Goal: Information Seeking & Learning: Browse casually

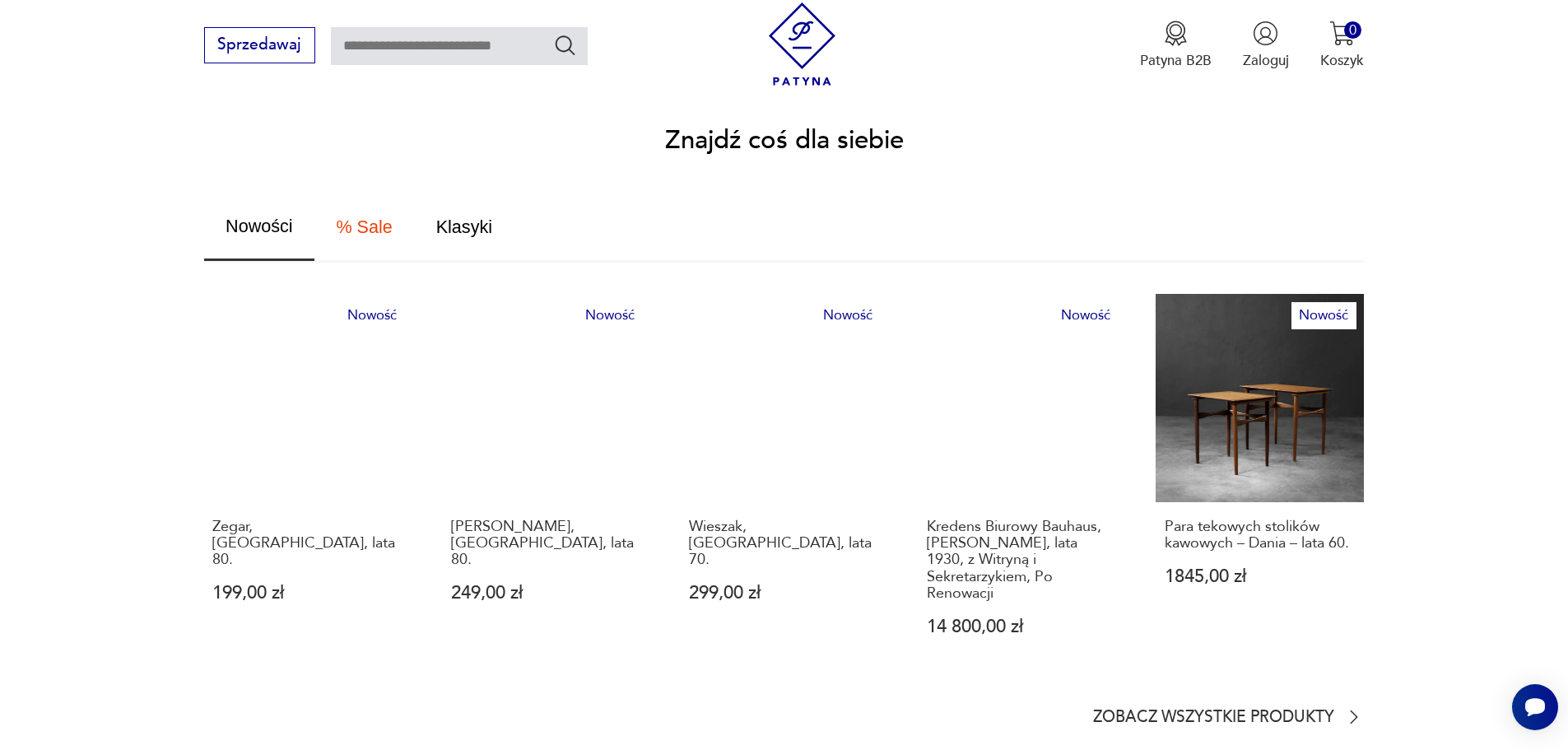
scroll to position [987, 0]
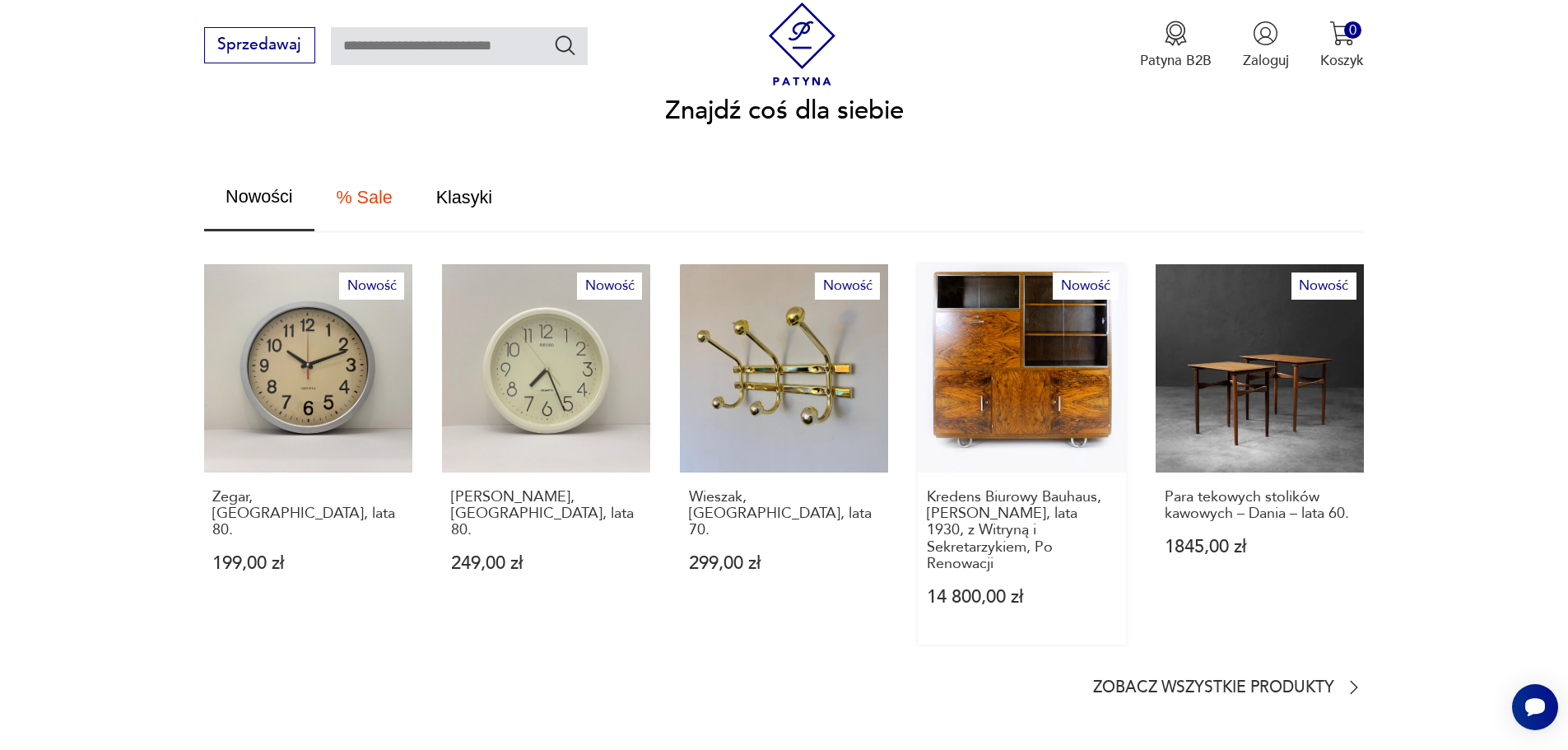
click at [1041, 377] on link "Nowość Kredens Biurowy Bauhaus, [PERSON_NAME], lata 1930, z Witryną i Sekretarz…" at bounding box center [1022, 454] width 209 height 379
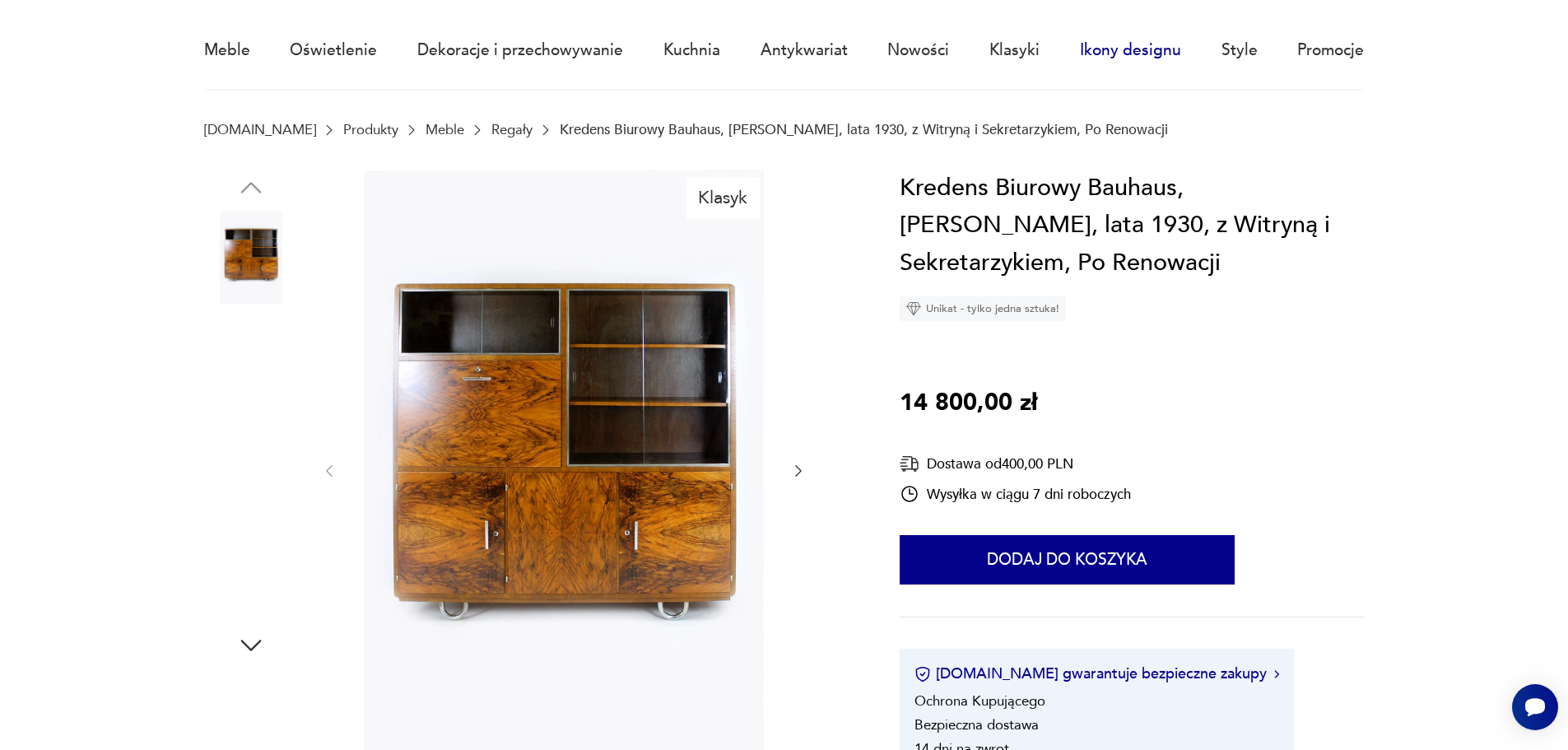
scroll to position [82, 0]
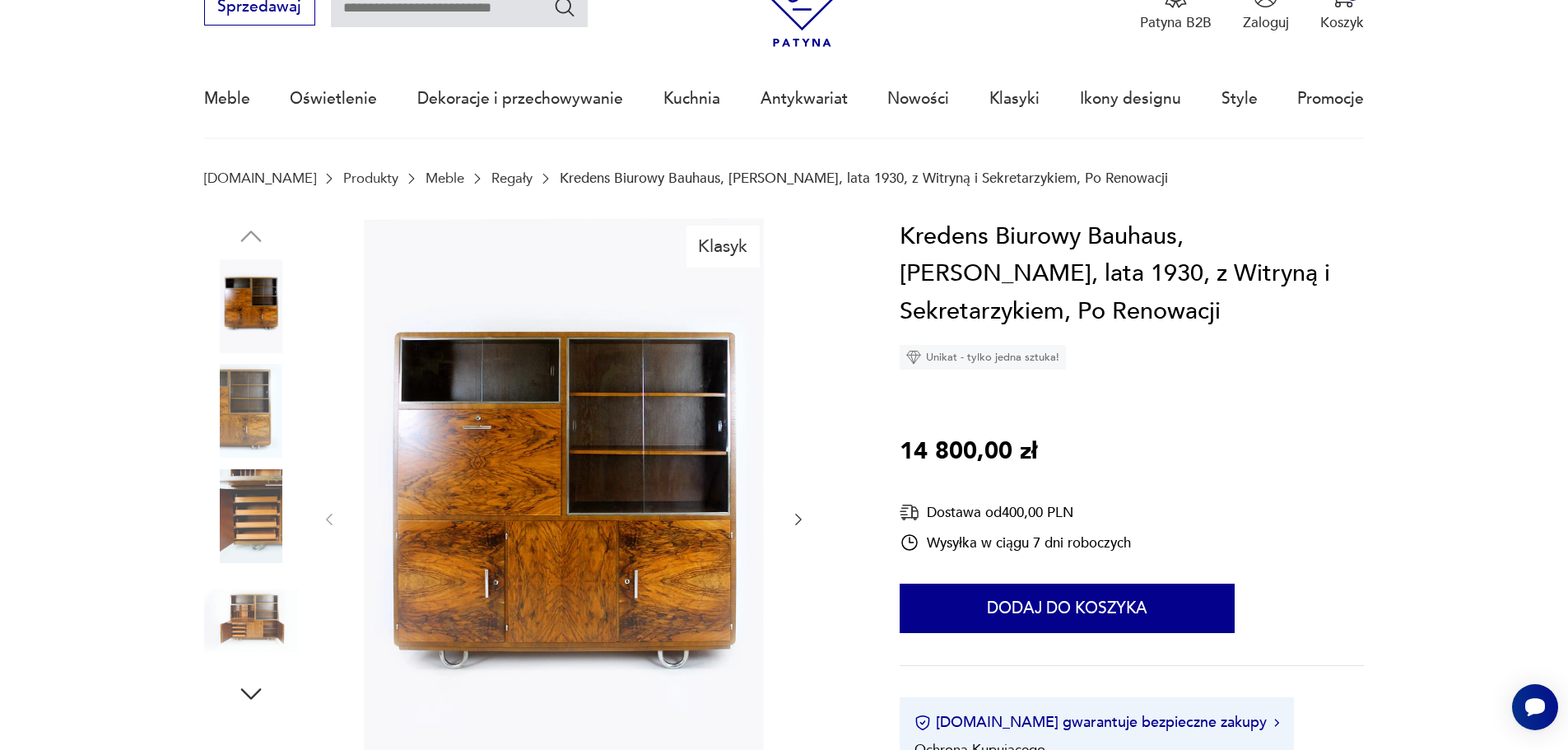
click at [274, 509] on img at bounding box center [250, 516] width 93 height 93
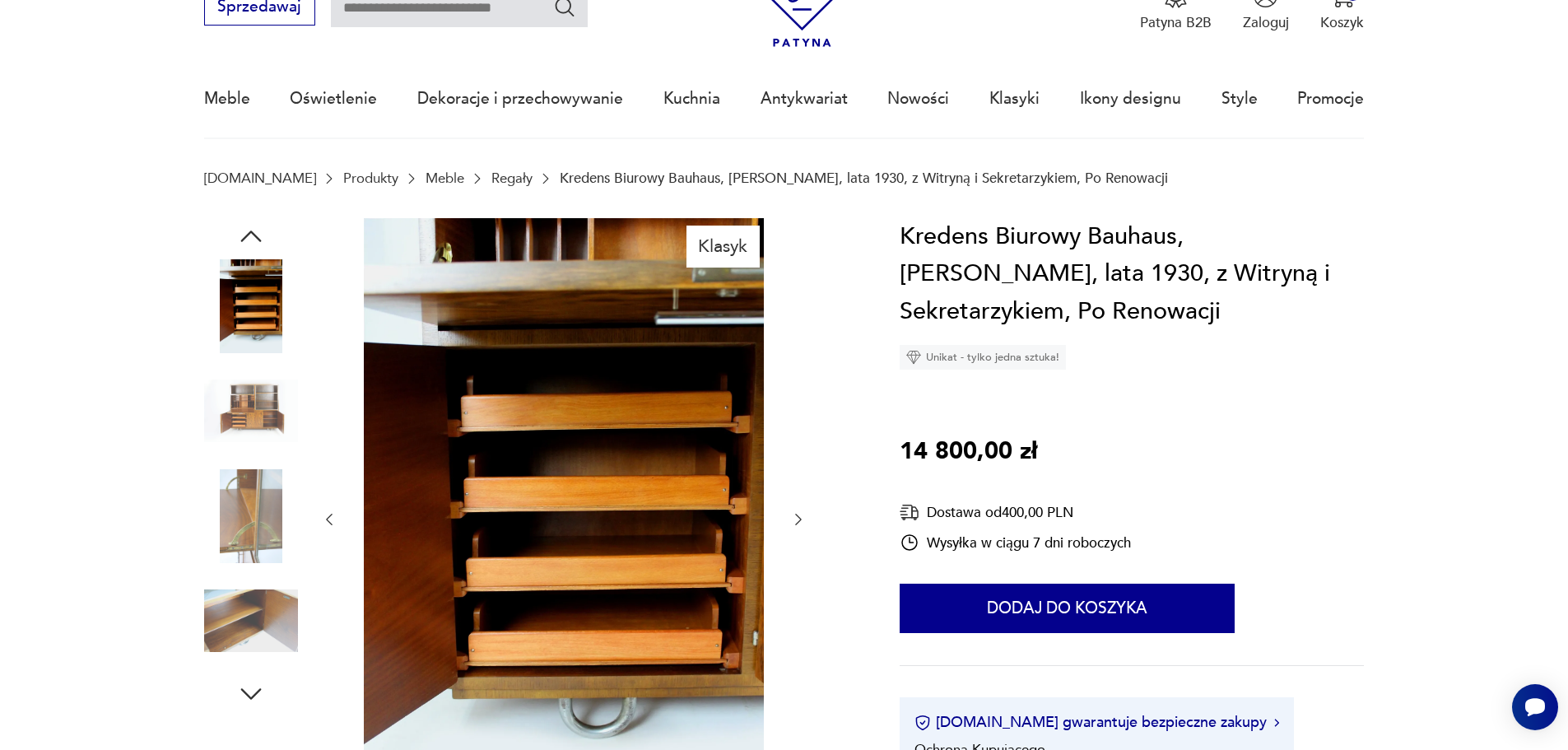
click at [257, 424] on img at bounding box center [250, 410] width 93 height 93
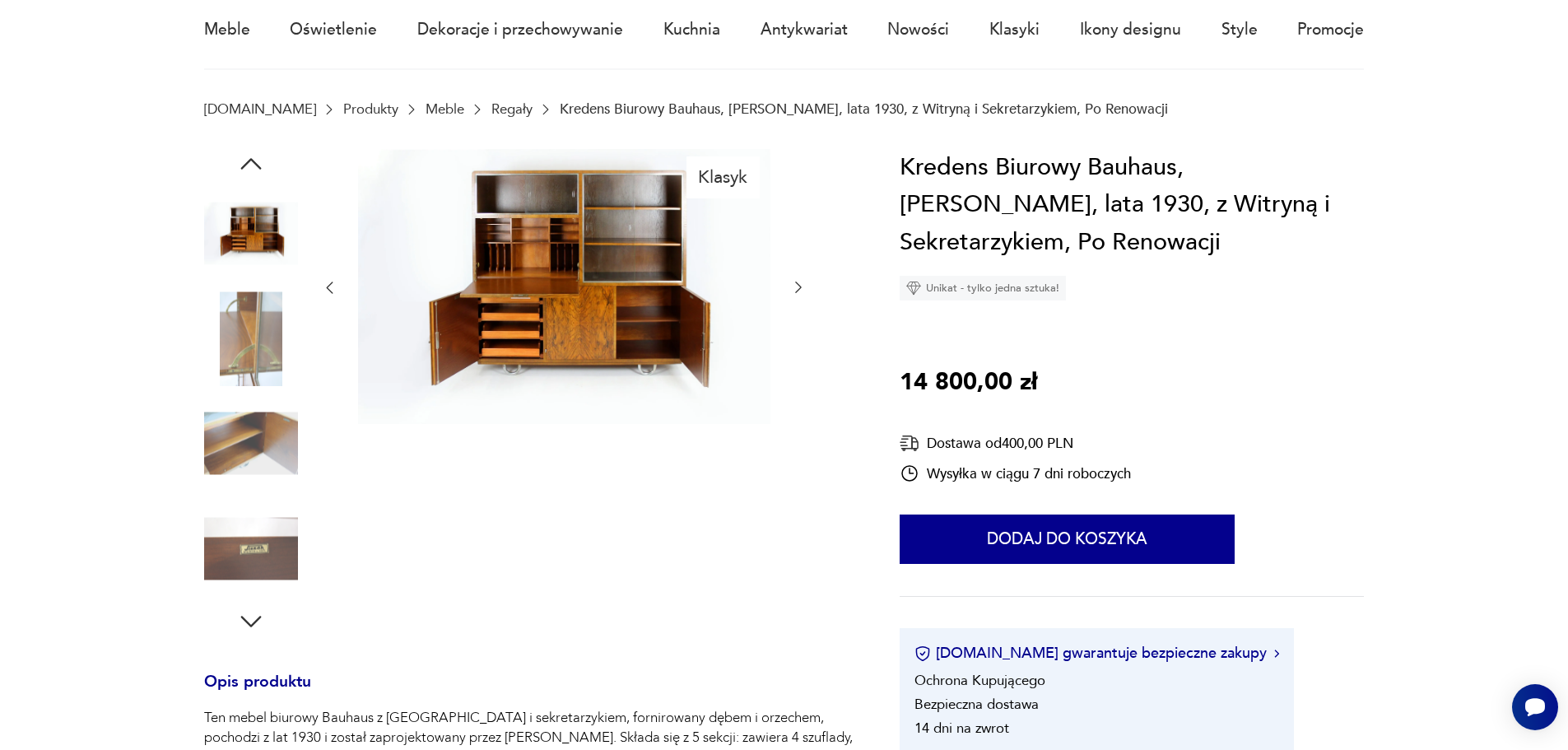
scroll to position [0, 0]
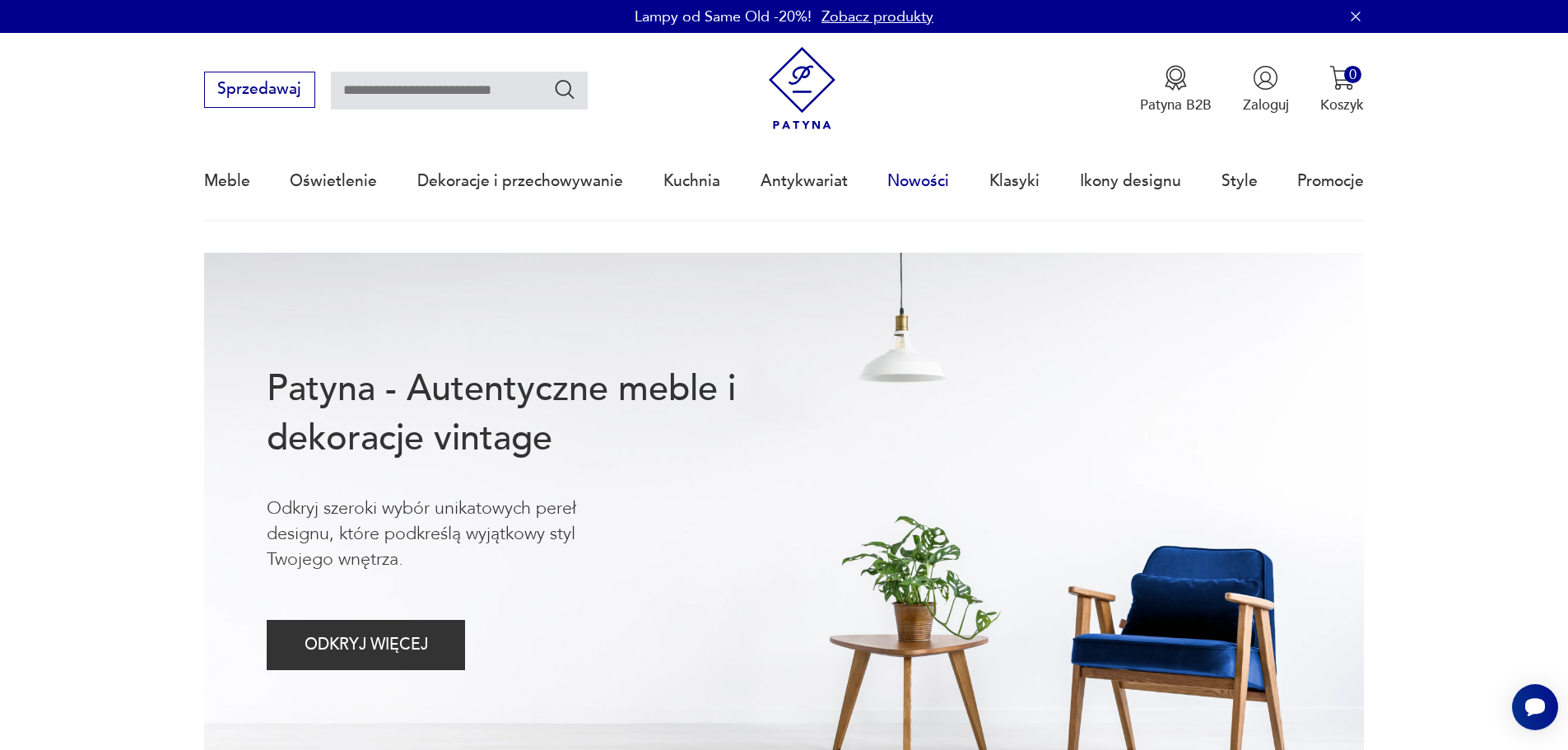
click at [927, 181] on link "Nowości" at bounding box center [918, 181] width 62 height 75
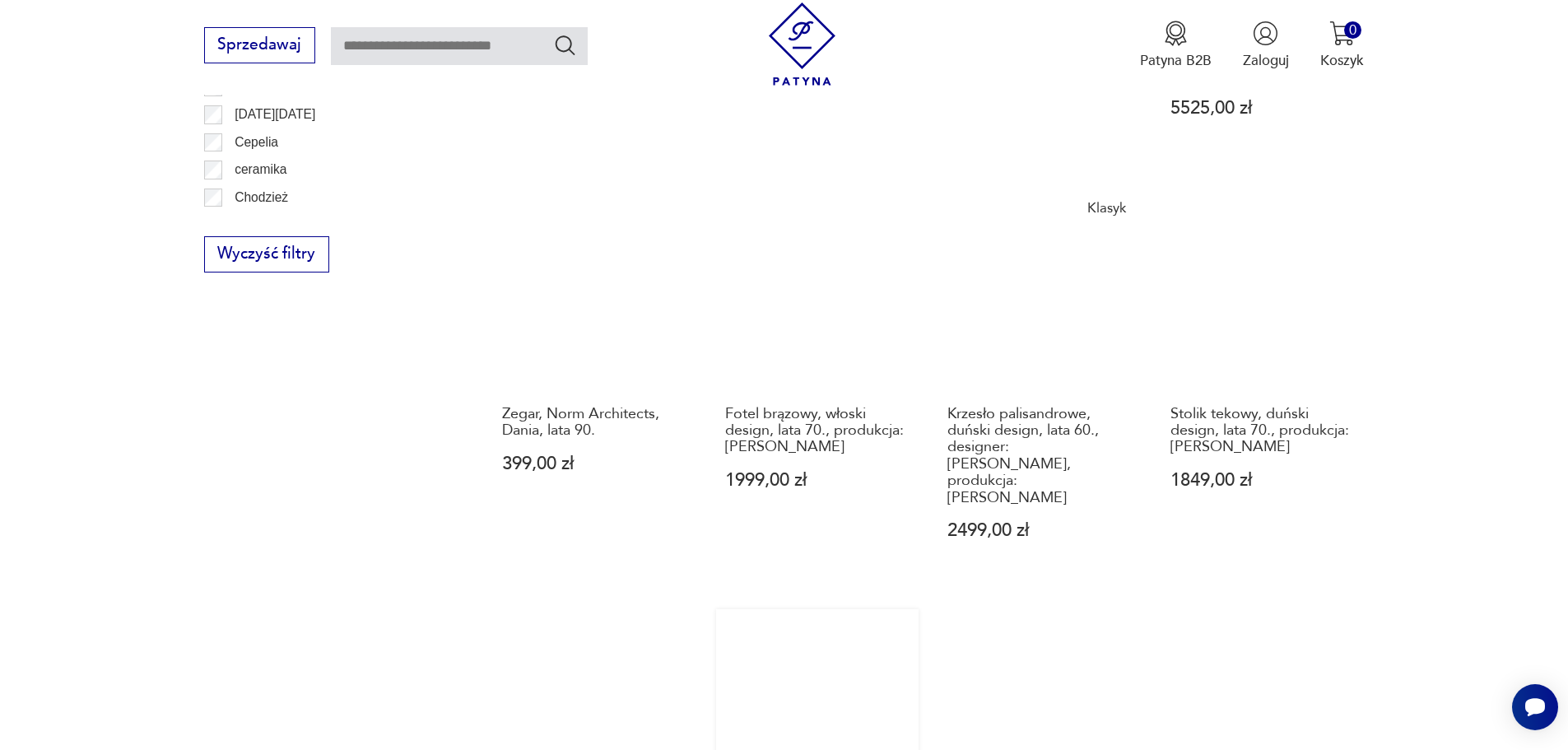
scroll to position [1182, 0]
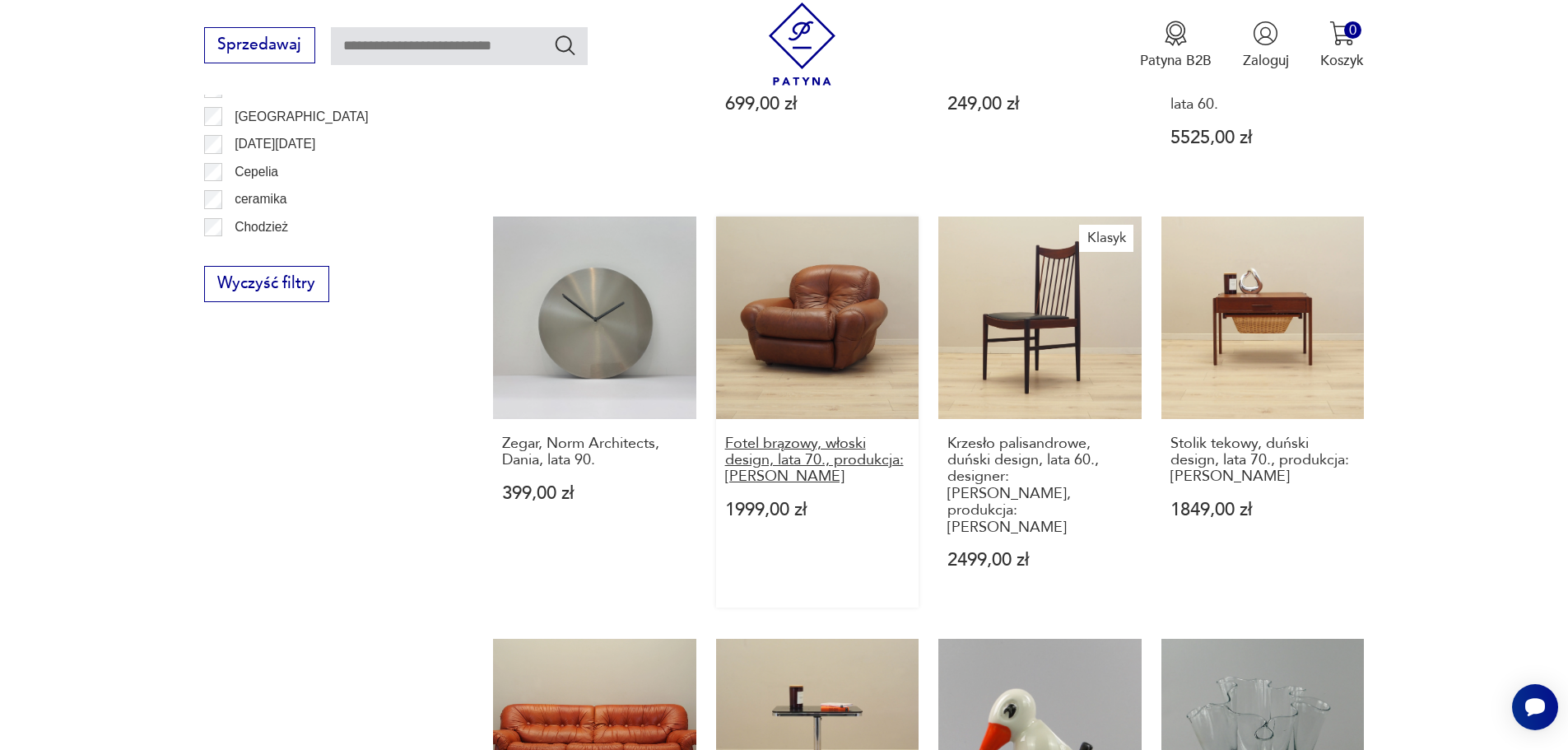
click at [829, 435] on h3 "Fotel brązowy, włoski design, lata 70., produkcja: [PERSON_NAME]" at bounding box center [818, 460] width 185 height 51
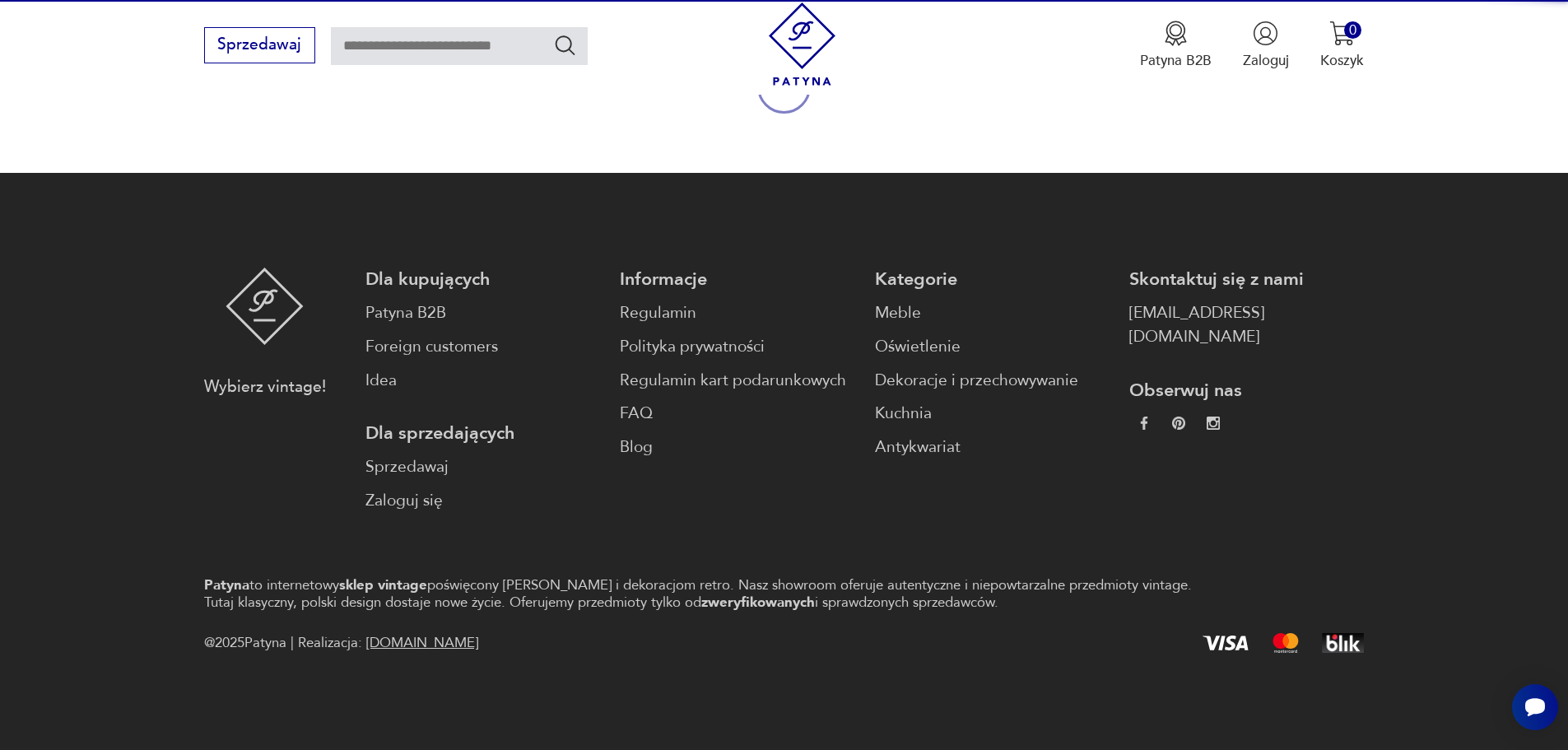
click at [829, 413] on link "FAQ" at bounding box center [737, 413] width 235 height 24
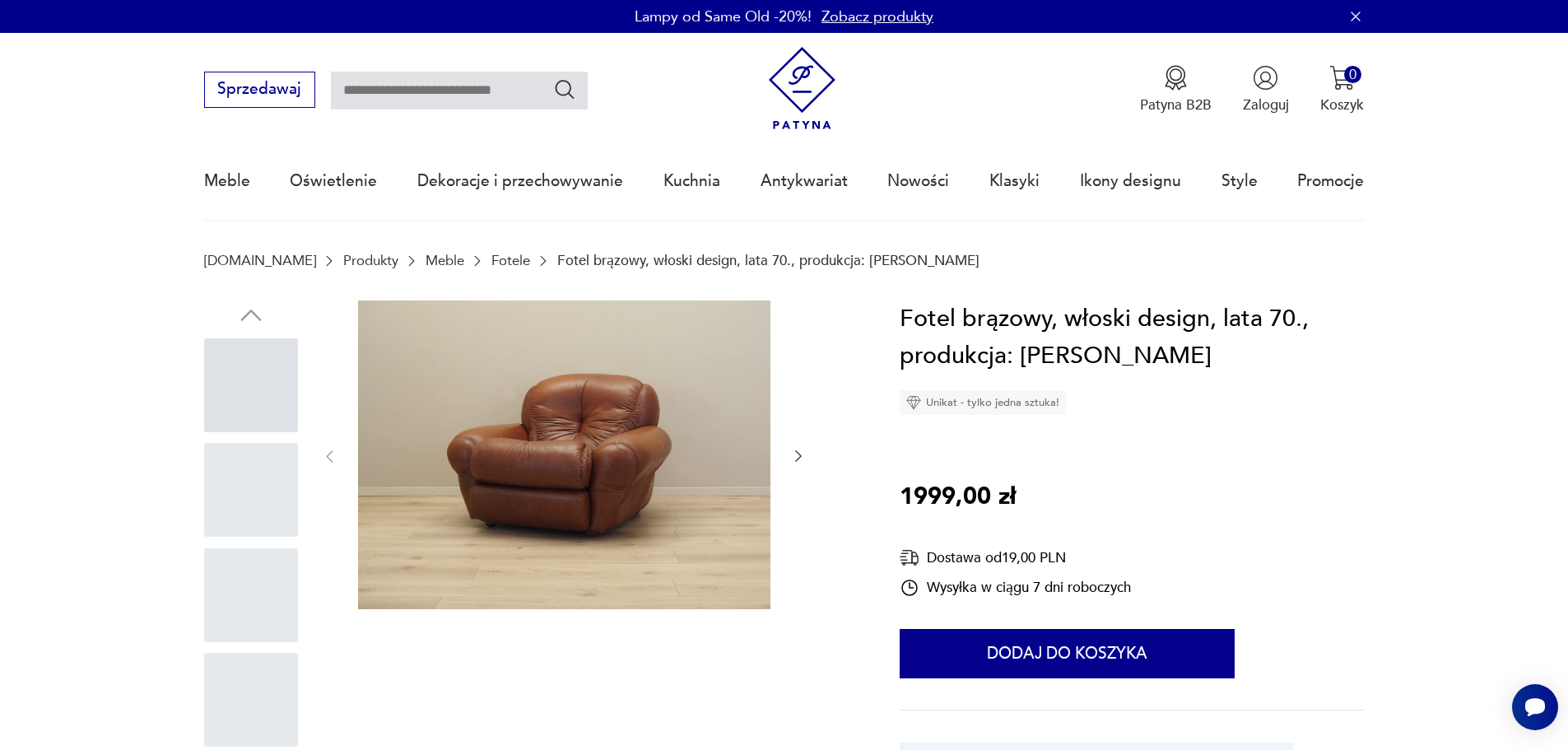
scroll to position [122, 0]
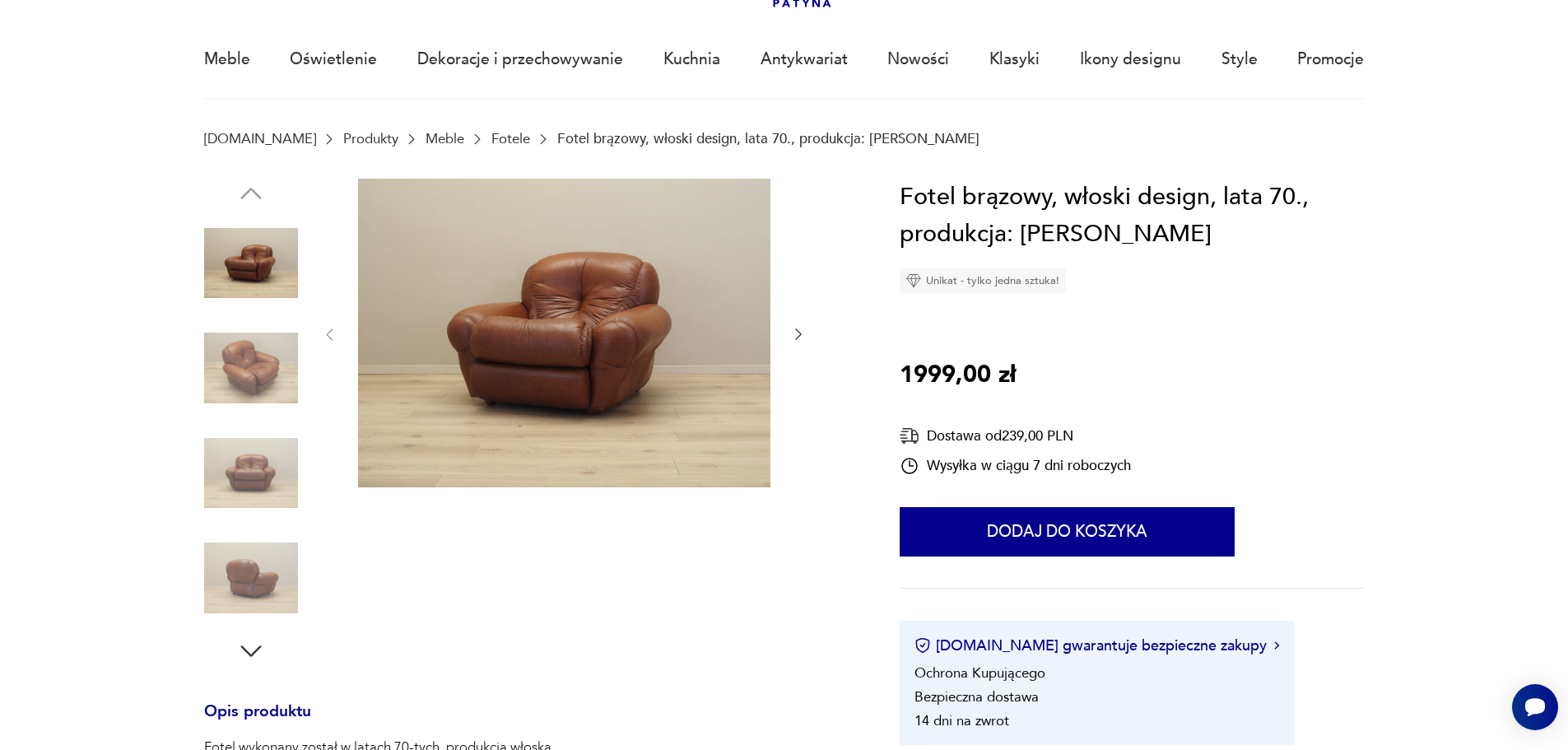
click at [246, 357] on img at bounding box center [250, 368] width 93 height 93
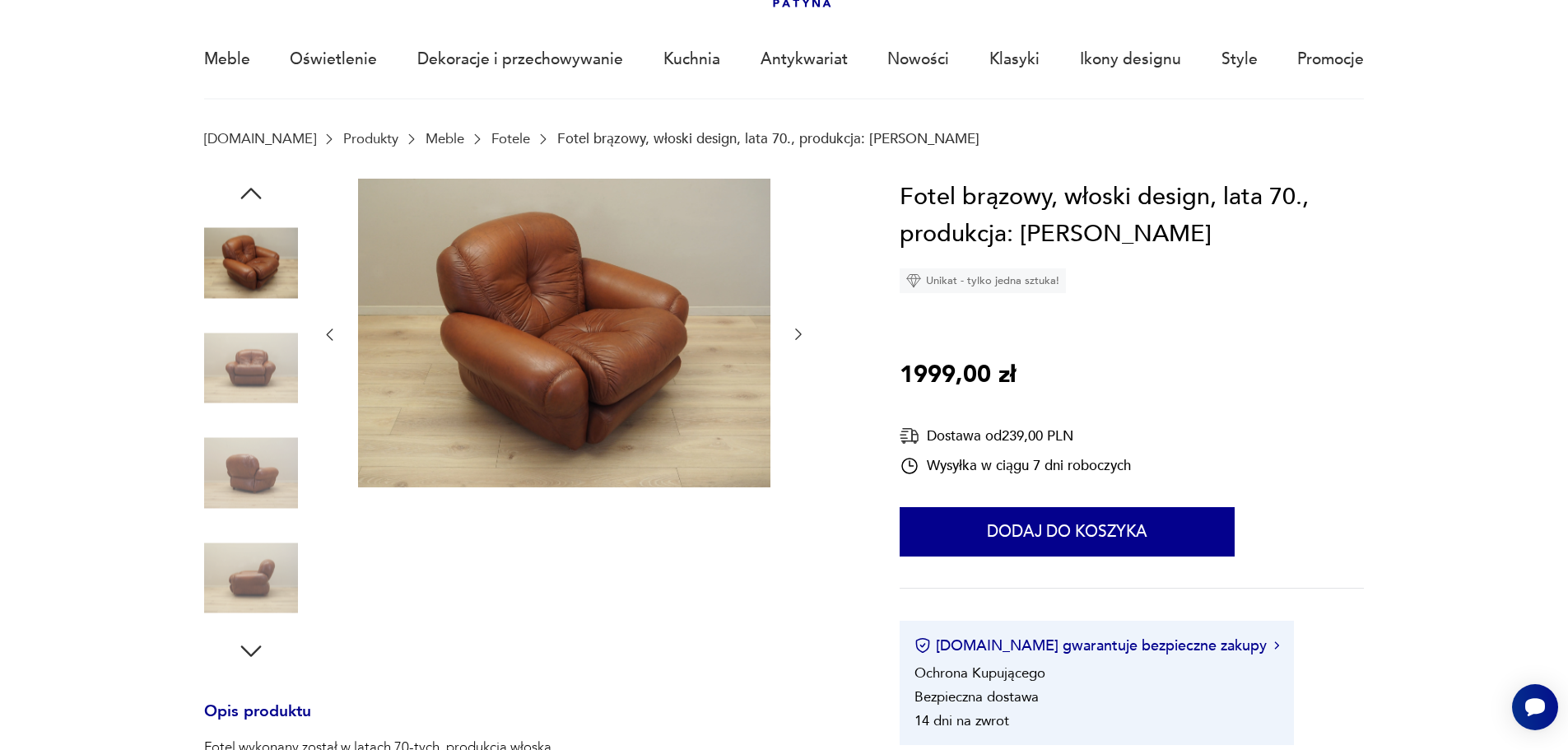
click at [261, 468] on img at bounding box center [250, 473] width 93 height 93
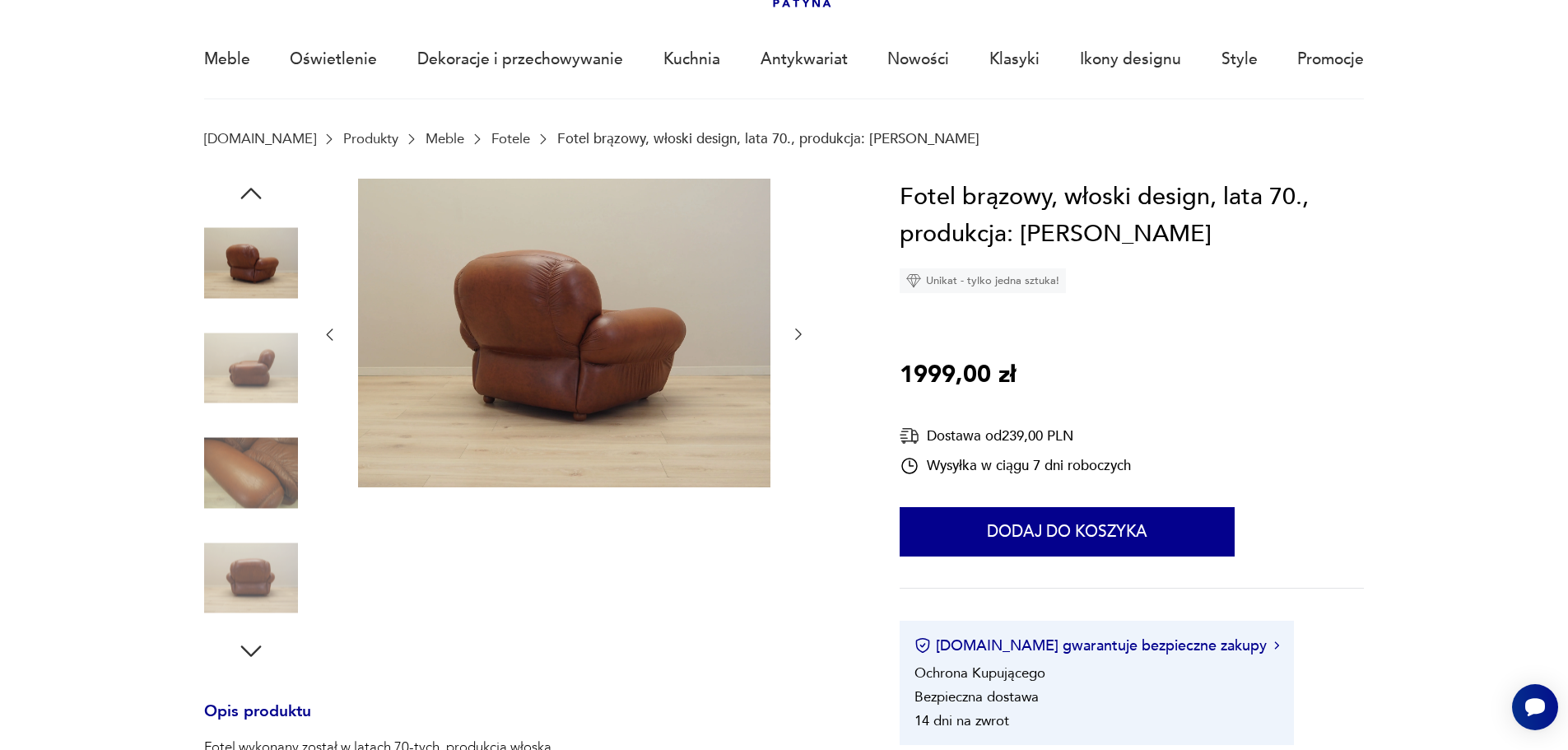
click at [259, 472] on img at bounding box center [250, 473] width 93 height 93
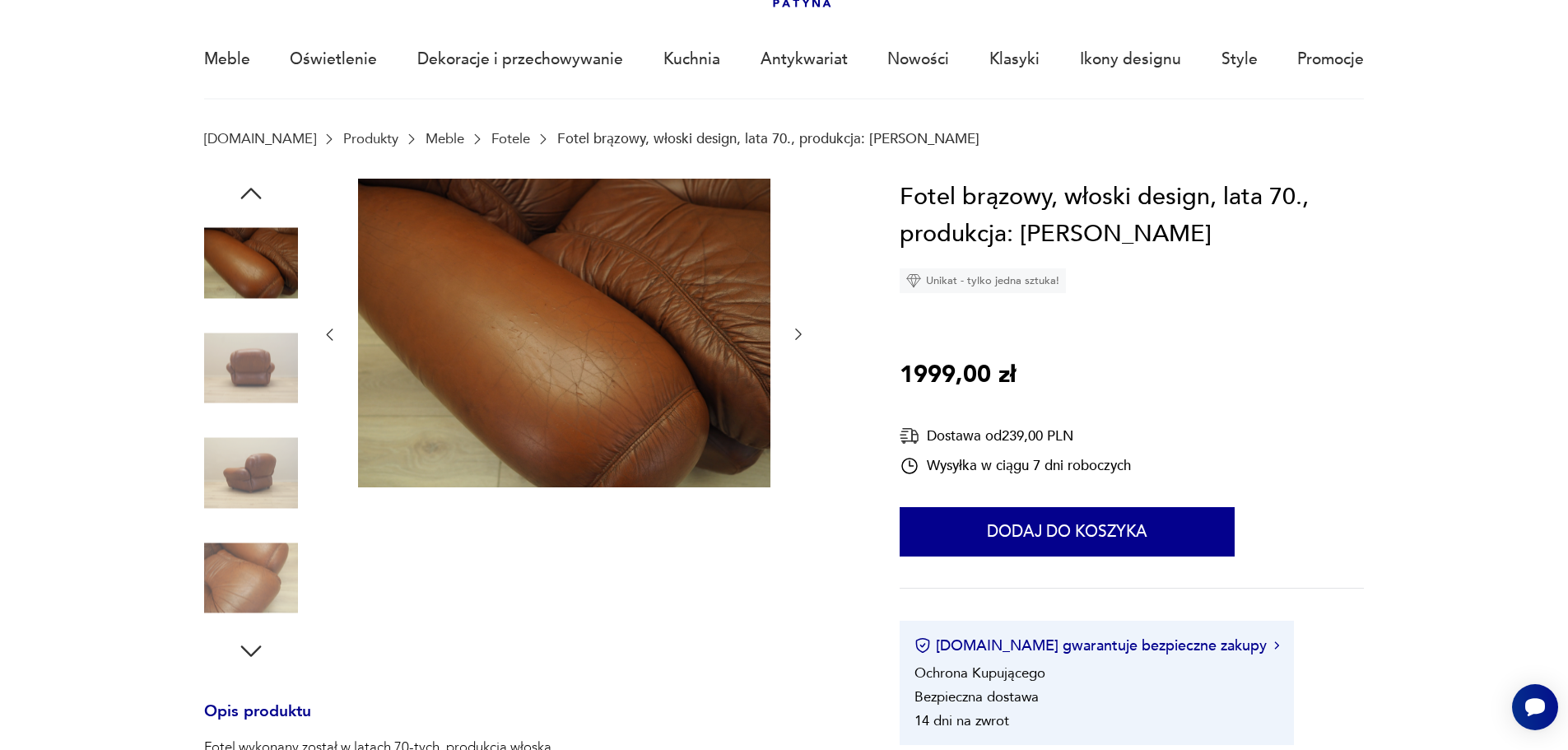
click at [253, 575] on img at bounding box center [250, 577] width 93 height 93
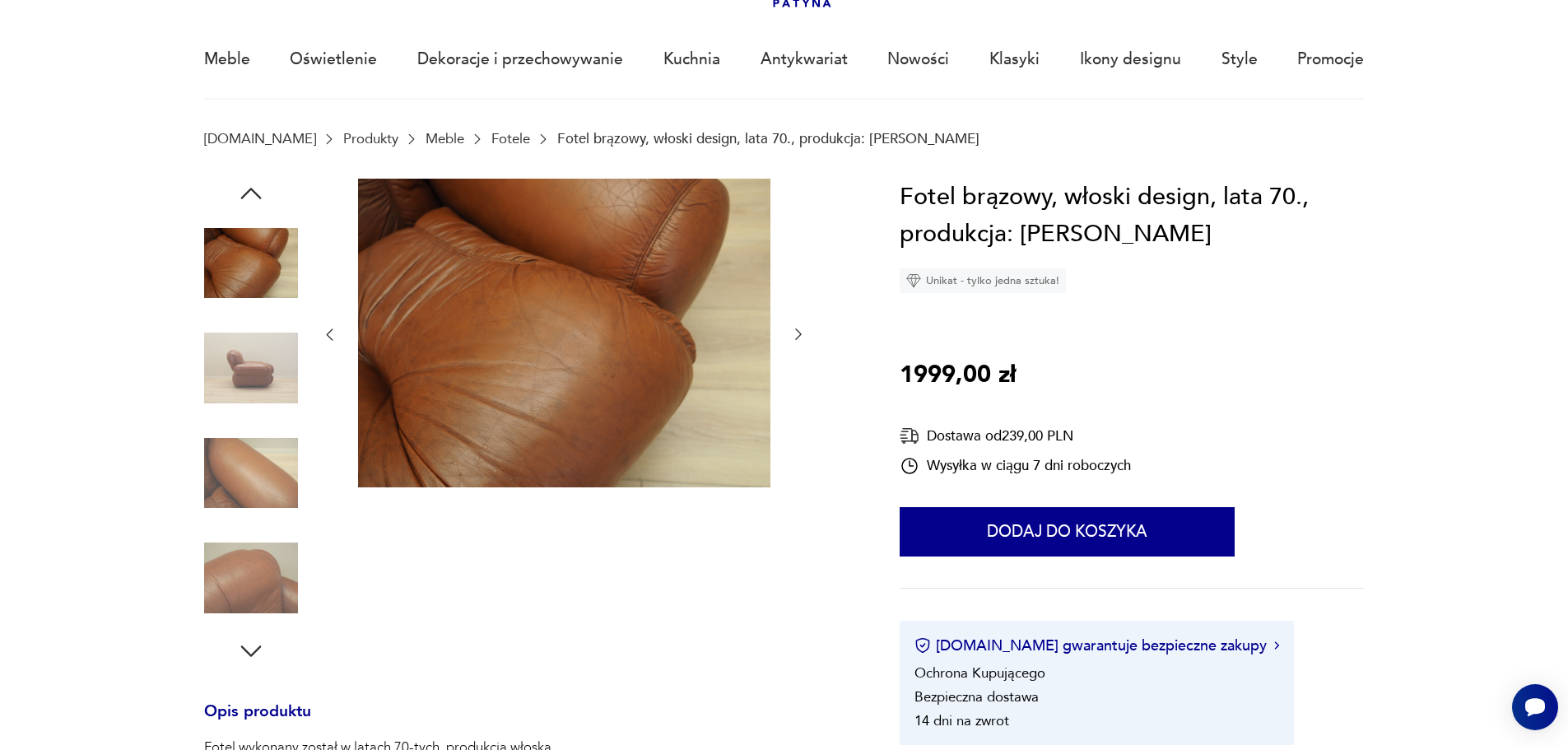
click at [247, 657] on icon "button" at bounding box center [251, 651] width 30 height 30
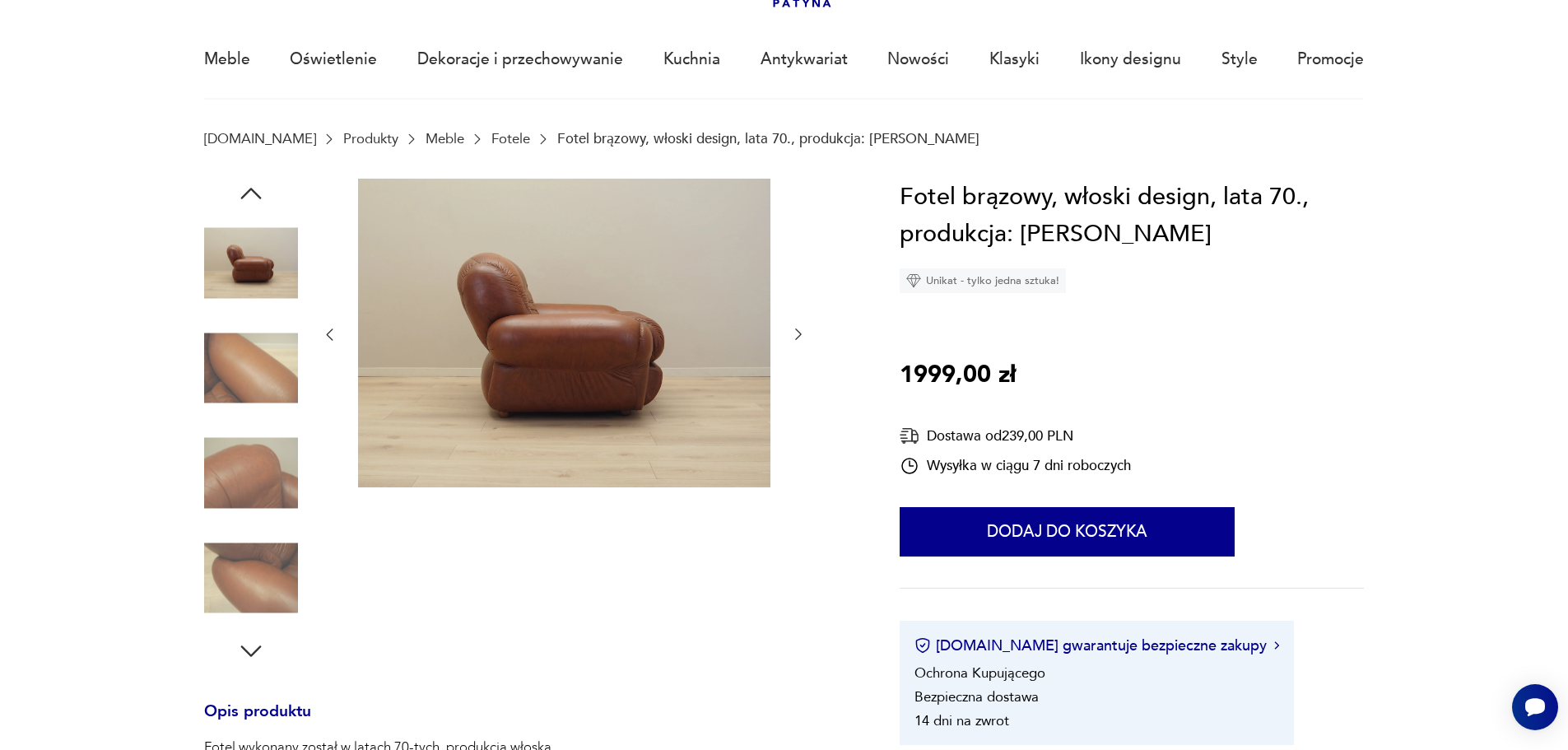
click at [797, 333] on icon "button" at bounding box center [798, 334] width 17 height 17
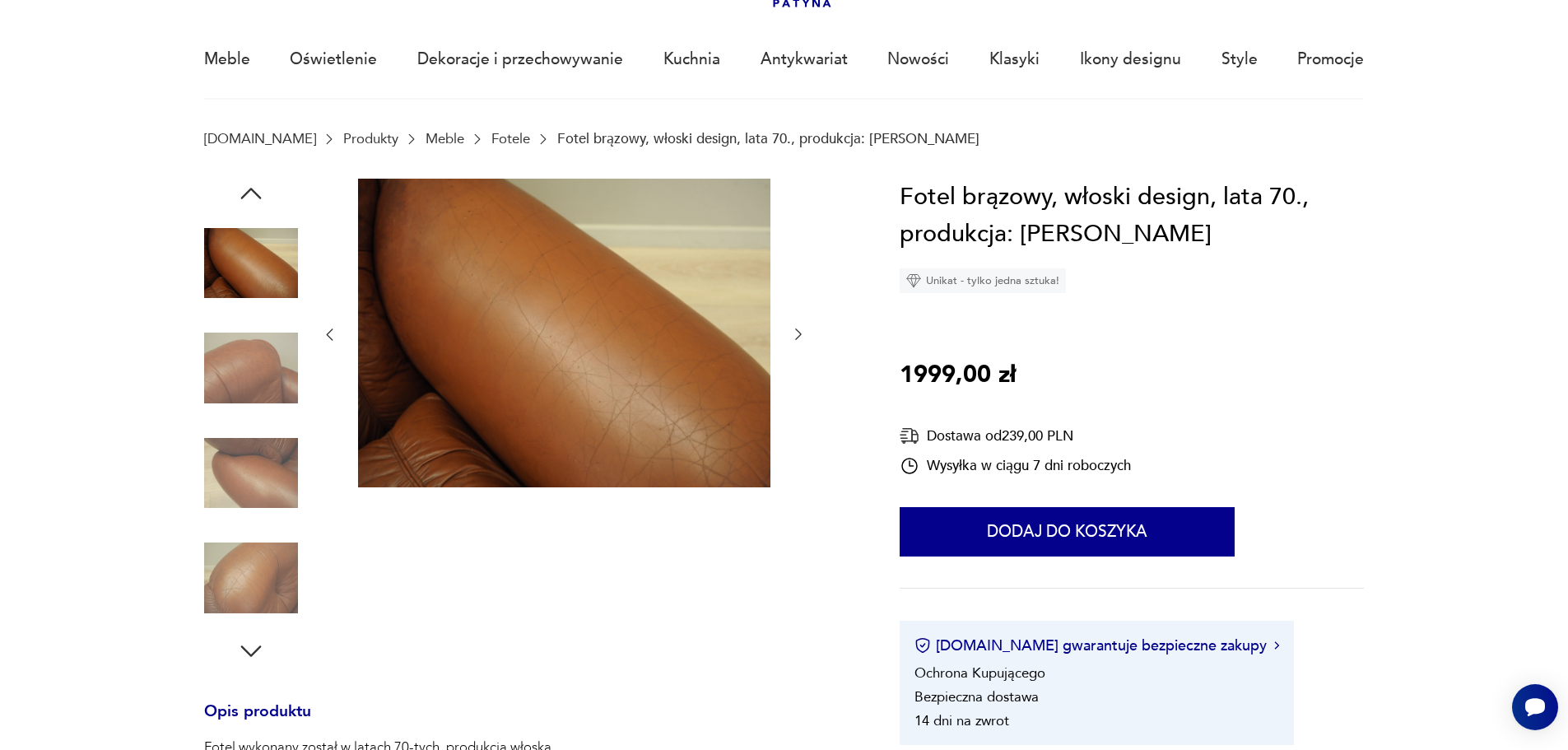
click at [797, 333] on icon "button" at bounding box center [798, 334] width 17 height 17
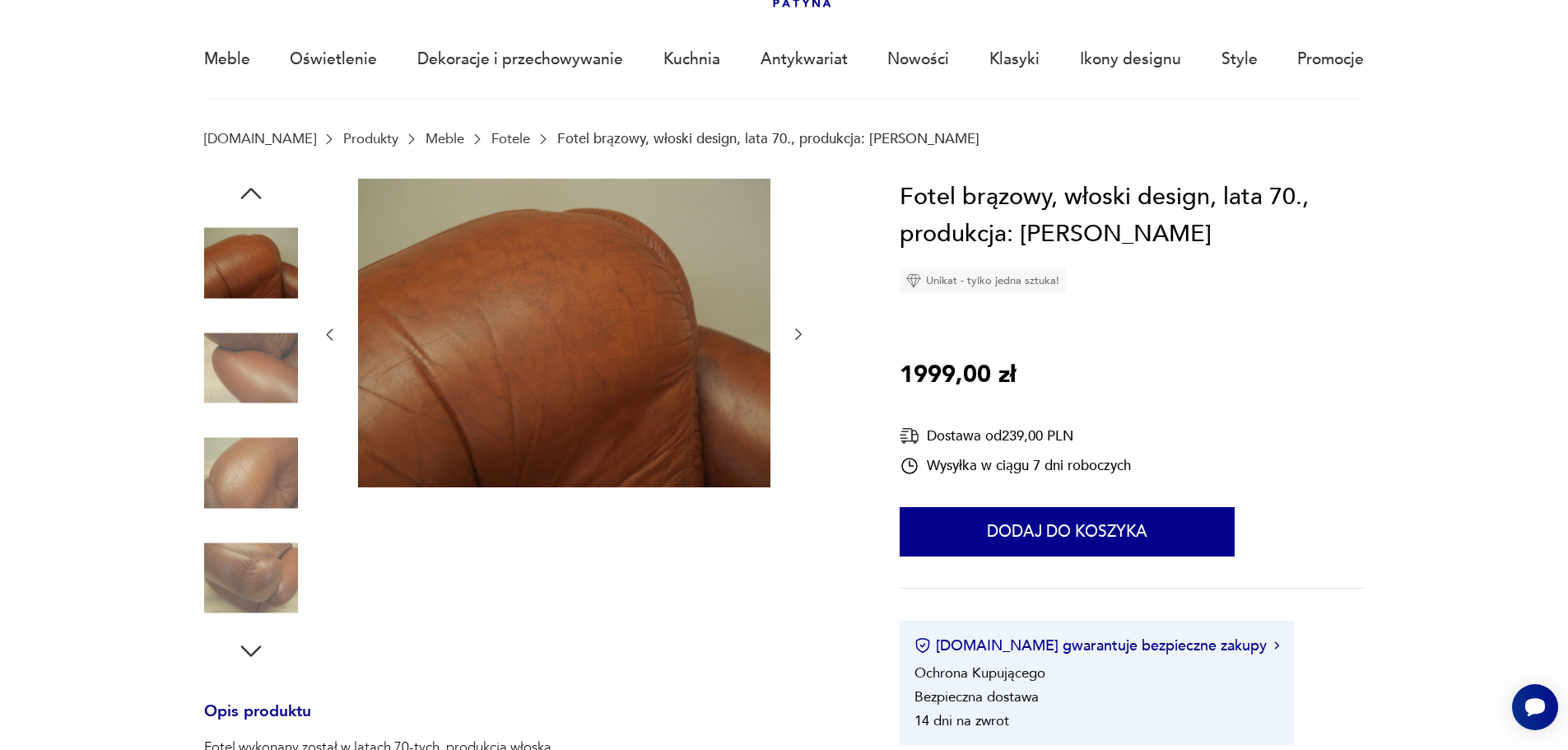
click at [797, 333] on icon "button" at bounding box center [798, 334] width 17 height 17
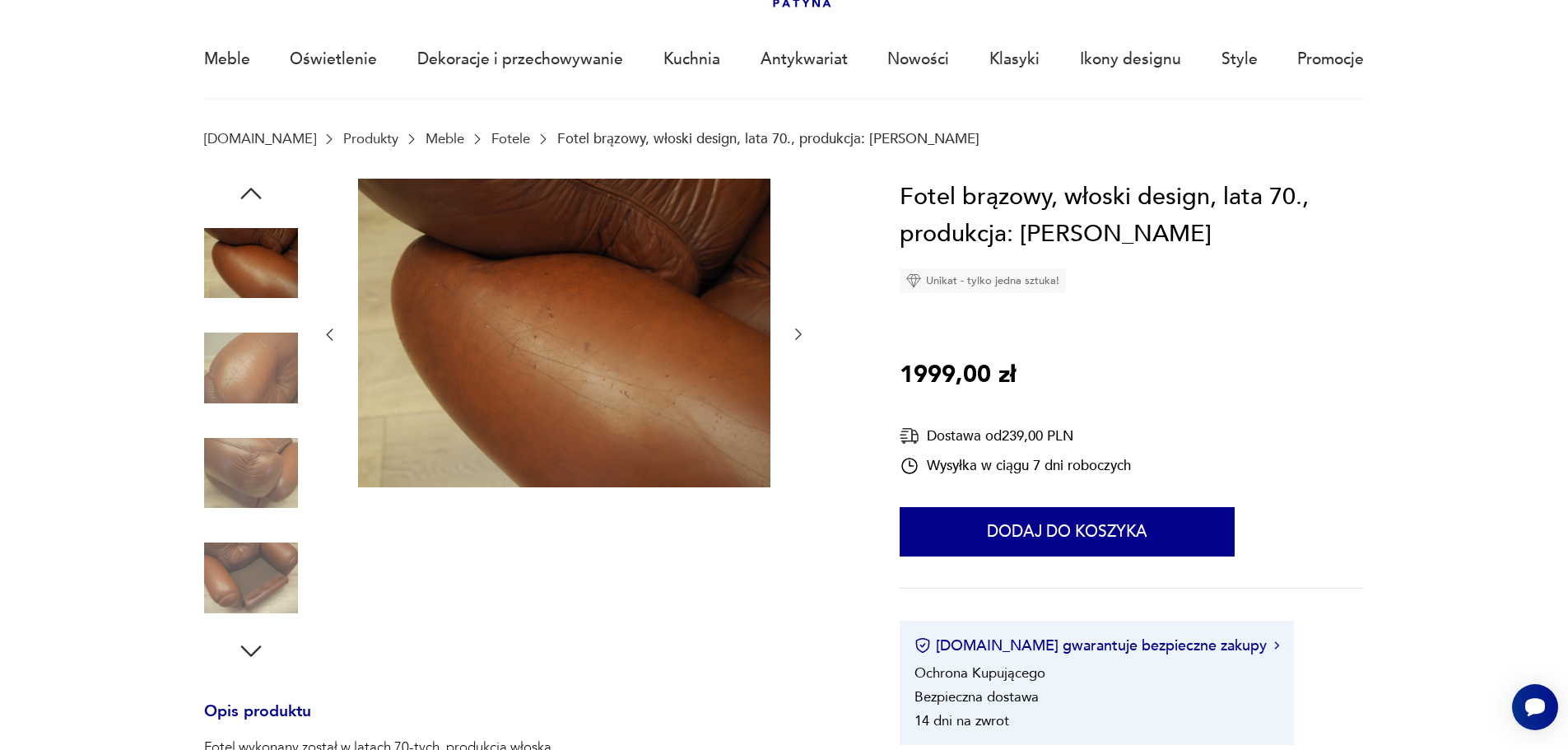
click at [797, 333] on icon "button" at bounding box center [798, 334] width 17 height 17
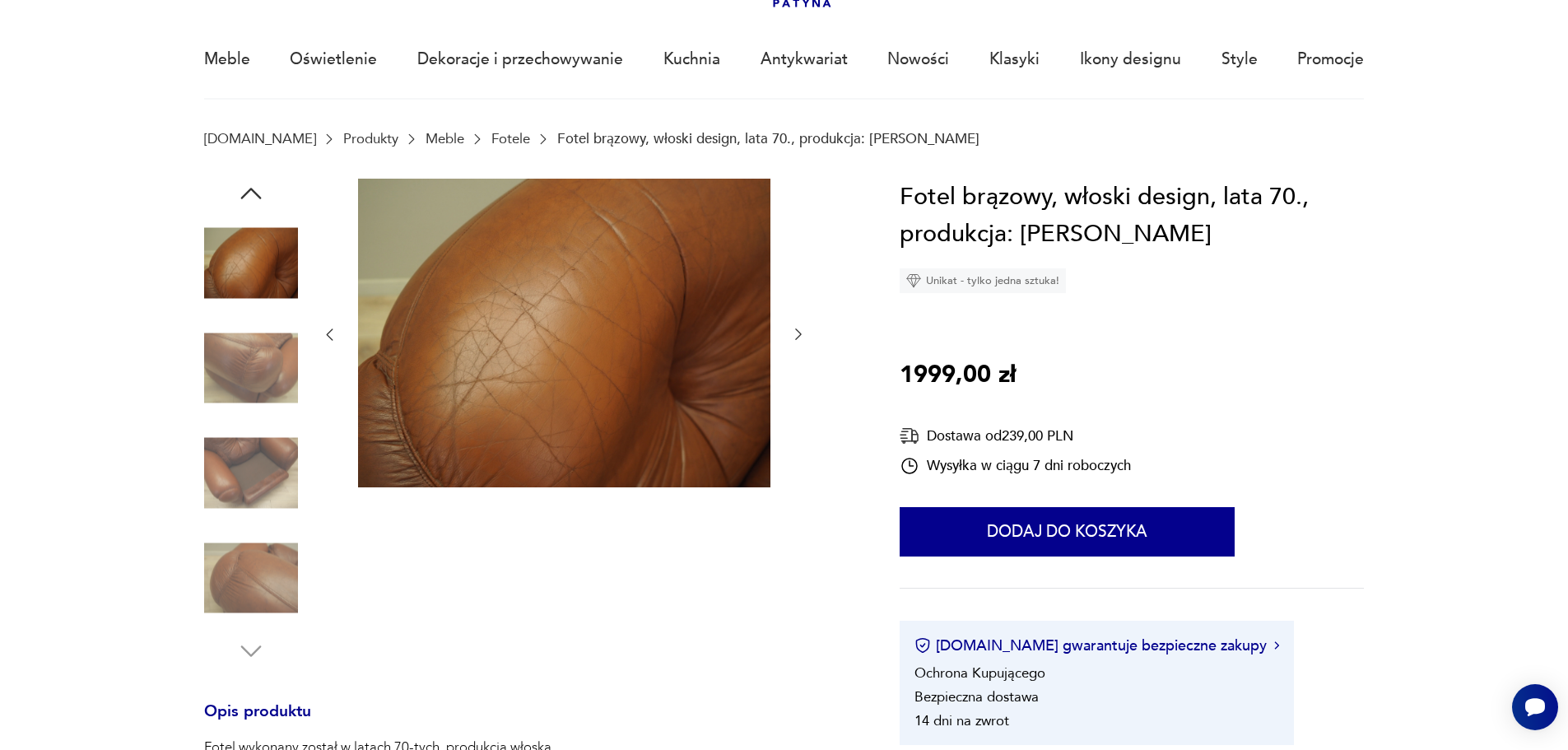
click at [797, 333] on icon "button" at bounding box center [798, 334] width 17 height 17
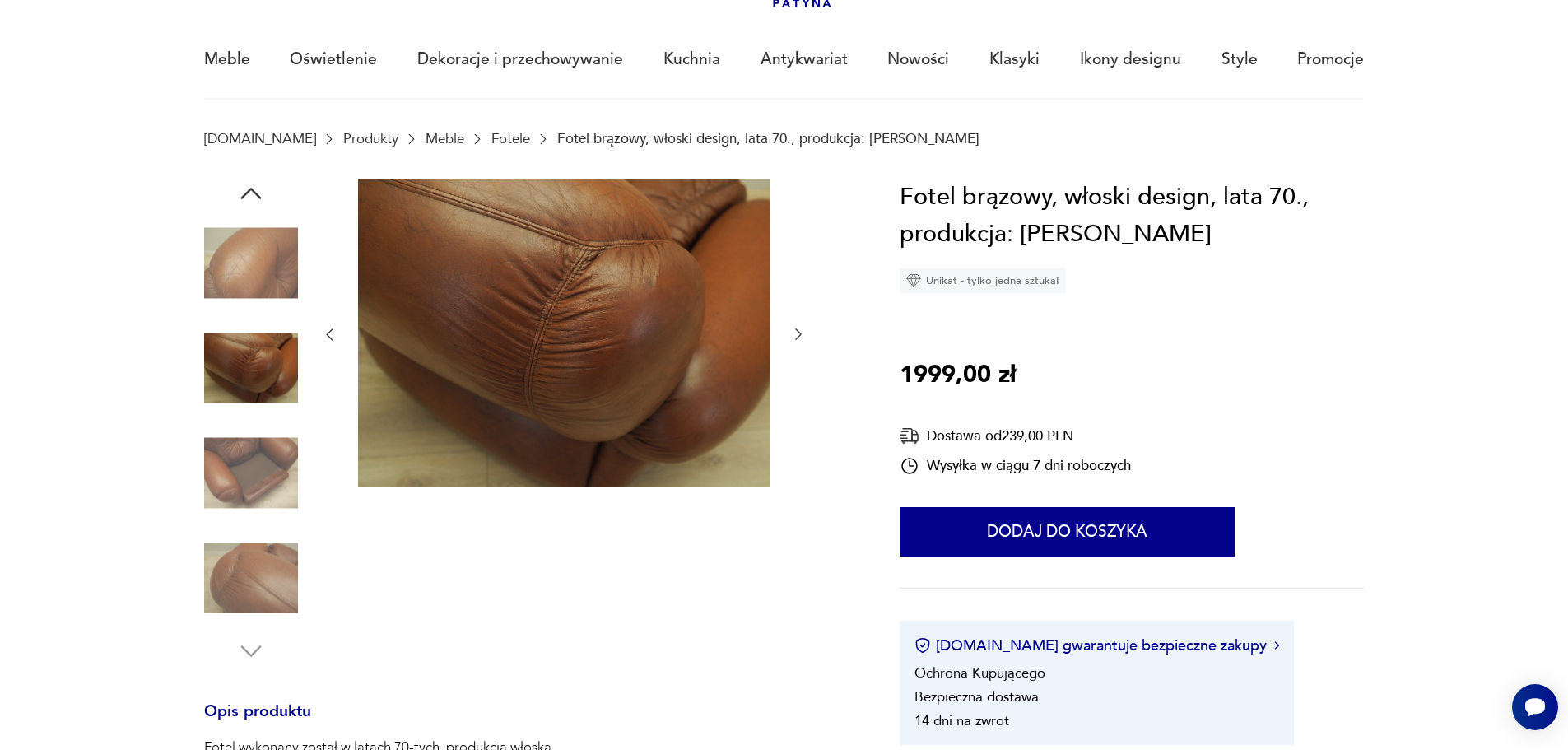
click at [799, 331] on icon "button" at bounding box center [798, 334] width 17 height 17
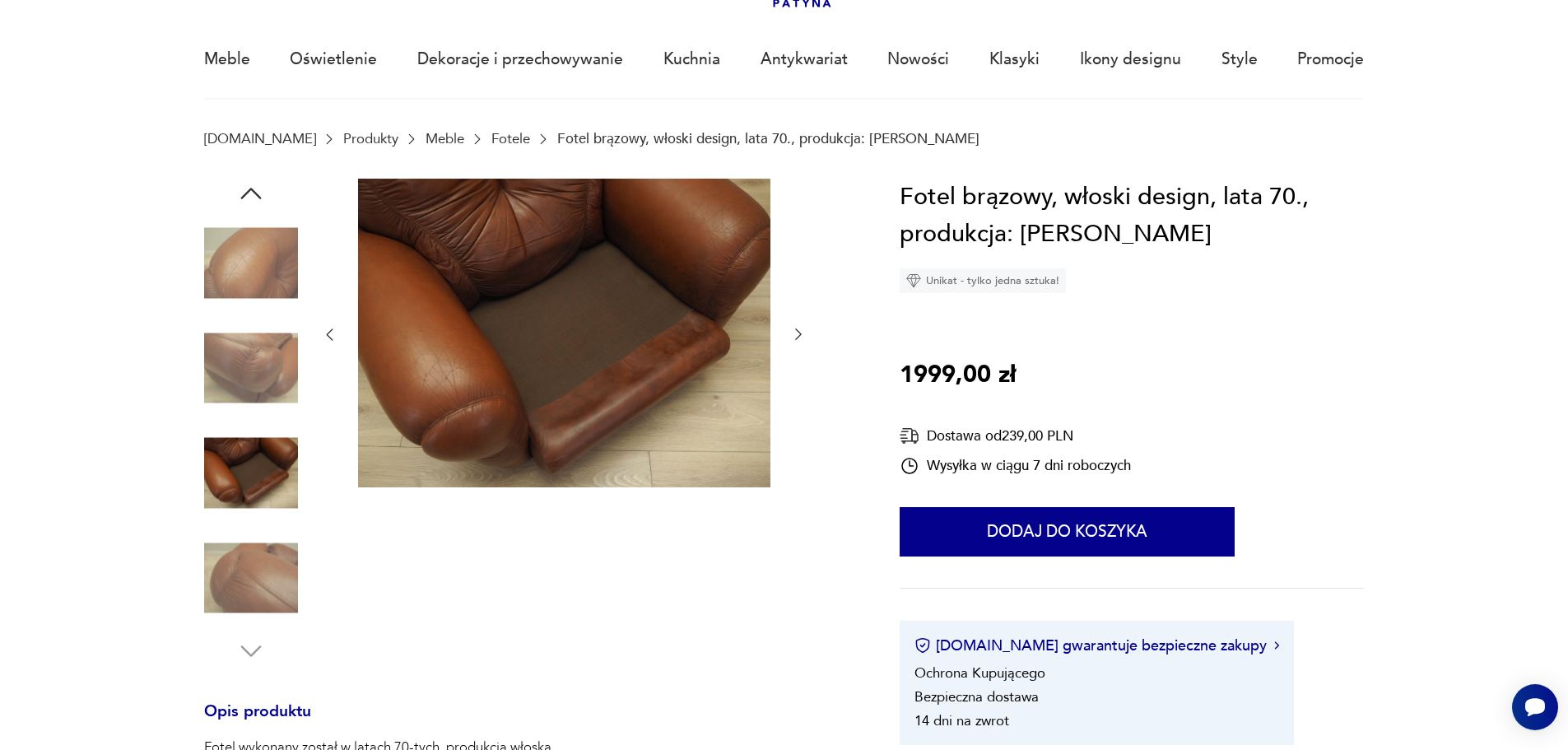
click at [799, 327] on icon "button" at bounding box center [798, 334] width 17 height 17
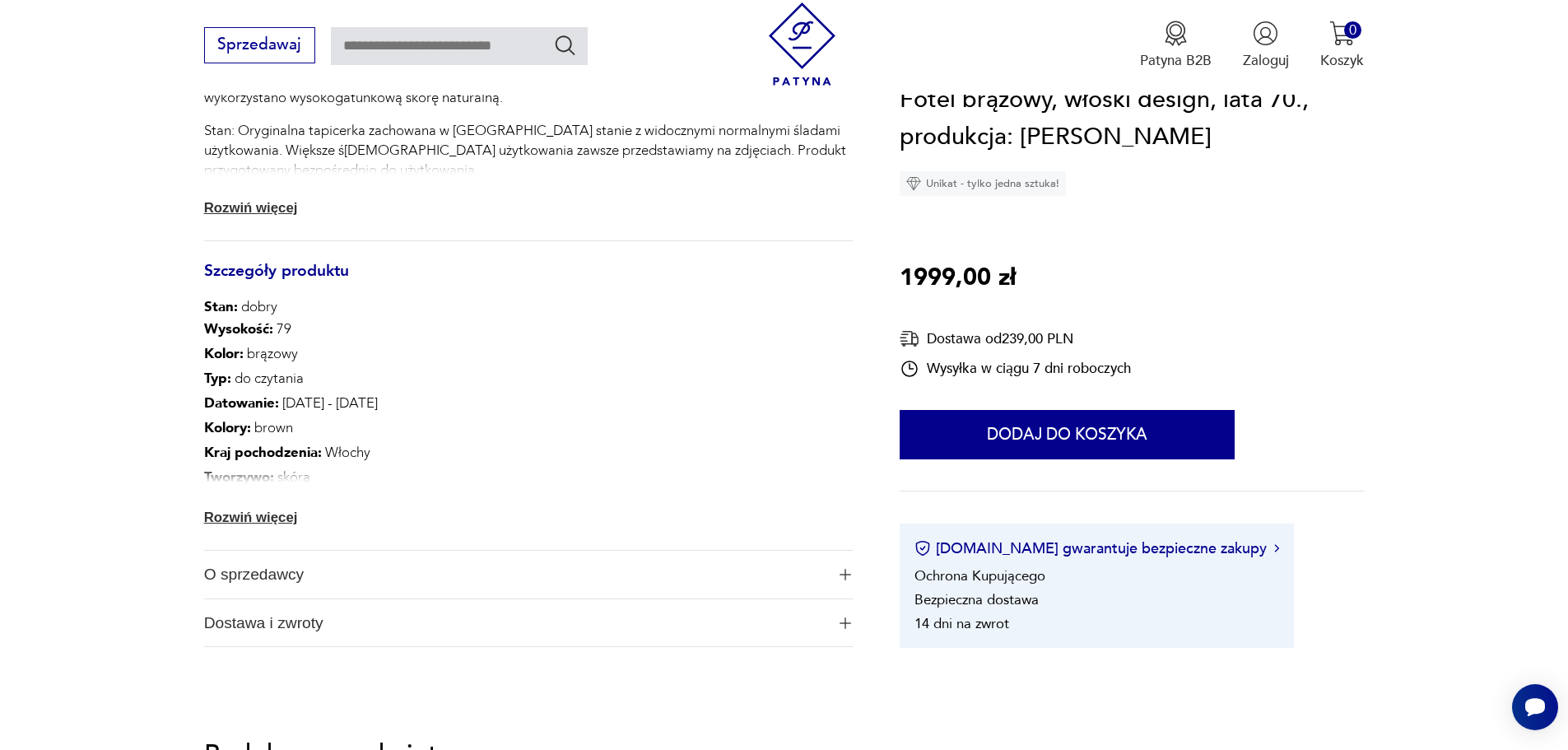
scroll to position [780, 0]
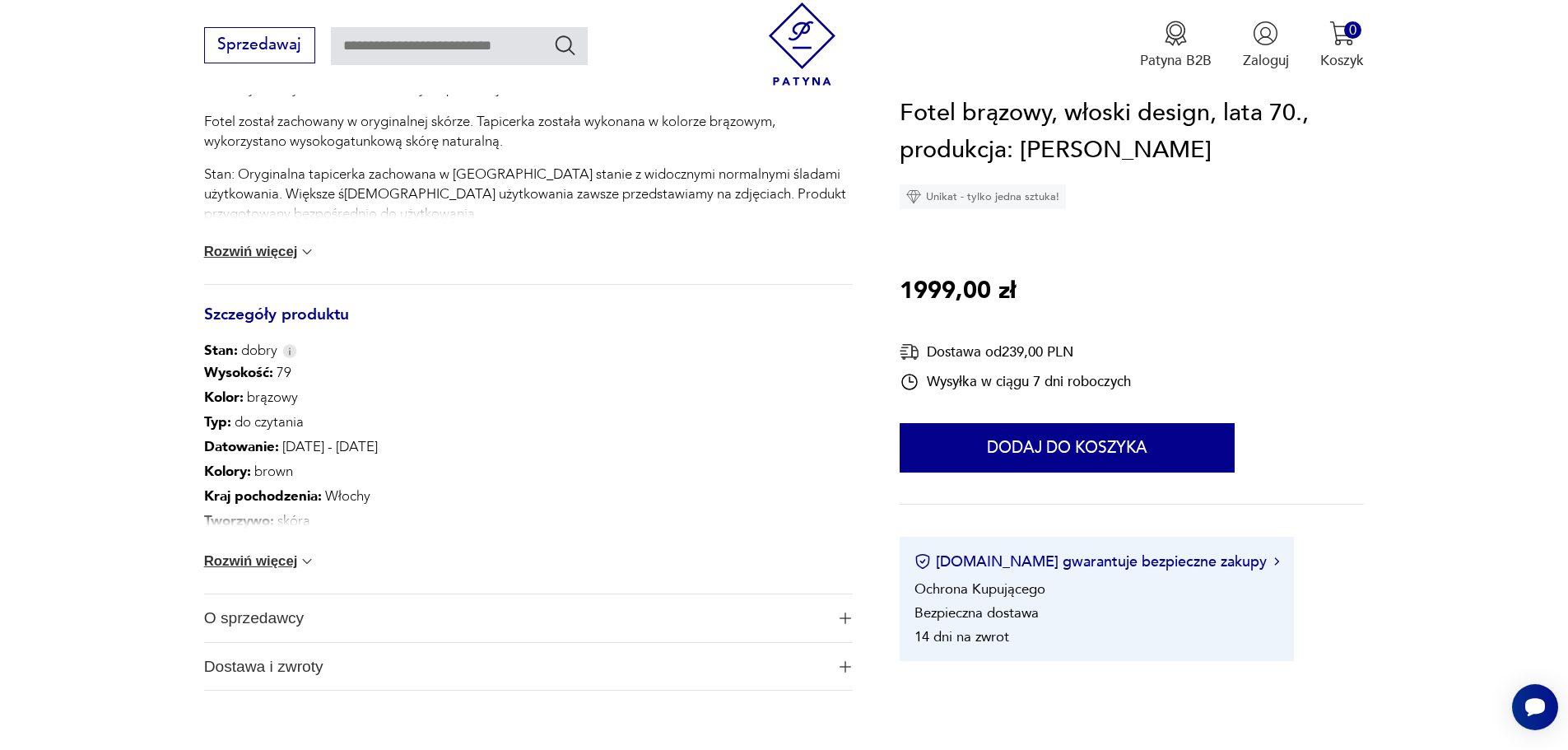
click at [271, 557] on button "Rozwiń więcej" at bounding box center [259, 561] width 112 height 17
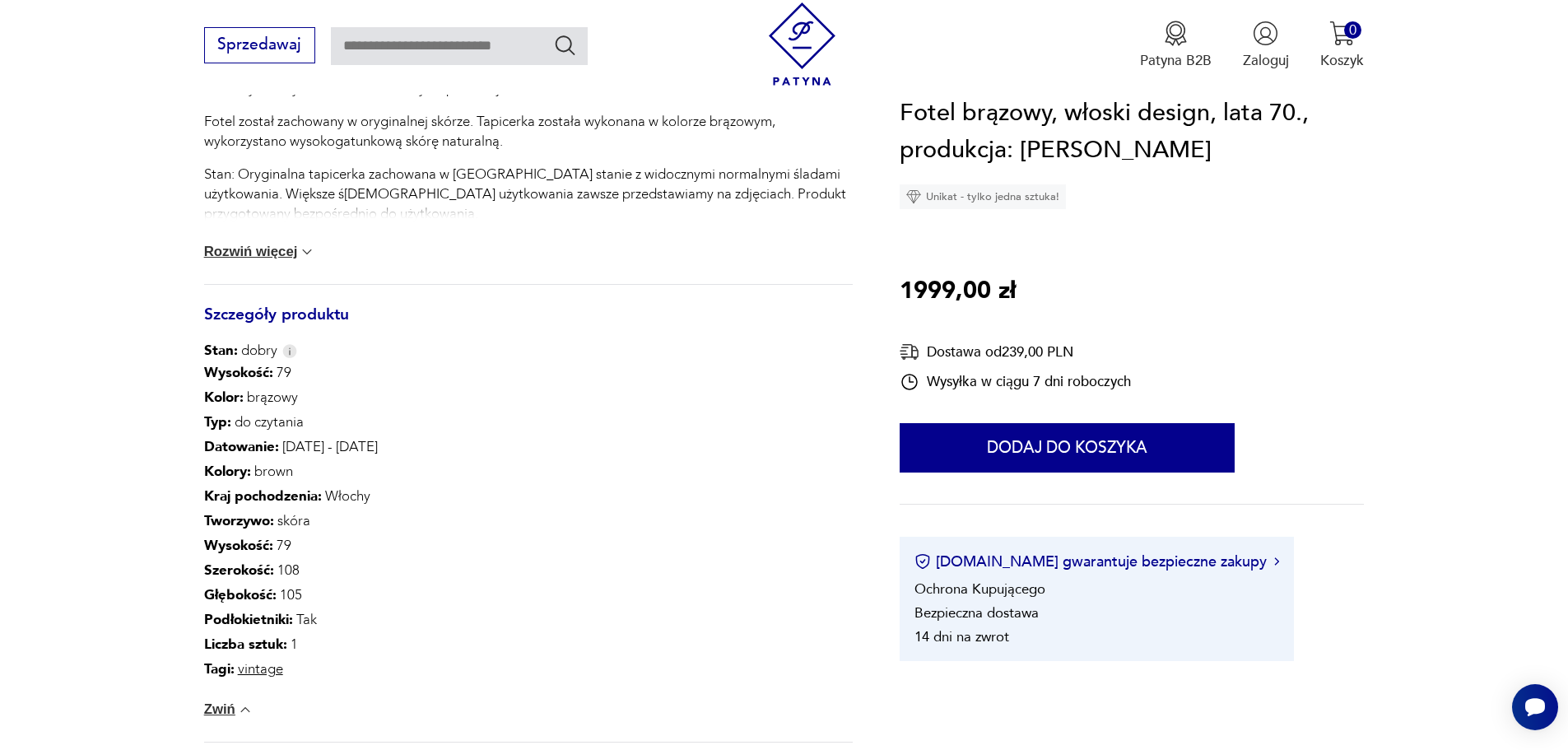
click at [282, 249] on button "Rozwiń więcej" at bounding box center [259, 251] width 112 height 17
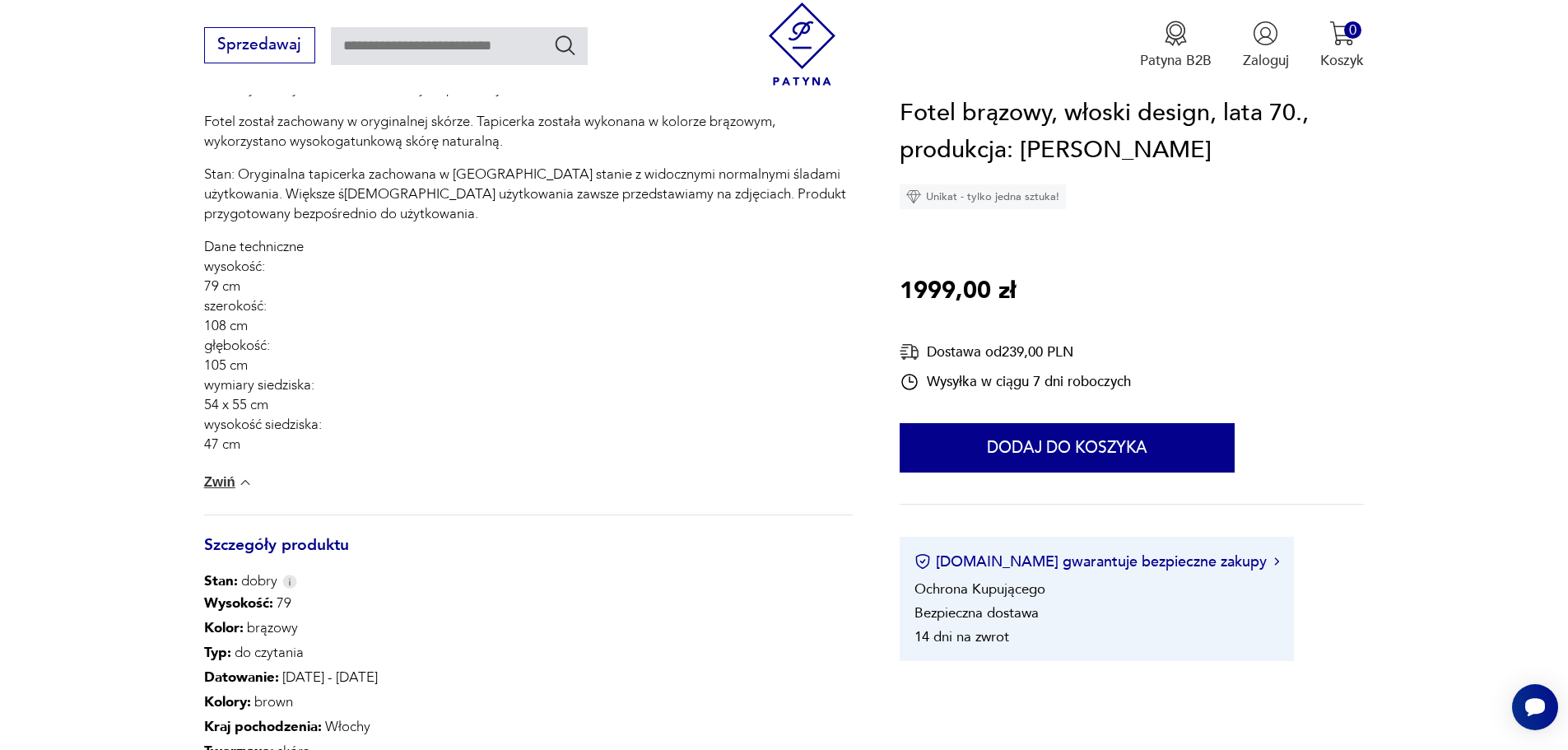
click at [229, 484] on button "Zwiń" at bounding box center [229, 482] width 50 height 17
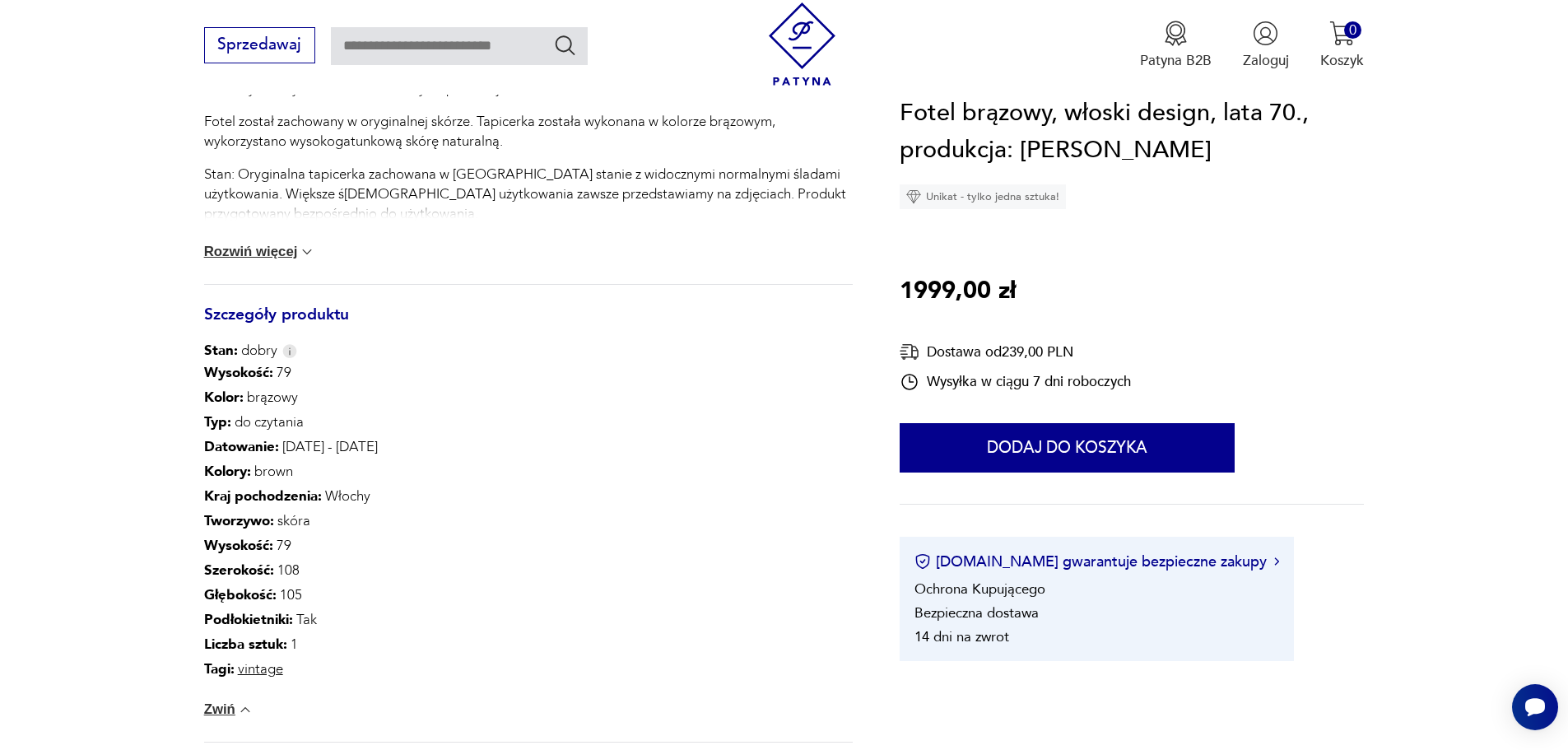
click at [291, 245] on button "Rozwiń więcej" at bounding box center [259, 251] width 112 height 17
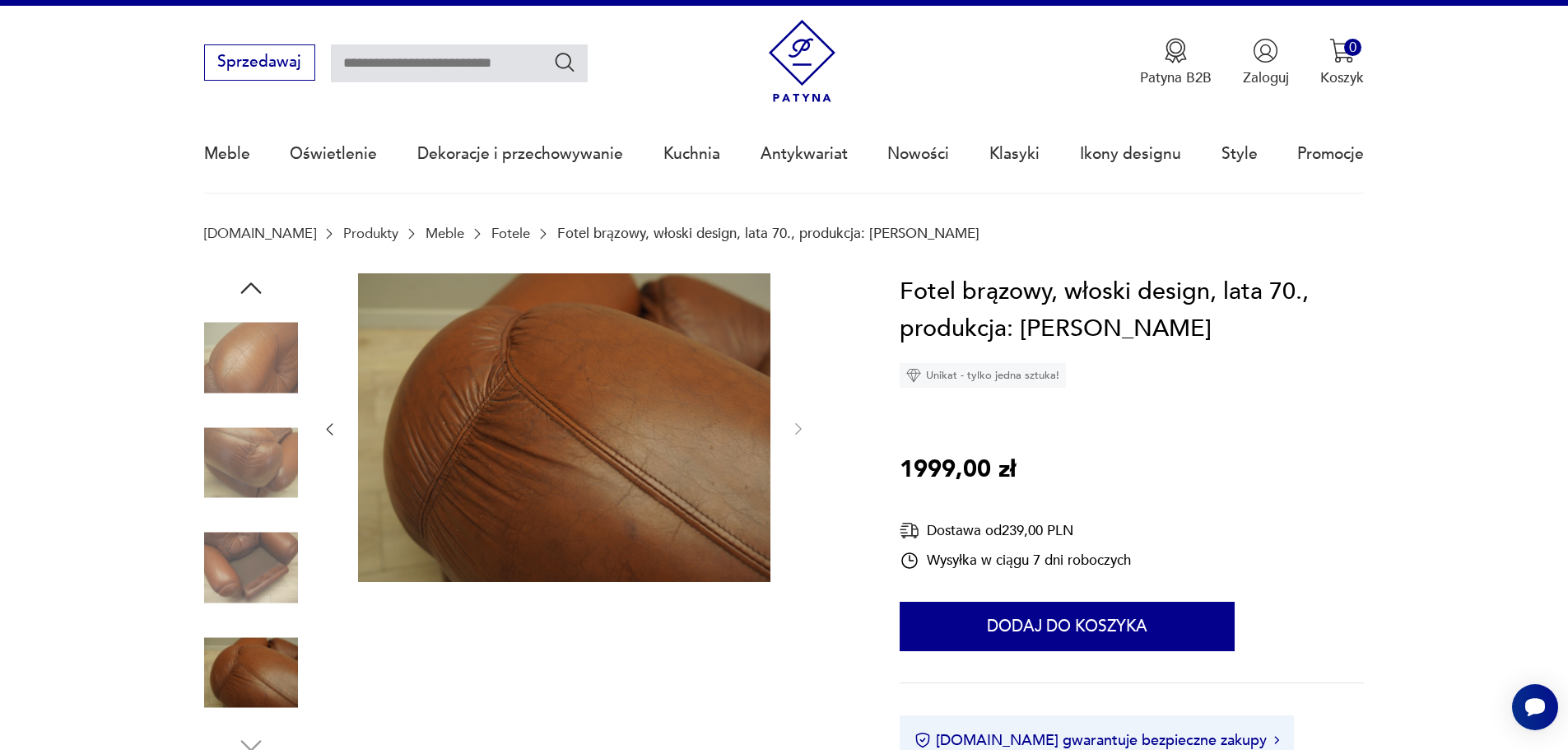
scroll to position [0, 0]
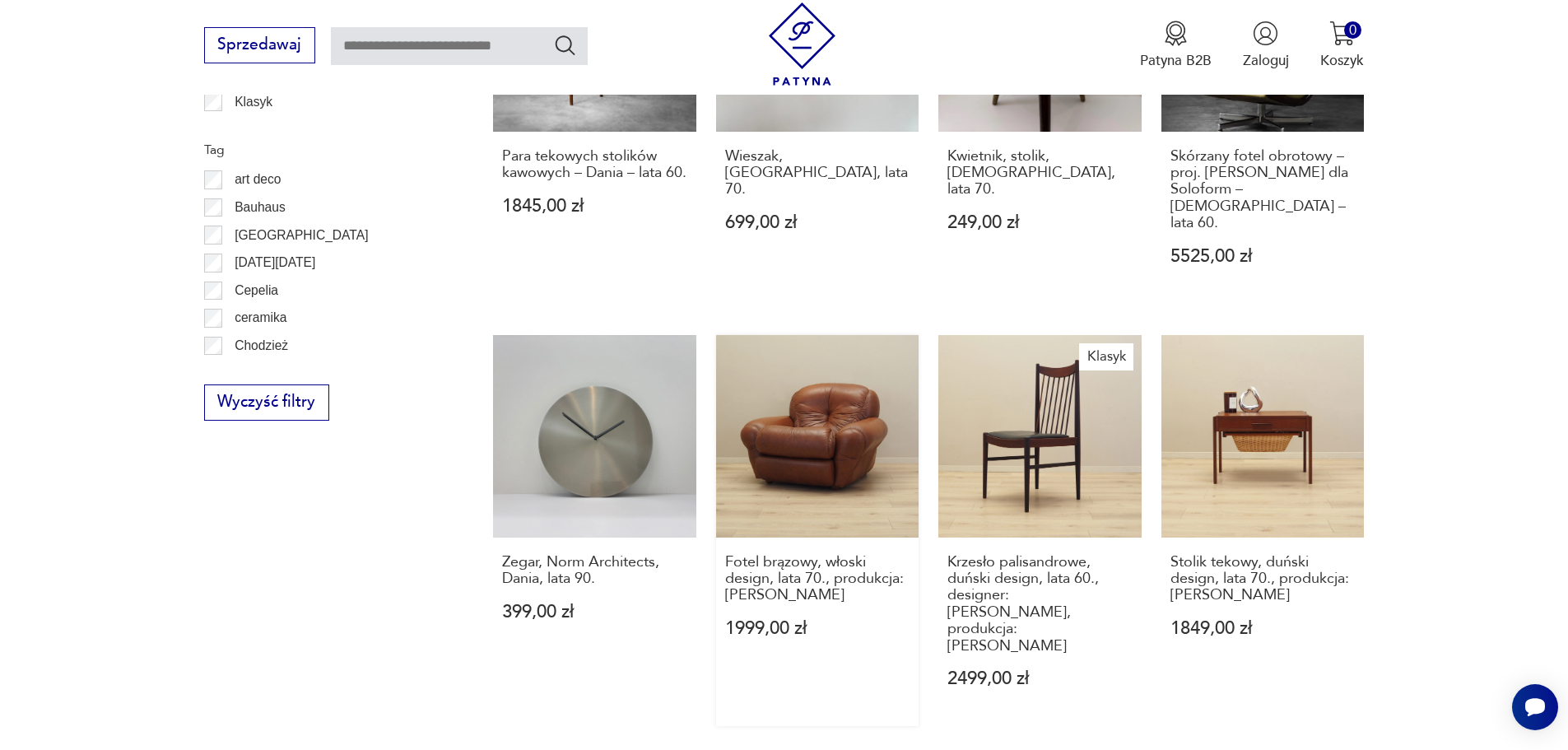
scroll to position [970, 0]
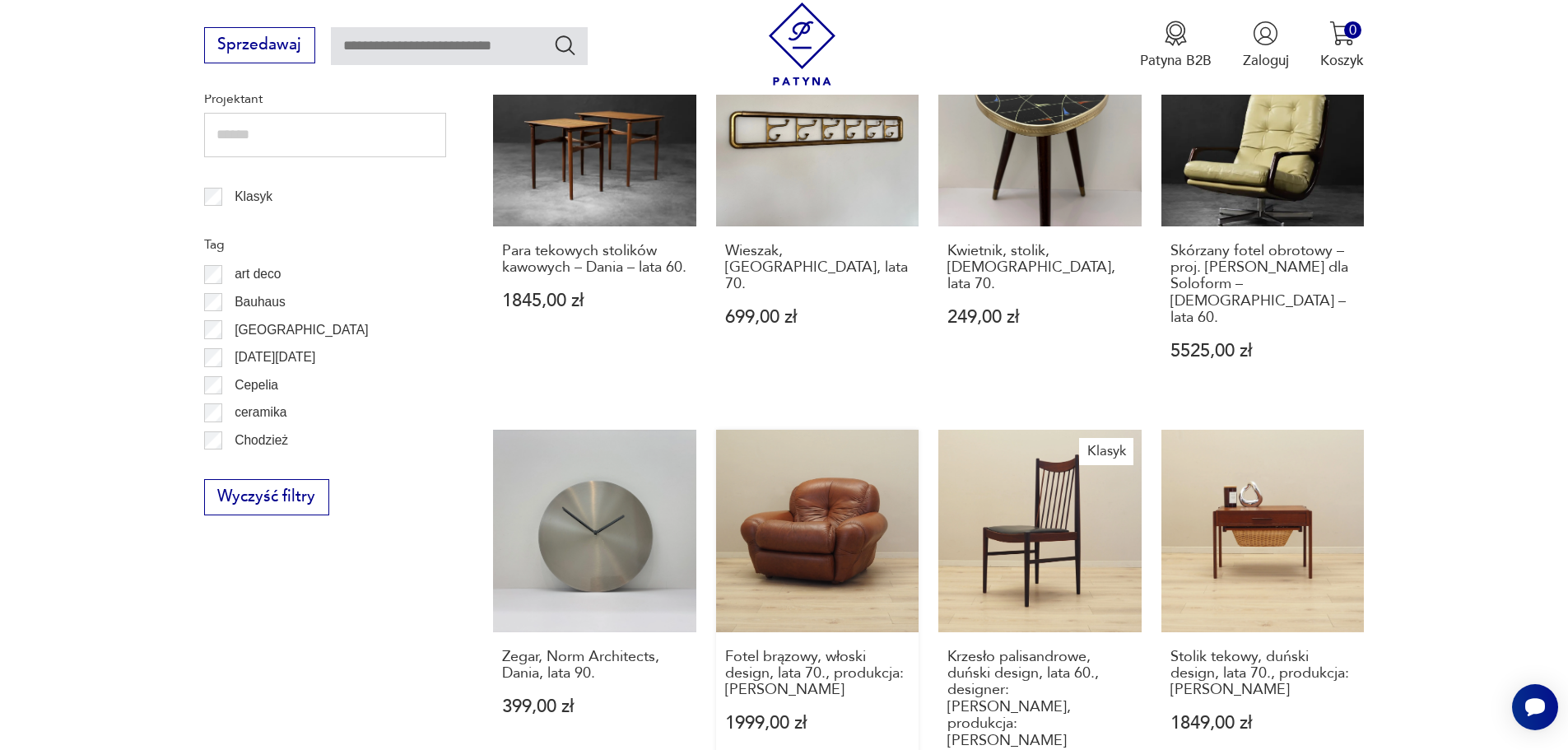
click at [855, 510] on link "Fotel brązowy, włoski design, lata 70., produkcja: Włochy 1999,00 zł" at bounding box center [818, 624] width 204 height 390
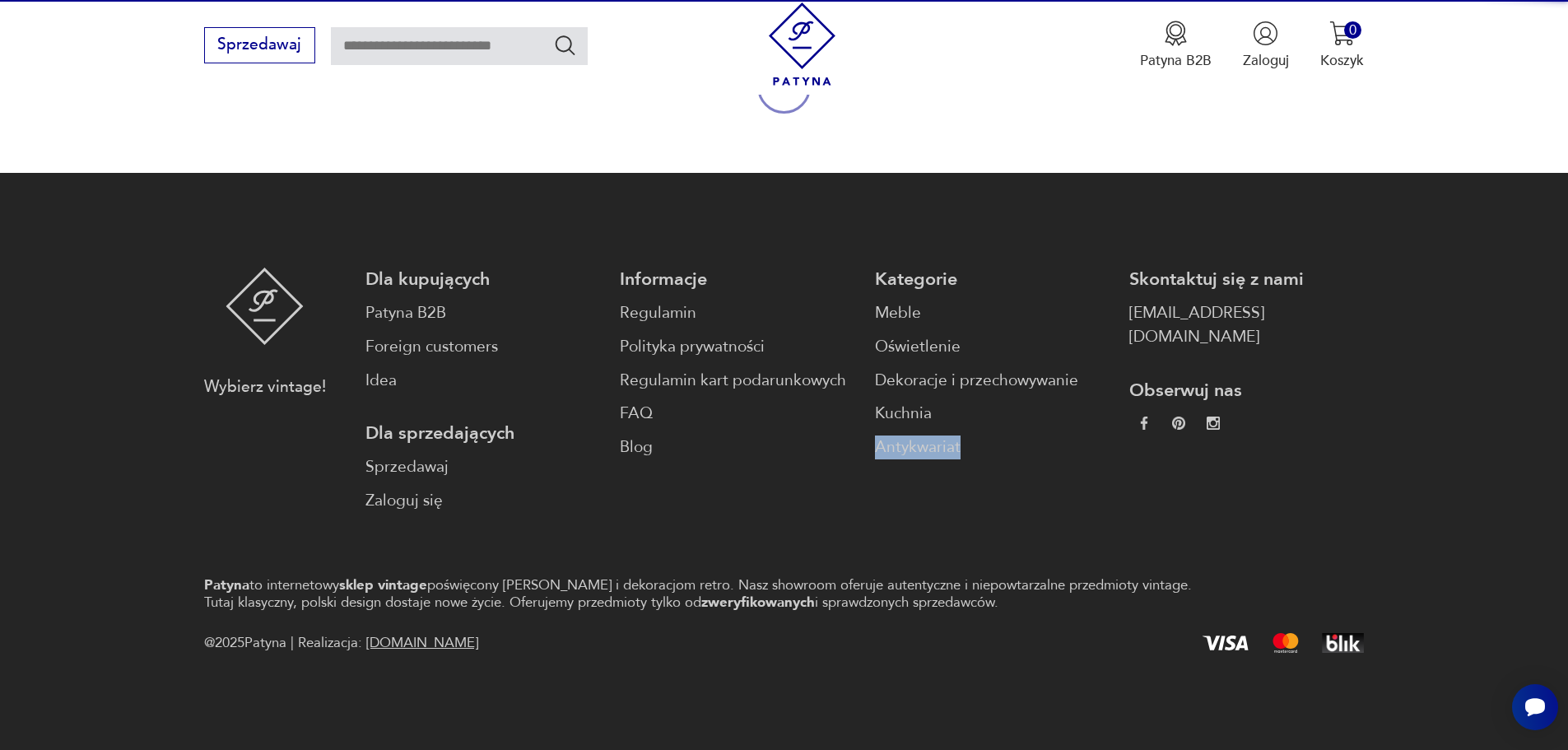
click at [875, 510] on div "Kategorie Meble Oświetlenie Dekoracje i przechowywanie Kuchnia Antykwariat" at bounding box center [993, 389] width 235 height 245
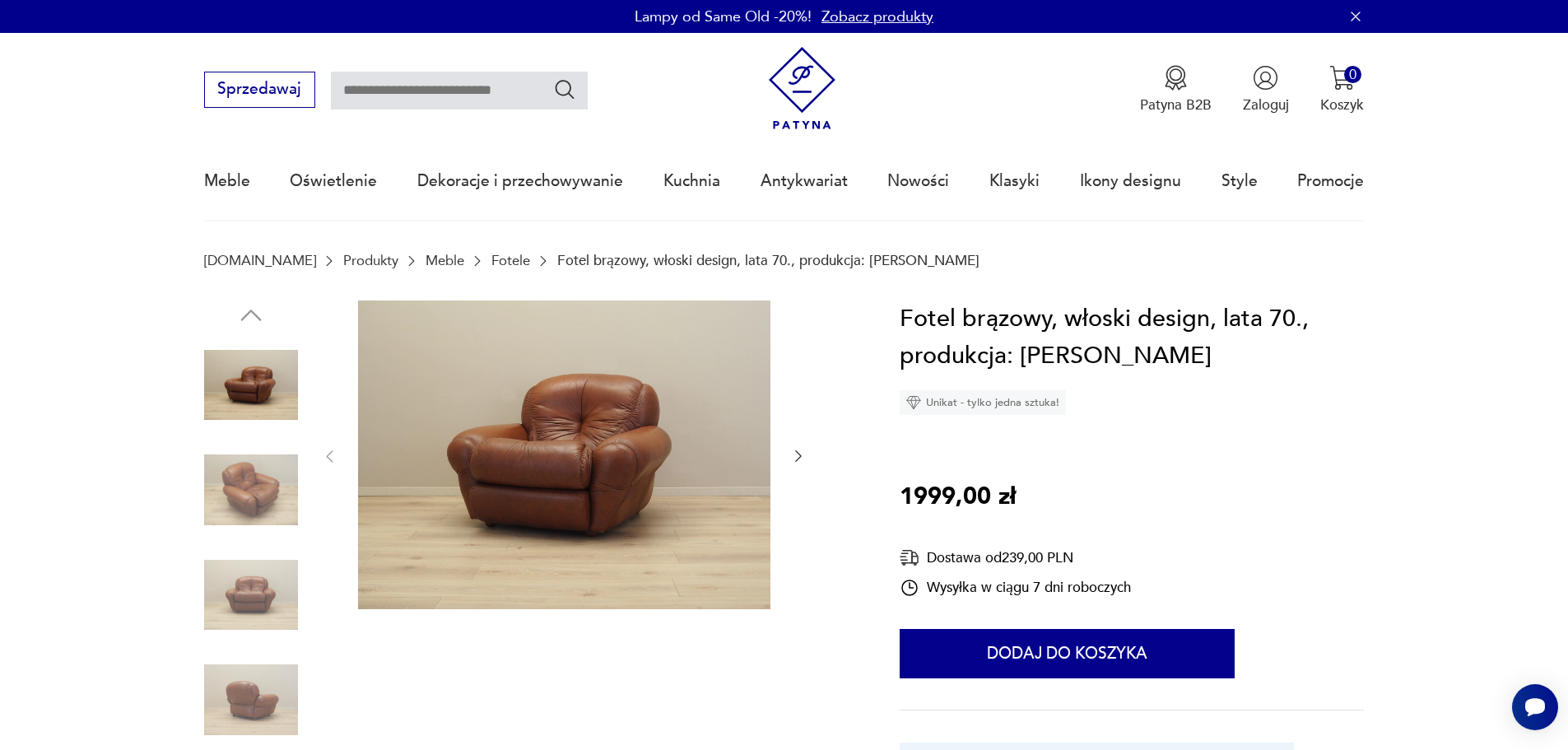
click at [269, 484] on img at bounding box center [250, 490] width 93 height 93
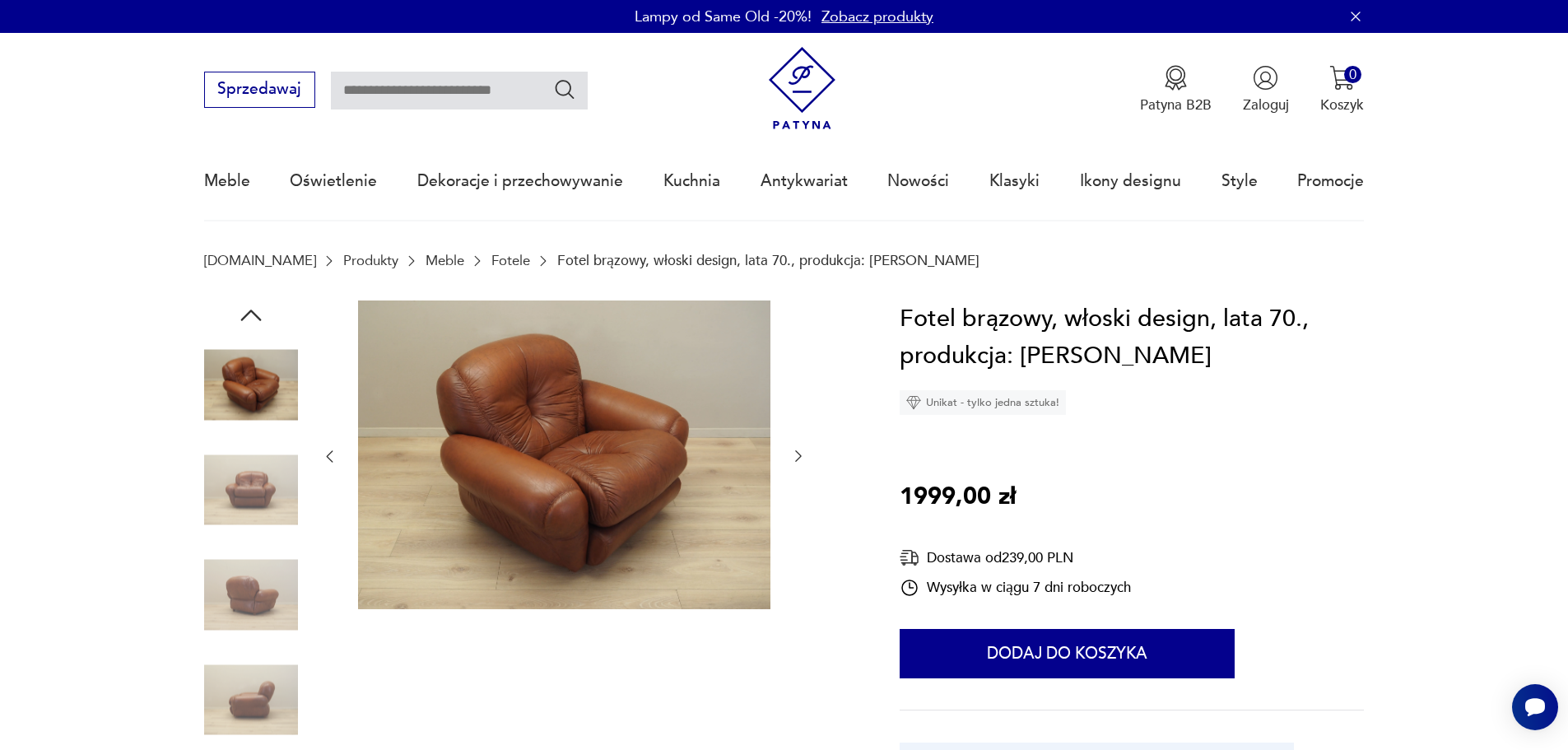
click at [261, 695] on img at bounding box center [250, 699] width 93 height 93
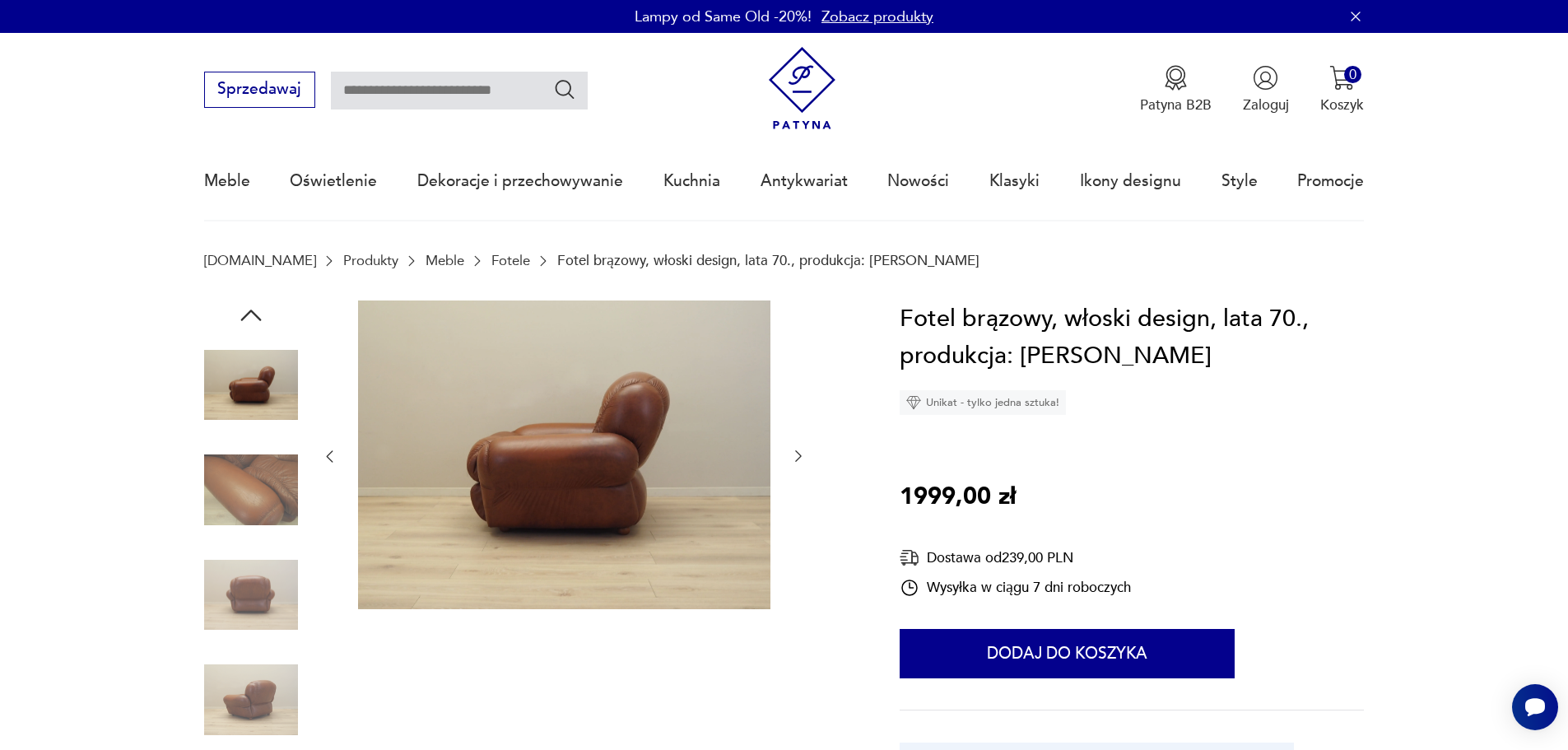
click at [258, 482] on img at bounding box center [250, 490] width 93 height 93
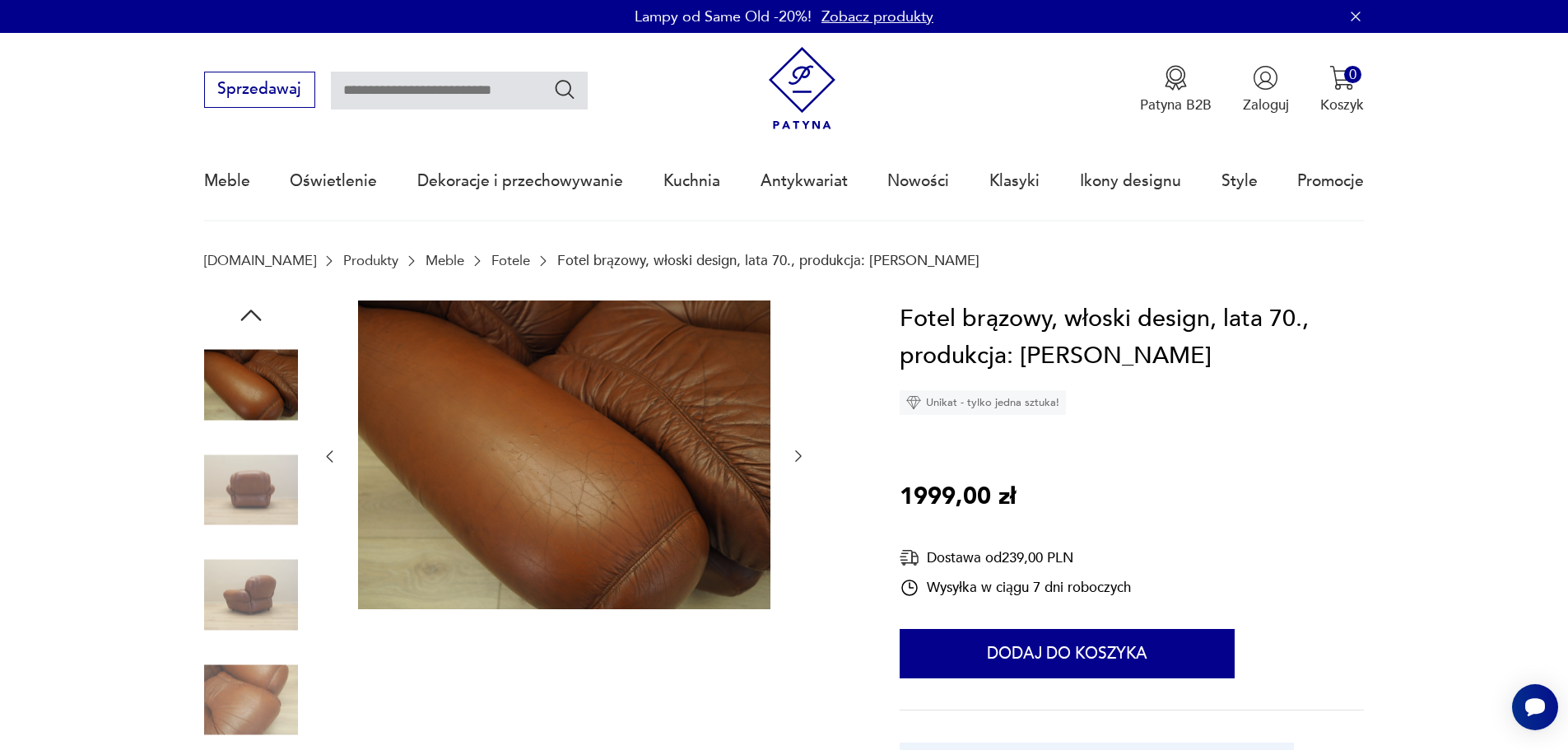
click at [254, 308] on icon "button" at bounding box center [251, 315] width 30 height 30
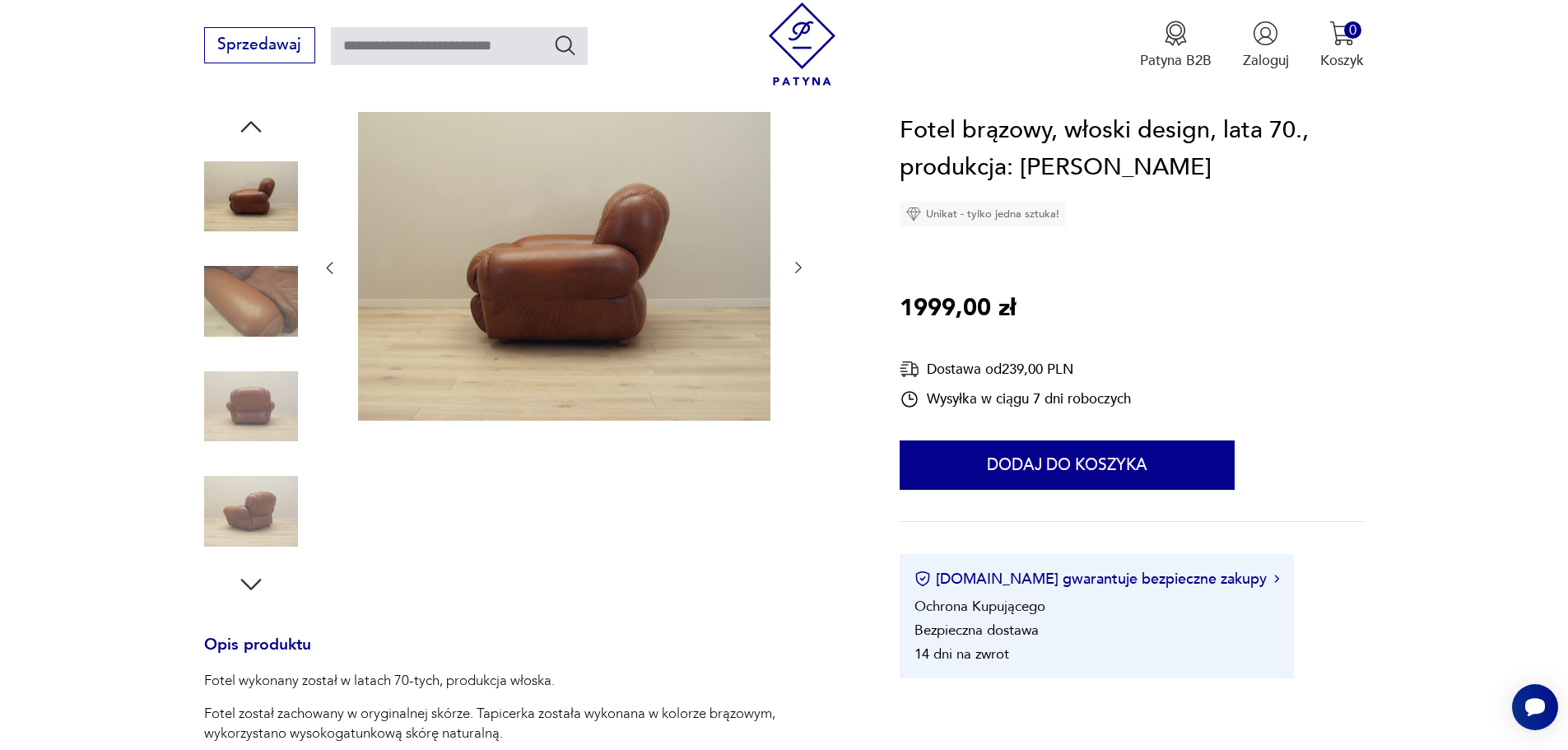
scroll to position [247, 0]
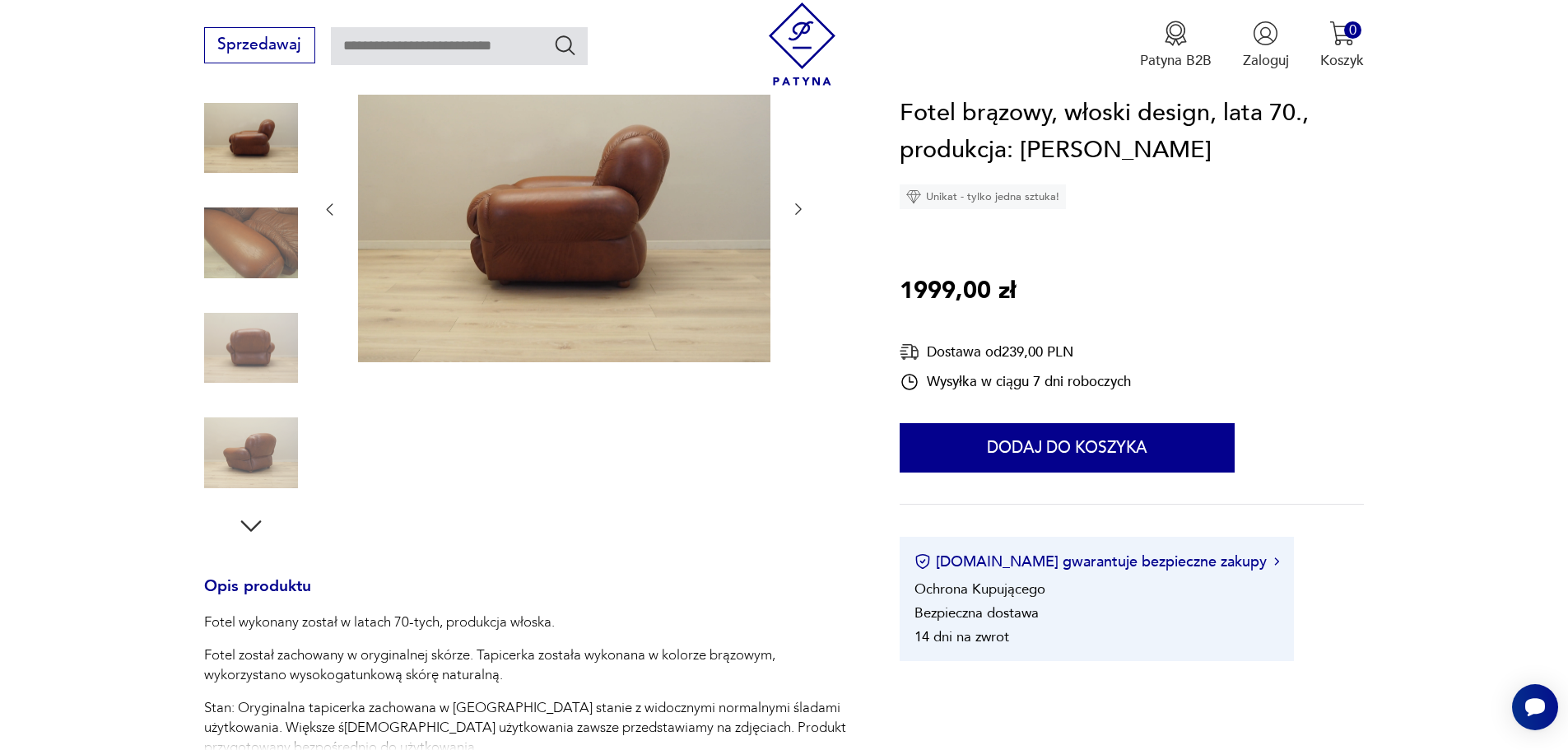
click at [247, 525] on icon "button" at bounding box center [251, 525] width 30 height 30
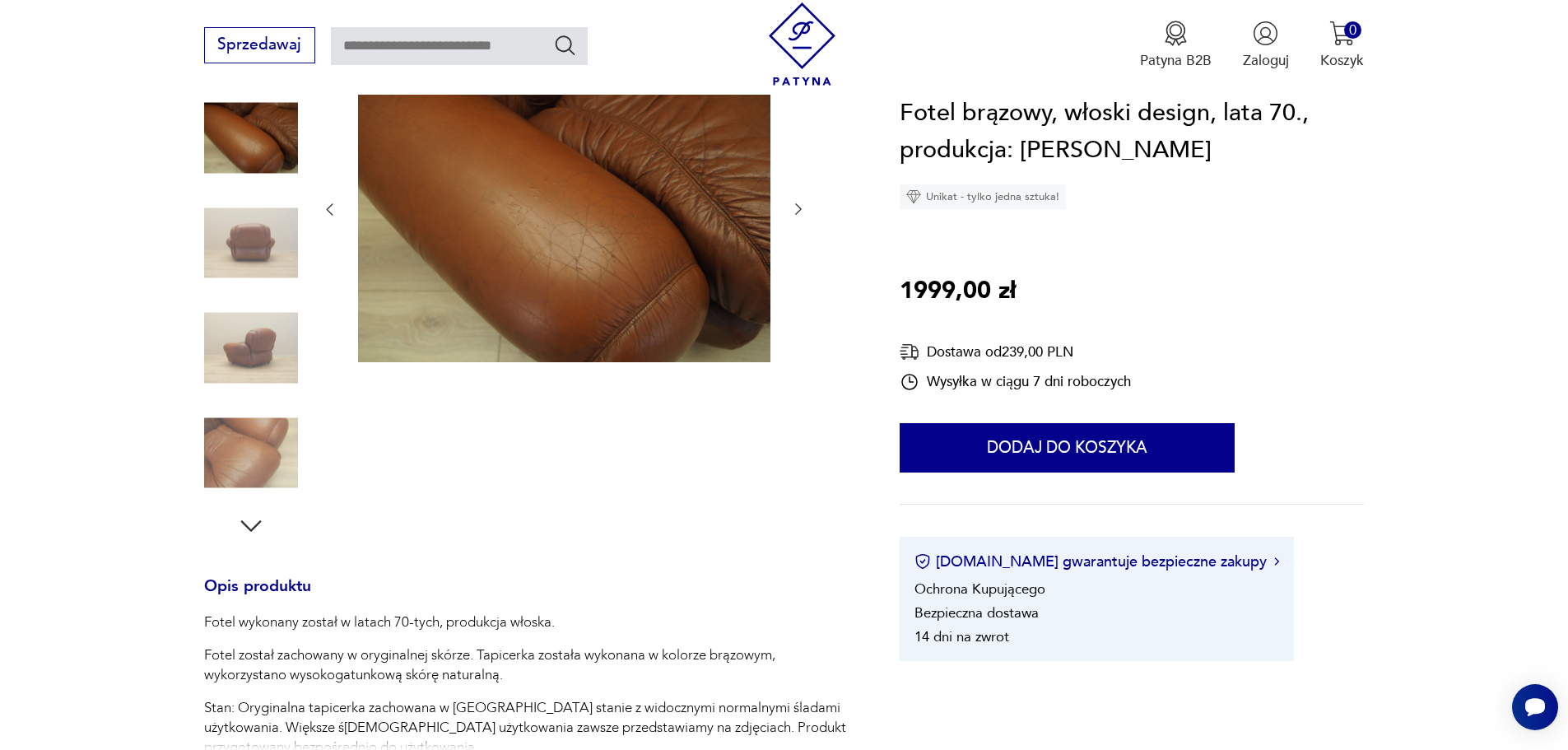
click at [247, 525] on icon "button" at bounding box center [251, 525] width 30 height 30
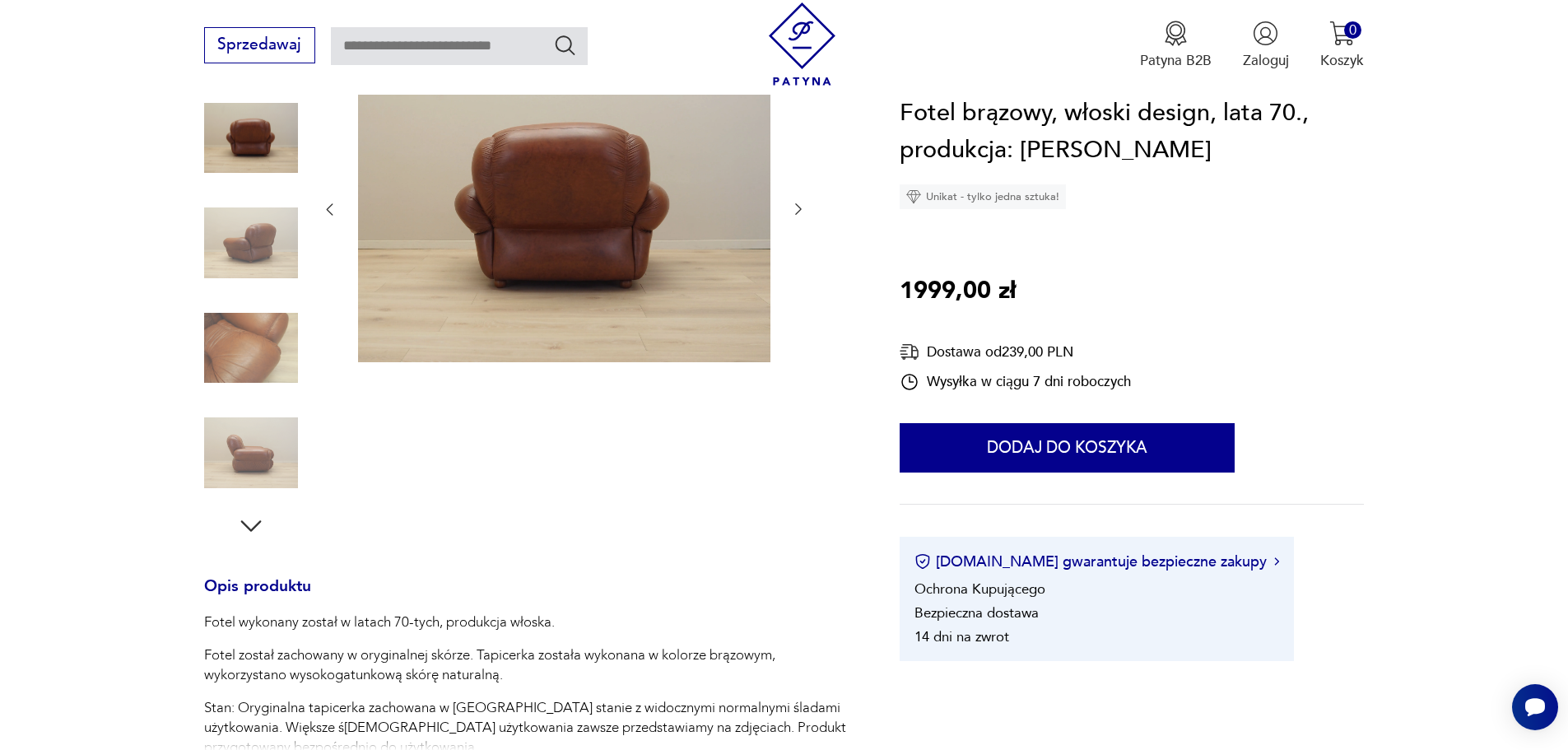
click at [240, 453] on img at bounding box center [250, 452] width 93 height 93
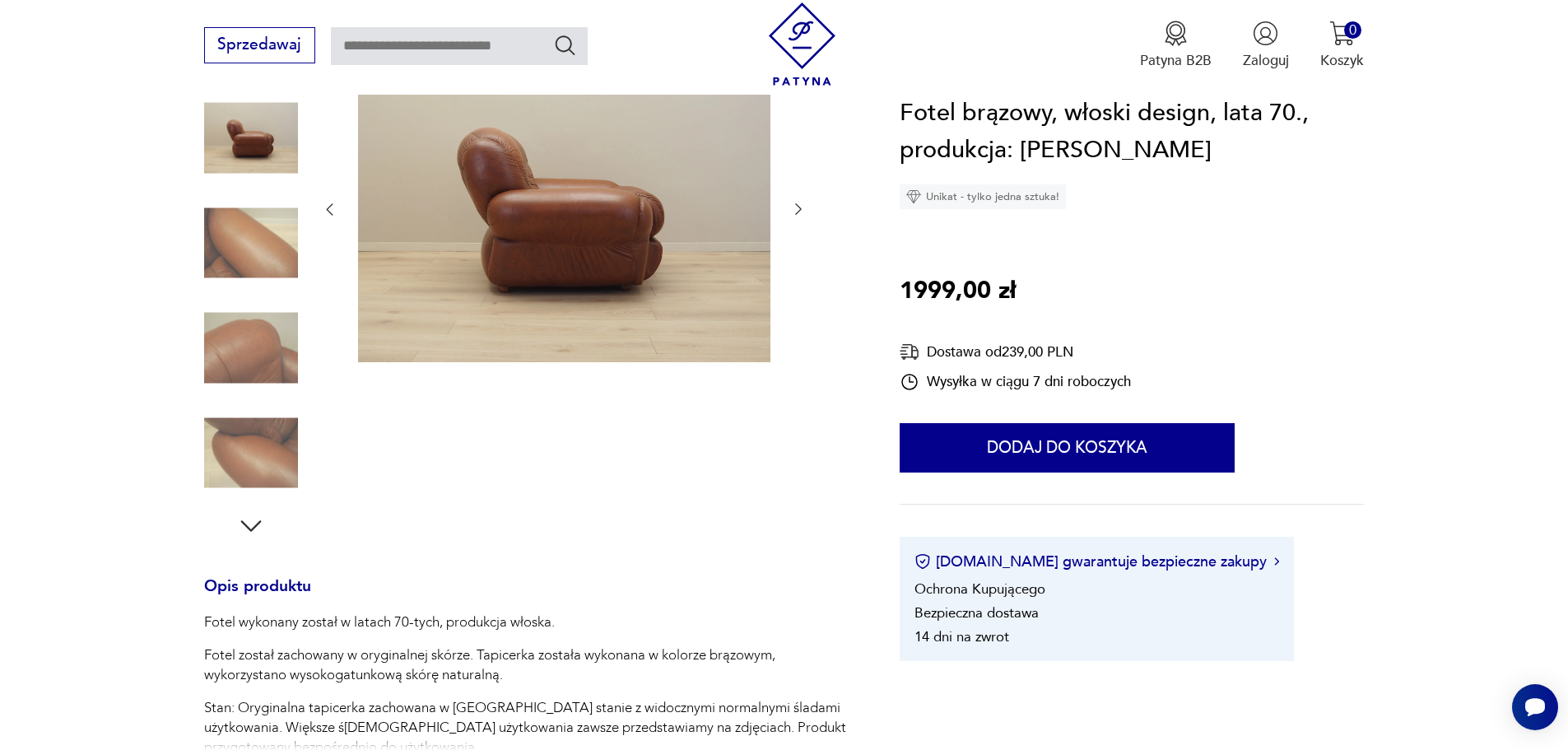
click at [246, 517] on icon "button" at bounding box center [251, 525] width 30 height 30
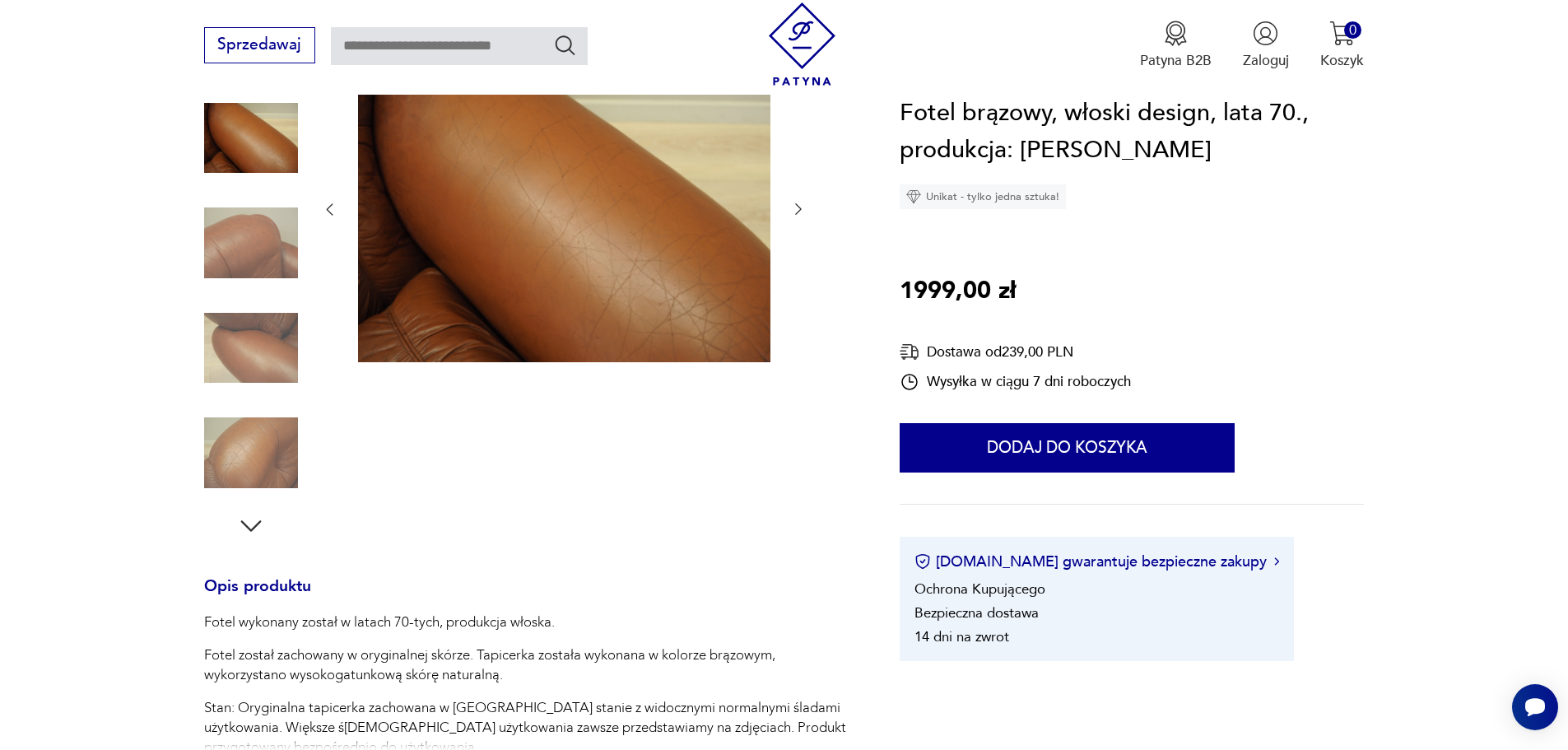
click at [246, 517] on icon "button" at bounding box center [251, 525] width 30 height 30
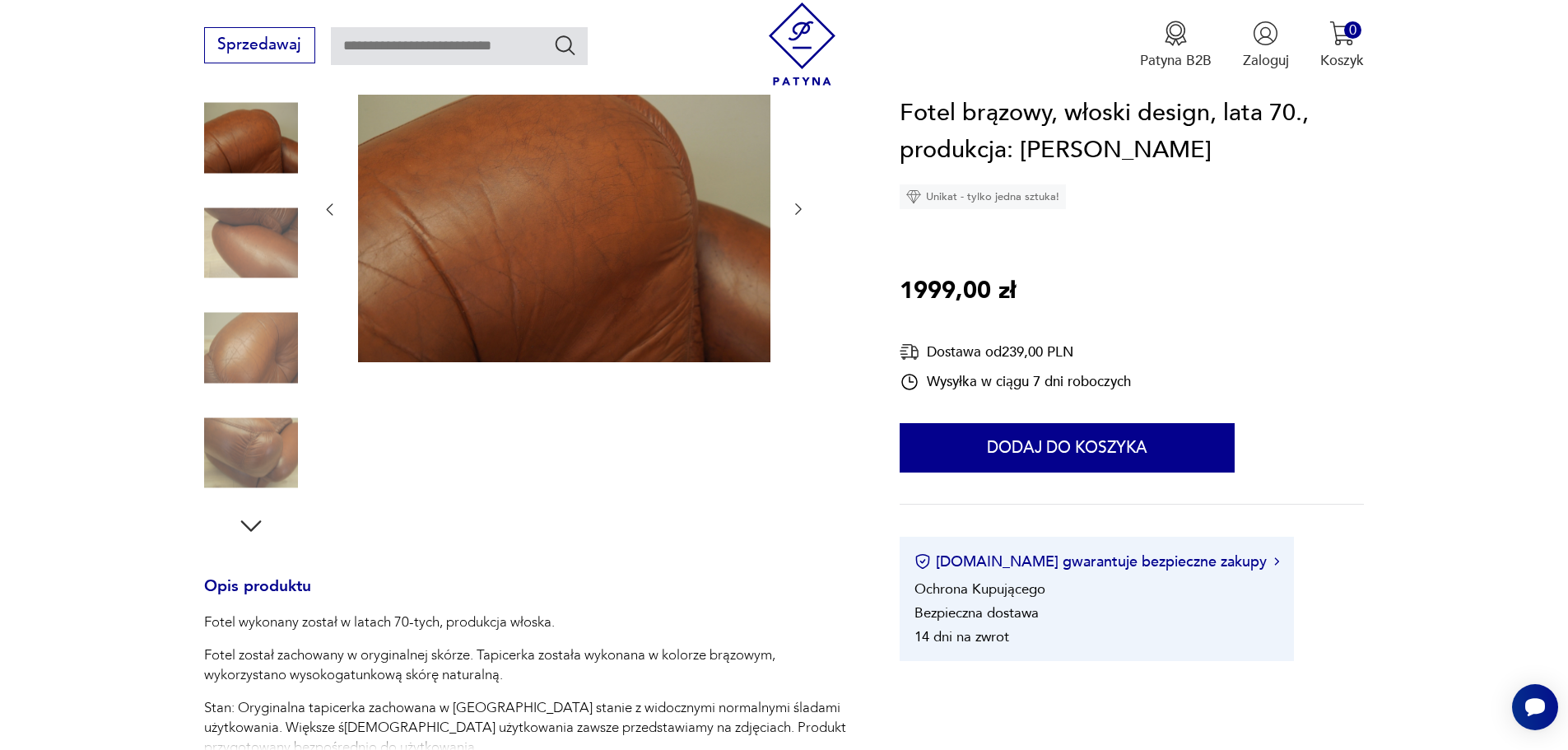
click at [246, 517] on icon "button" at bounding box center [251, 525] width 30 height 30
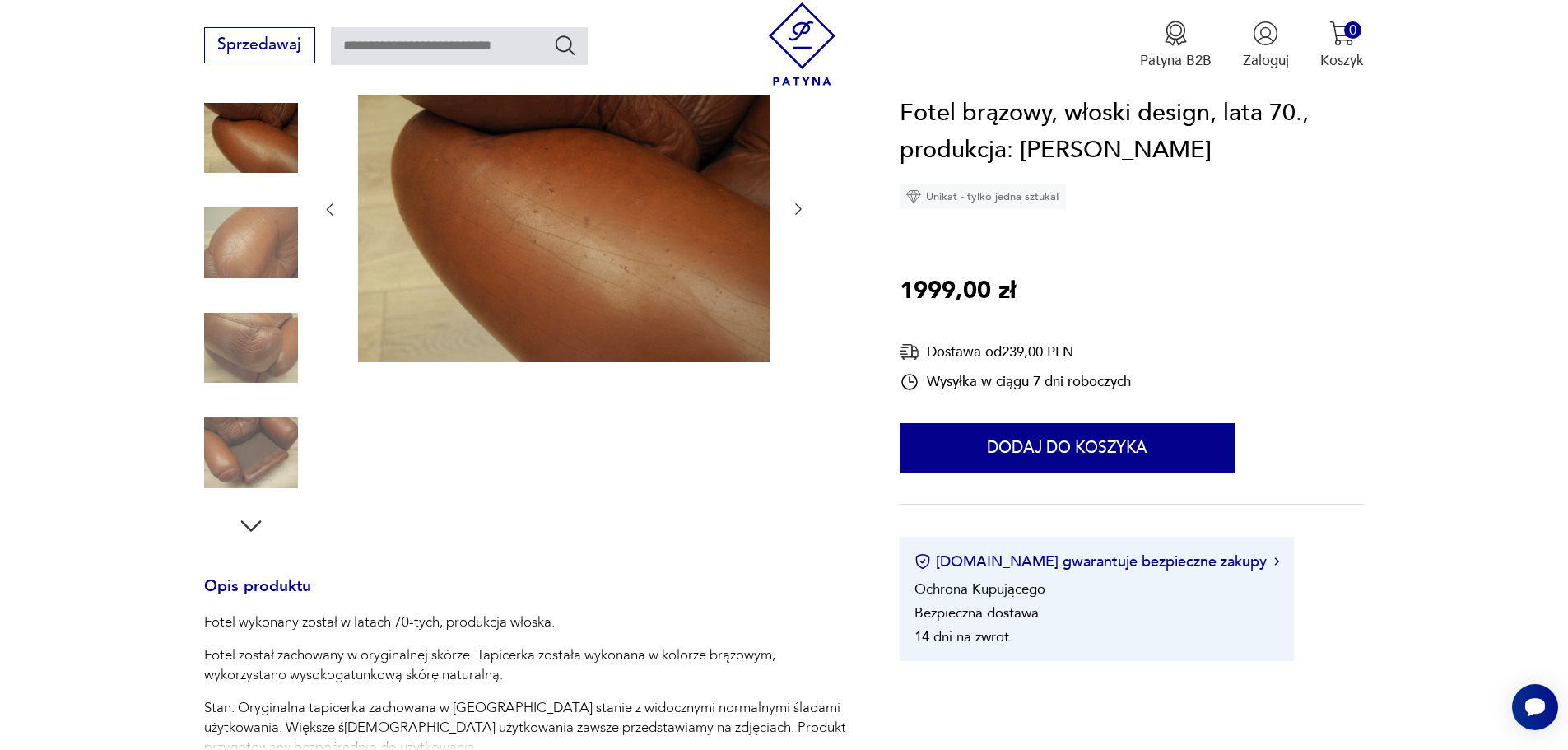
click at [246, 517] on icon "button" at bounding box center [251, 525] width 30 height 30
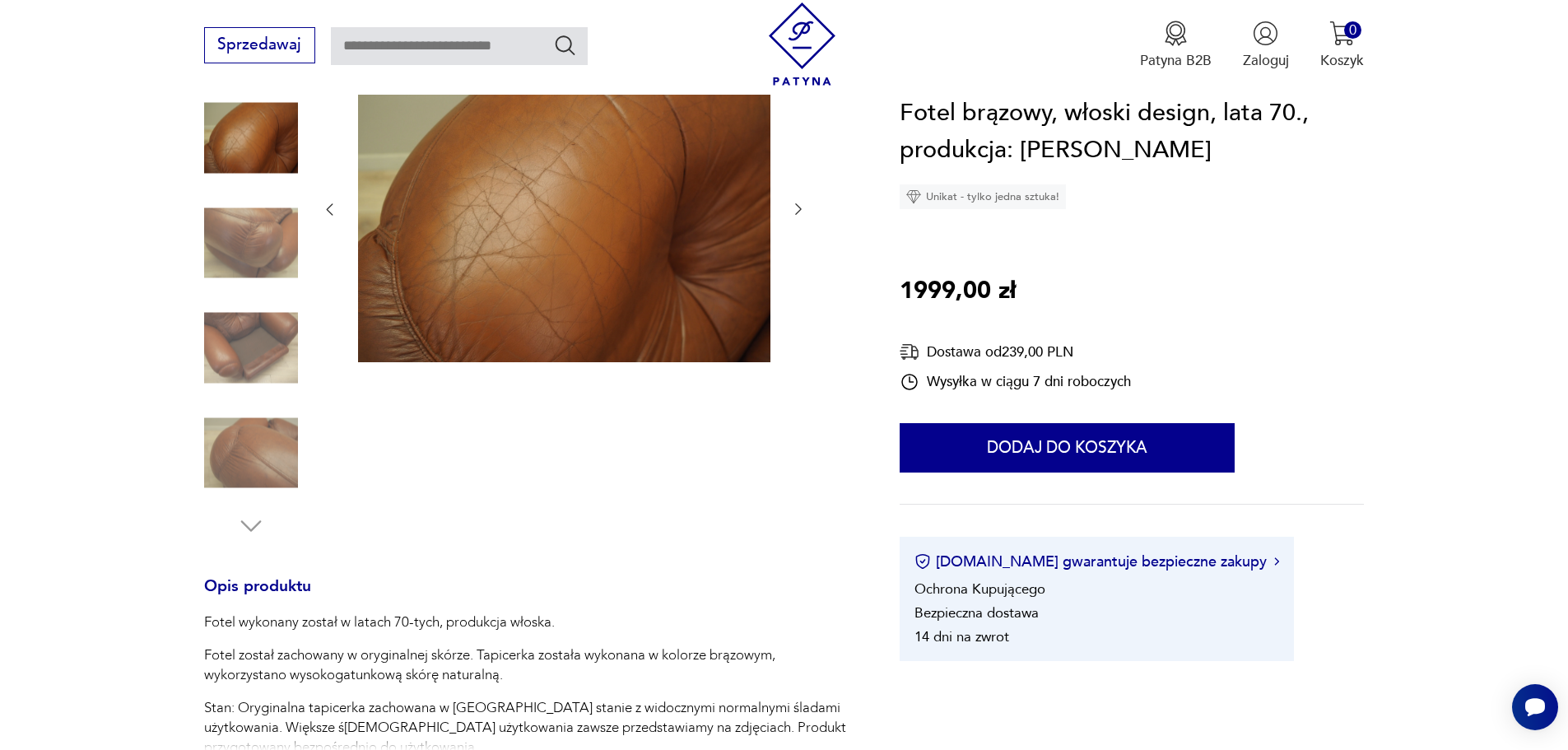
click at [251, 337] on img at bounding box center [250, 348] width 93 height 93
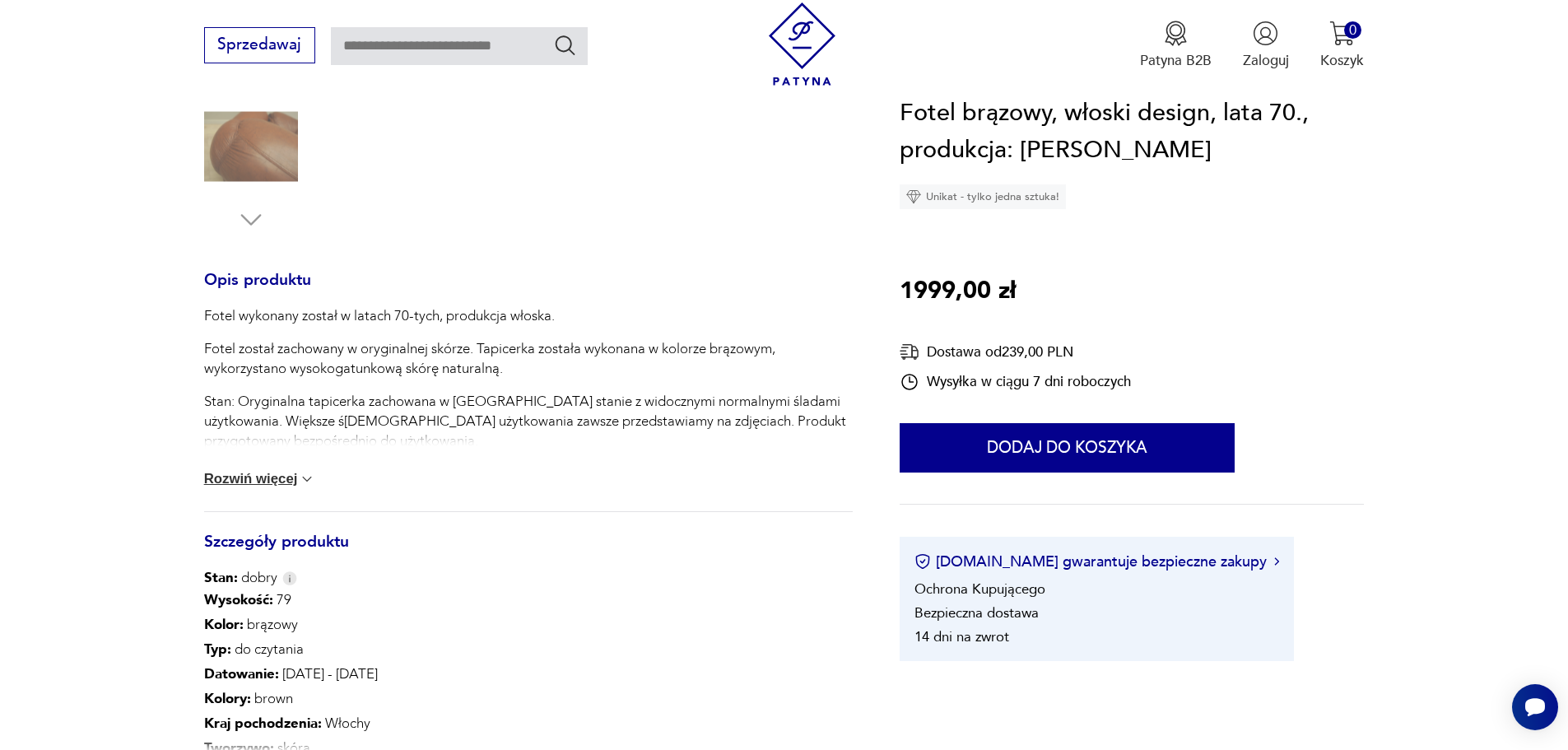
scroll to position [659, 0]
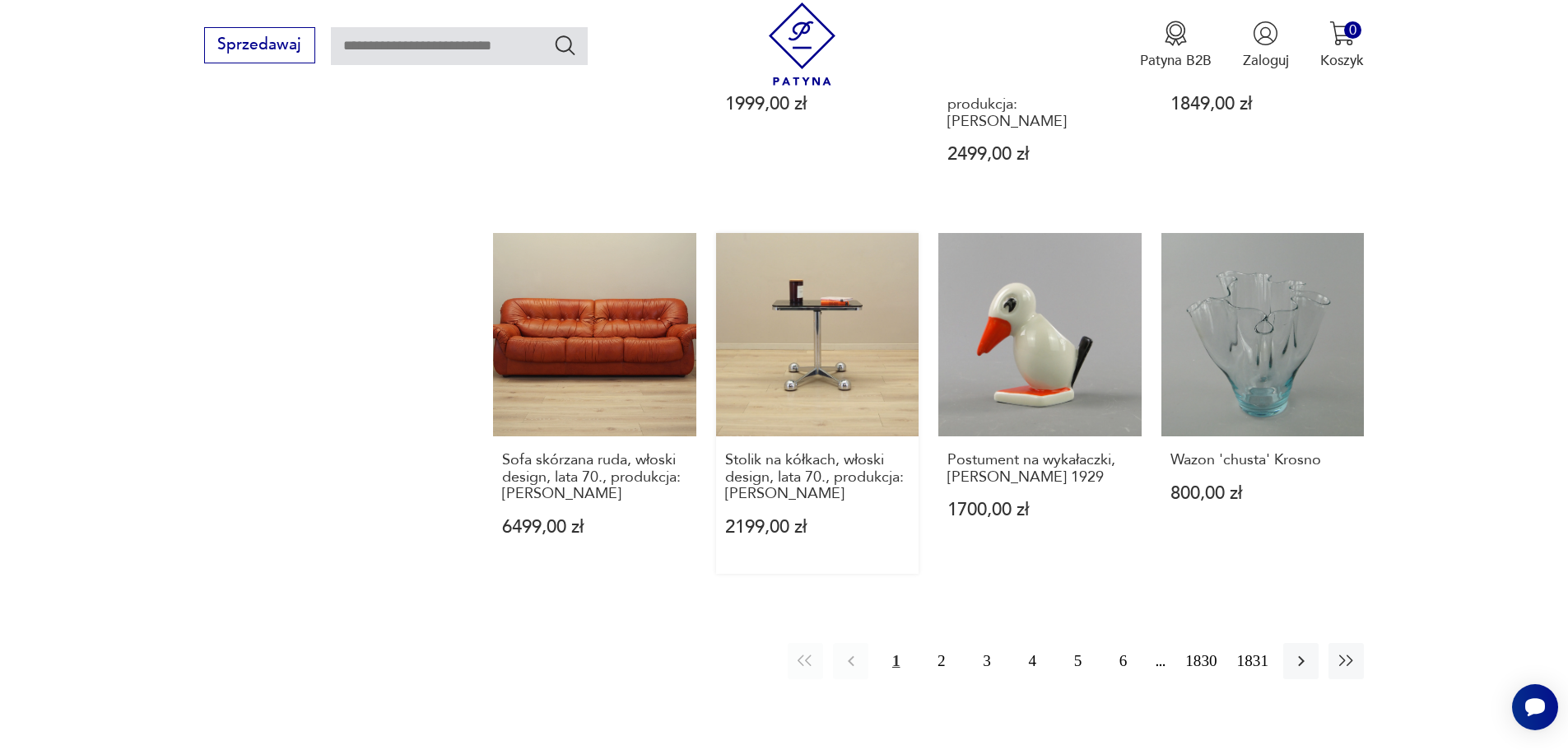
scroll to position [1594, 0]
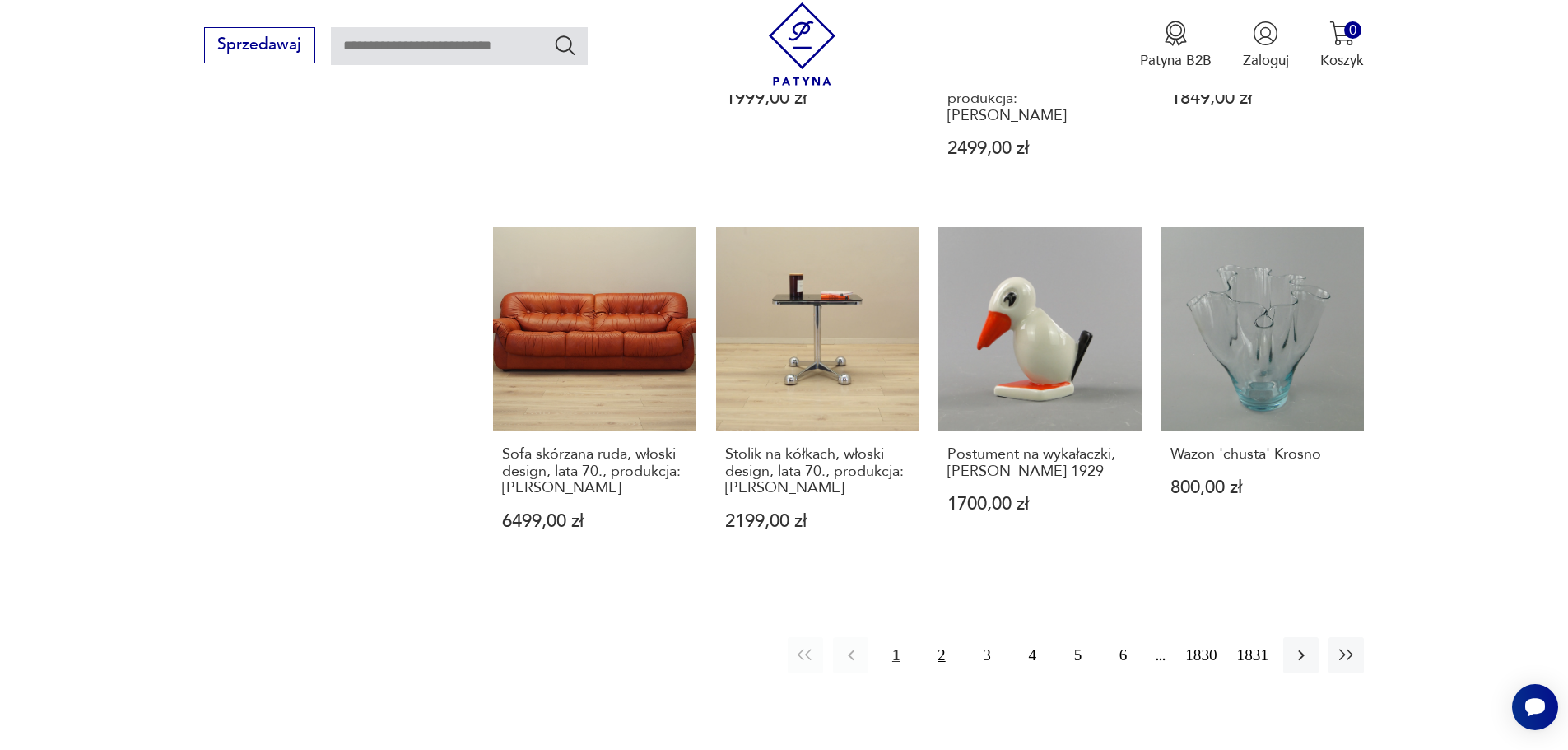
click at [942, 637] on button "2" at bounding box center [941, 655] width 36 height 36
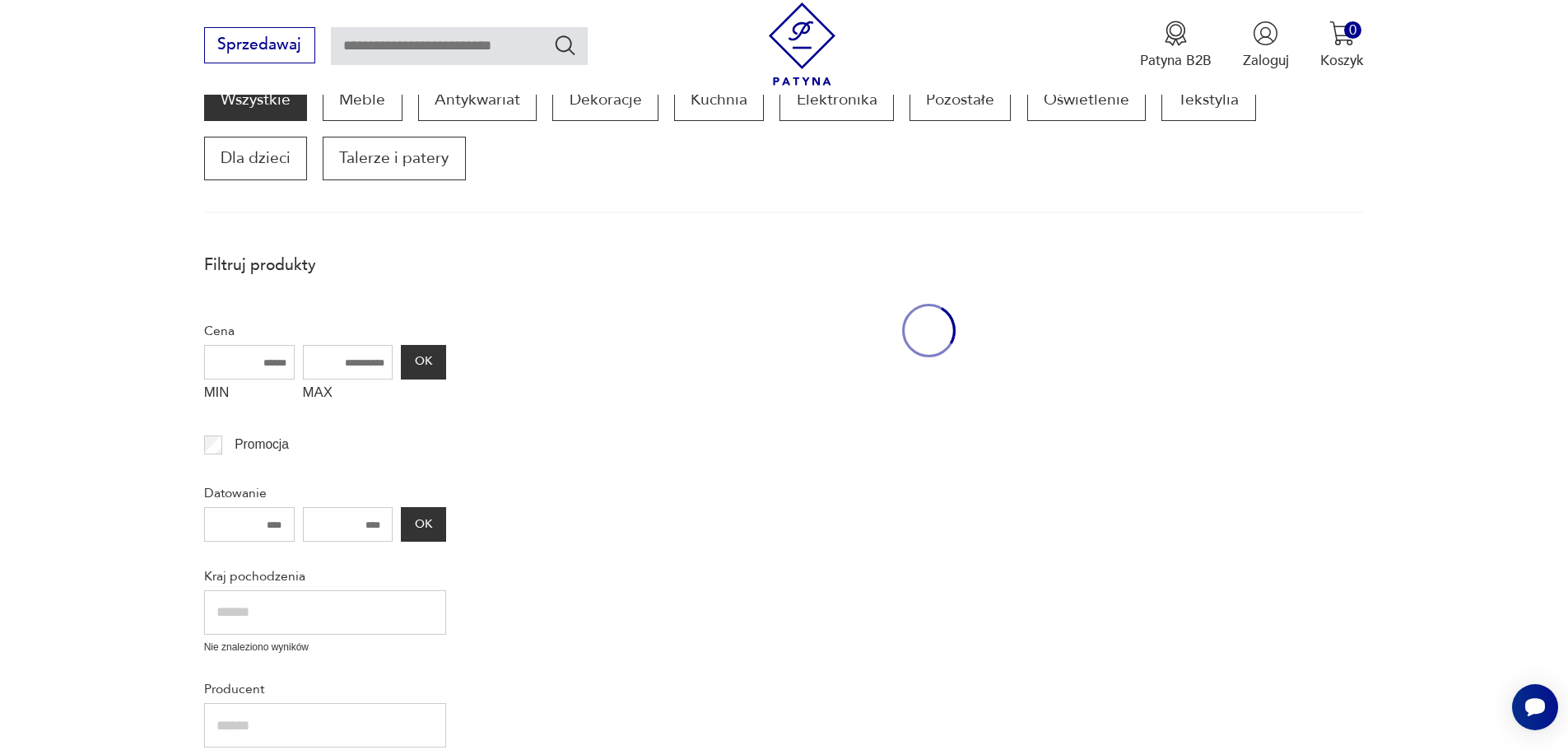
scroll to position [279, 0]
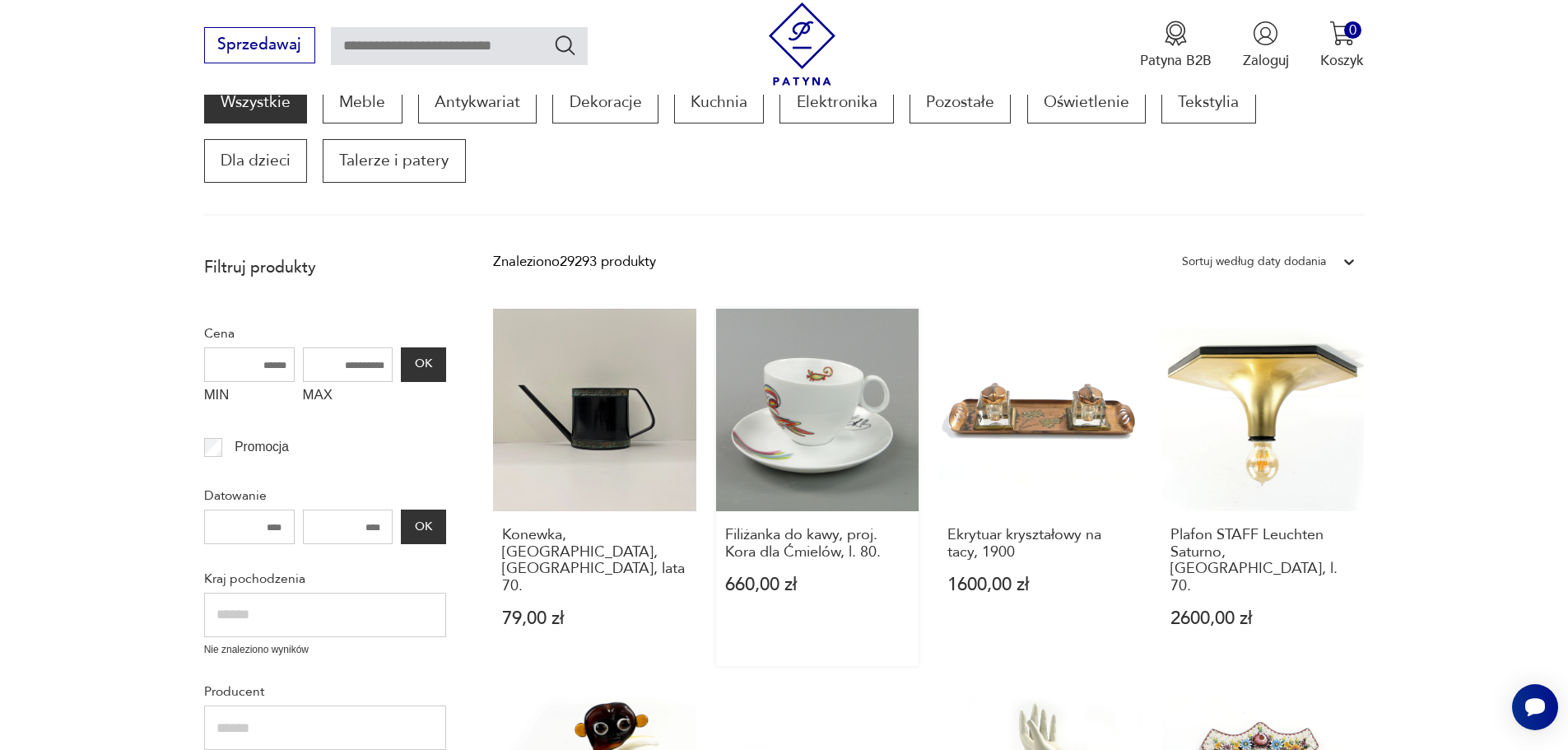
click at [820, 408] on link "Filiżanka do kawy, proj. Kora dla Ćmielów, l. 80. 660,00 zł" at bounding box center [818, 488] width 204 height 358
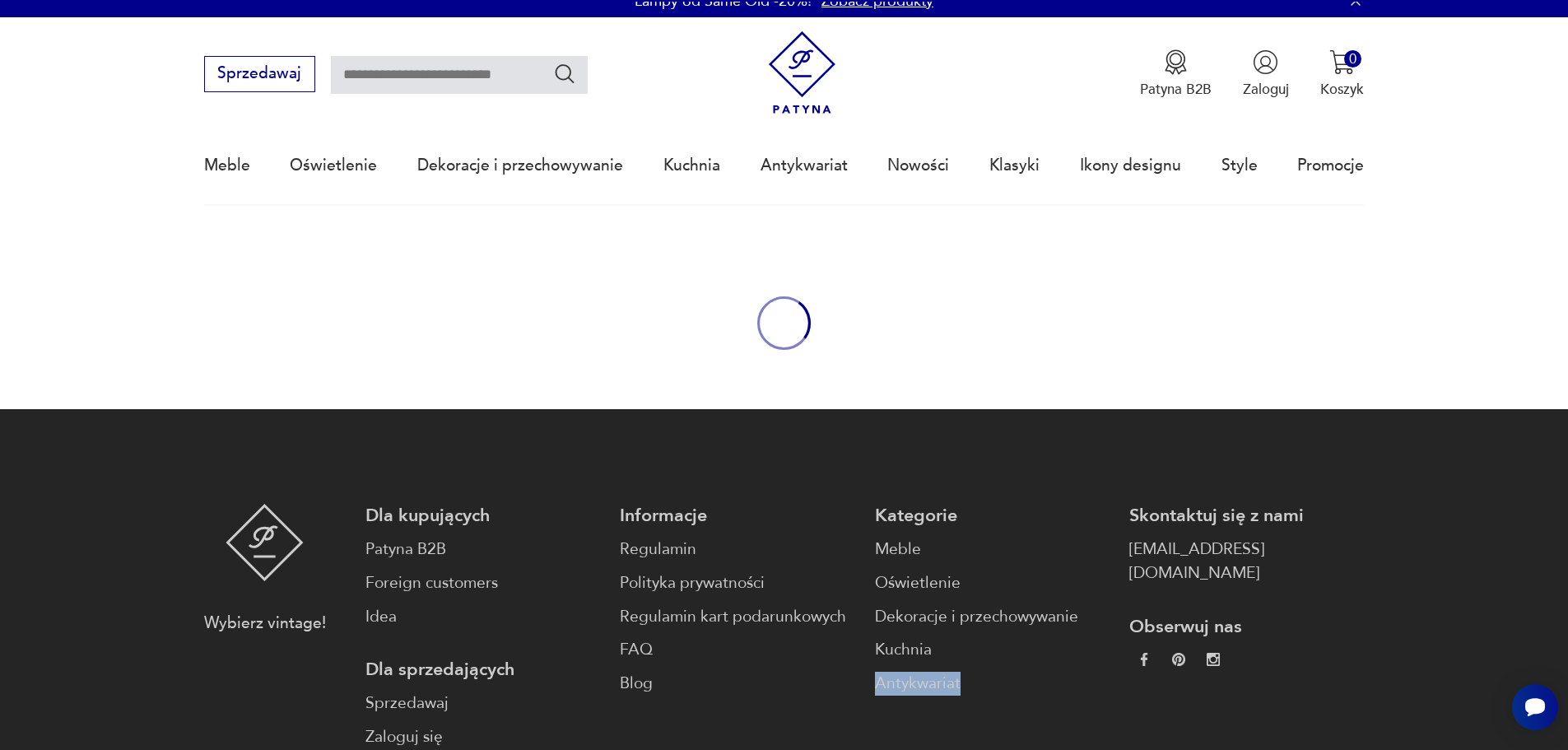
scroll to position [4, 0]
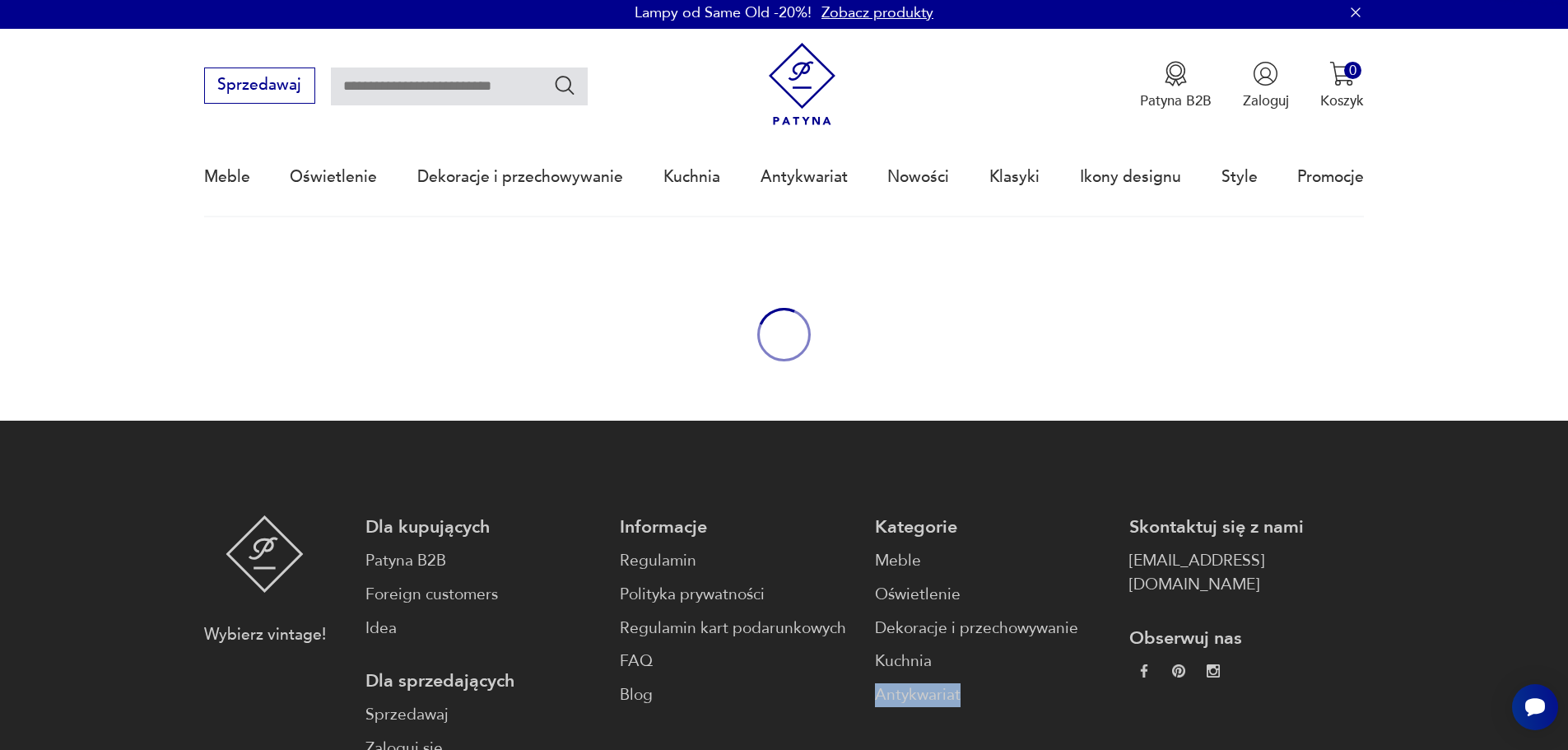
click at [820, 407] on body "Cenimy prywatność użytkowników Używamy plików cookie, aby poprawić jakość przeg…" at bounding box center [784, 497] width 1568 height 1001
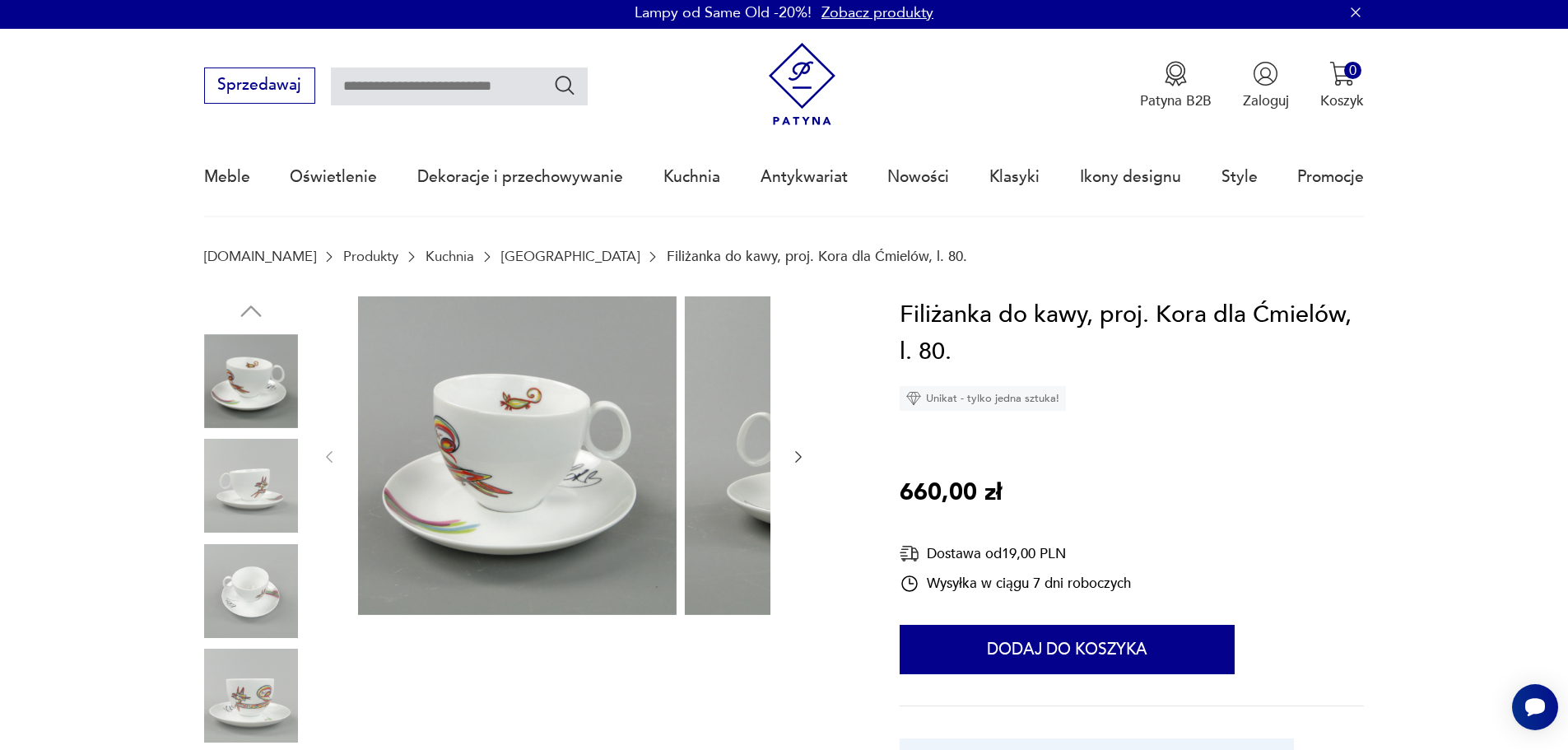
scroll to position [0, 0]
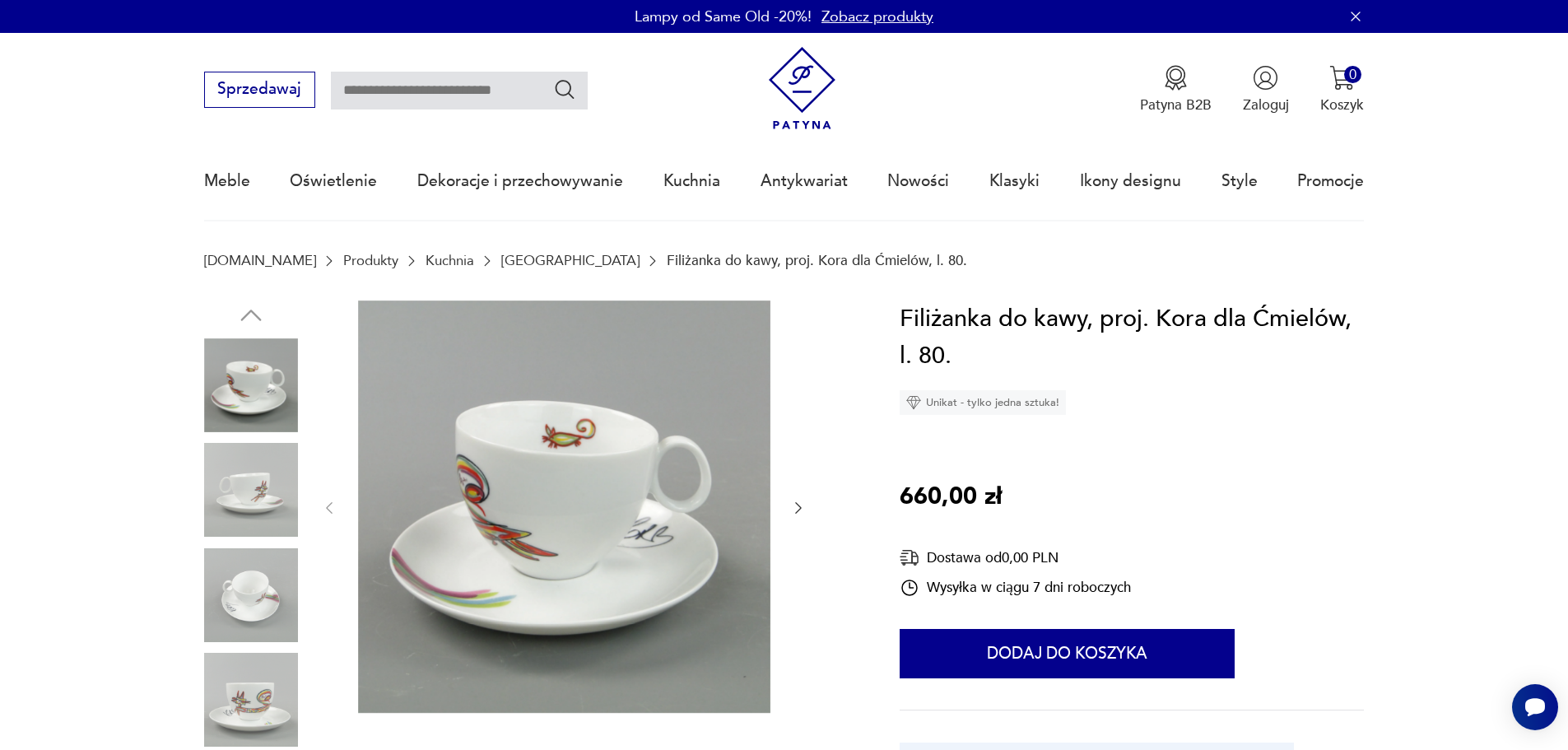
click at [254, 702] on img at bounding box center [250, 699] width 93 height 93
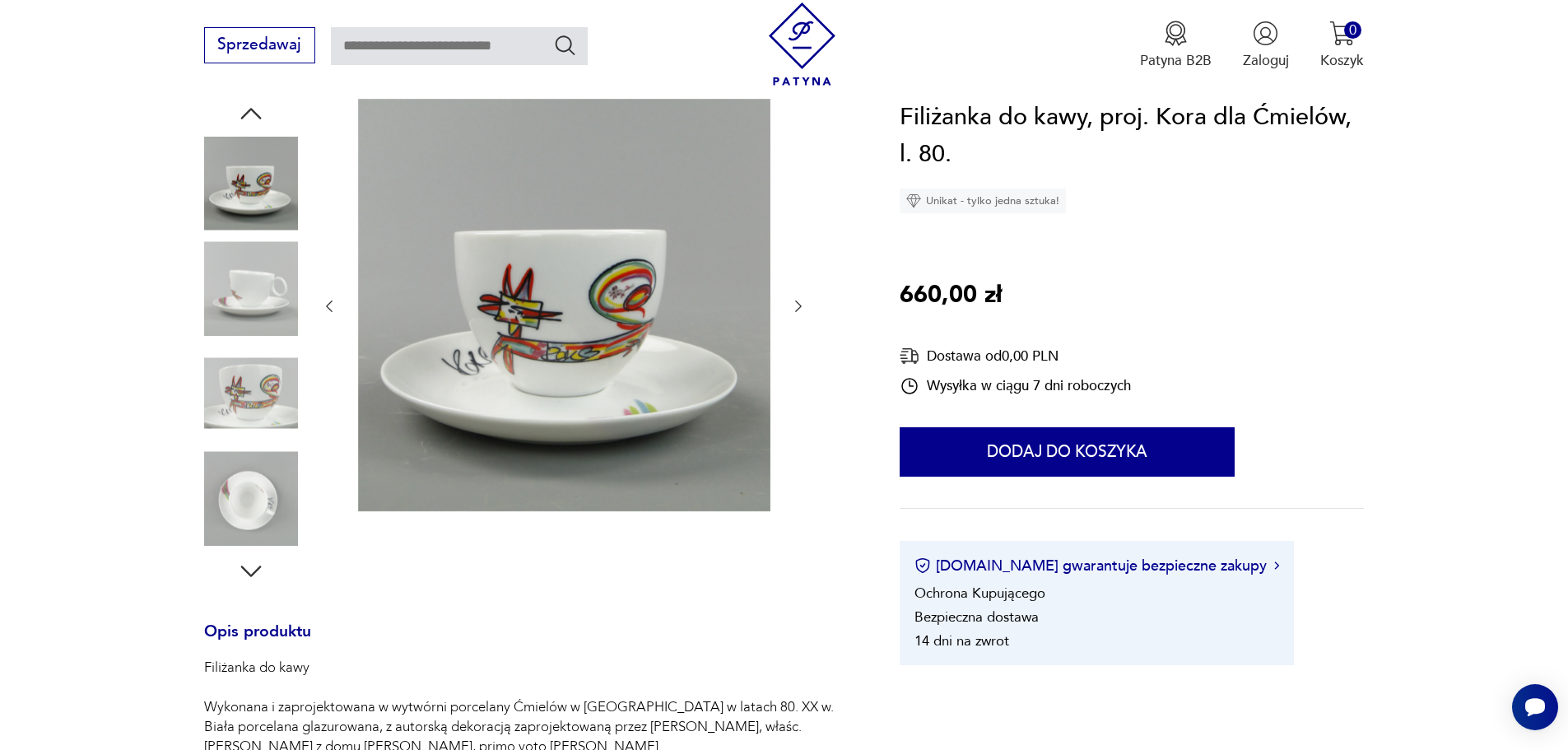
scroll to position [165, 0]
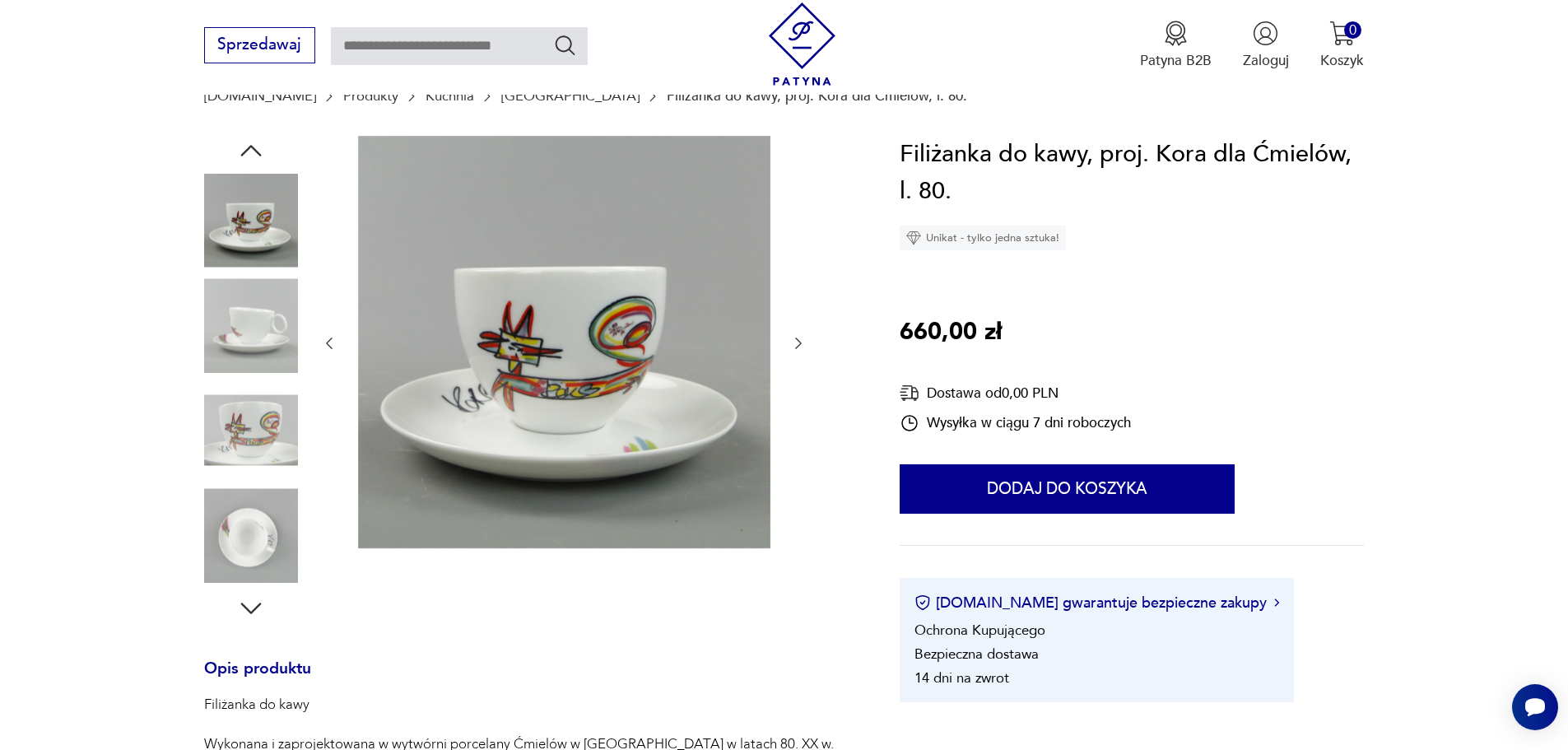
click at [245, 606] on icon "button" at bounding box center [250, 608] width 21 height 12
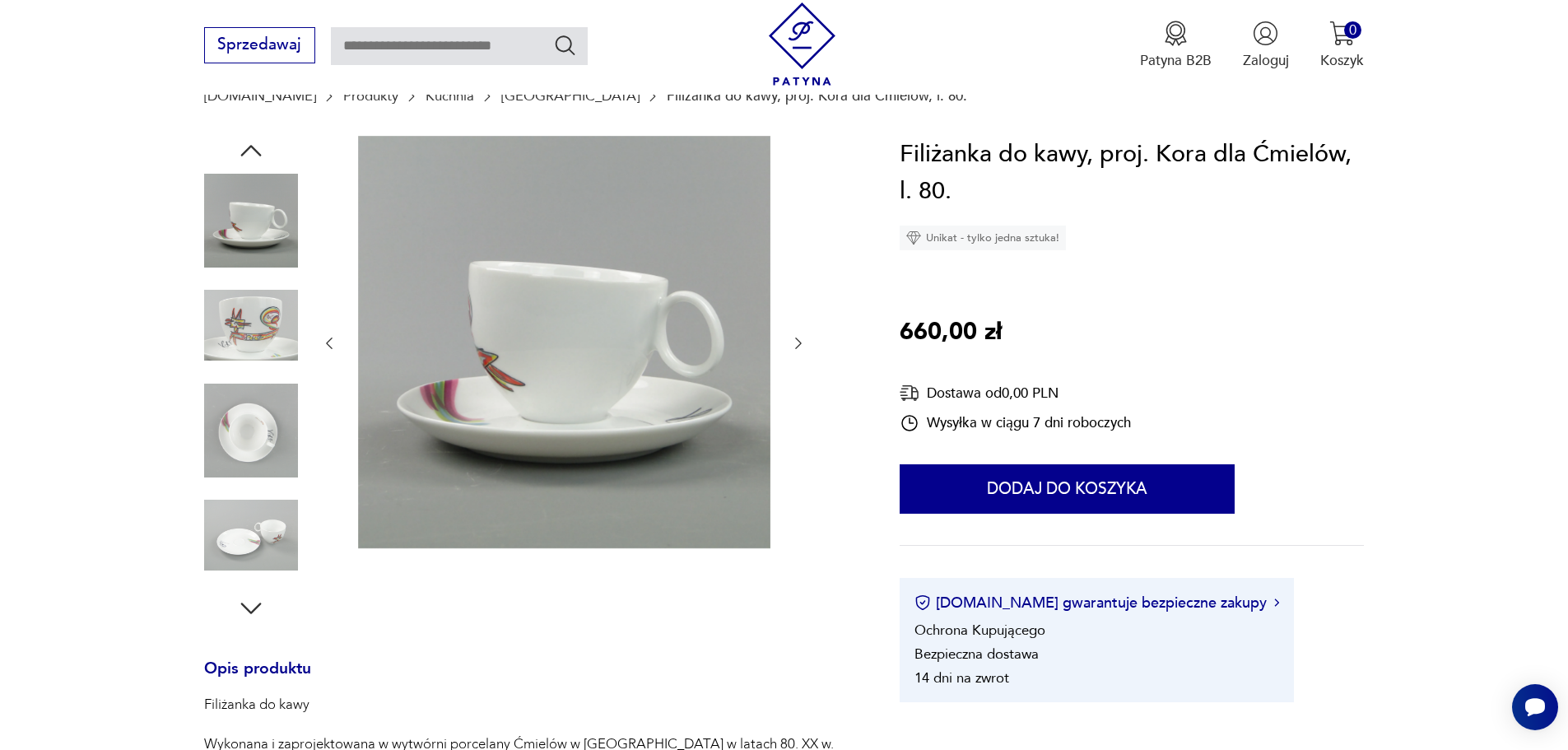
click at [252, 605] on icon "button" at bounding box center [251, 608] width 30 height 30
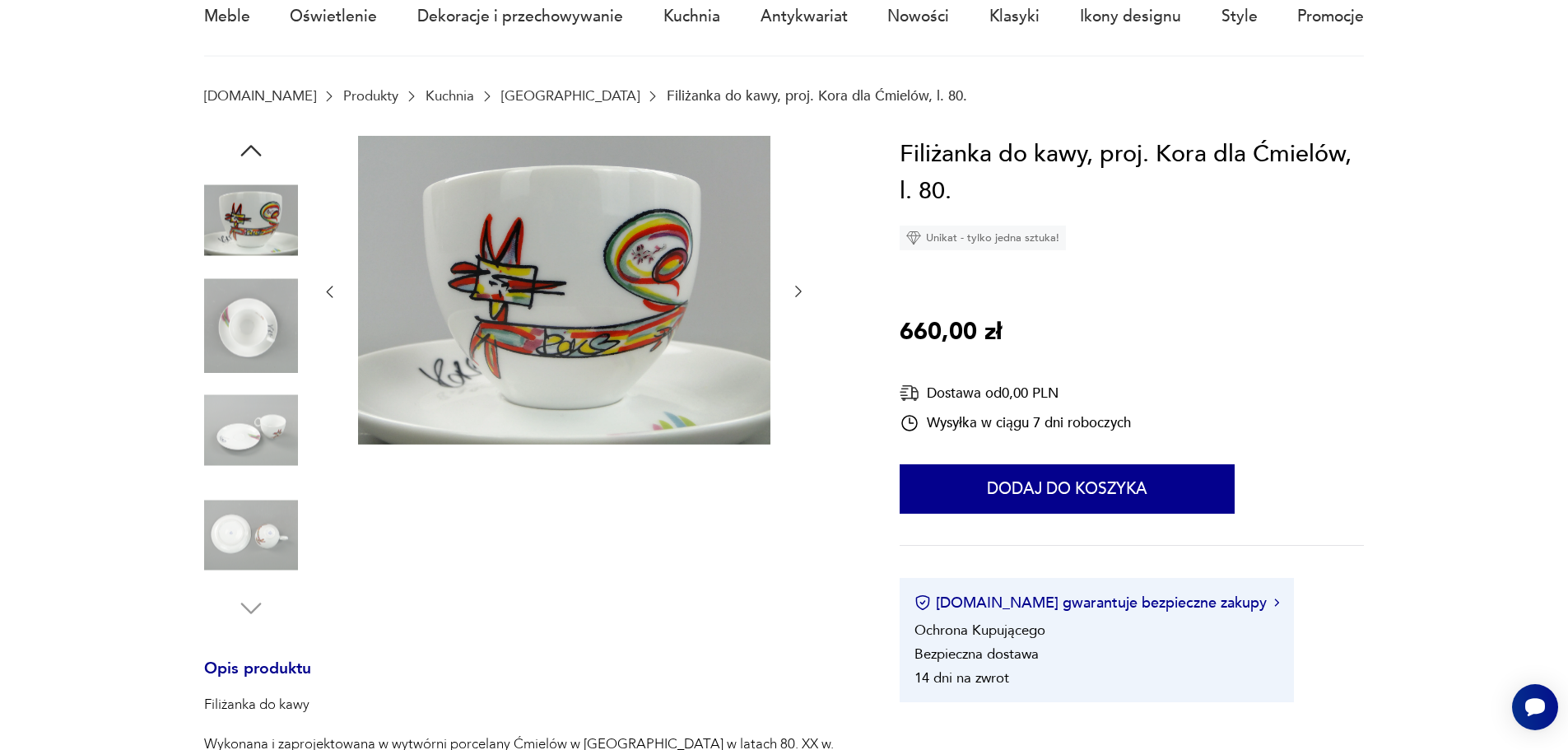
scroll to position [0, 0]
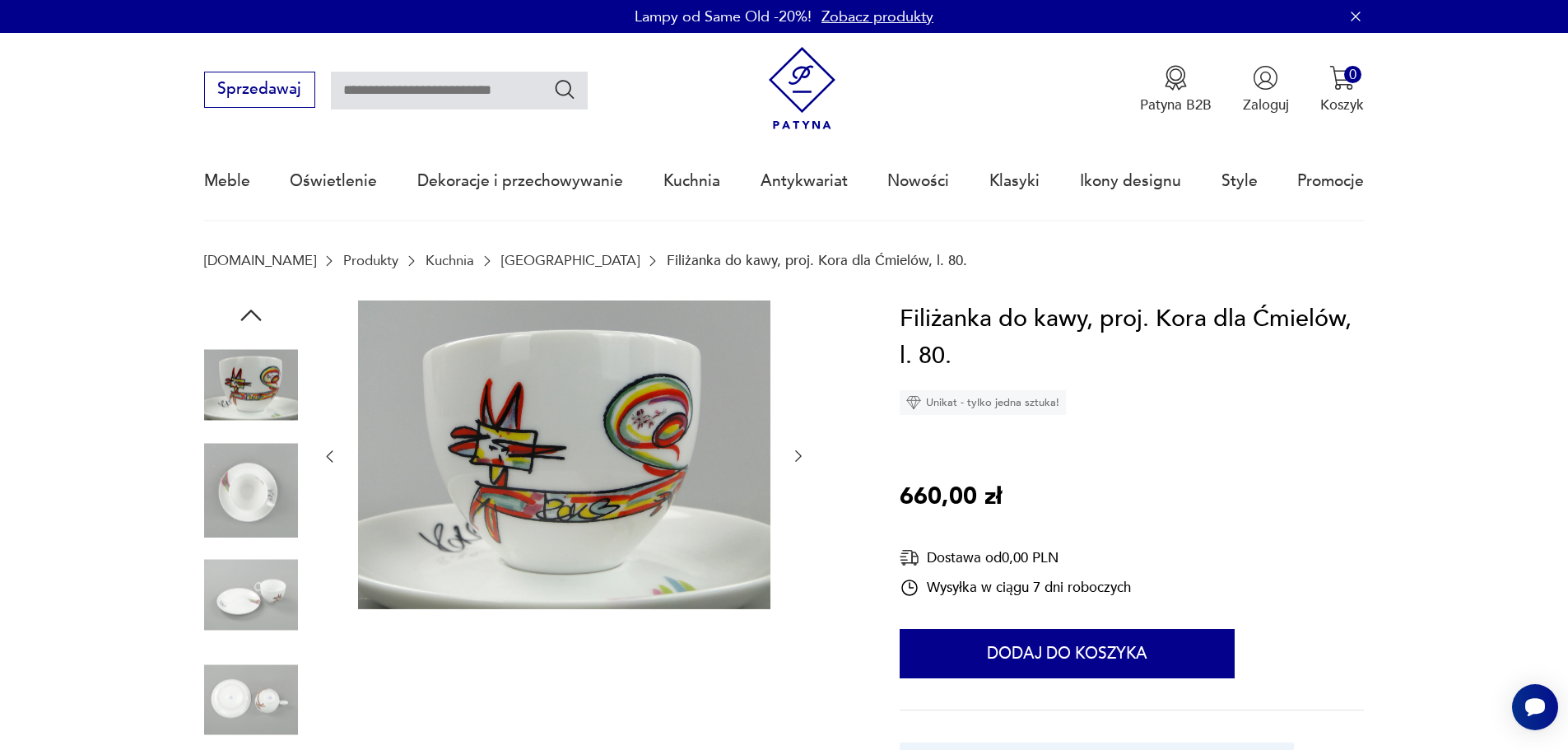
click at [252, 312] on icon "button" at bounding box center [250, 315] width 21 height 12
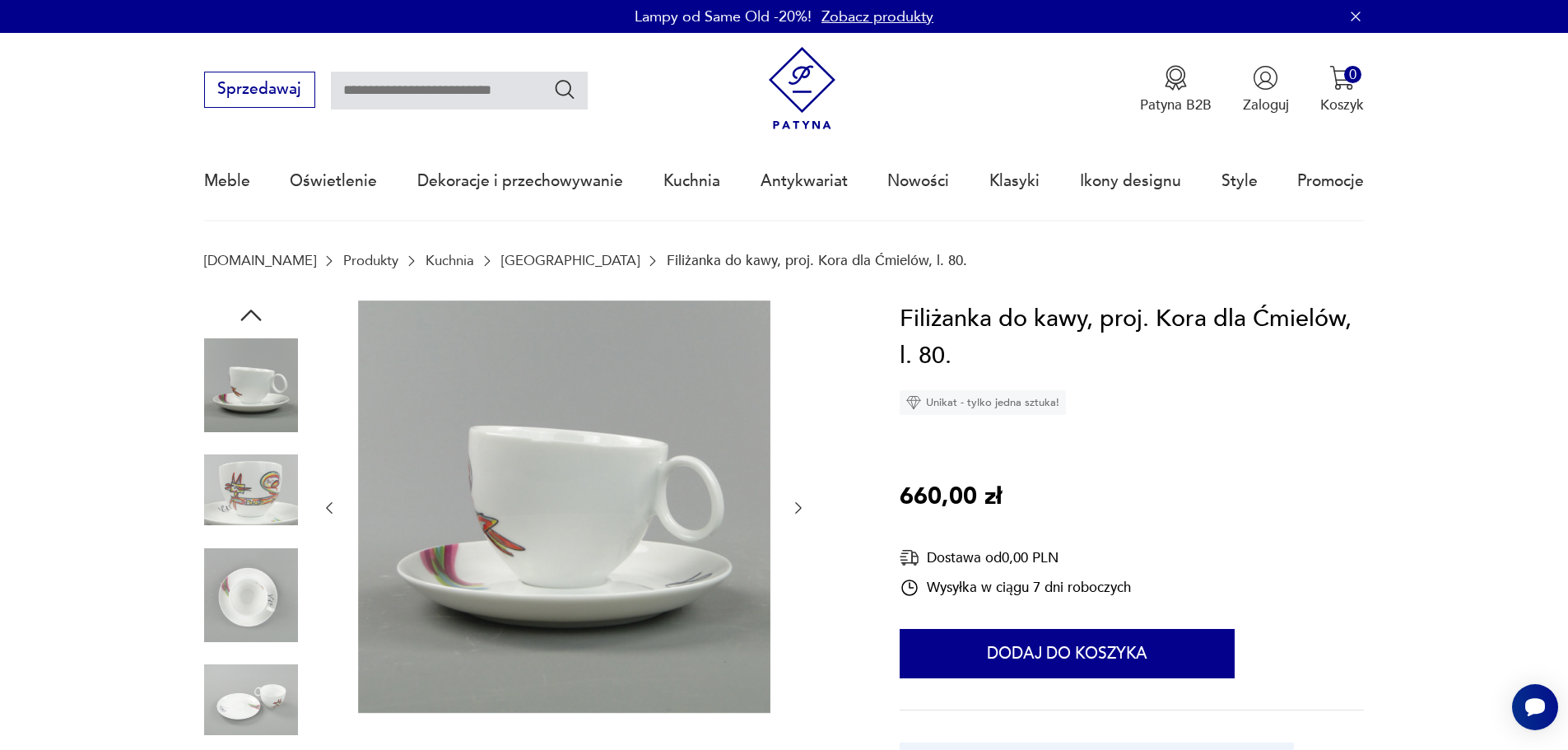
click at [252, 312] on icon "button" at bounding box center [250, 315] width 21 height 12
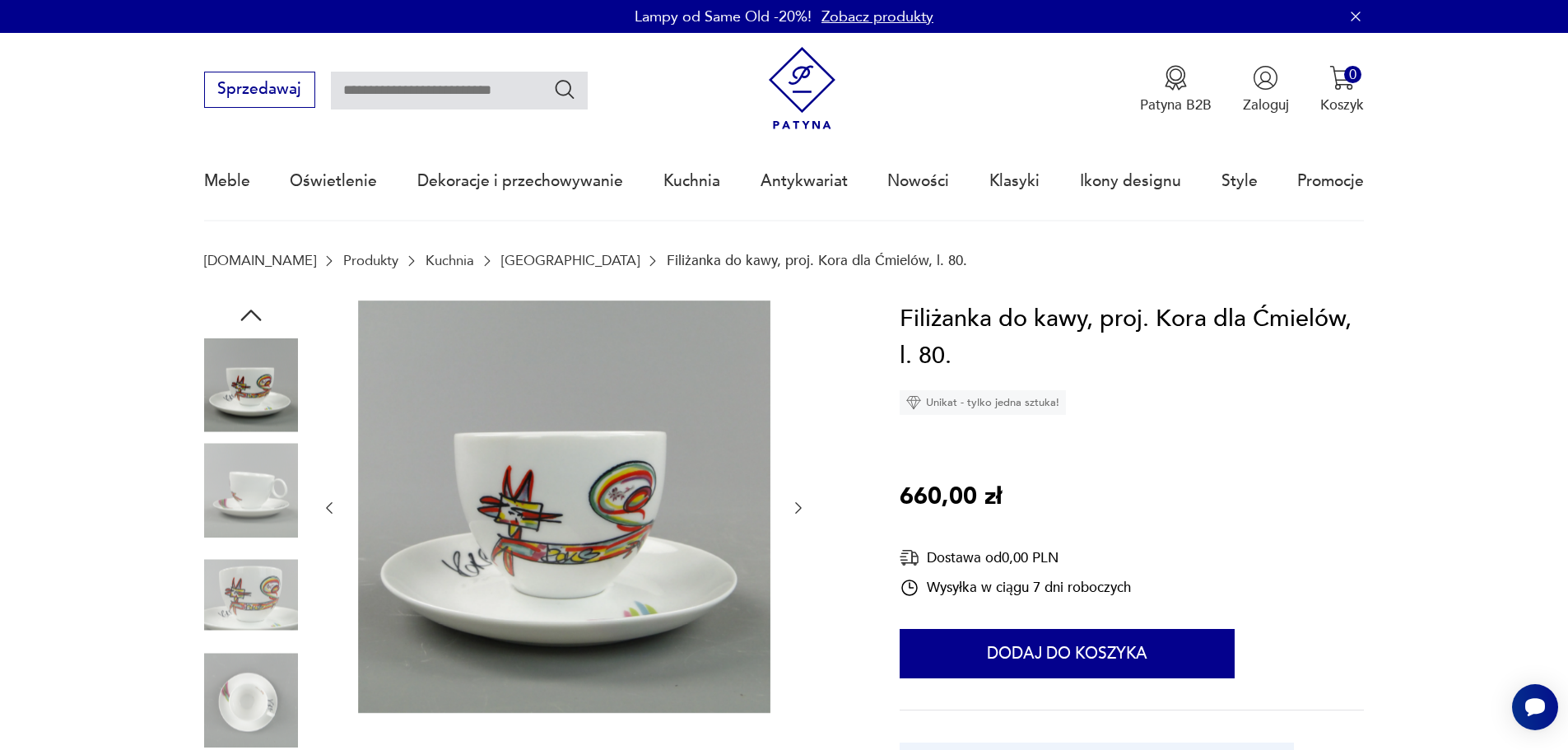
click at [249, 488] on img at bounding box center [250, 490] width 93 height 93
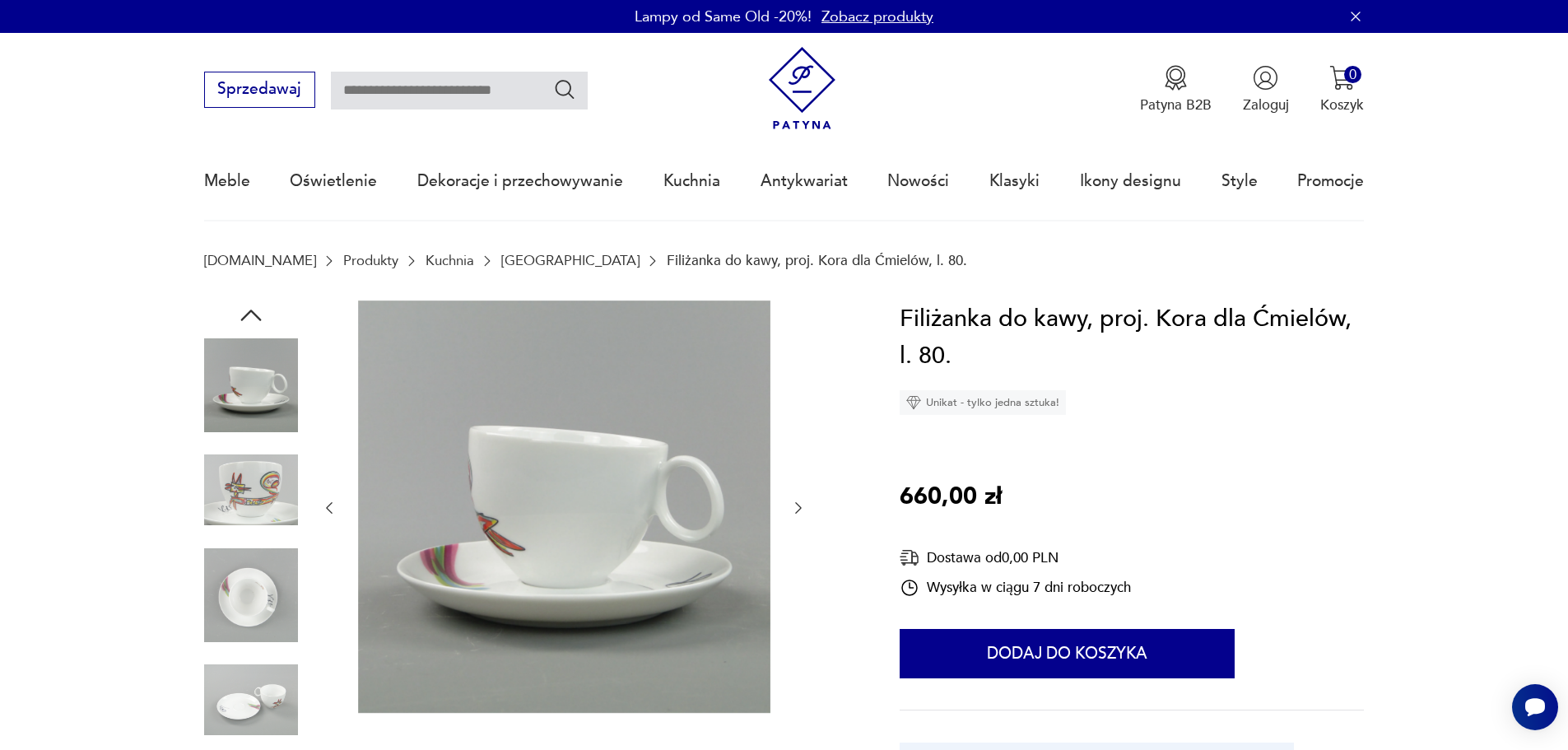
click at [248, 310] on icon "button" at bounding box center [251, 315] width 30 height 30
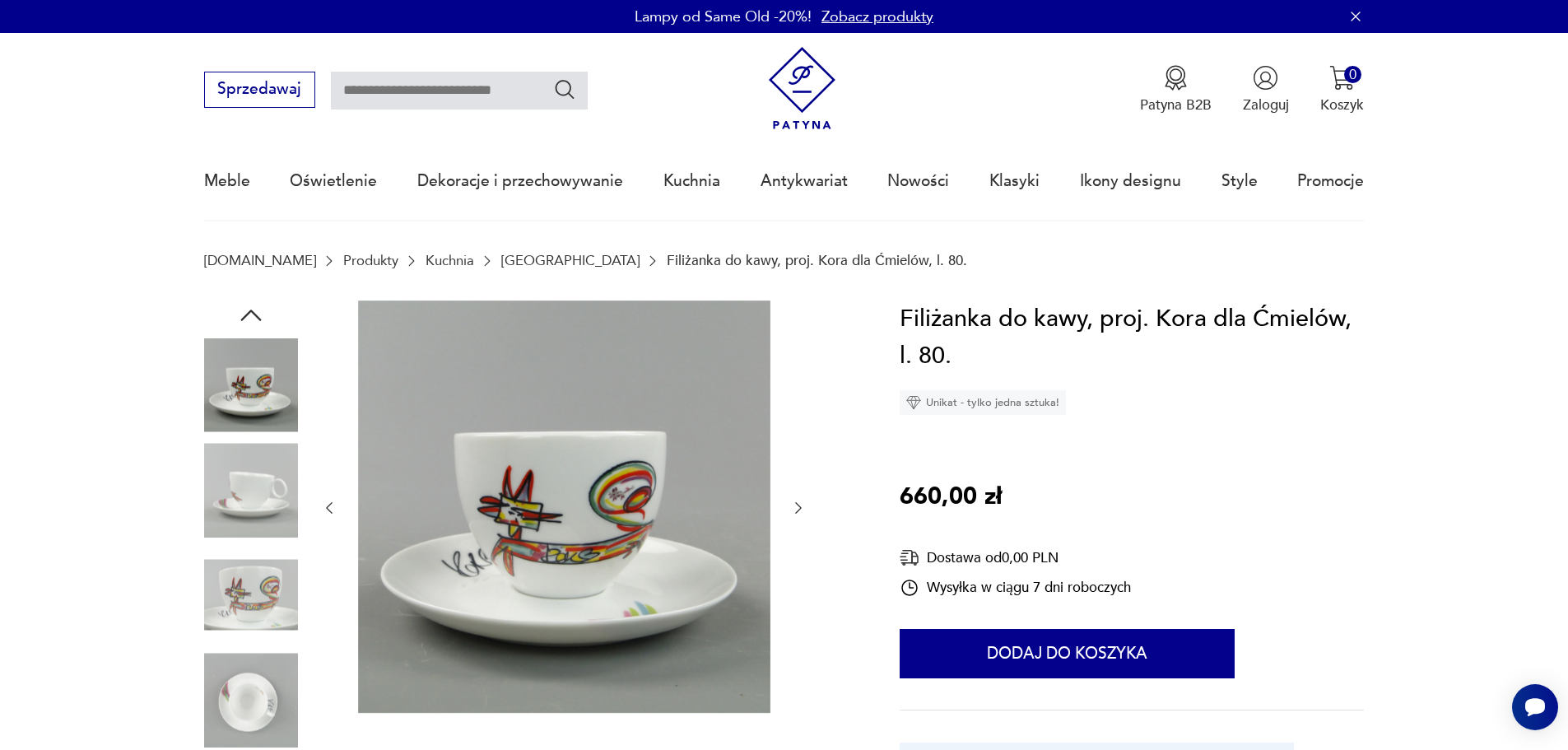
click at [248, 310] on icon "button" at bounding box center [251, 315] width 30 height 30
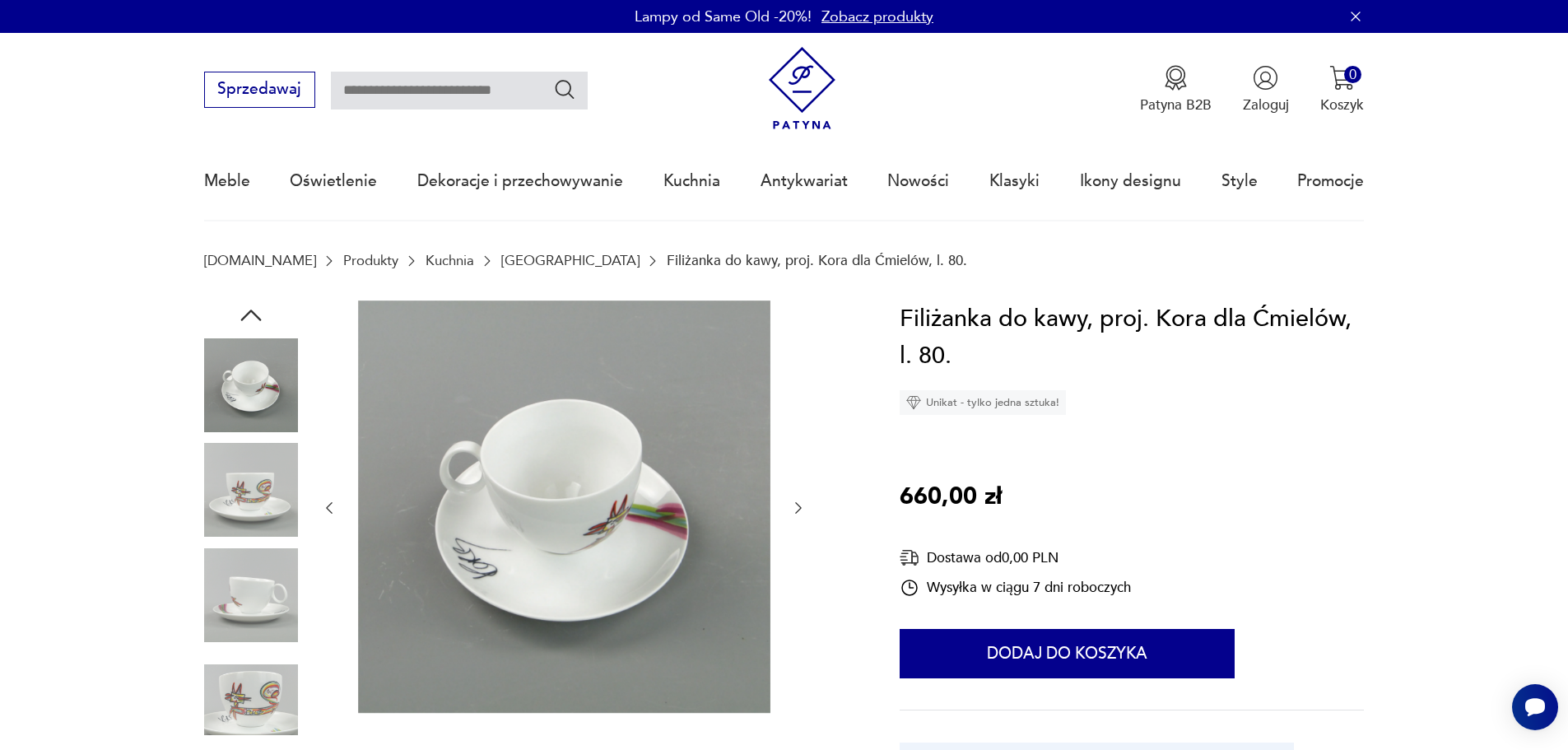
click at [254, 386] on img at bounding box center [250, 384] width 93 height 93
click at [251, 311] on icon "button" at bounding box center [250, 315] width 21 height 12
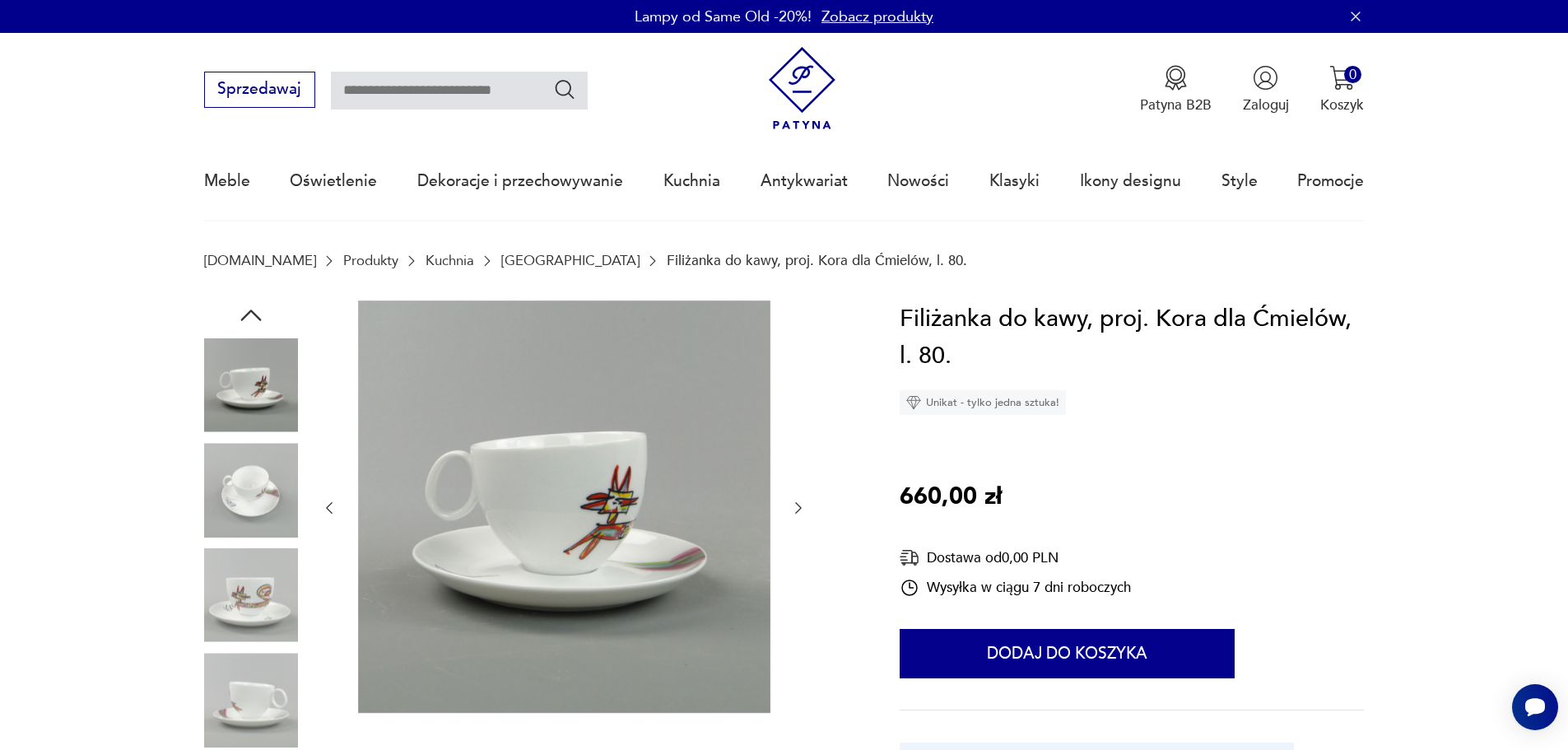
click at [249, 311] on icon "button" at bounding box center [250, 315] width 21 height 12
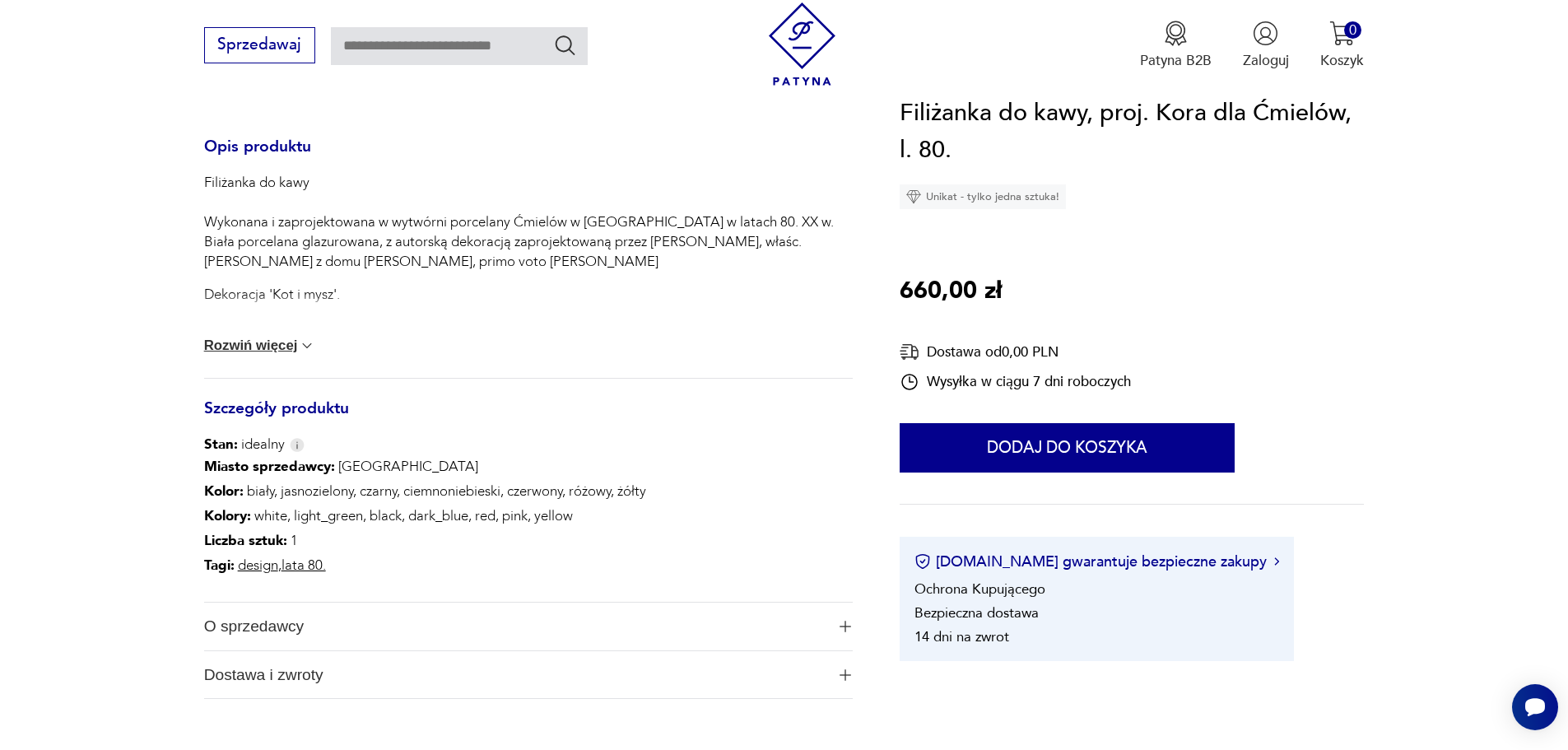
scroll to position [576, 0]
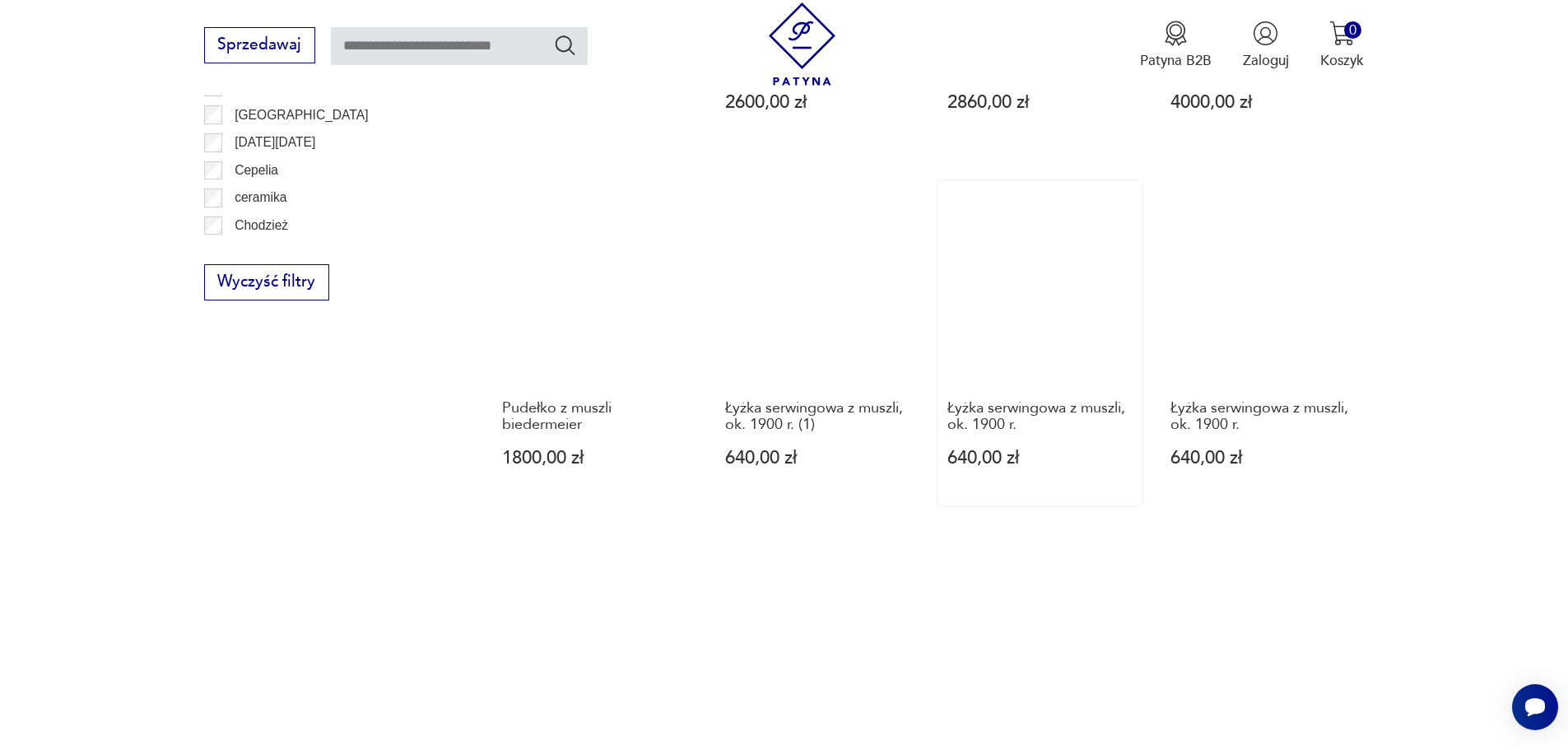
scroll to position [1349, 0]
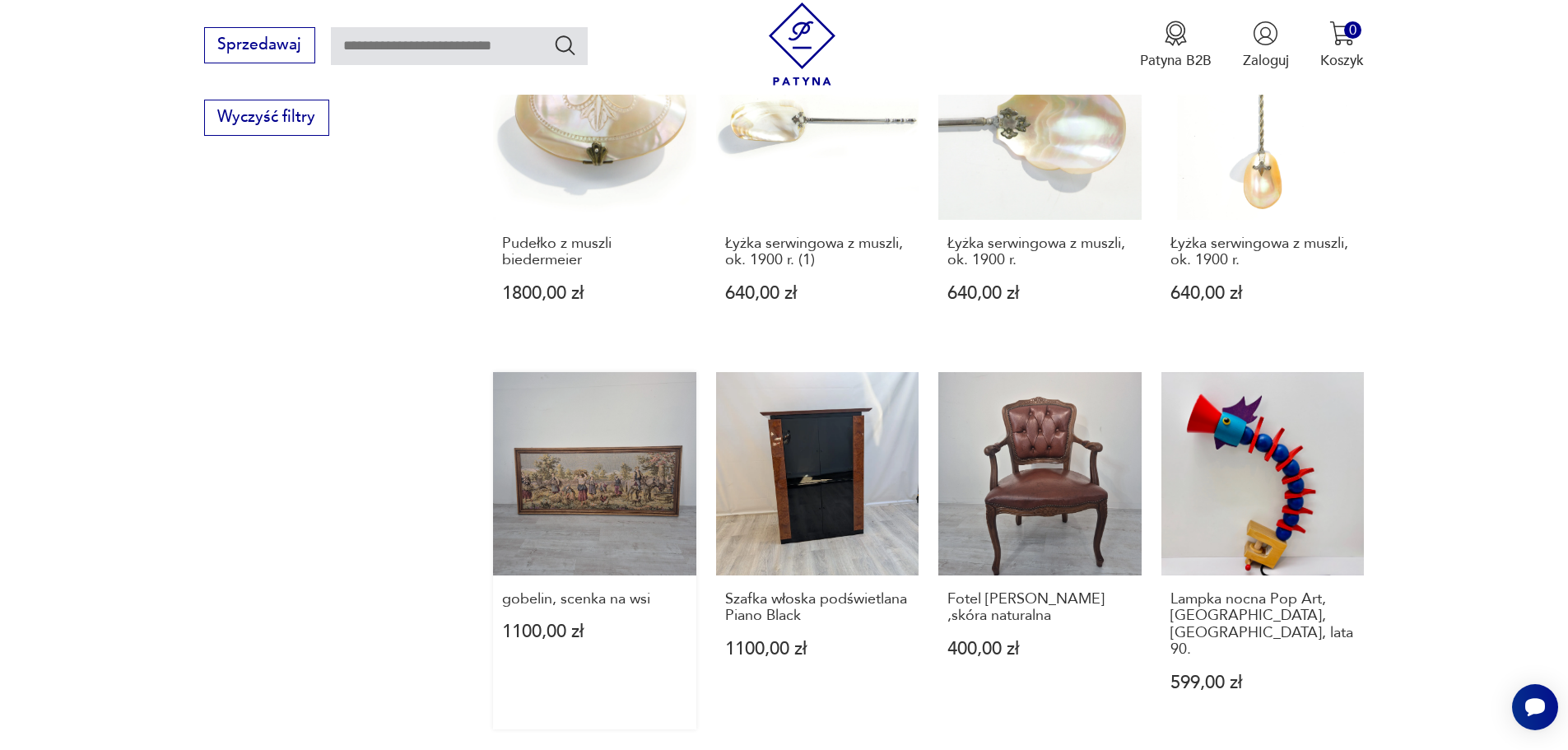
click at [612, 418] on link "gobelin, scenka na wsi 1100,00 zł" at bounding box center [594, 550] width 204 height 358
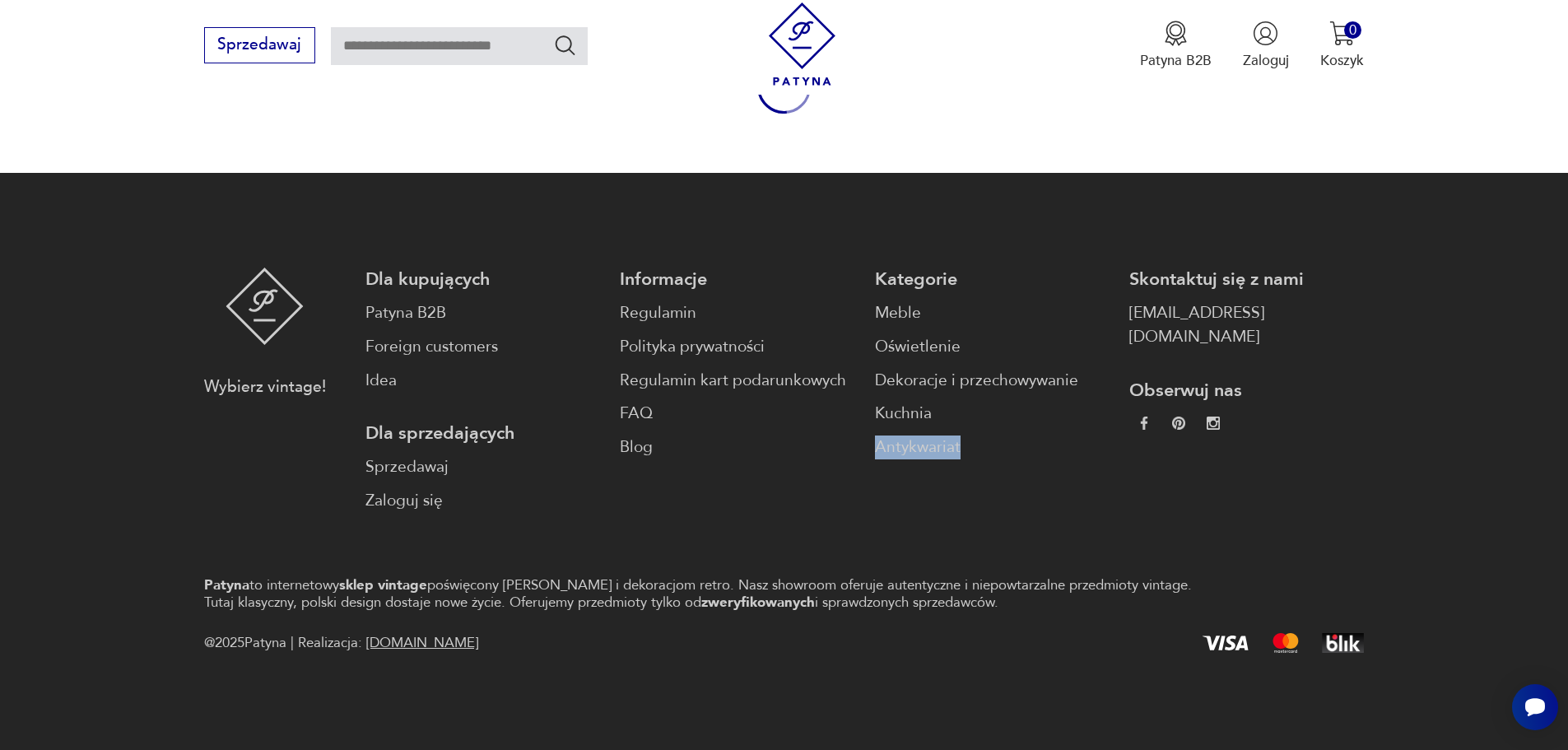
click at [620, 418] on link "FAQ" at bounding box center [737, 413] width 235 height 24
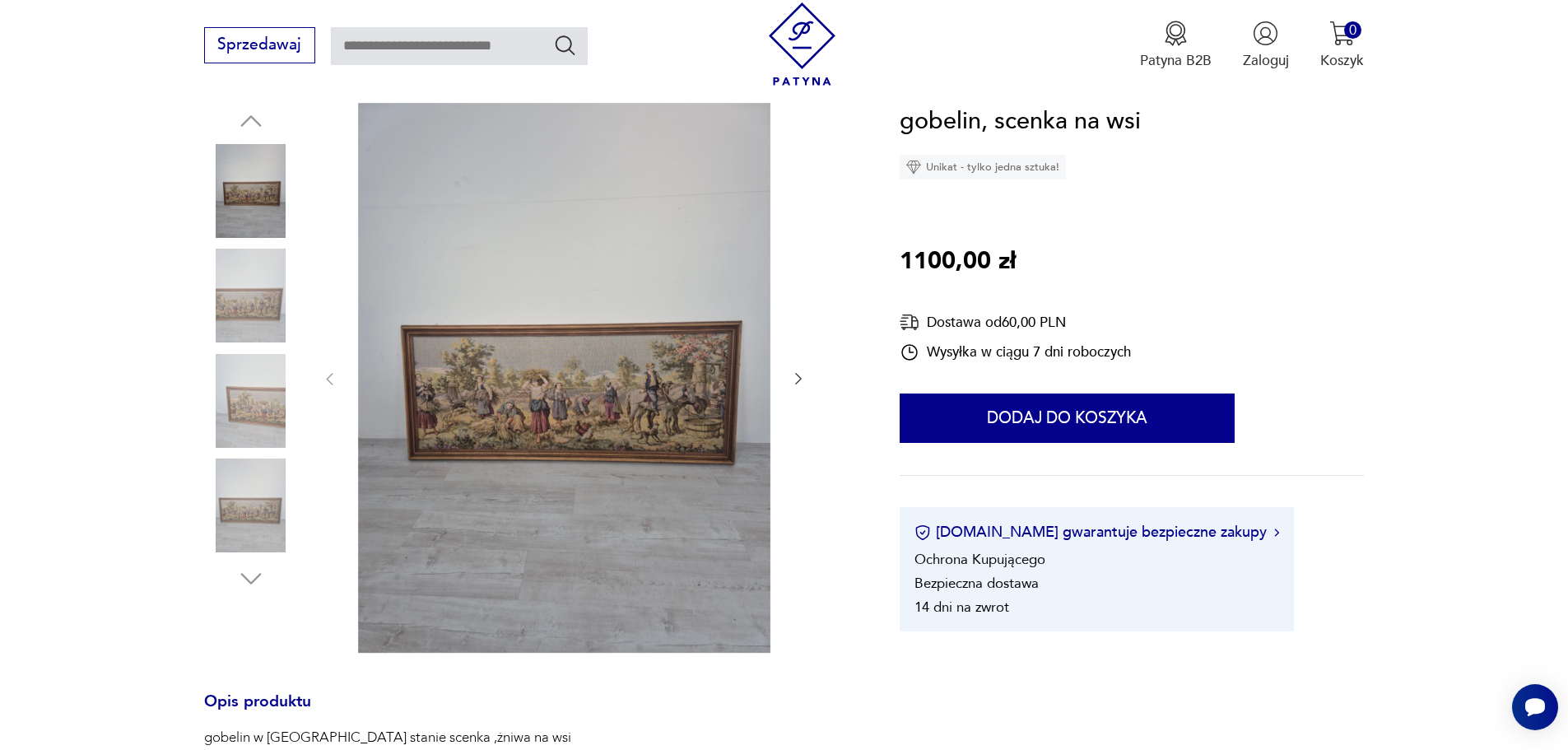
scroll to position [247, 0]
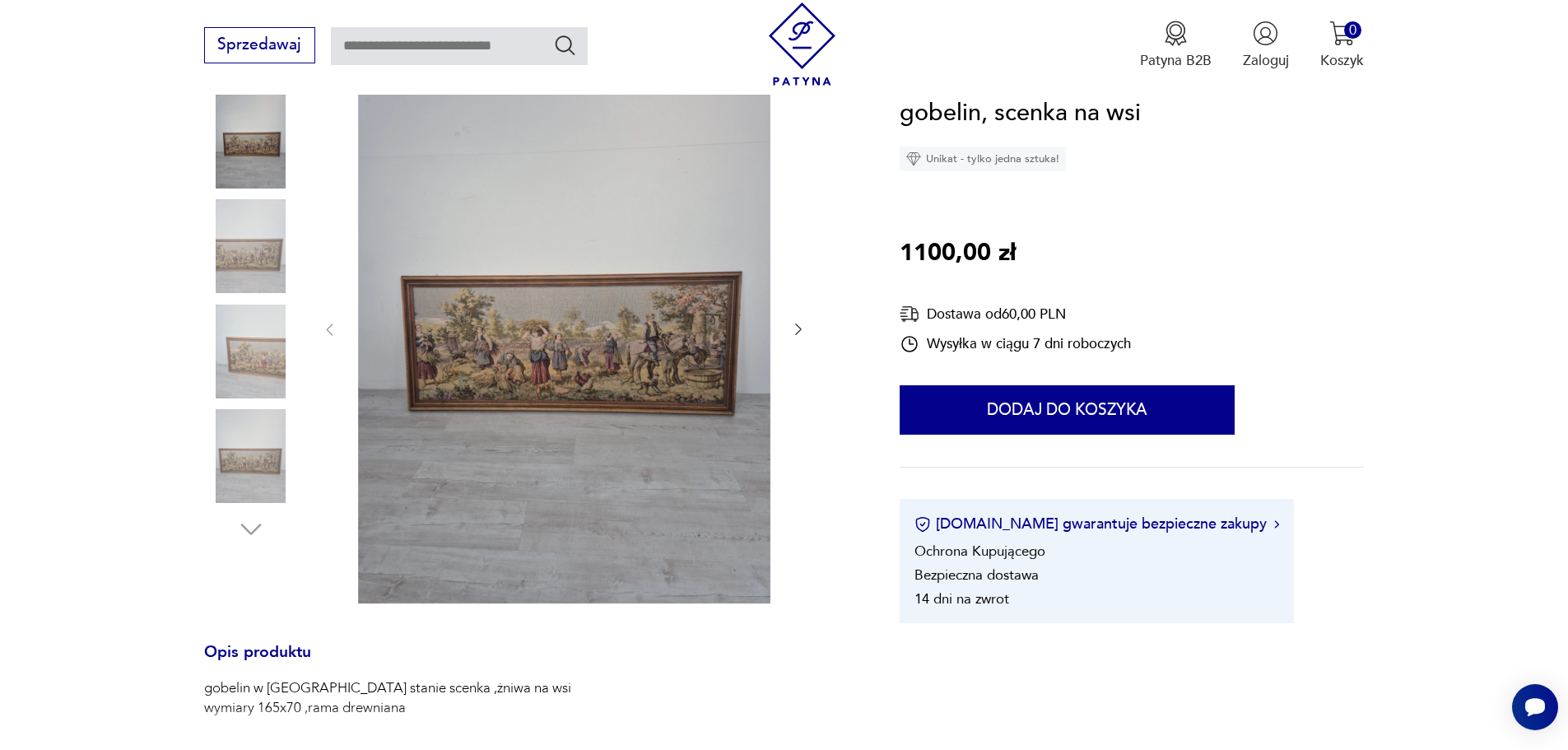
click at [247, 251] on img at bounding box center [250, 245] width 93 height 93
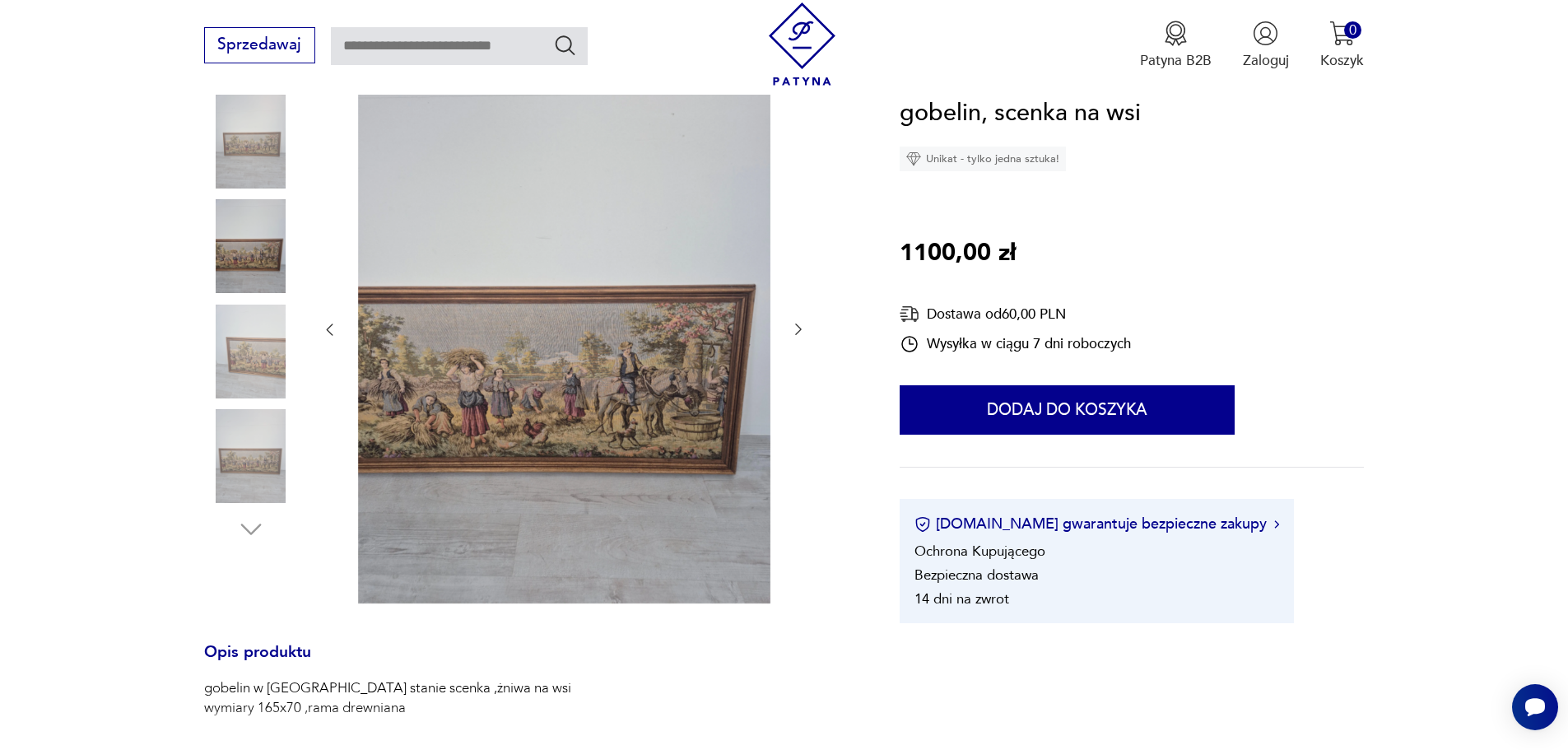
click at [276, 350] on img at bounding box center [250, 351] width 93 height 93
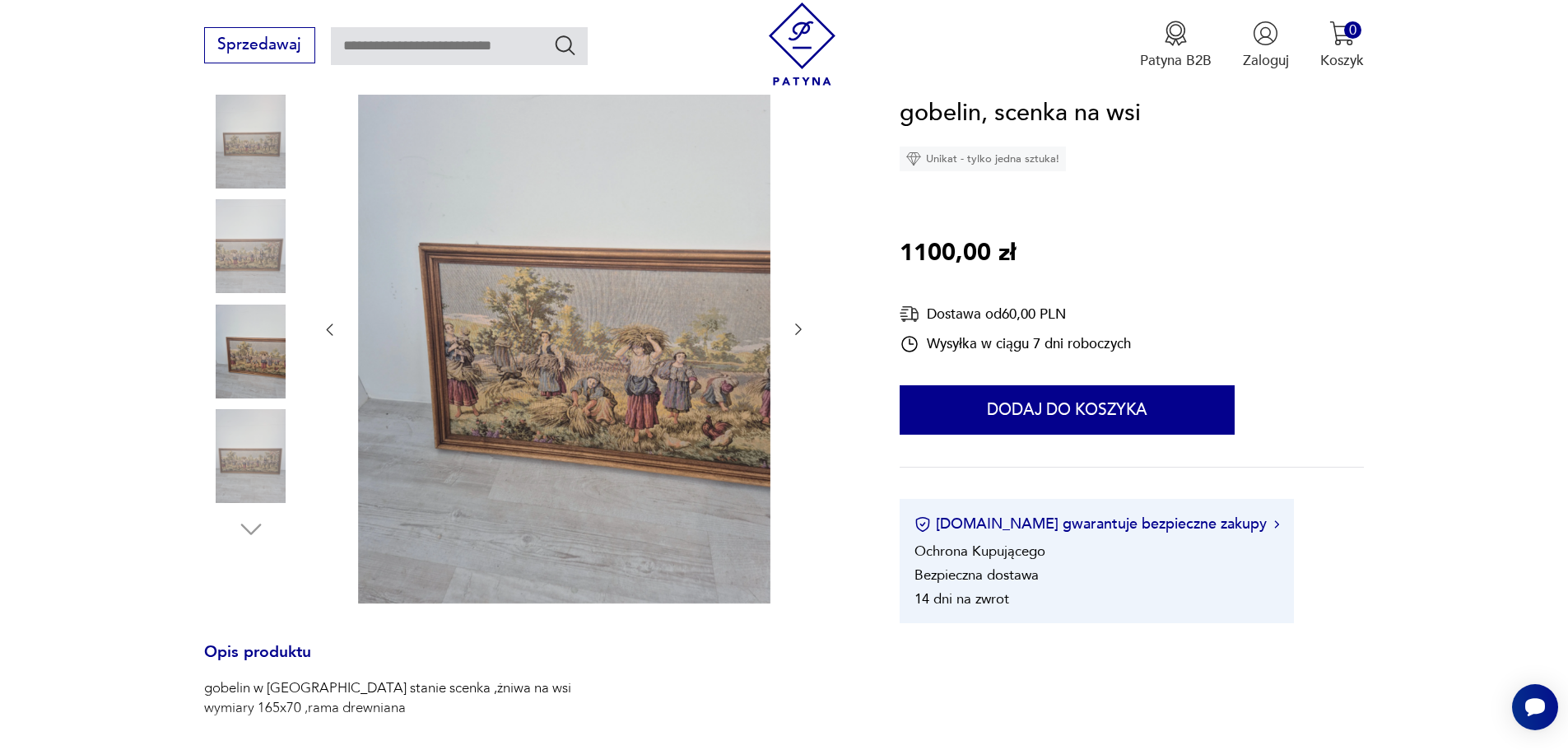
click at [256, 449] on img at bounding box center [250, 456] width 93 height 93
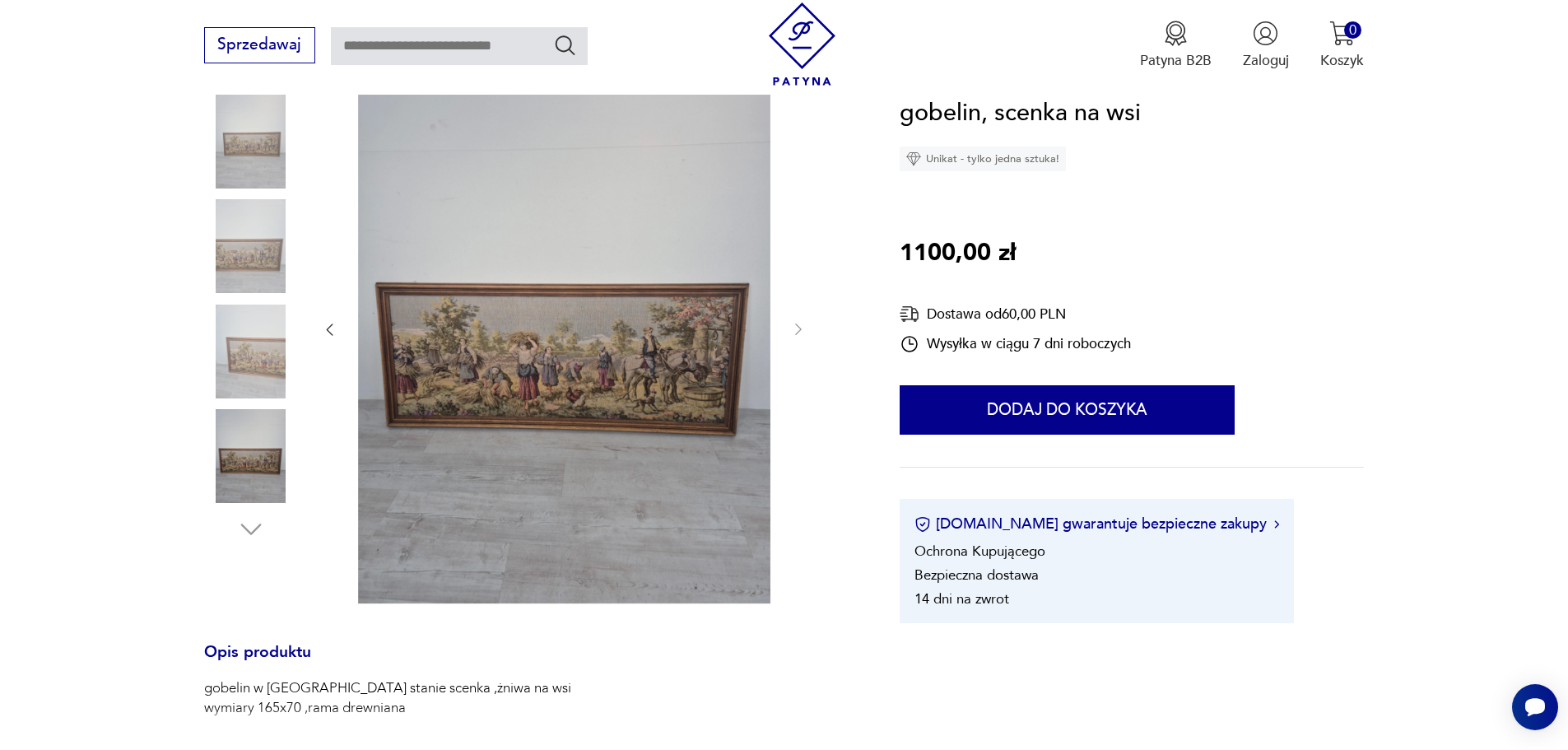
click at [263, 461] on img at bounding box center [250, 456] width 93 height 93
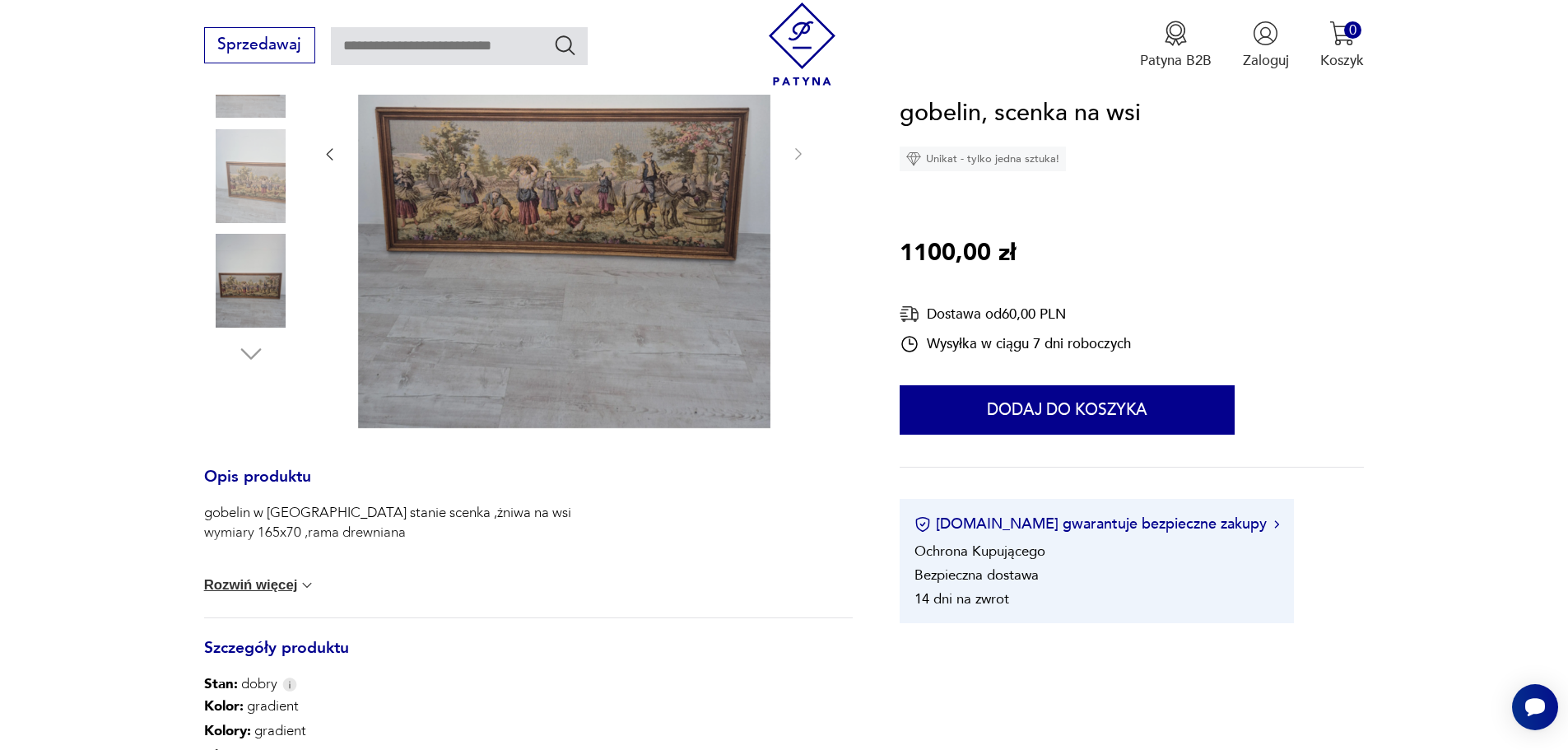
scroll to position [411, 0]
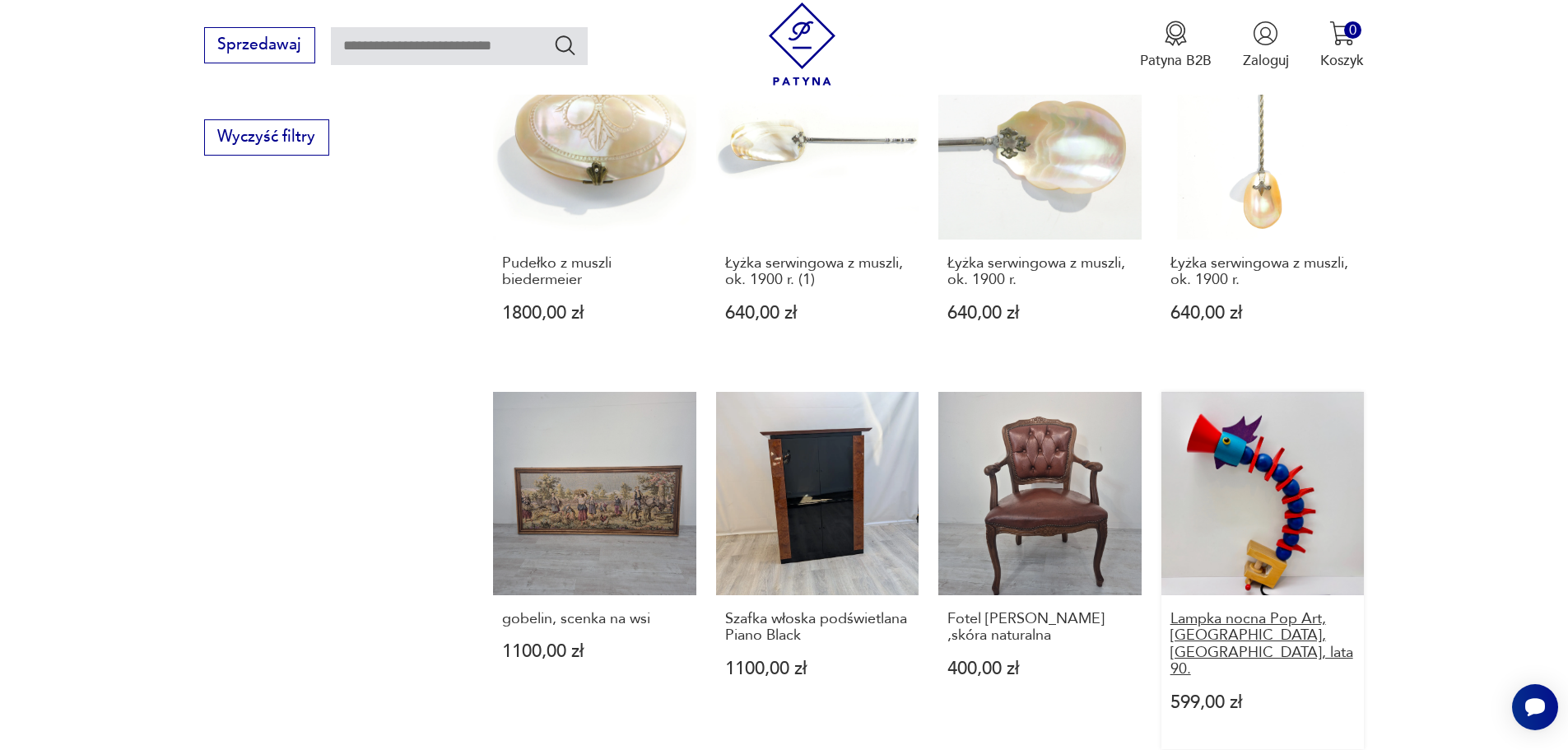
scroll to position [1349, 0]
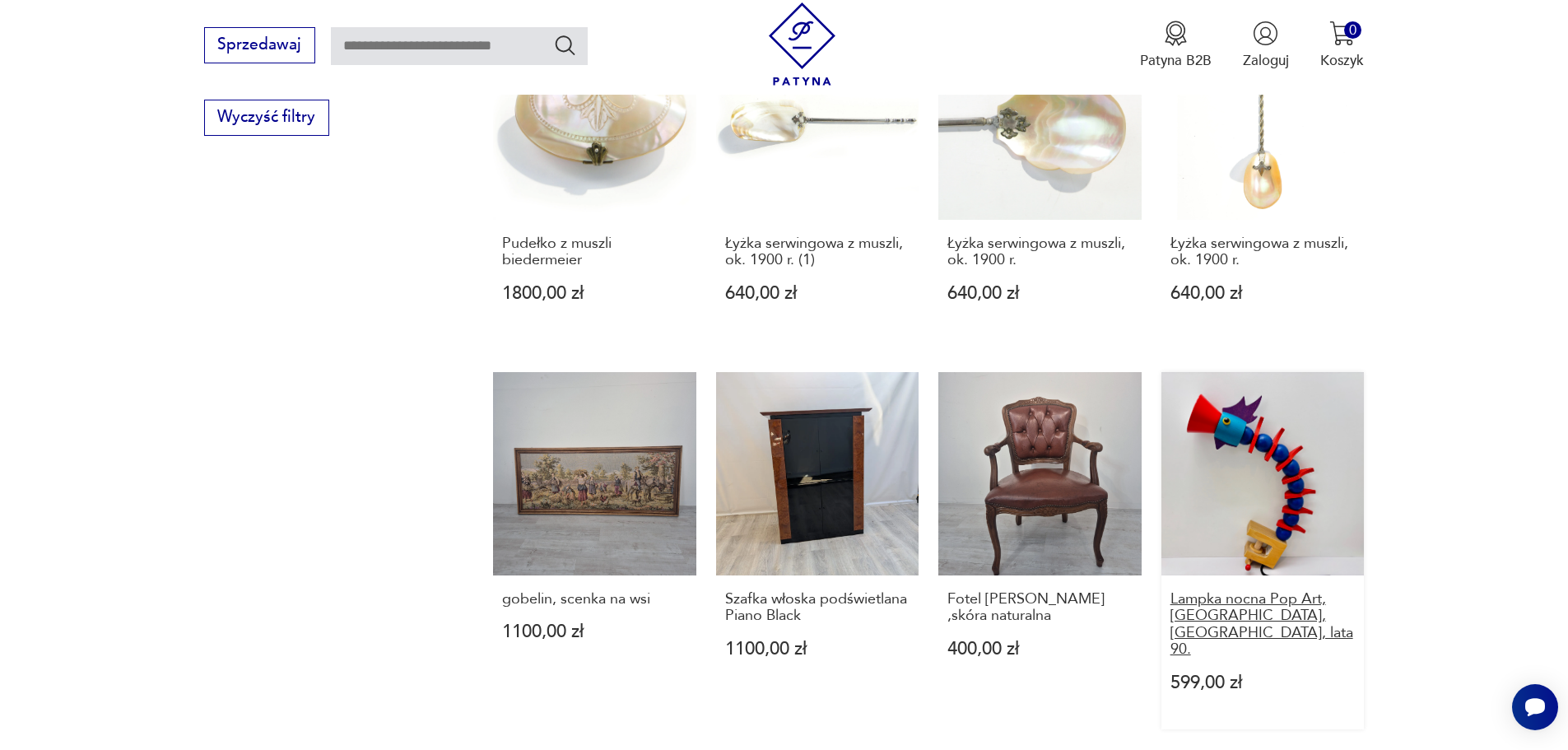
click at [1237, 591] on h3 "Lampka nocna Pop Art, [GEOGRAPHIC_DATA], [GEOGRAPHIC_DATA], lata 90." at bounding box center [1263, 625] width 185 height 68
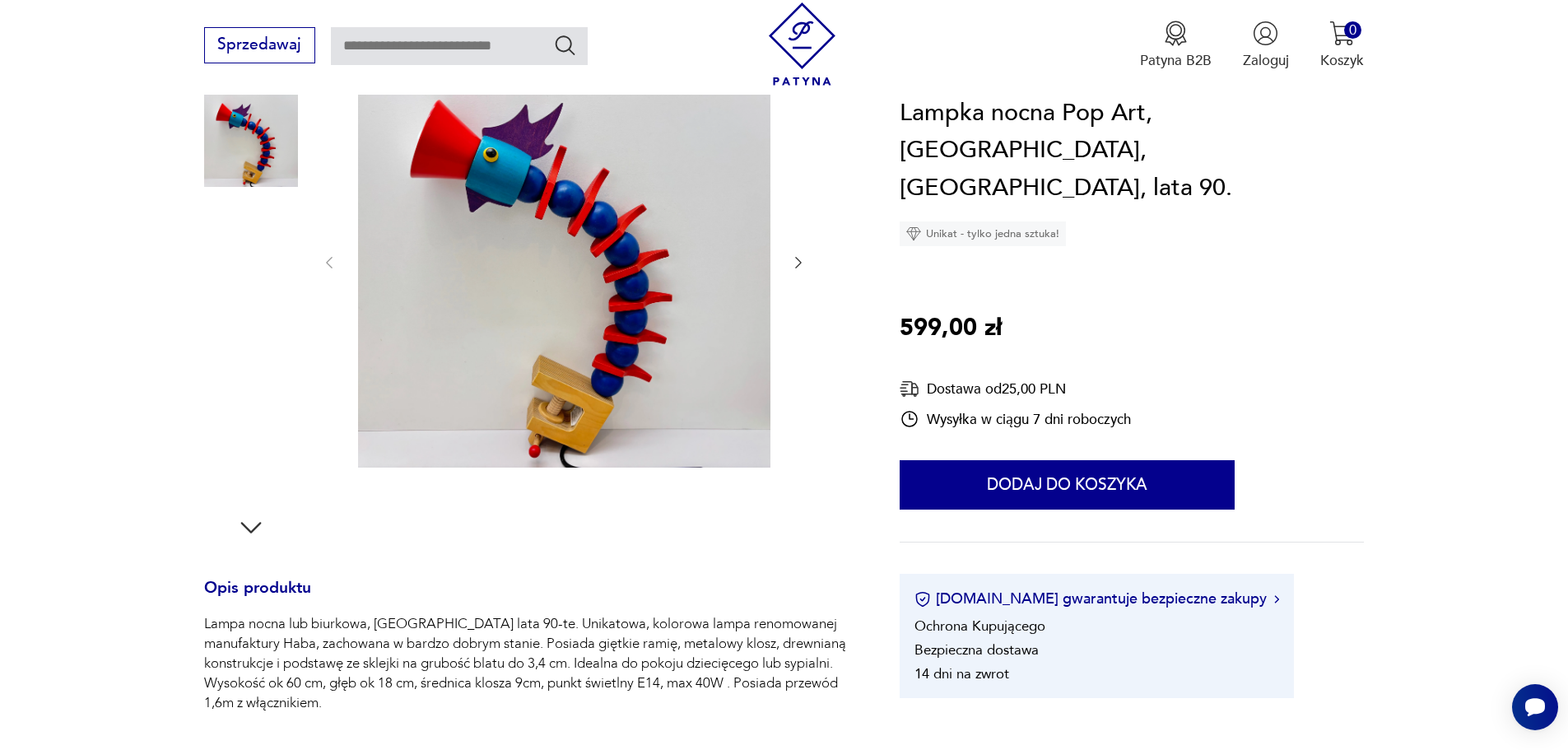
scroll to position [247, 0]
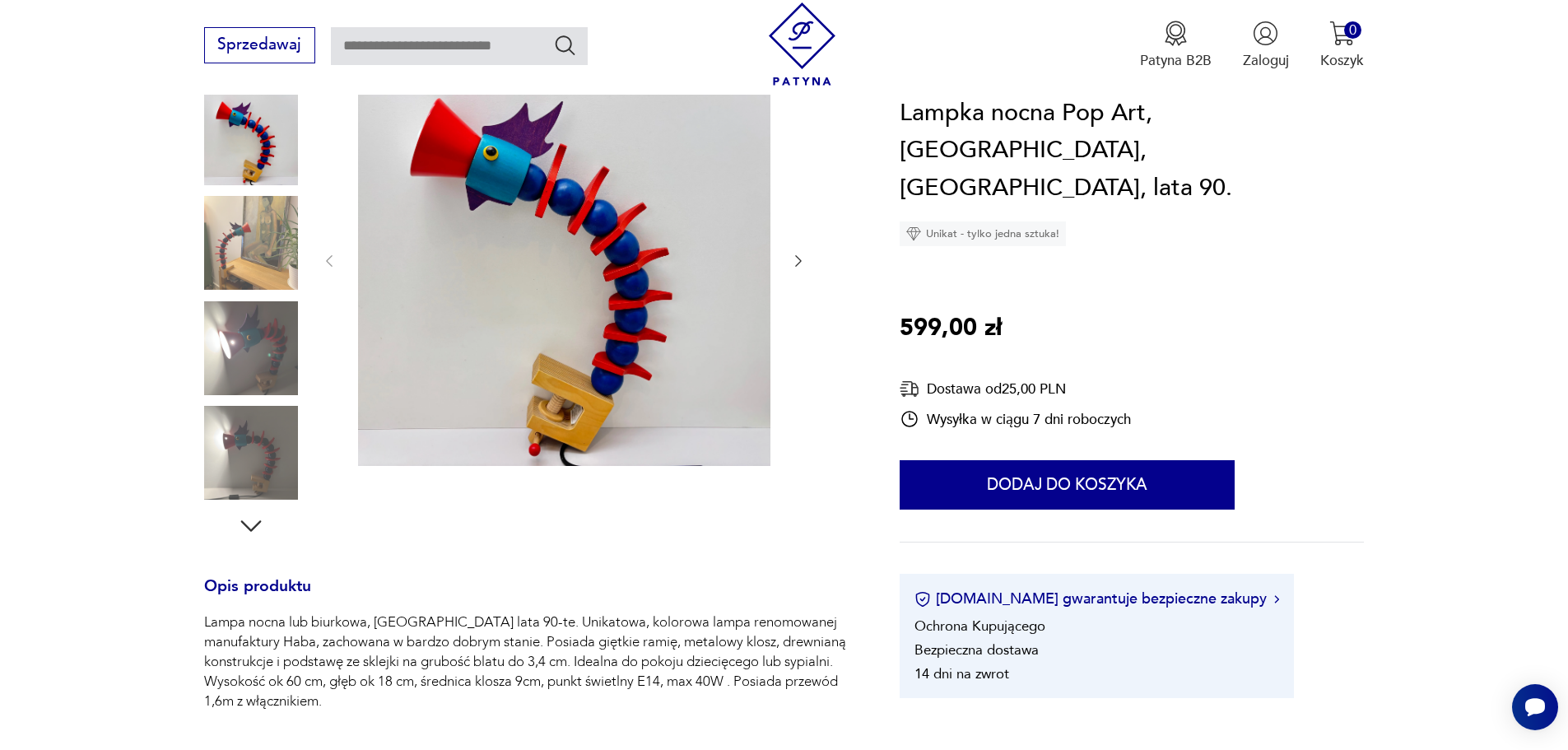
click at [240, 436] on img at bounding box center [250, 452] width 93 height 93
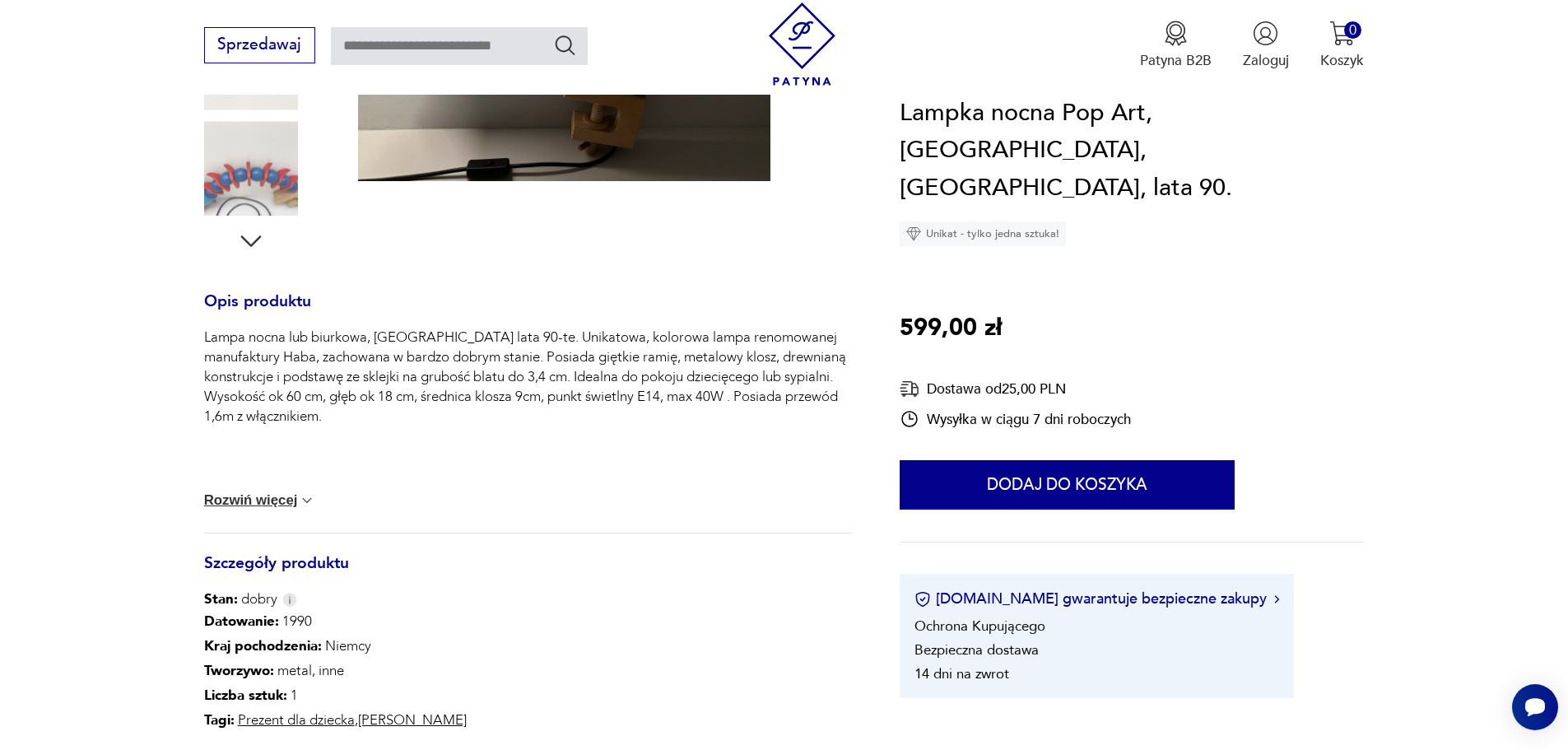
scroll to position [576, 0]
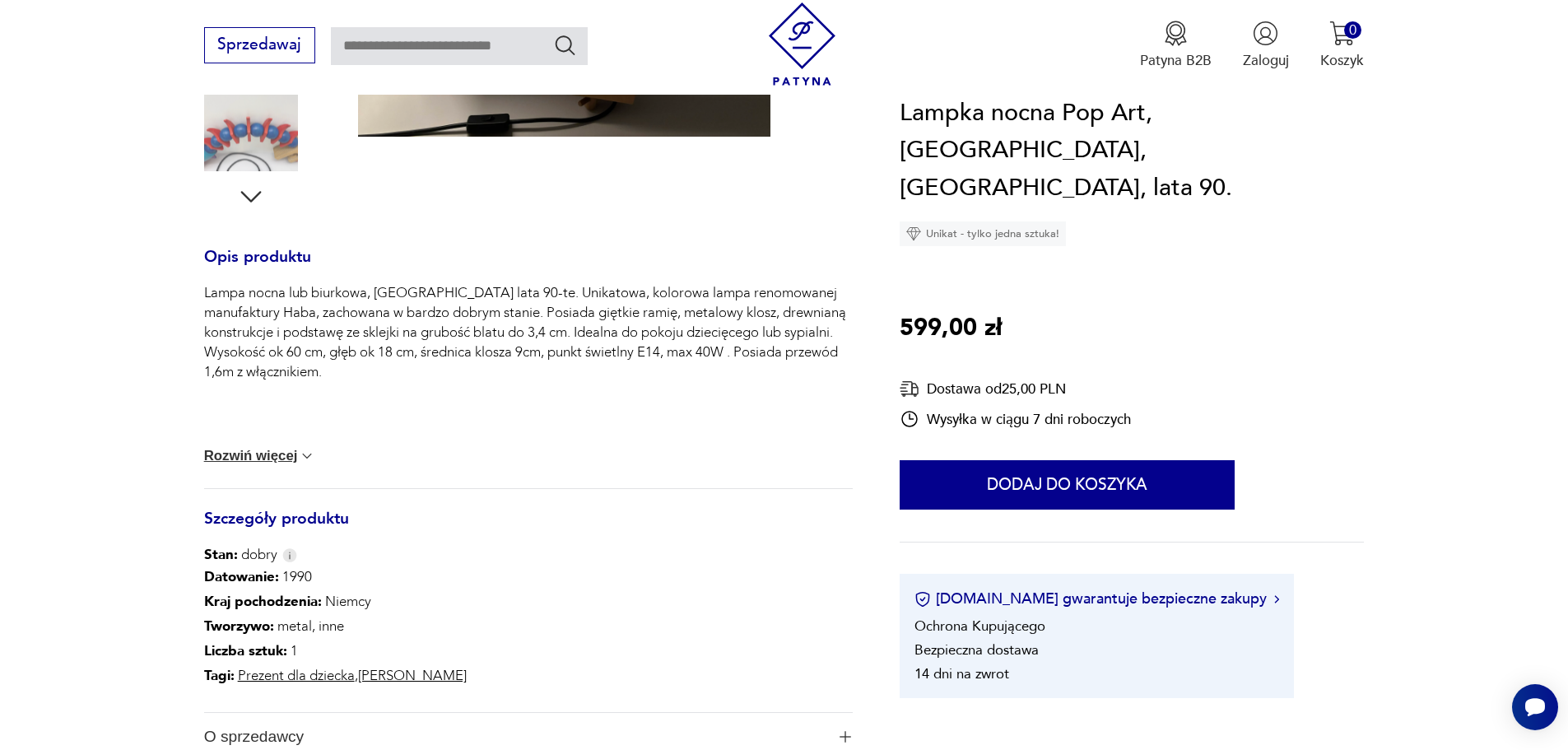
click at [286, 453] on button "Rozwiń więcej" at bounding box center [259, 456] width 112 height 17
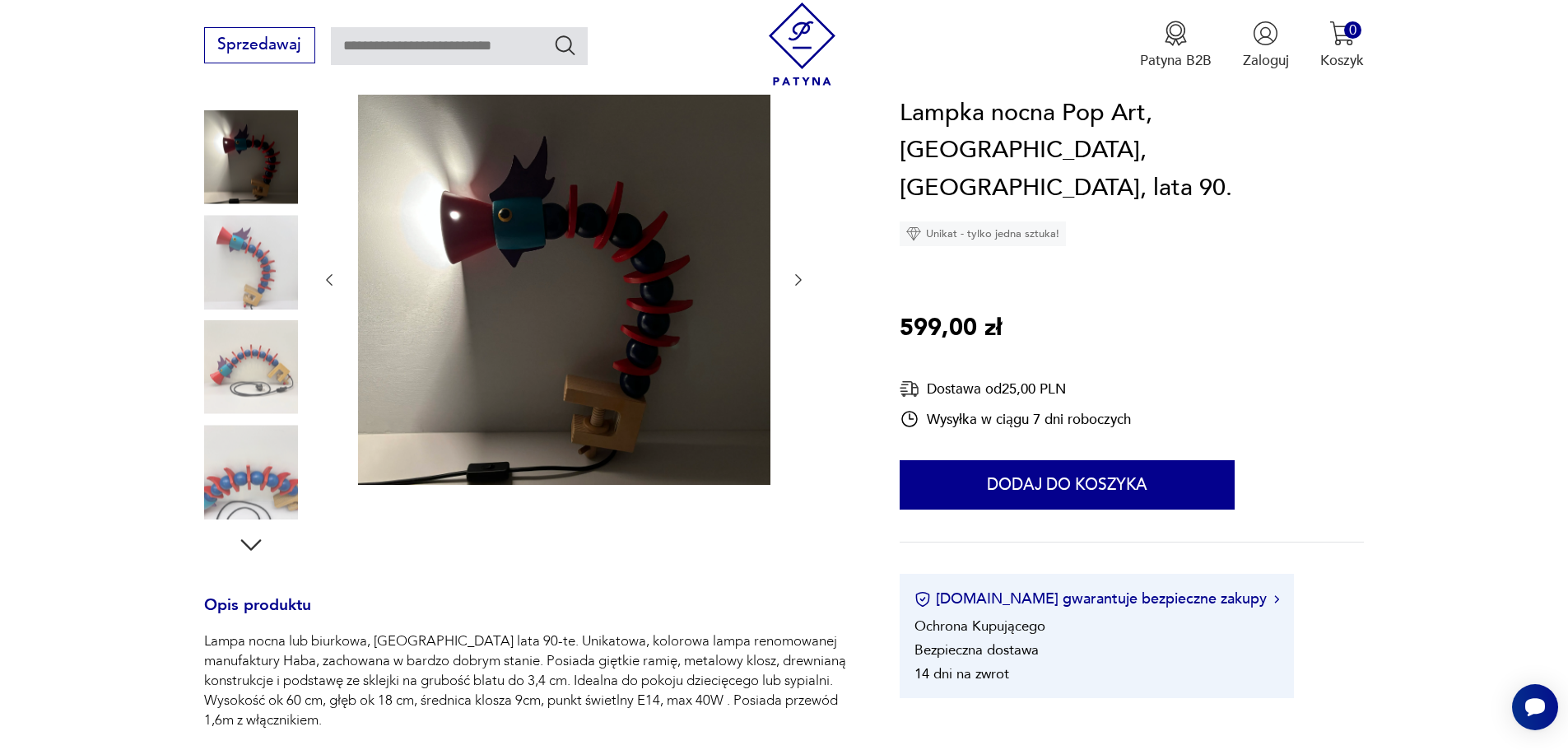
scroll to position [165, 0]
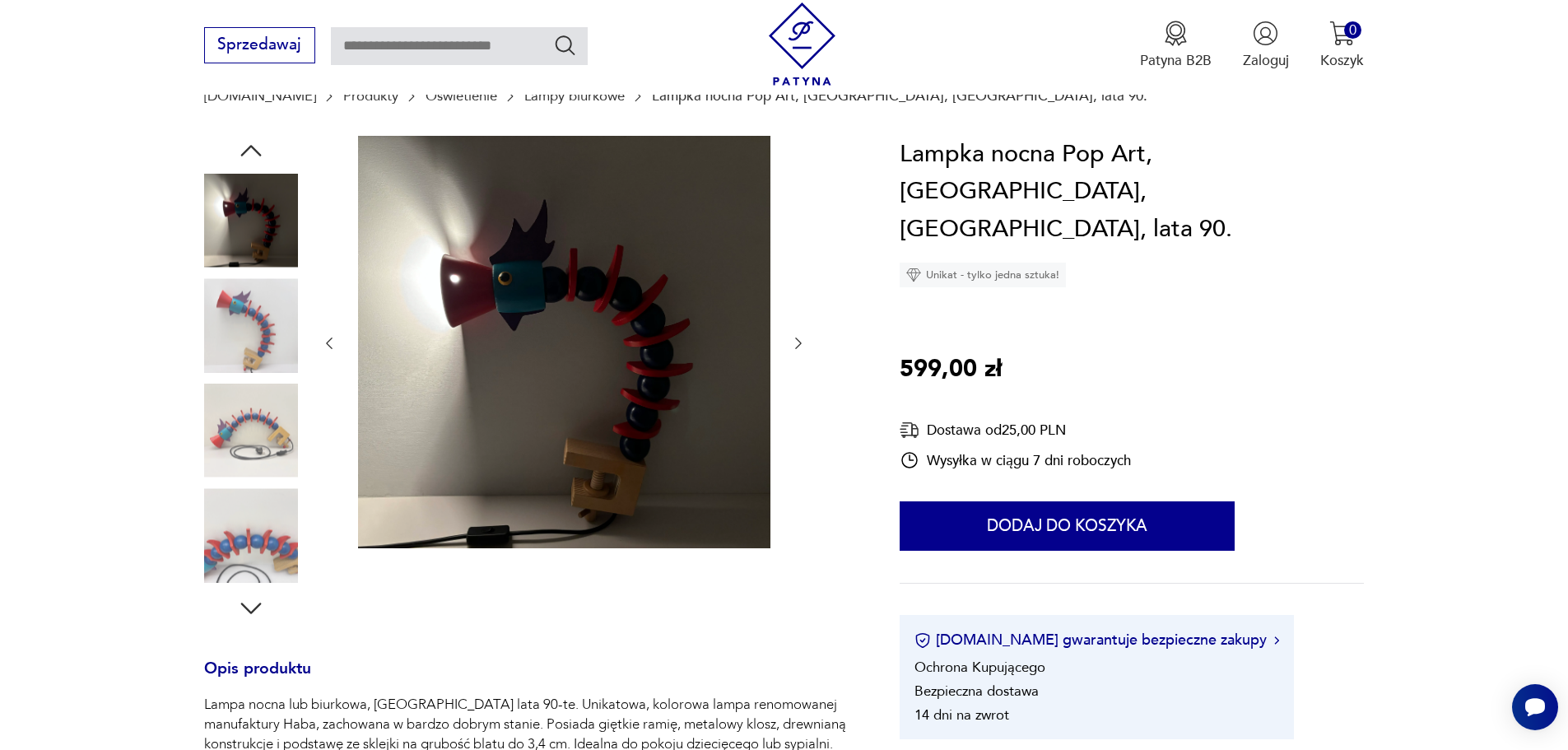
click at [264, 420] on img at bounding box center [250, 430] width 93 height 93
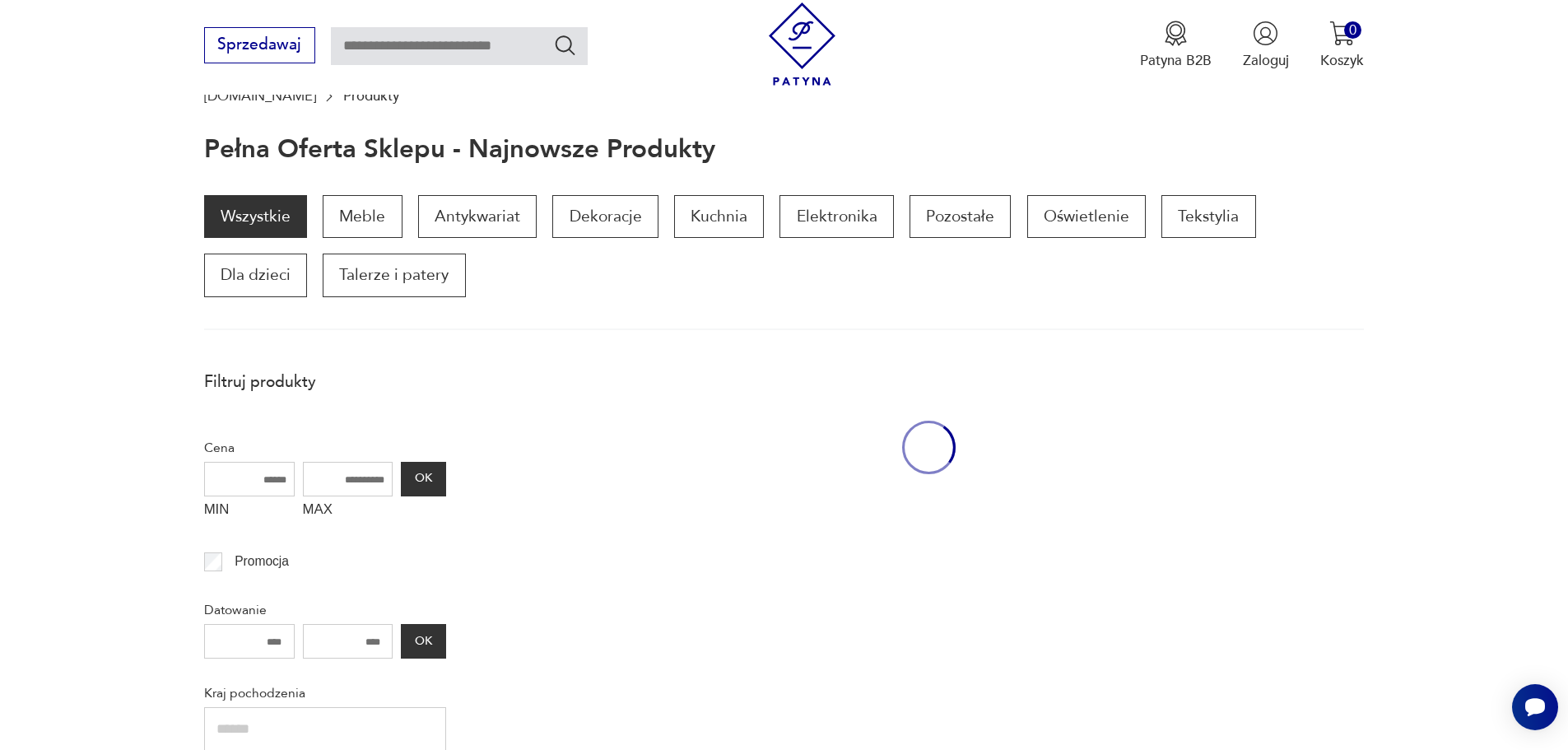
scroll to position [1349, 0]
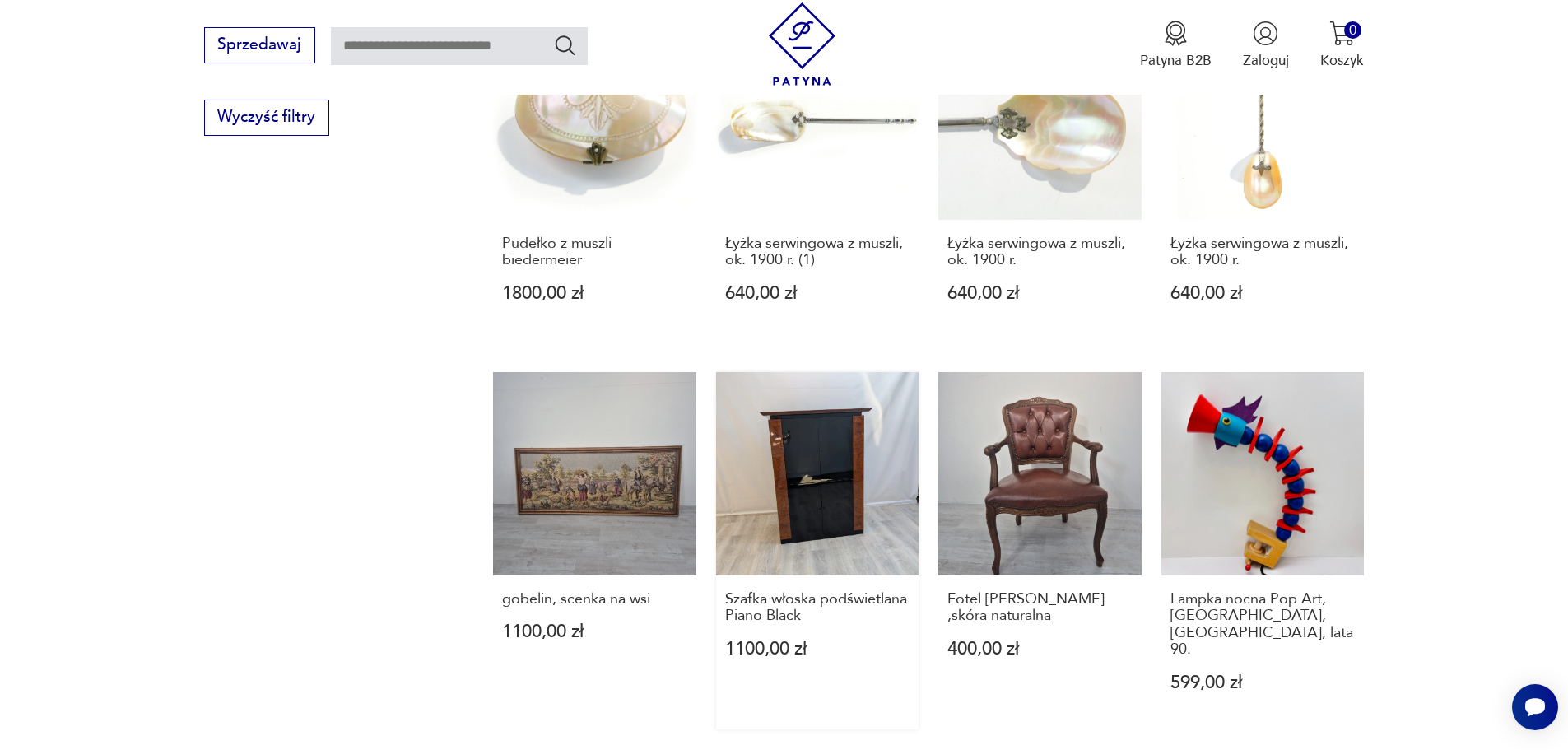
click at [837, 401] on link "Szafka włoska podświetlana Piano Black 1100,00 zł" at bounding box center [818, 550] width 204 height 358
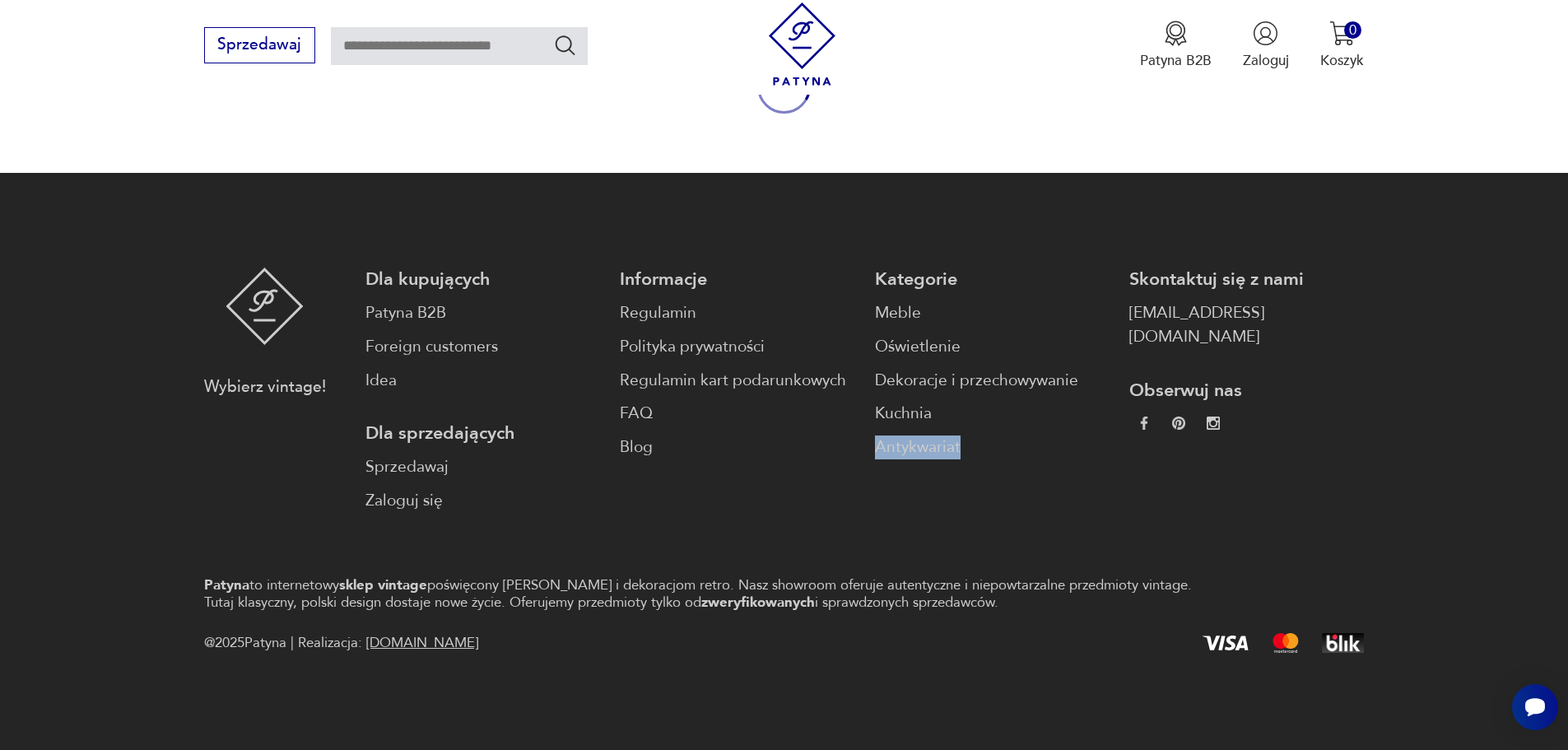
click at [837, 401] on body "Cenimy prywatność użytkowników Używamy plików cookie, aby poprawić jakość przeg…" at bounding box center [784, 249] width 1568 height 1001
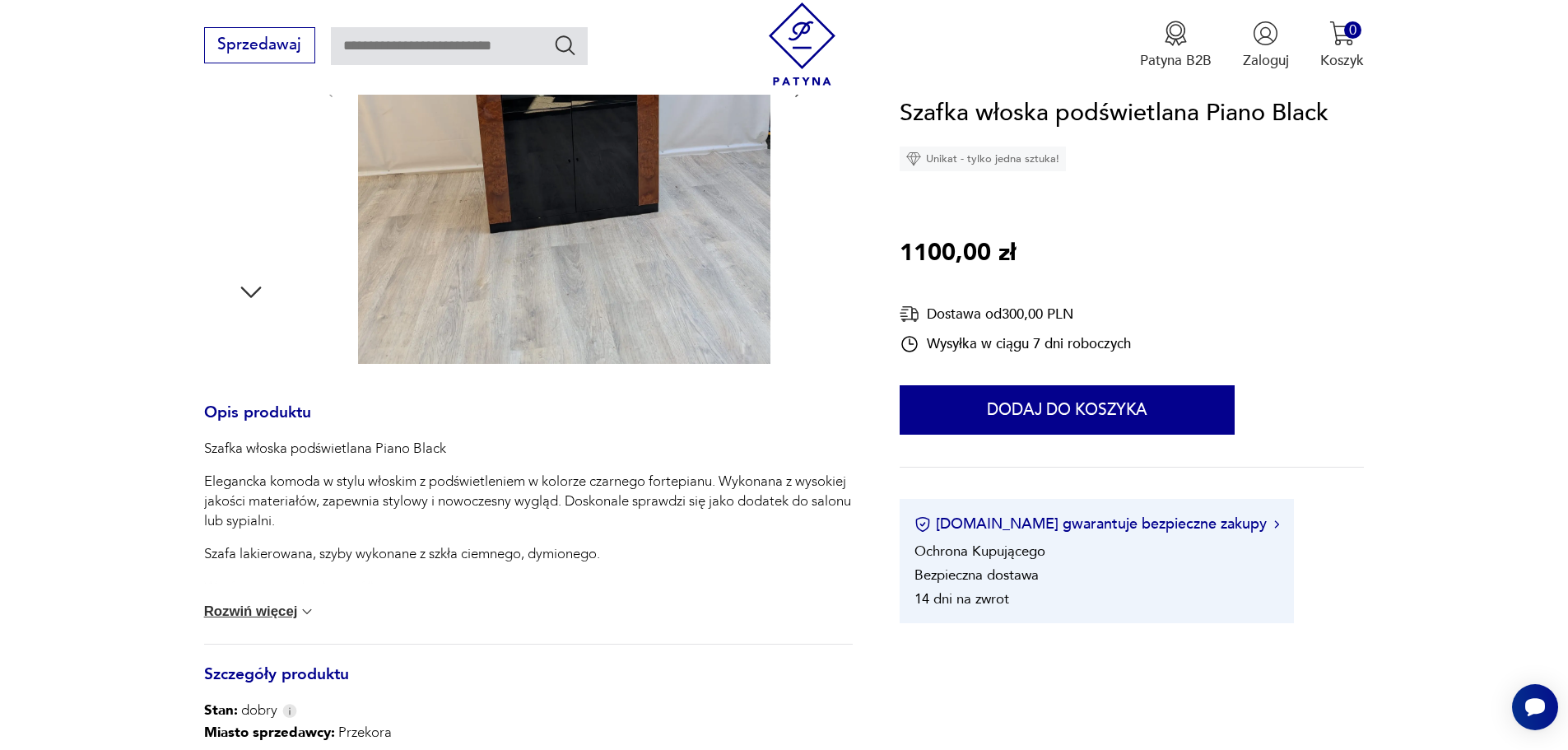
scroll to position [494, 0]
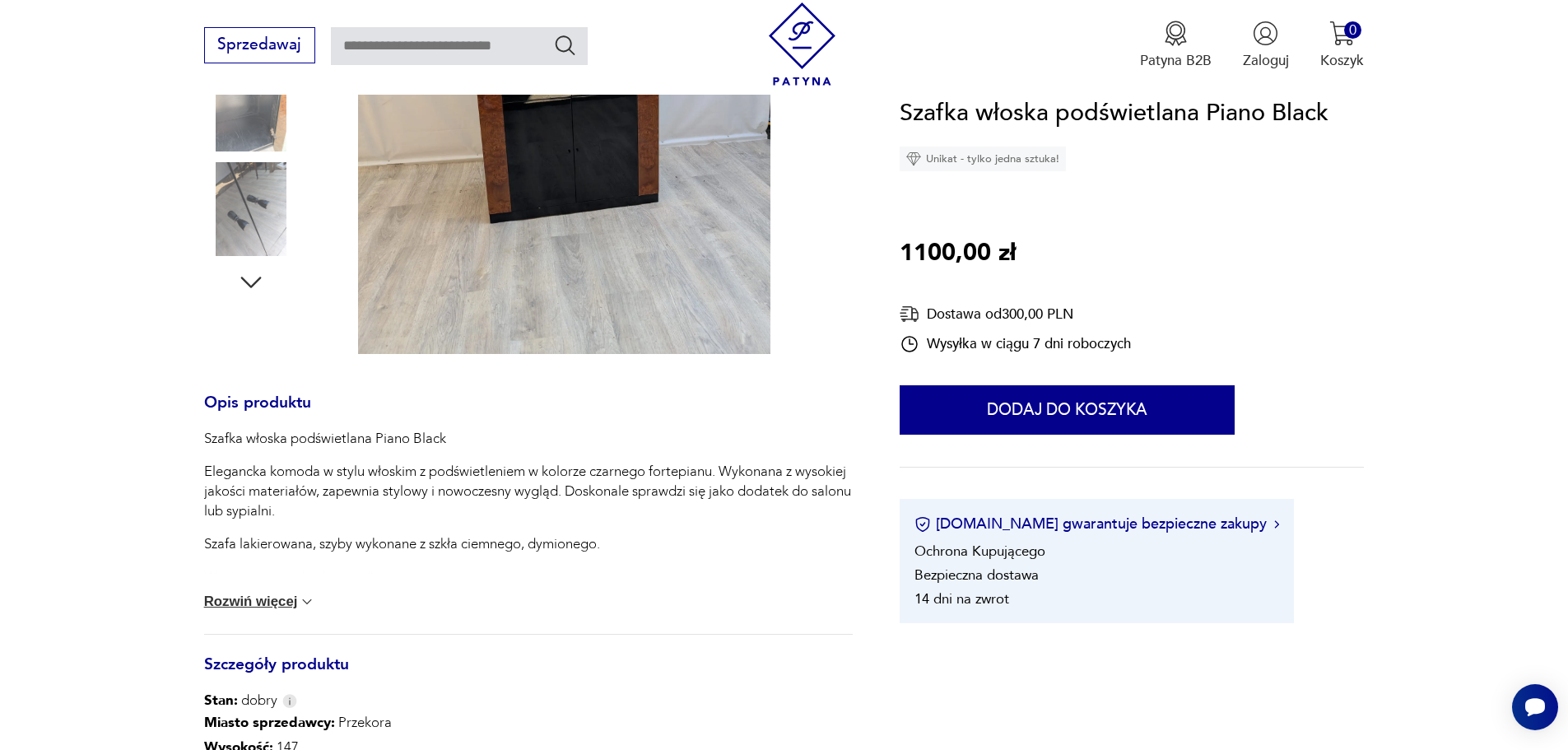
click at [288, 598] on button "Rozwiń więcej" at bounding box center [259, 601] width 112 height 17
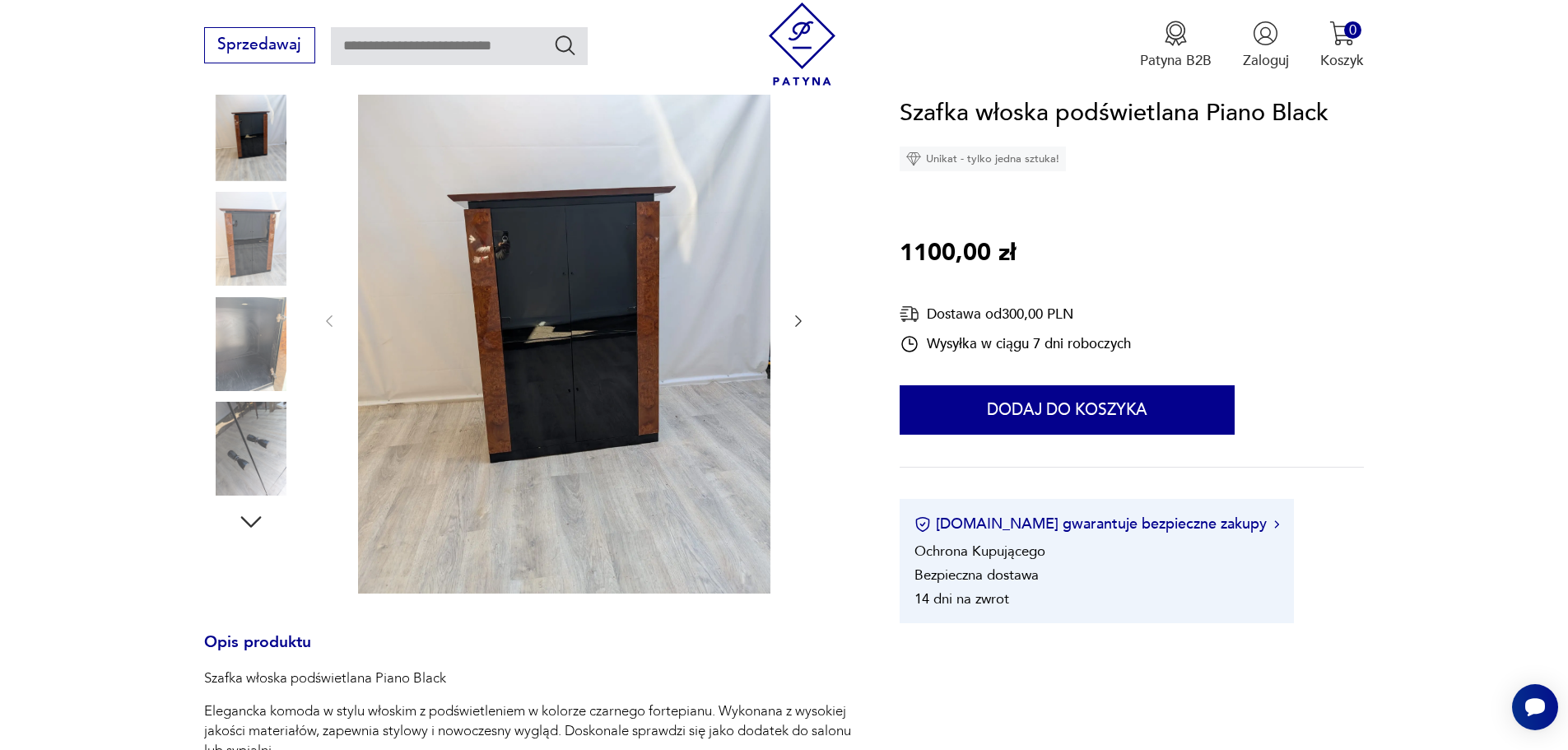
scroll to position [247, 0]
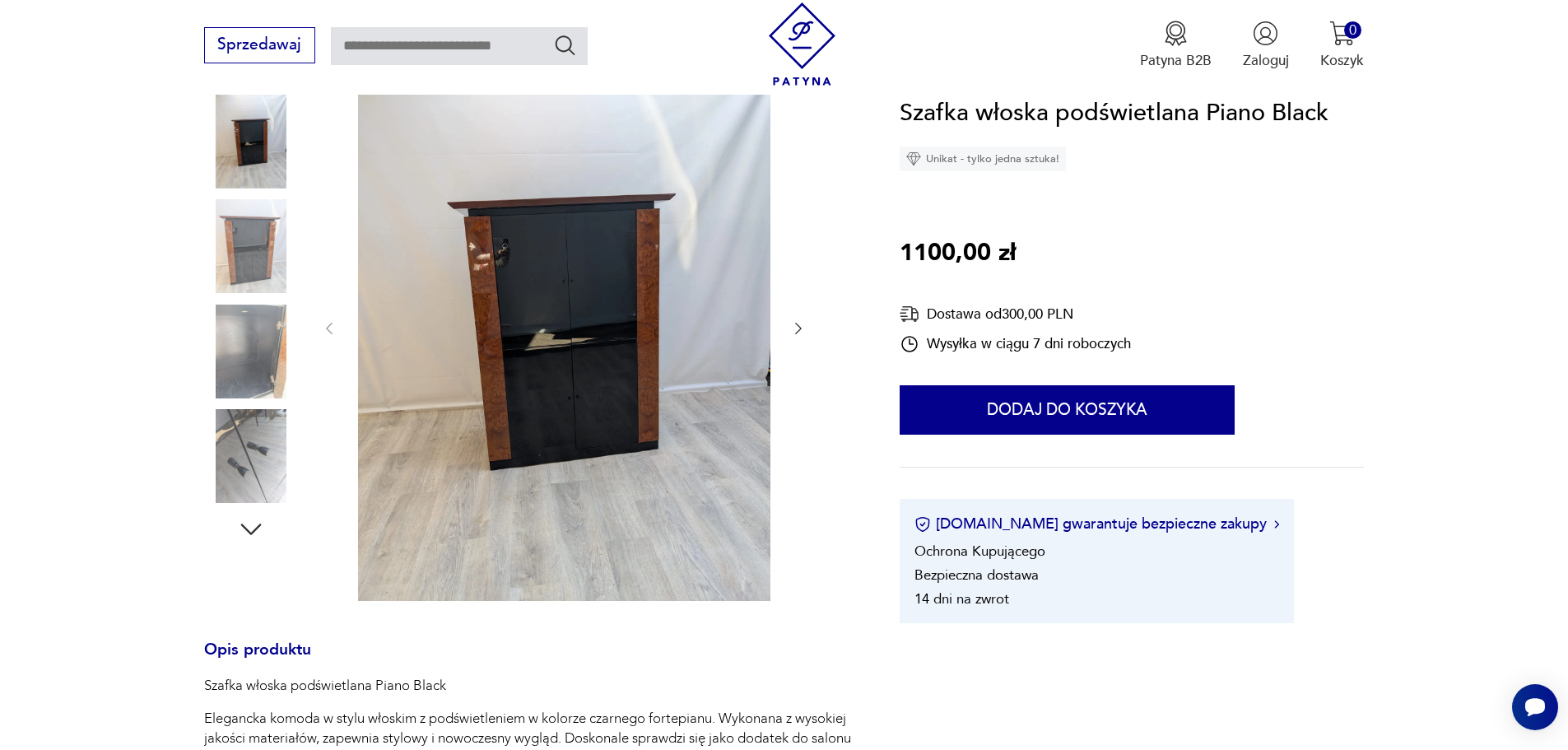
click at [285, 324] on img at bounding box center [250, 351] width 93 height 93
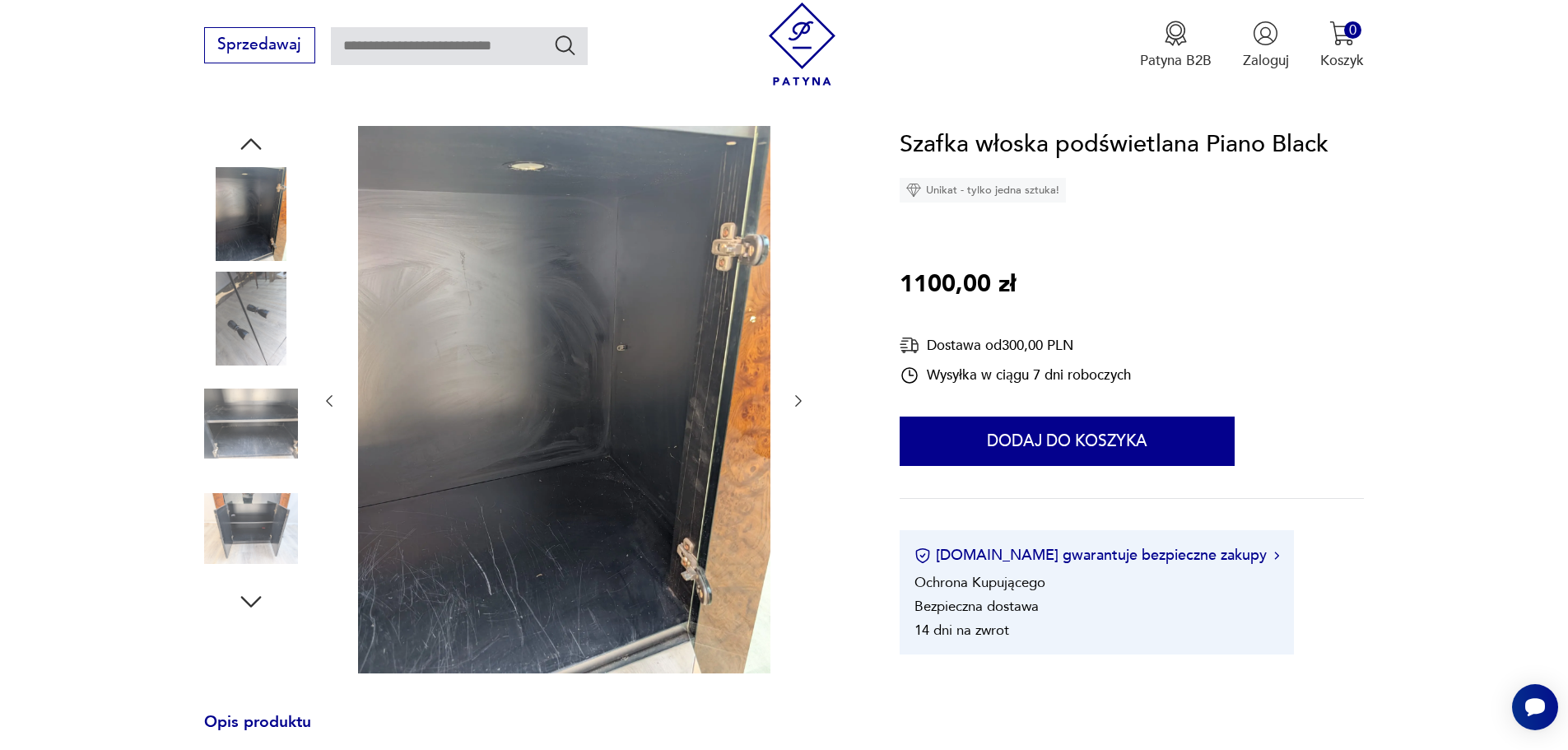
scroll to position [165, 0]
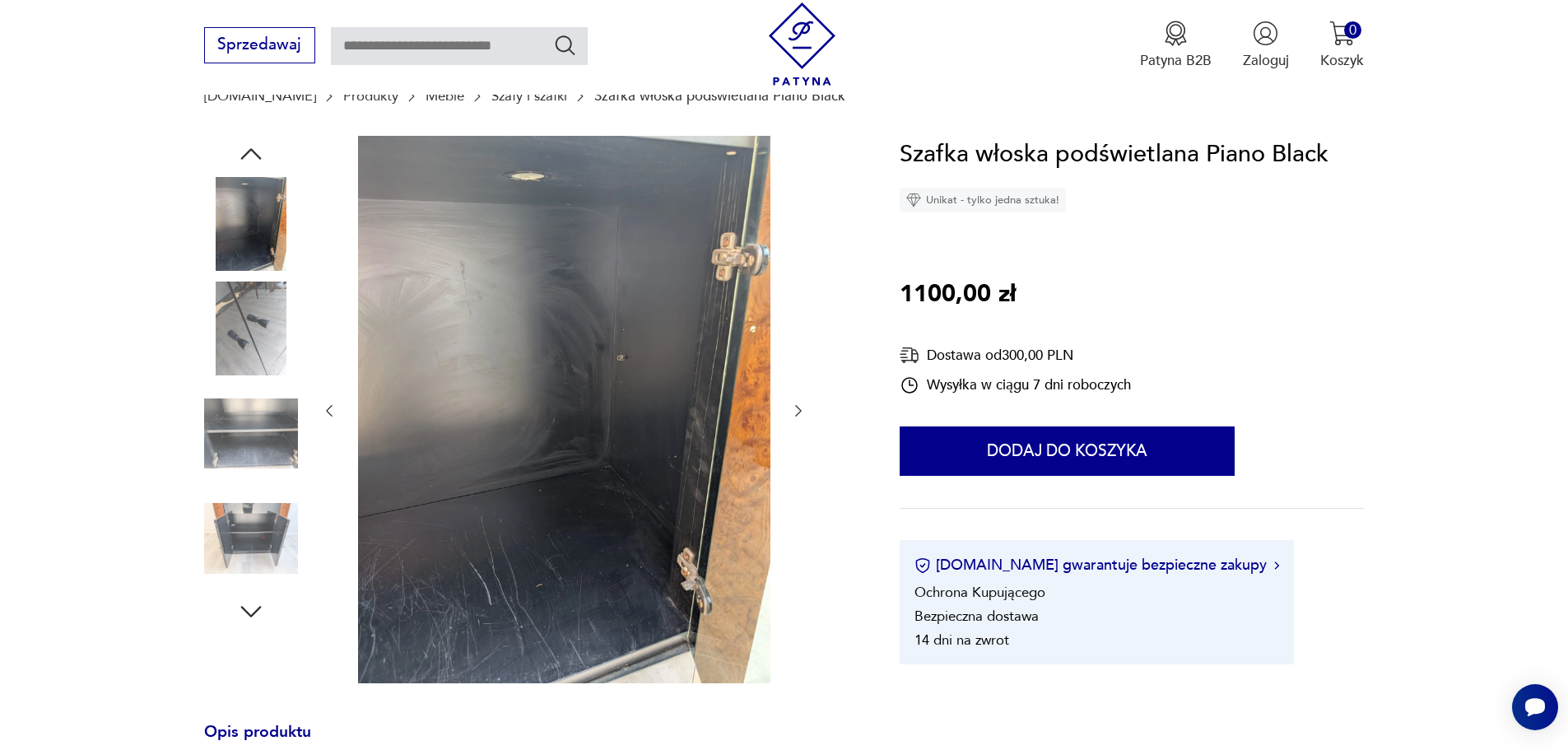
click at [255, 528] on img at bounding box center [250, 538] width 93 height 93
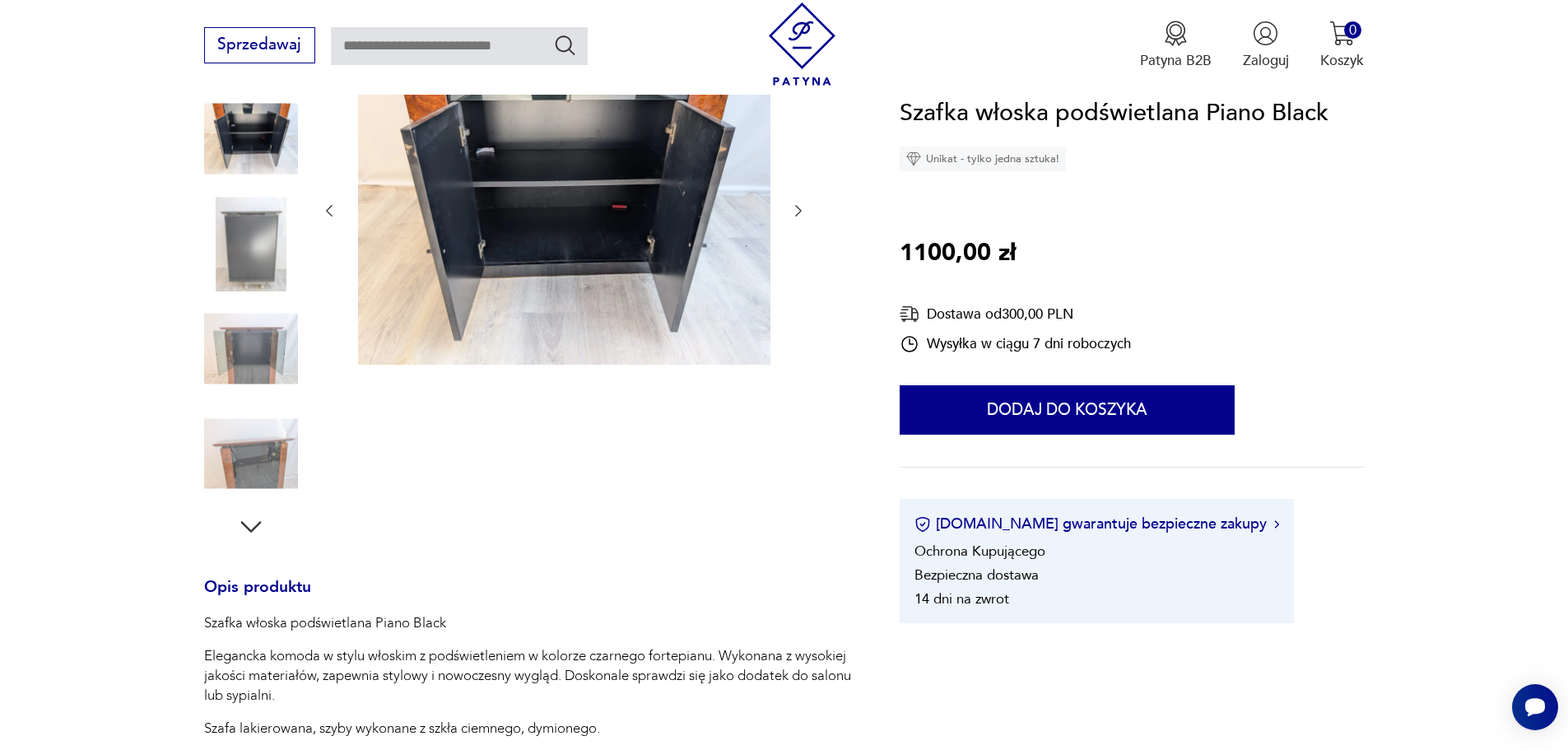
scroll to position [82, 0]
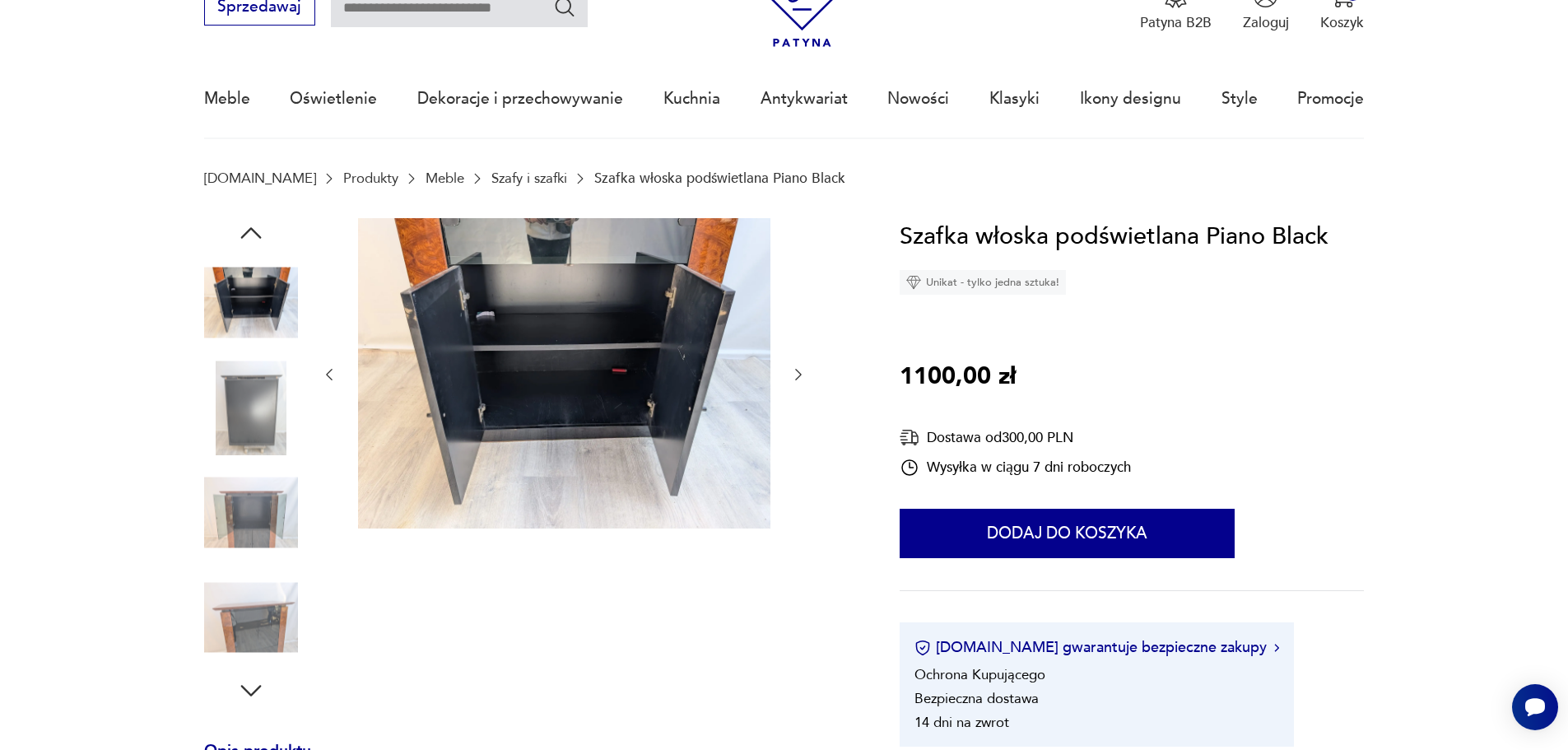
click at [250, 230] on icon "button" at bounding box center [251, 233] width 30 height 30
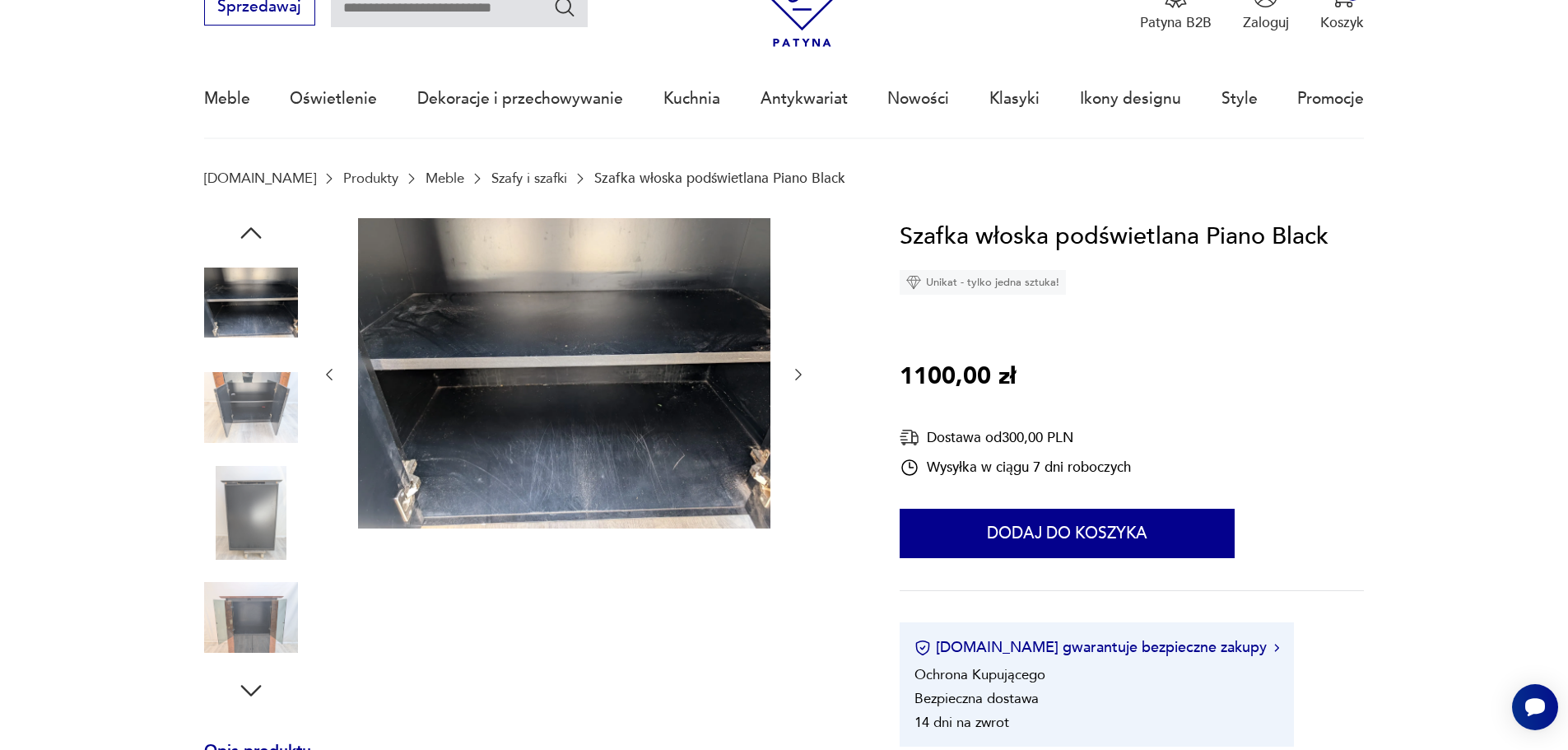
click at [250, 230] on icon "button" at bounding box center [251, 233] width 30 height 30
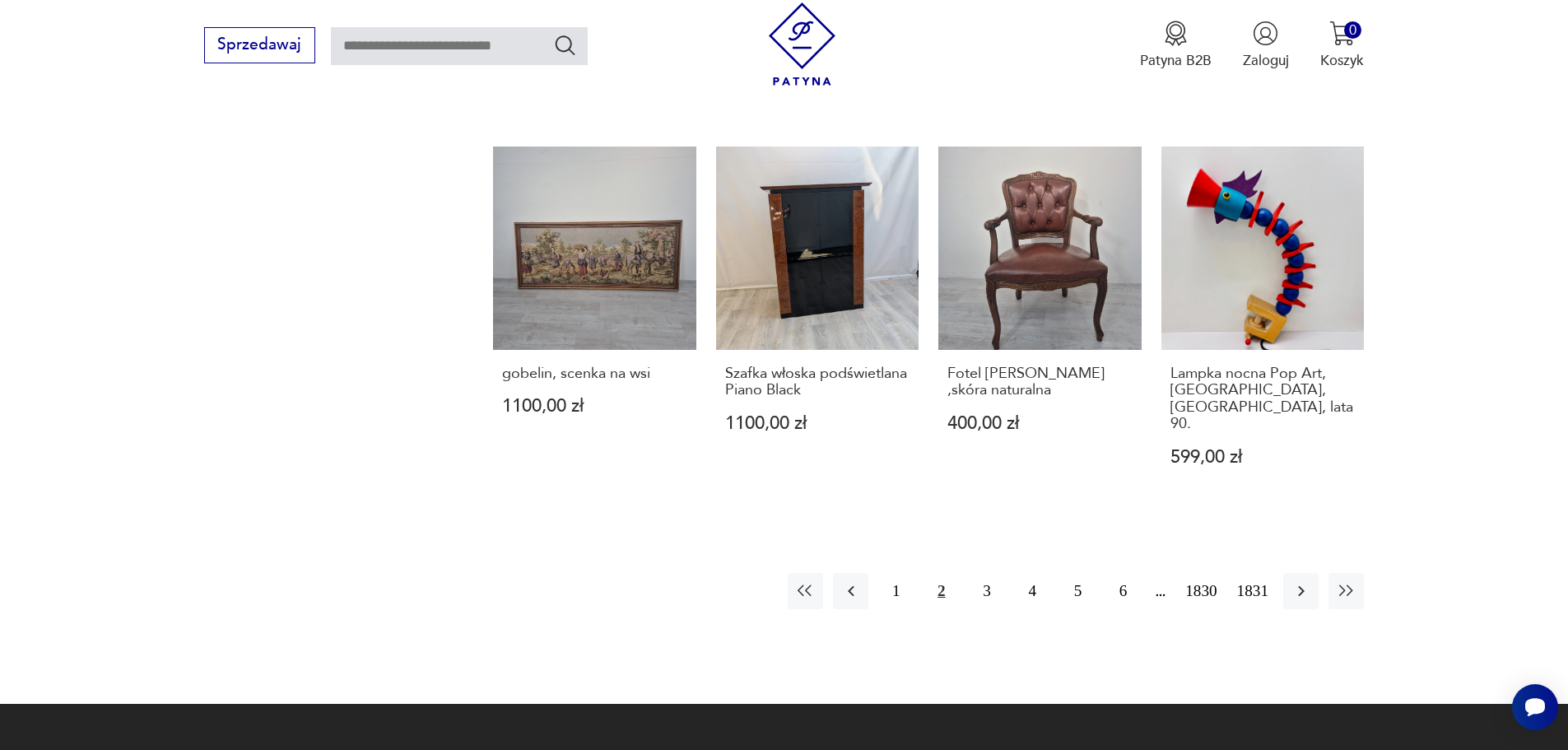
scroll to position [1536, 0]
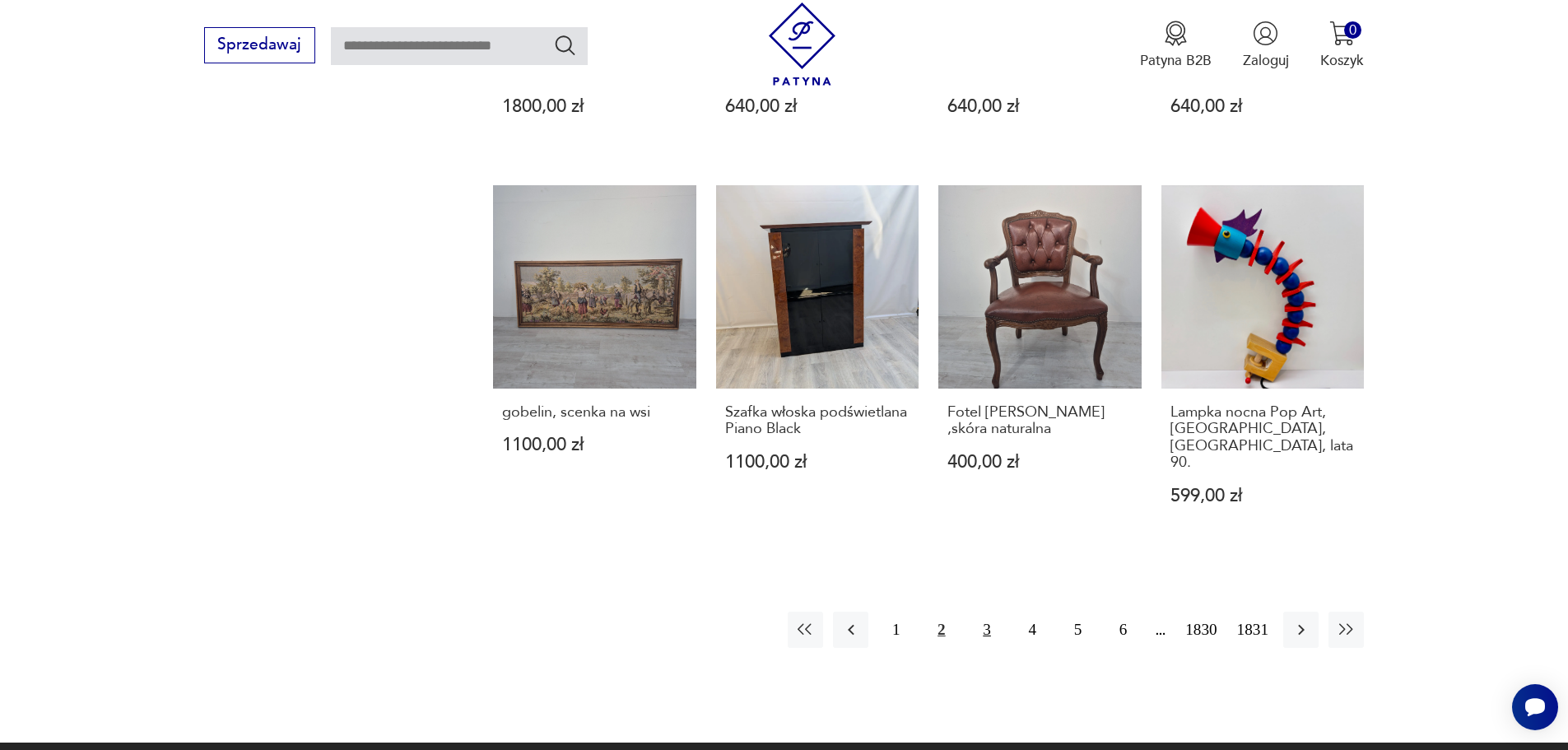
click at [984, 611] on button "3" at bounding box center [987, 629] width 36 height 36
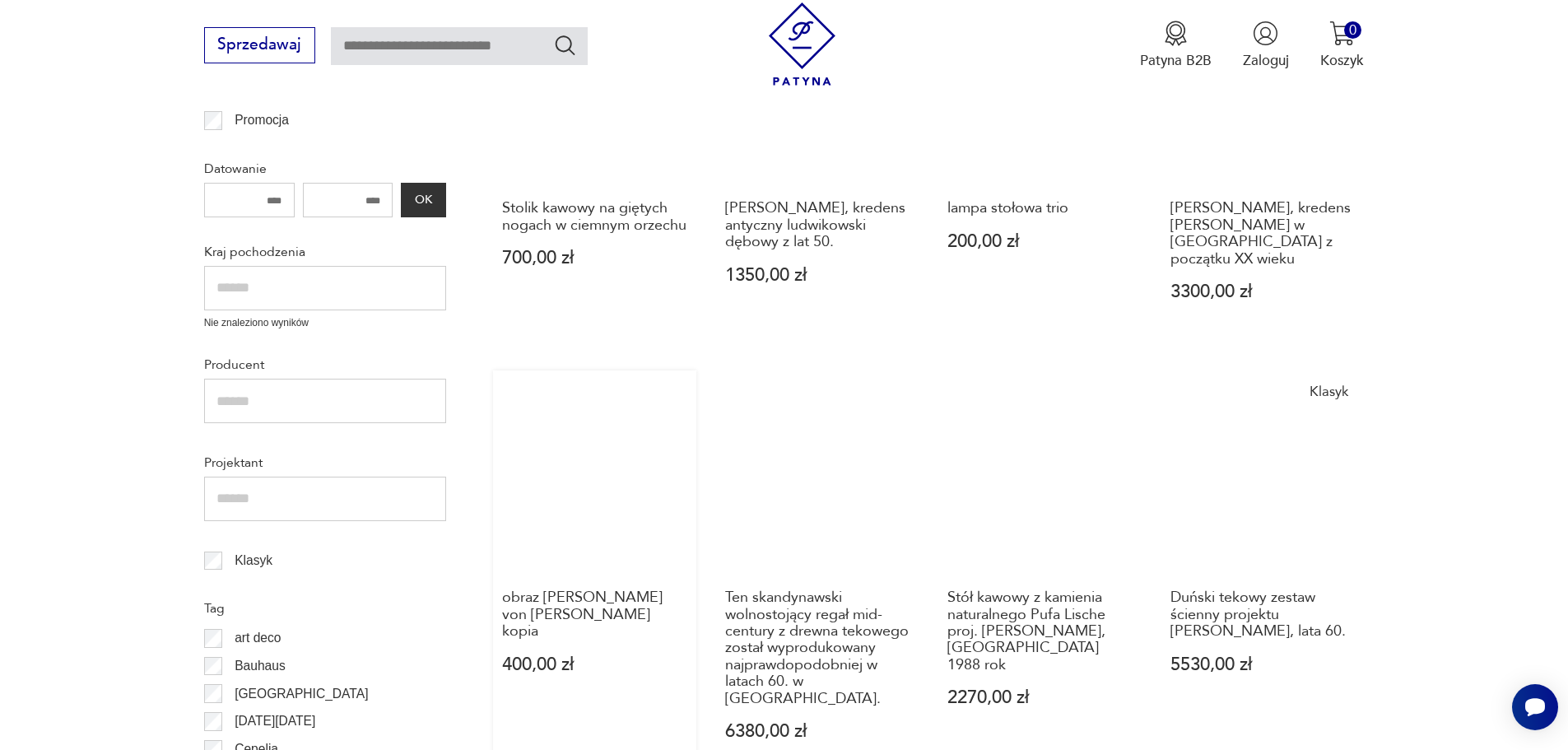
scroll to position [608, 0]
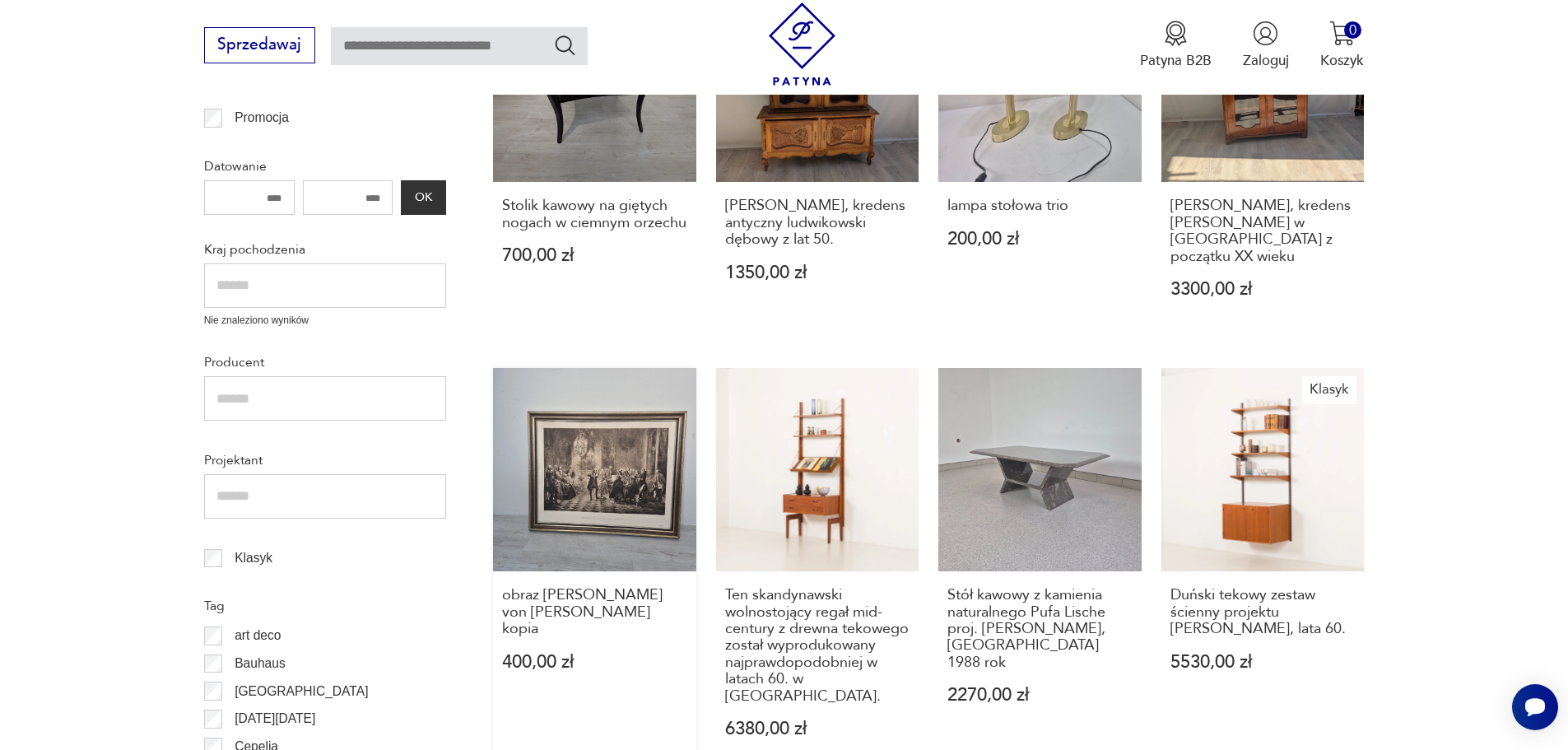
click at [597, 448] on link "obraz [PERSON_NAME] von [PERSON_NAME] kopia 400,00 zł" at bounding box center [594, 571] width 204 height 408
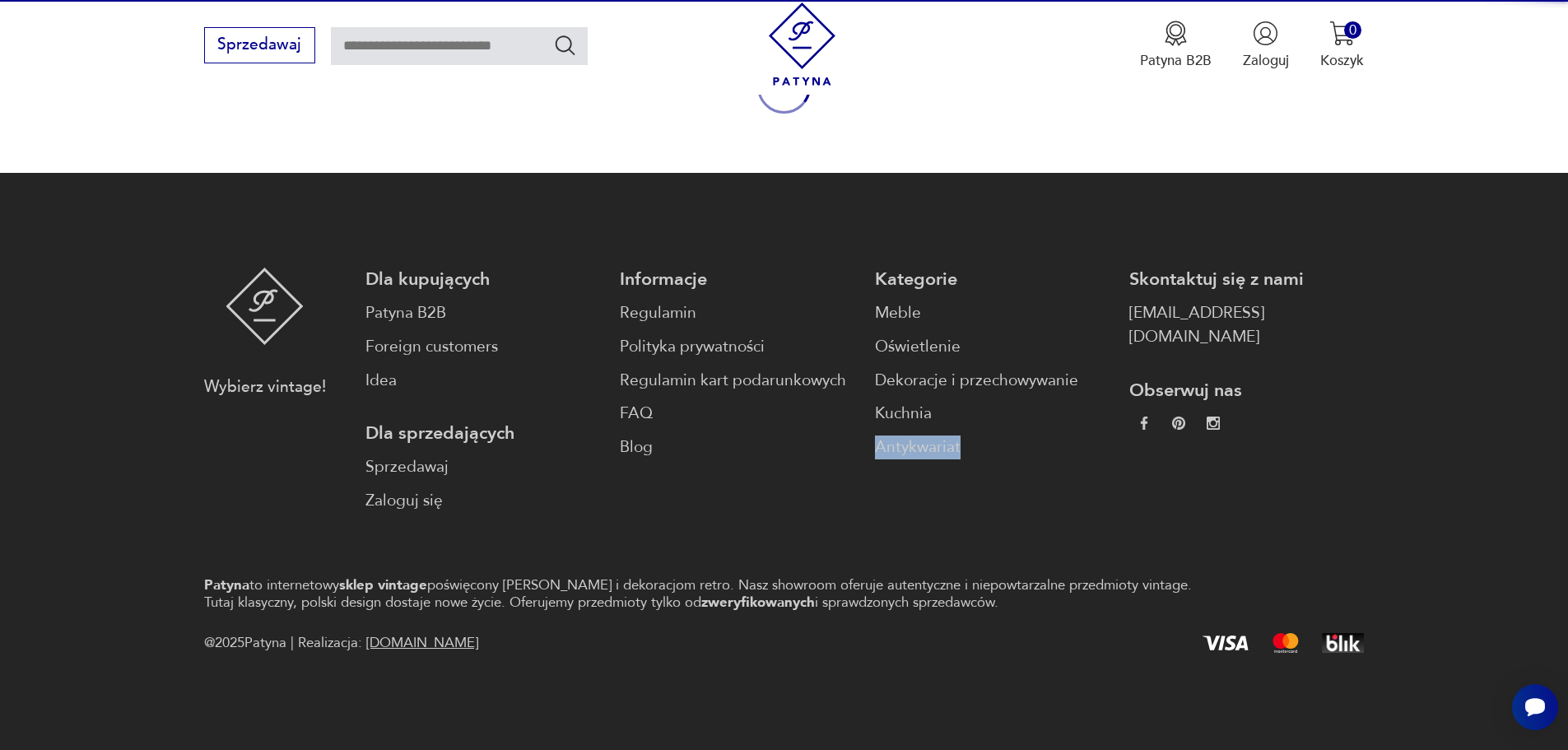
scroll to position [64, 0]
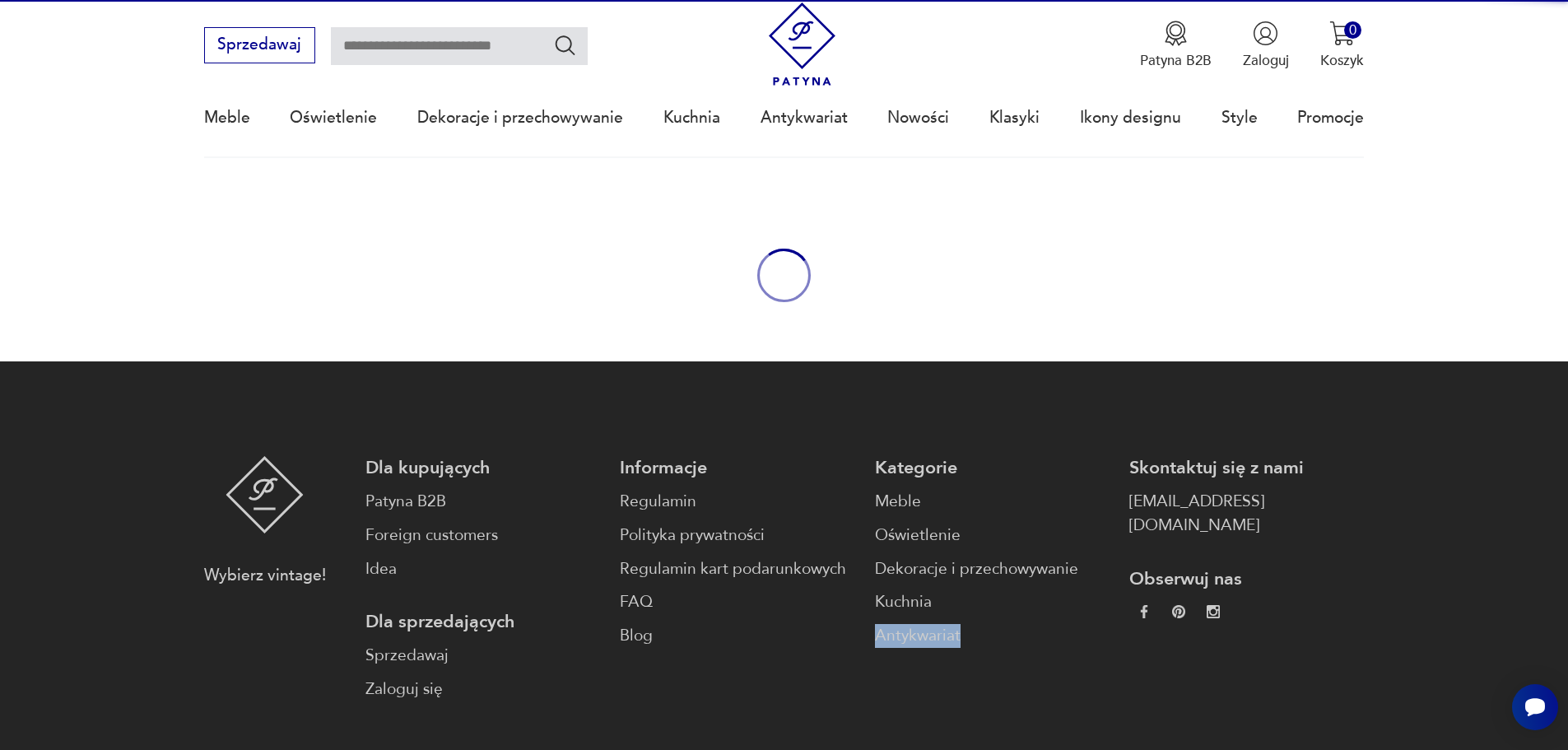
click at [597, 448] on footer "Wybierz vintage! Dla kupujących Patyna B2B Foreign customers Idea Dla sprzedają…" at bounding box center [784, 650] width 1568 height 577
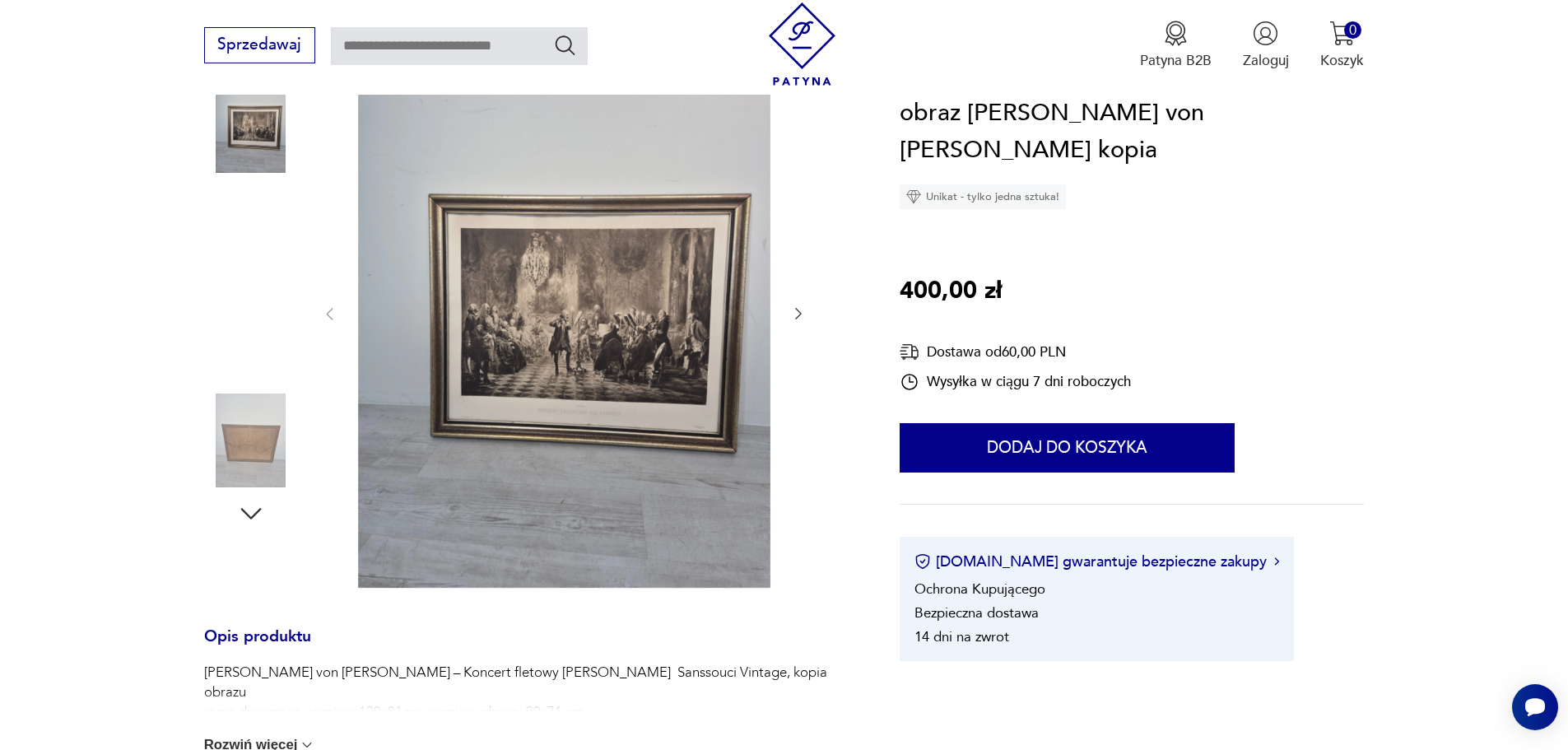
scroll to position [329, 0]
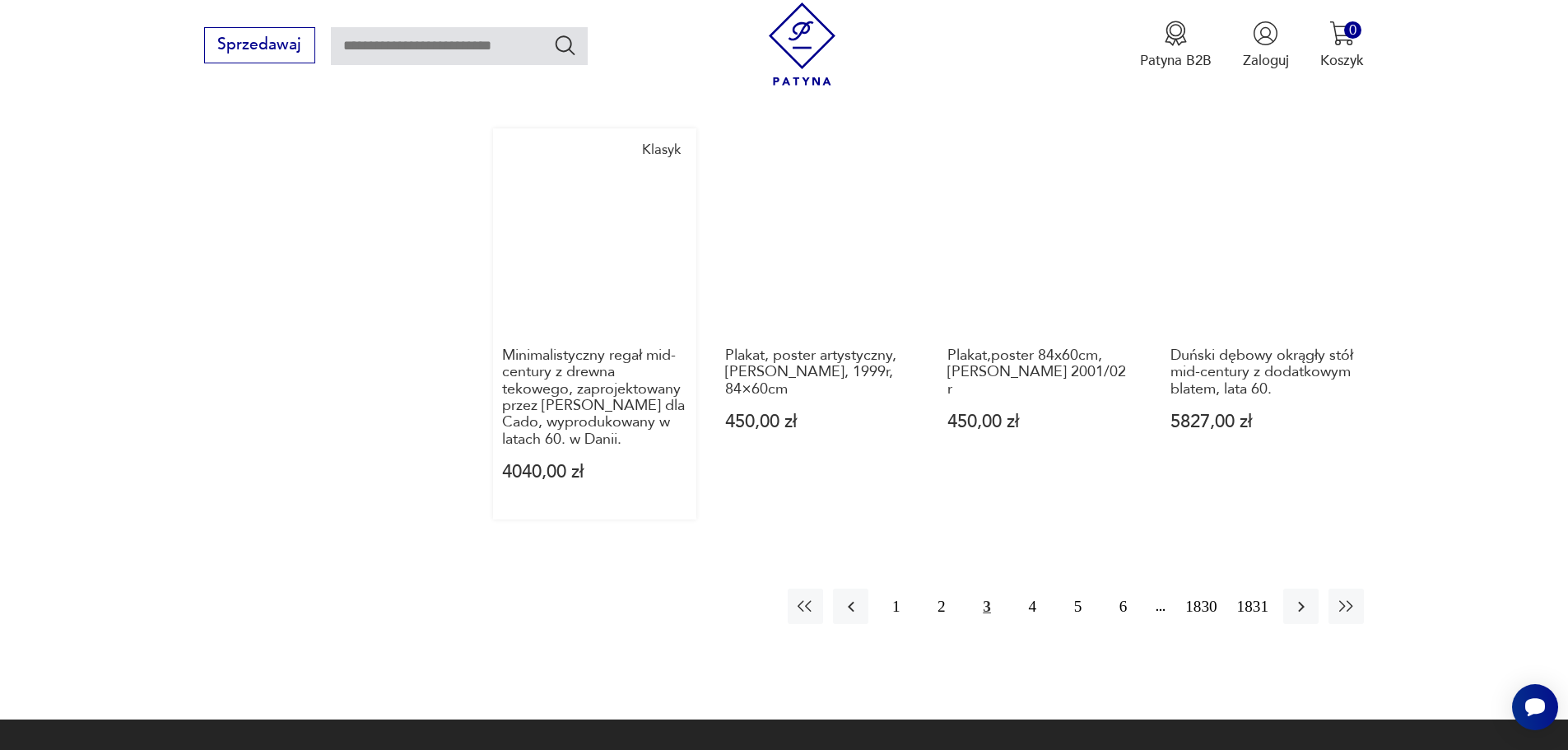
scroll to position [1678, 0]
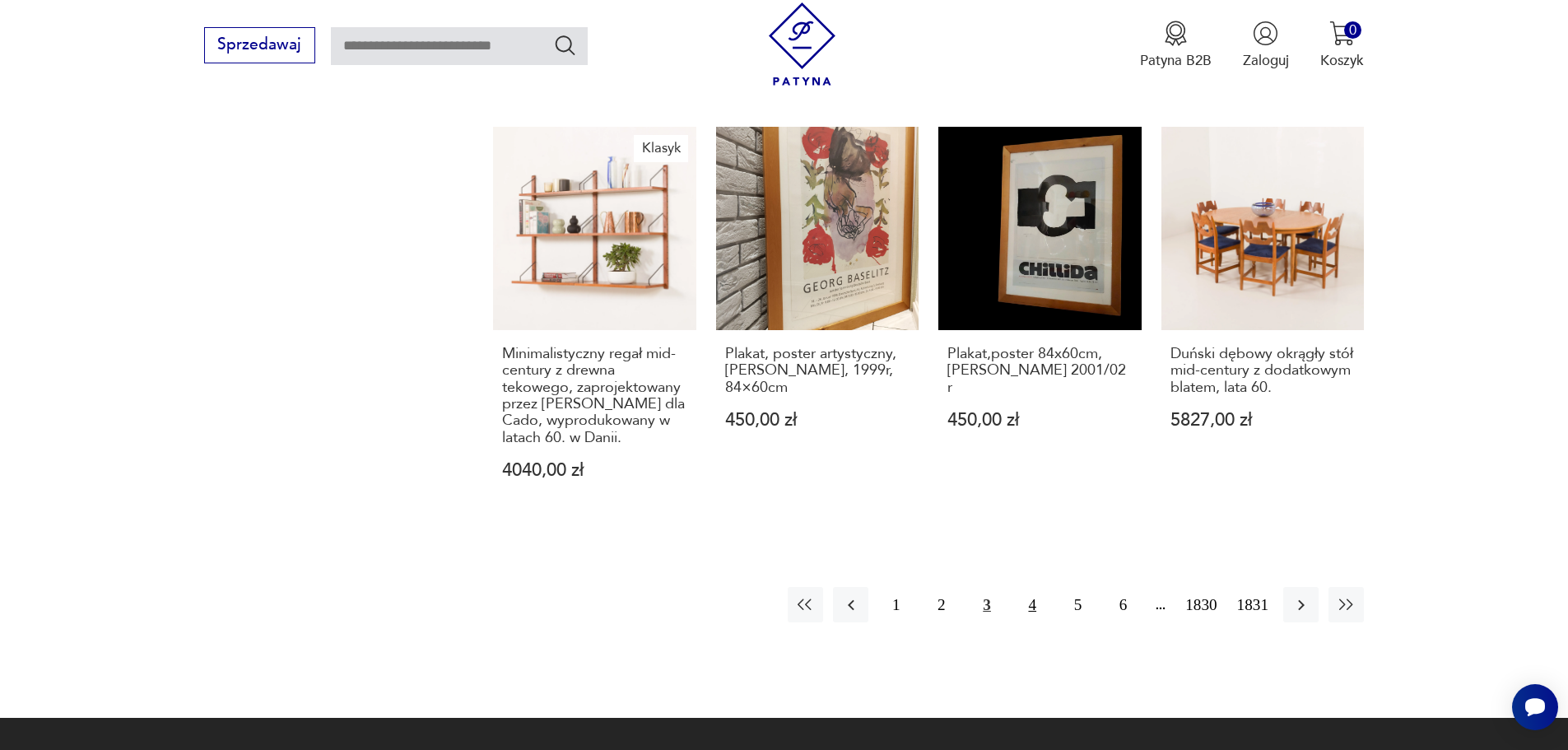
click at [1033, 587] on button "4" at bounding box center [1032, 605] width 36 height 36
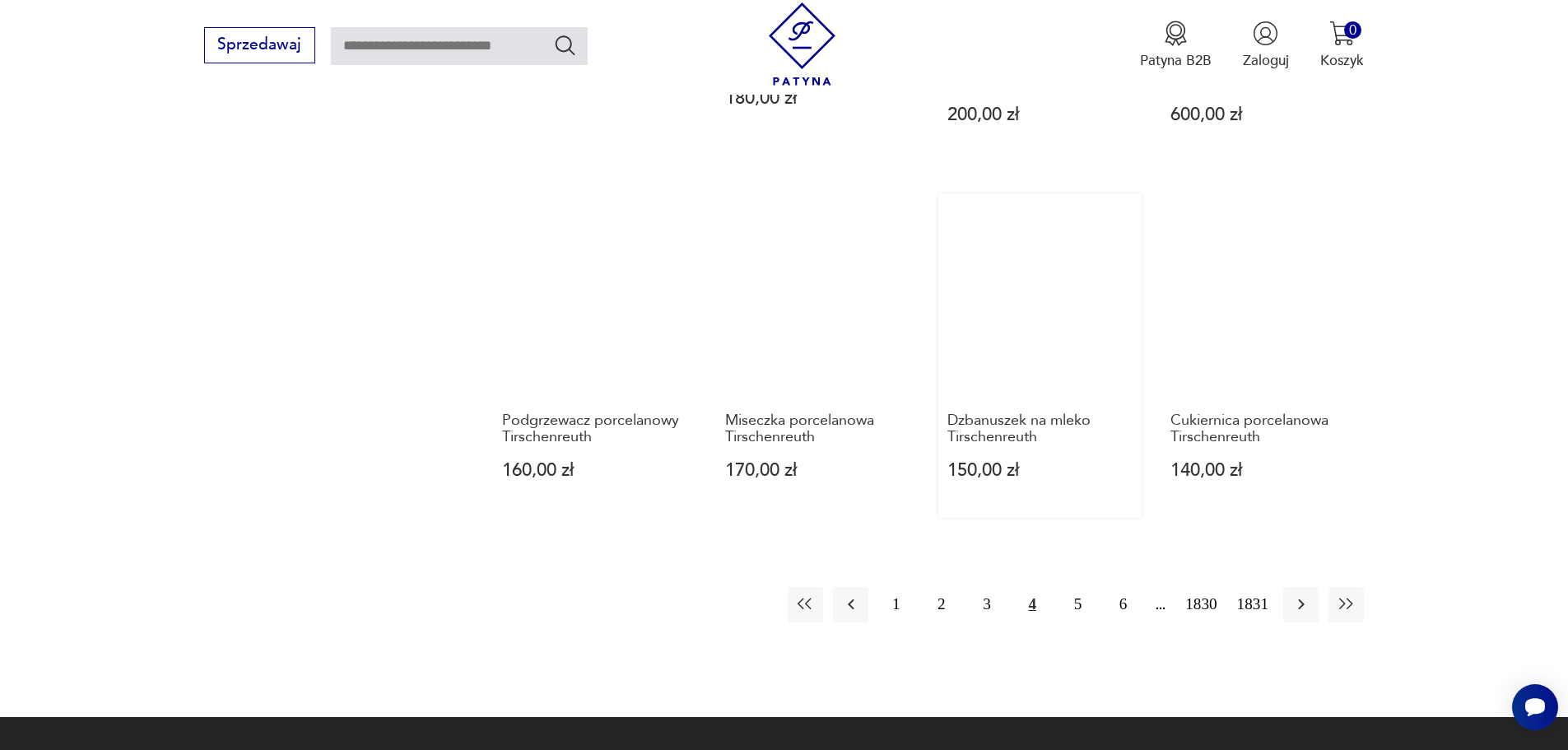
scroll to position [1513, 0]
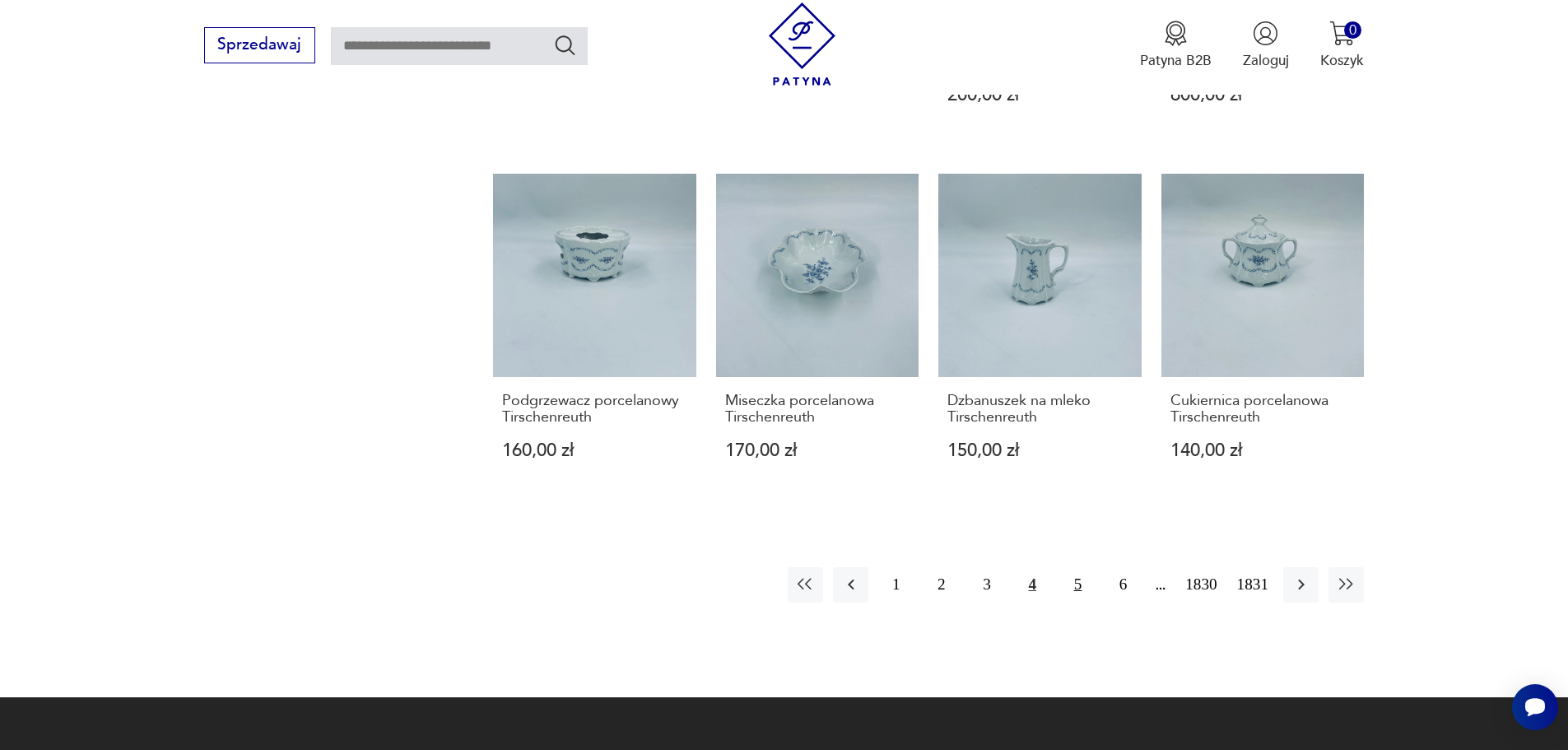
click at [1076, 582] on button "5" at bounding box center [1078, 585] width 36 height 36
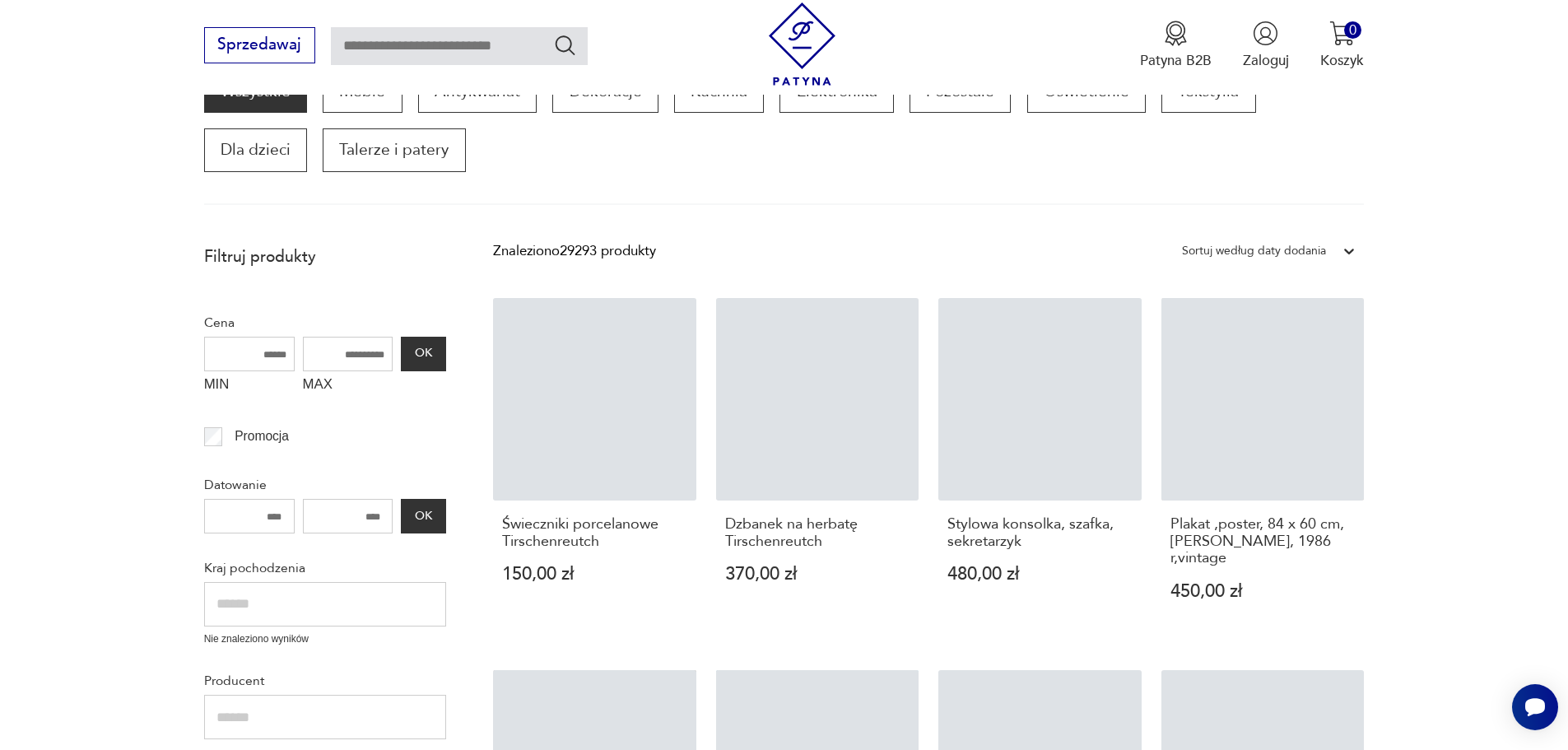
scroll to position [279, 0]
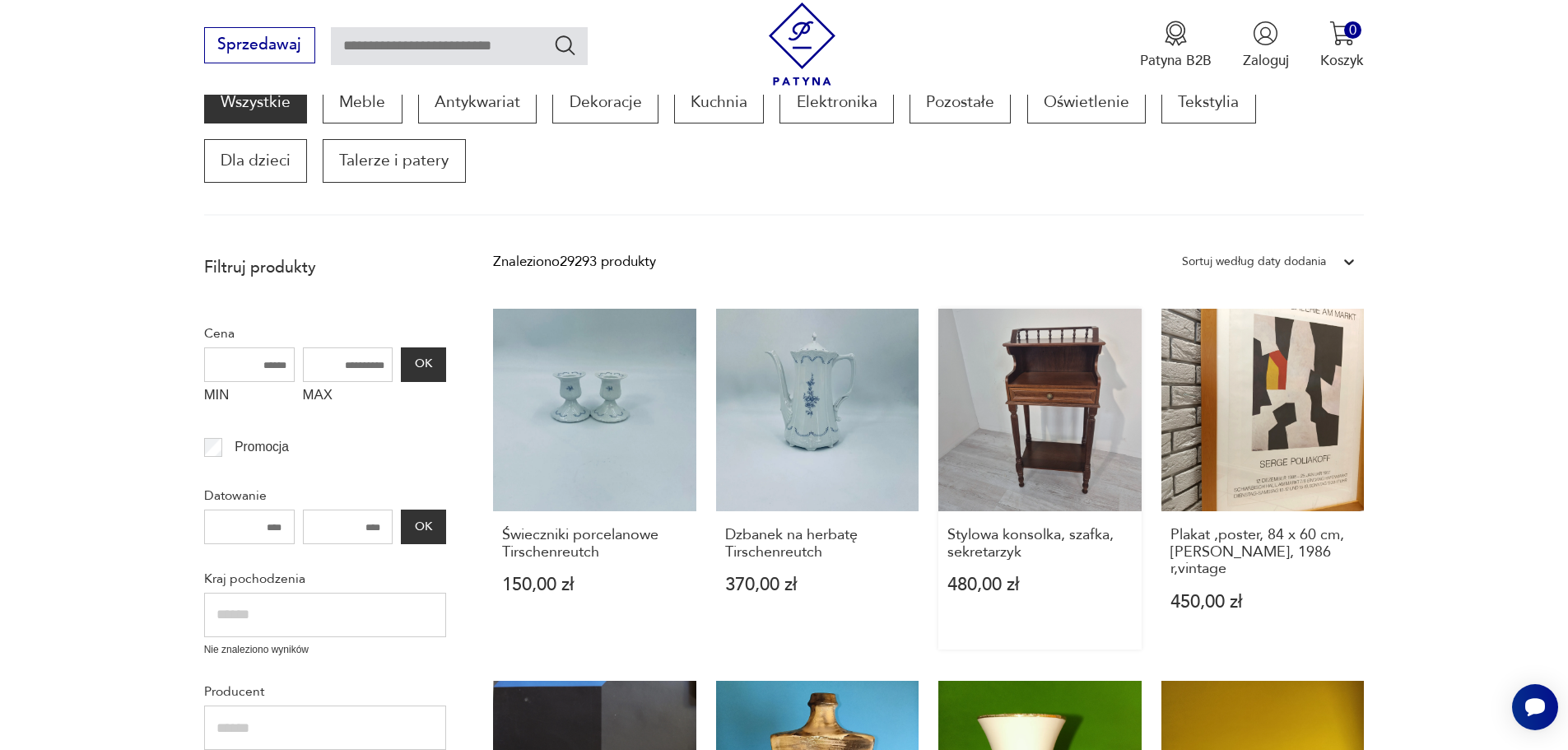
click at [1068, 376] on link "Stylowa konsolka, szafka, sekretarzyk 480,00 zł" at bounding box center [1039, 479] width 204 height 341
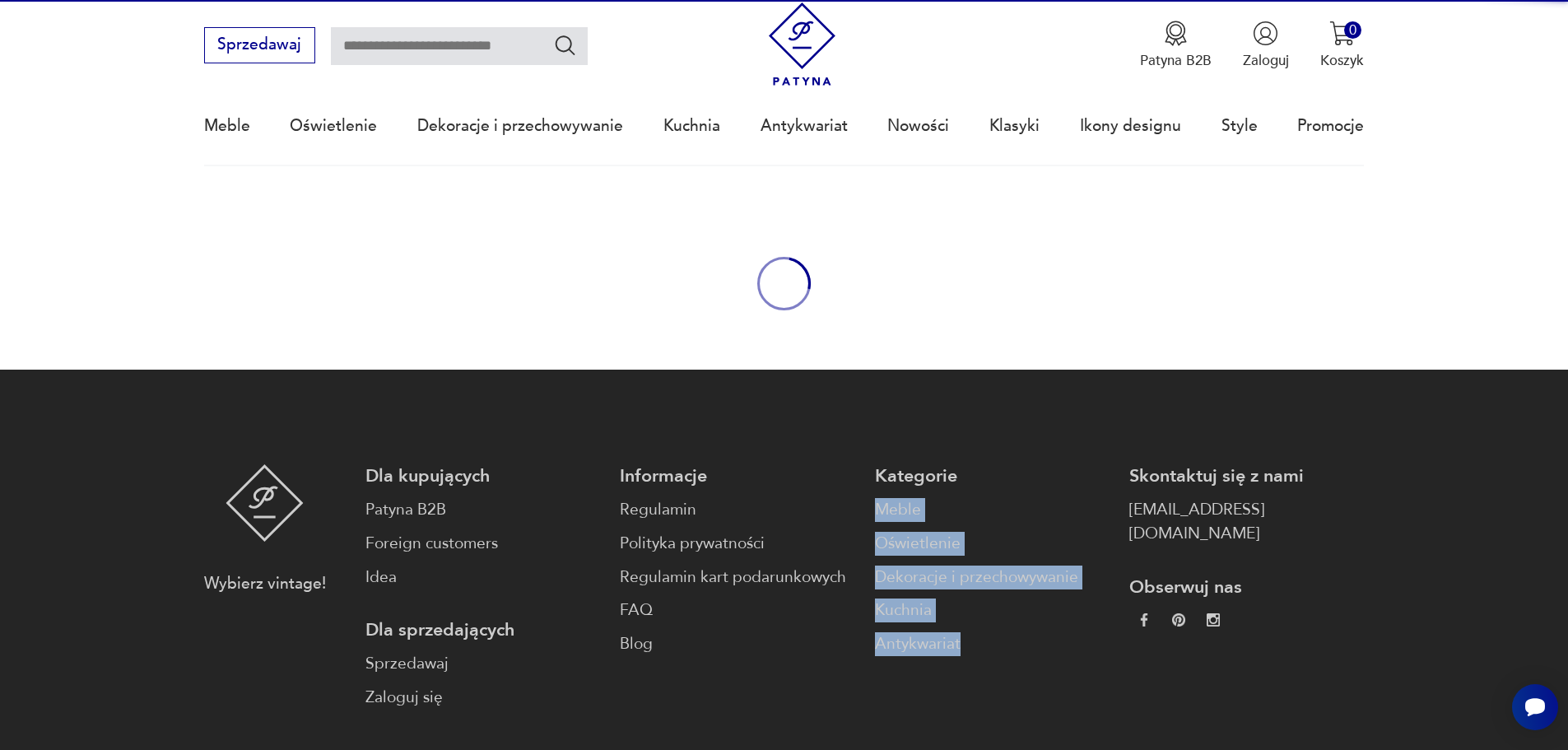
scroll to position [11, 0]
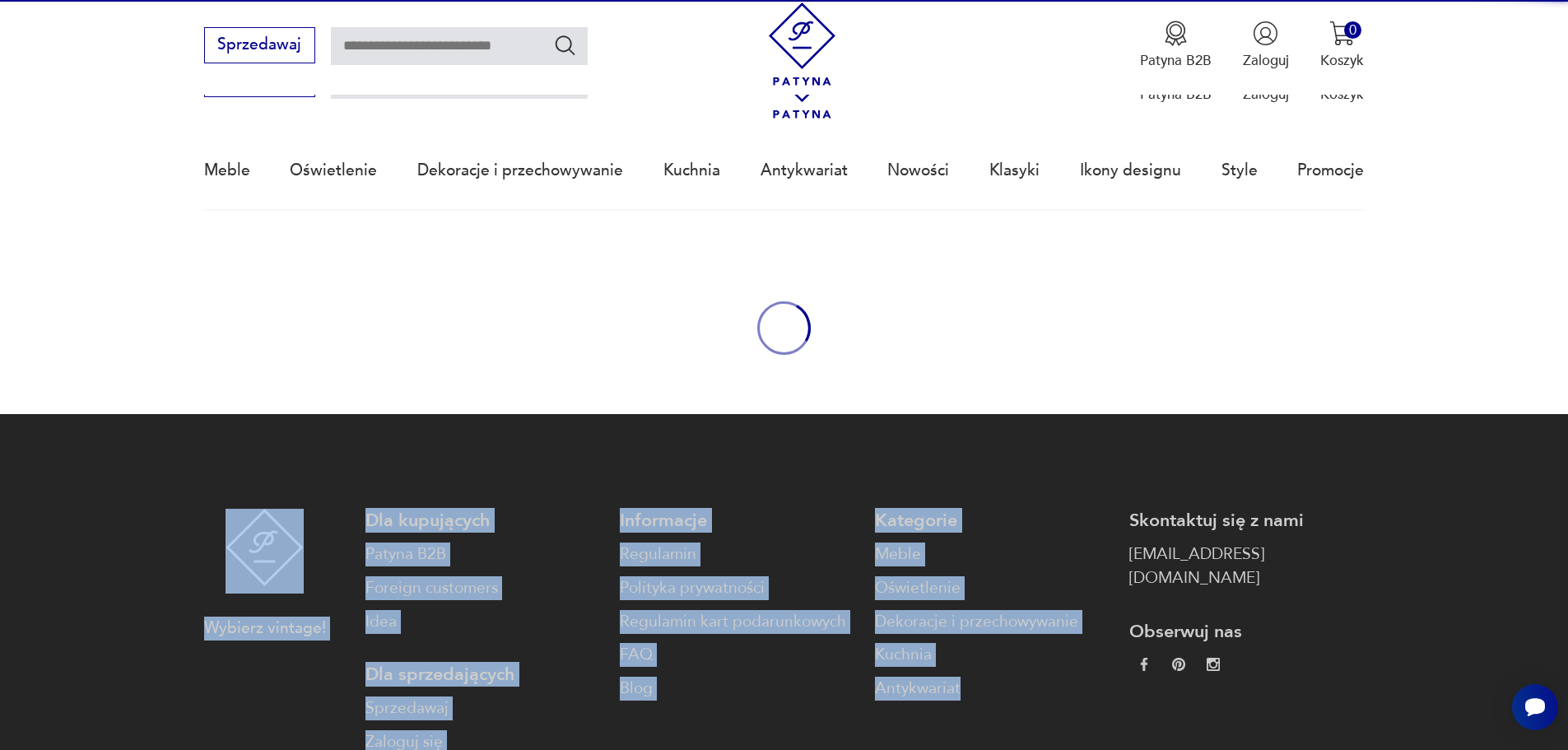
click at [1070, 383] on body "Cenimy prywatność użytkowników Używamy plików cookie, aby poprawić jakość przeg…" at bounding box center [784, 490] width 1568 height 1001
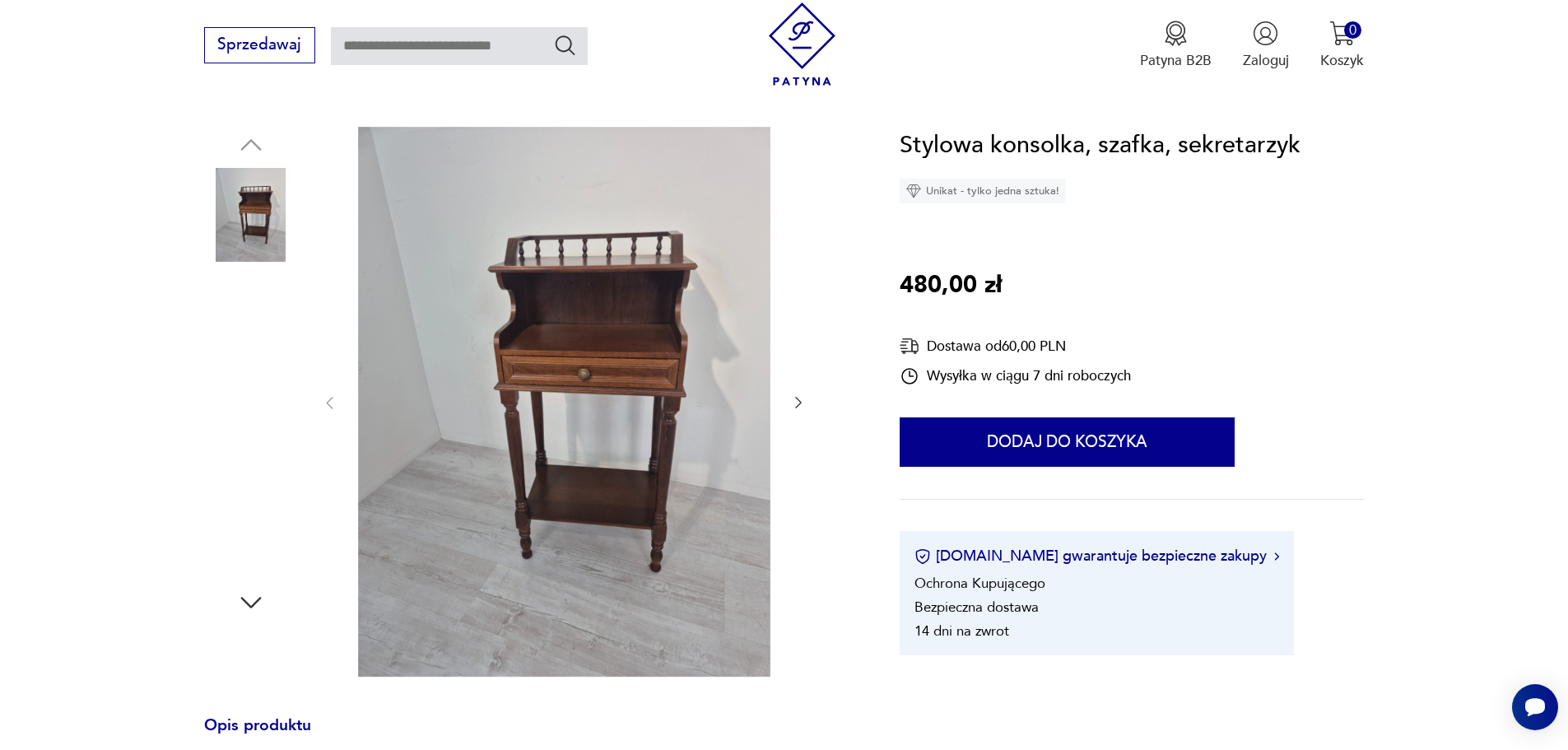
scroll to position [165, 0]
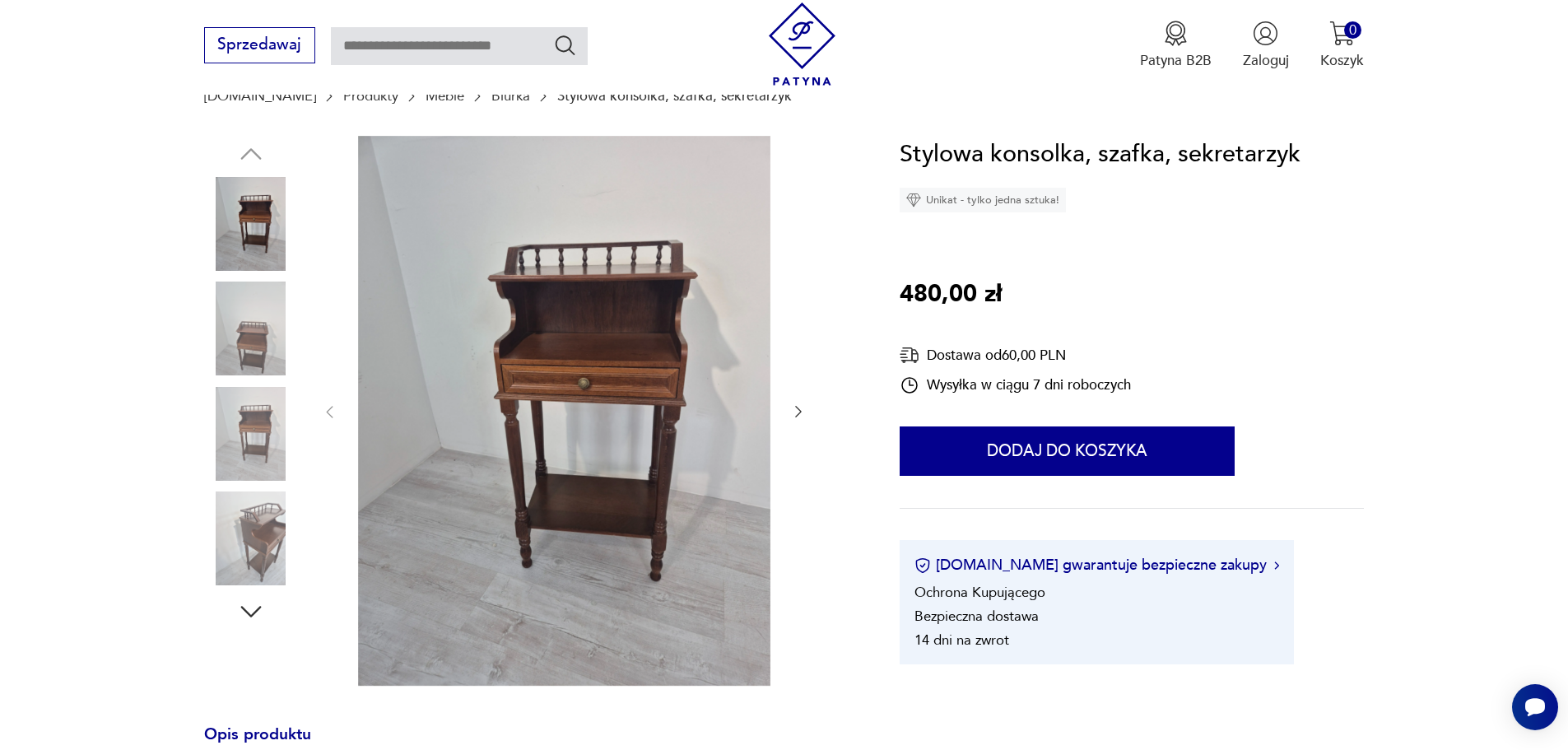
click at [270, 518] on img at bounding box center [250, 538] width 93 height 93
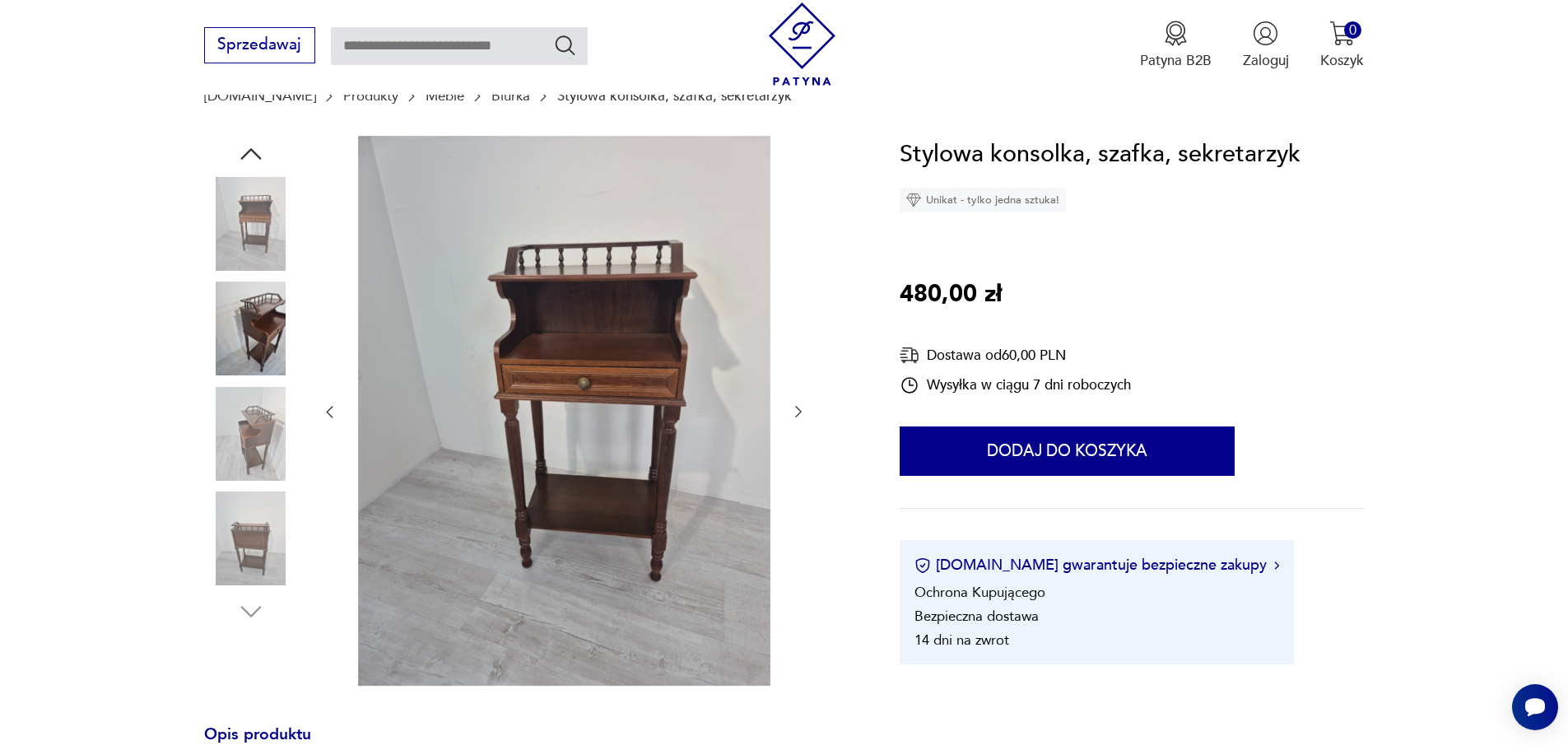
click at [251, 421] on img at bounding box center [250, 433] width 93 height 93
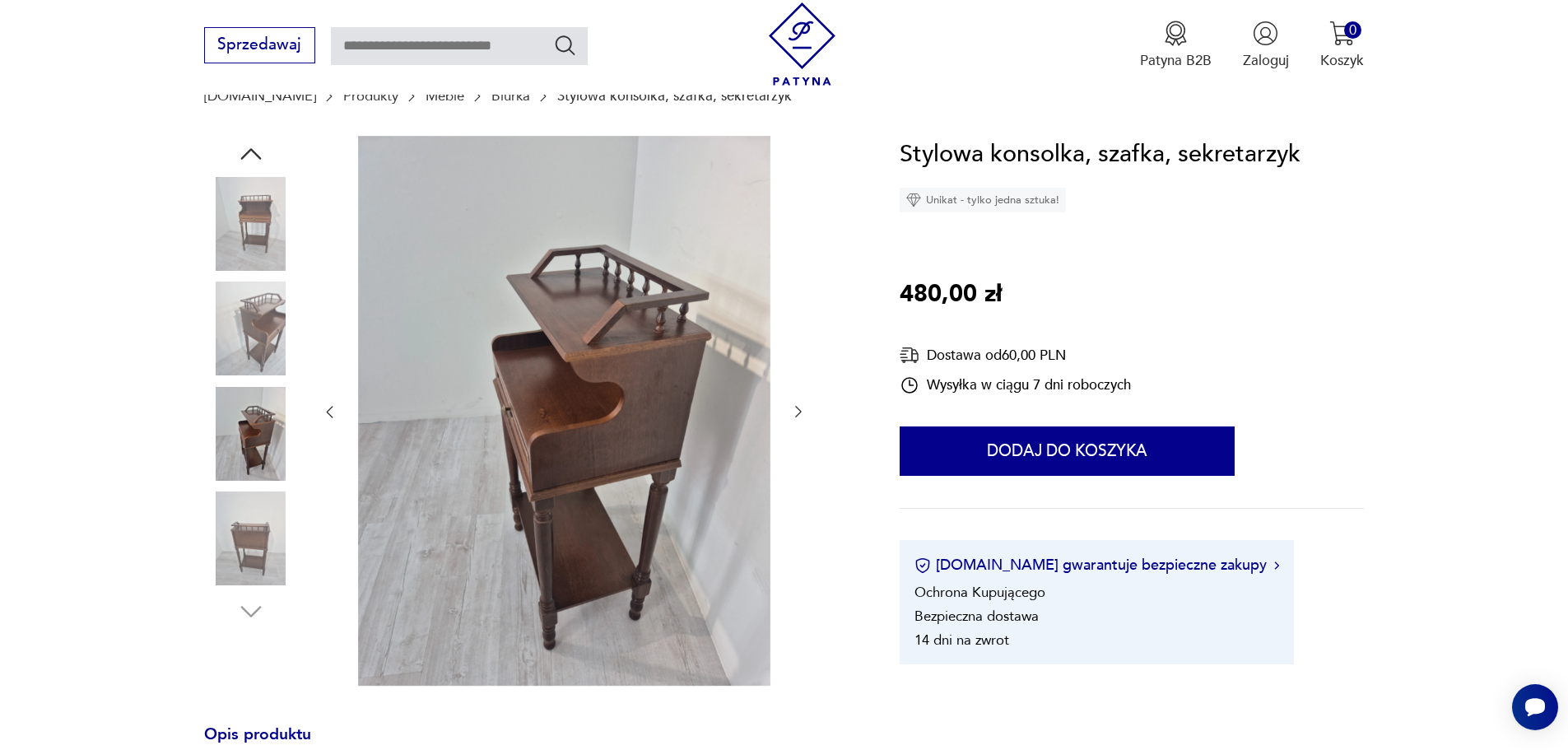
click at [263, 323] on img at bounding box center [250, 328] width 93 height 93
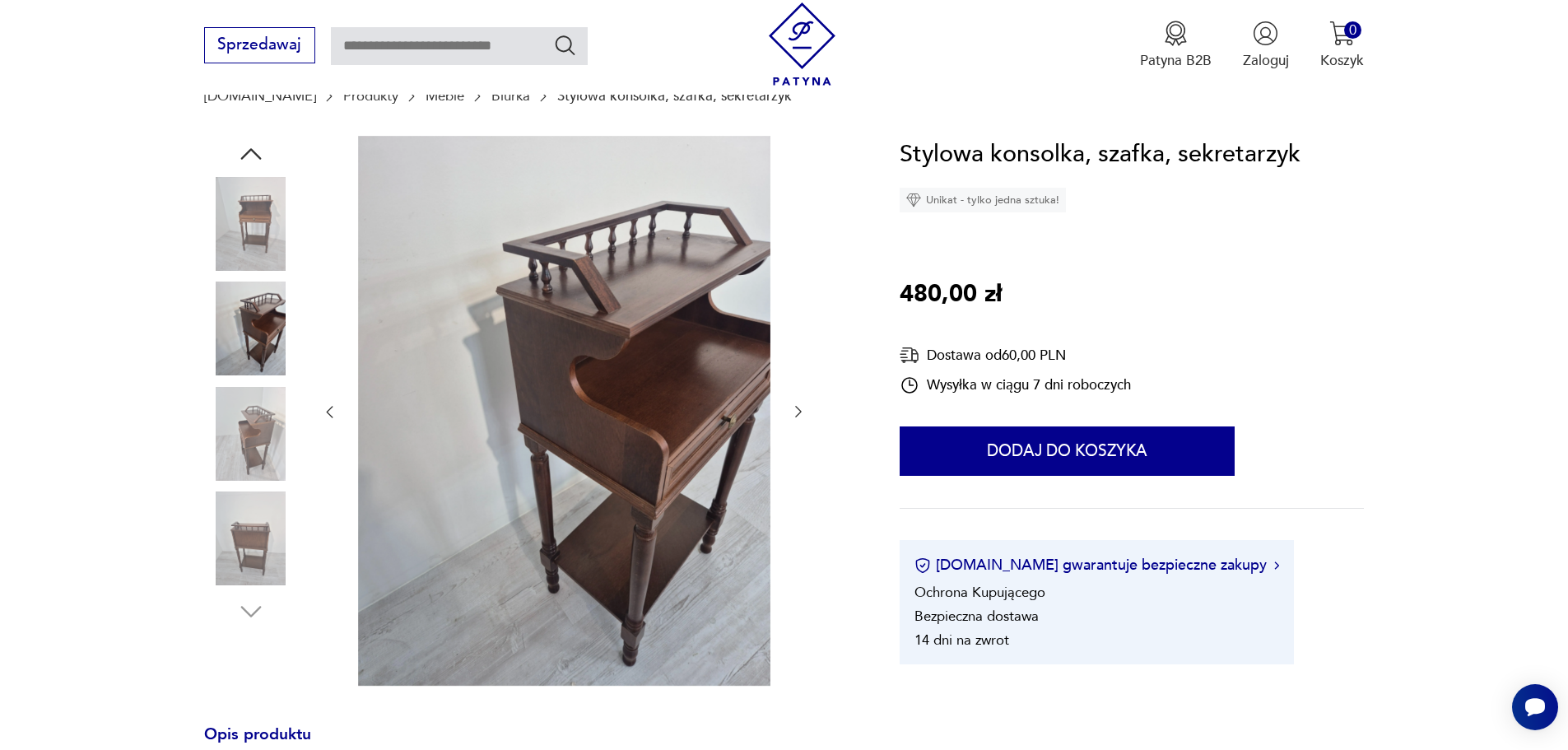
click at [263, 205] on img at bounding box center [250, 224] width 93 height 93
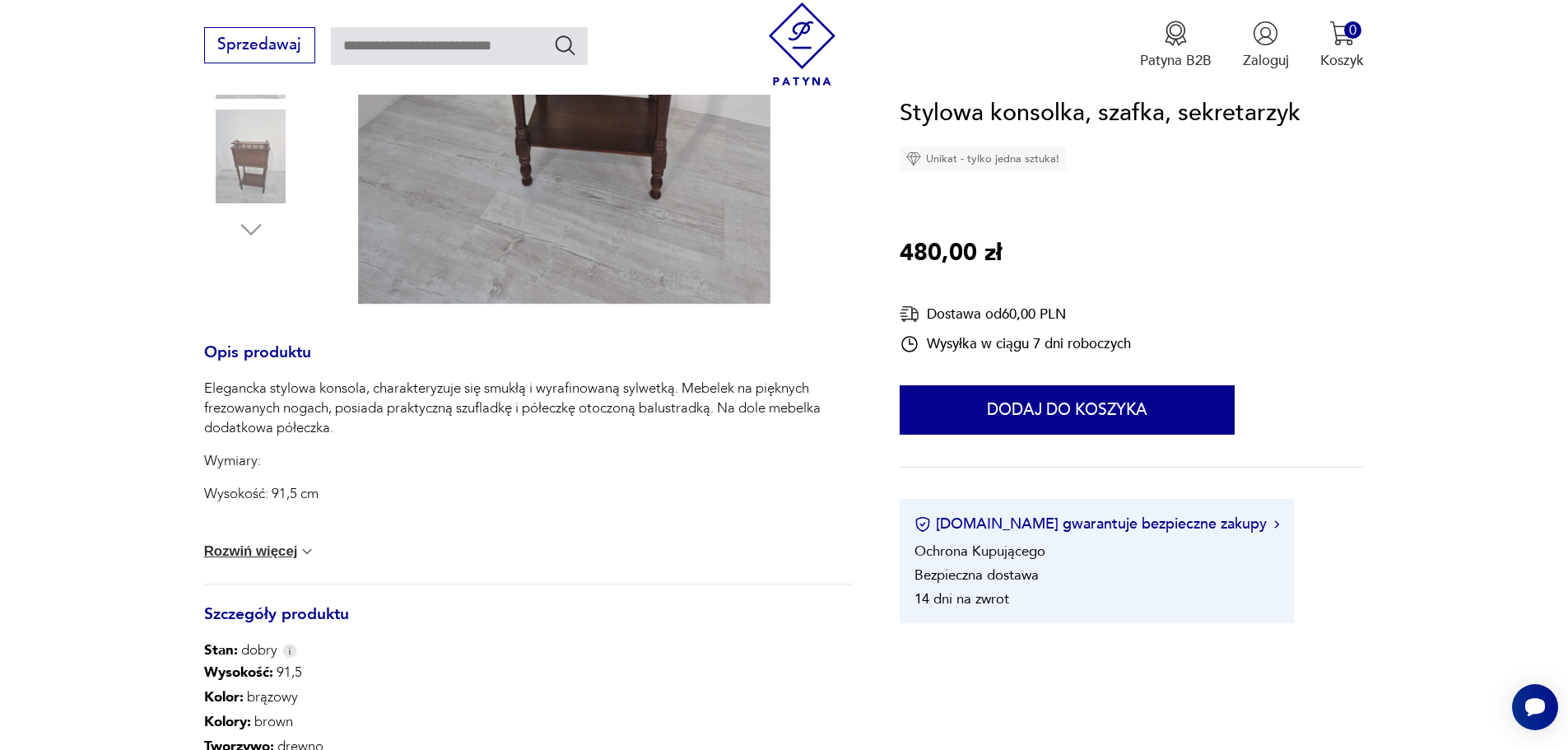
scroll to position [576, 0]
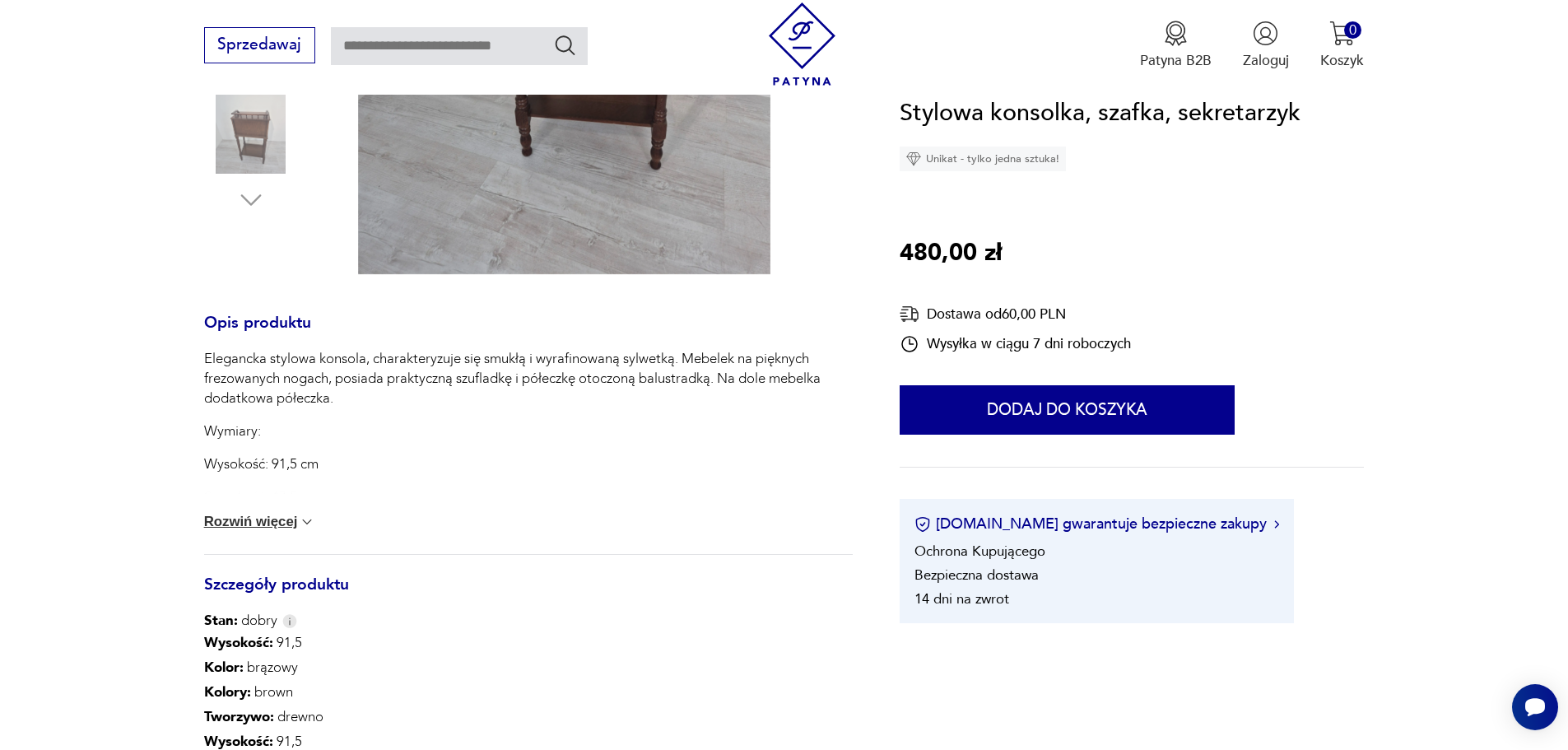
click at [274, 520] on button "Rozwiń więcej" at bounding box center [259, 522] width 112 height 17
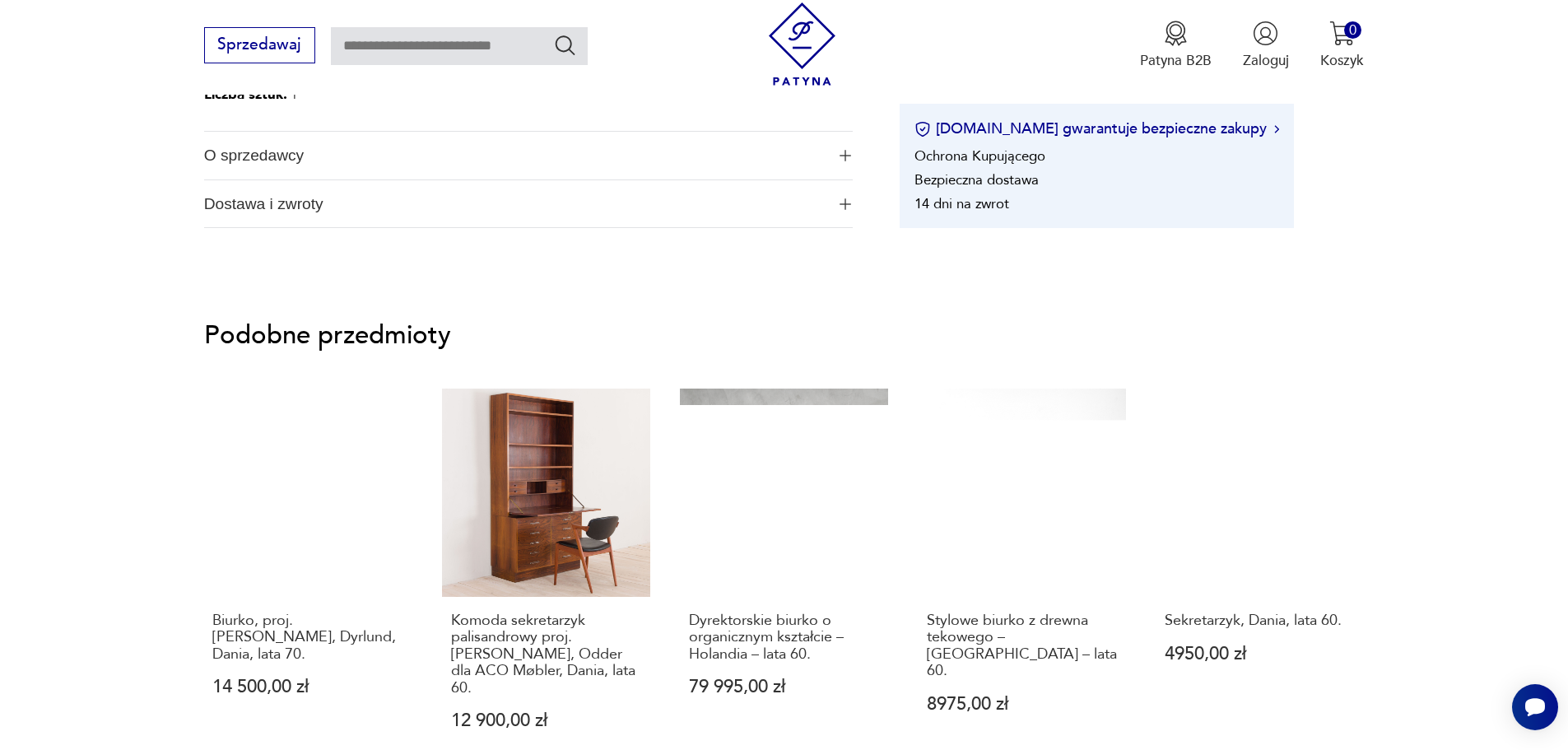
scroll to position [1316, 0]
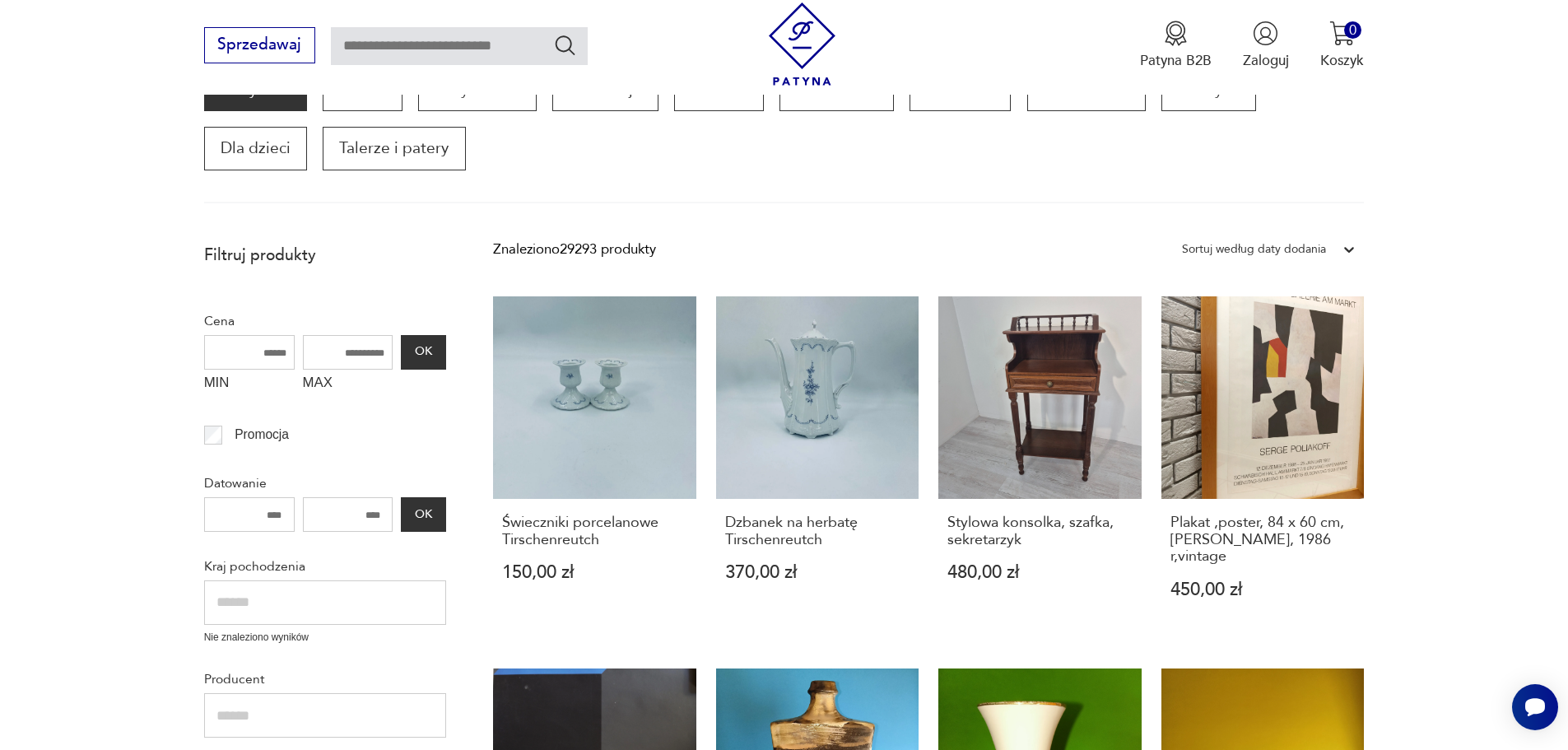
scroll to position [279, 0]
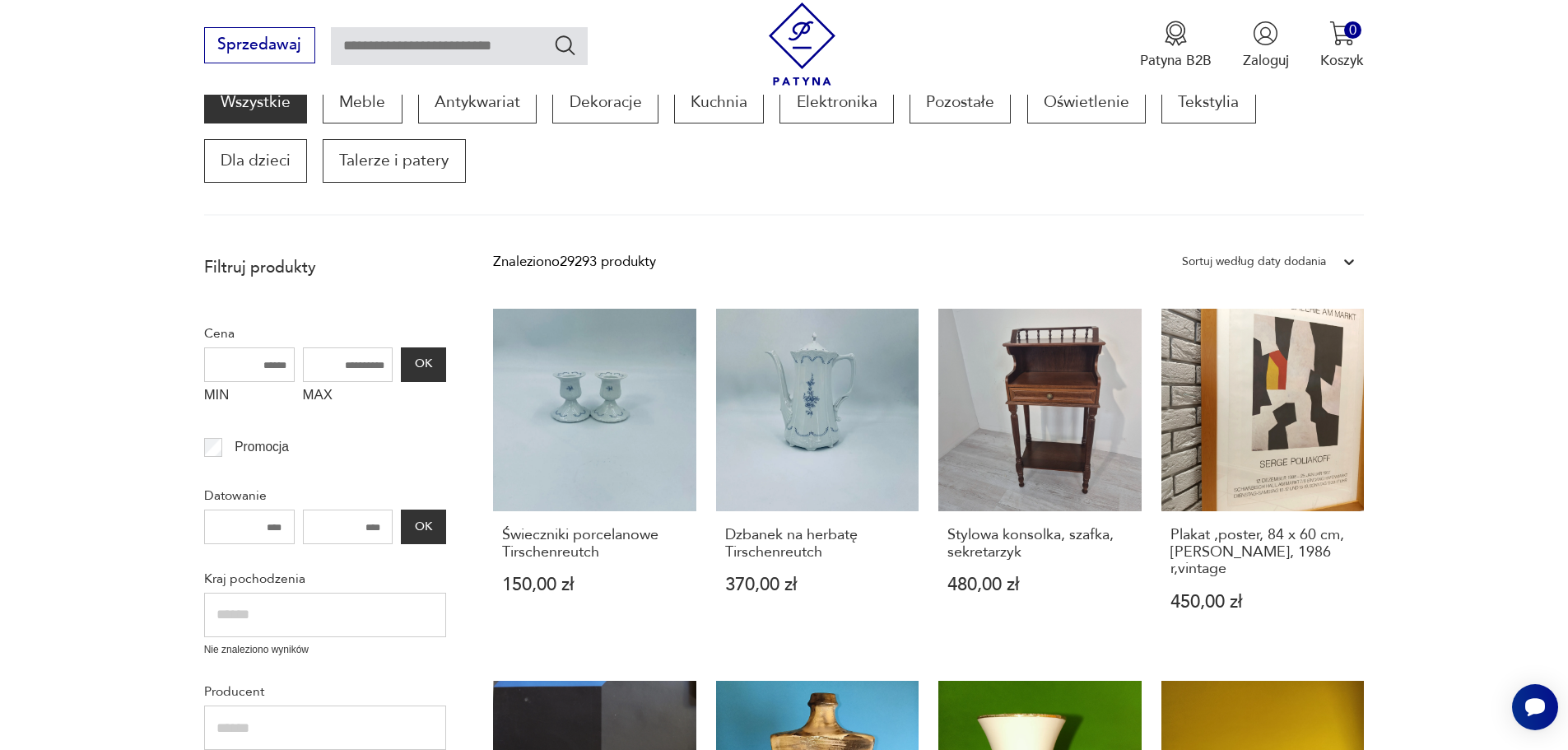
click at [468, 51] on input "text" at bounding box center [459, 46] width 256 height 38
type input "*****"
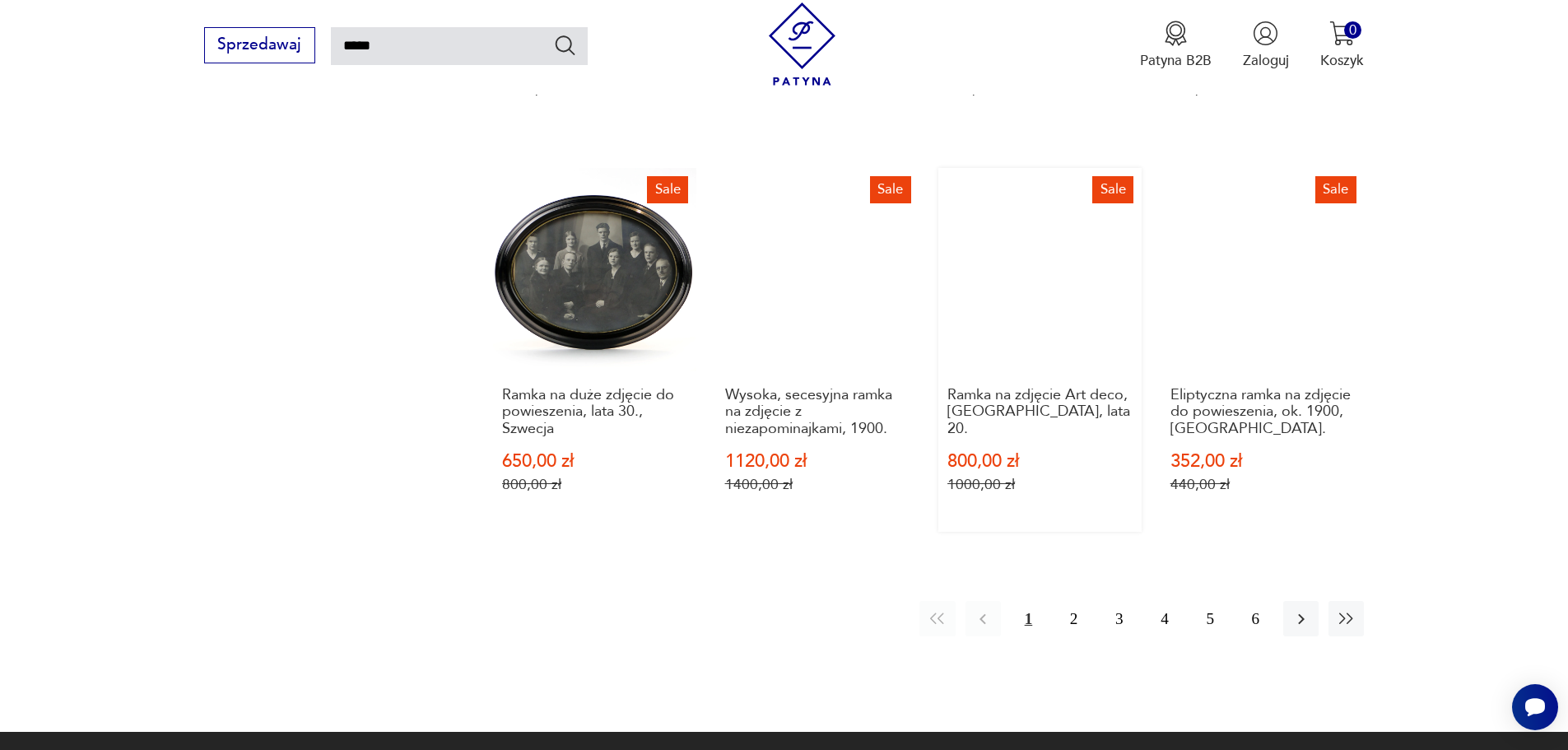
scroll to position [1575, 0]
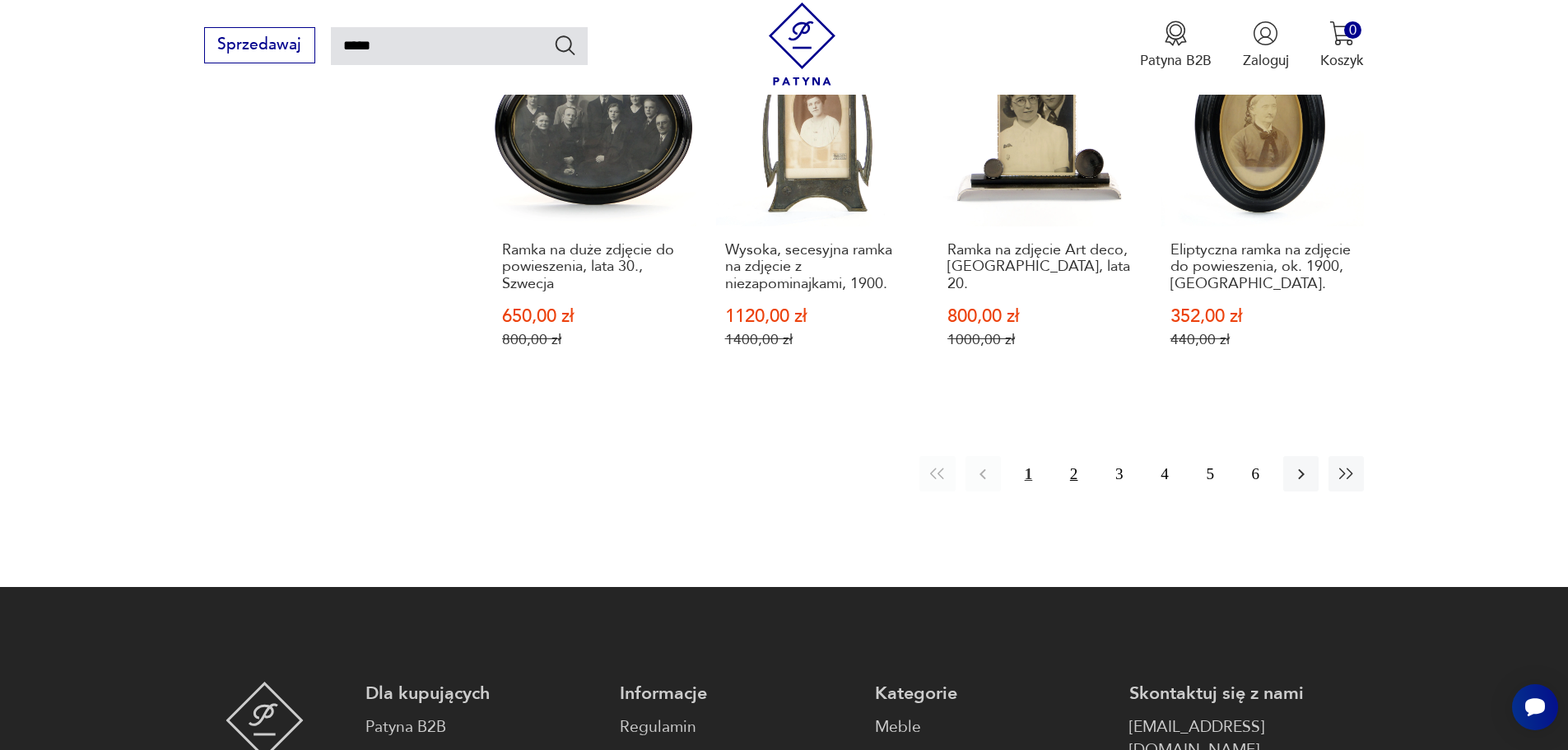
click at [1070, 456] on button "2" at bounding box center [1074, 474] width 36 height 36
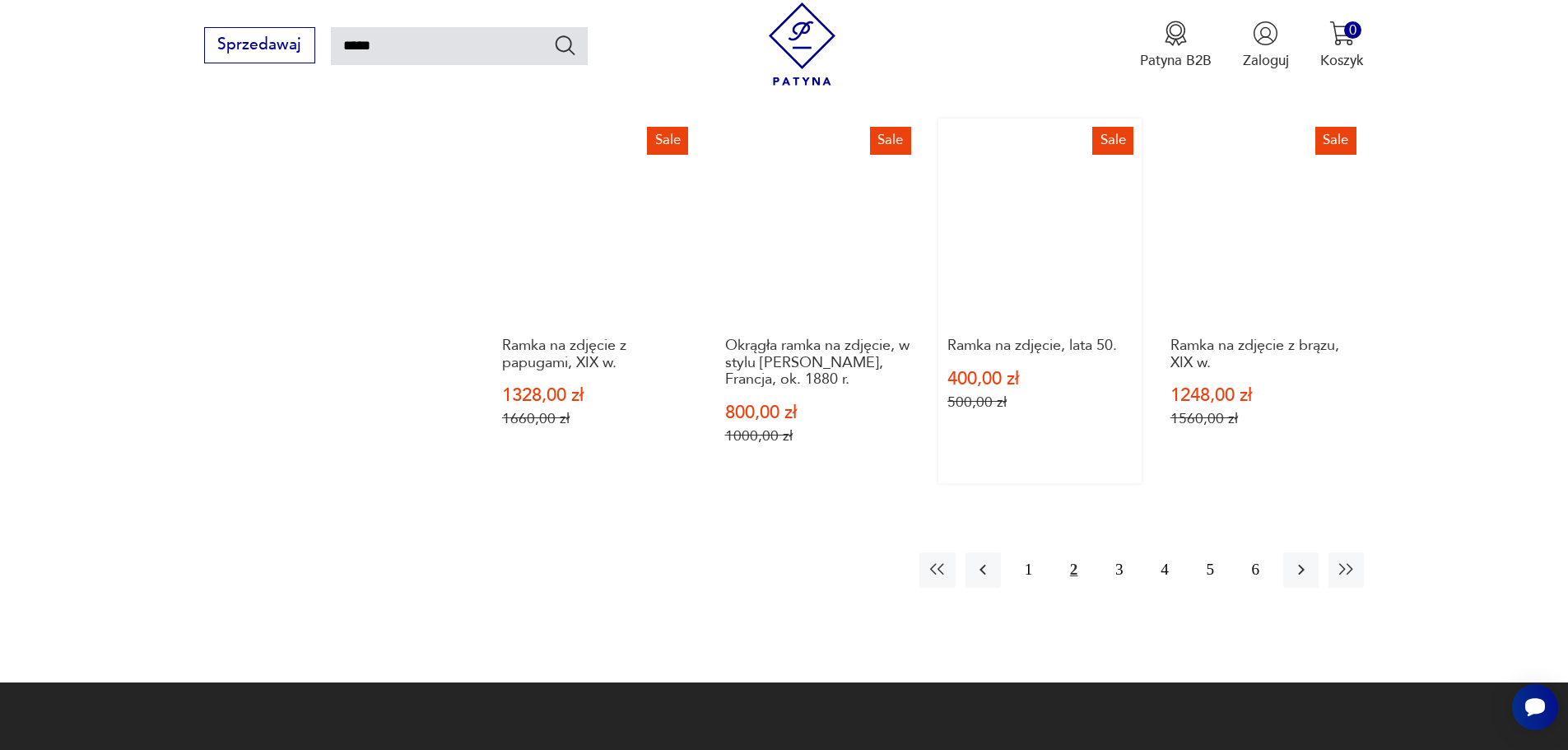
scroll to position [1493, 0]
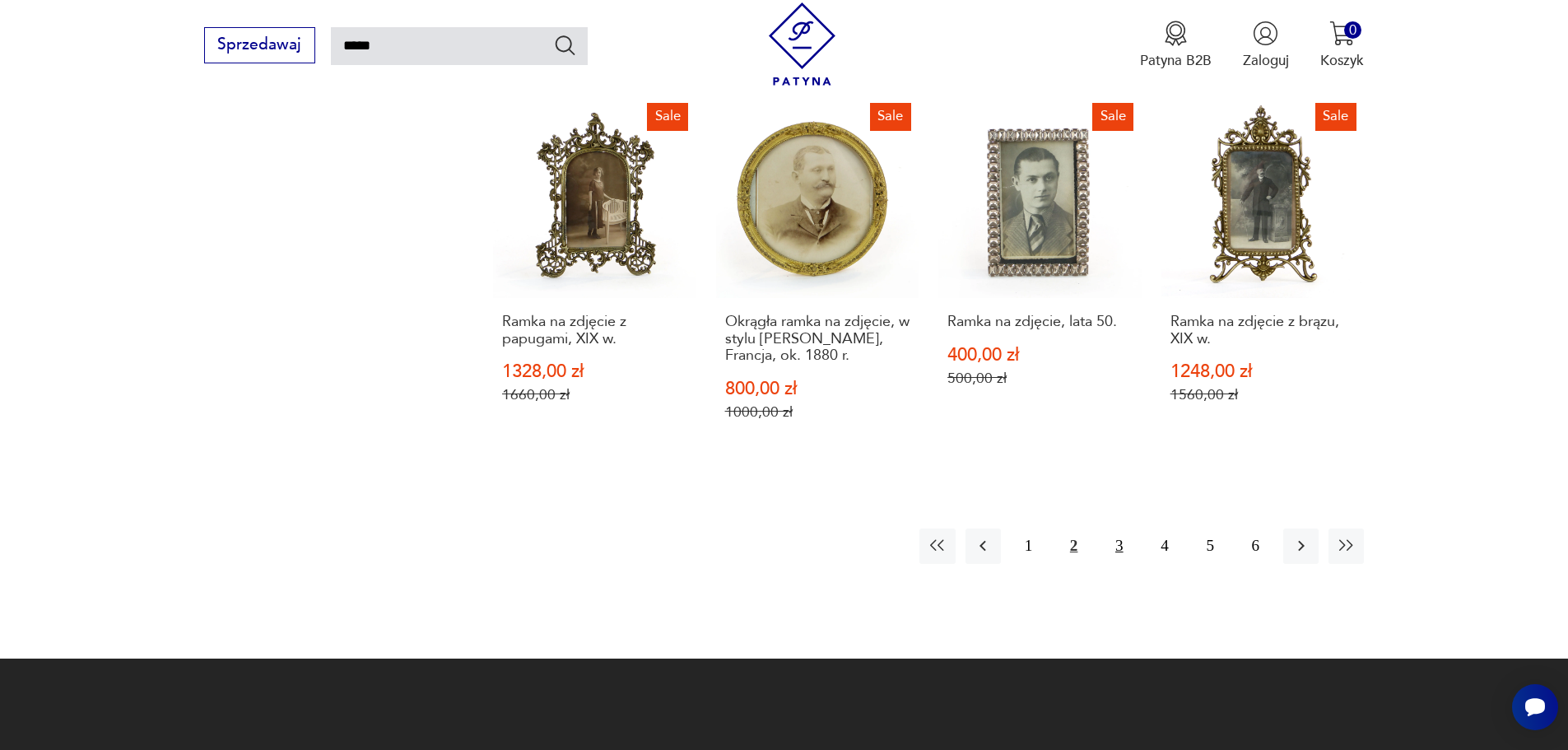
click at [1118, 544] on button "3" at bounding box center [1119, 546] width 36 height 36
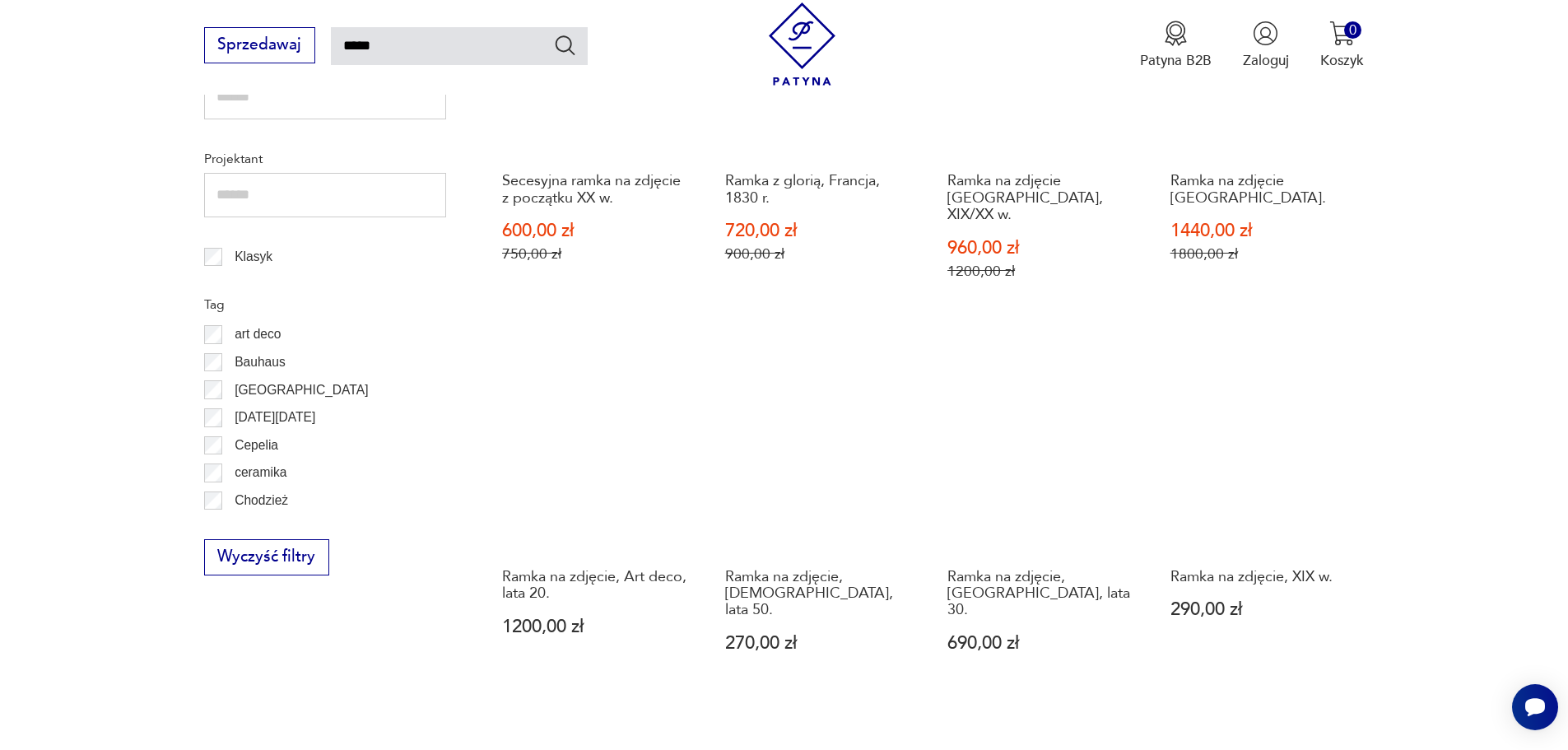
scroll to position [835, 0]
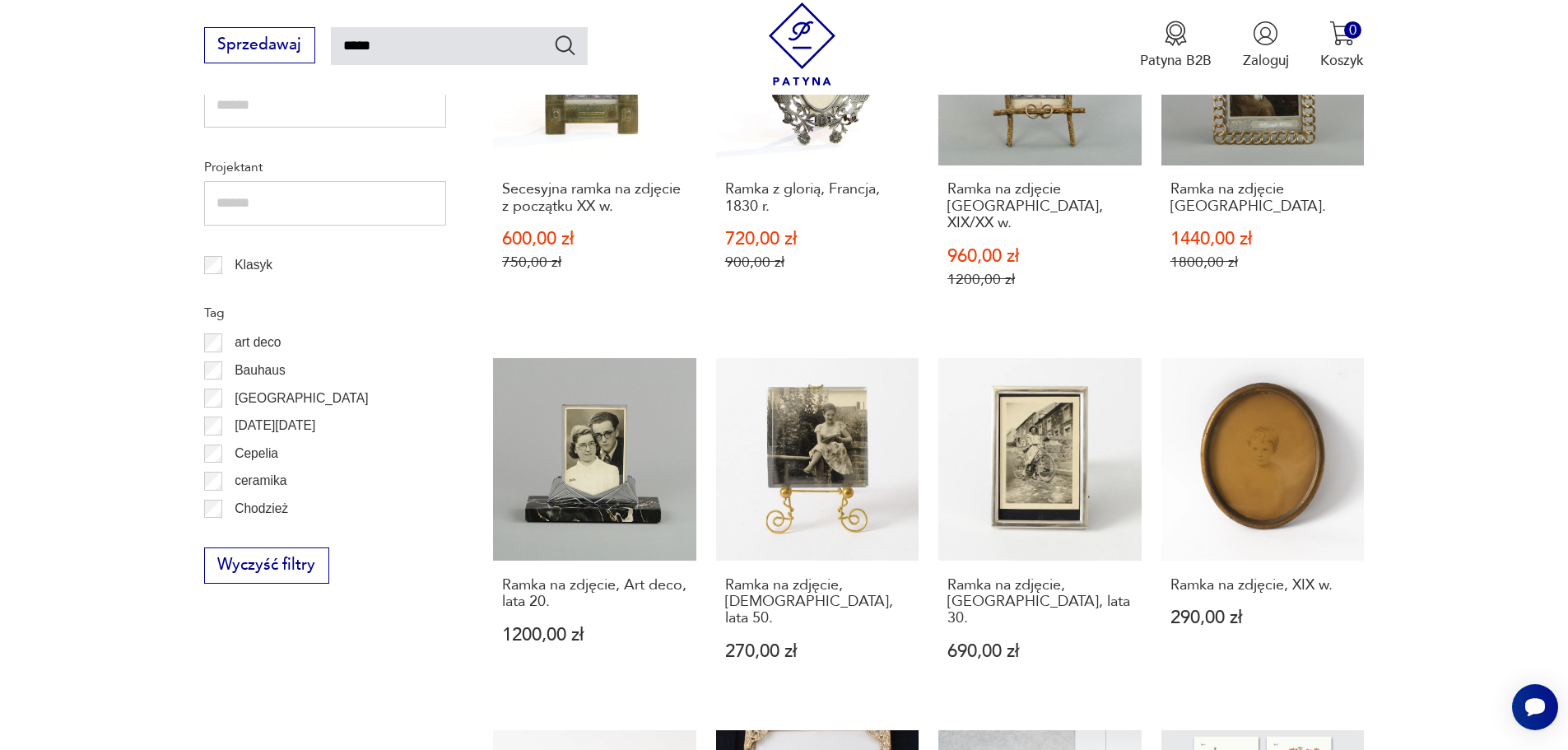
click at [388, 50] on input "*****" at bounding box center [459, 46] width 256 height 38
type input "*"
click at [151, 167] on section "Filtruj produkty Antykwariat (2) Dekoracje (80) Cena MIN MAX OK Promocja Datowa…" at bounding box center [784, 388] width 1568 height 1764
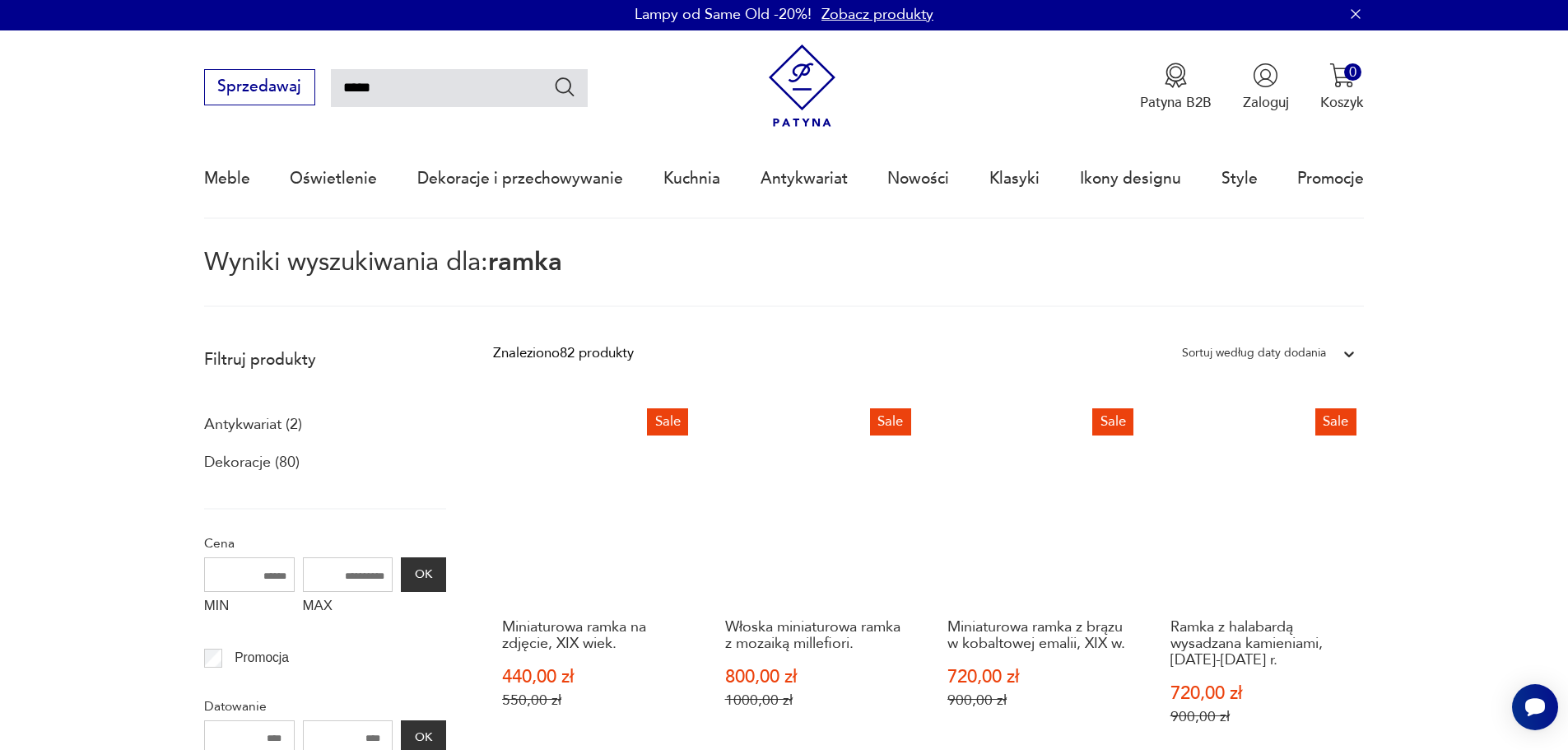
scroll to position [0, 0]
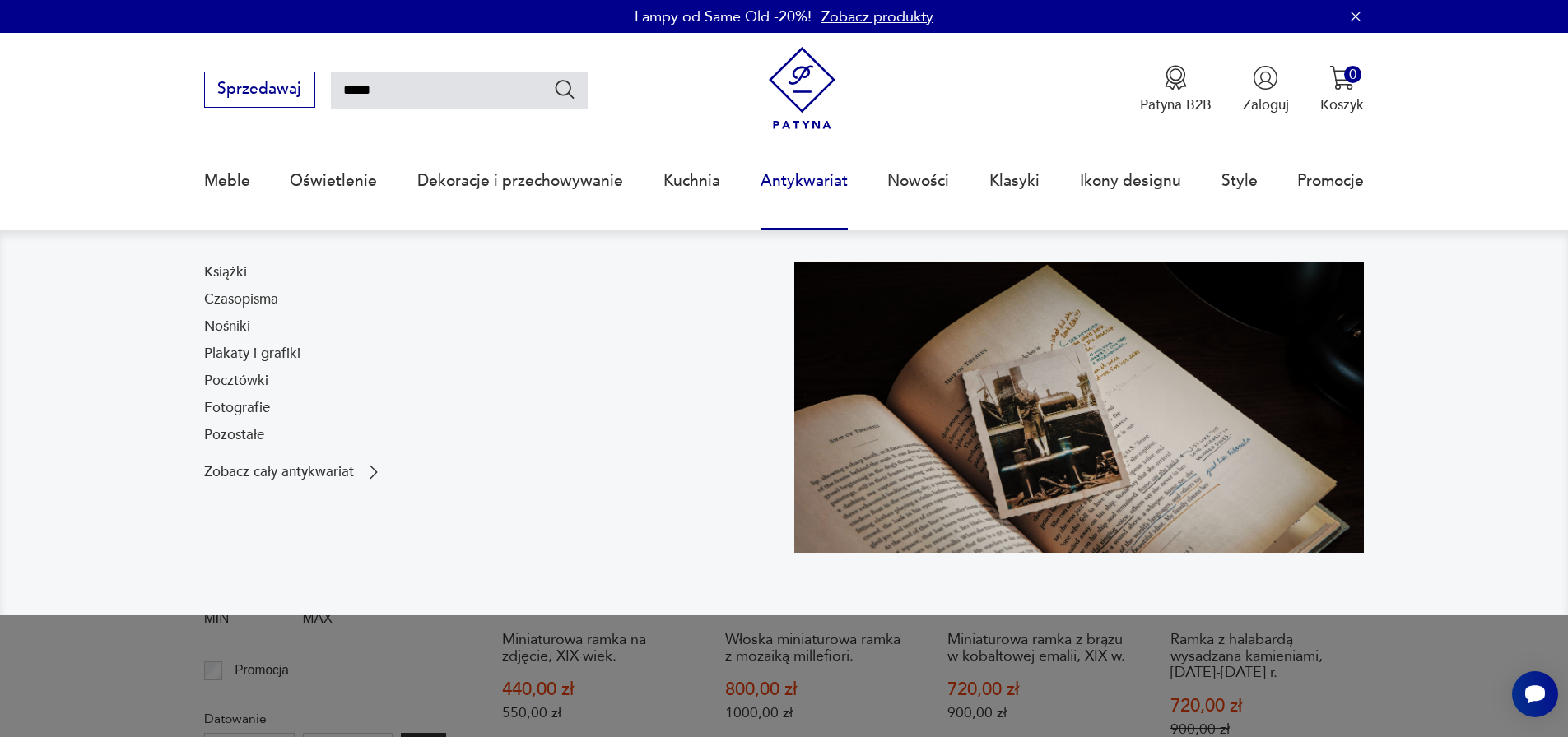
click at [827, 175] on link "Antykwariat" at bounding box center [804, 181] width 87 height 75
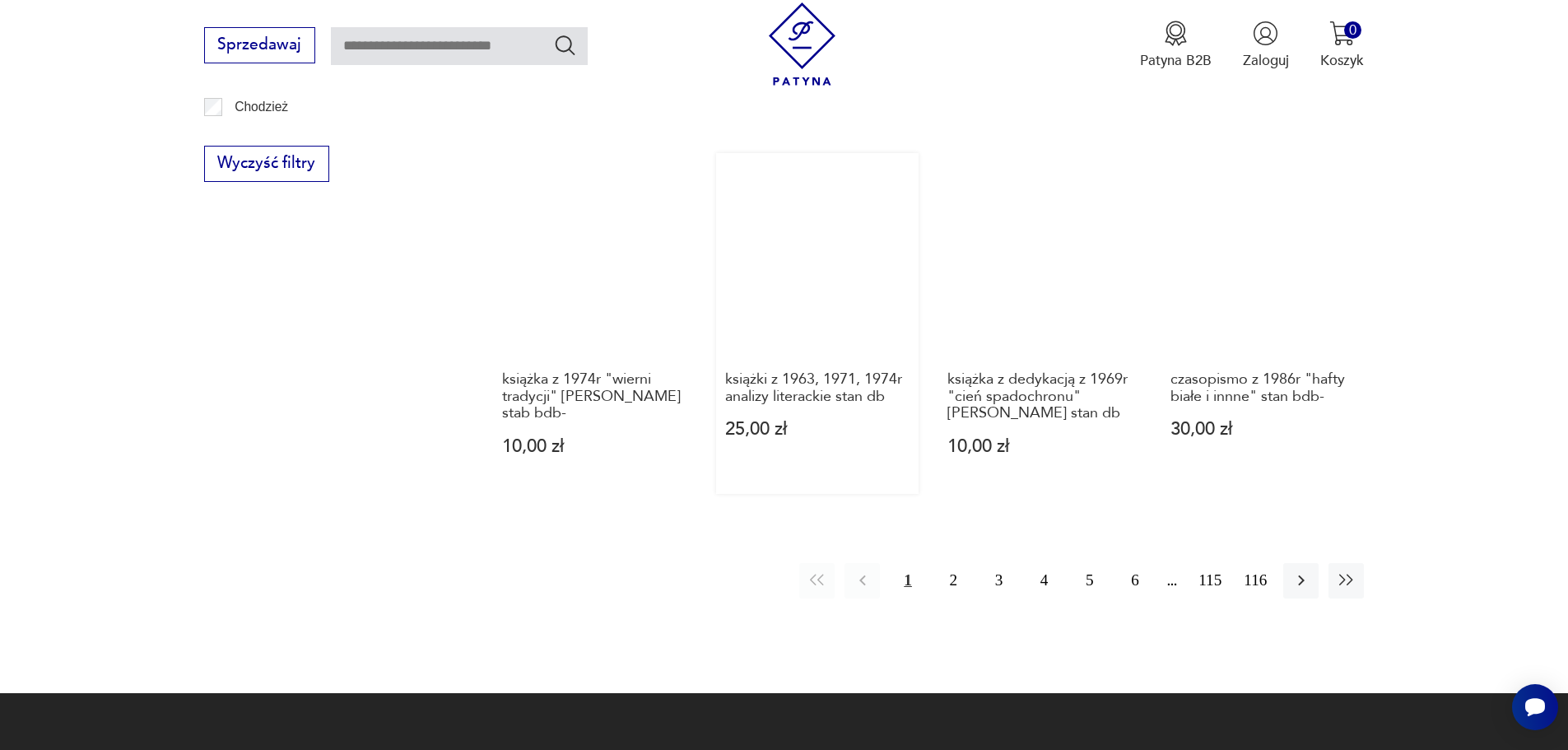
scroll to position [1889, 0]
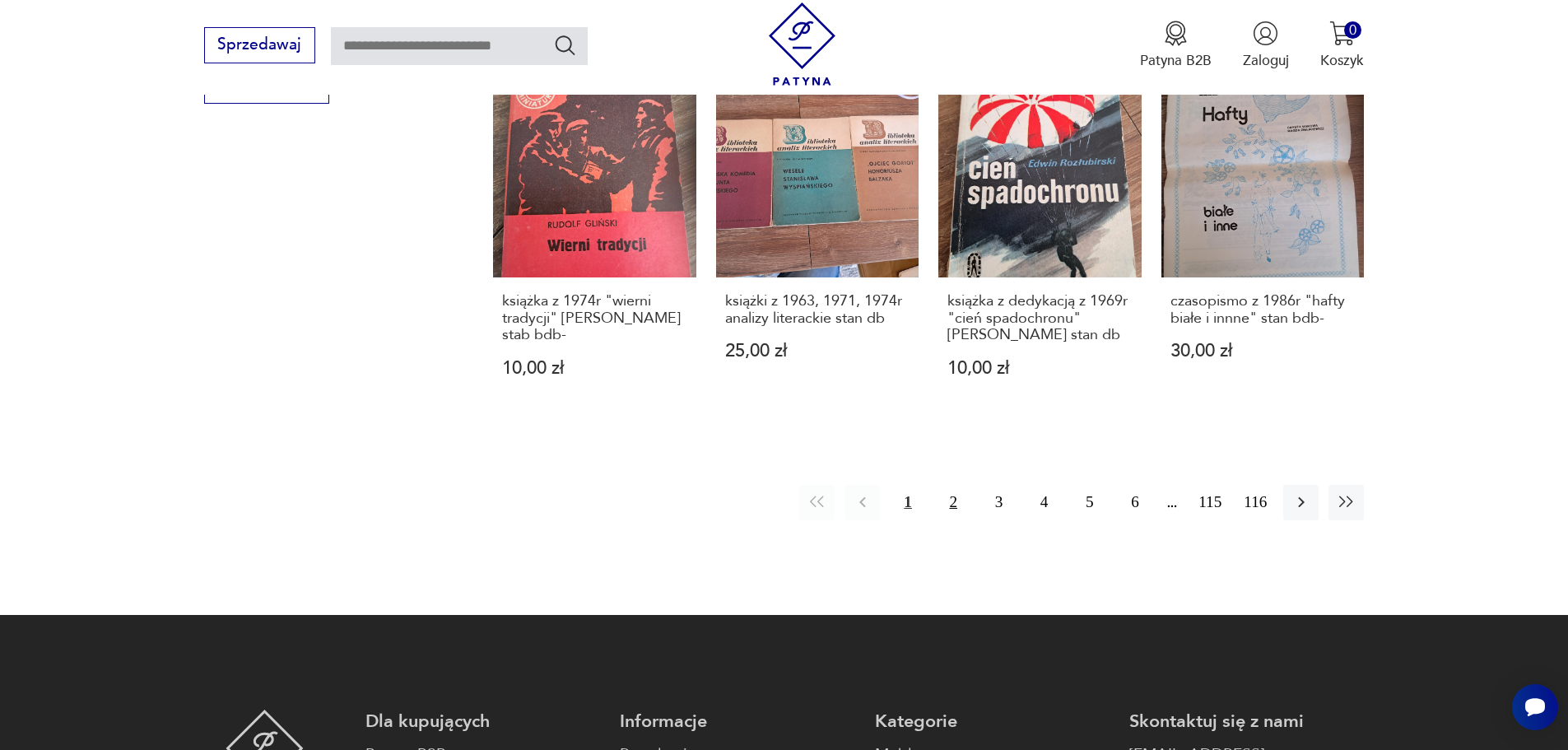
click at [952, 485] on button "2" at bounding box center [954, 503] width 36 height 36
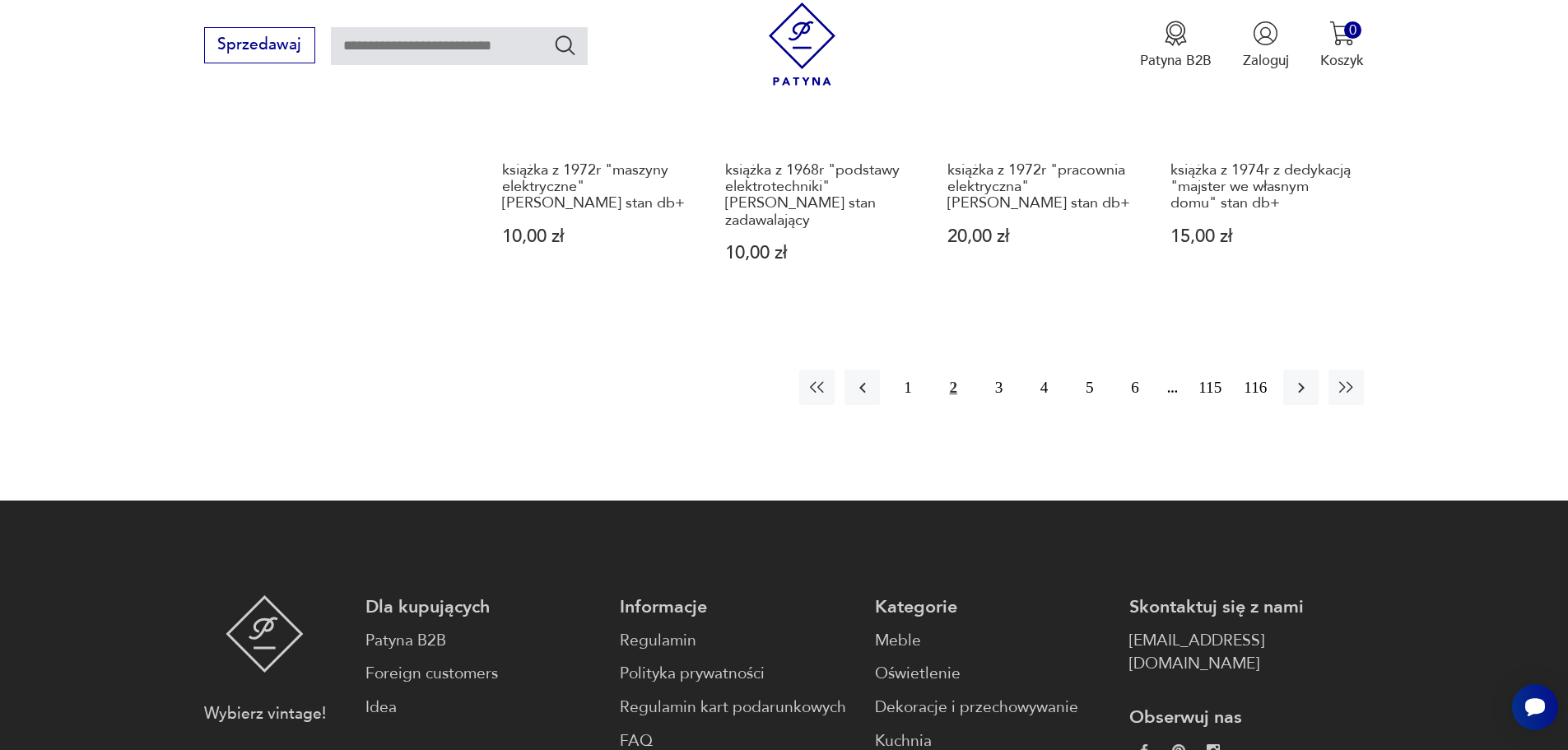
scroll to position [2052, 0]
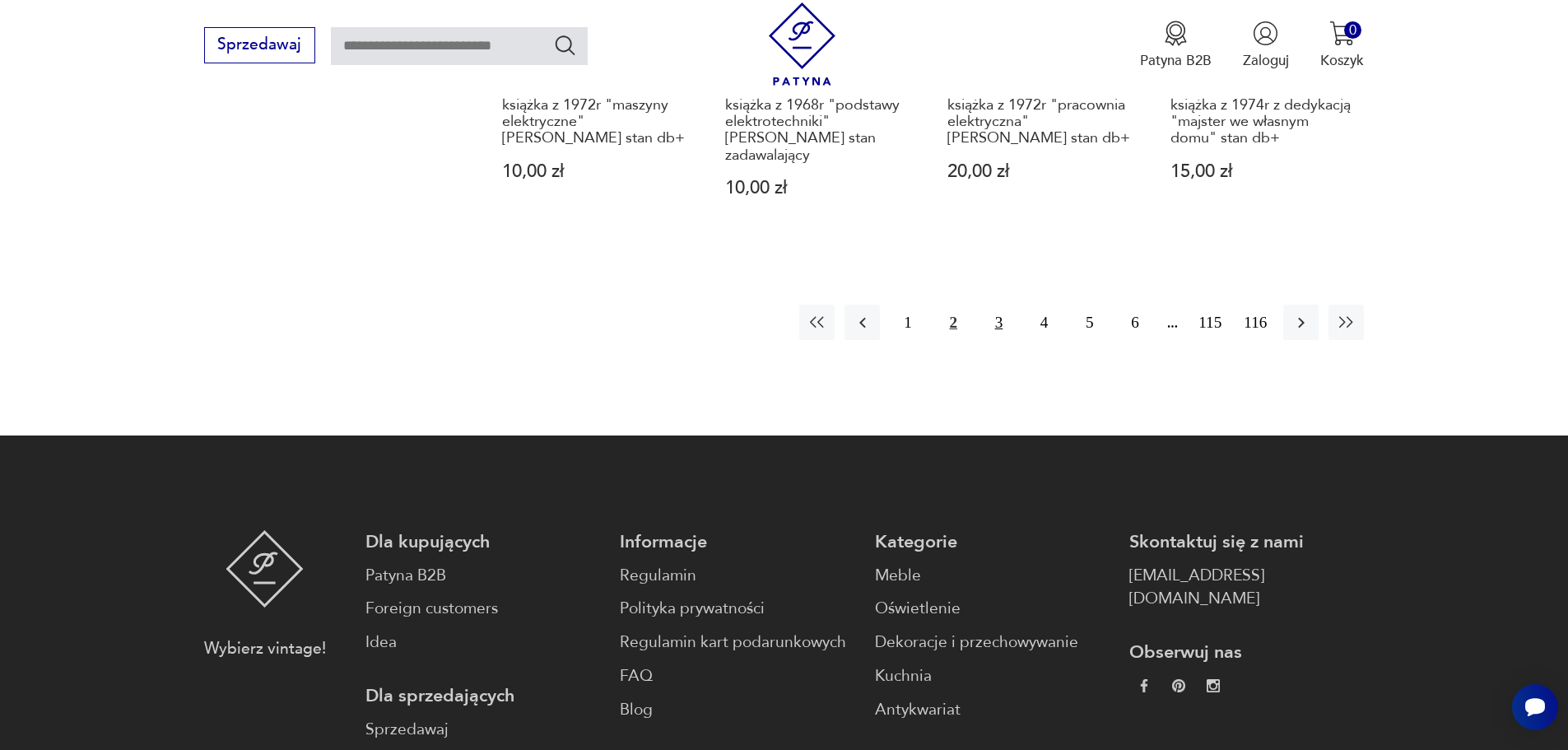
click at [999, 321] on button "3" at bounding box center [999, 322] width 36 height 36
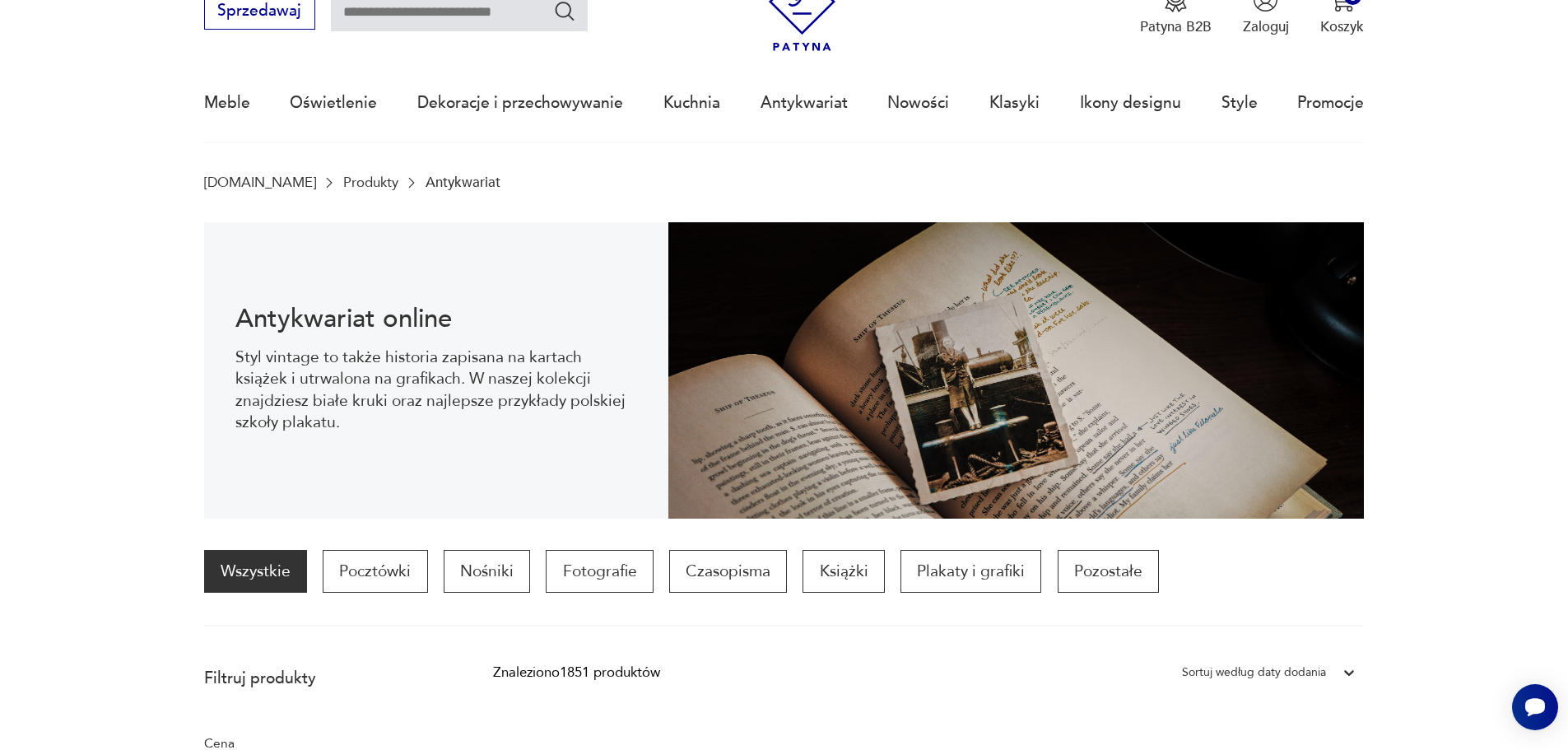
scroll to position [77, 0]
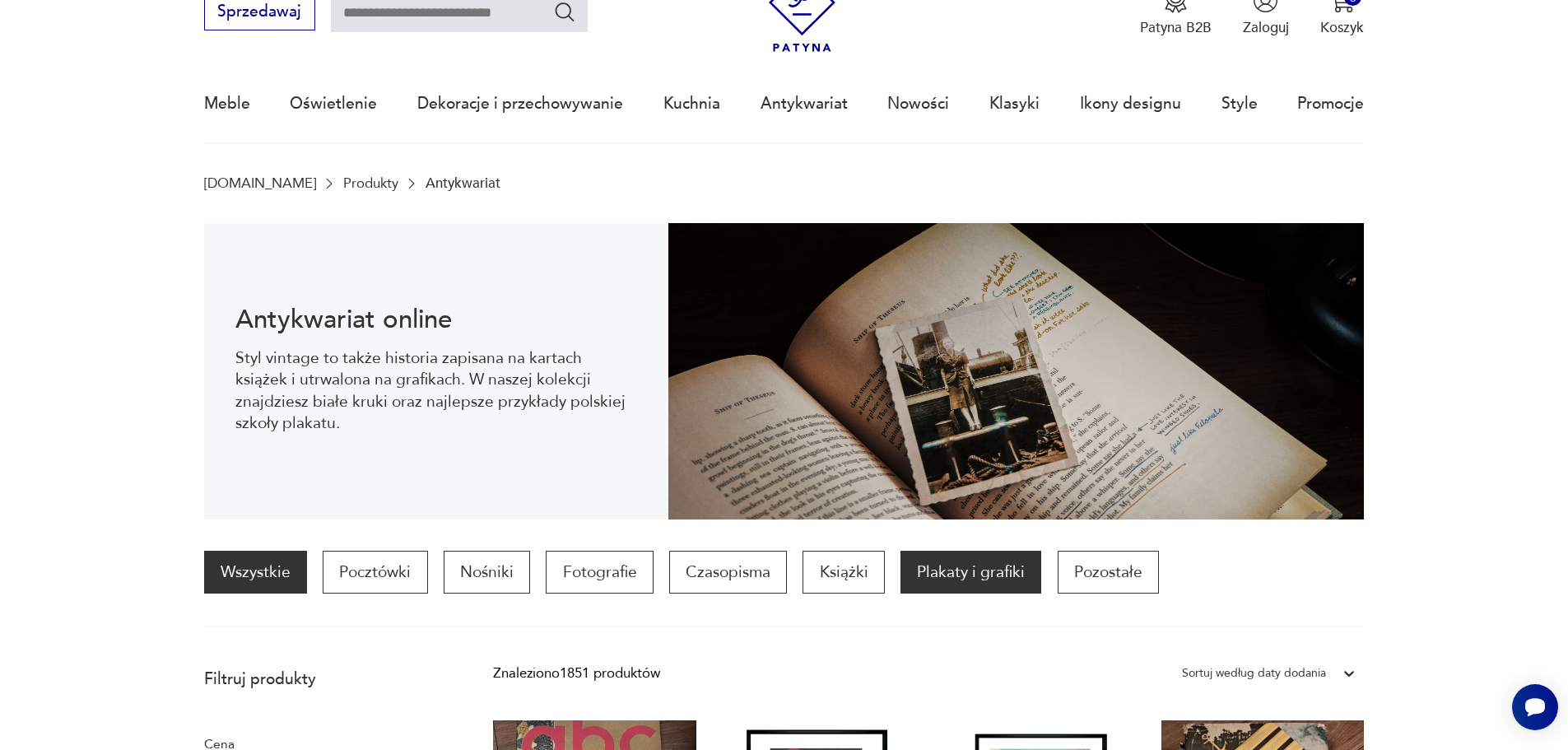
click at [994, 573] on p "Plakaty i grafiki" at bounding box center [971, 571] width 141 height 43
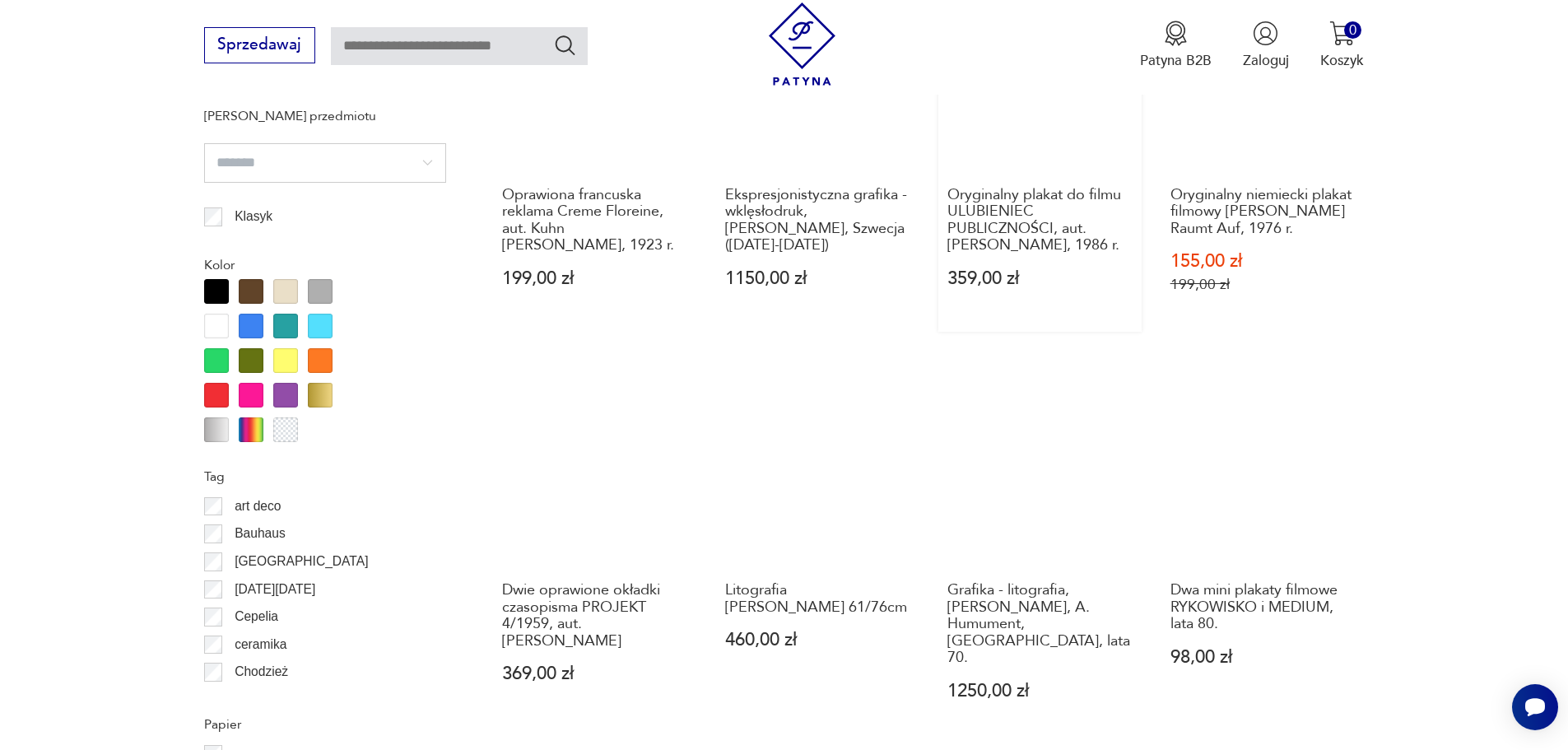
scroll to position [1641, 0]
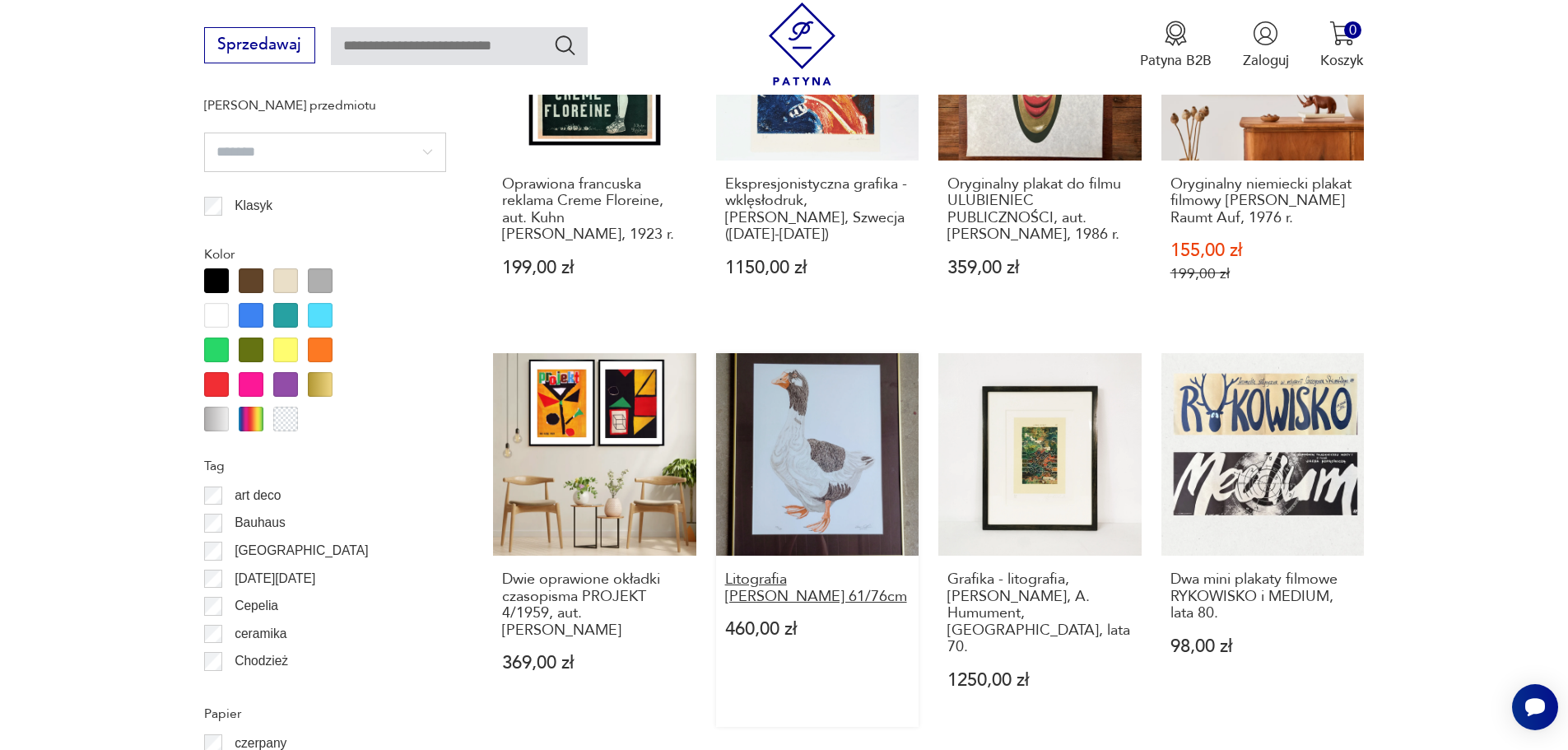
click at [782, 580] on h3 "Litografia [PERSON_NAME] 61/76cm" at bounding box center [818, 588] width 185 height 34
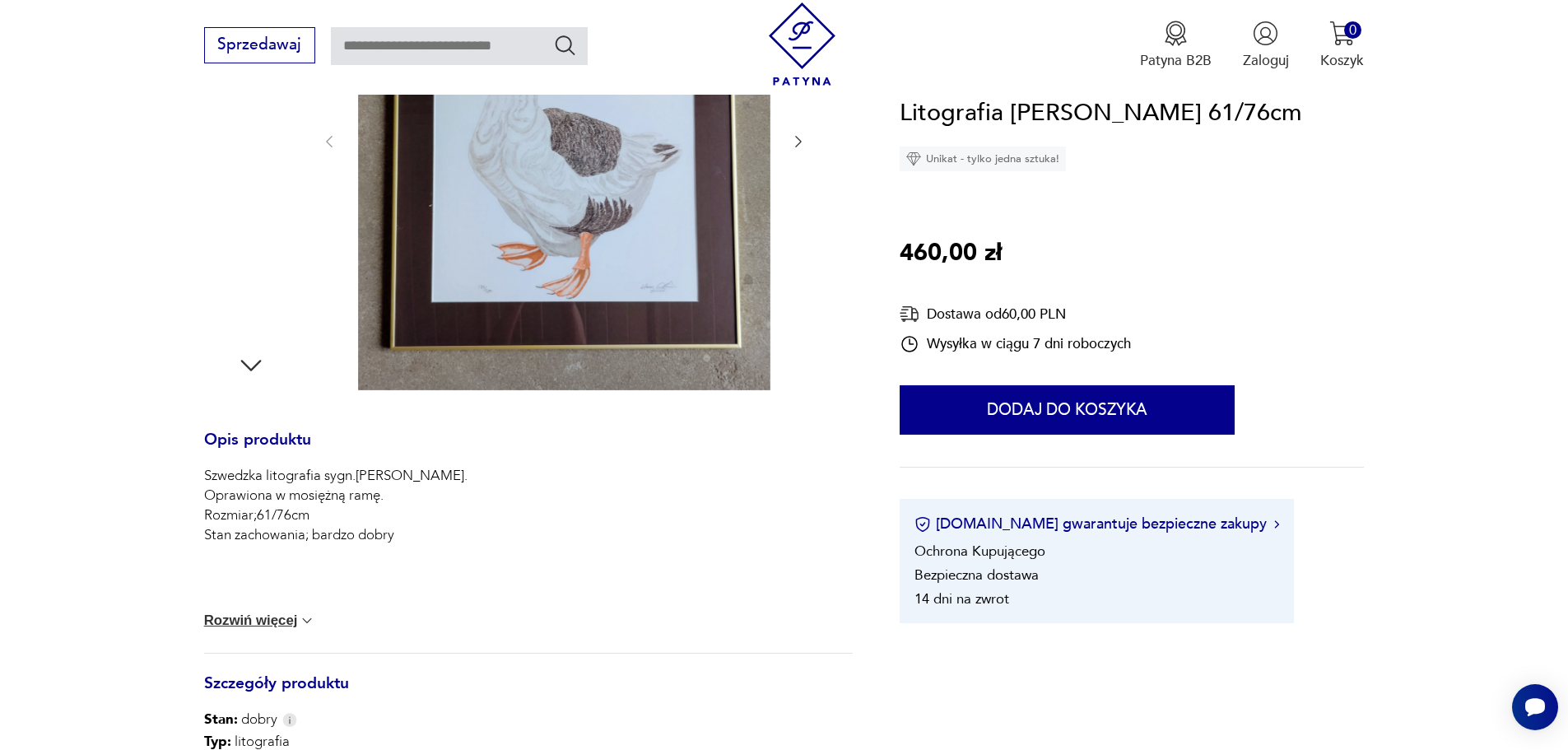
scroll to position [411, 0]
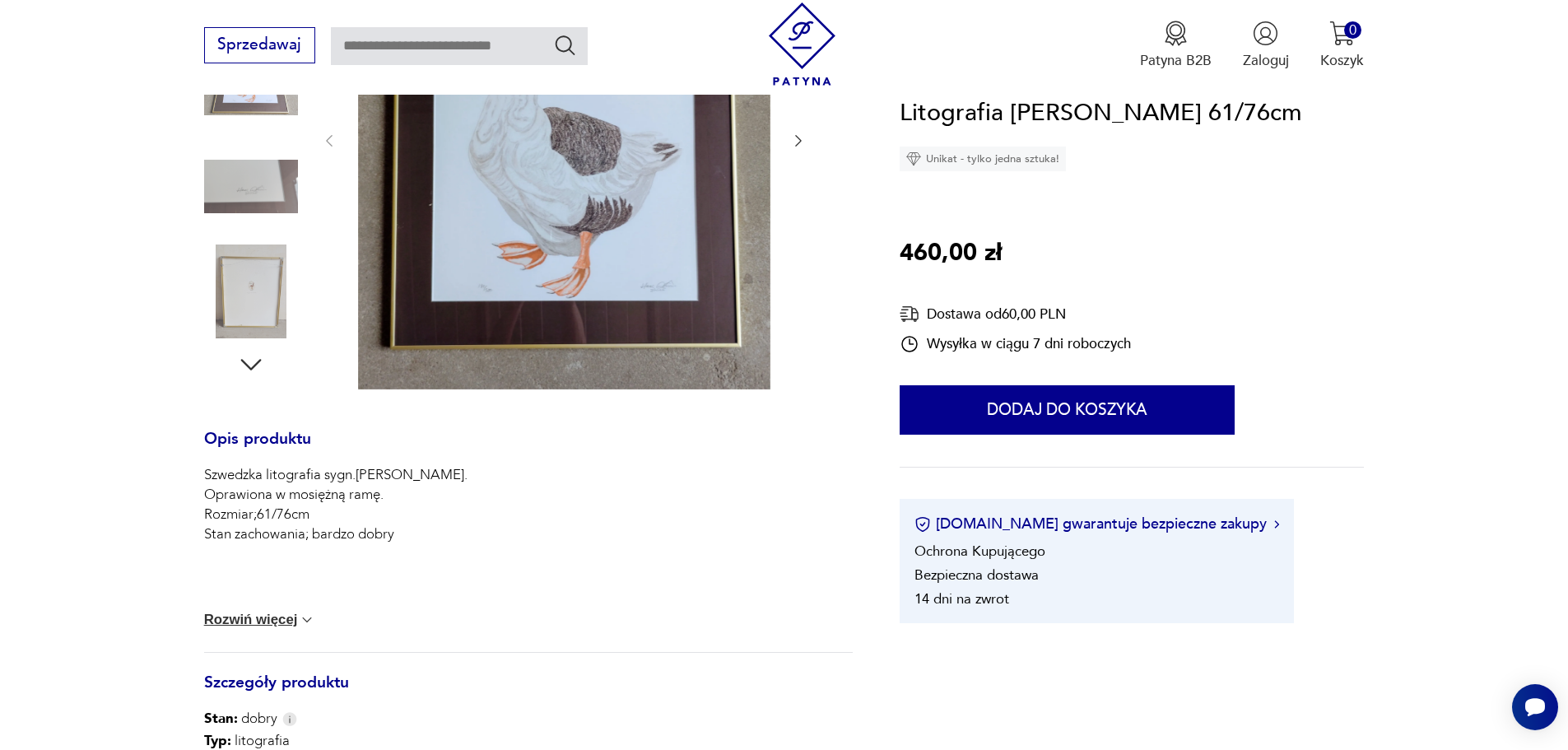
click at [248, 614] on button "Rozwiń więcej" at bounding box center [259, 619] width 112 height 17
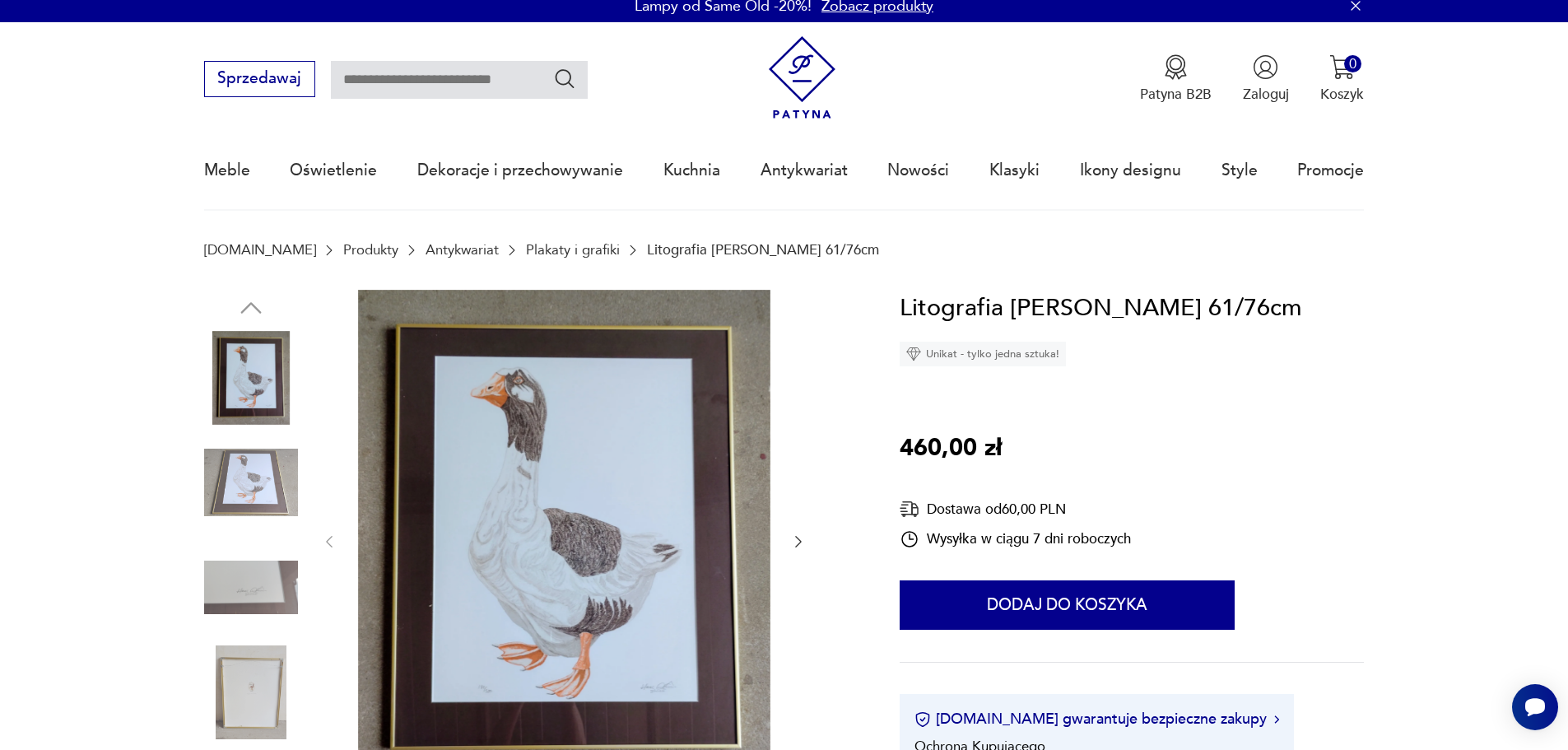
scroll to position [0, 0]
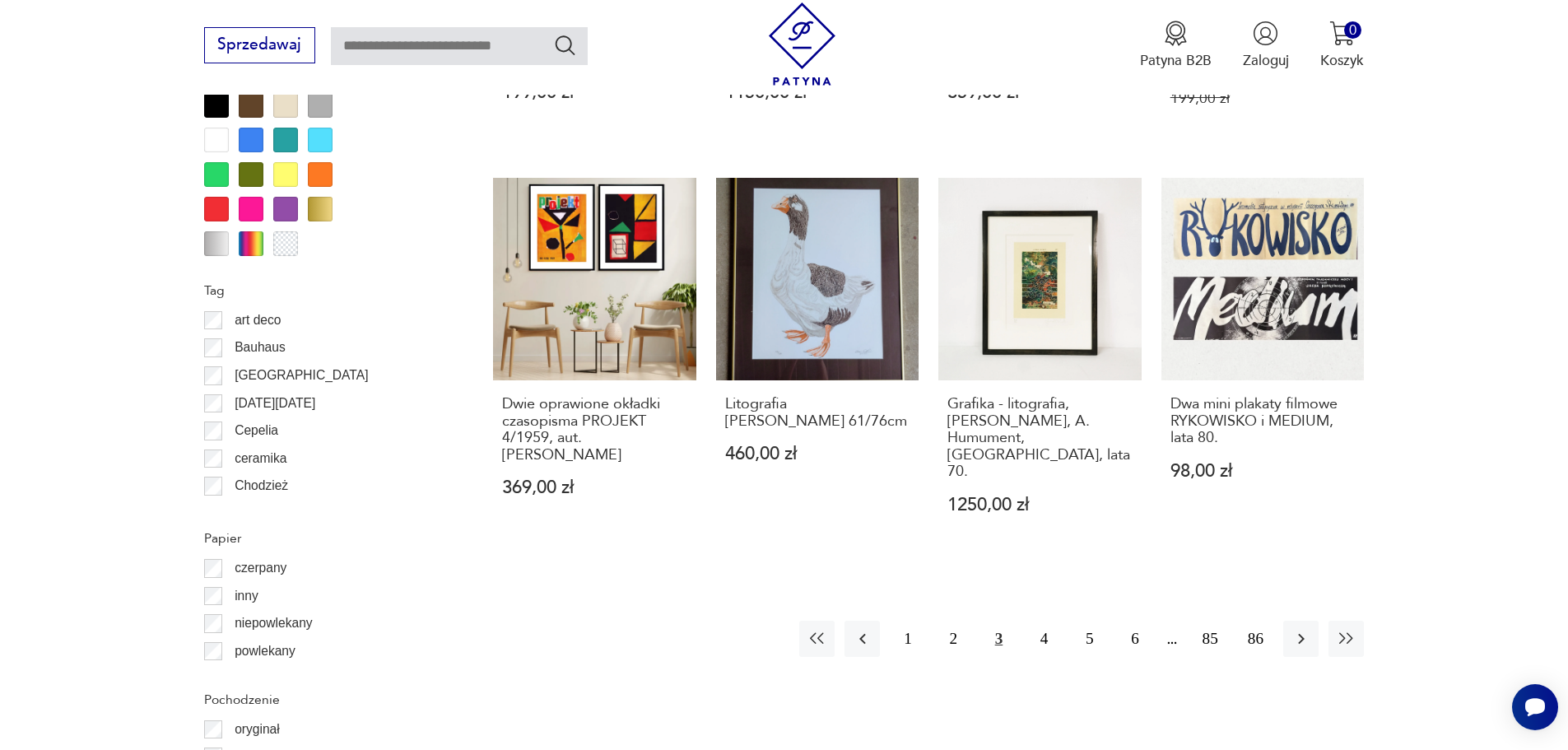
scroll to position [1801, 0]
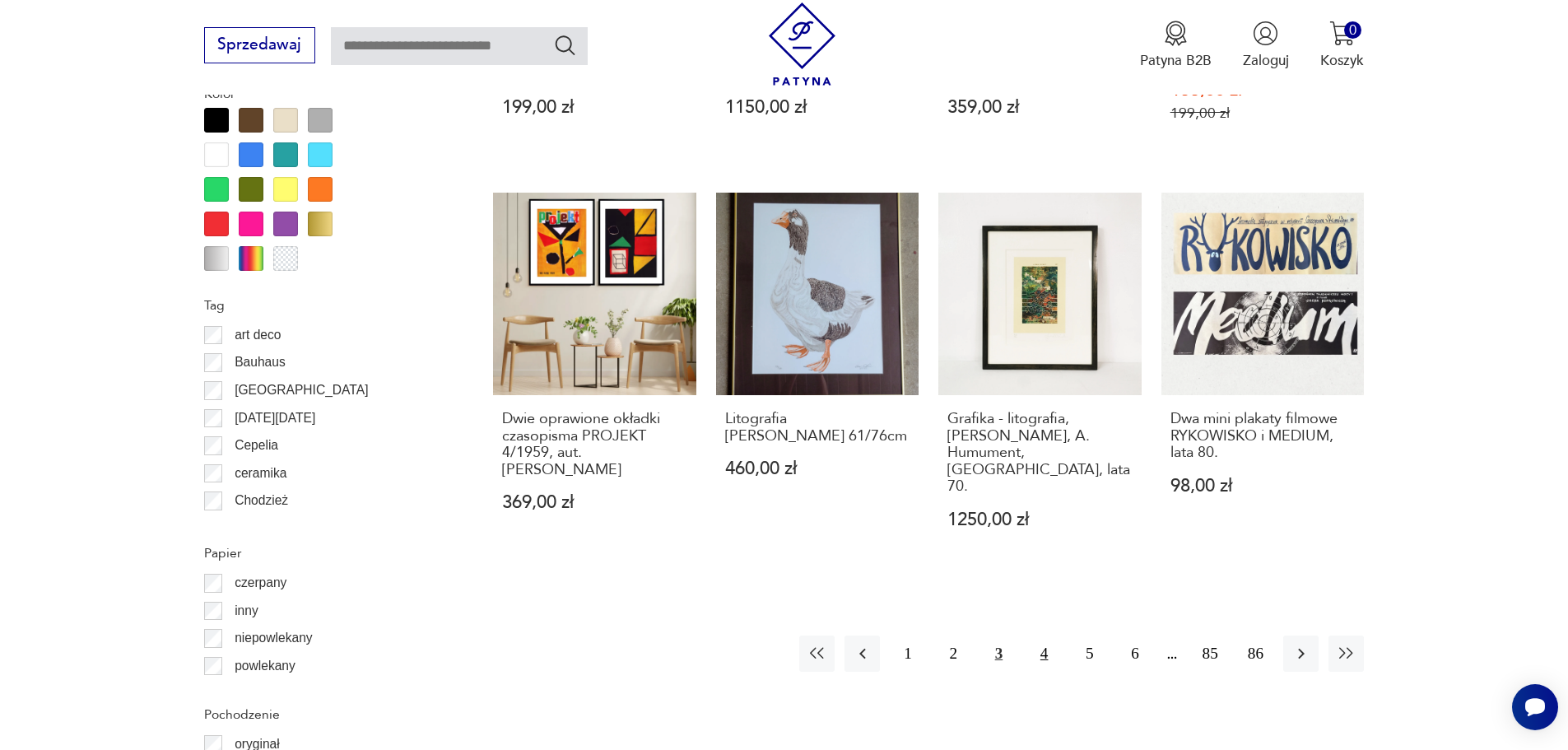
click at [1049, 635] on button "4" at bounding box center [1044, 653] width 36 height 36
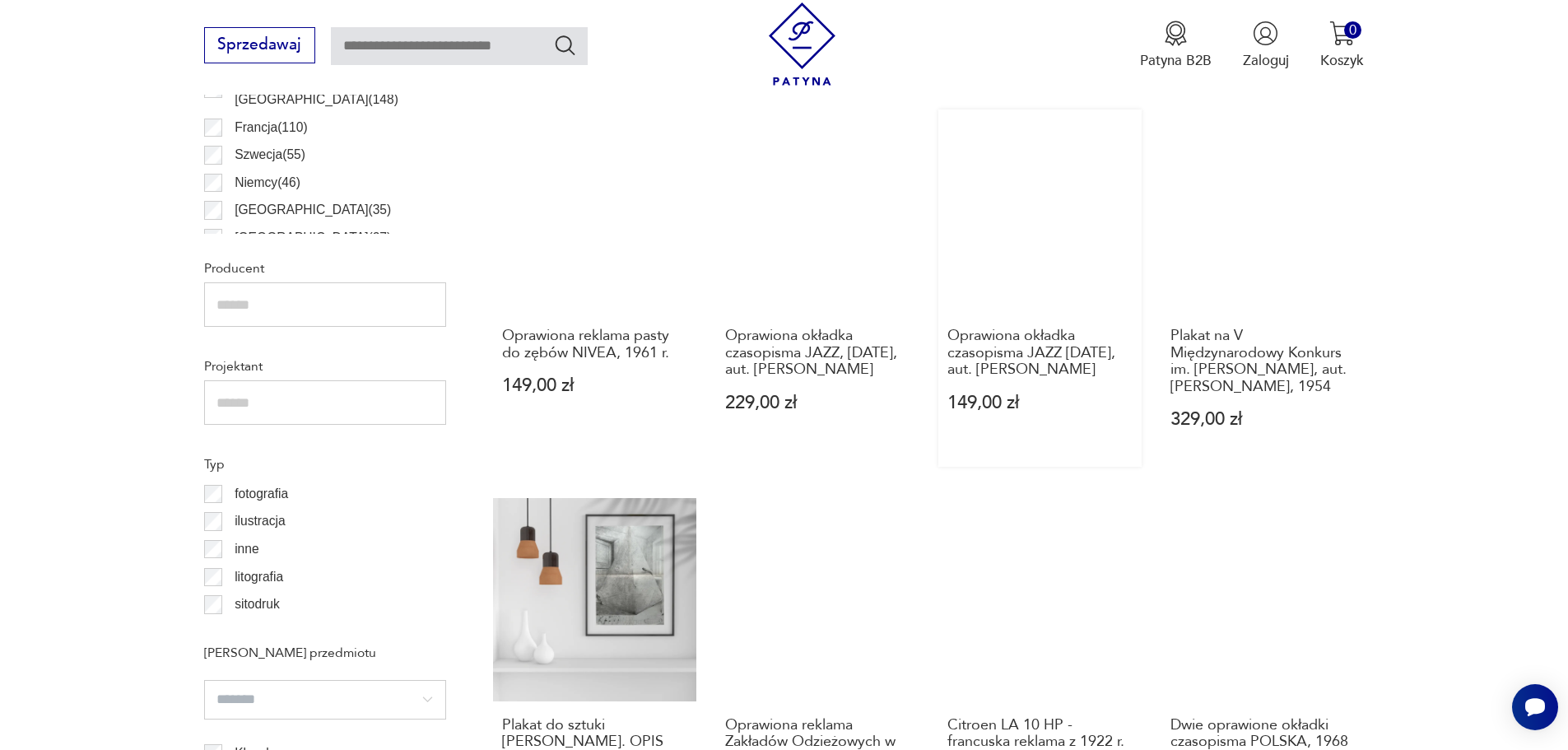
scroll to position [1065, 0]
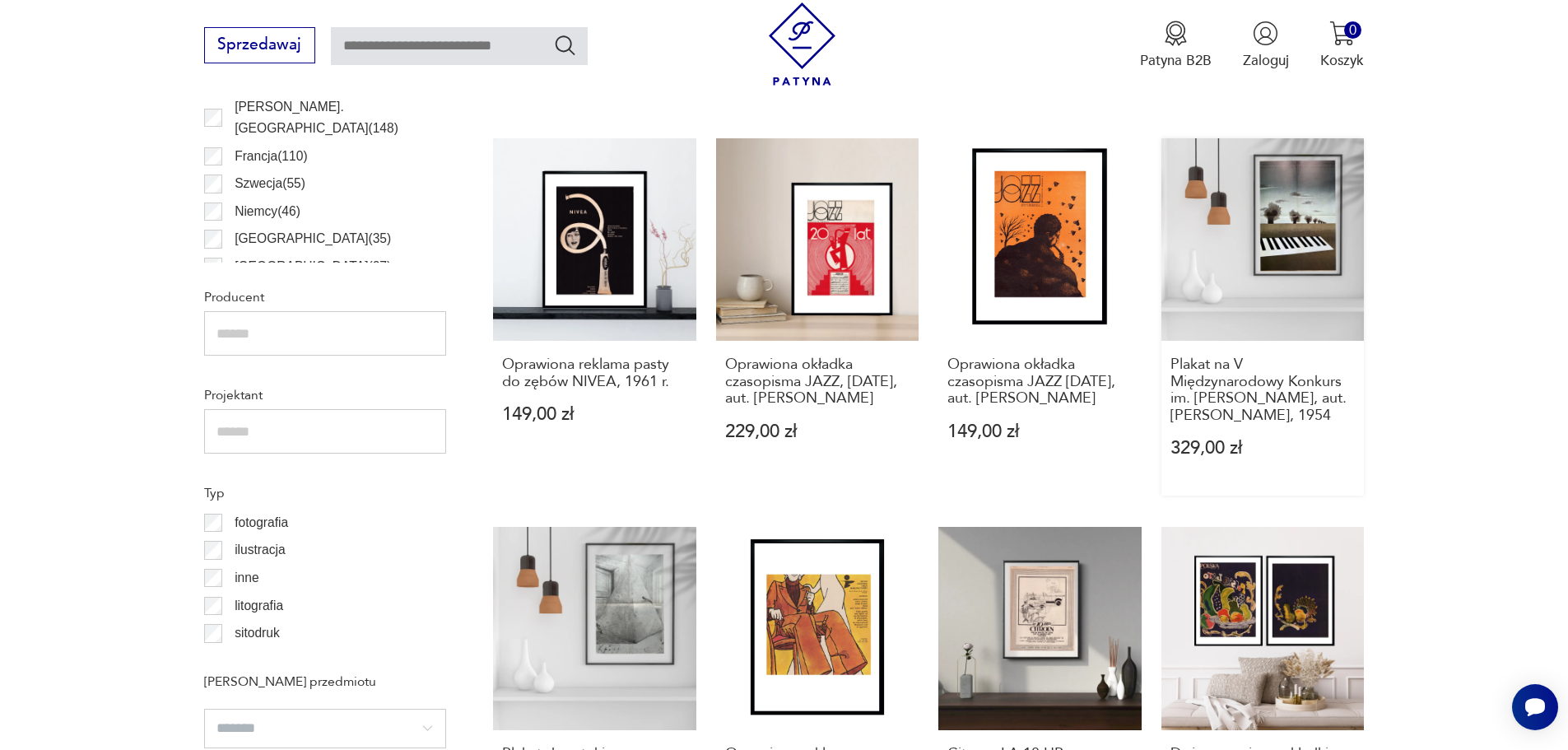
click at [1304, 251] on link "Plakat na V Międzynarodowy Konkurs im. [PERSON_NAME], aut. [PERSON_NAME], 1954 …" at bounding box center [1263, 317] width 204 height 358
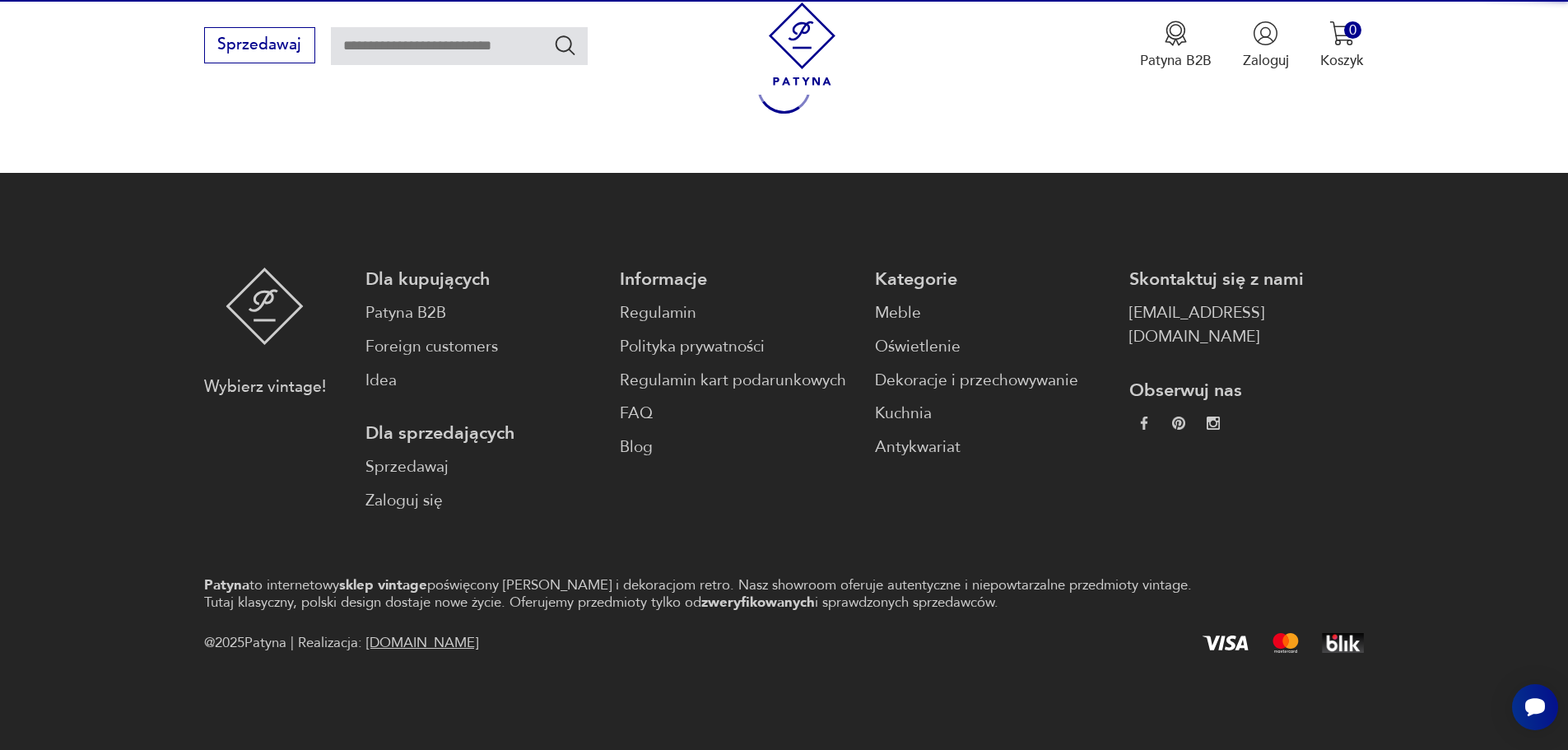
click at [1304, 251] on footer "Wybierz vintage! Dla kupujących Patyna B2B Foreign customers Idea Dla sprzedają…" at bounding box center [784, 461] width 1568 height 577
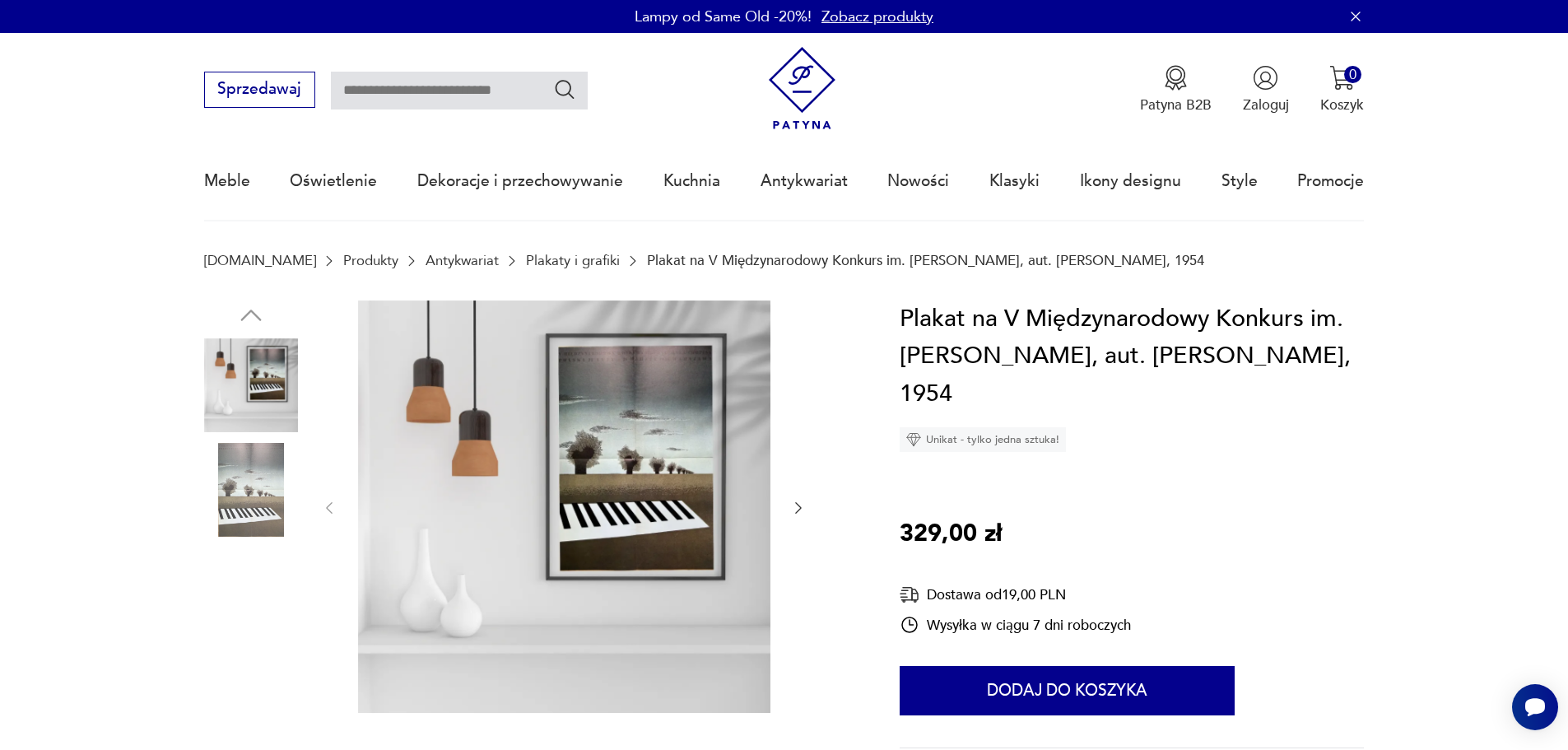
click at [252, 497] on img at bounding box center [250, 490] width 93 height 93
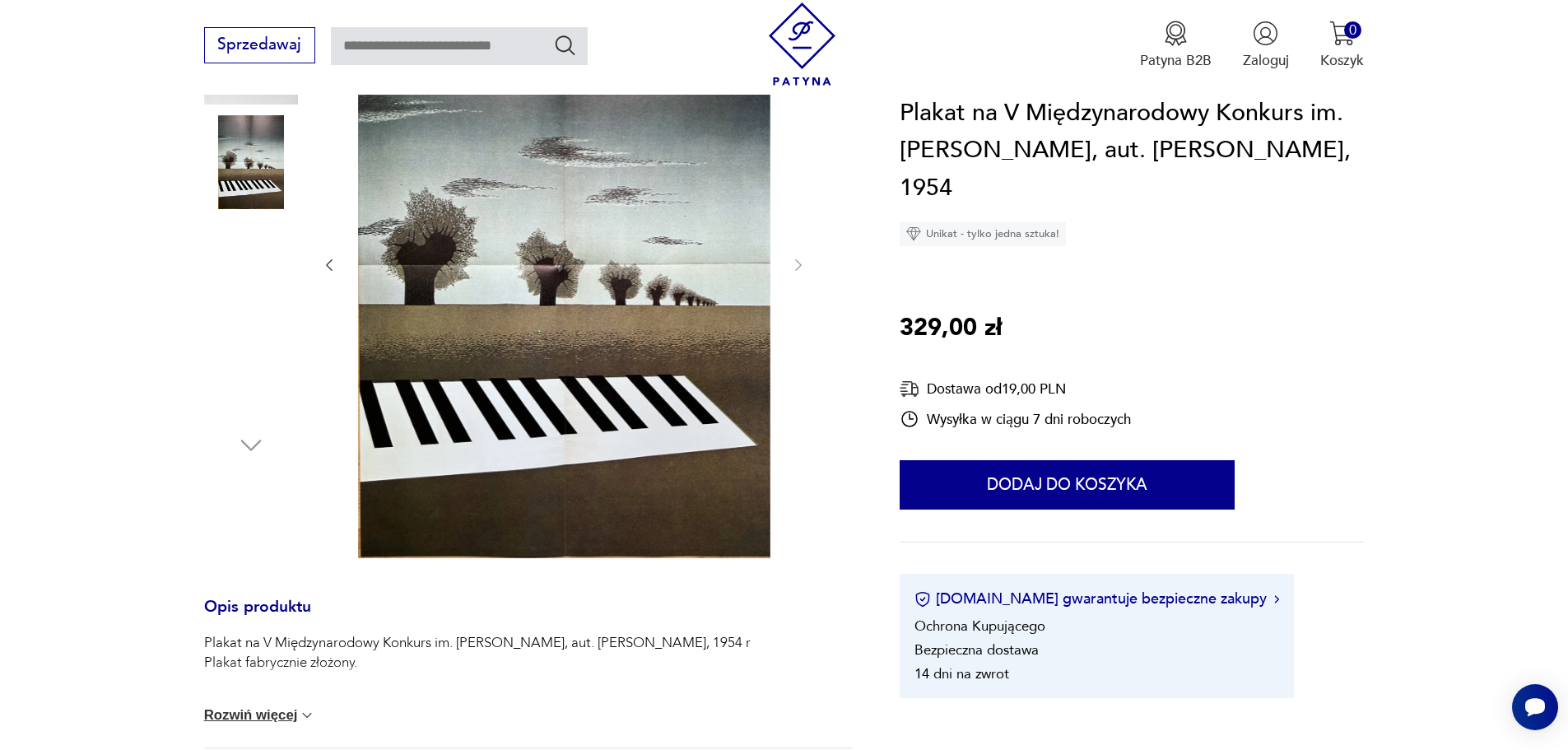
scroll to position [329, 0]
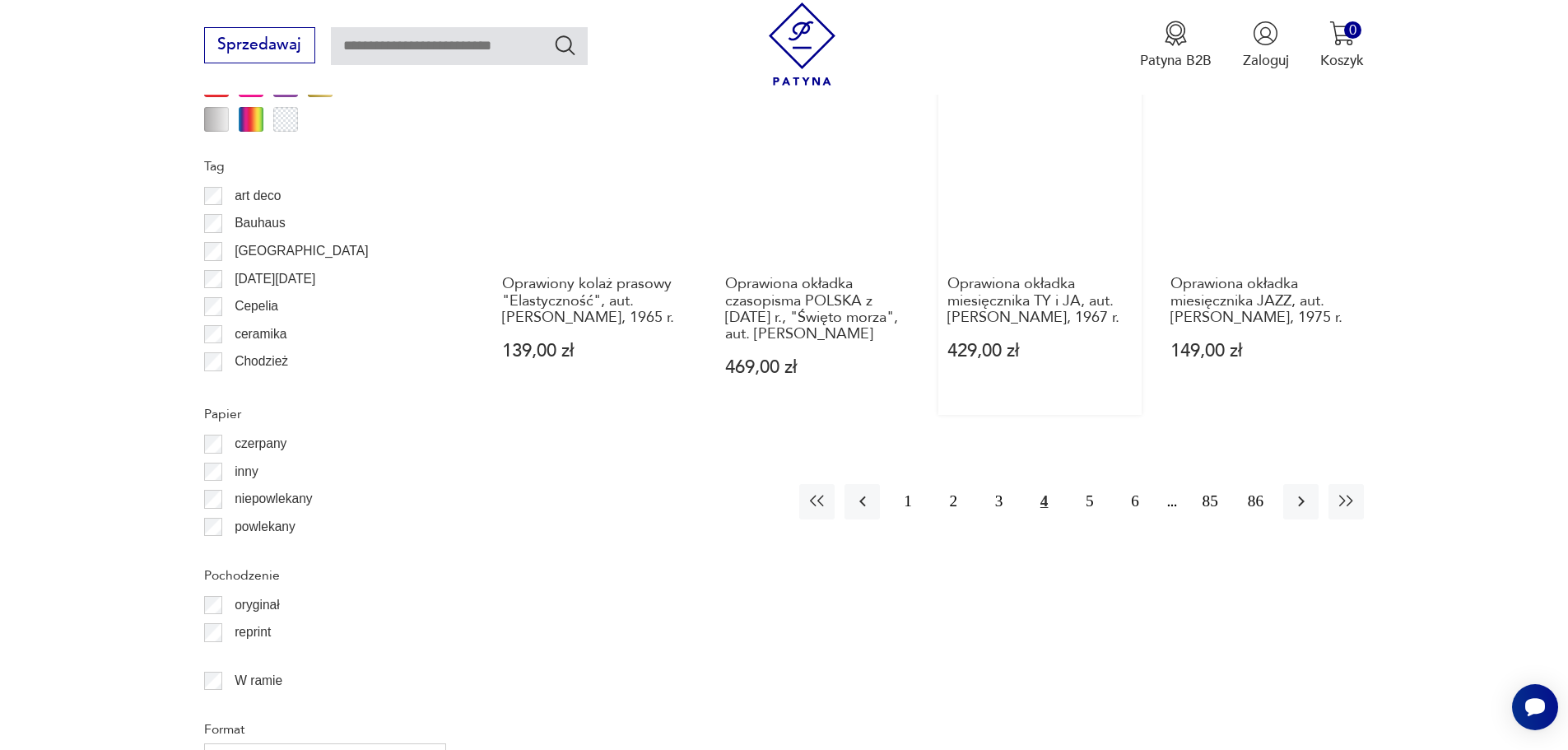
scroll to position [1970, 0]
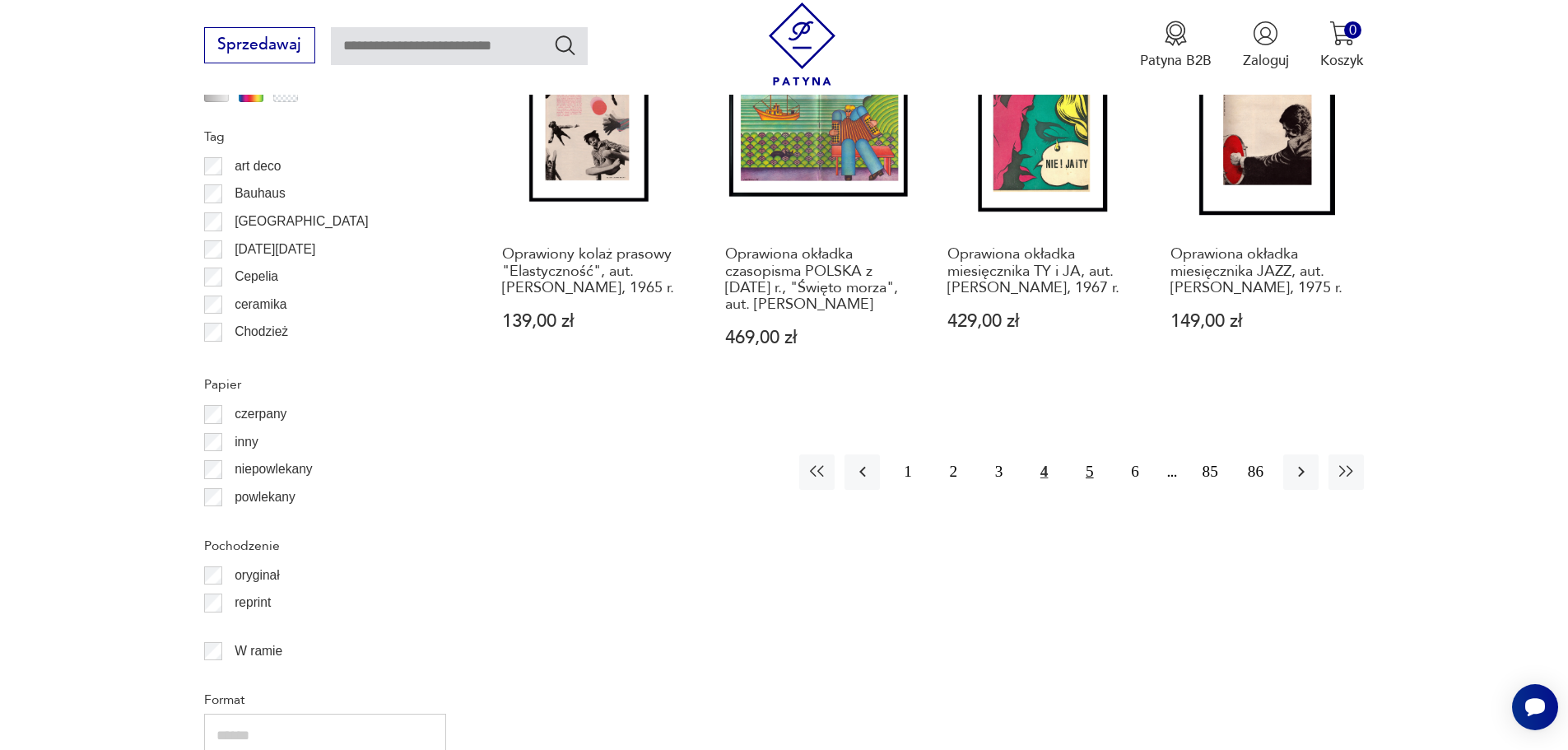
click at [1088, 480] on button "5" at bounding box center [1090, 472] width 36 height 36
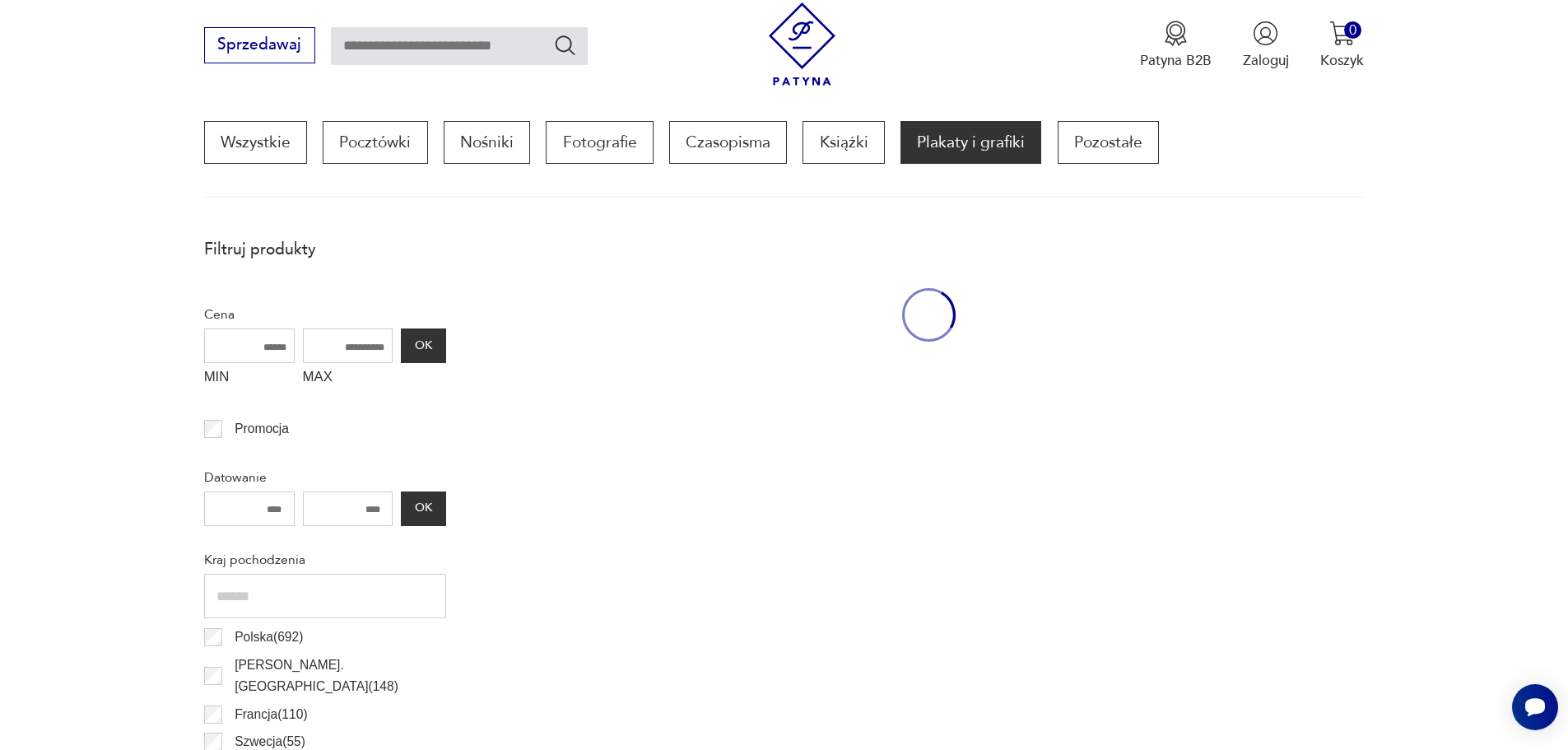
scroll to position [489, 0]
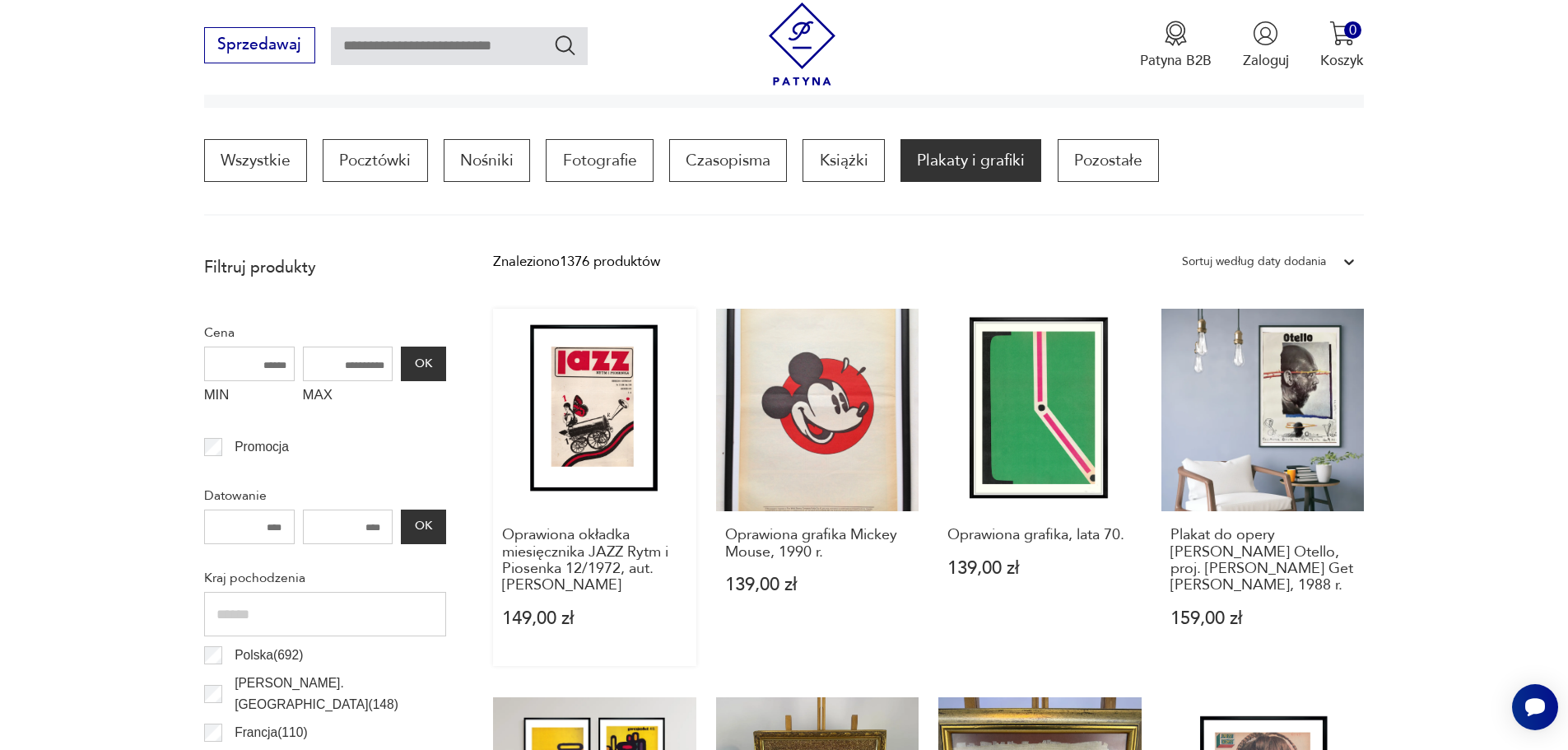
click at [616, 419] on link "Oprawiona okładka miesięcznika JAZZ Rytm i Piosenka 12/1972, aut. [PERSON_NAME]…" at bounding box center [594, 488] width 204 height 358
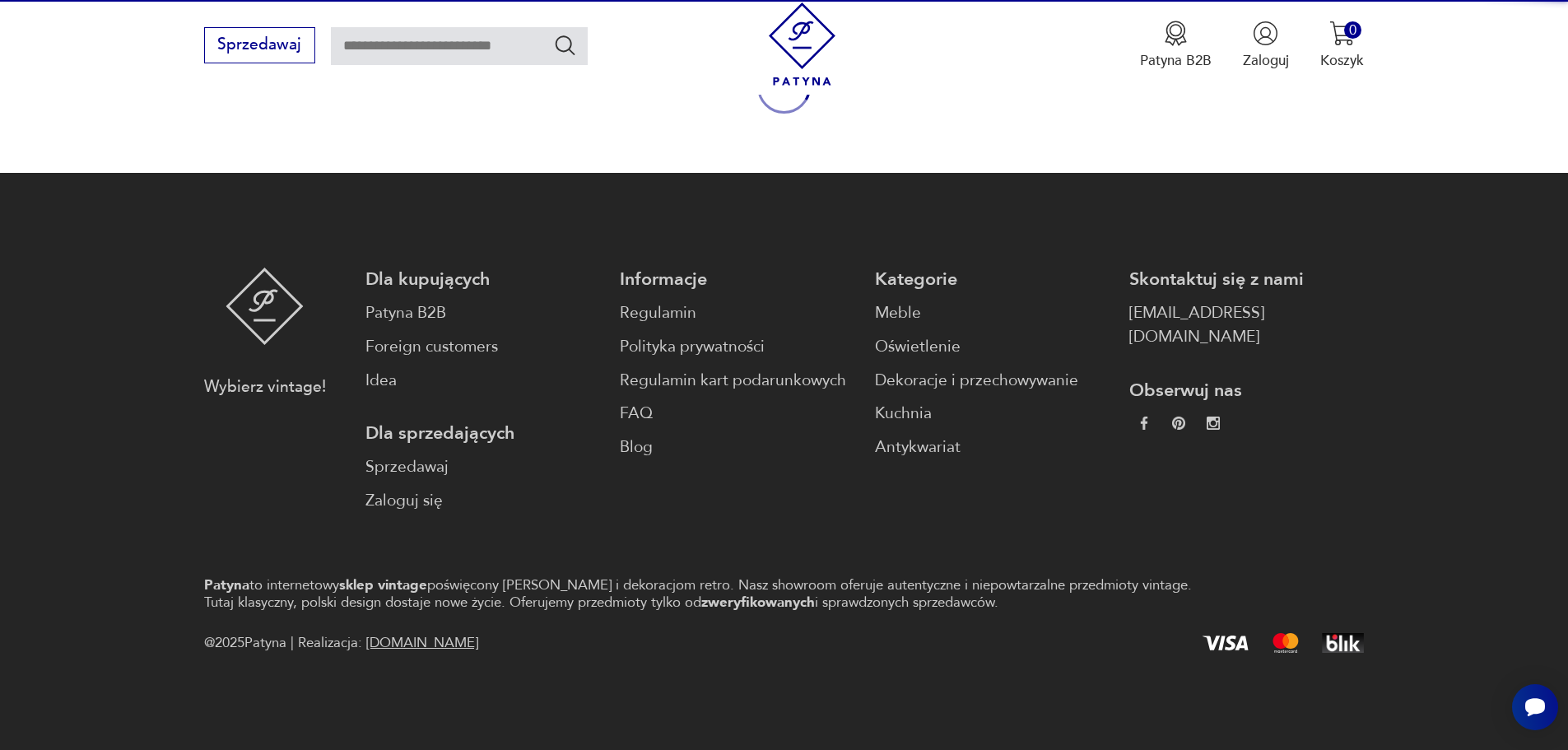
scroll to position [57, 0]
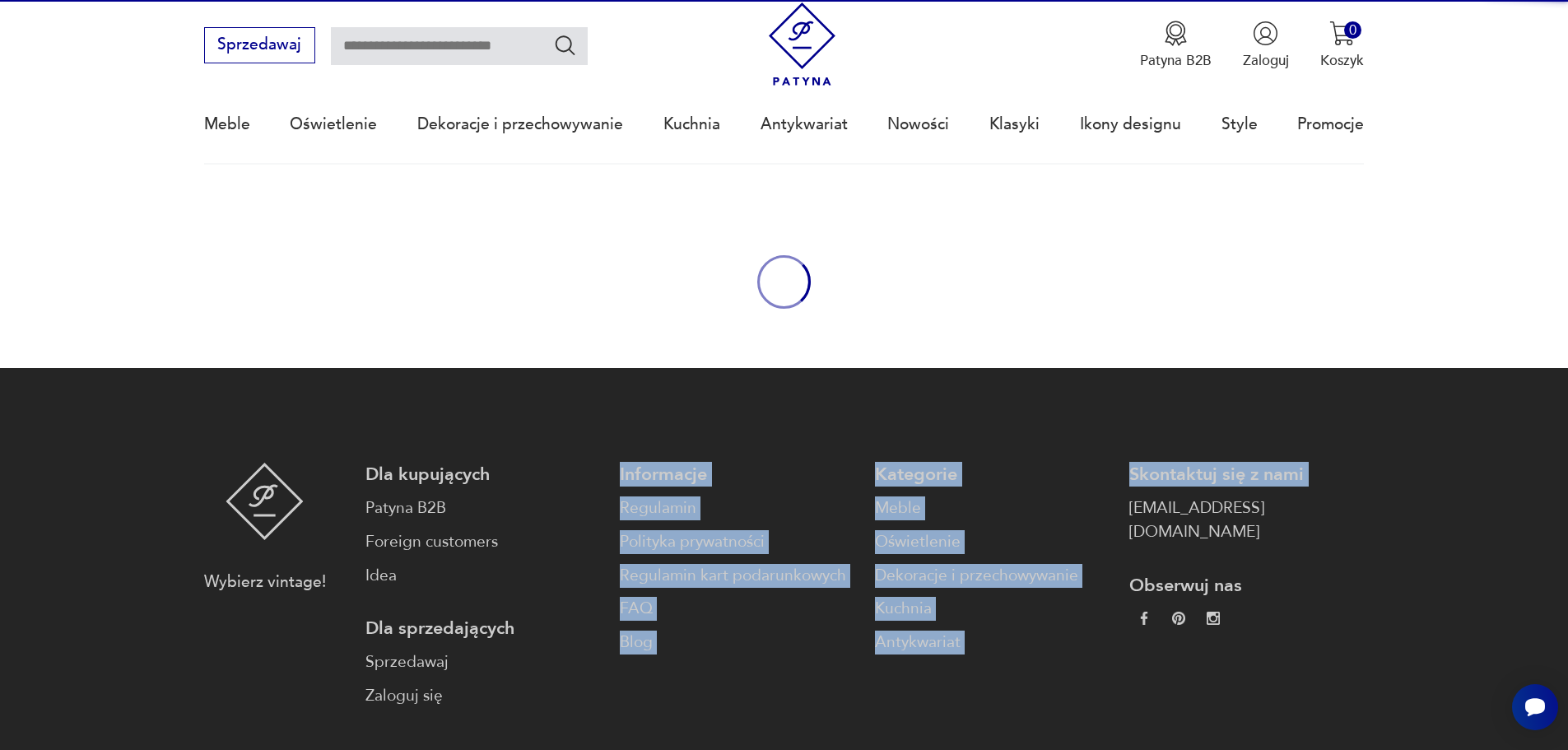
click at [616, 419] on footer "Wybierz vintage! Dla kupujących Patyna B2B Foreign customers Idea Dla sprzedają…" at bounding box center [784, 656] width 1568 height 577
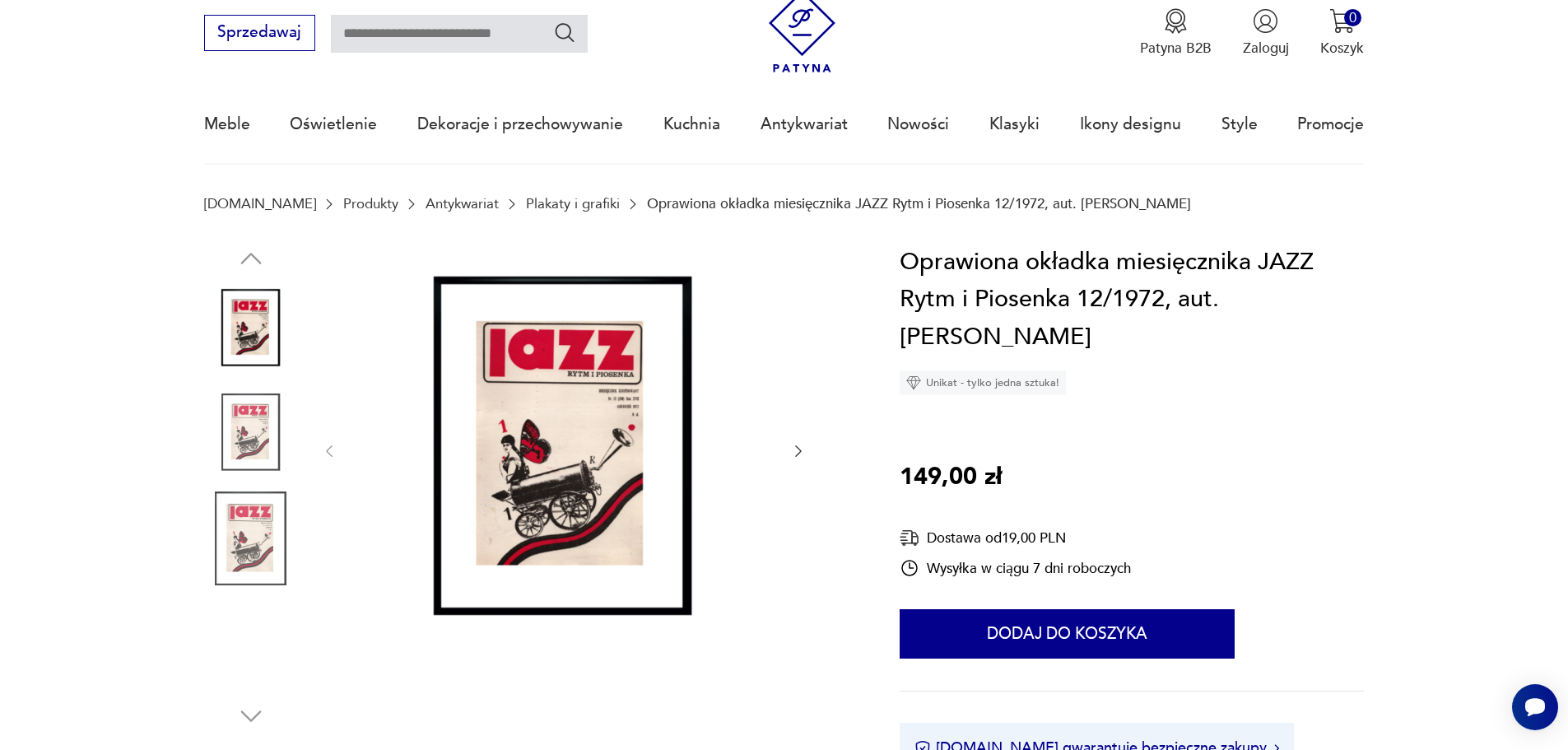
scroll to position [0, 0]
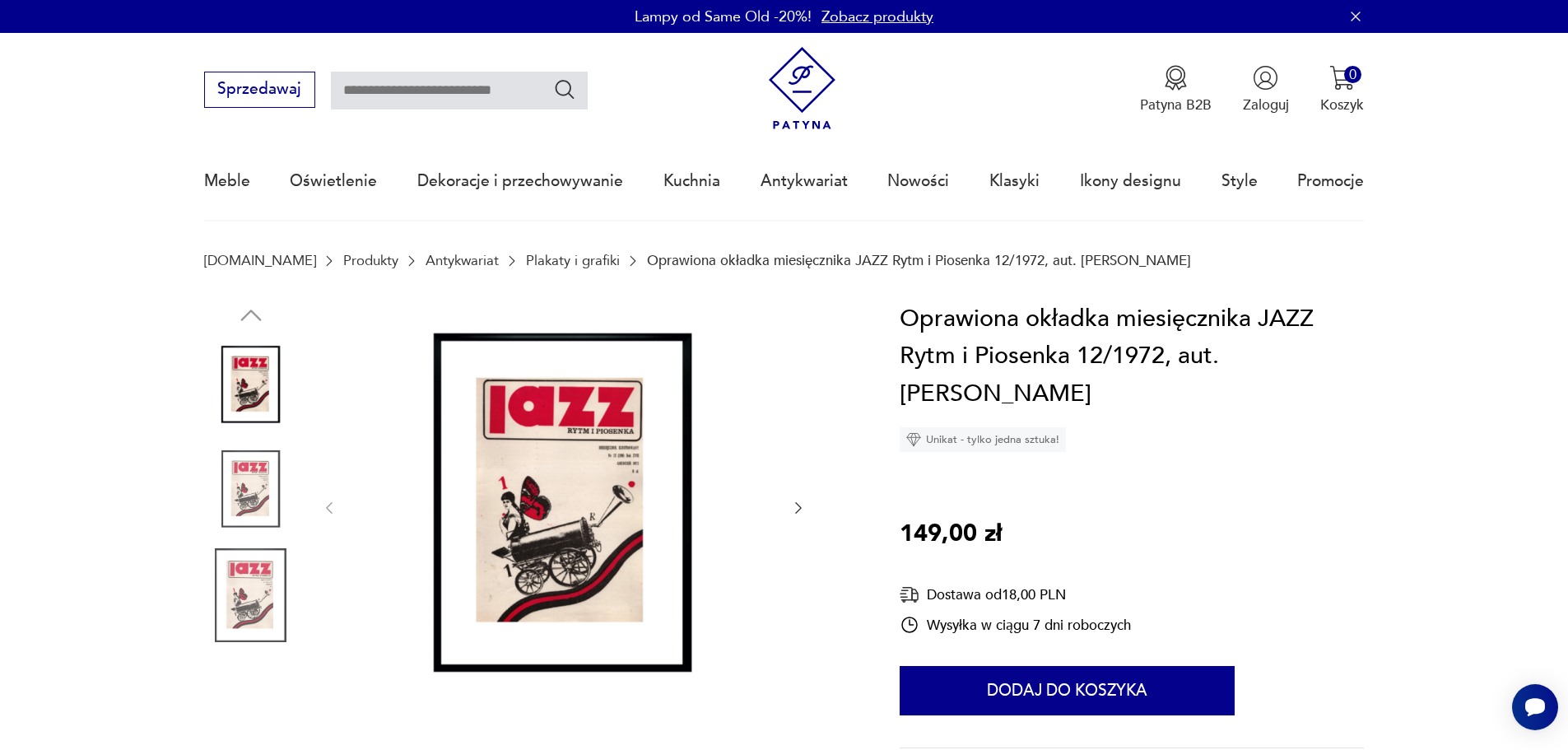
click at [251, 466] on img at bounding box center [250, 490] width 93 height 93
click at [249, 588] on img at bounding box center [250, 595] width 93 height 93
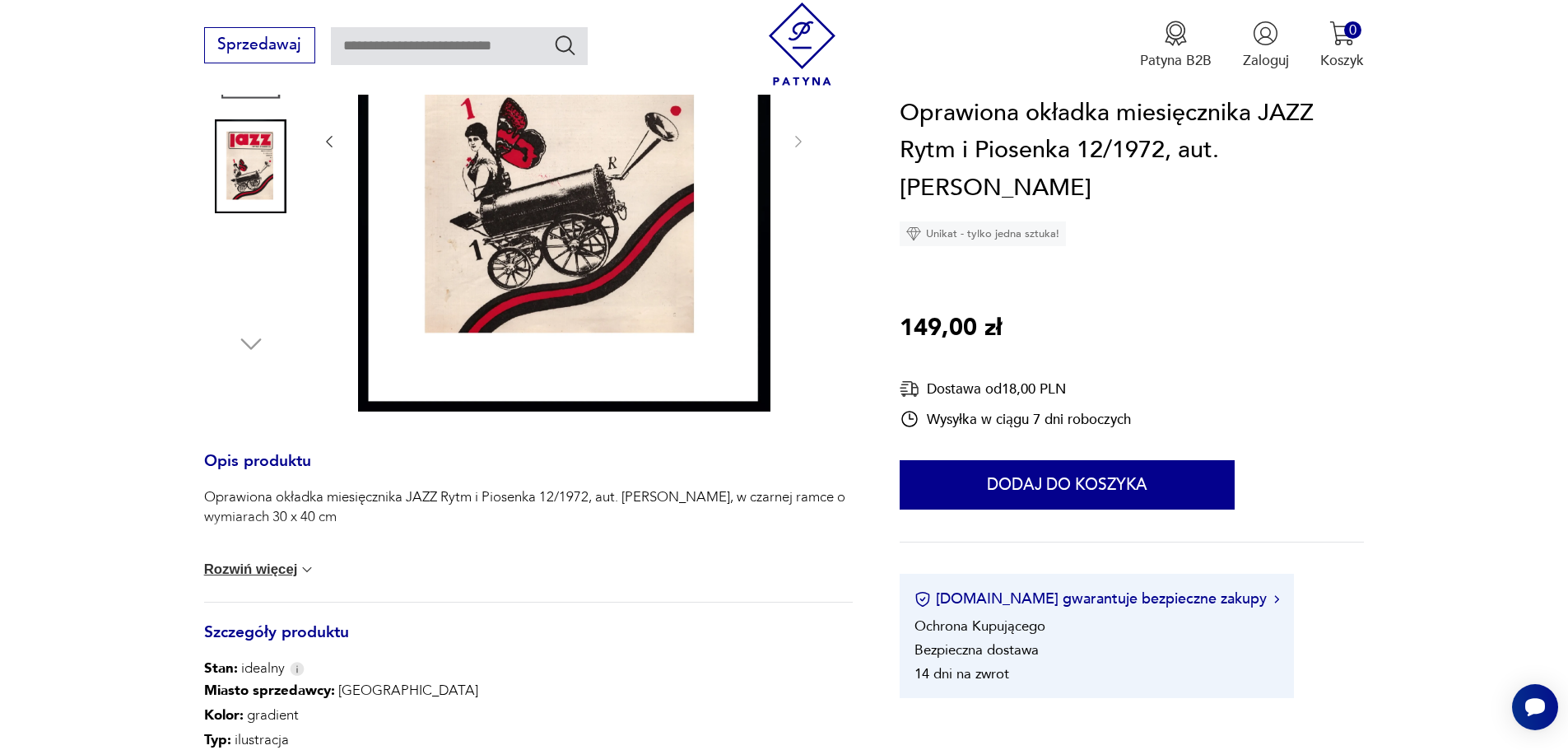
scroll to position [411, 0]
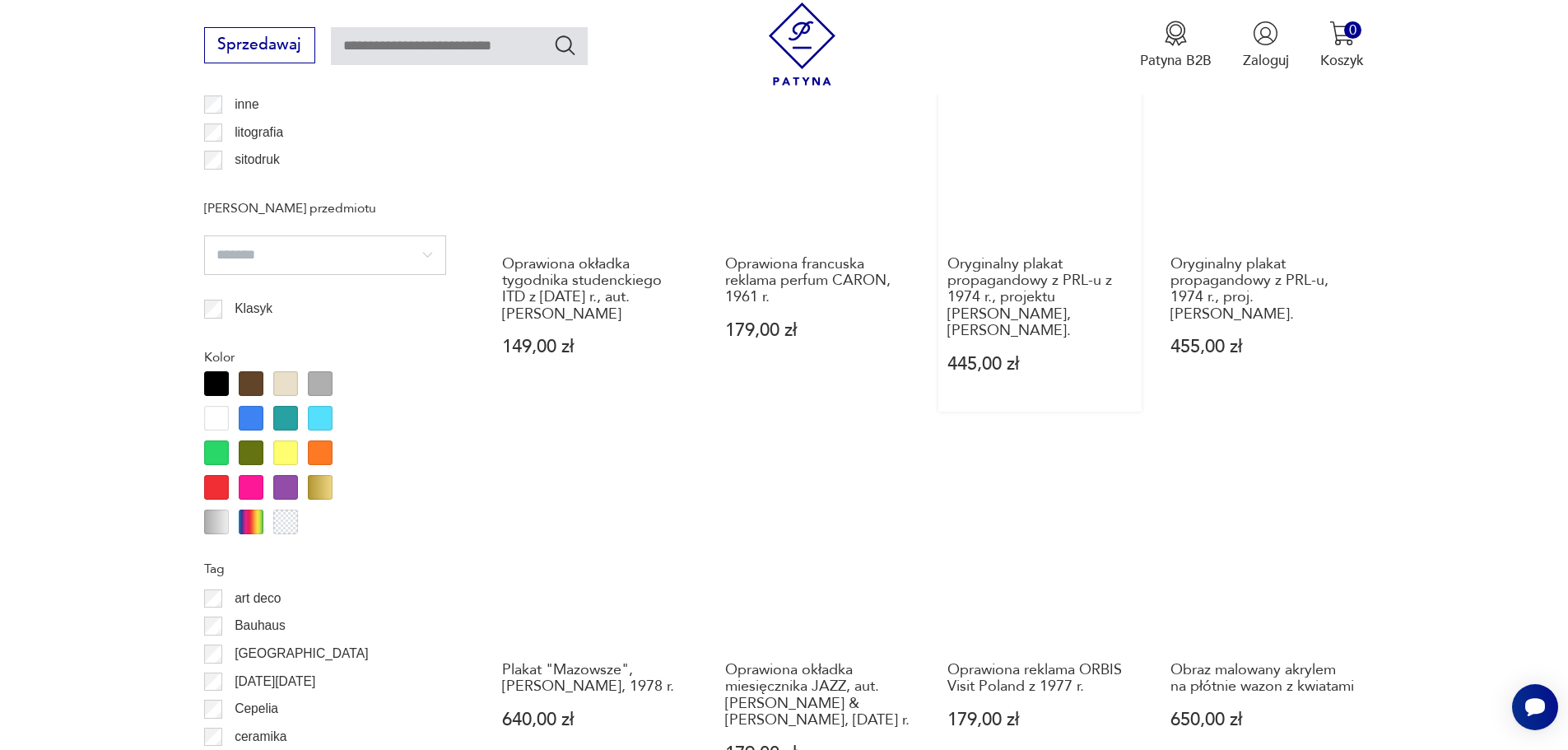
scroll to position [1641, 0]
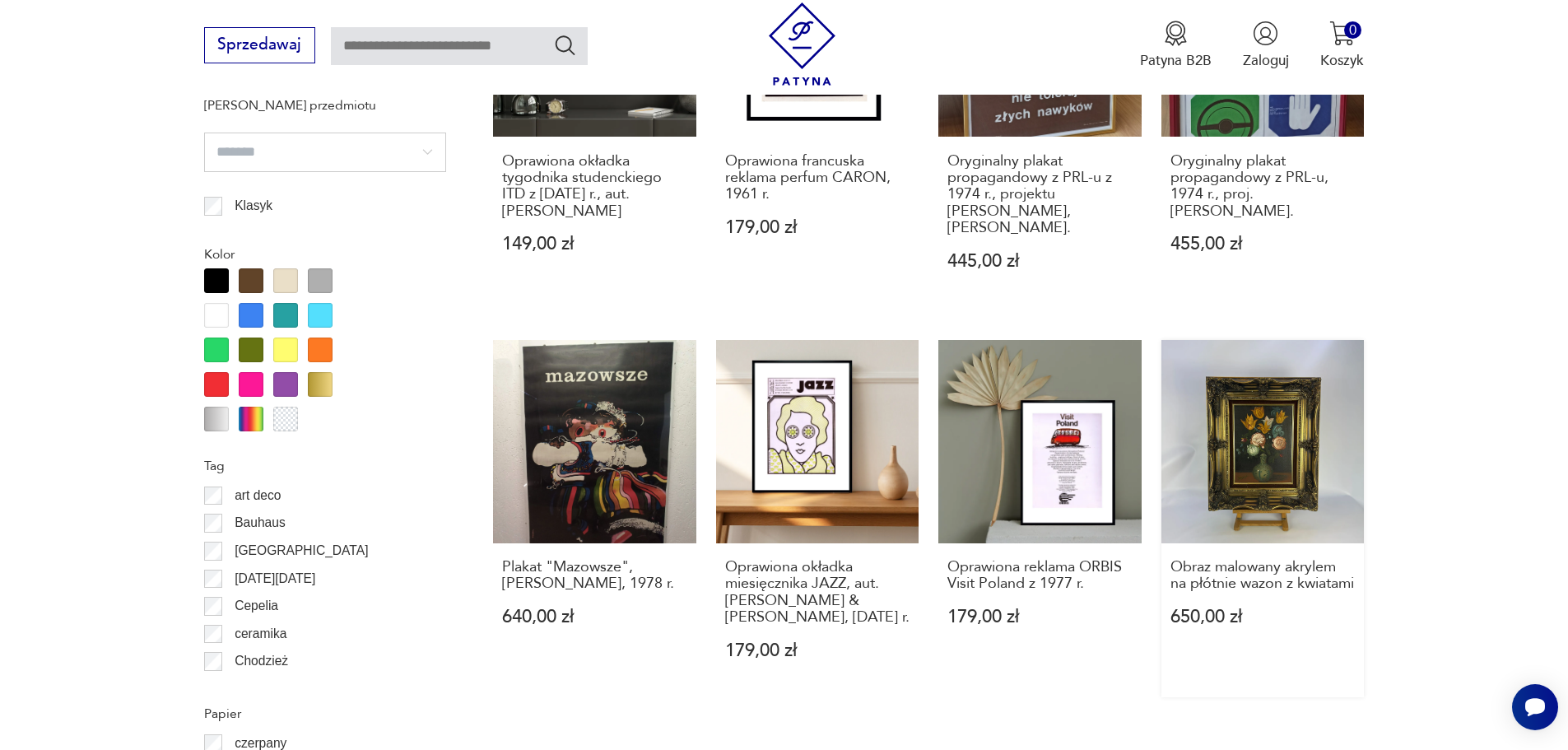
click at [1277, 461] on link "Obraz malowany akrylem na płótnie wazon z kwiatami 650,00 zł" at bounding box center [1263, 519] width 204 height 358
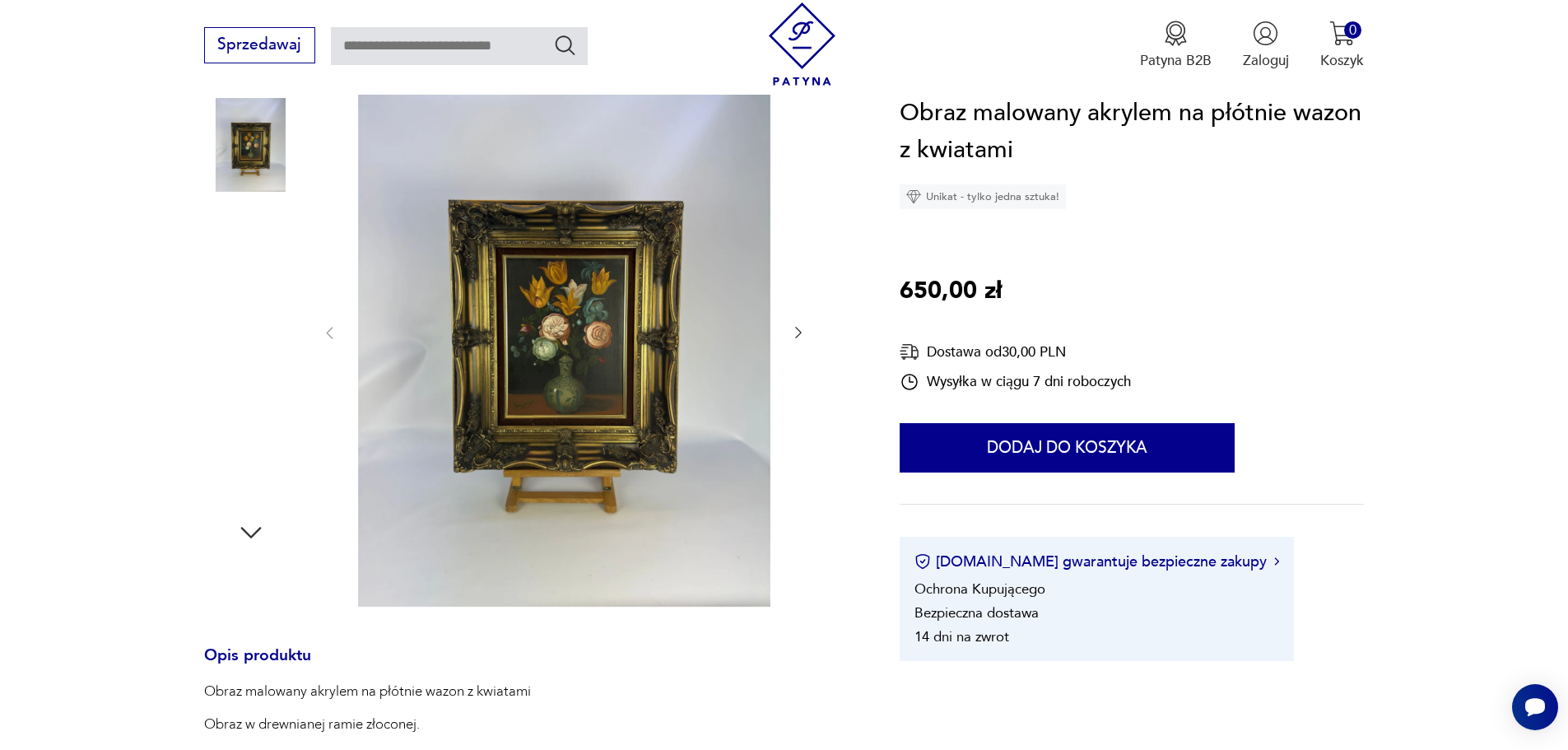
scroll to position [247, 0]
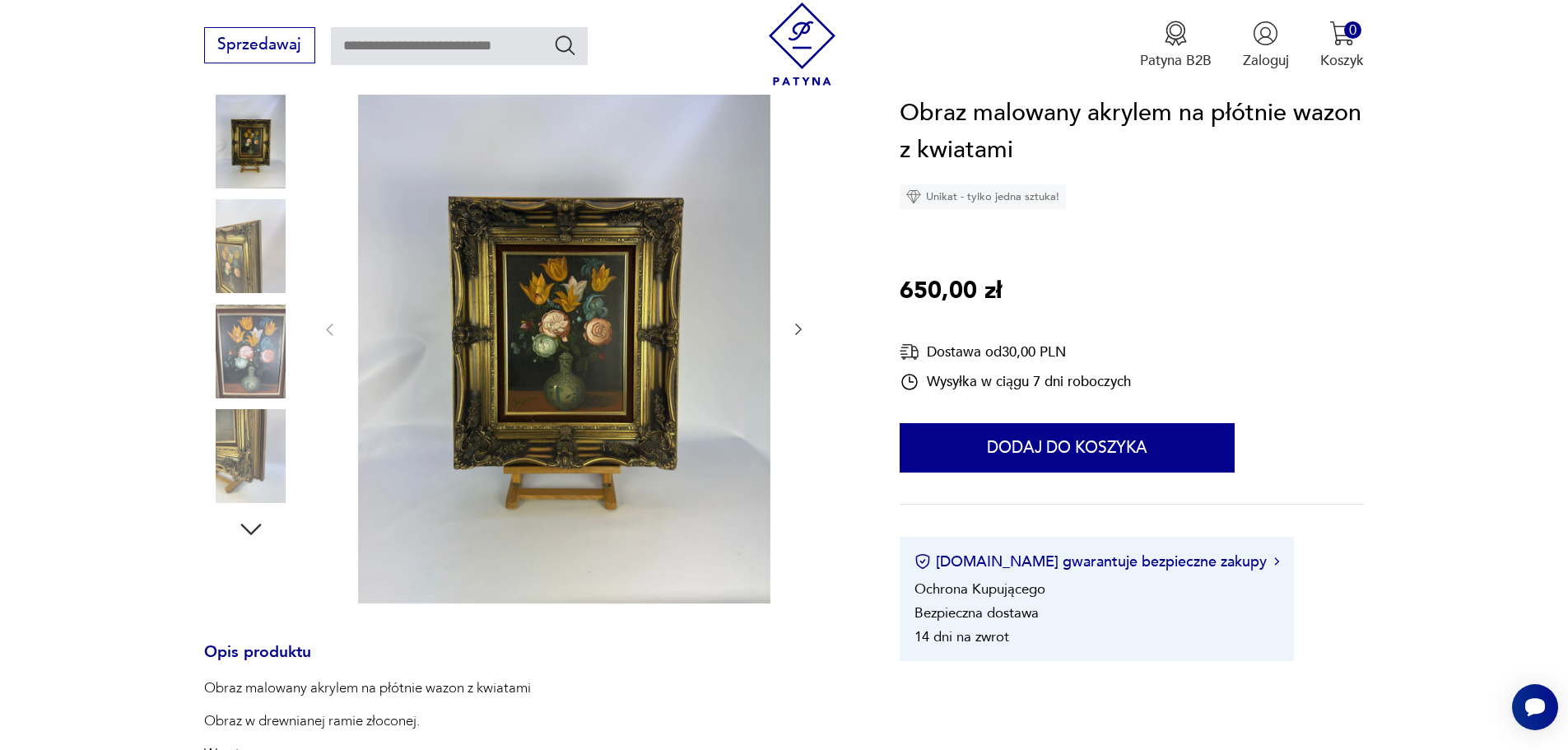
click at [262, 351] on img at bounding box center [250, 351] width 93 height 93
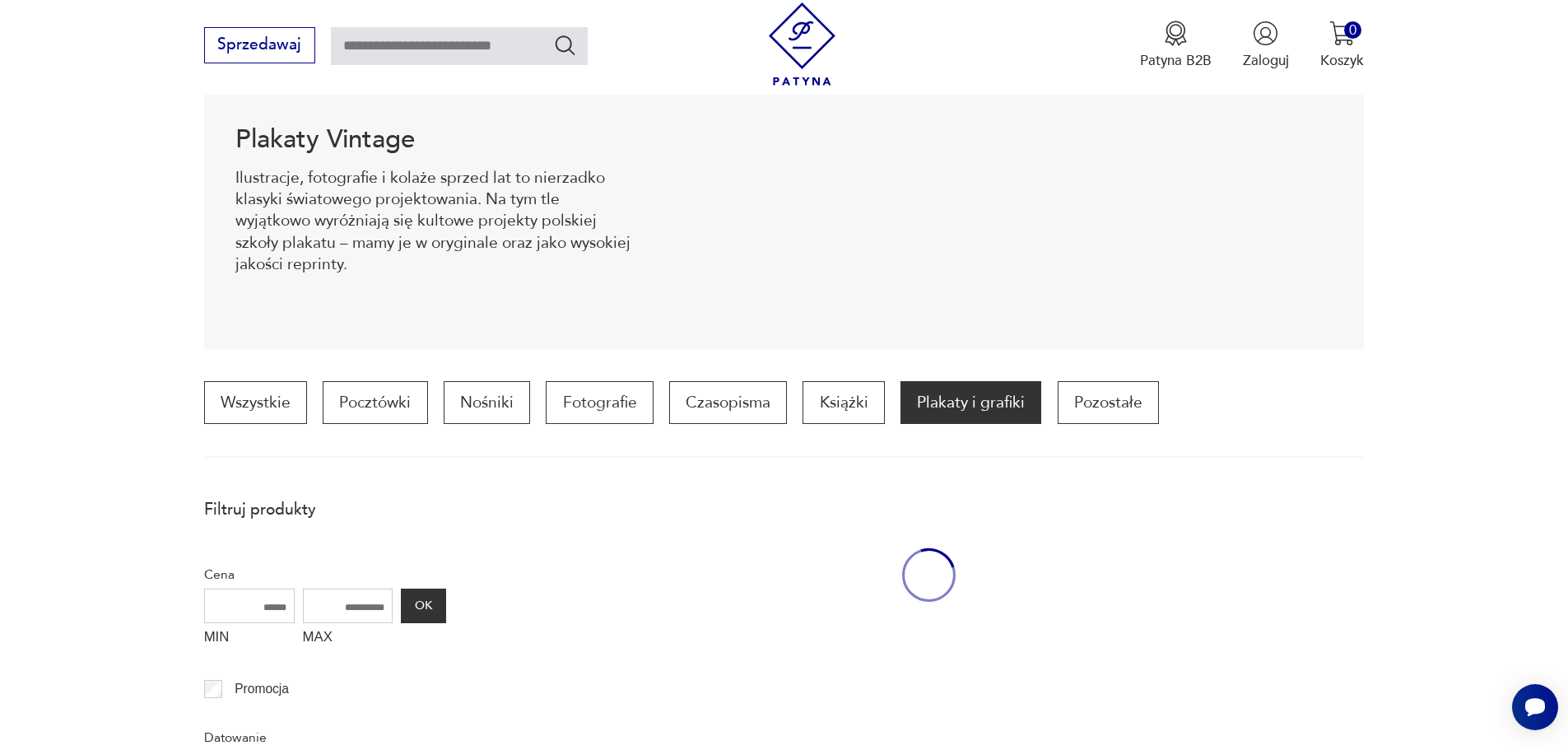
scroll to position [1822, 0]
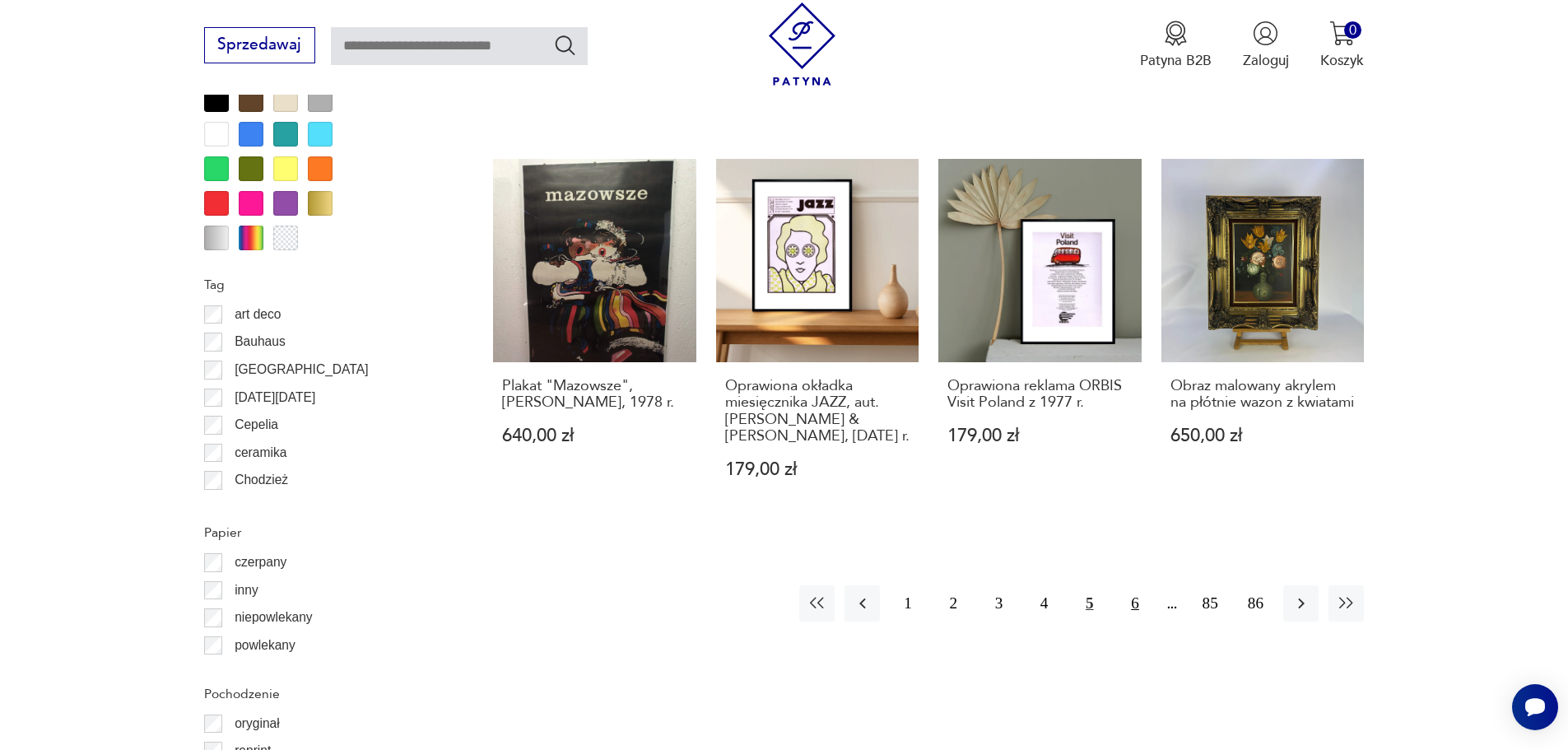
click at [1135, 585] on button "6" at bounding box center [1135, 603] width 36 height 36
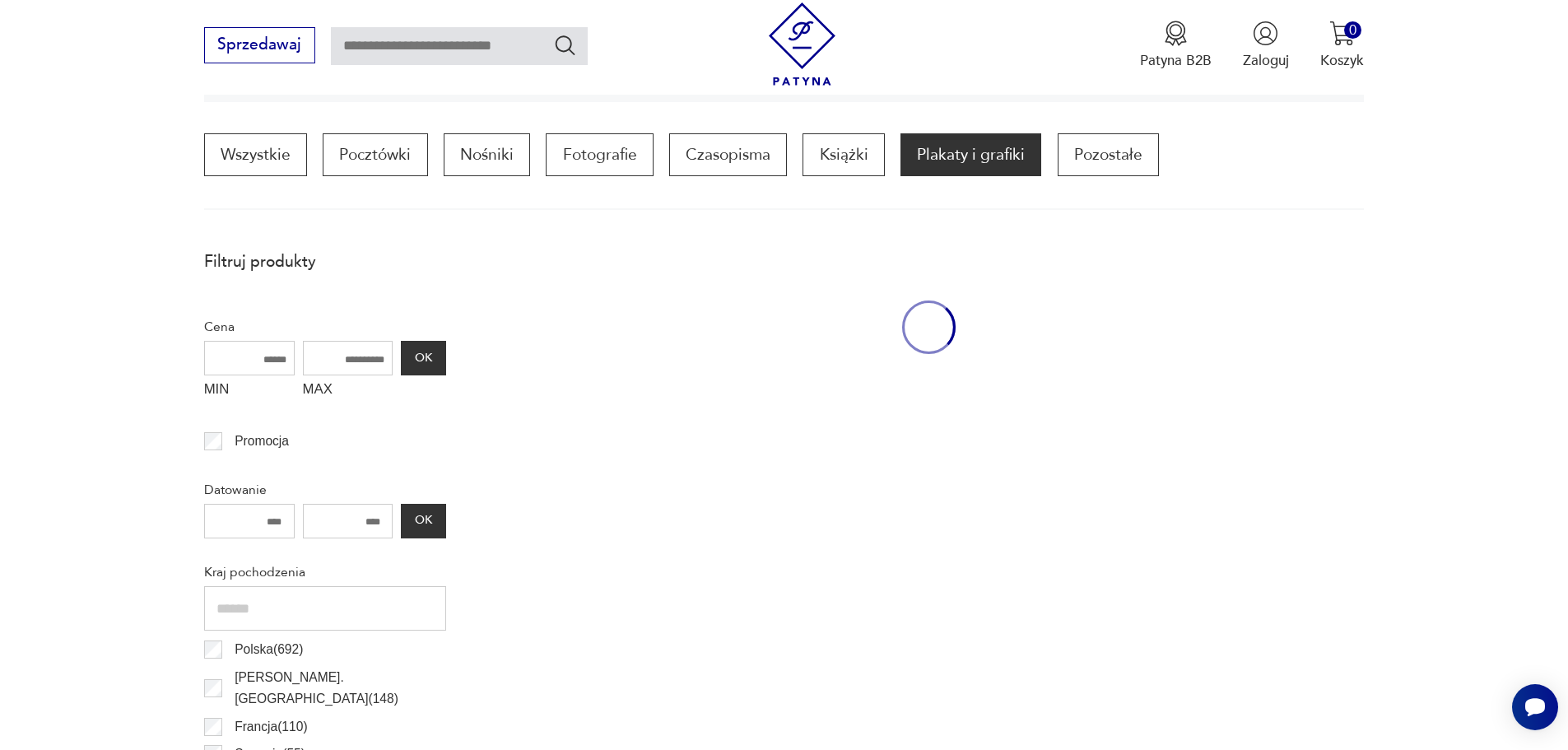
scroll to position [489, 0]
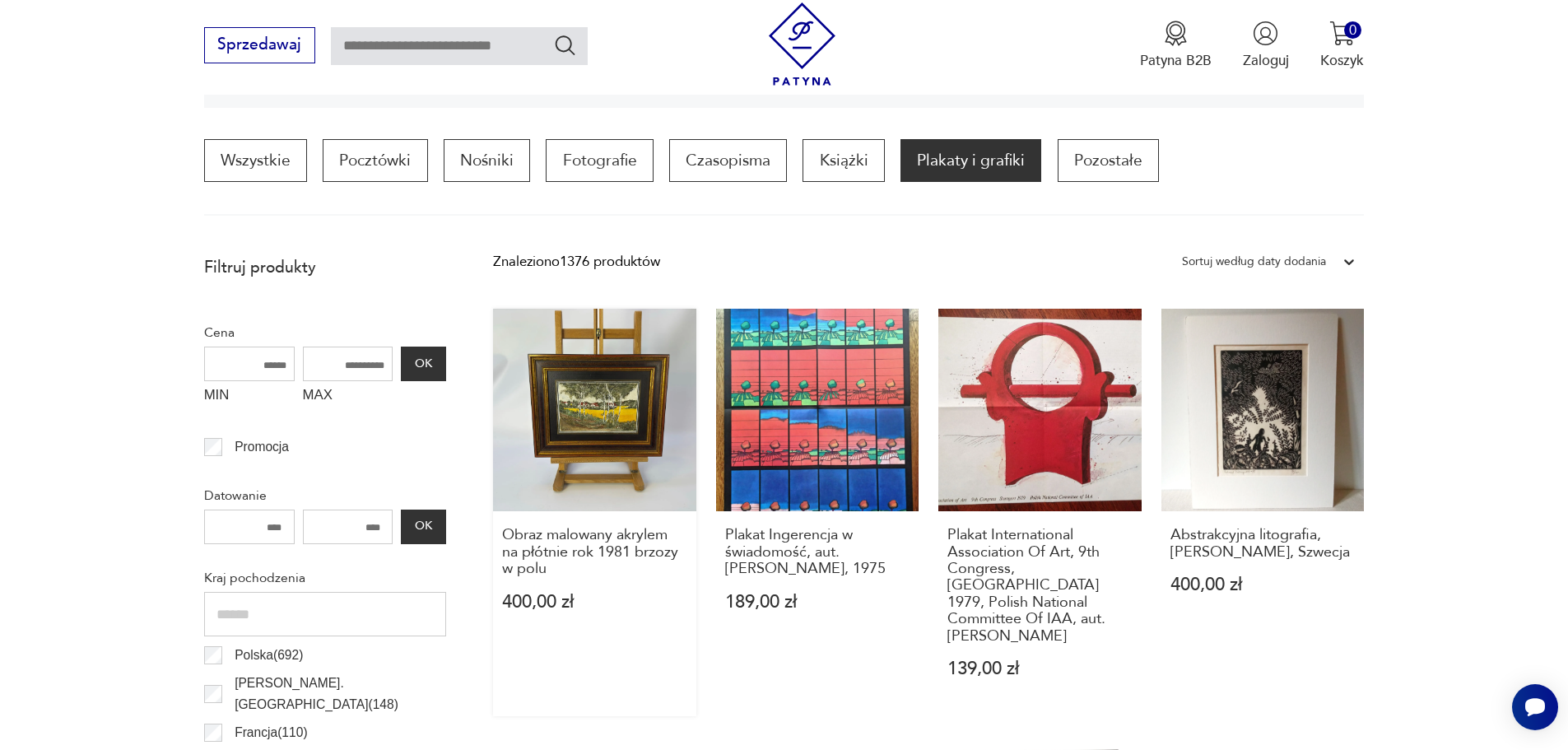
click at [613, 415] on link "Obraz malowany akrylem na płótnie rok 1981 brzozy w polu 400,00 zł" at bounding box center [594, 513] width 204 height 408
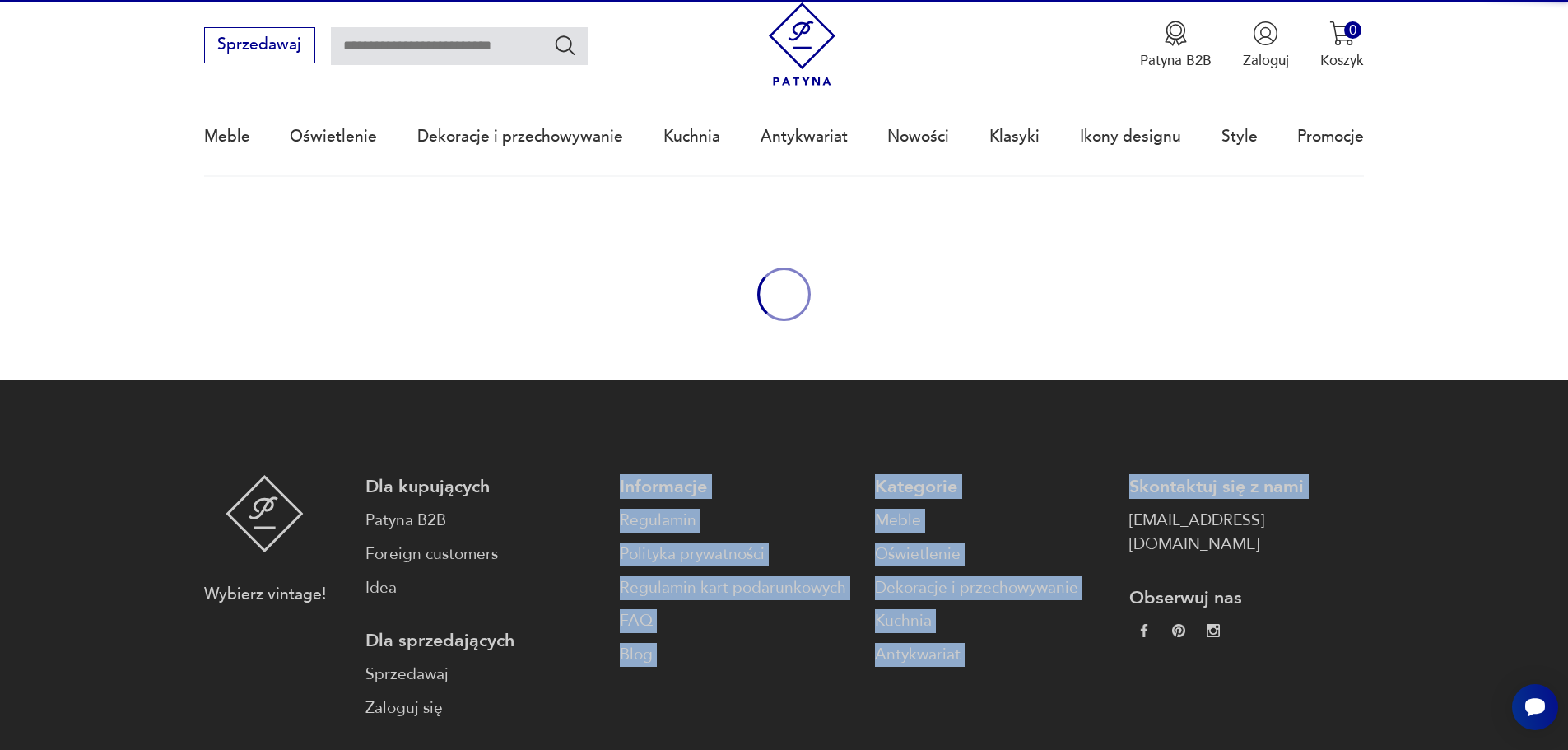
click at [613, 415] on footer "Wybierz vintage! Dla kupujących Patyna B2B Foreign customers Idea Dla sprzedają…" at bounding box center [784, 669] width 1568 height 577
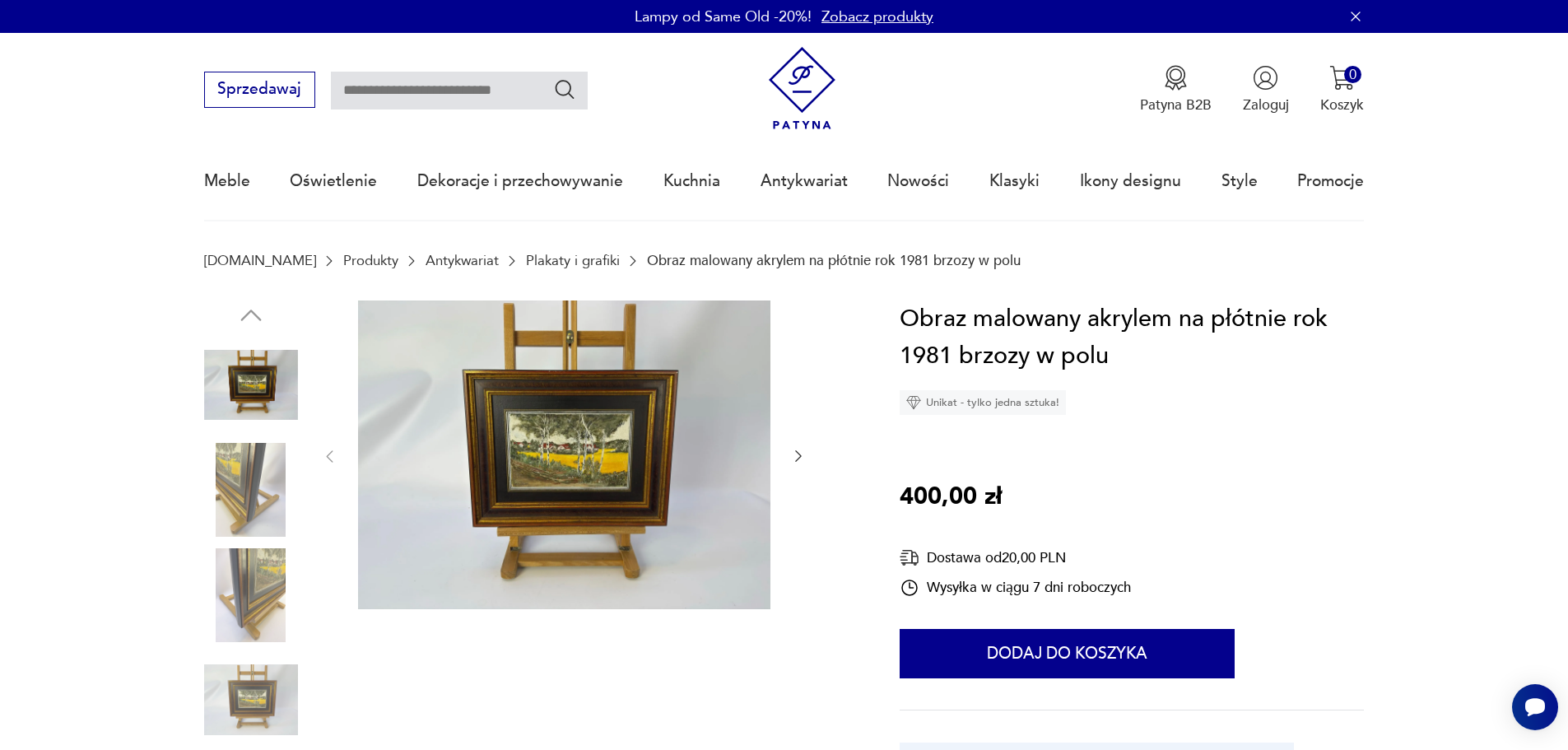
click at [601, 426] on img at bounding box center [563, 454] width 412 height 309
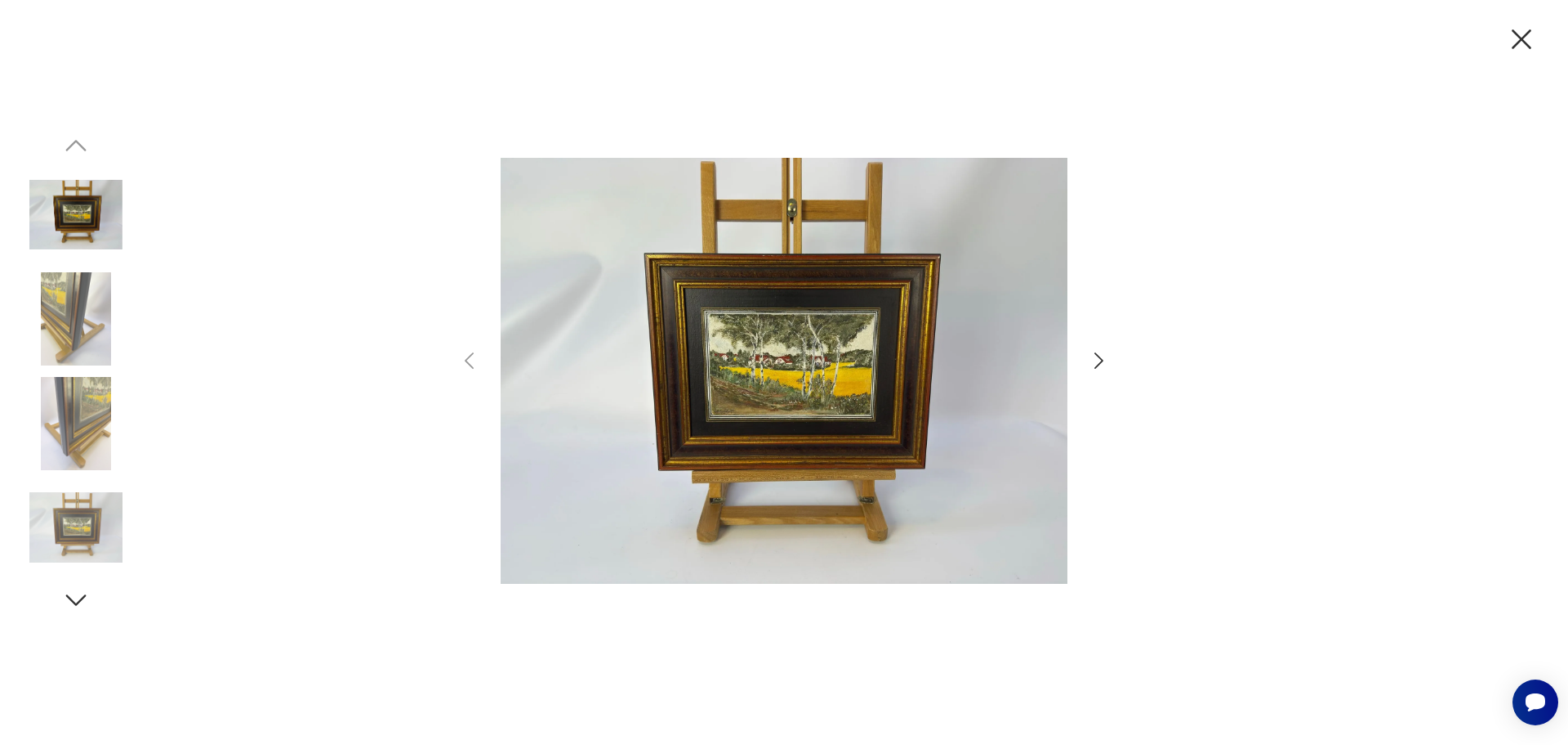
click at [87, 403] on img at bounding box center [76, 423] width 93 height 93
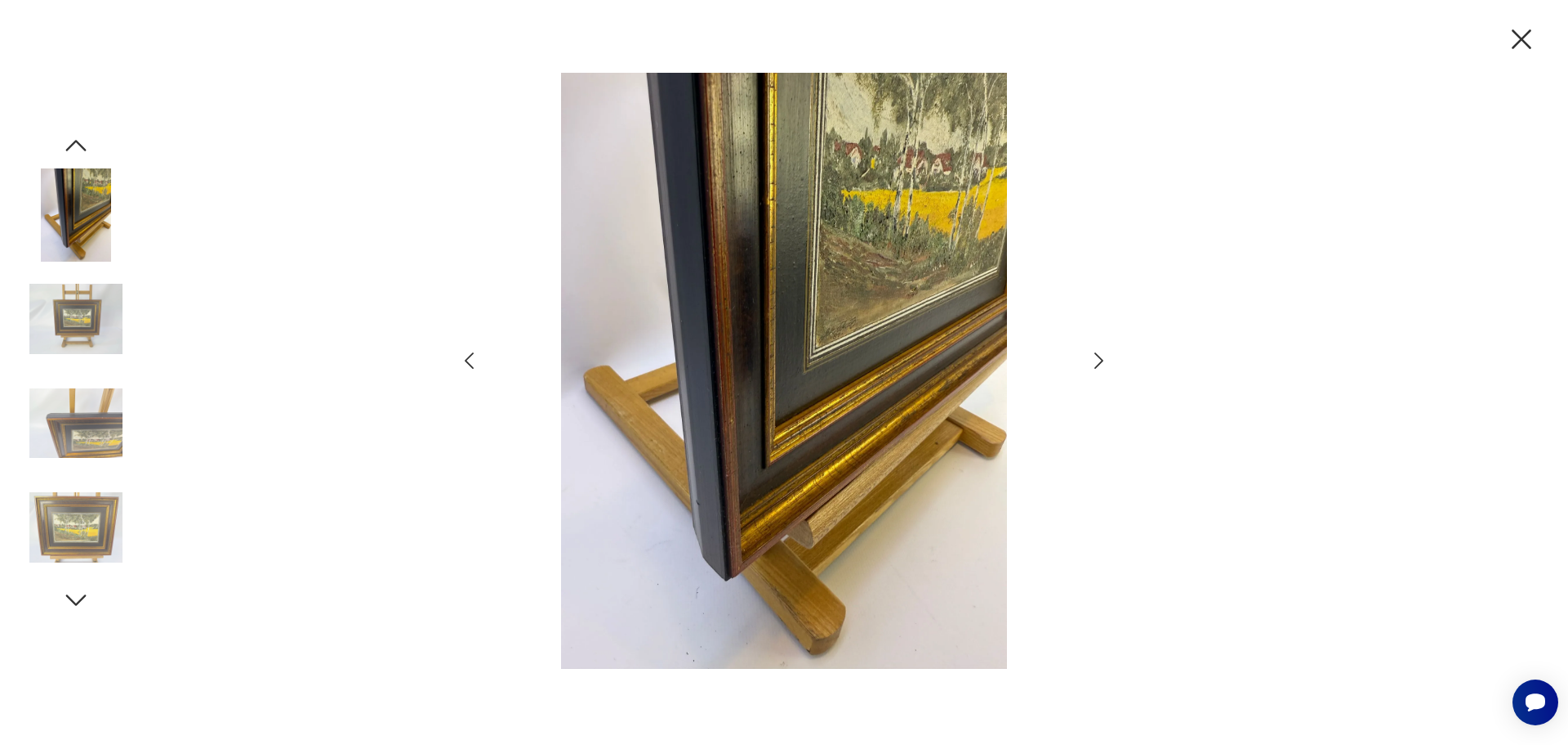
click at [83, 529] on img at bounding box center [76, 527] width 93 height 93
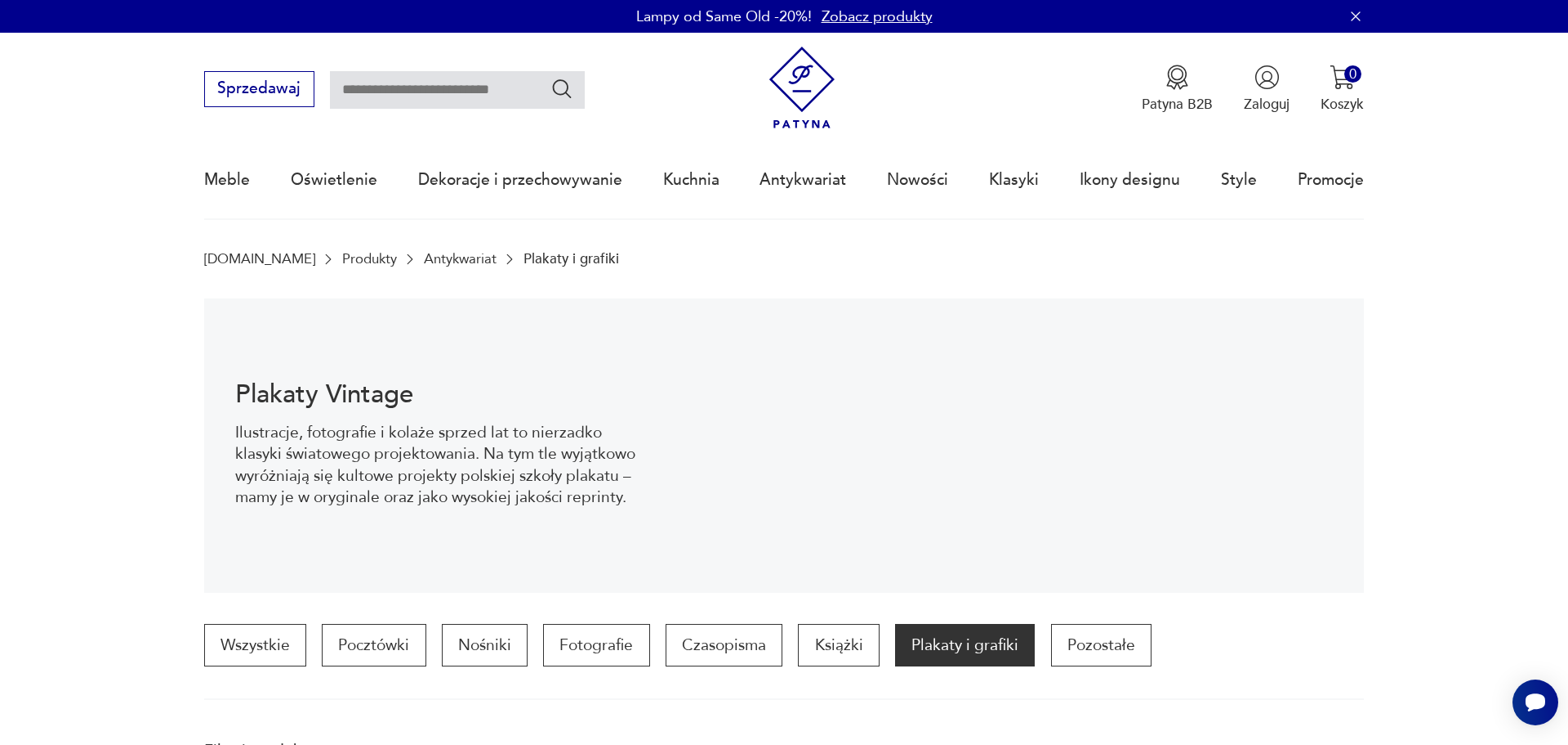
scroll to position [485, 0]
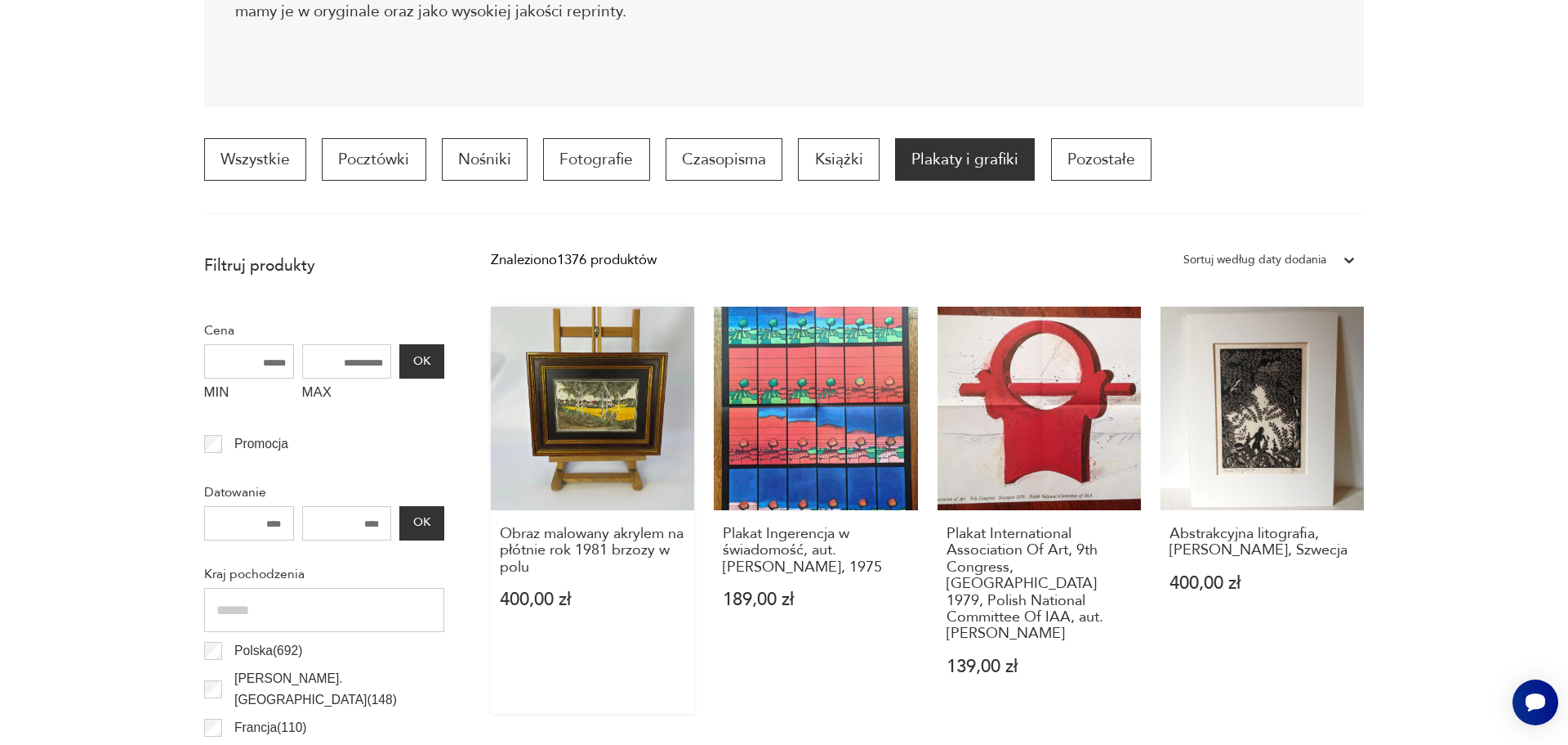
click at [601, 425] on link "Obraz malowany akrylem na płótnie rok 1981 brzozy w polu 400,00 zł" at bounding box center [593, 510] width 203 height 408
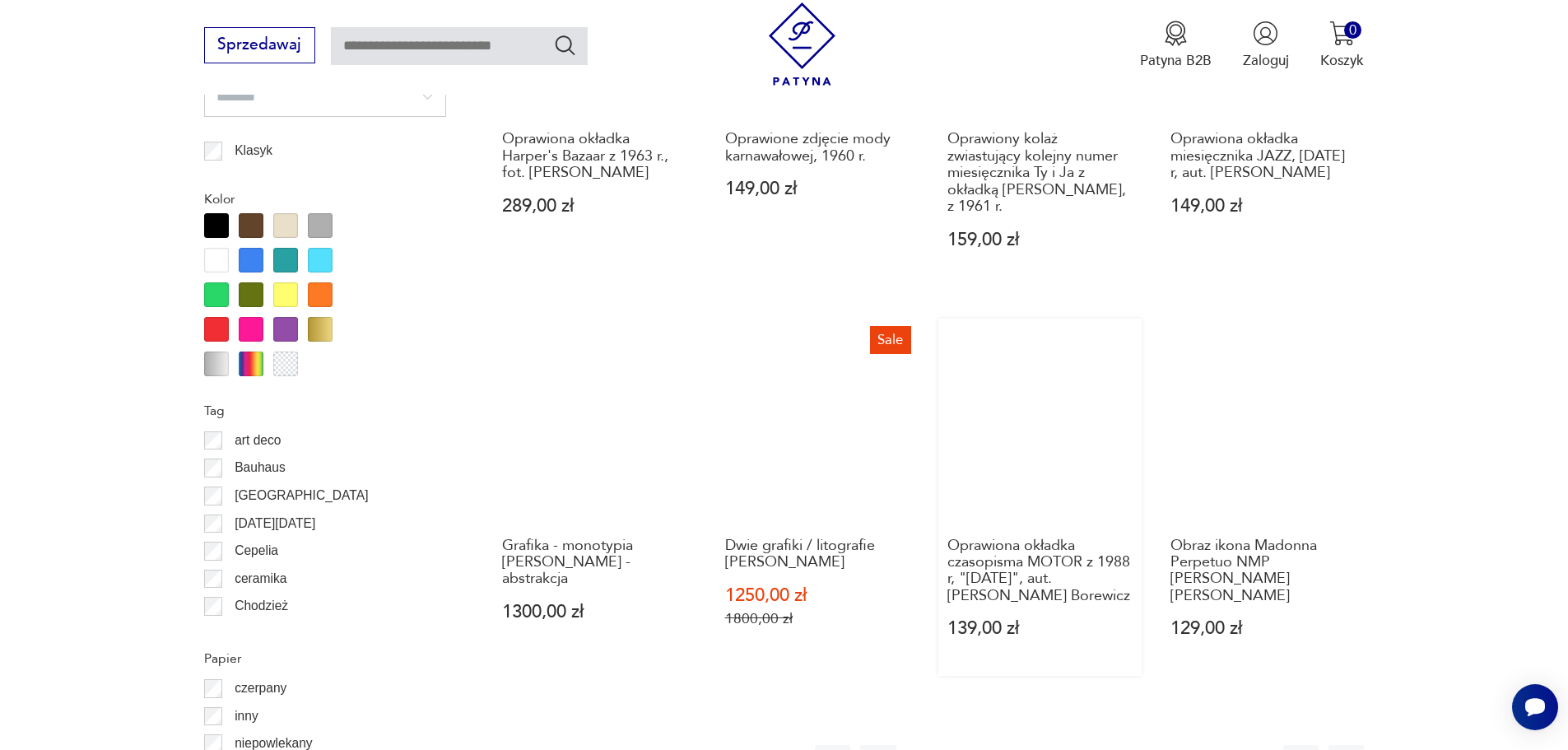
scroll to position [1970, 0]
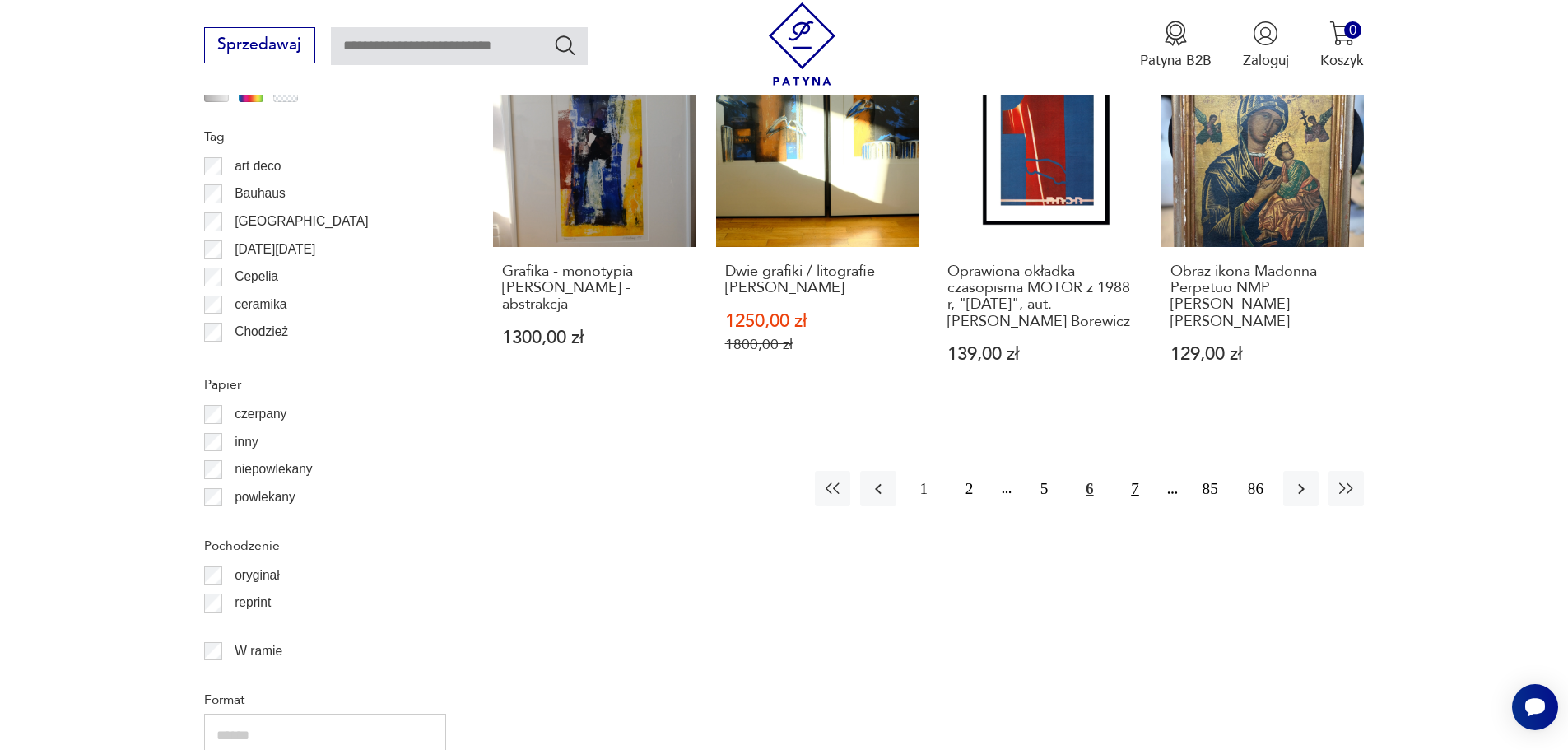
click at [1134, 472] on button "7" at bounding box center [1135, 489] width 36 height 36
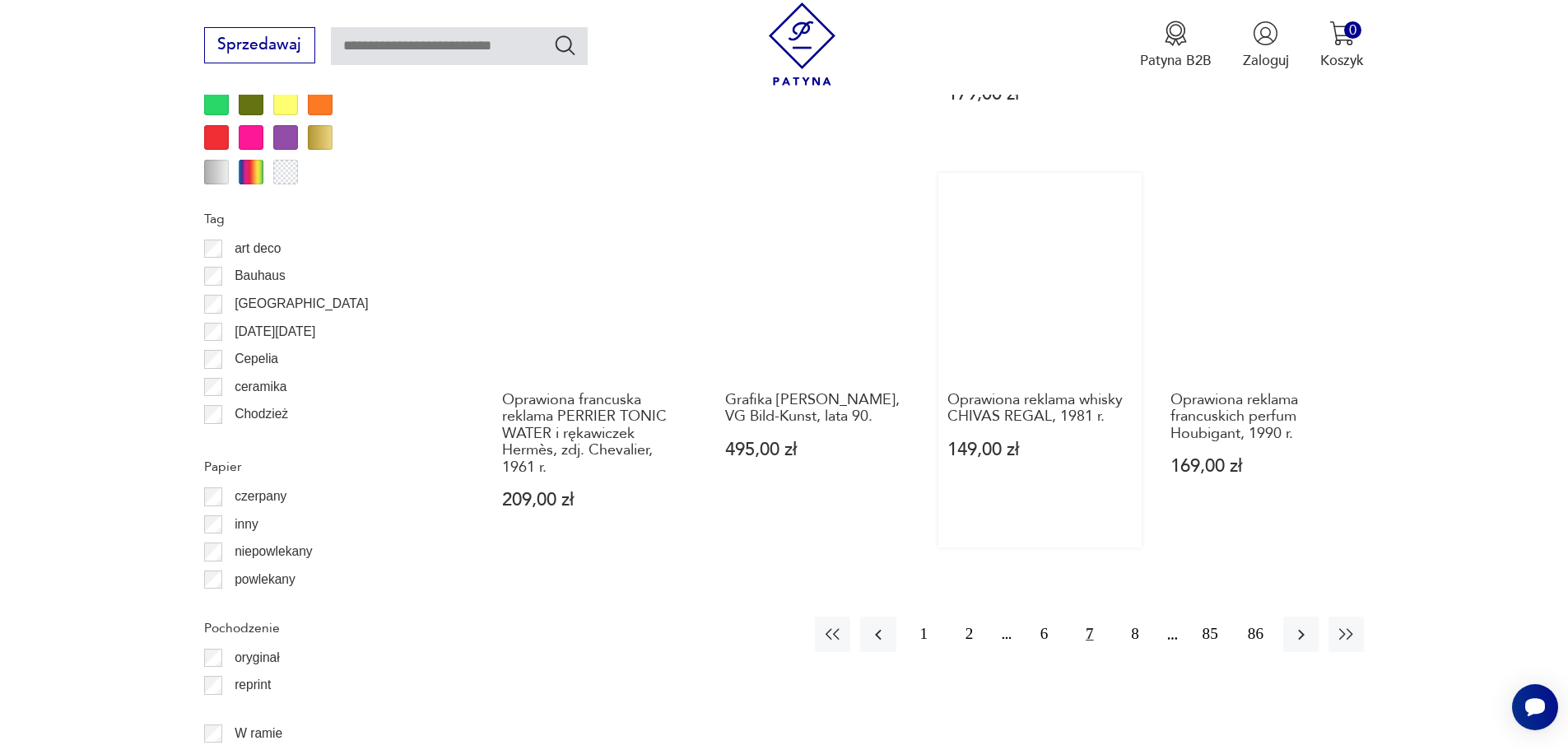
scroll to position [1970, 0]
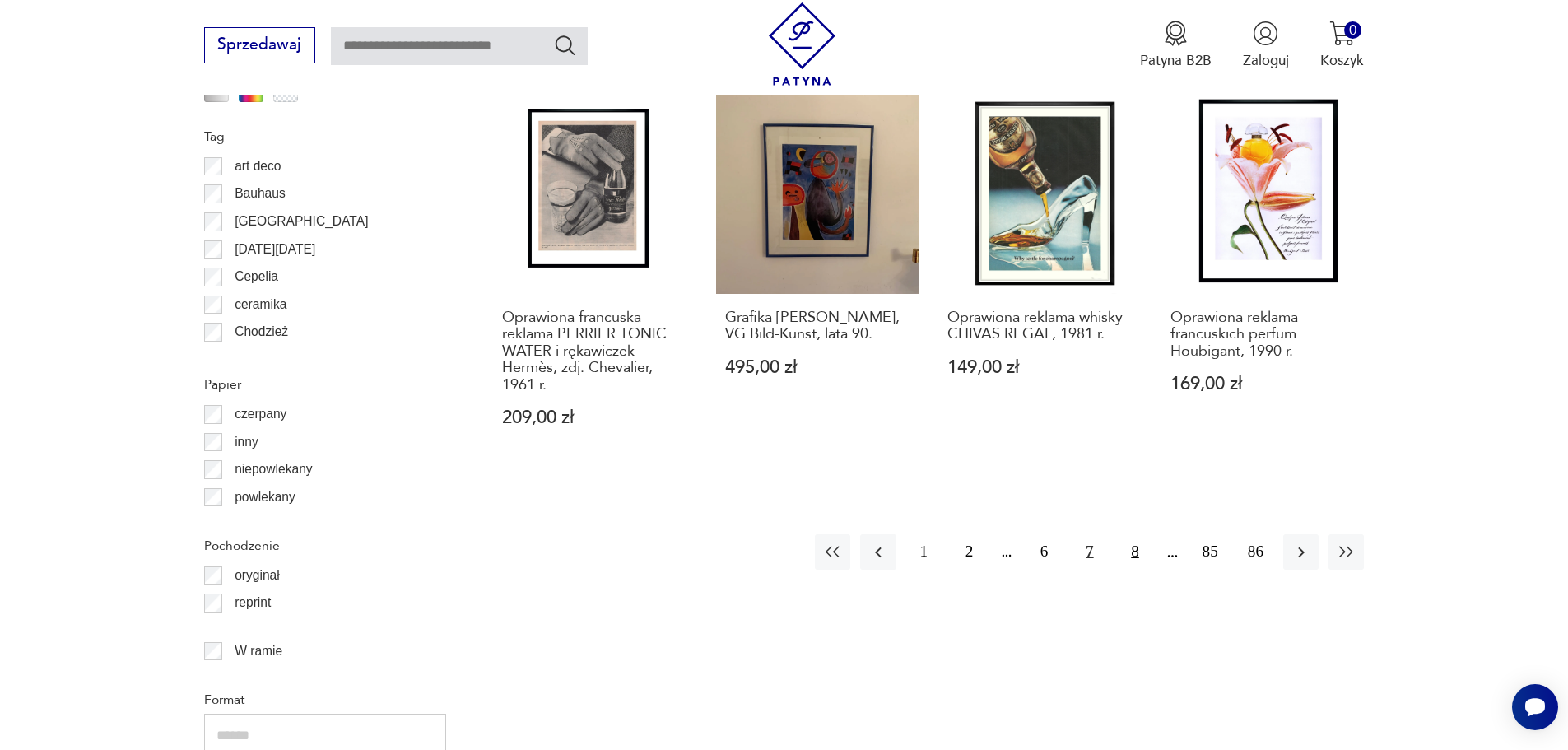
click at [1135, 534] on button "8" at bounding box center [1135, 552] width 36 height 36
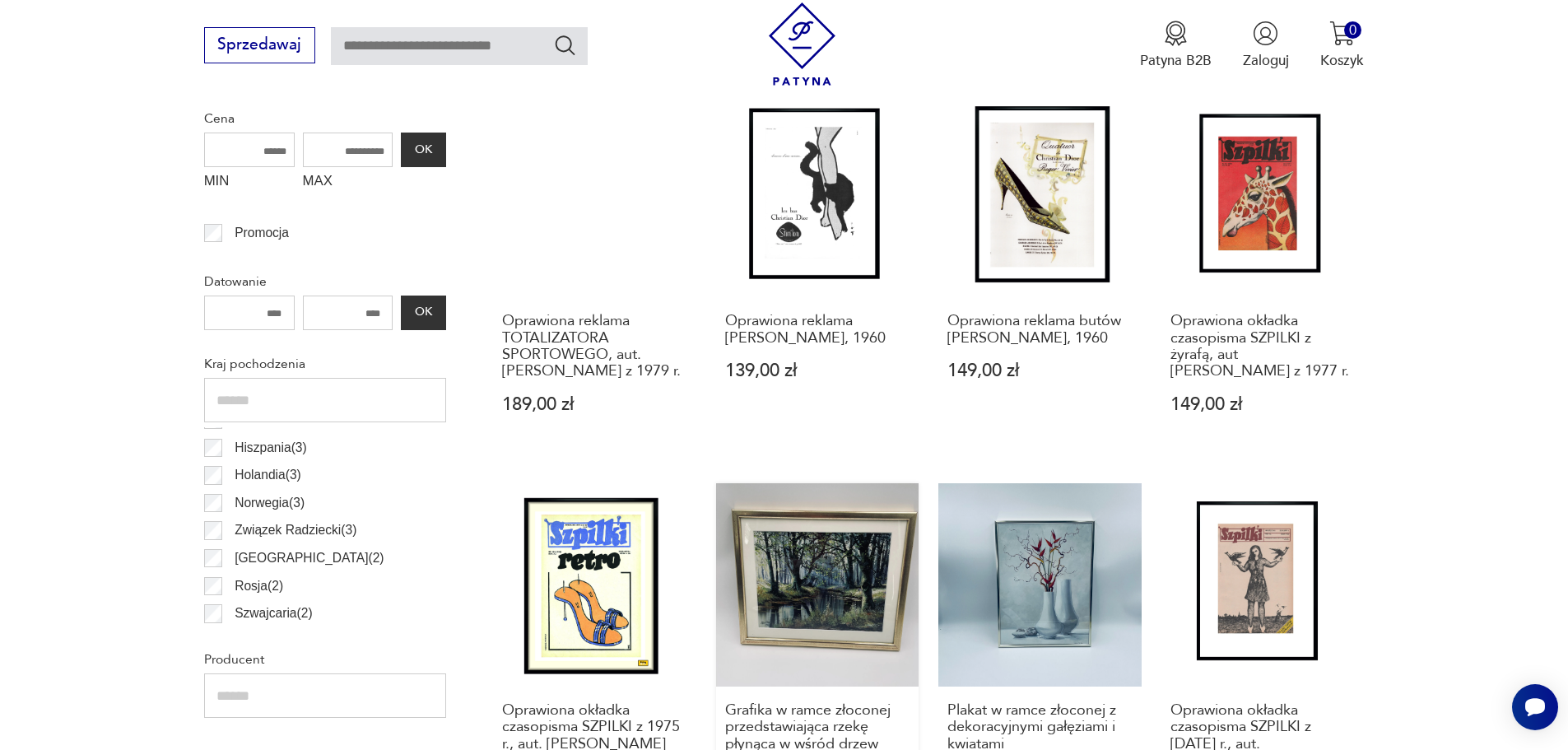
scroll to position [736, 0]
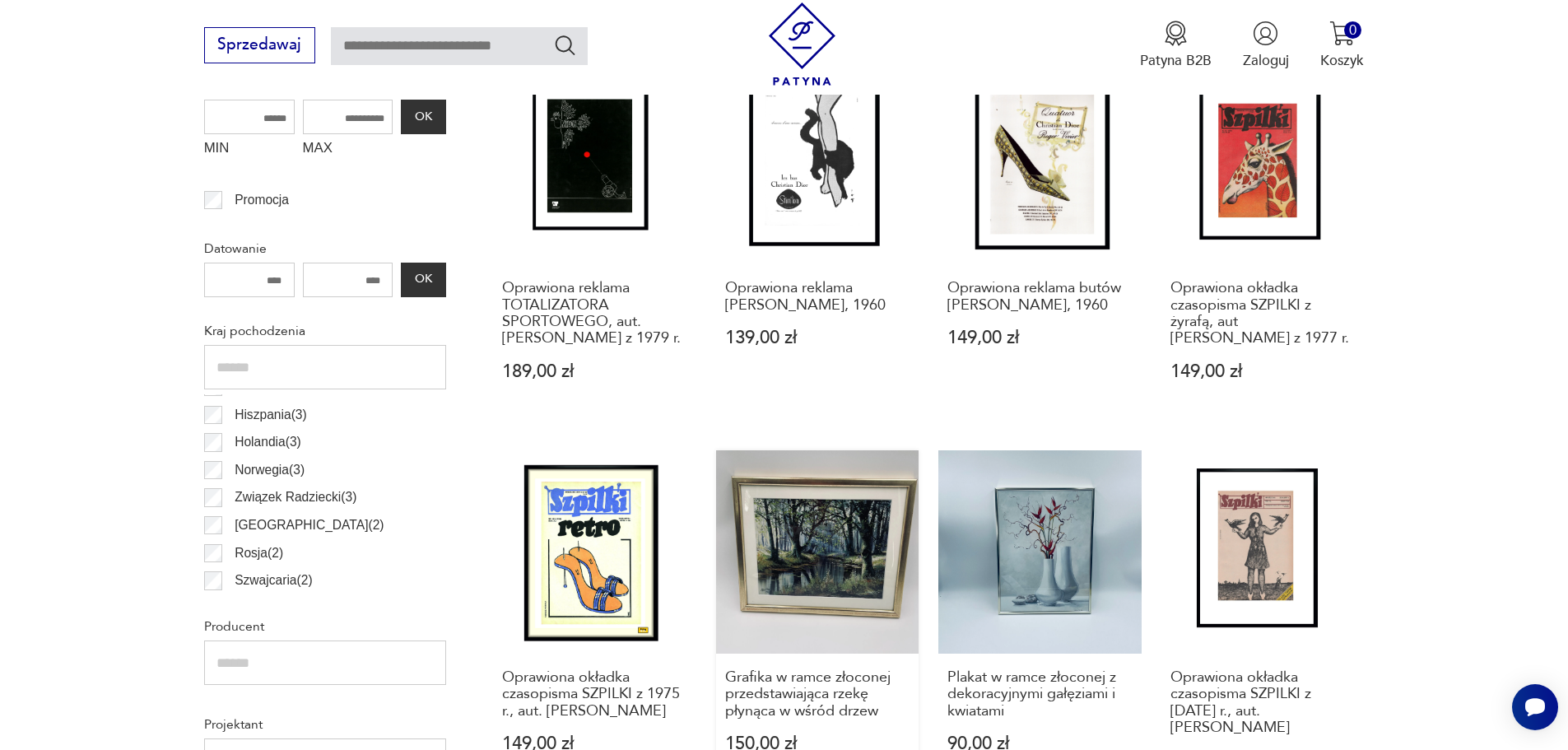
click at [857, 560] on link "Grafika w ramce złoconej przedstawiająca rzekę płynąca w wśród drzew 150,00 zł" at bounding box center [818, 629] width 204 height 358
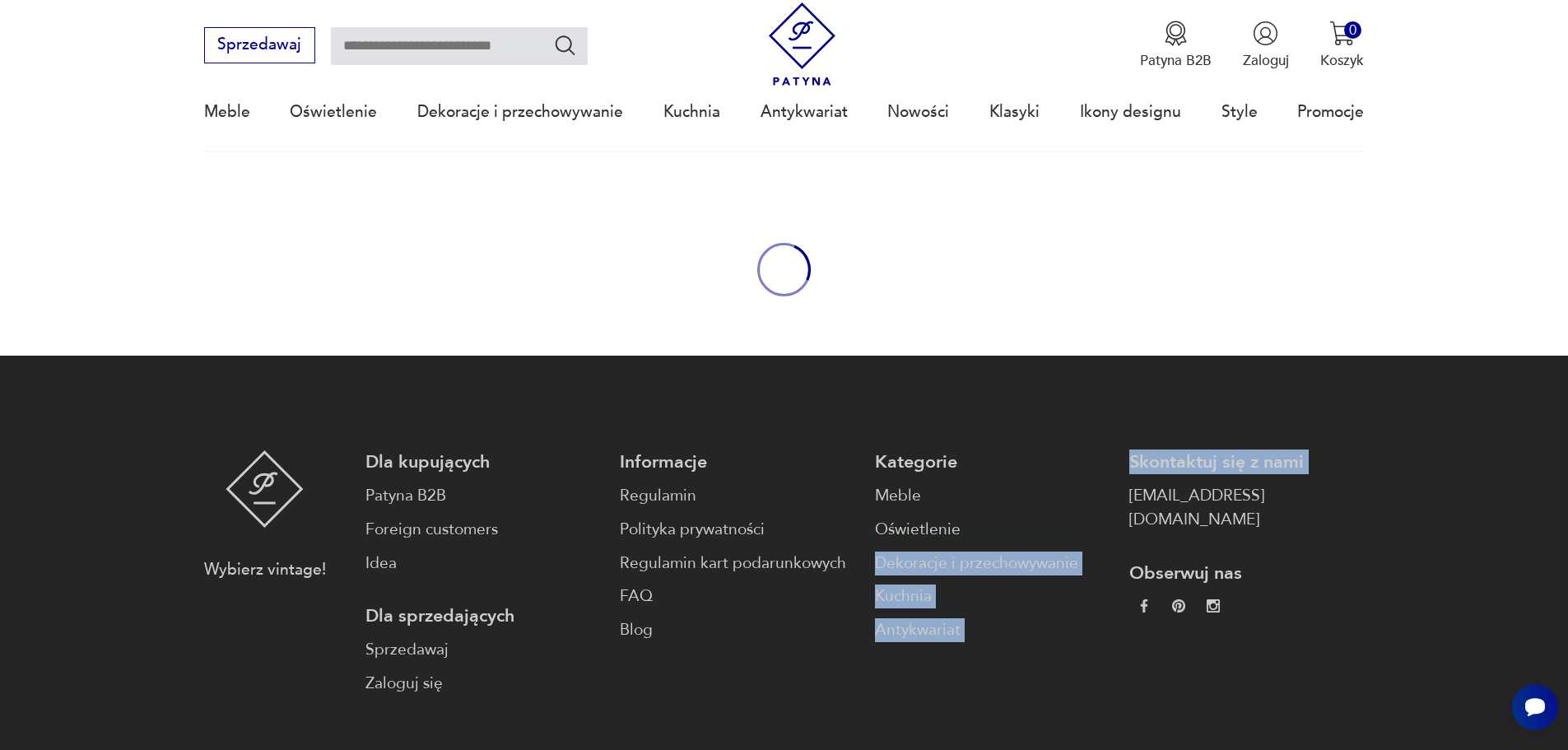
click at [857, 560] on footer "Wybierz vintage! Dla kupujących Patyna B2B Foreign customers Idea Dla sprzedają…" at bounding box center [784, 644] width 1568 height 577
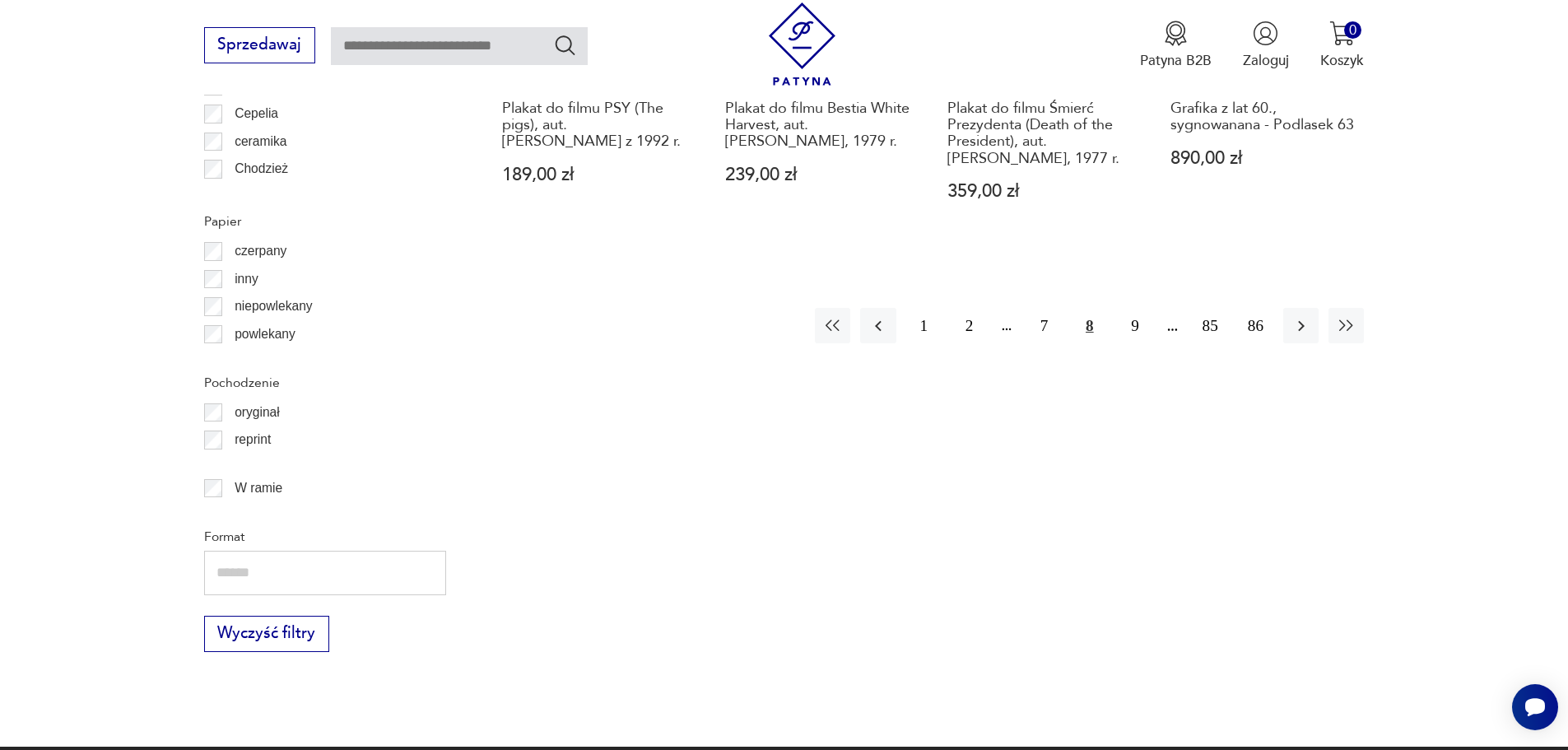
scroll to position [2135, 0]
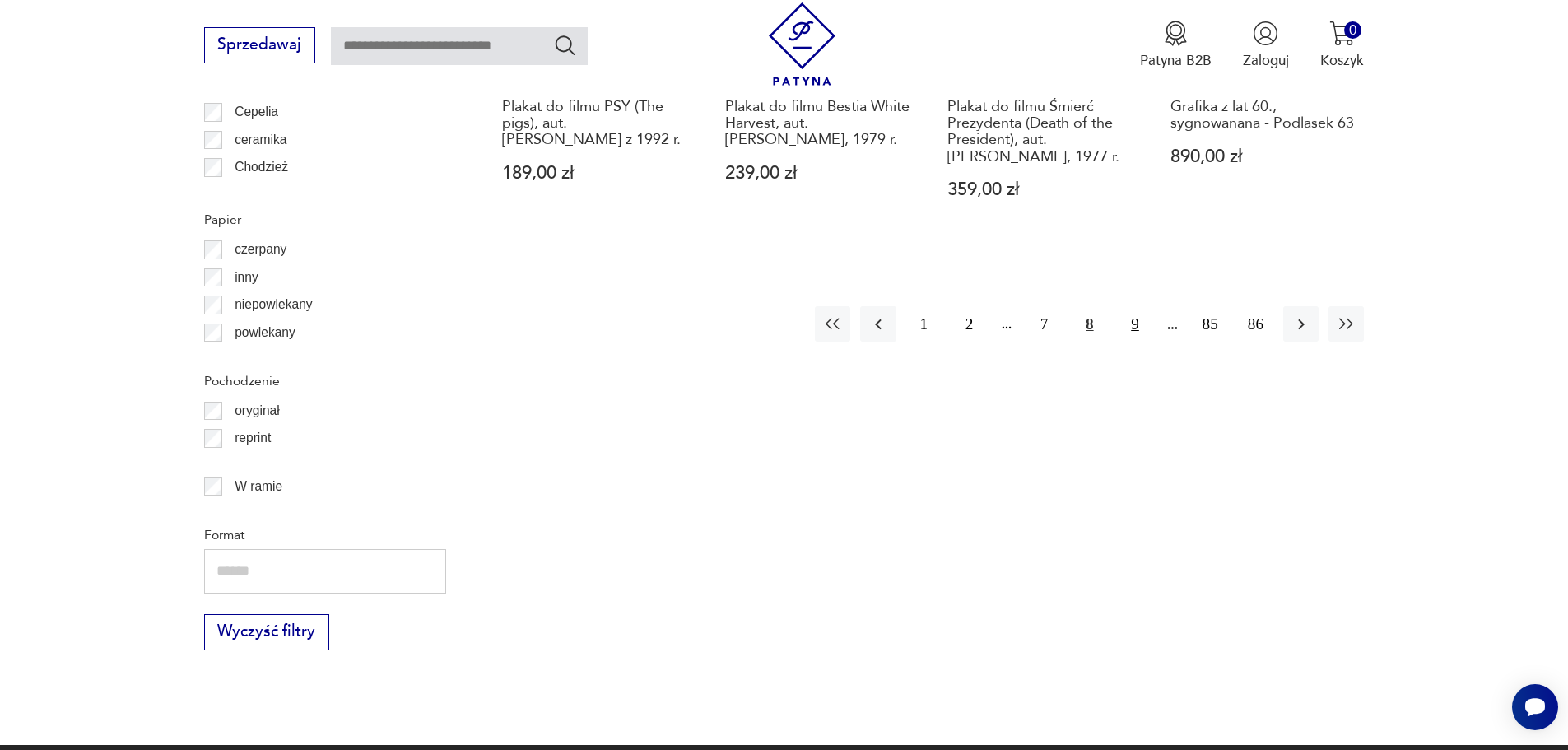
click at [1132, 306] on button "9" at bounding box center [1135, 324] width 36 height 36
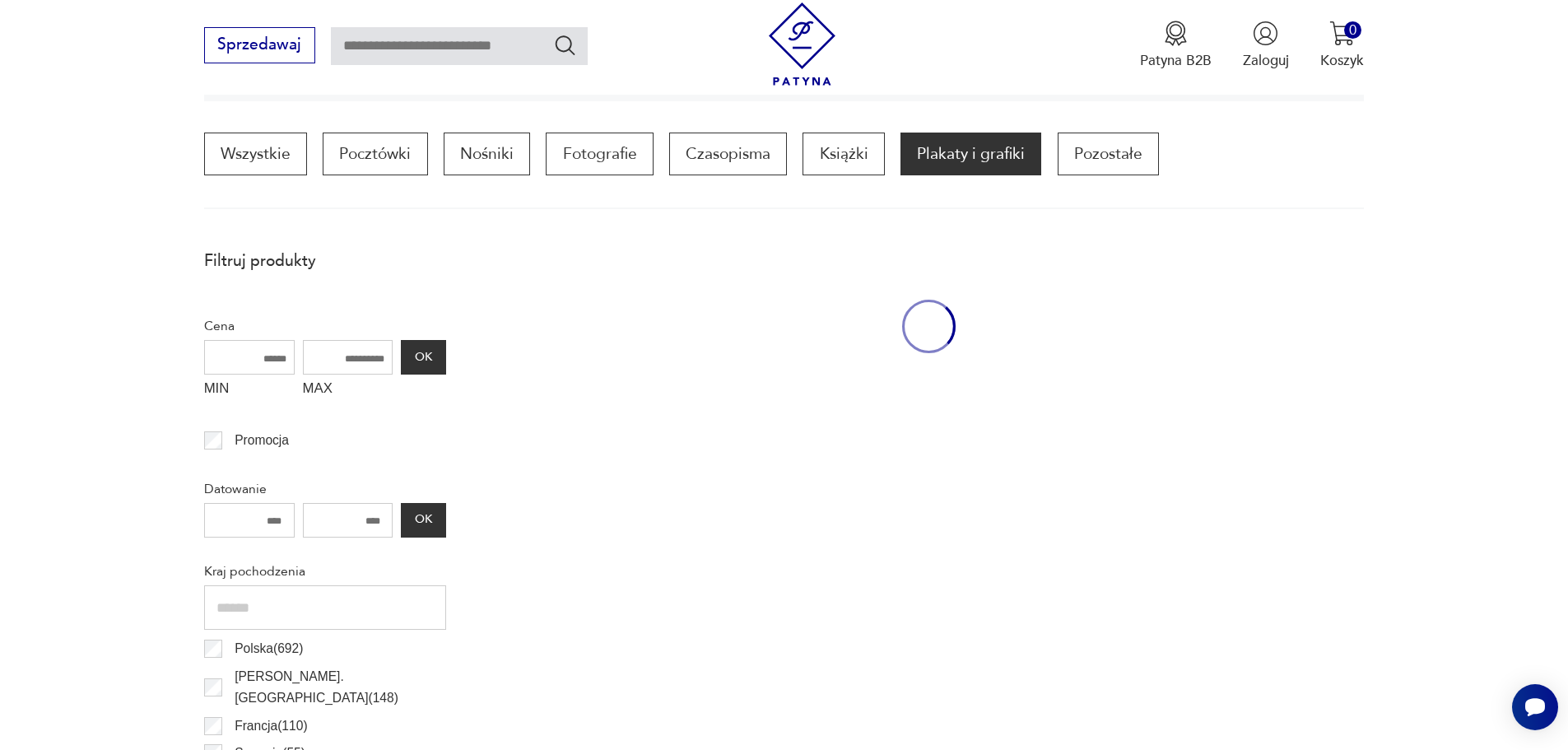
scroll to position [489, 0]
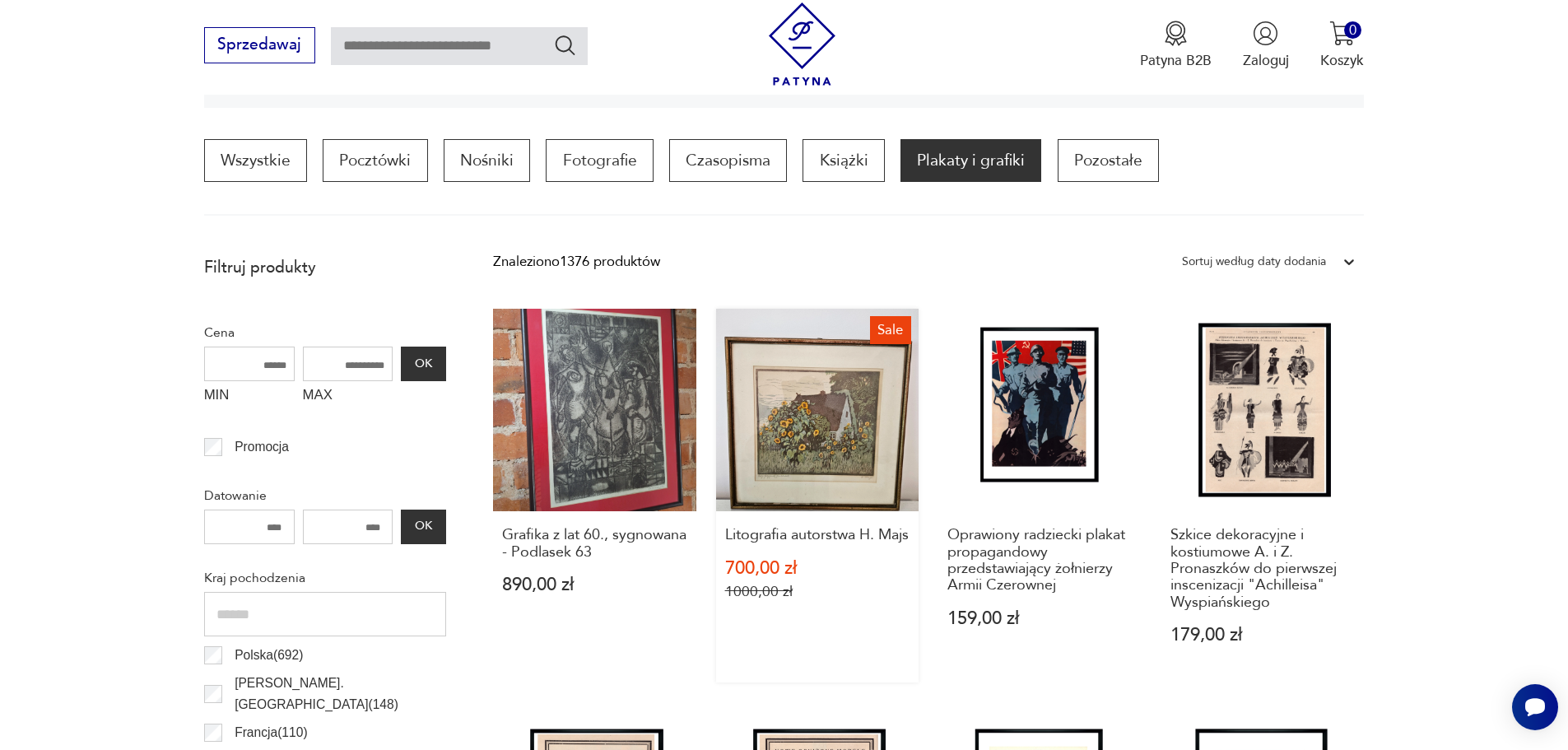
click at [836, 423] on link "Sale Litografia autorstwa H. Majs 700,00 zł 1000,00 zł" at bounding box center [818, 496] width 204 height 375
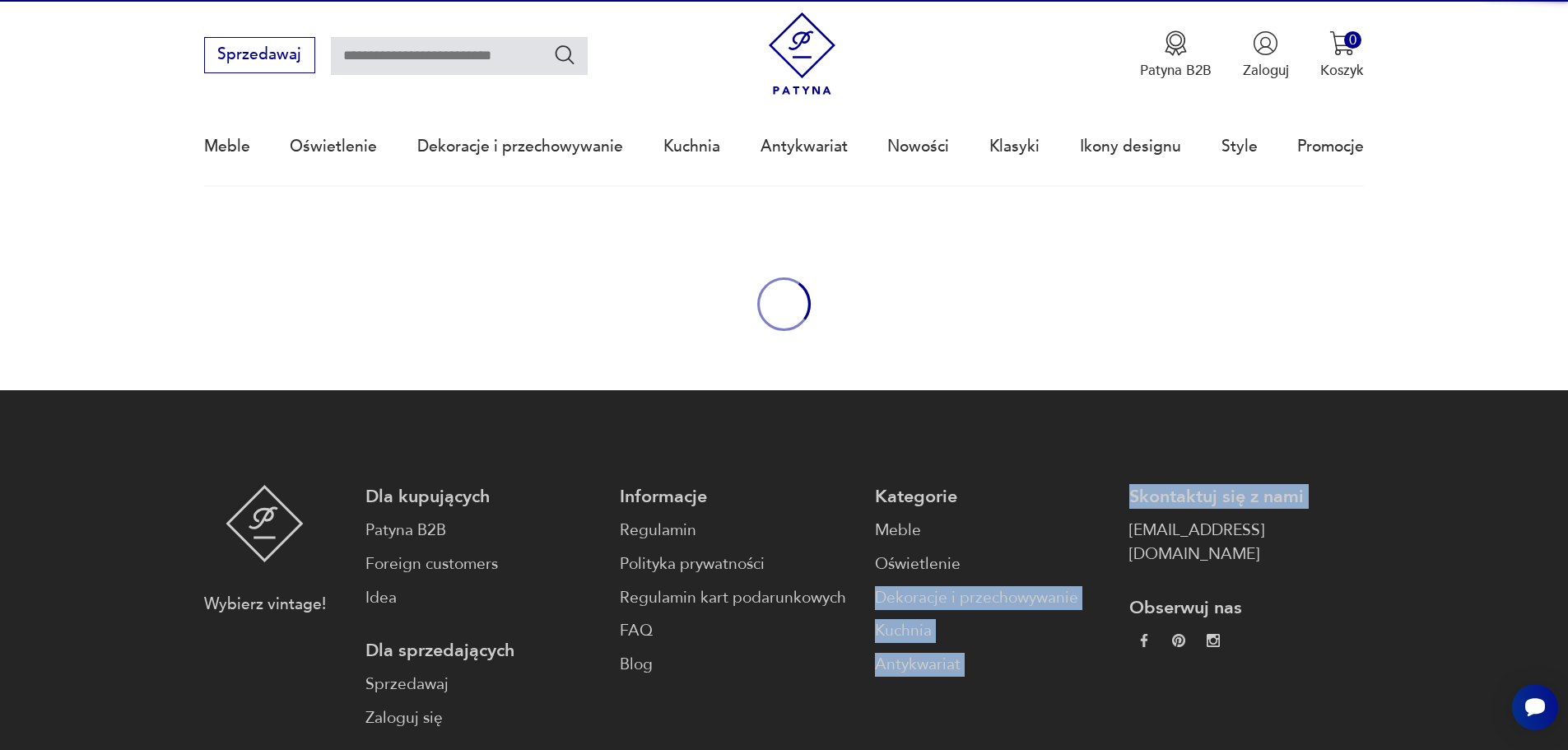
click at [836, 423] on footer "Wybierz vintage! Dla kupujących Patyna B2B Foreign customers Idea Dla sprzedają…" at bounding box center [784, 678] width 1568 height 577
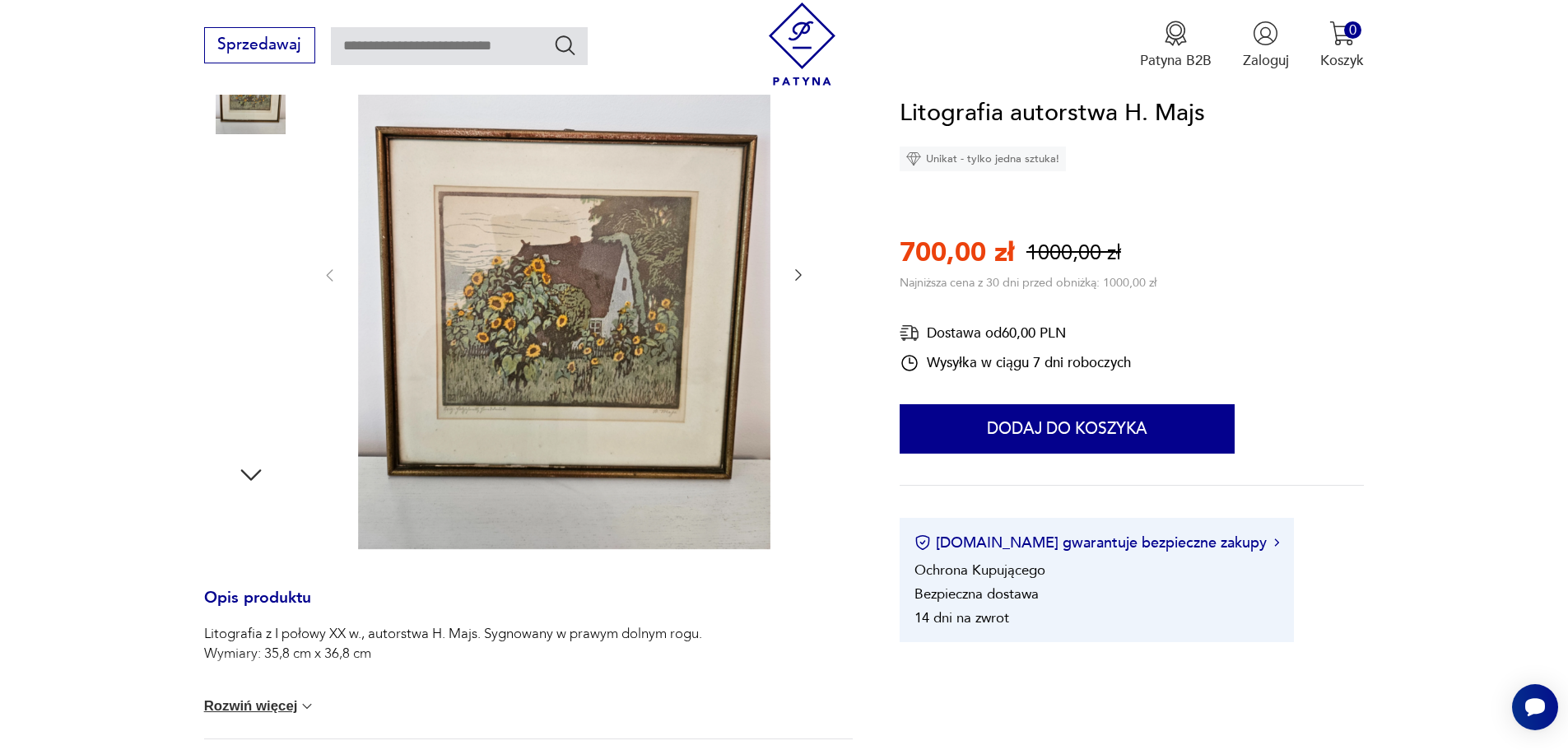
scroll to position [411, 0]
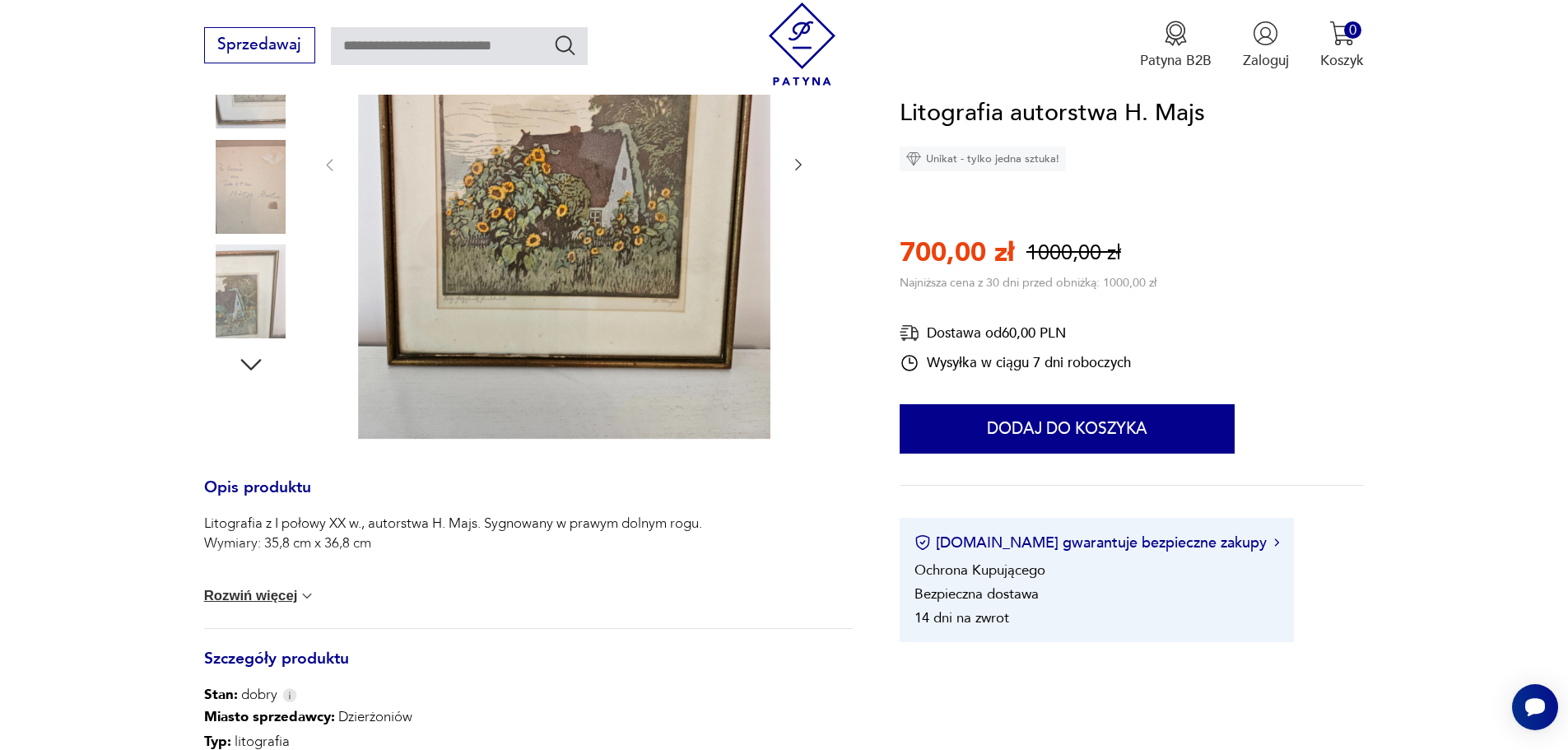
click at [290, 595] on button "Rozwiń więcej" at bounding box center [259, 595] width 112 height 17
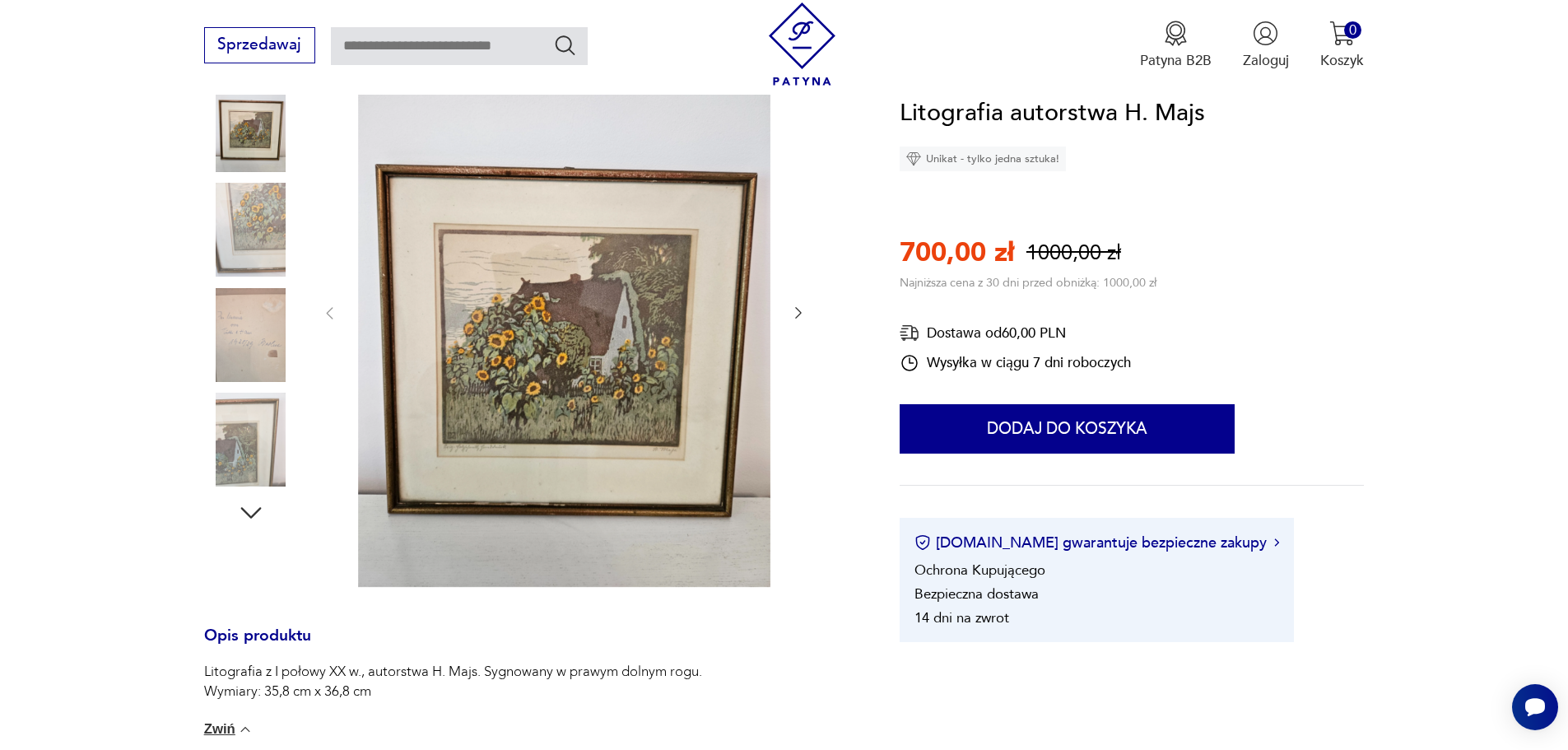
scroll to position [247, 0]
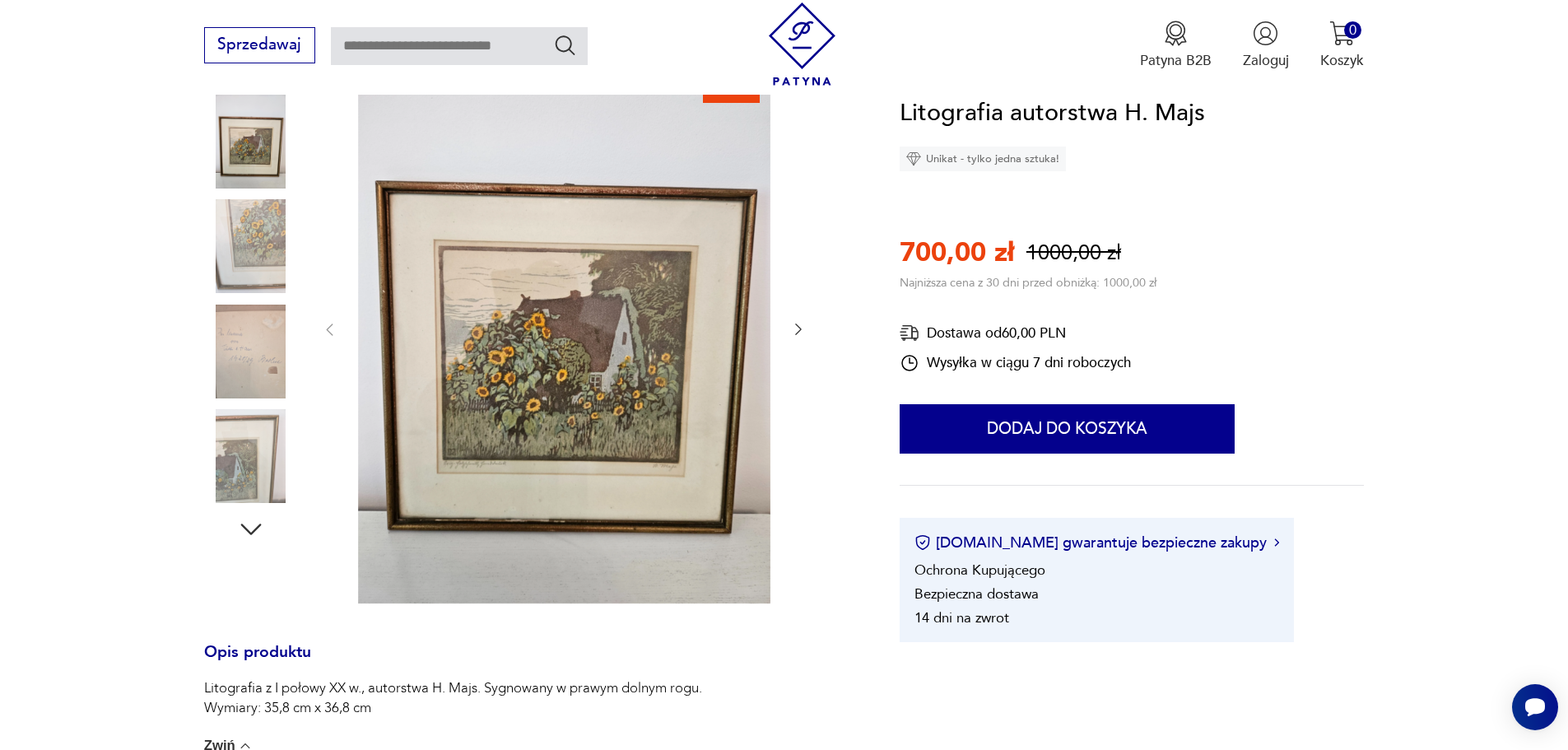
click at [797, 327] on icon "button" at bounding box center [798, 329] width 17 height 17
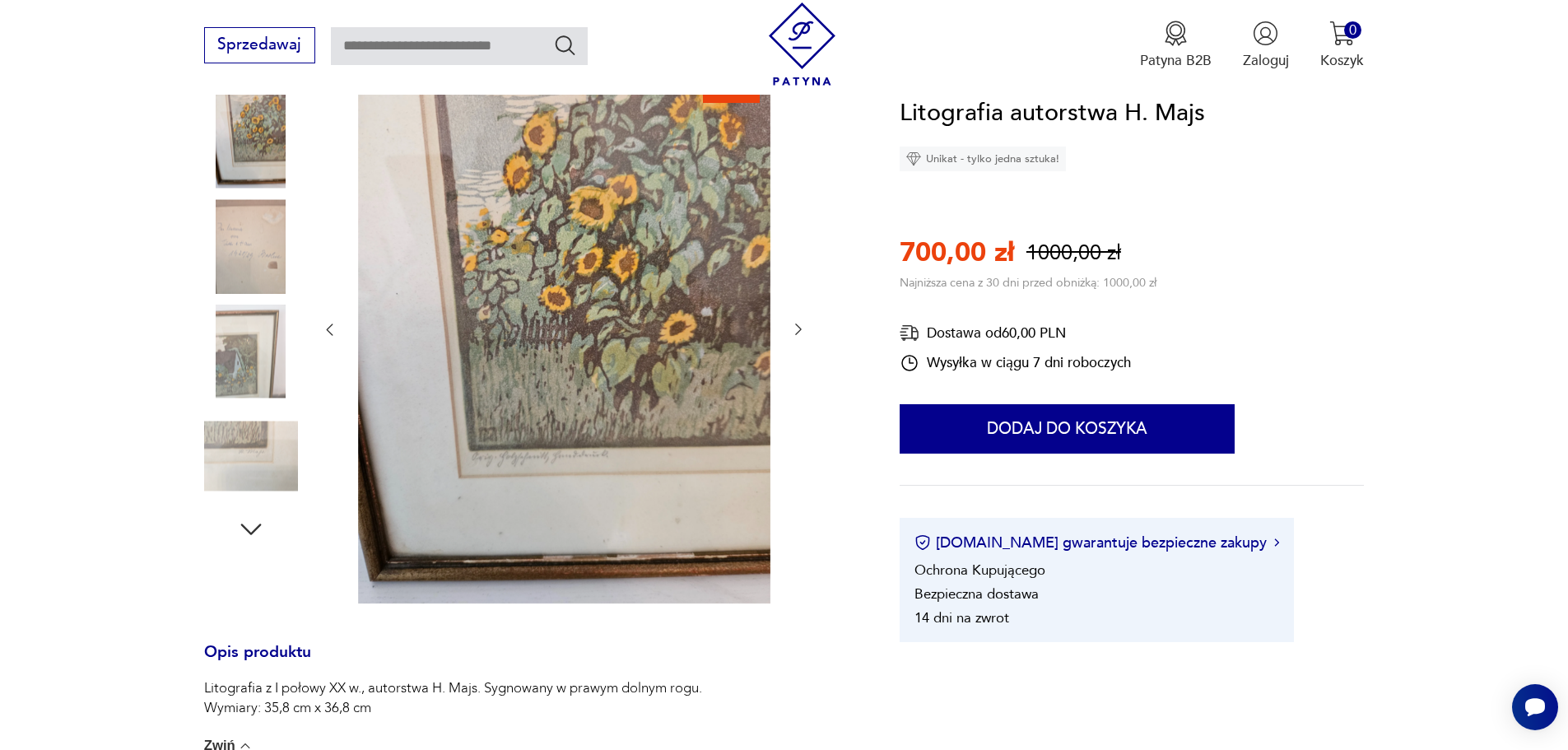
click at [797, 327] on icon "button" at bounding box center [798, 329] width 17 height 17
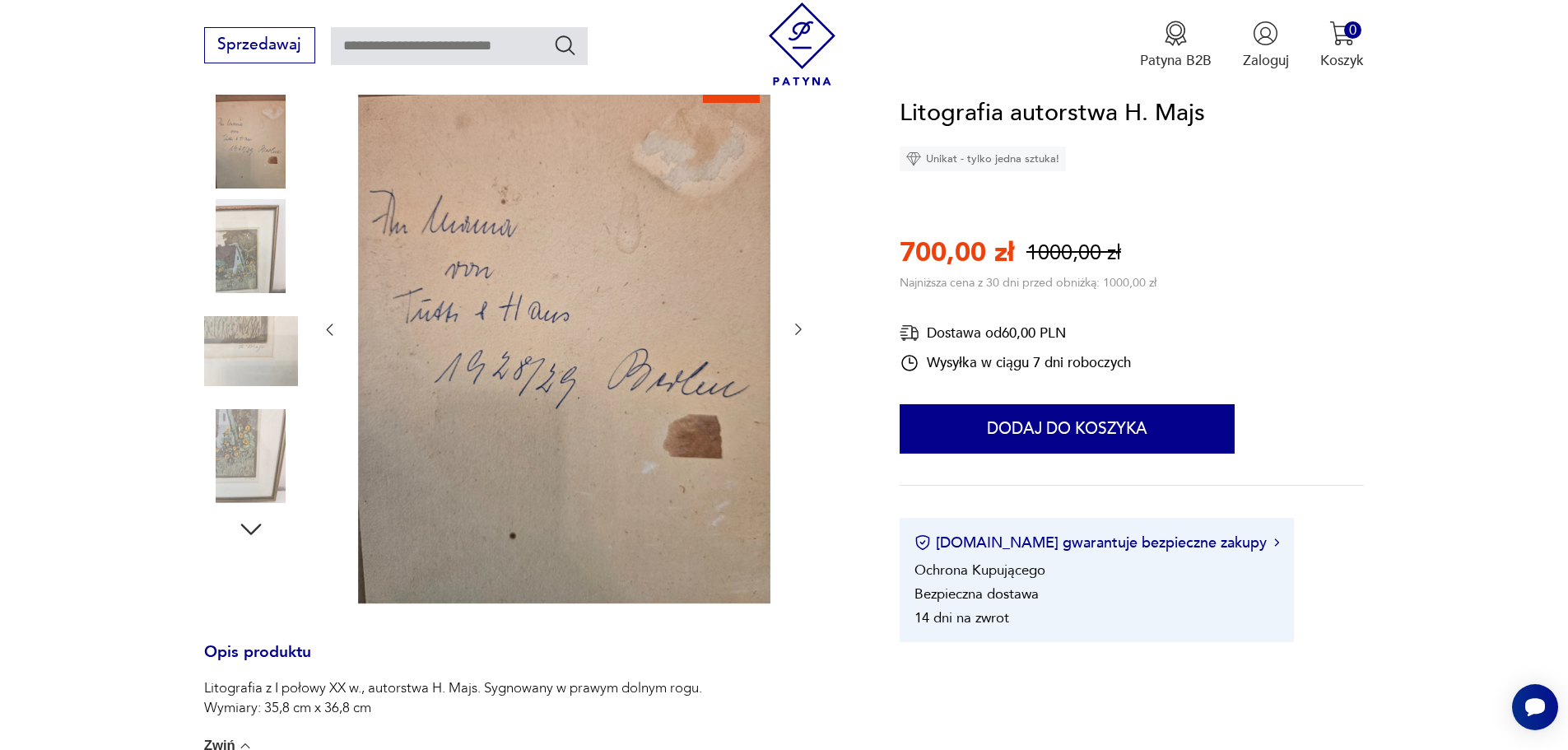
click at [797, 327] on icon "button" at bounding box center [798, 329] width 17 height 17
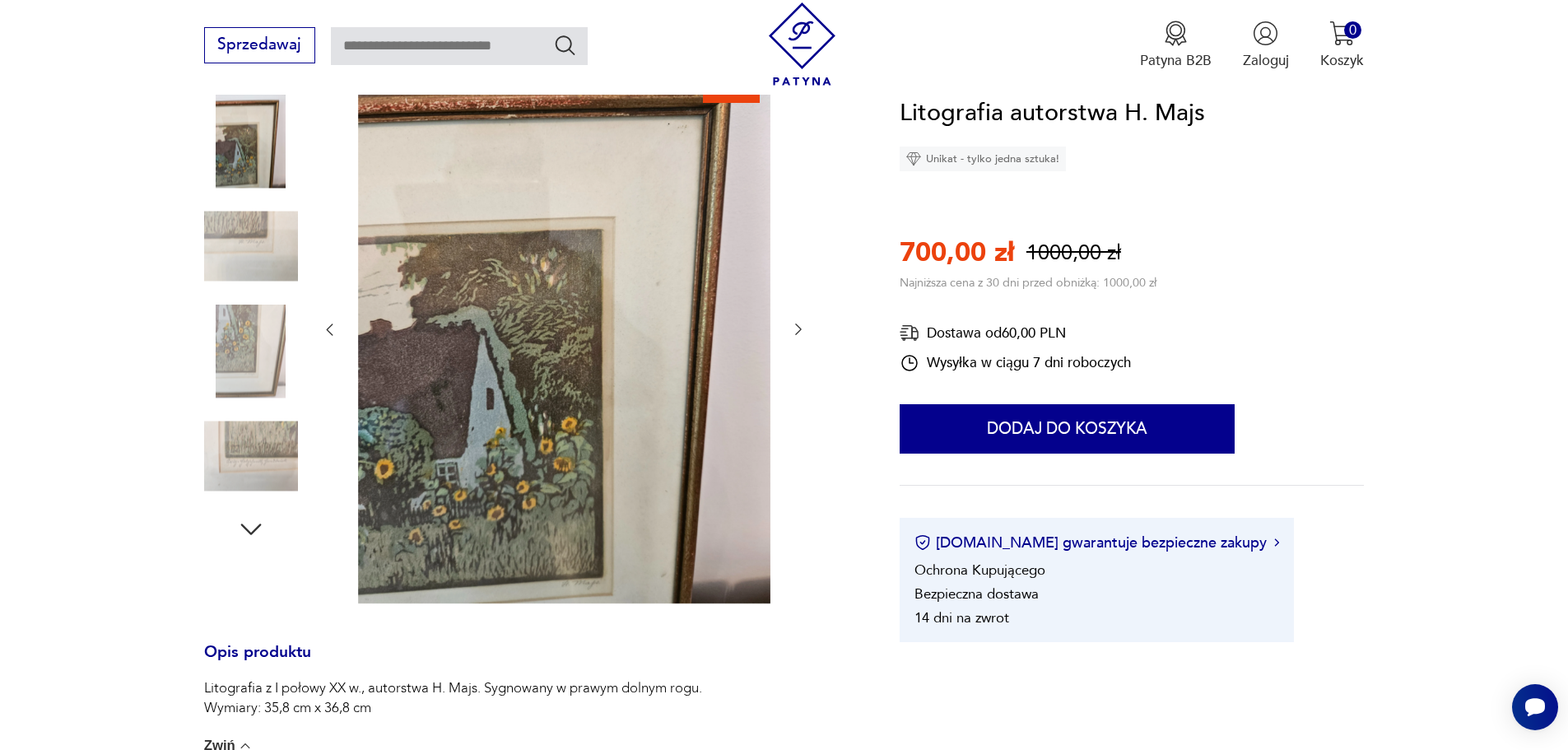
click at [329, 327] on icon "button" at bounding box center [329, 329] width 17 height 17
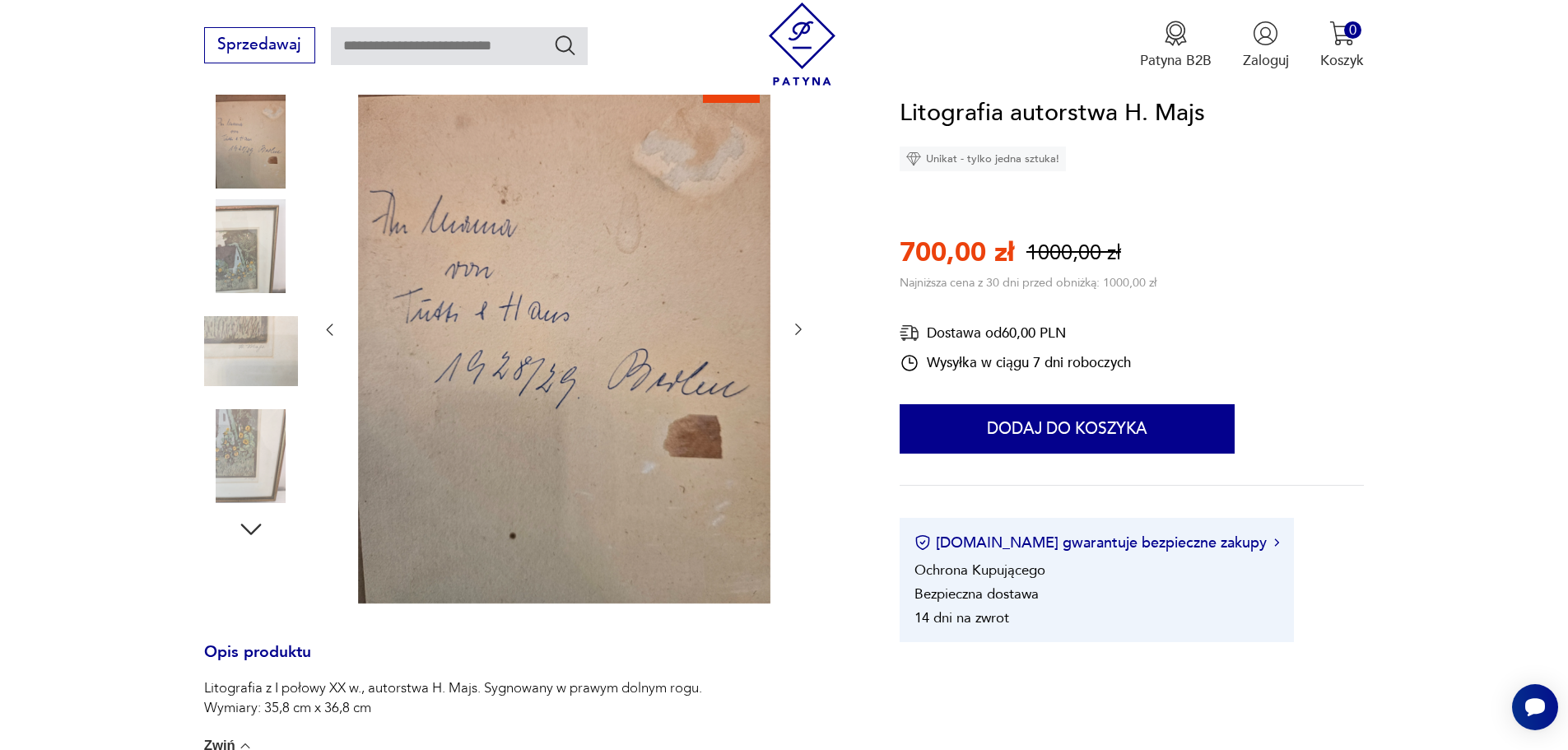
click at [233, 252] on img at bounding box center [250, 245] width 93 height 93
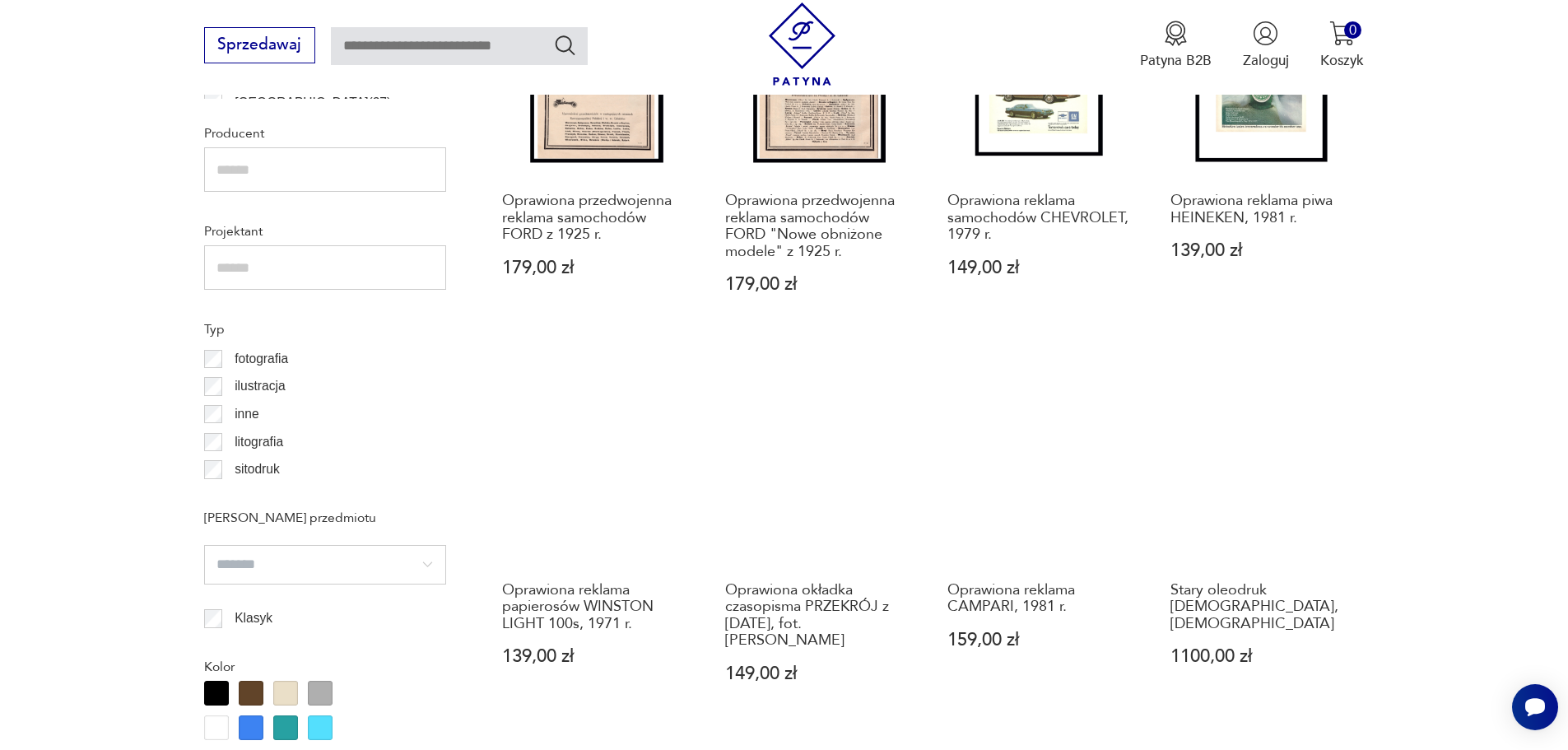
scroll to position [1230, 0]
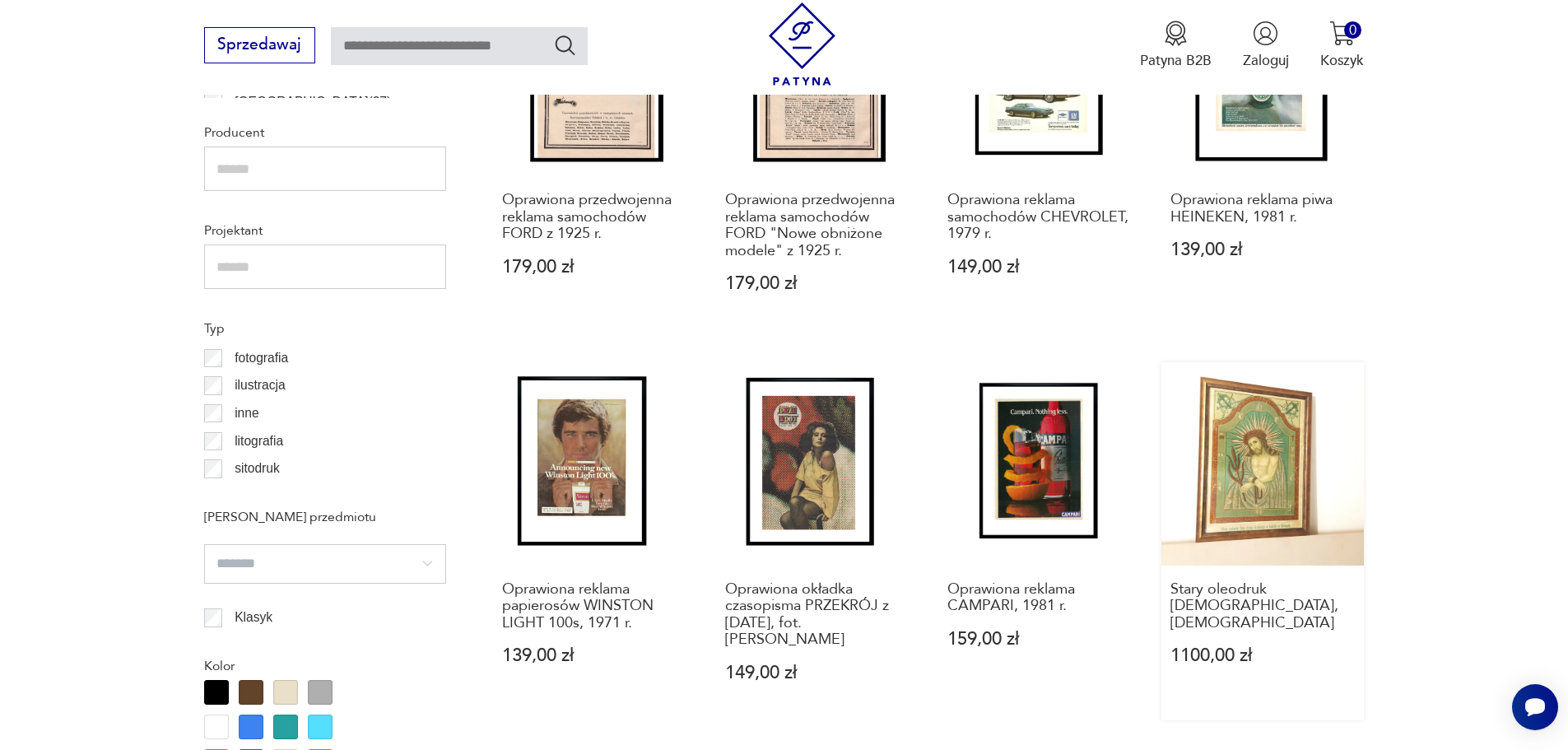
click at [1251, 482] on link "Stary oleodruk Ecce Homo, [DEMOGRAPHIC_DATA] 1100,00 zł" at bounding box center [1263, 540] width 204 height 358
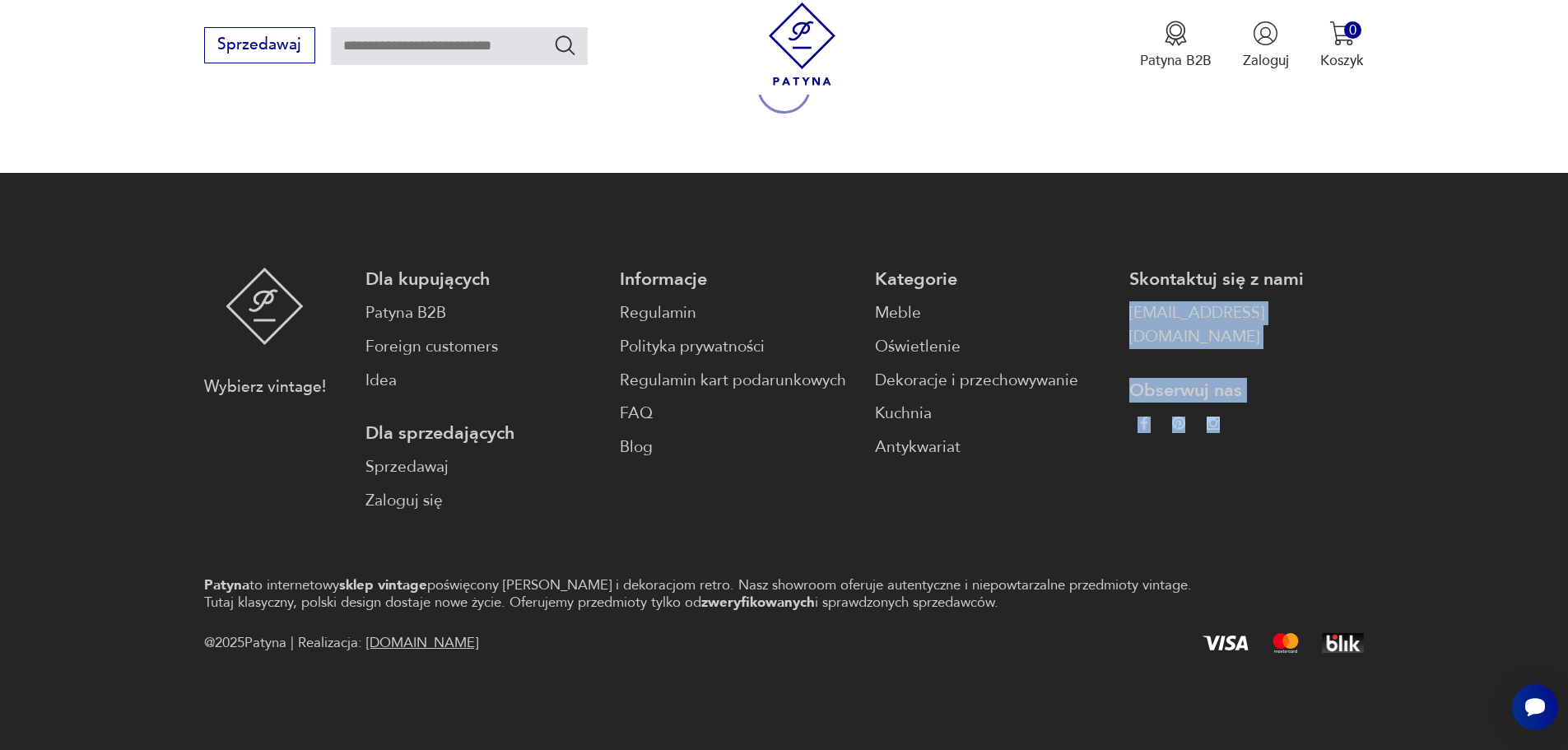
click at [1252, 482] on div "Skontaktuj się z nami [EMAIL_ADDRESS][DOMAIN_NAME] Obserwuj nas" at bounding box center [1247, 389] width 235 height 245
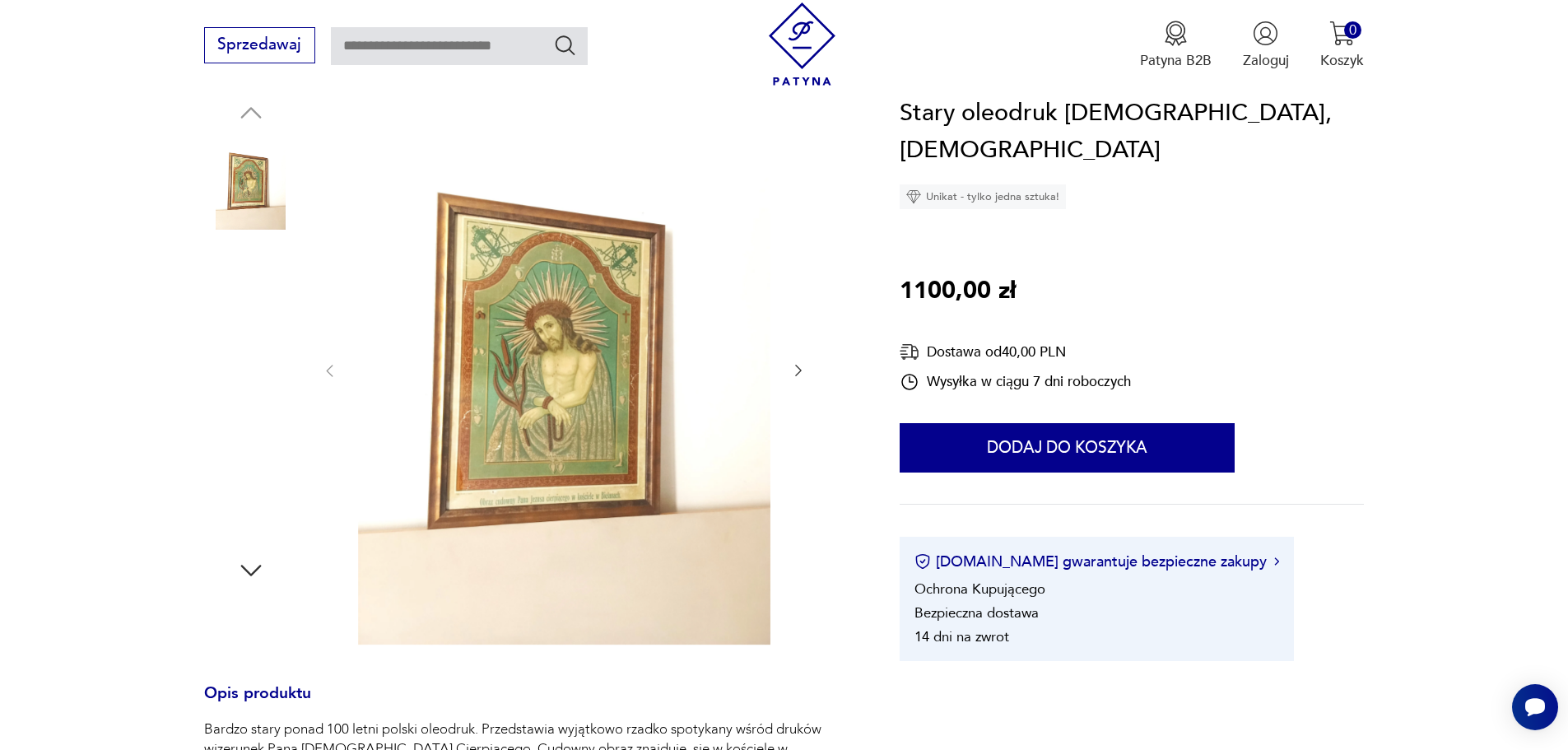
scroll to position [165, 0]
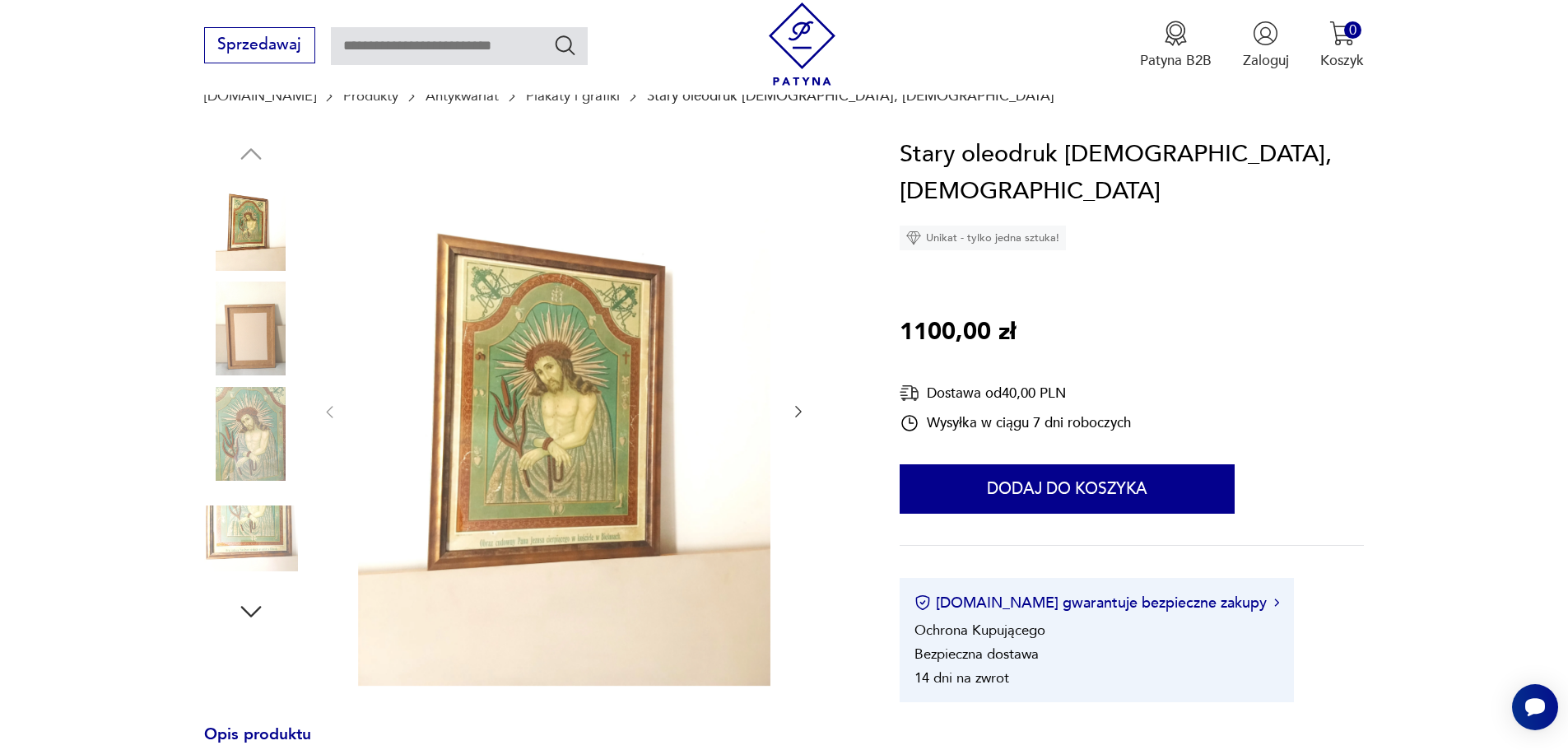
click at [245, 429] on img at bounding box center [250, 433] width 93 height 93
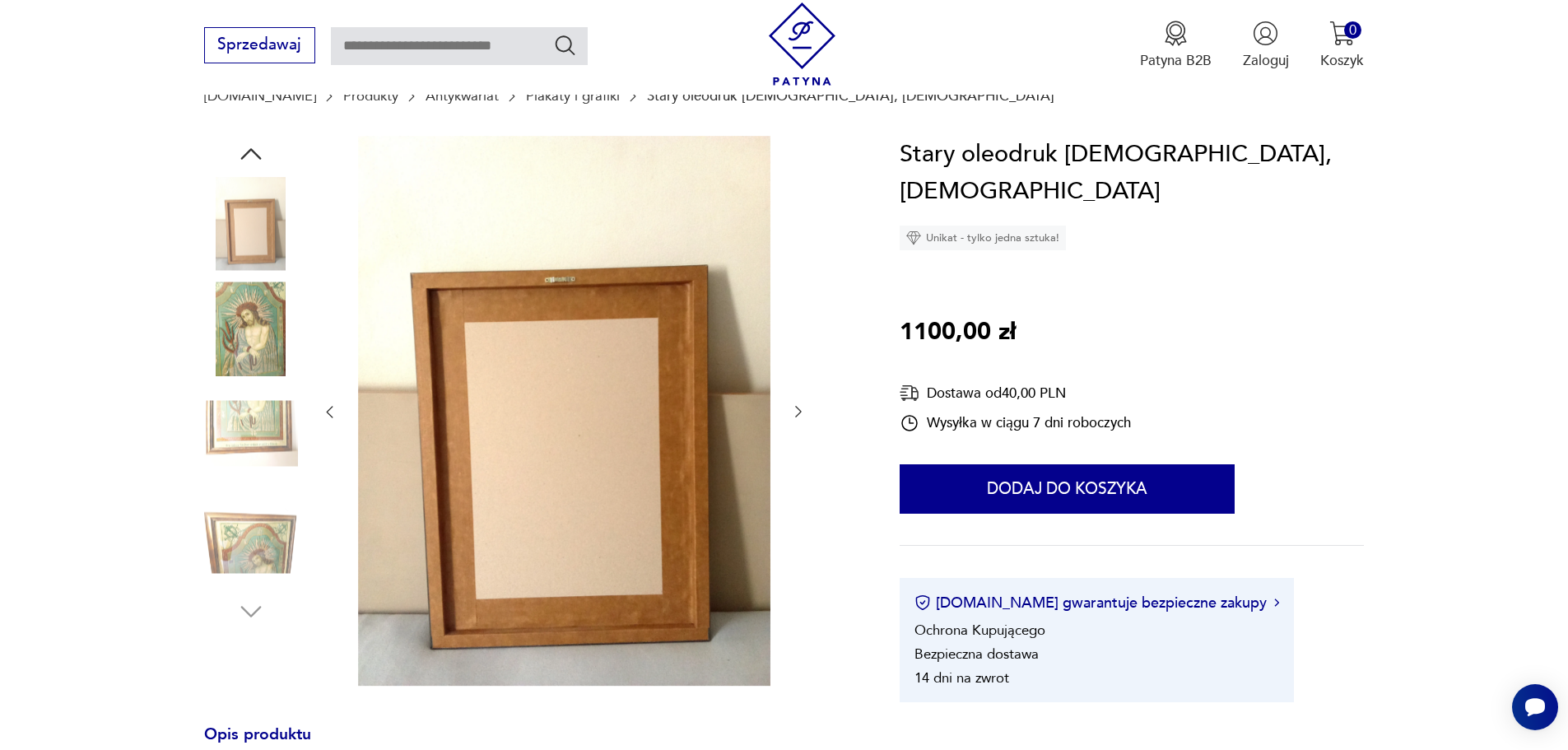
click at [246, 533] on img at bounding box center [250, 538] width 93 height 93
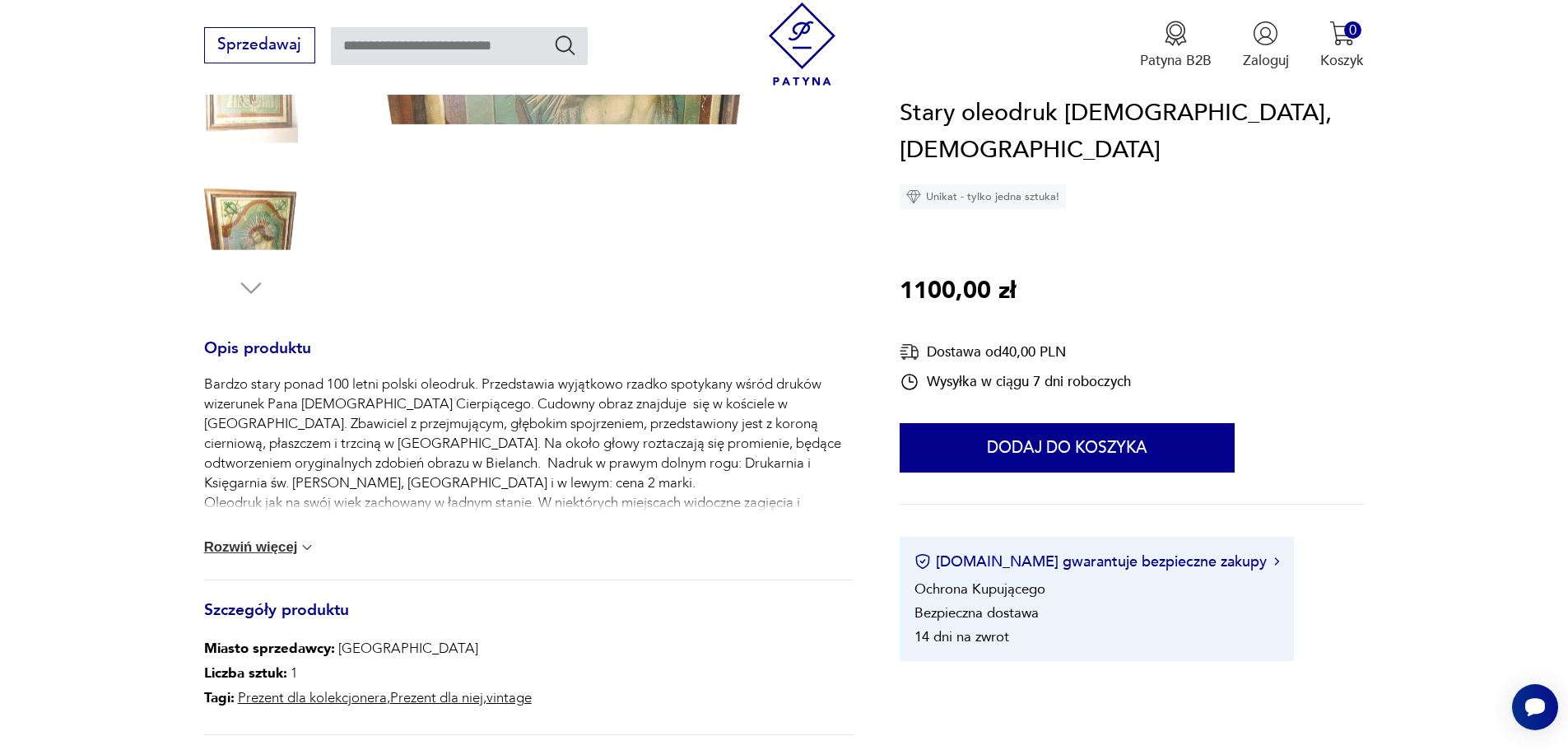
scroll to position [494, 0]
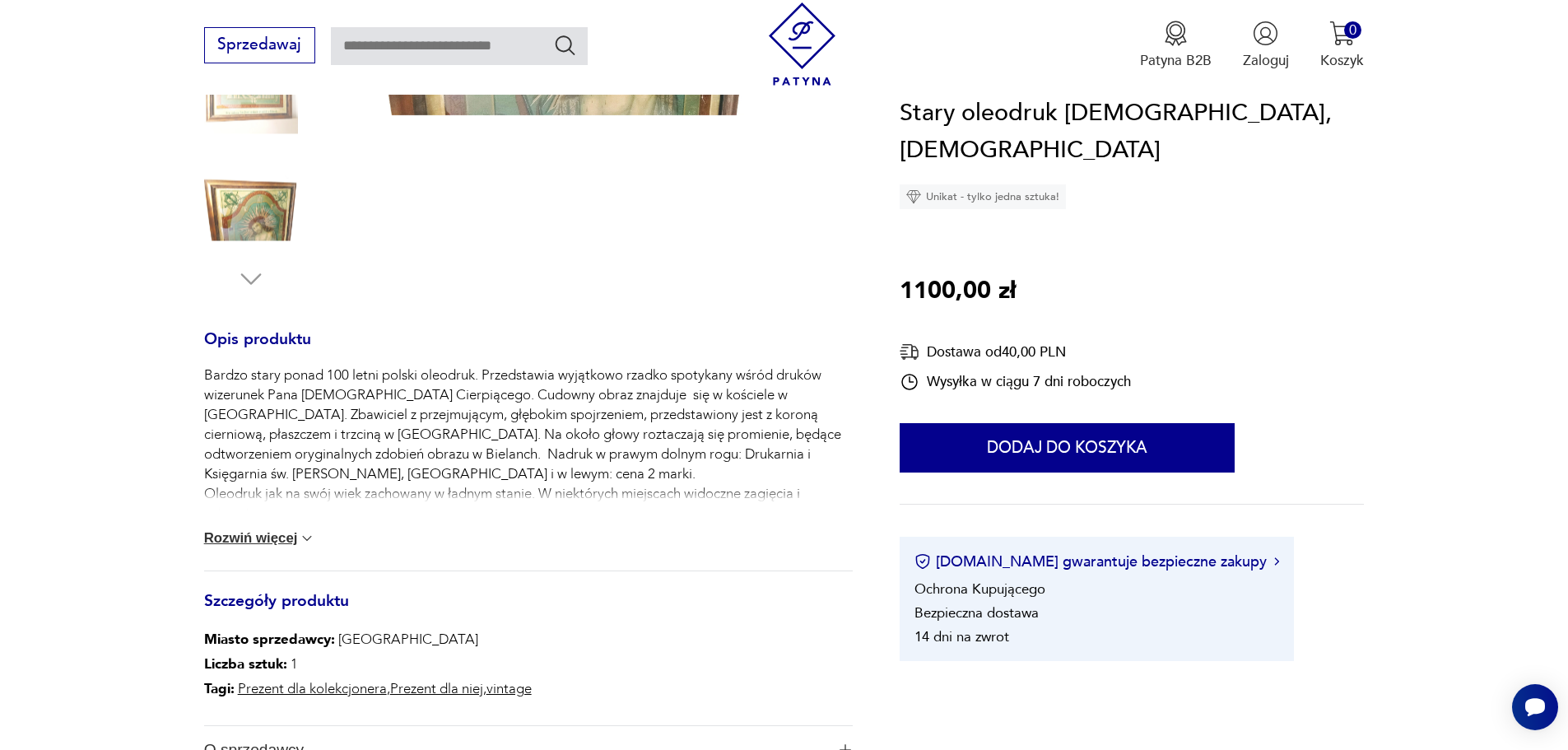
click at [265, 541] on button "Rozwiń więcej" at bounding box center [259, 537] width 112 height 17
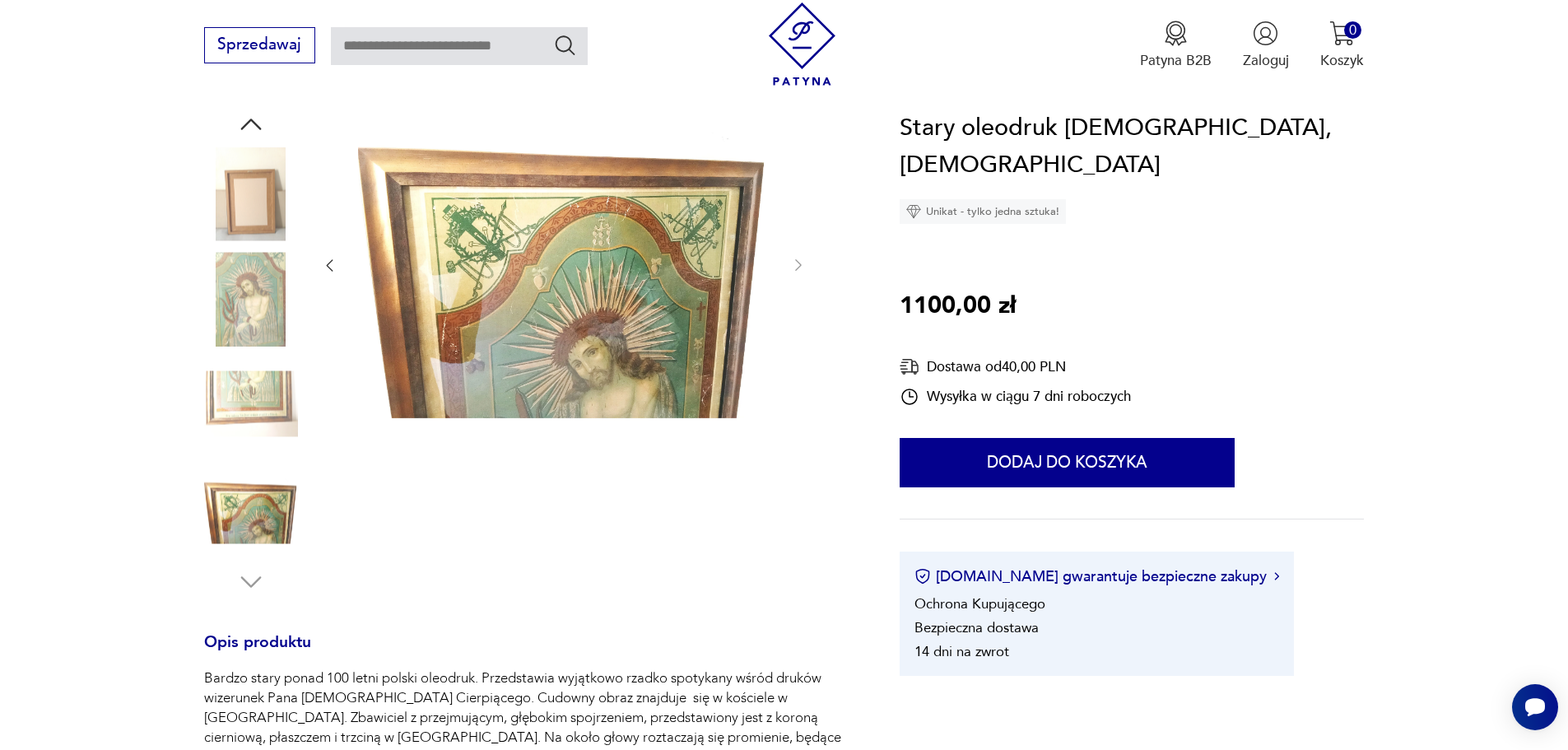
scroll to position [165, 0]
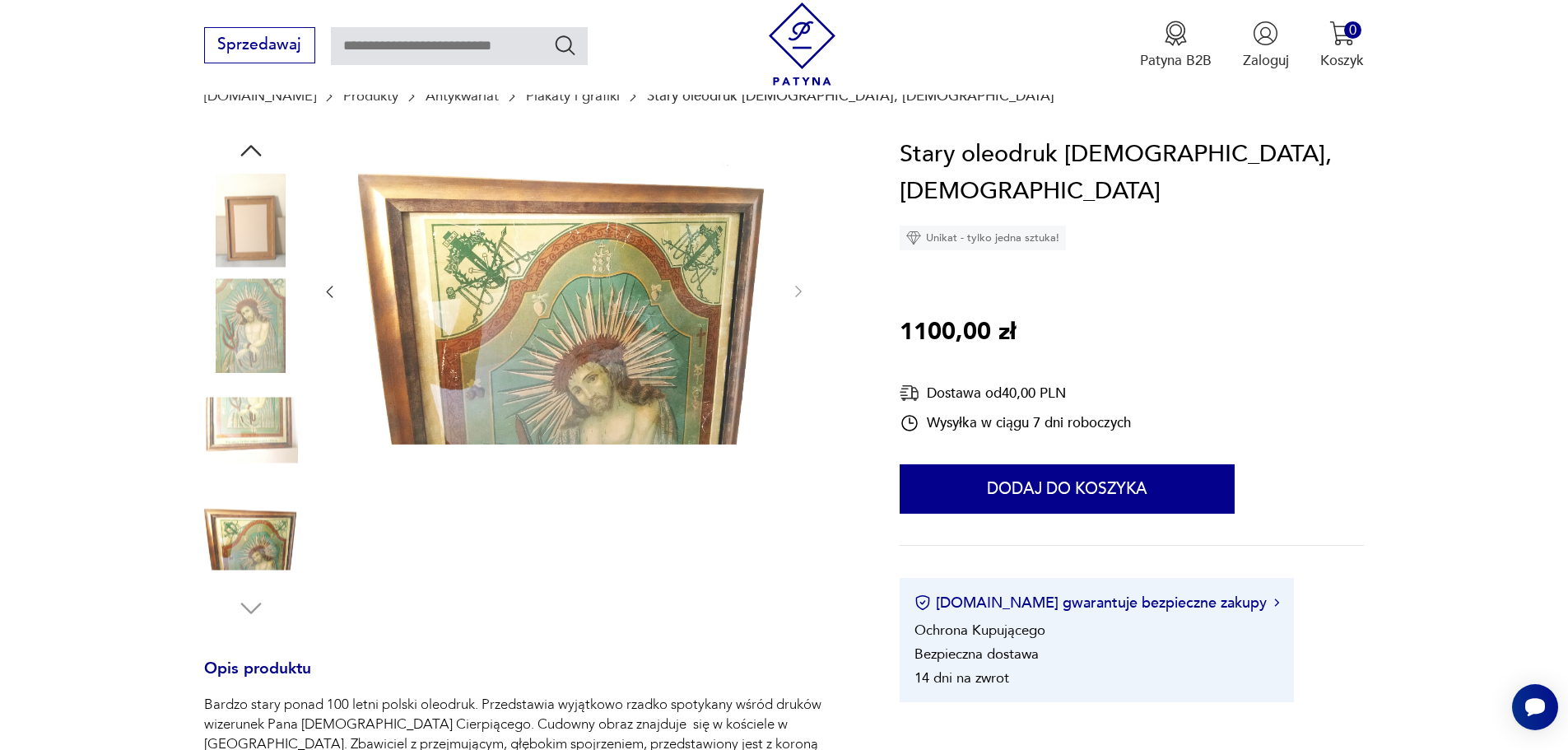
click at [256, 313] on img at bounding box center [250, 325] width 93 height 93
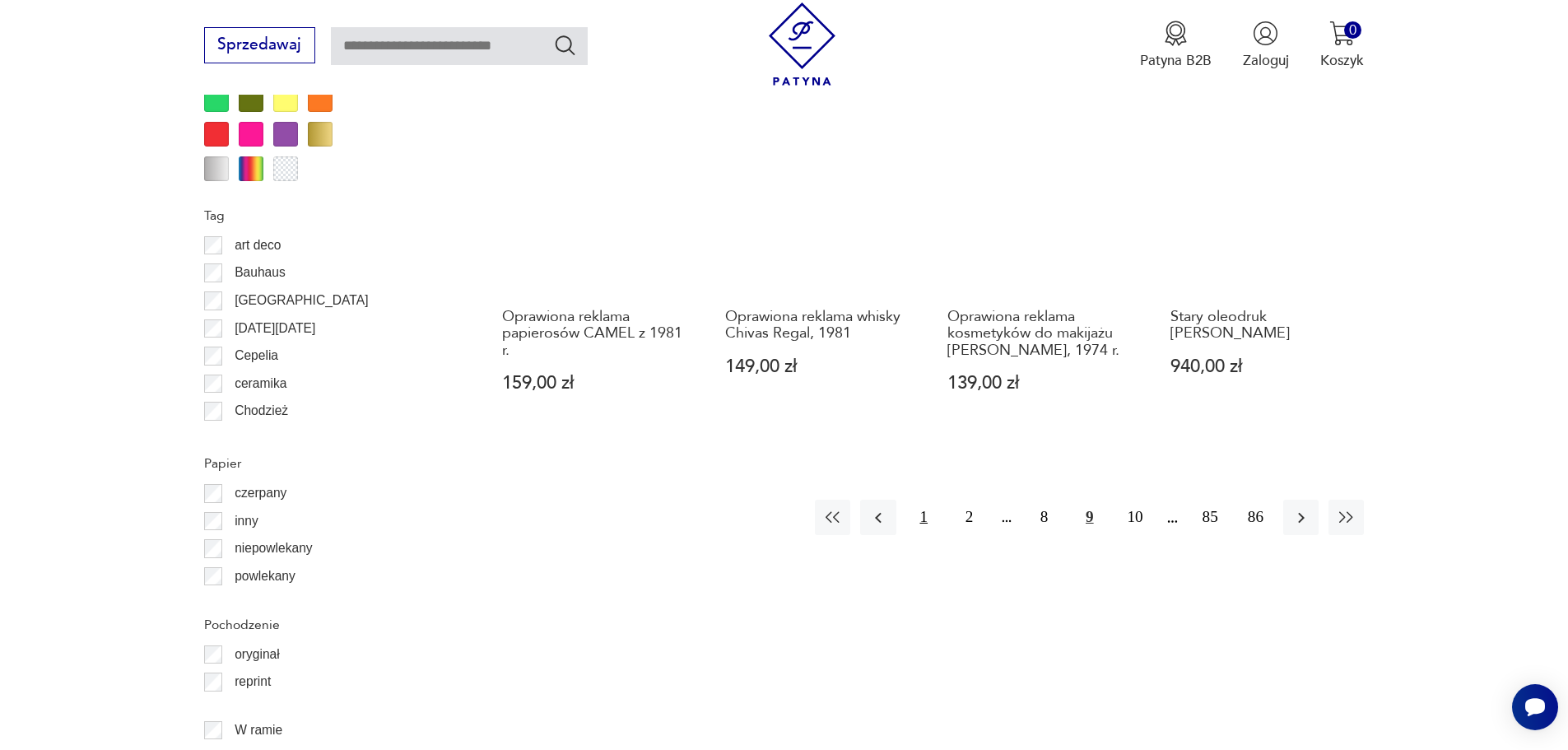
scroll to position [1905, 0]
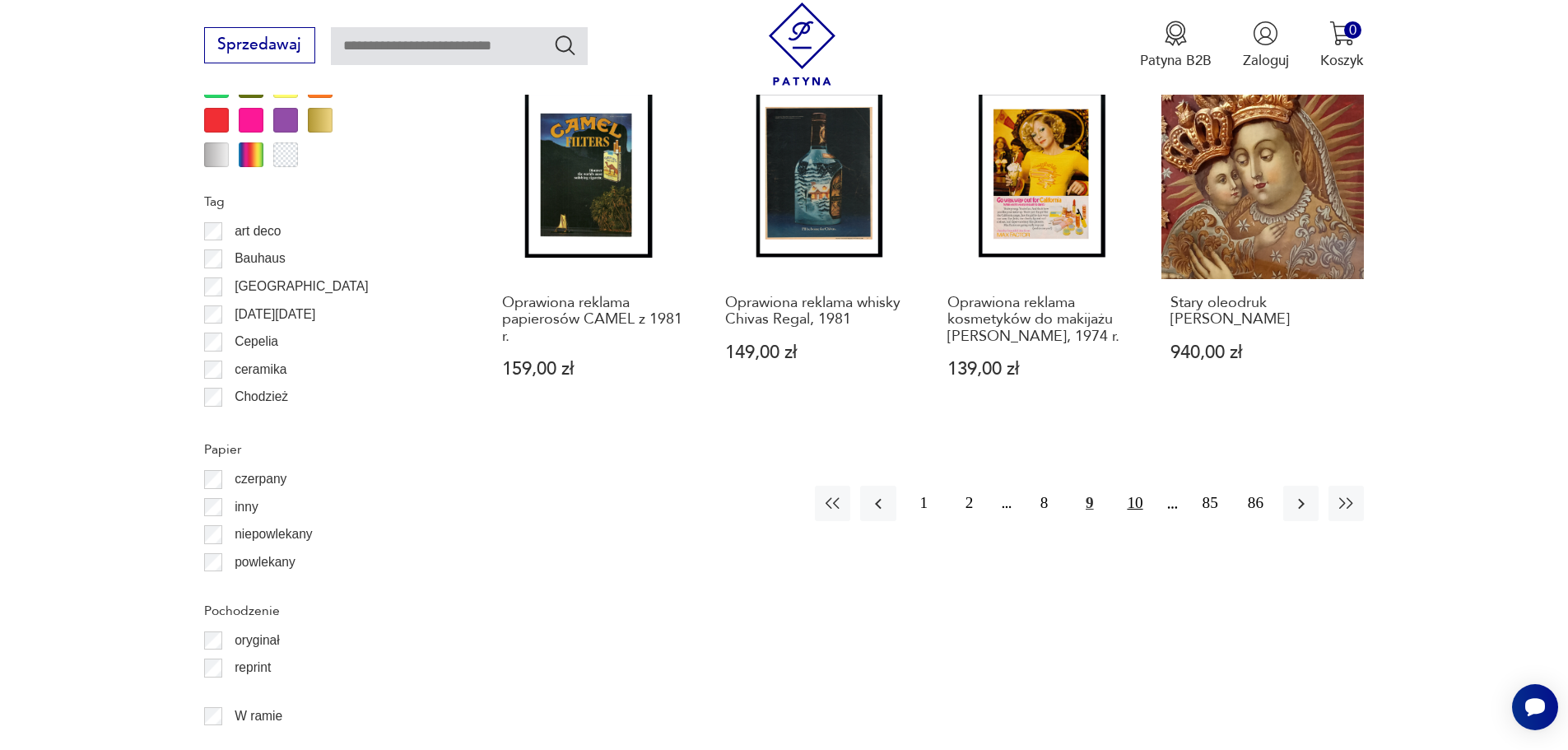
click at [1139, 503] on button "10" at bounding box center [1135, 504] width 36 height 36
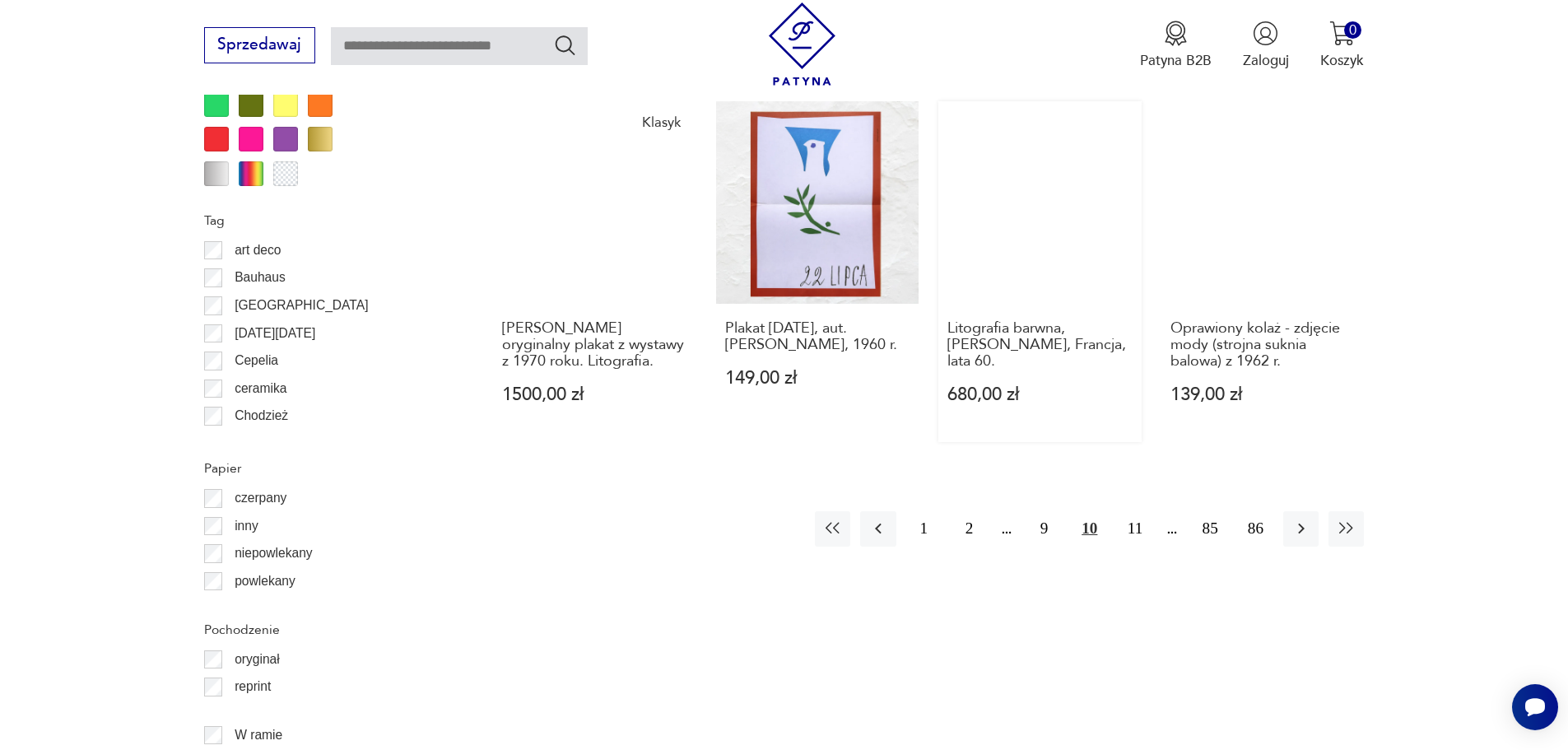
scroll to position [1887, 0]
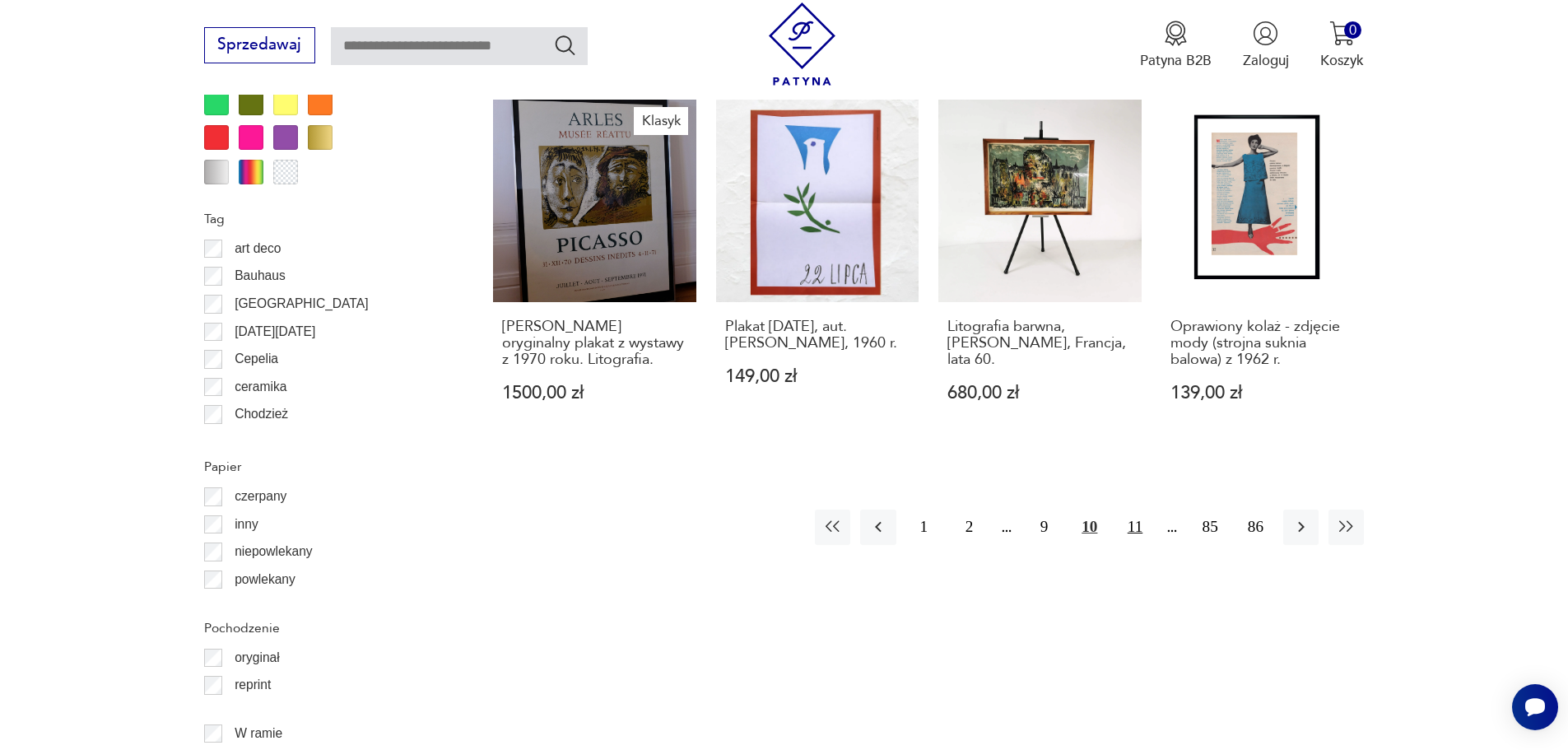
click at [1134, 510] on button "11" at bounding box center [1135, 527] width 36 height 36
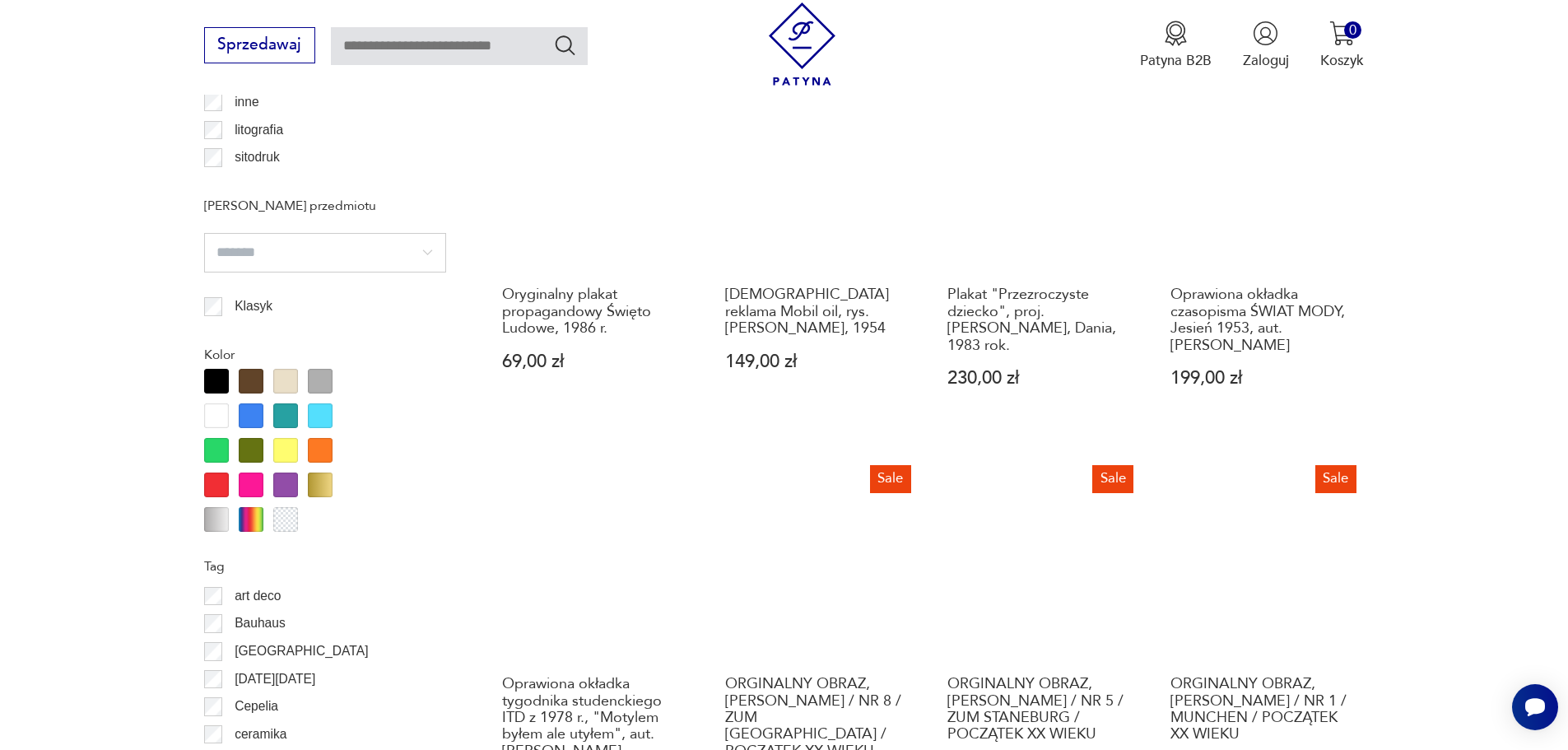
scroll to position [1641, 0]
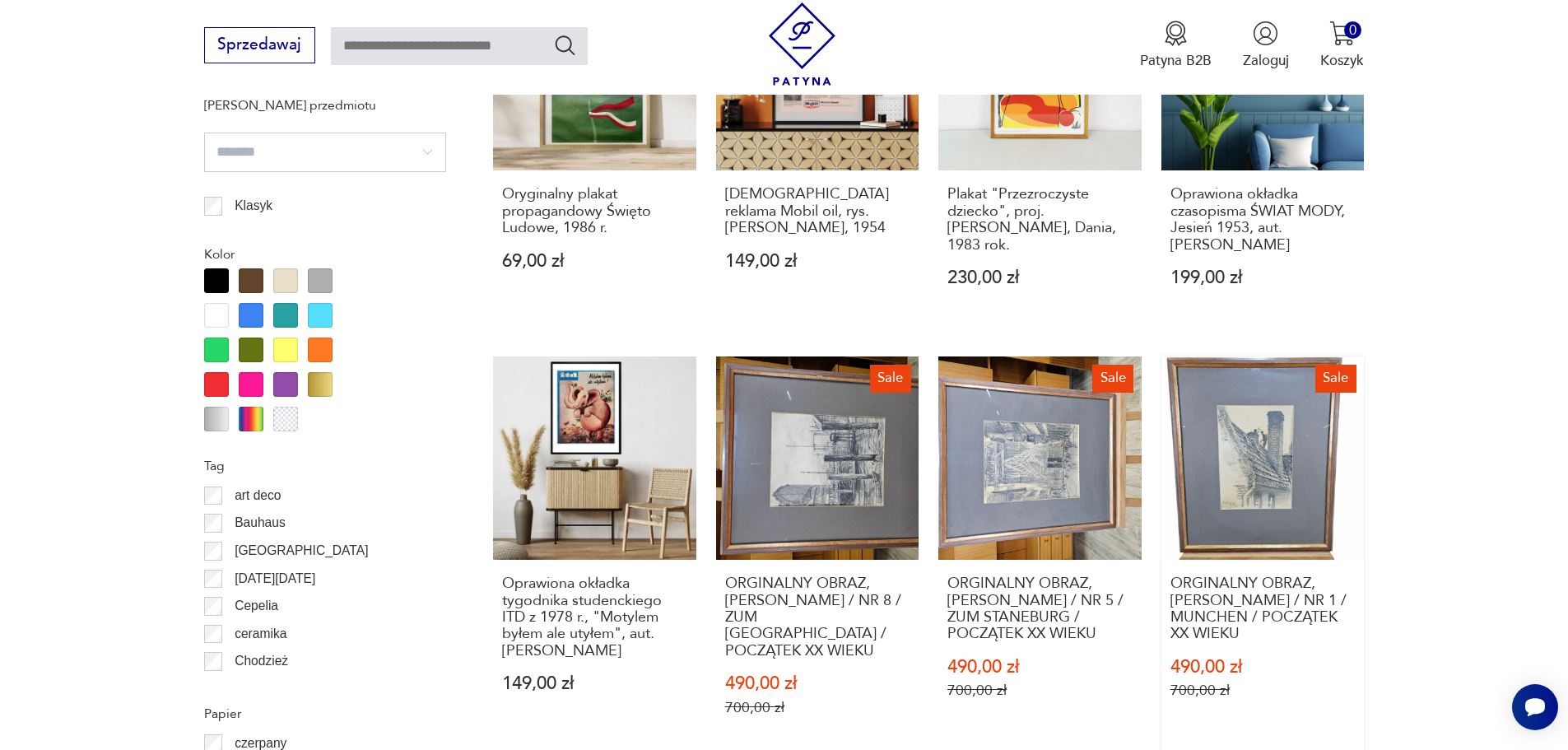
click at [1267, 441] on link "Sale ORGINALNY OBRAZ, [PERSON_NAME] / NR 1 / MUNCHEN / POCZĄTEK XX WIEKU 490,00…" at bounding box center [1263, 555] width 204 height 397
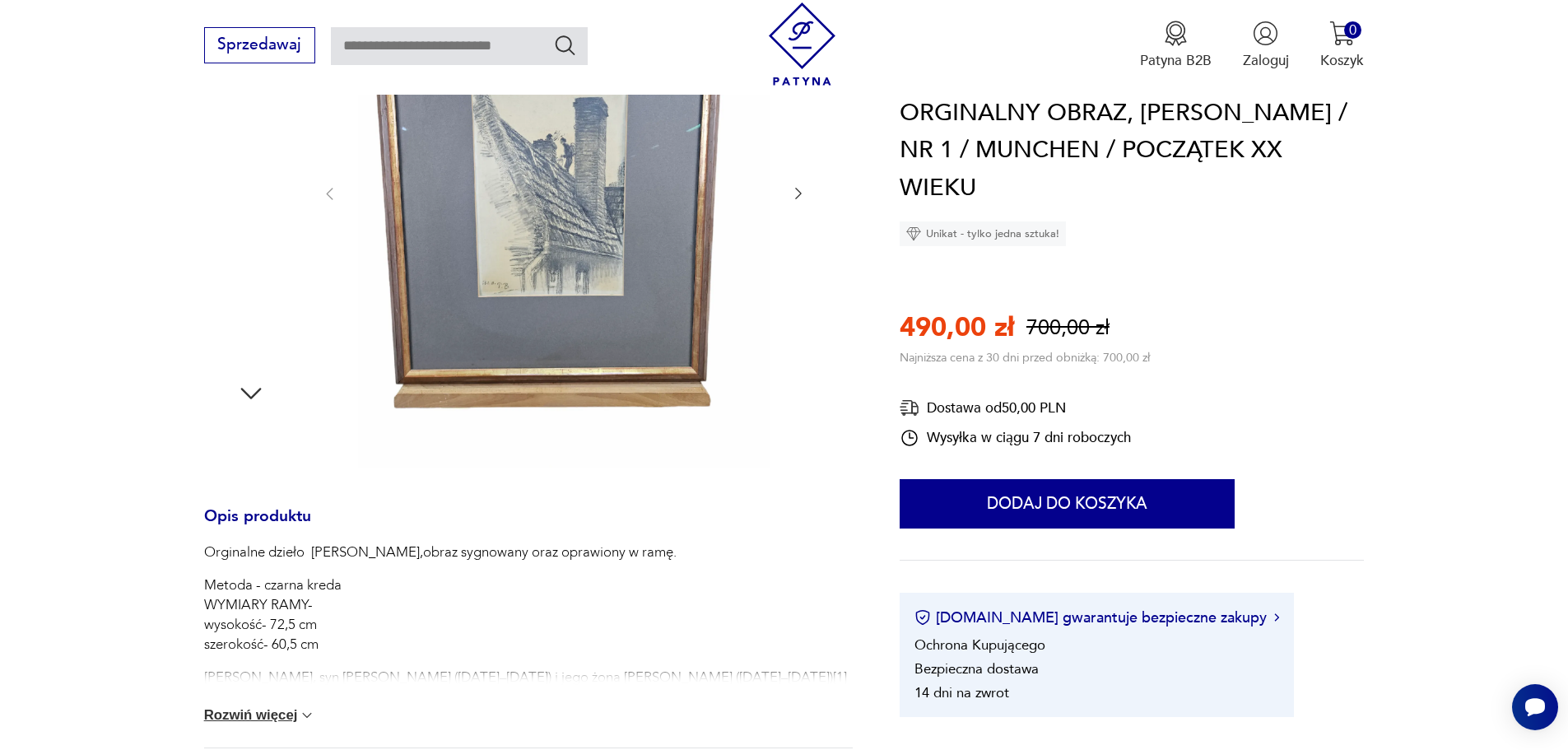
scroll to position [411, 0]
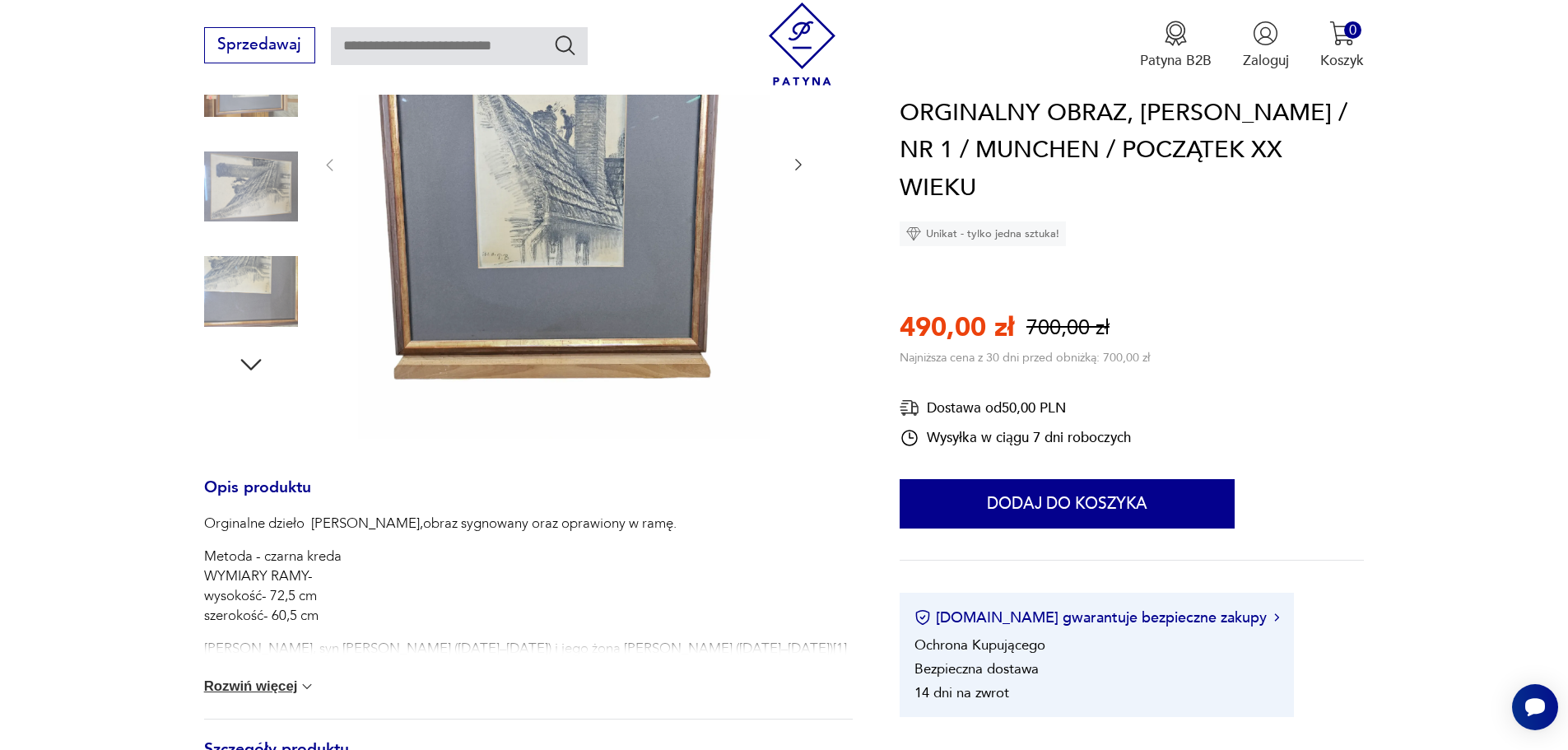
click at [254, 685] on button "Rozwiń więcej" at bounding box center [259, 686] width 112 height 17
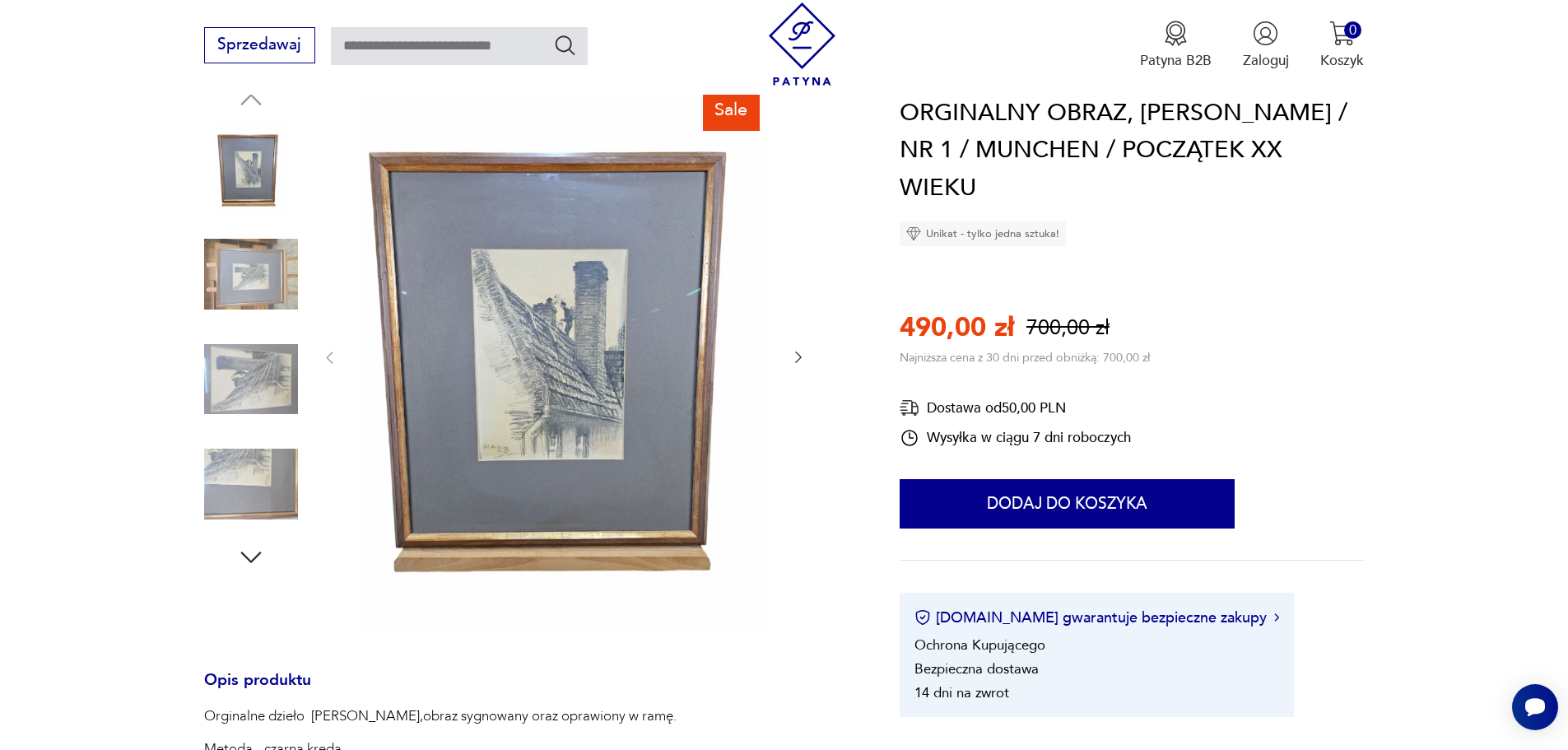
scroll to position [165, 0]
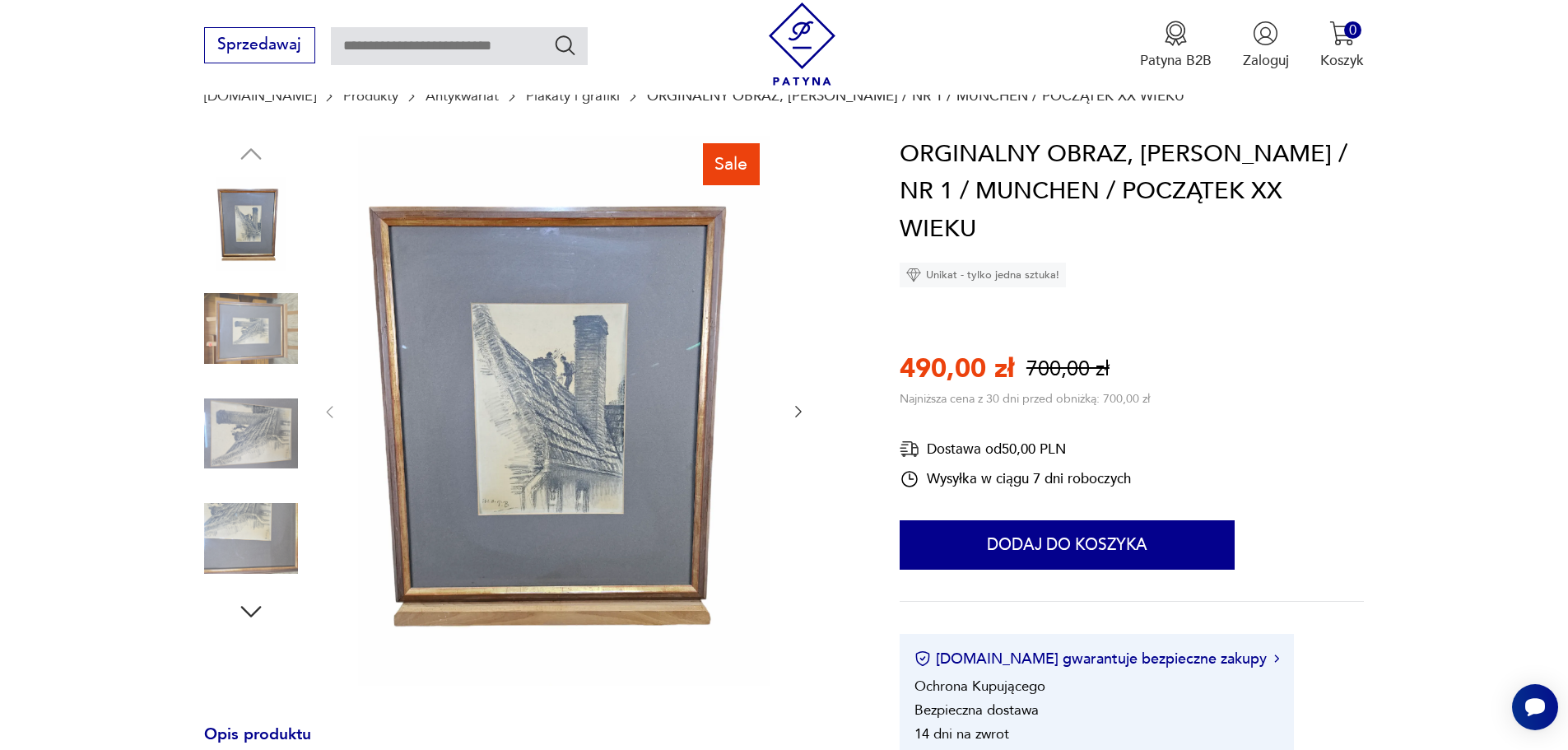
click at [256, 333] on img at bounding box center [250, 328] width 93 height 93
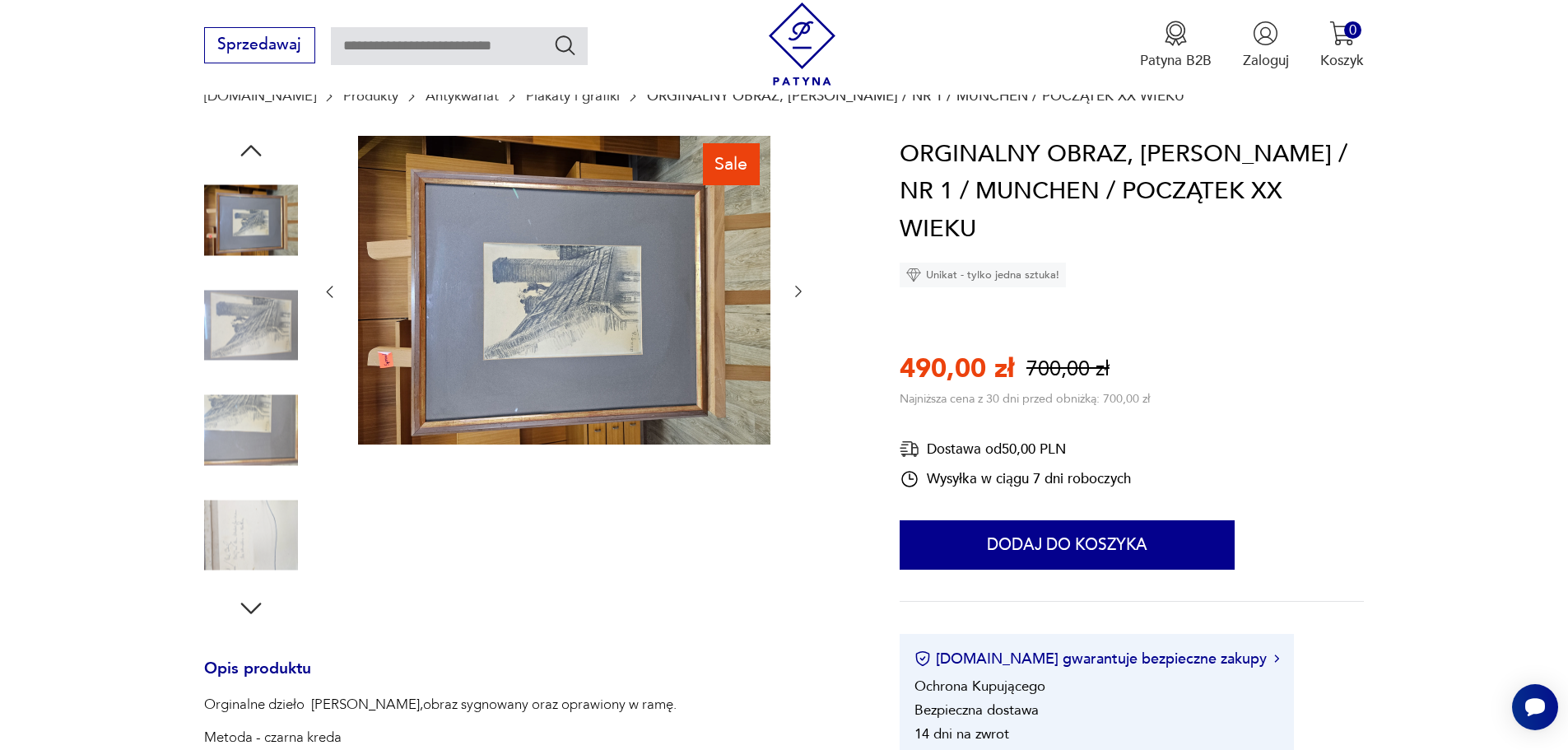
scroll to position [1824, 0]
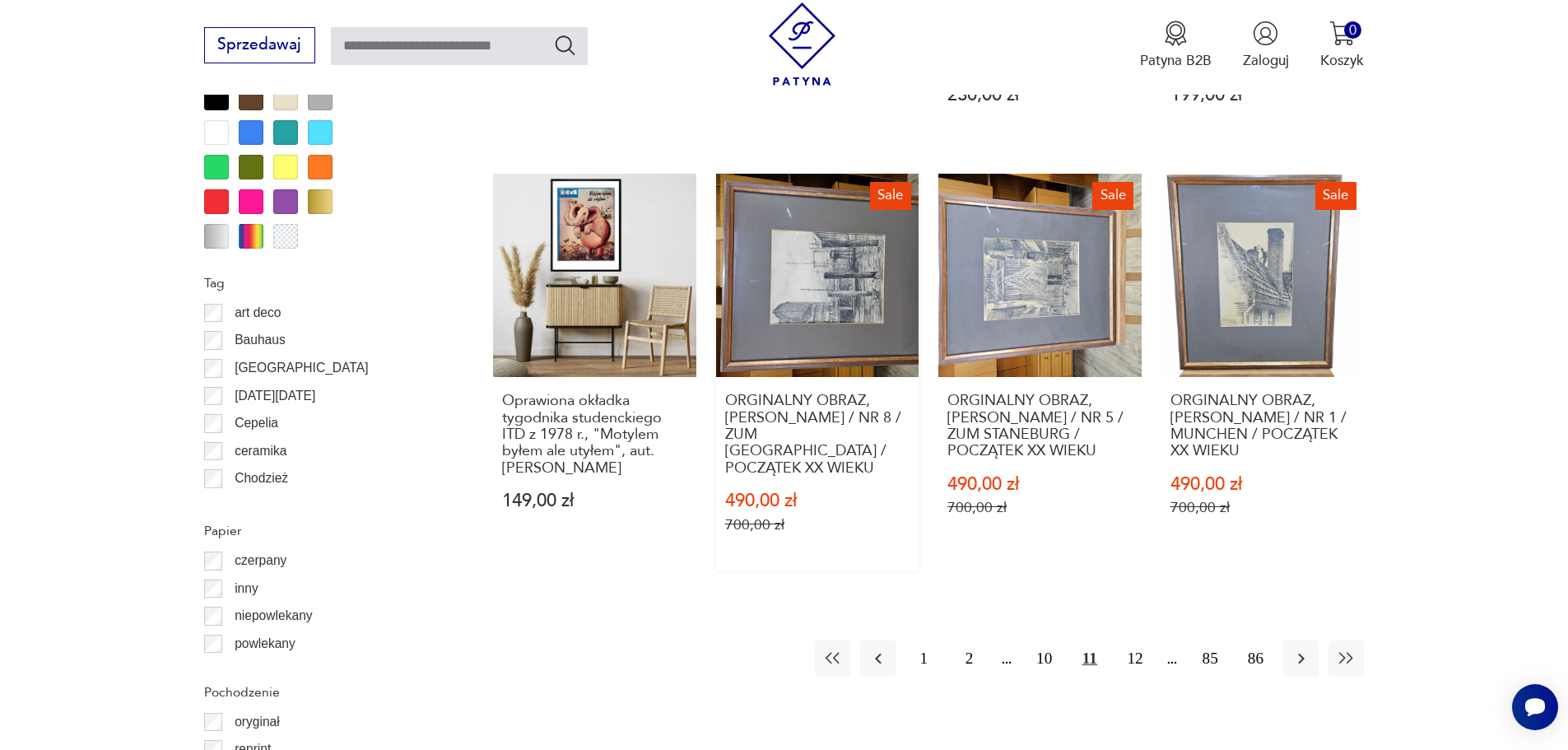
click at [866, 292] on link "Sale ORGINALNY OBRAZ, [PERSON_NAME] / NR 8 / ZUM [GEOGRAPHIC_DATA] / POCZĄTEK X…" at bounding box center [818, 373] width 204 height 397
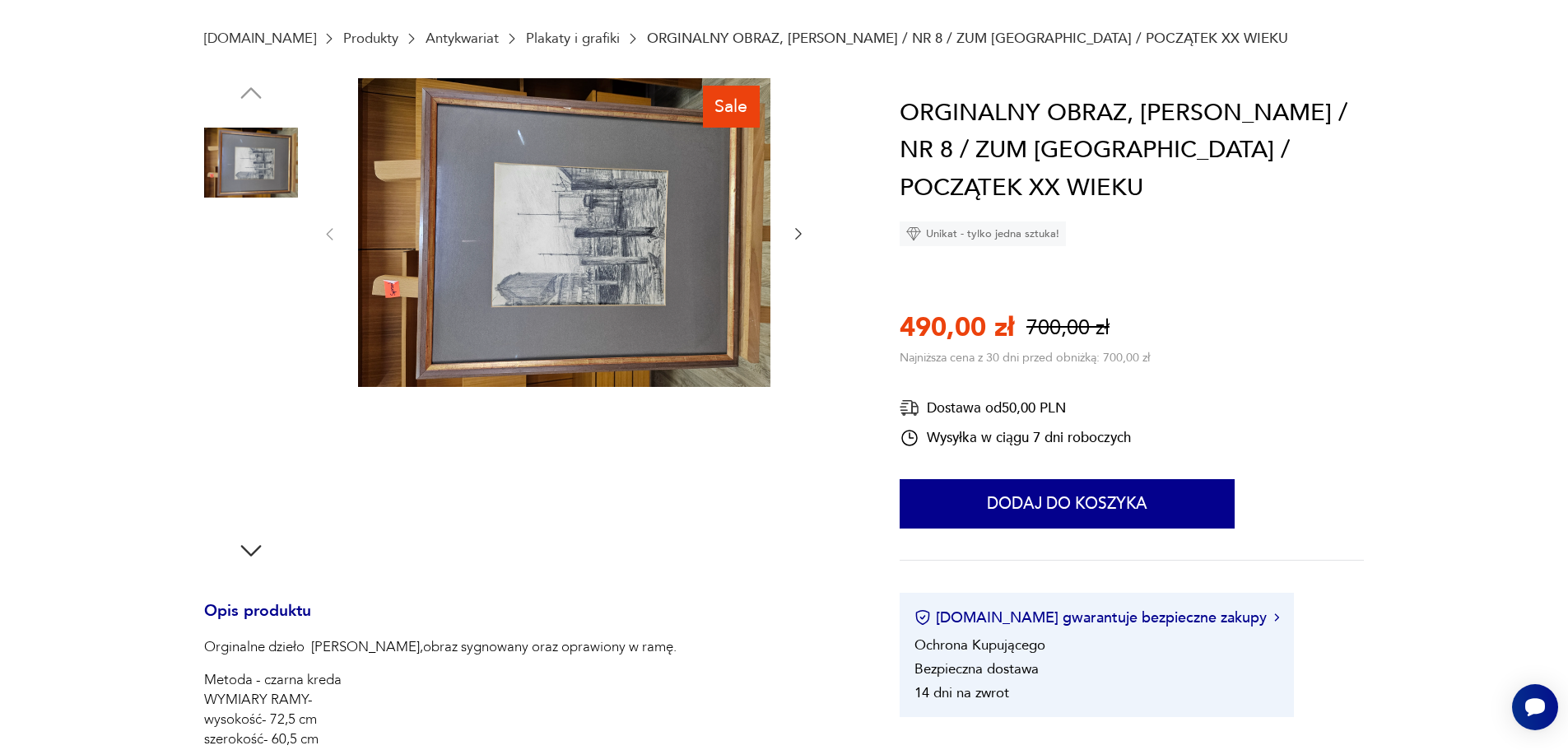
scroll to position [247, 0]
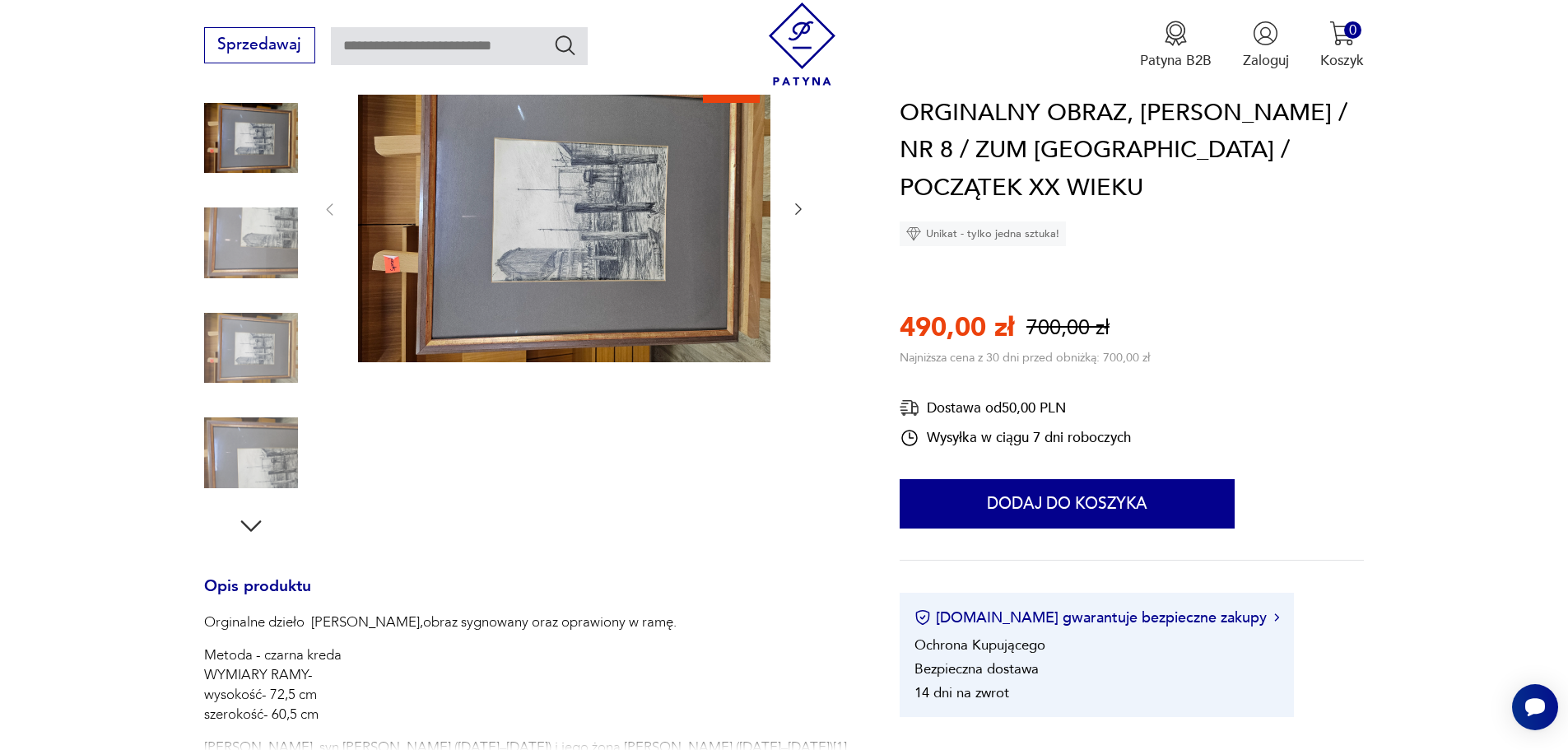
click at [256, 521] on icon "button" at bounding box center [251, 525] width 30 height 30
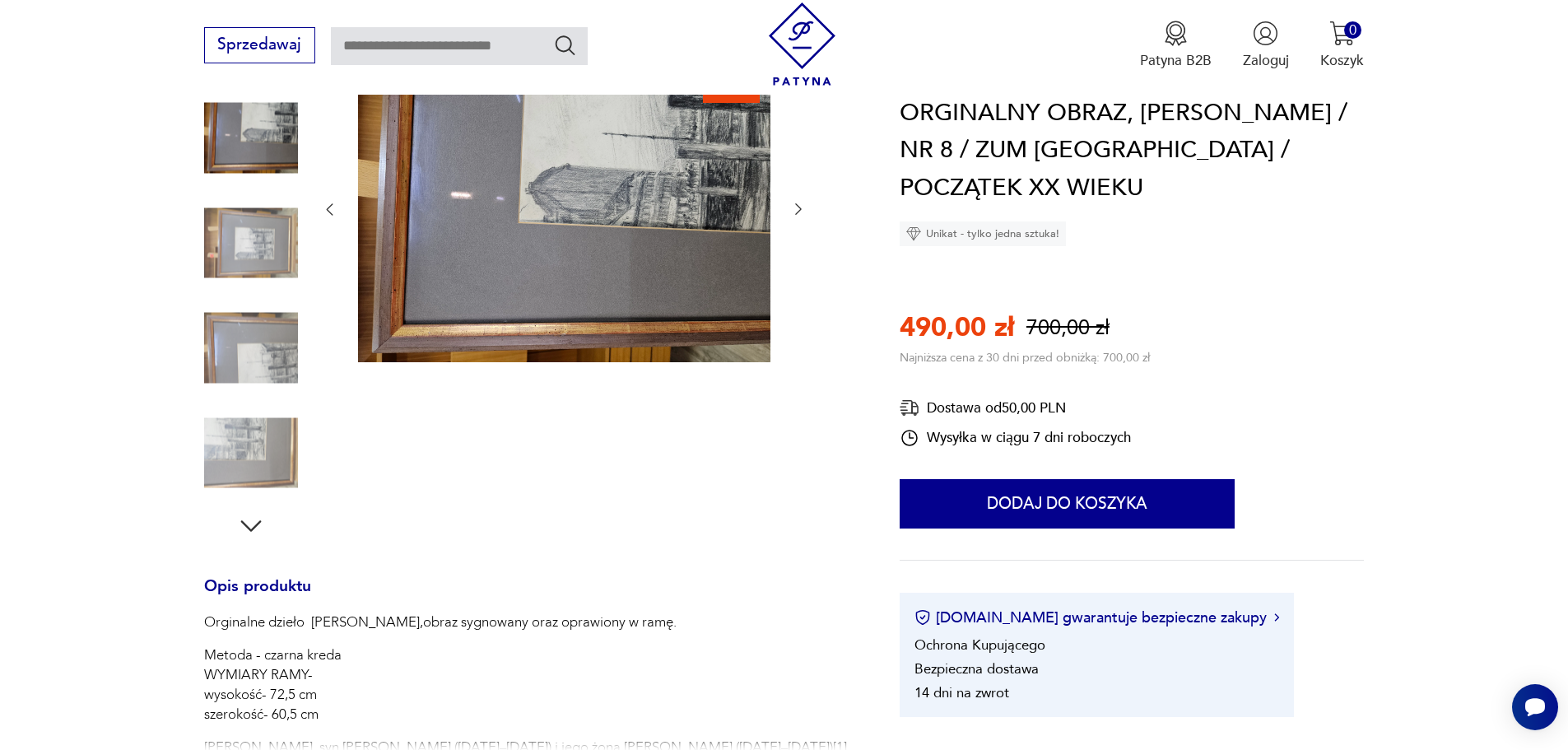
click at [246, 434] on img at bounding box center [250, 452] width 93 height 93
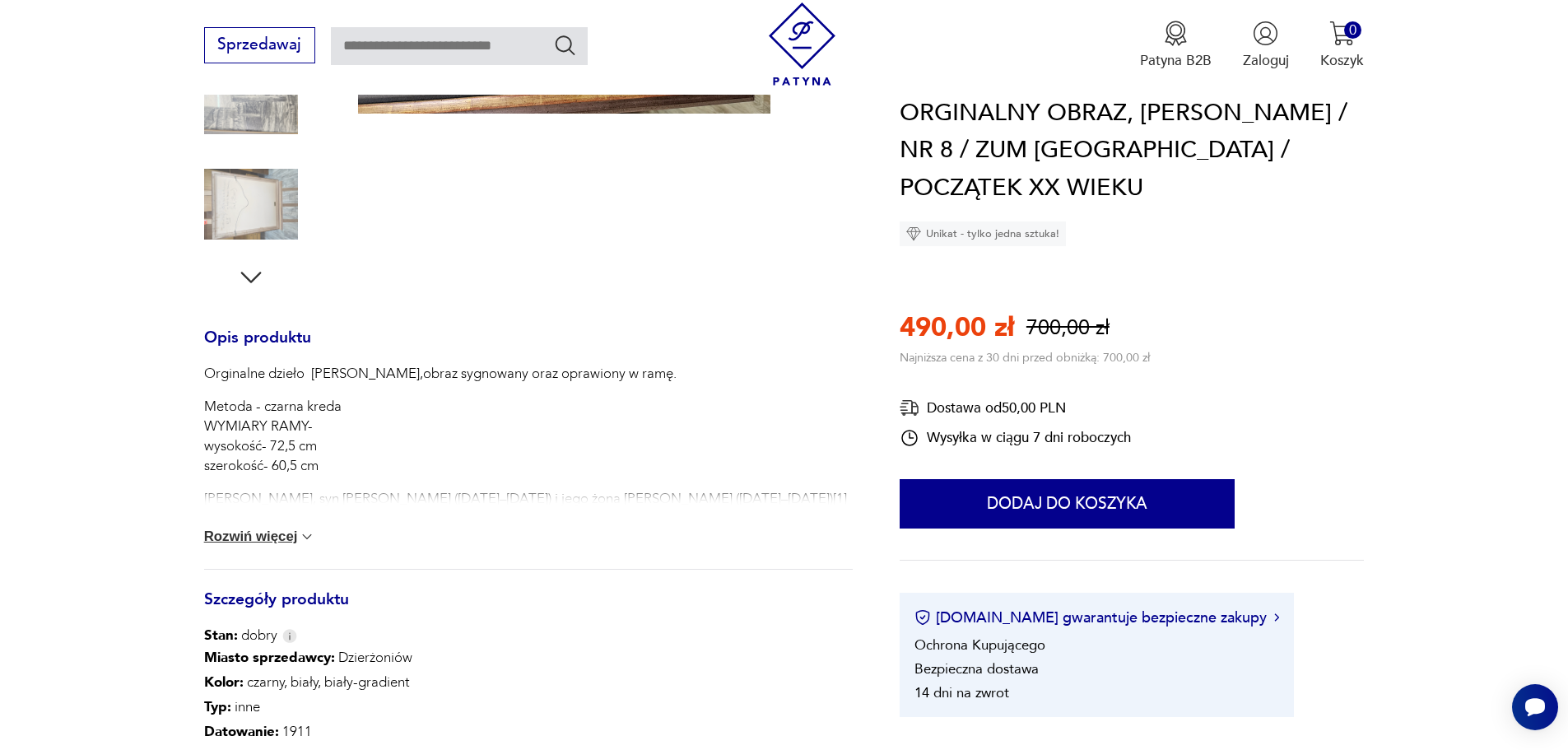
scroll to position [494, 0]
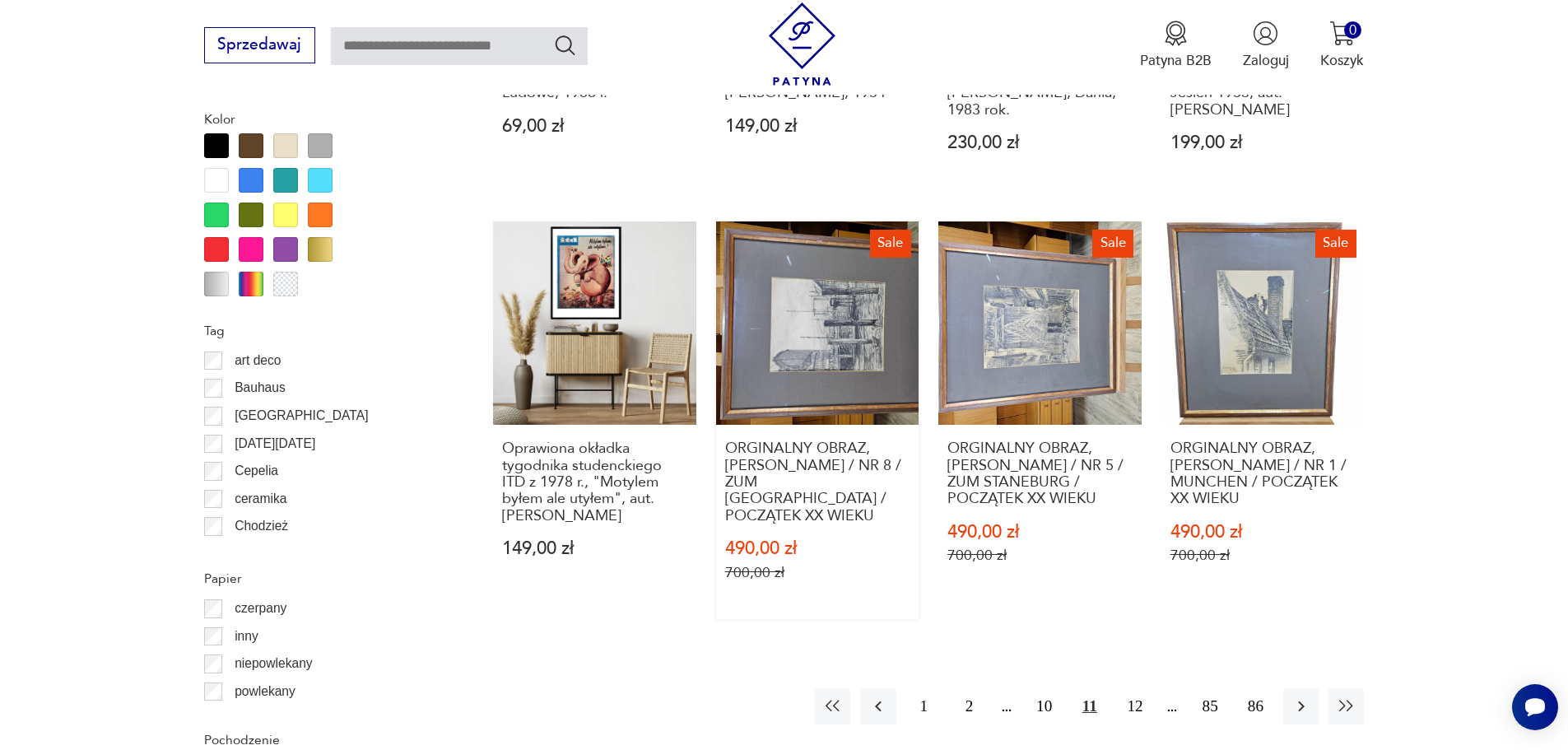
scroll to position [1842, 0]
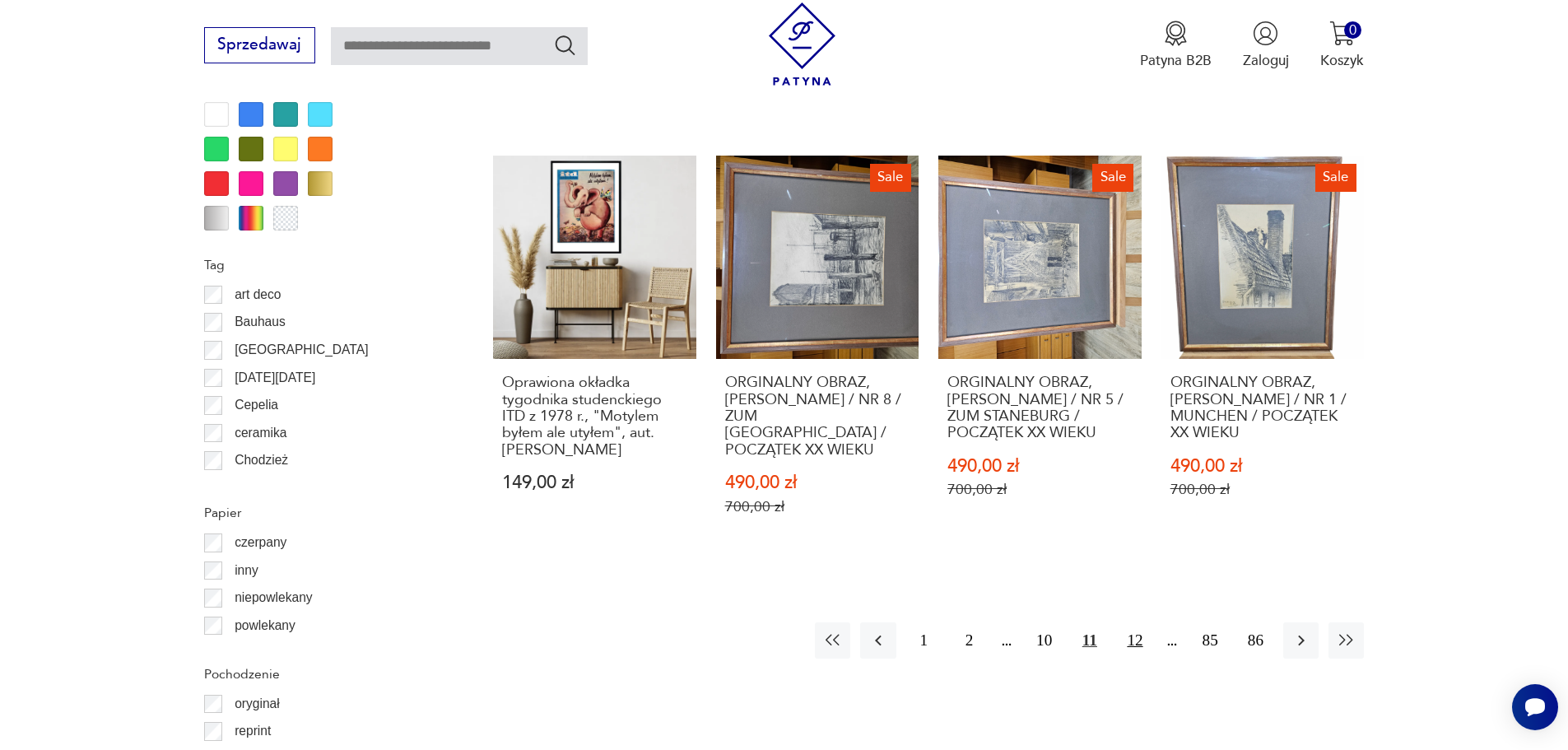
click at [1142, 622] on button "12" at bounding box center [1135, 640] width 36 height 36
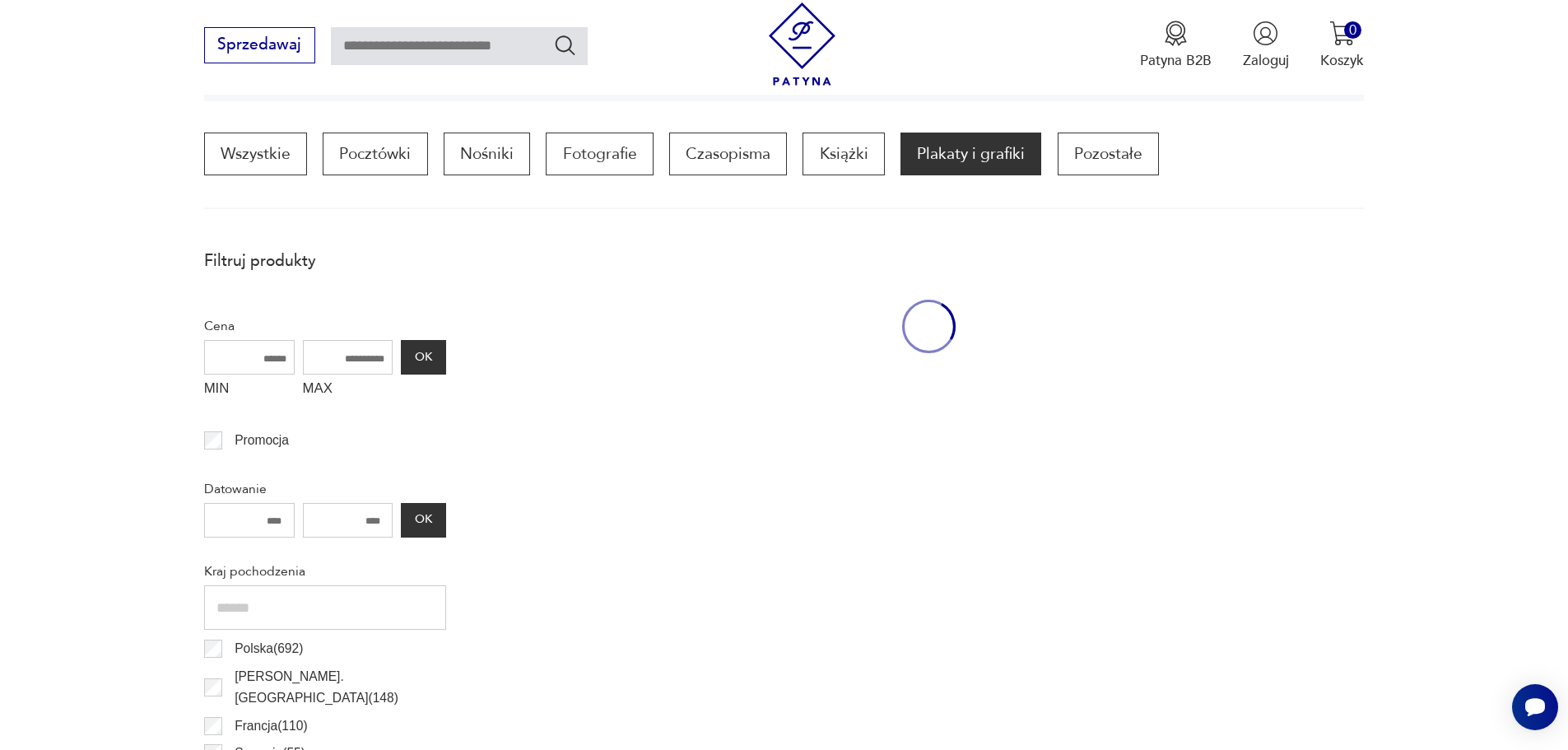
scroll to position [489, 0]
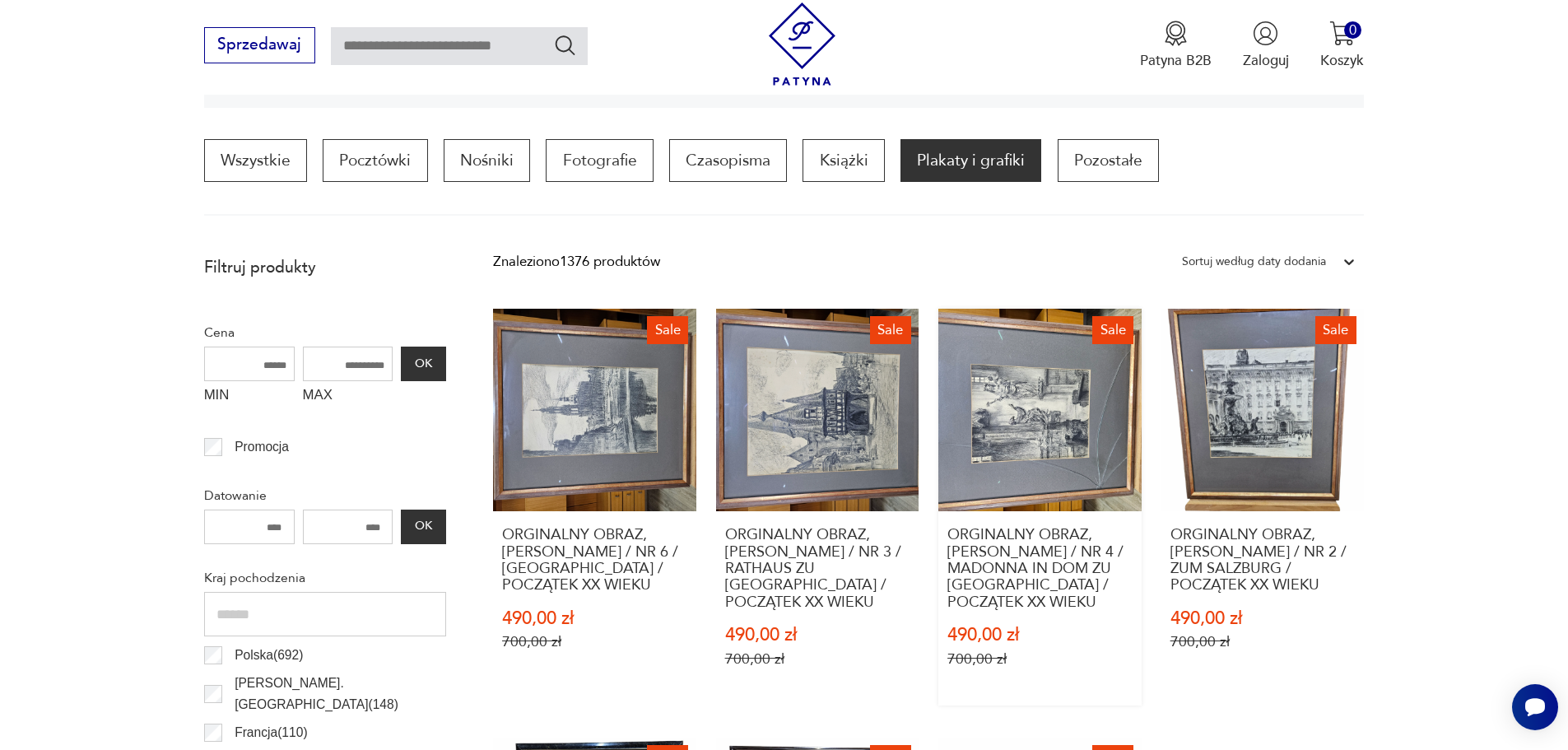
click at [1043, 419] on link "Sale ORGINALNY OBRAZ, [PERSON_NAME] / NR 4 / MADONNA IN DOM ZU [GEOGRAPHIC_DATA…" at bounding box center [1039, 508] width 204 height 397
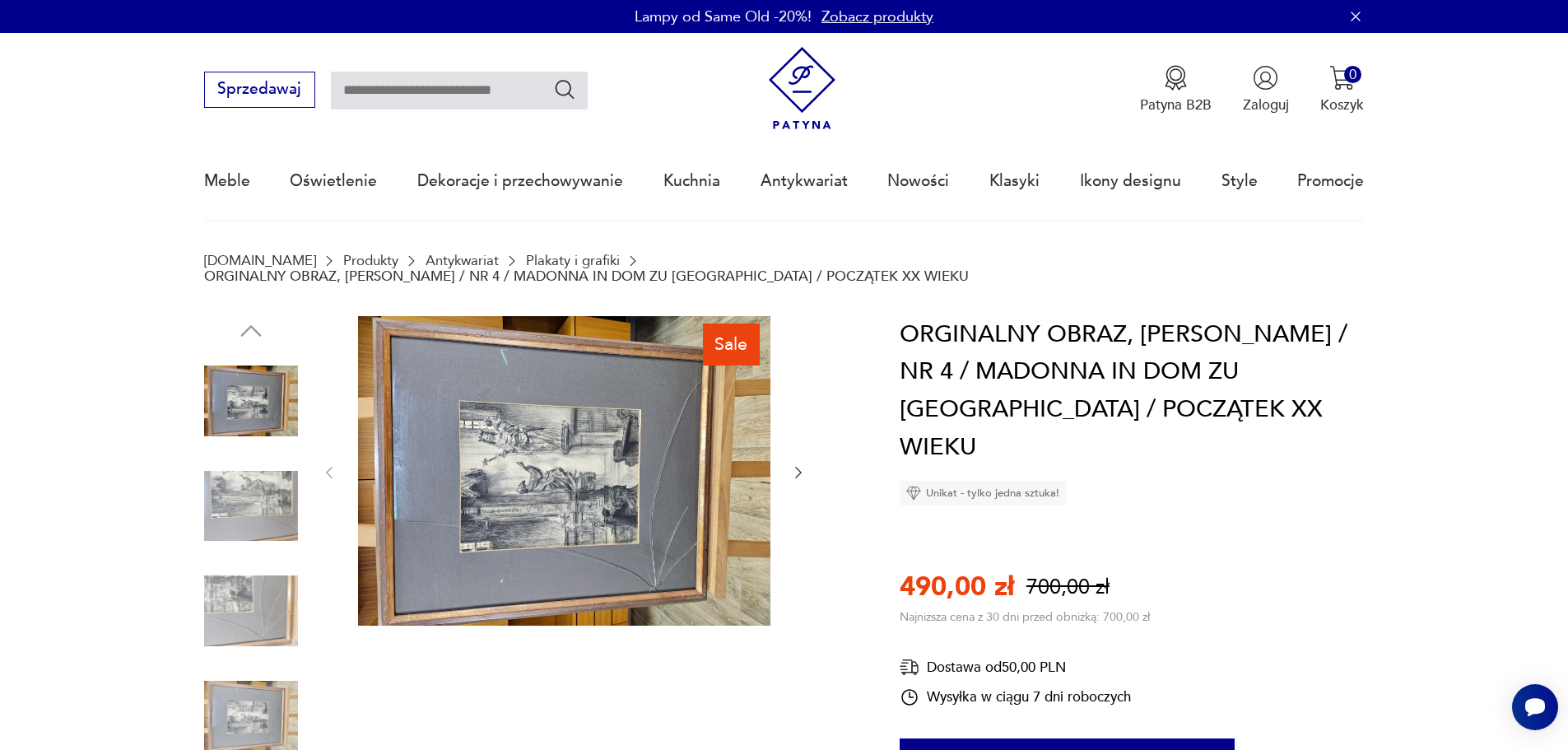
click at [248, 491] on img at bounding box center [250, 505] width 93 height 93
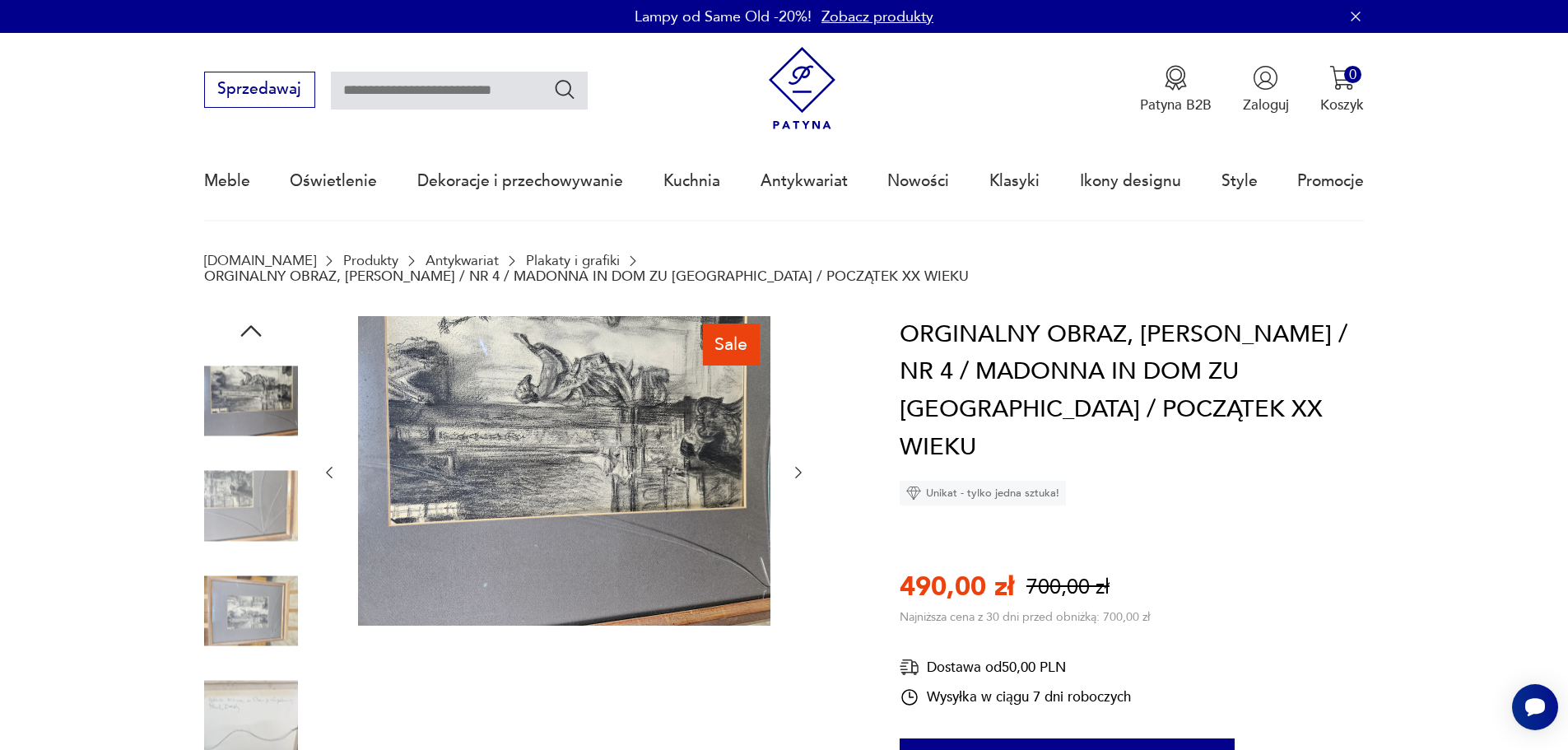
click at [267, 589] on img at bounding box center [250, 610] width 93 height 93
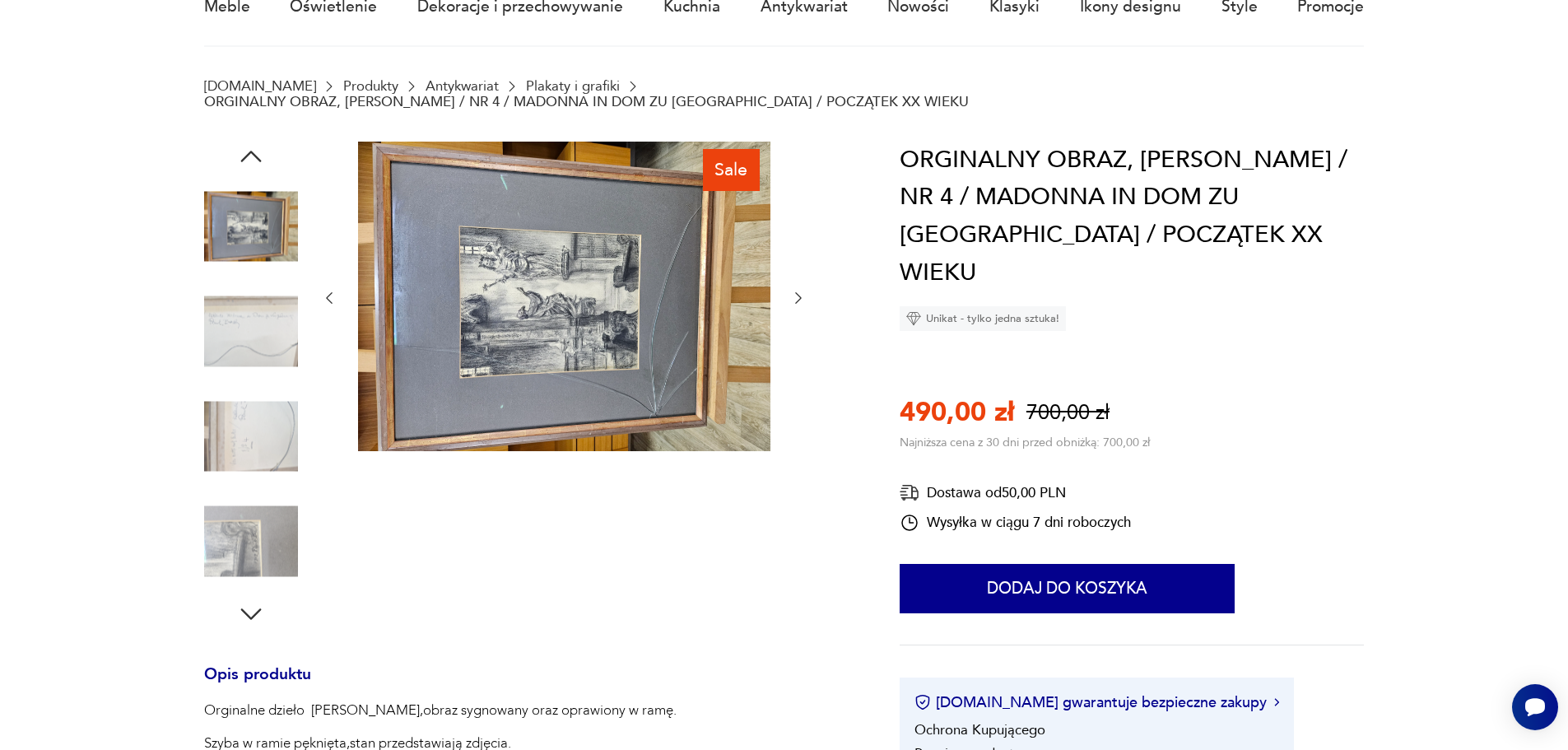
scroll to position [247, 0]
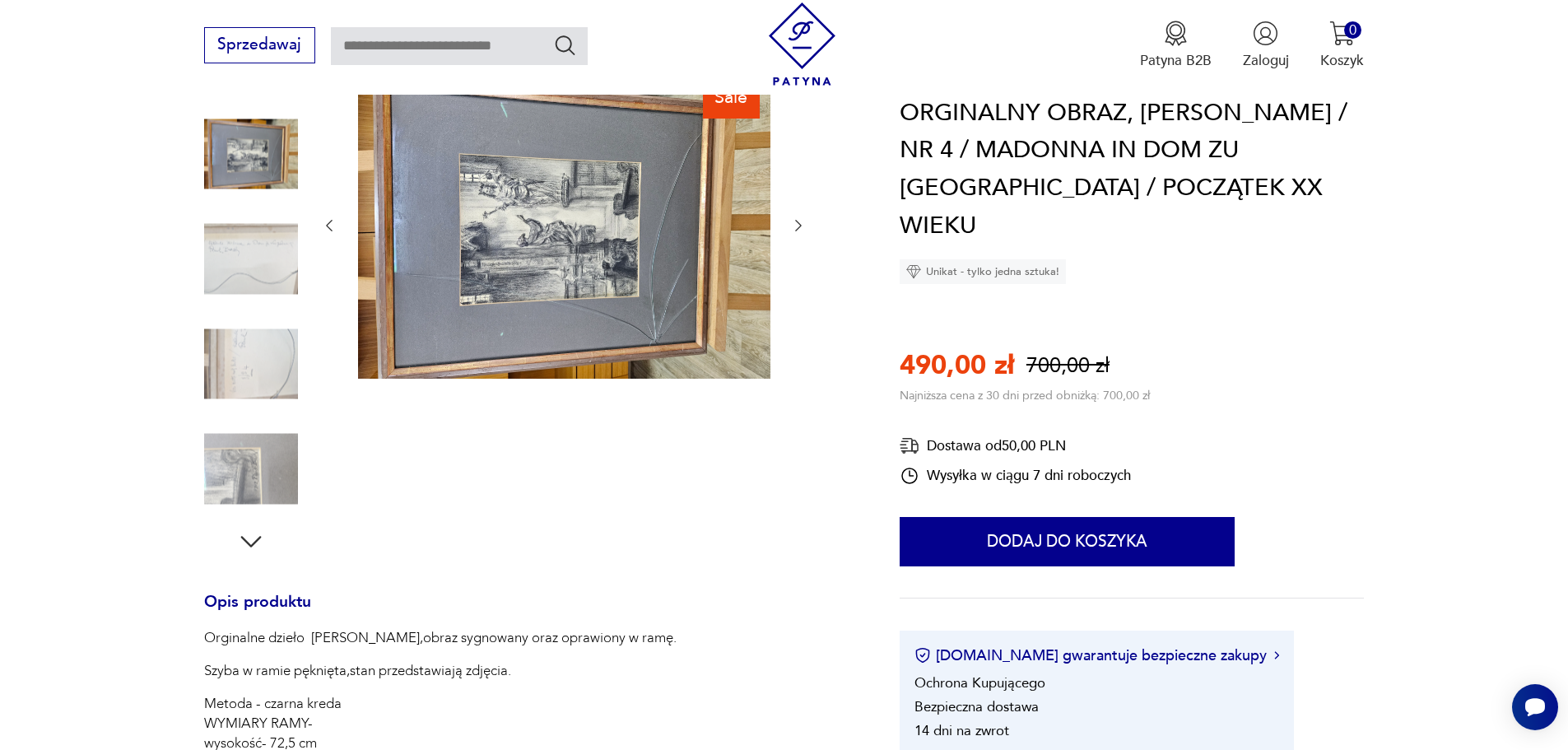
click at [257, 471] on img at bounding box center [250, 468] width 93 height 93
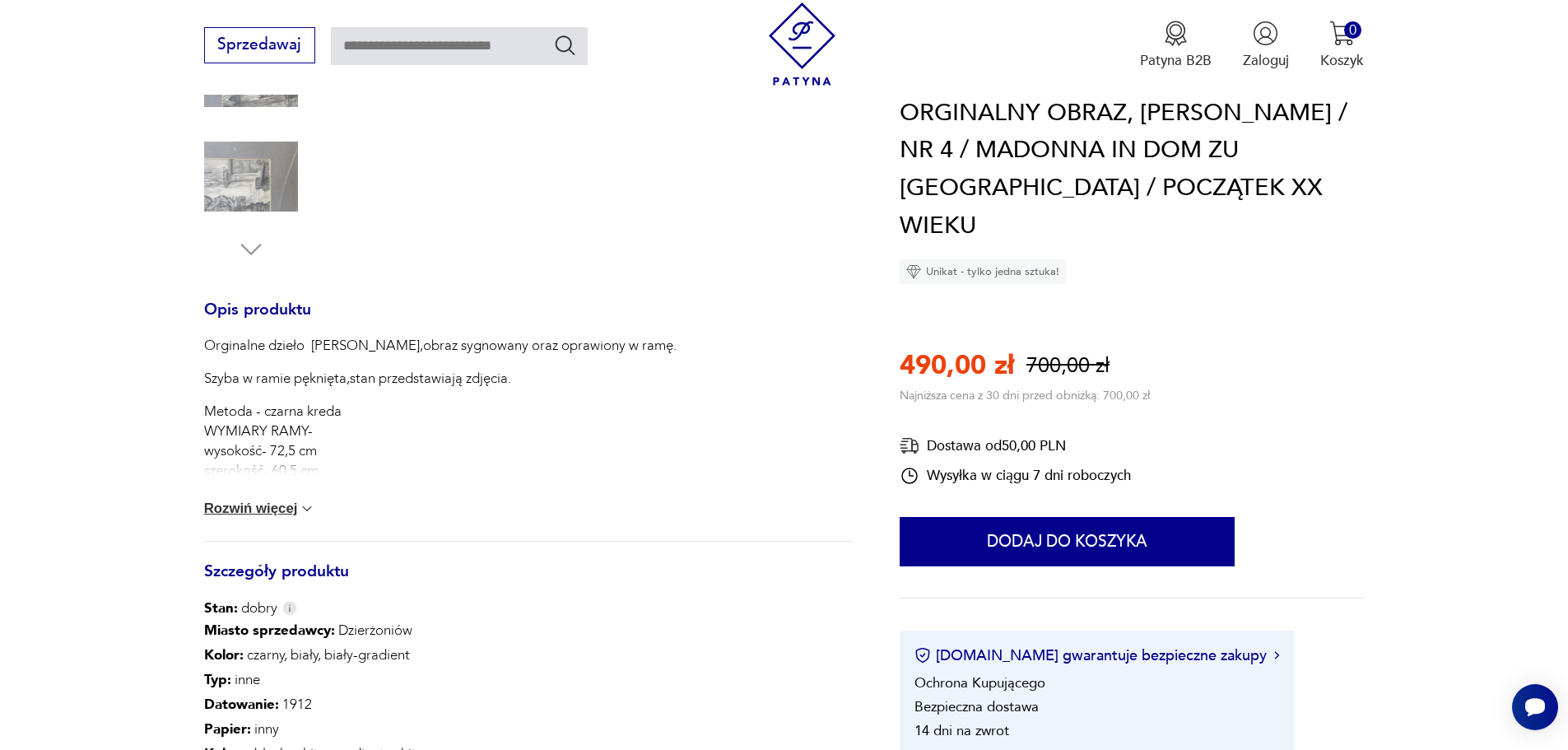
scroll to position [576, 0]
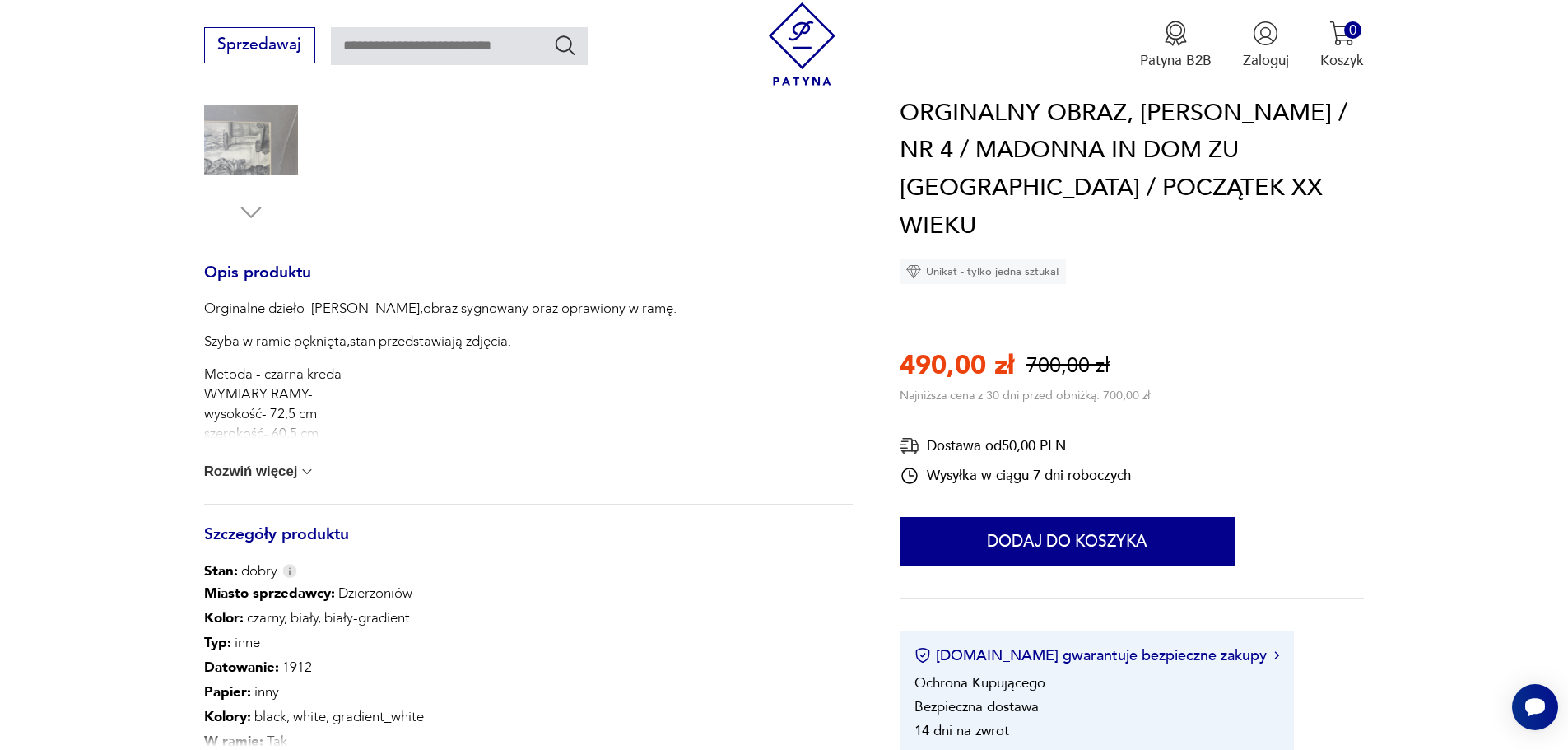
click at [273, 463] on button "Rozwiń więcej" at bounding box center [259, 471] width 112 height 17
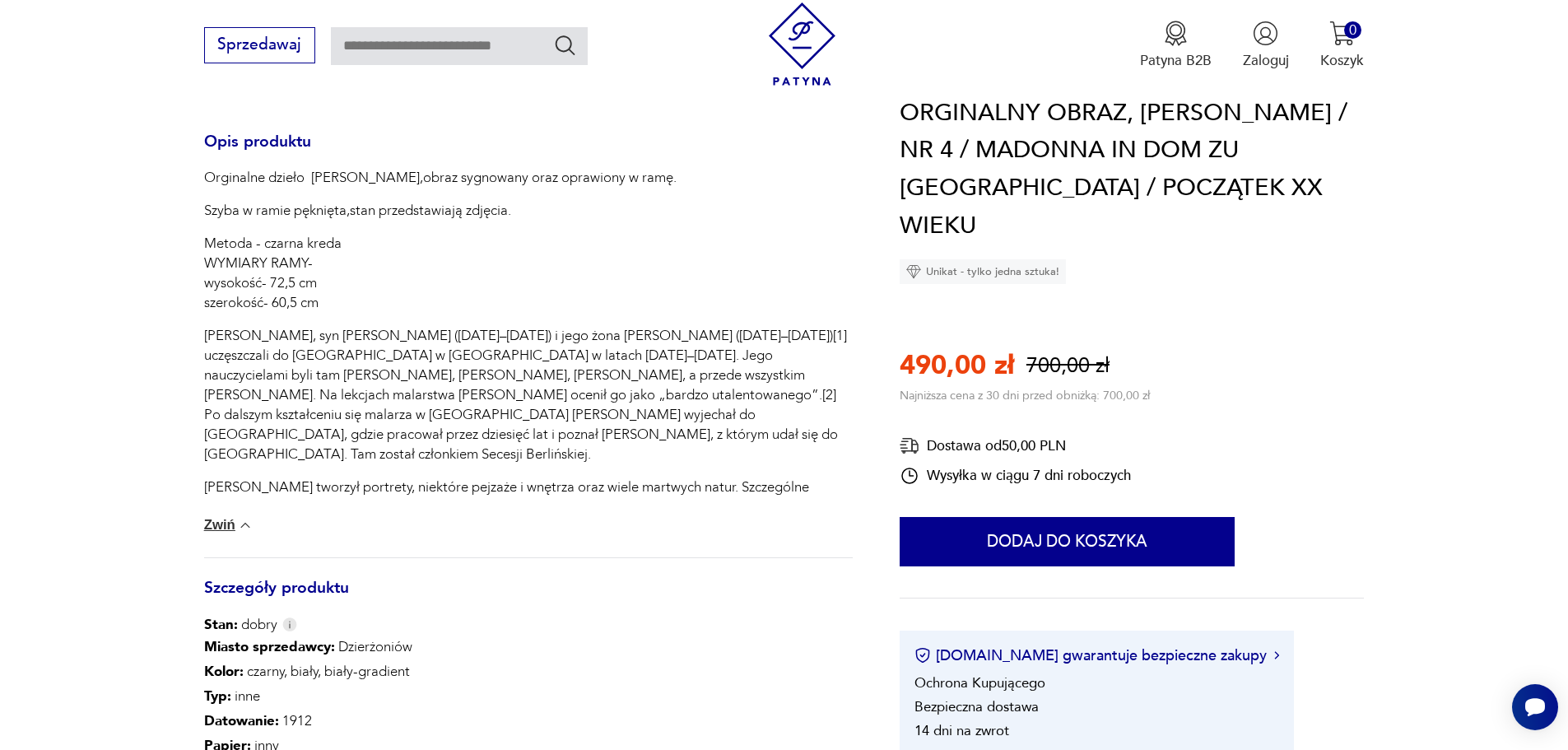
scroll to position [741, 0]
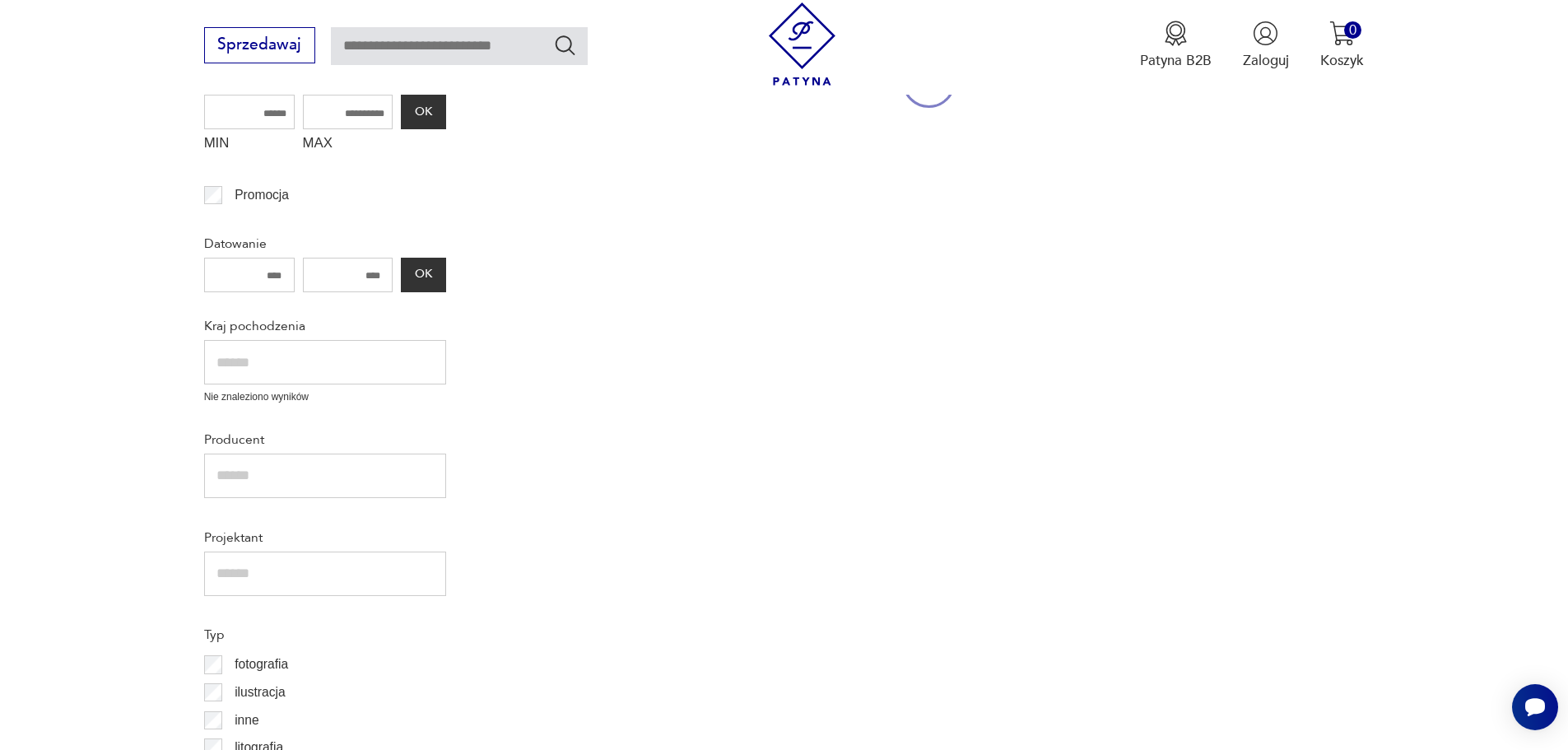
scroll to position [489, 0]
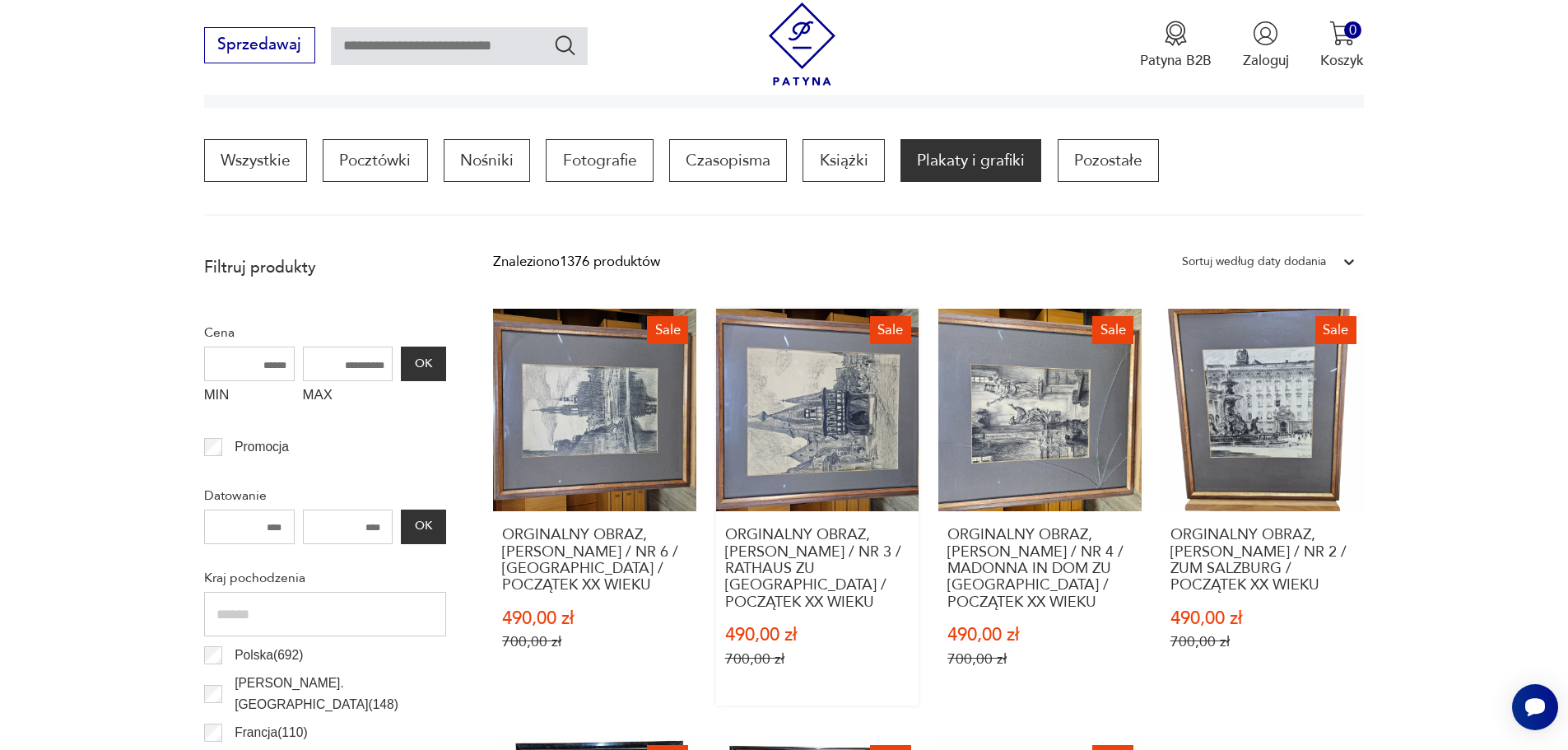
click at [851, 417] on link "Sale ORGINALNY OBRAZ, [PERSON_NAME] / NR 3 / RATHAUS ZU [GEOGRAPHIC_DATA] / POC…" at bounding box center [818, 508] width 204 height 397
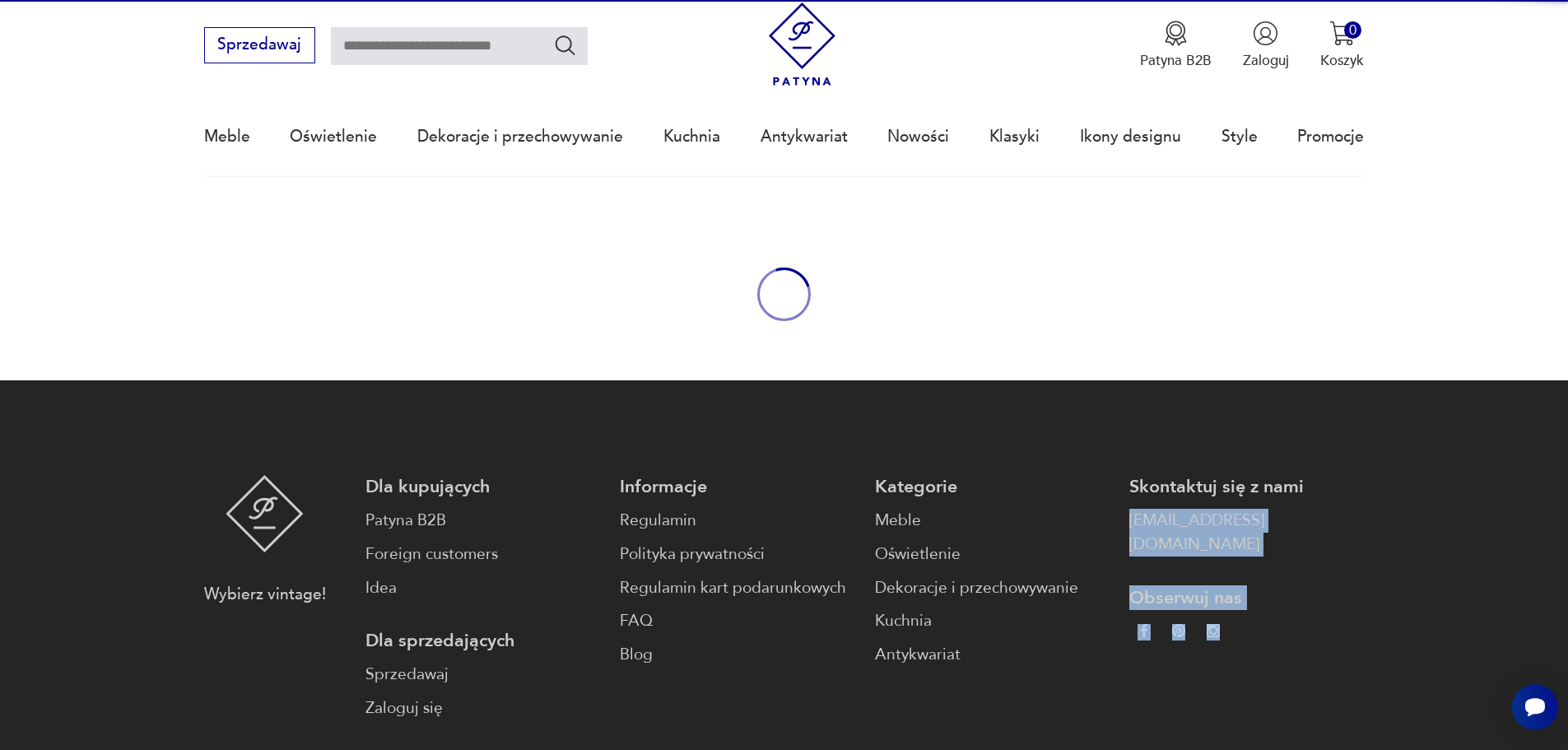
click at [851, 417] on footer "Wybierz vintage! Dla kupujących Patyna B2B Foreign customers Idea Dla sprzedają…" at bounding box center [784, 669] width 1568 height 577
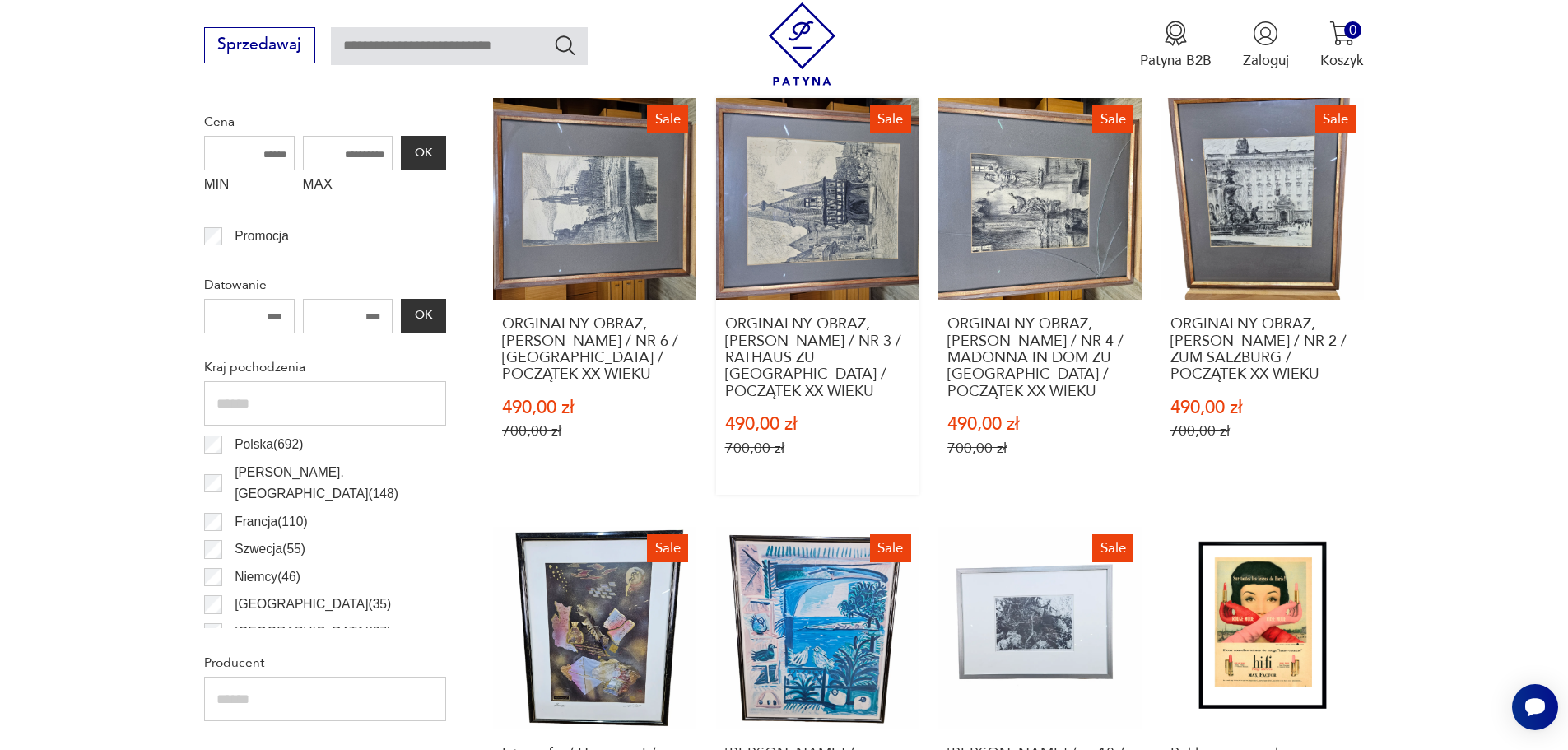
scroll to position [736, 0]
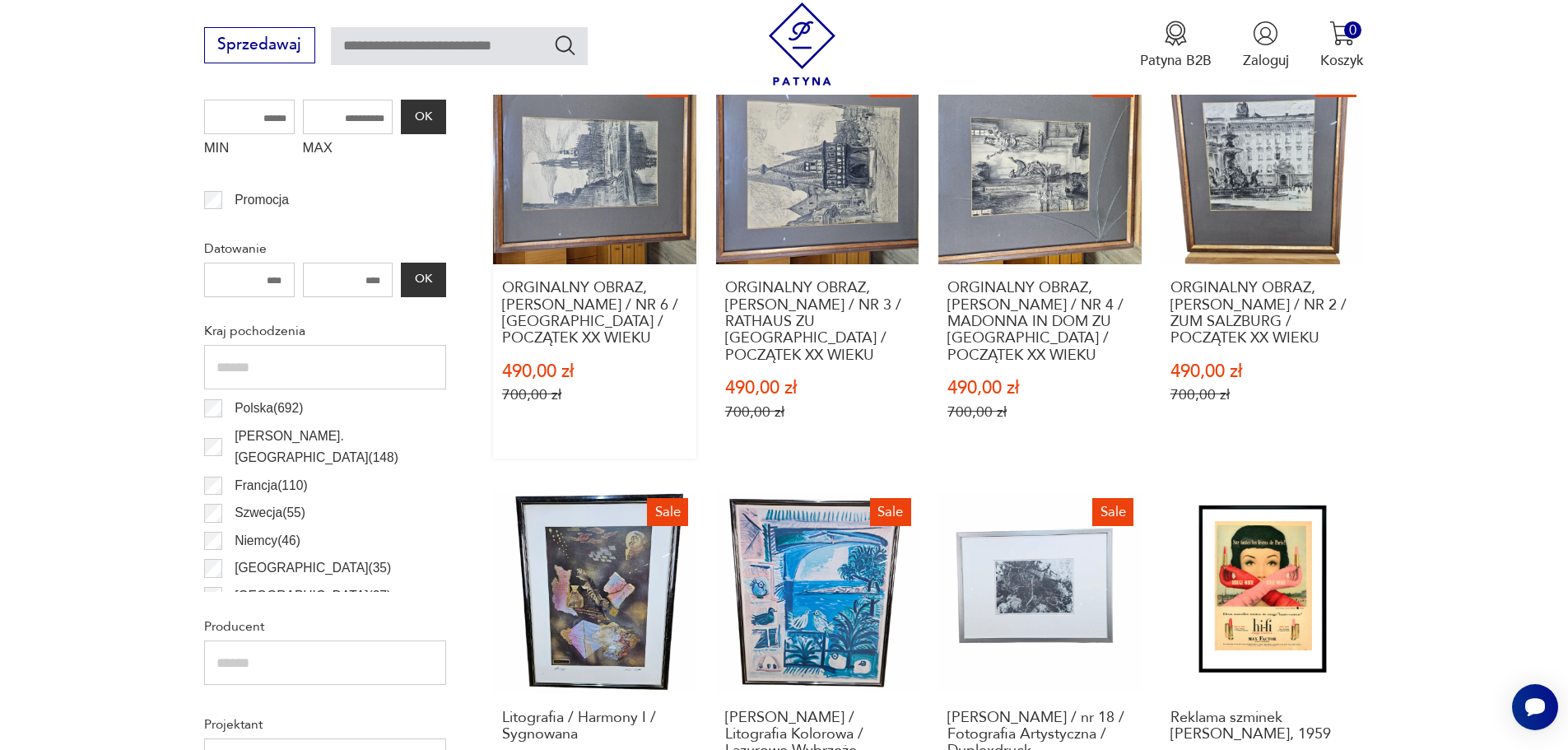
click at [627, 132] on link "Sale ORGINALNY OBRAZ, [PERSON_NAME] / NR 6 / [GEOGRAPHIC_DATA] / POCZĄTEK XX WI…" at bounding box center [594, 260] width 204 height 397
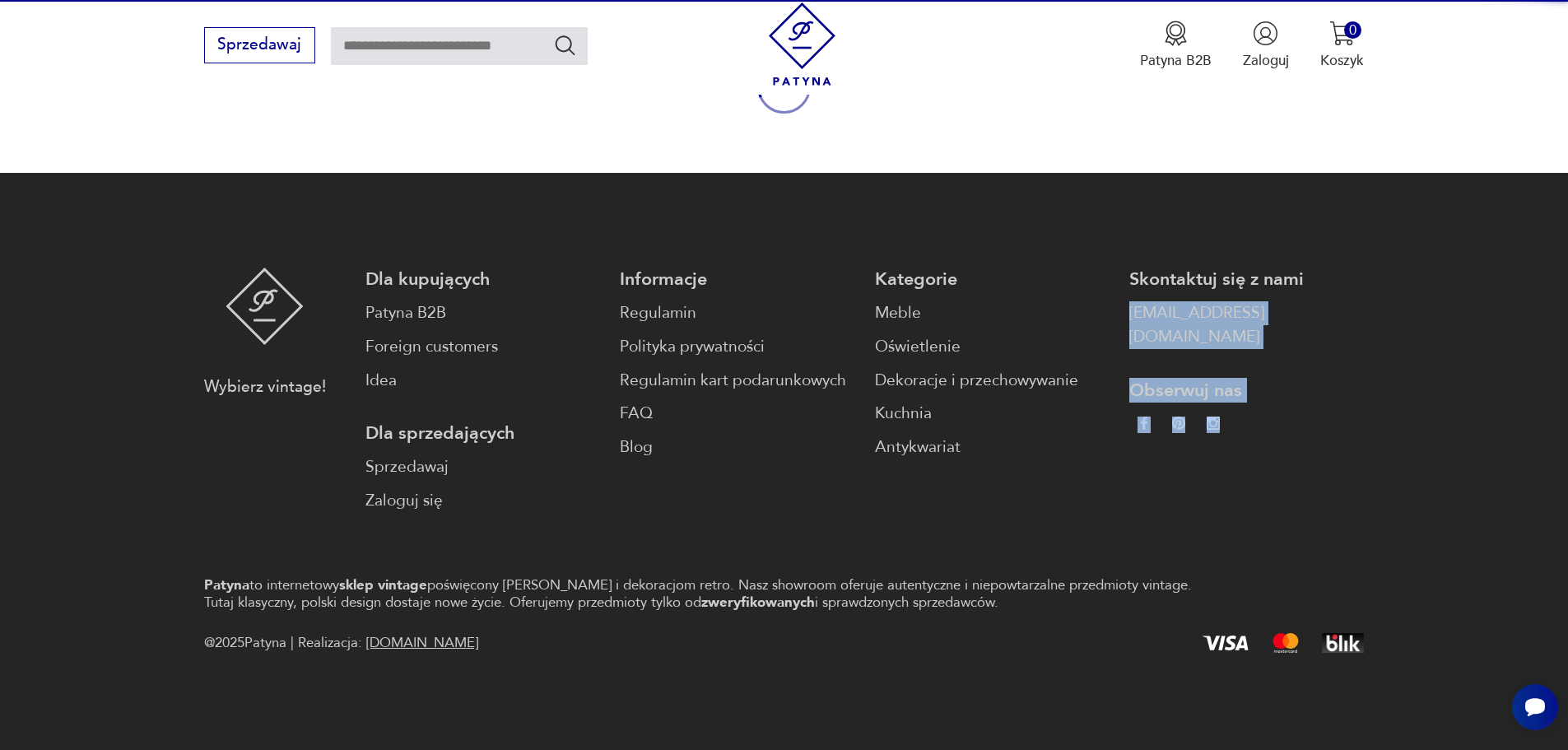
click at [627, 132] on body "Cenimy prywatność użytkowników Używamy plików cookie, aby poprawić jakość przeg…" at bounding box center [784, 249] width 1568 height 1001
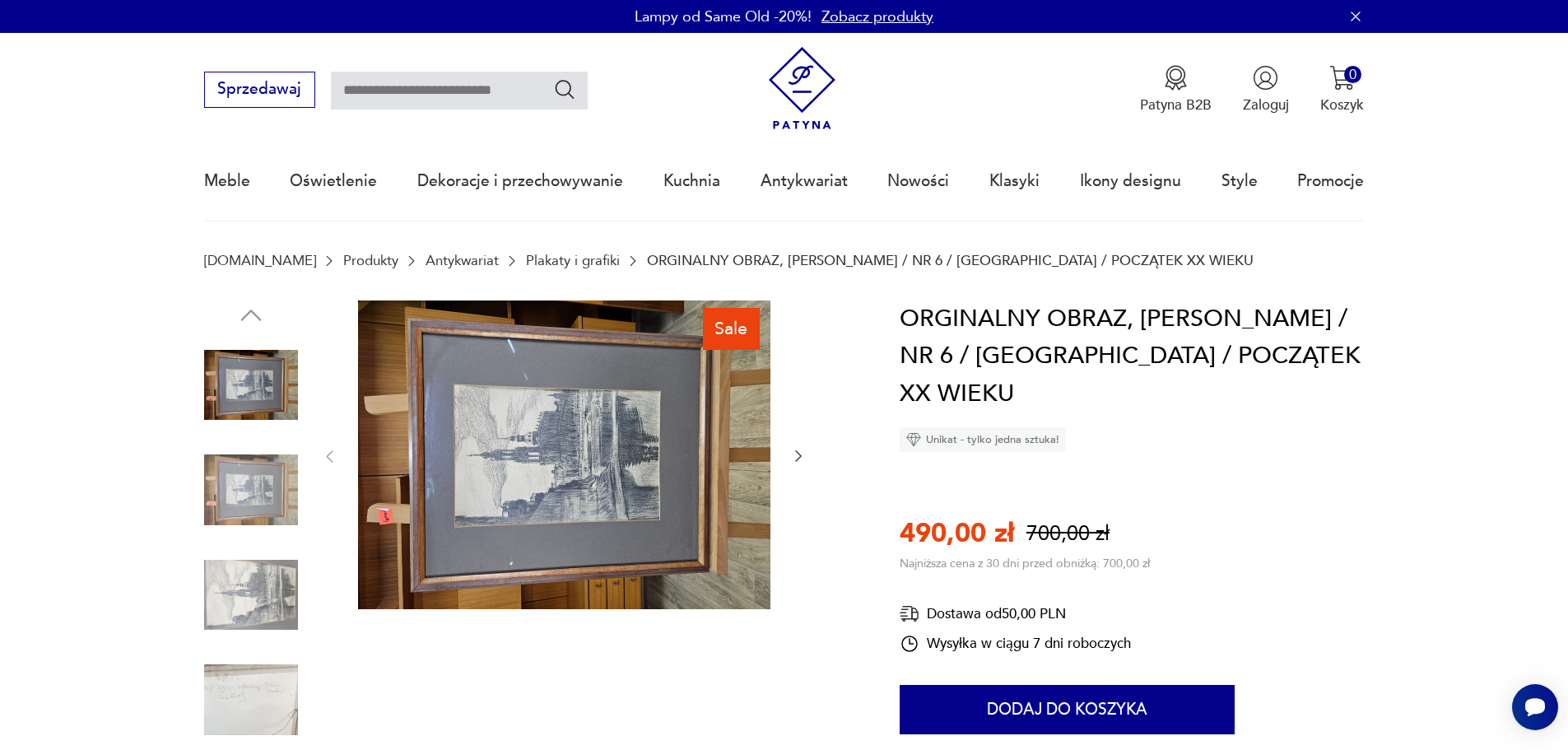
click at [250, 489] on img at bounding box center [250, 490] width 93 height 93
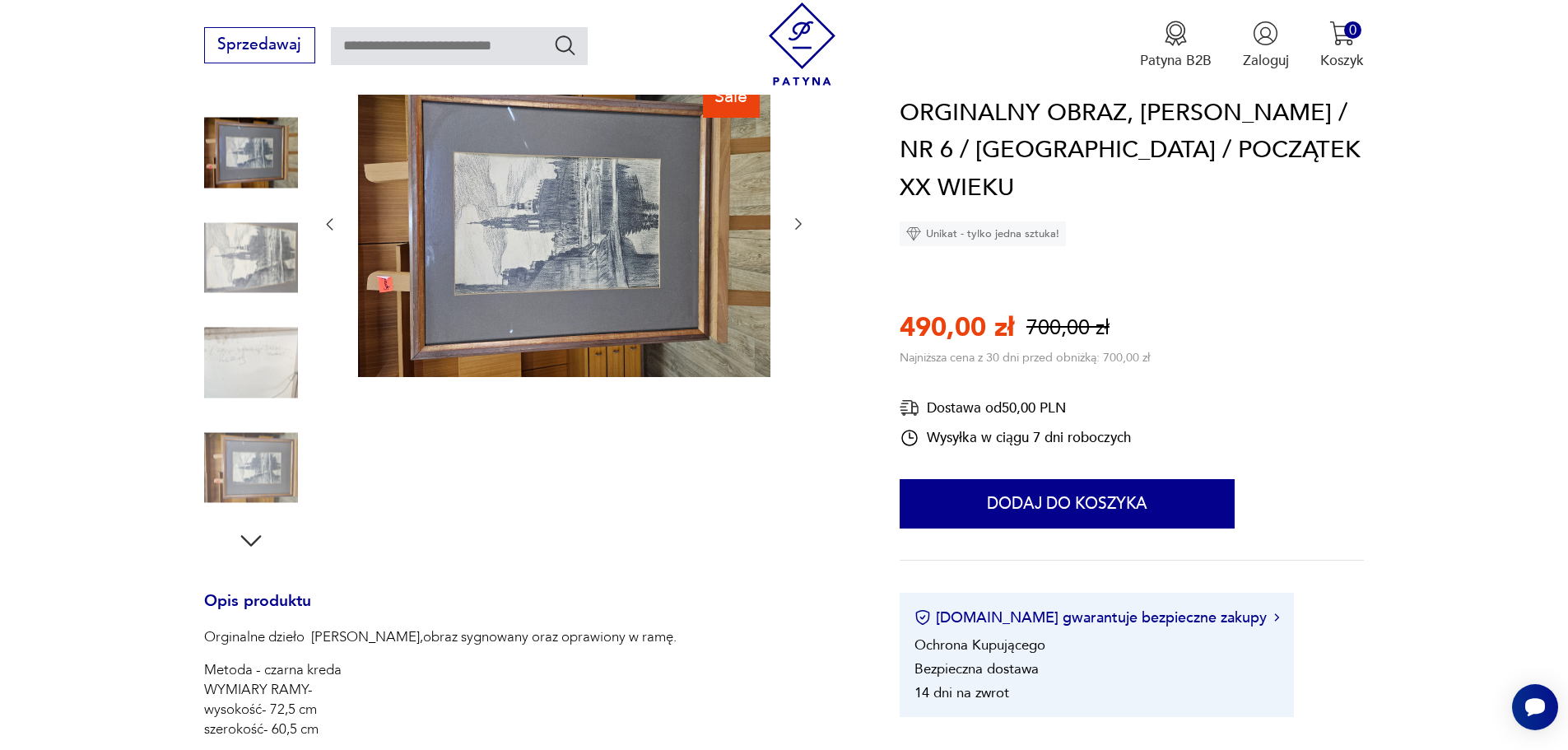
scroll to position [247, 0]
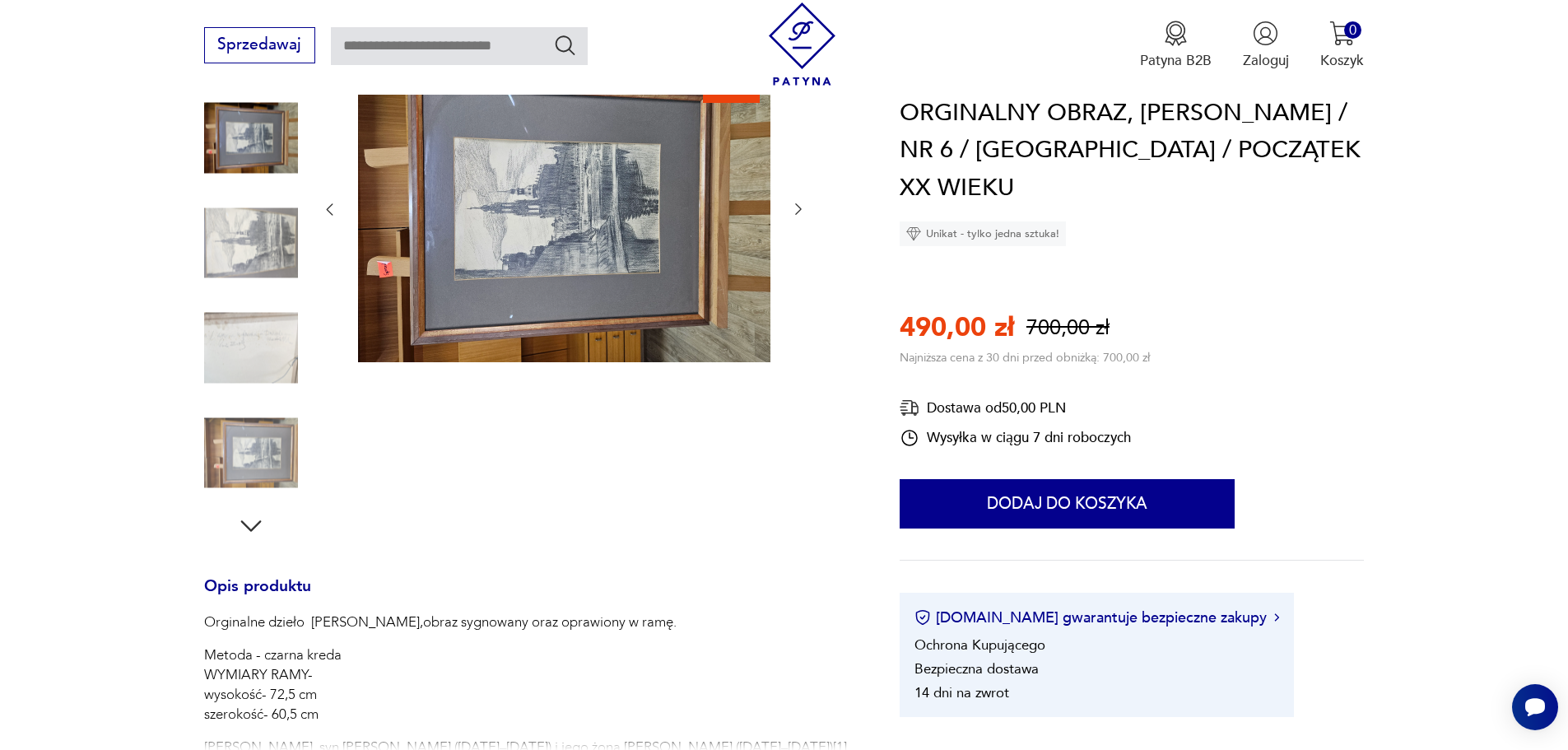
click at [244, 453] on img at bounding box center [250, 452] width 93 height 93
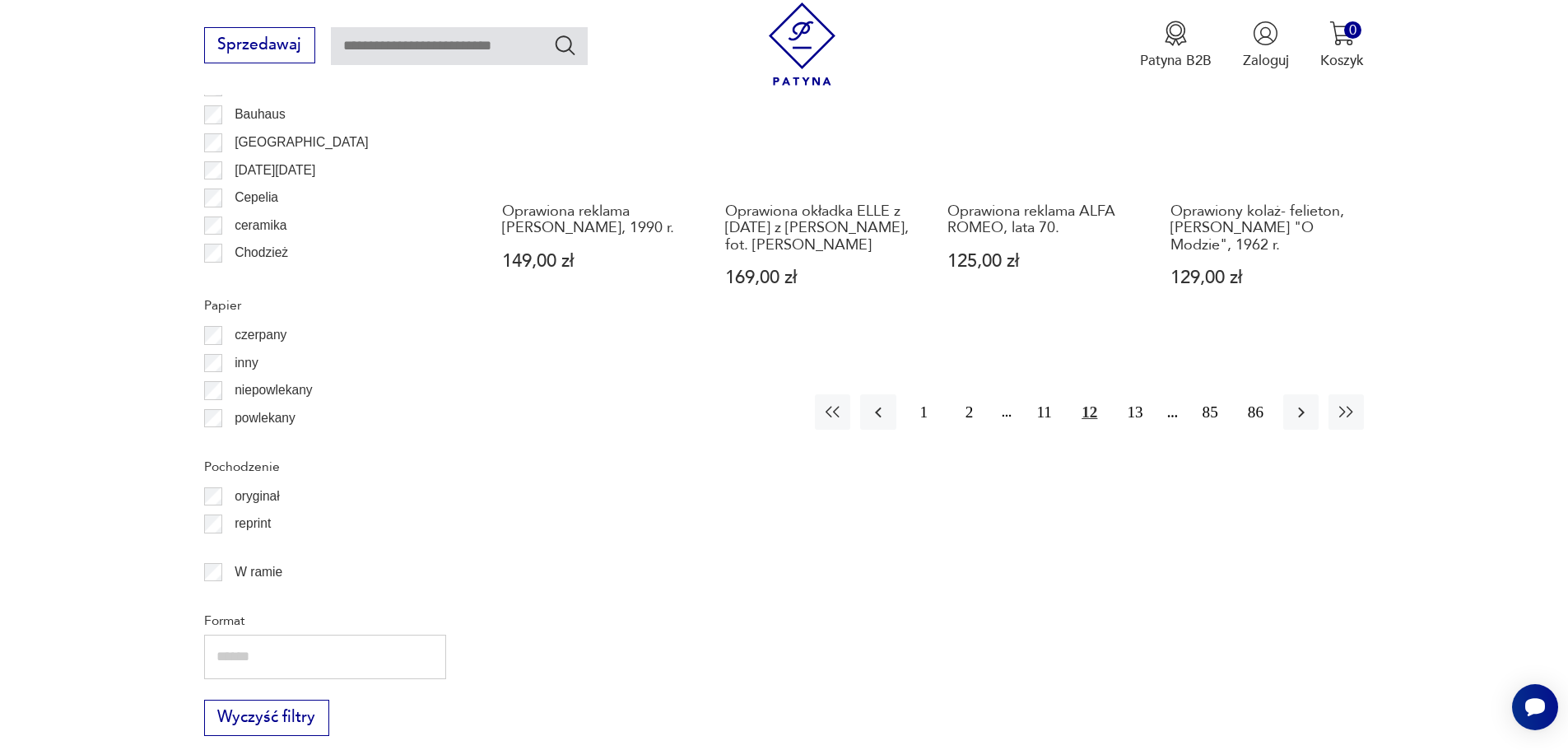
scroll to position [2052, 0]
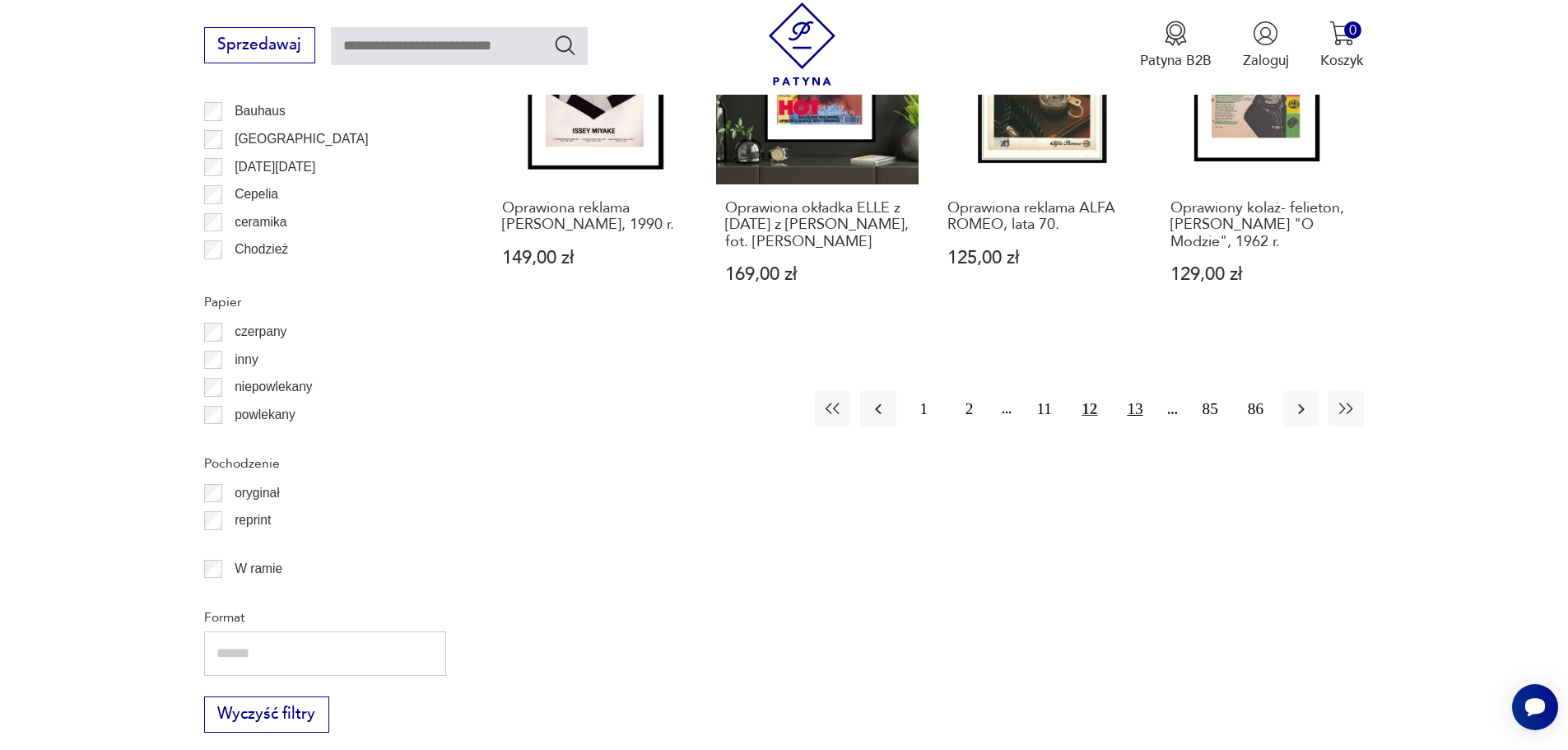
click at [1131, 406] on button "13" at bounding box center [1135, 408] width 36 height 36
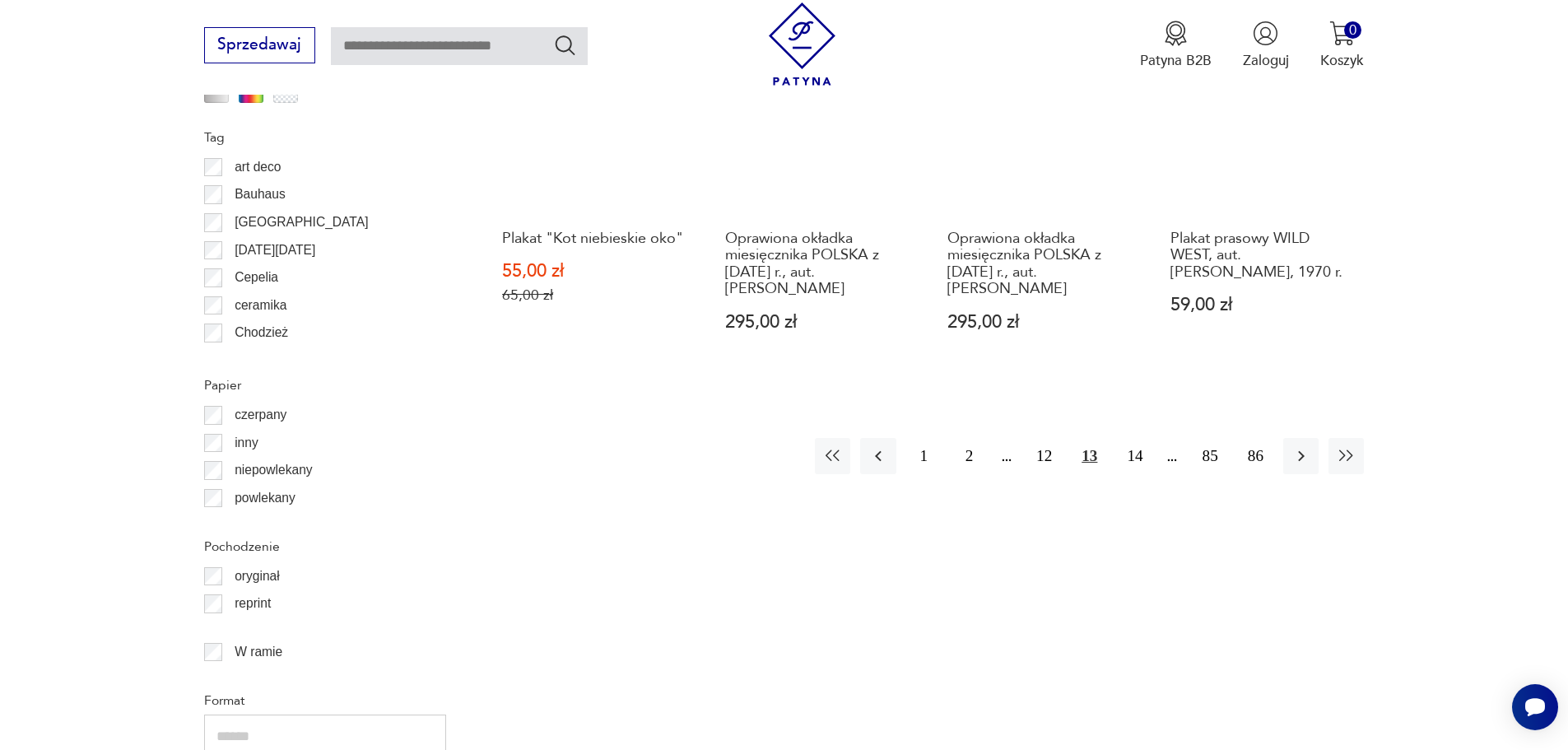
scroll to position [1970, 0]
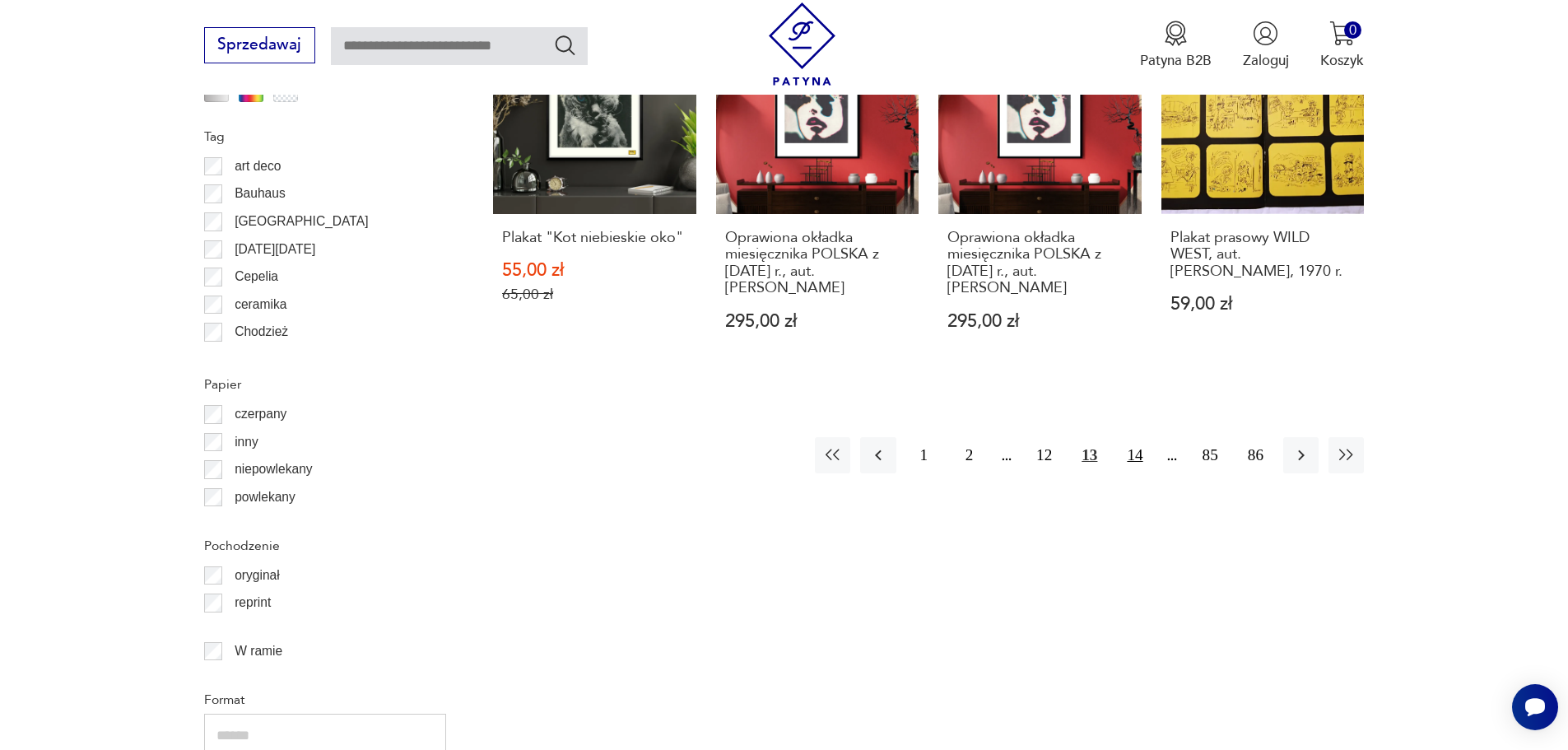
click at [1141, 437] on button "14" at bounding box center [1135, 455] width 36 height 36
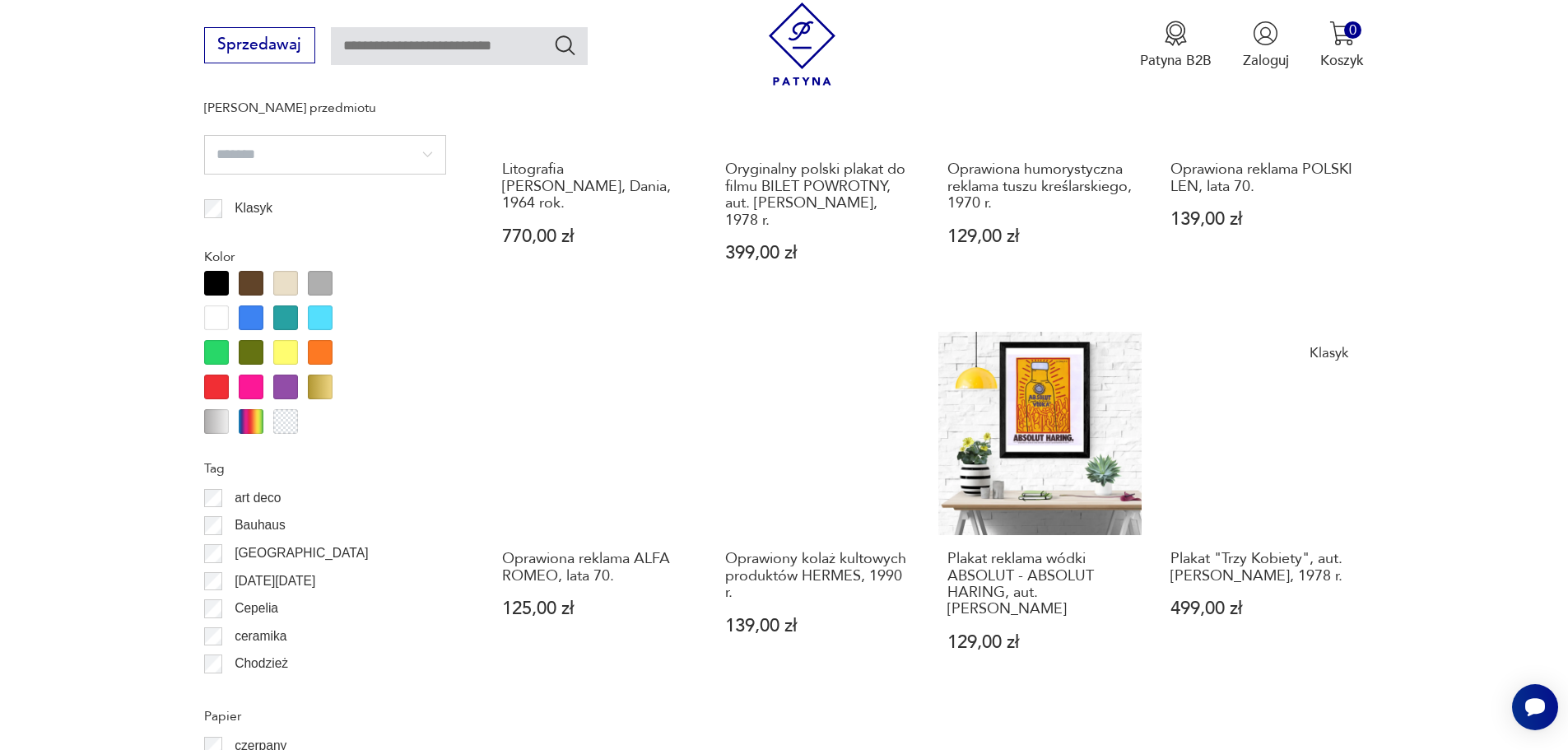
scroll to position [1641, 0]
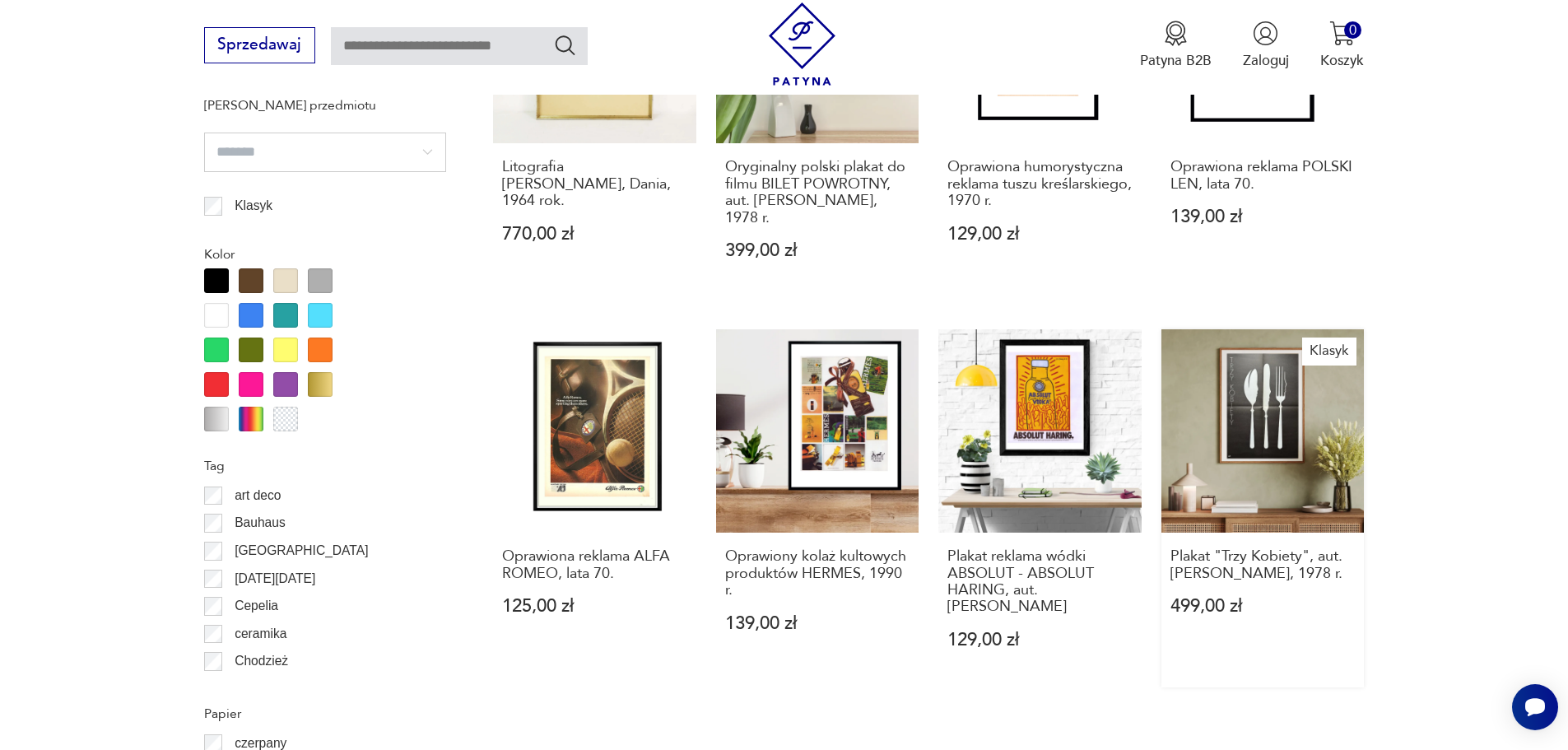
click at [1283, 414] on link "Klasyk Plakat "Trzy Kobiety", aut. [PERSON_NAME], 1978 r. 499,00 zł" at bounding box center [1263, 508] width 204 height 358
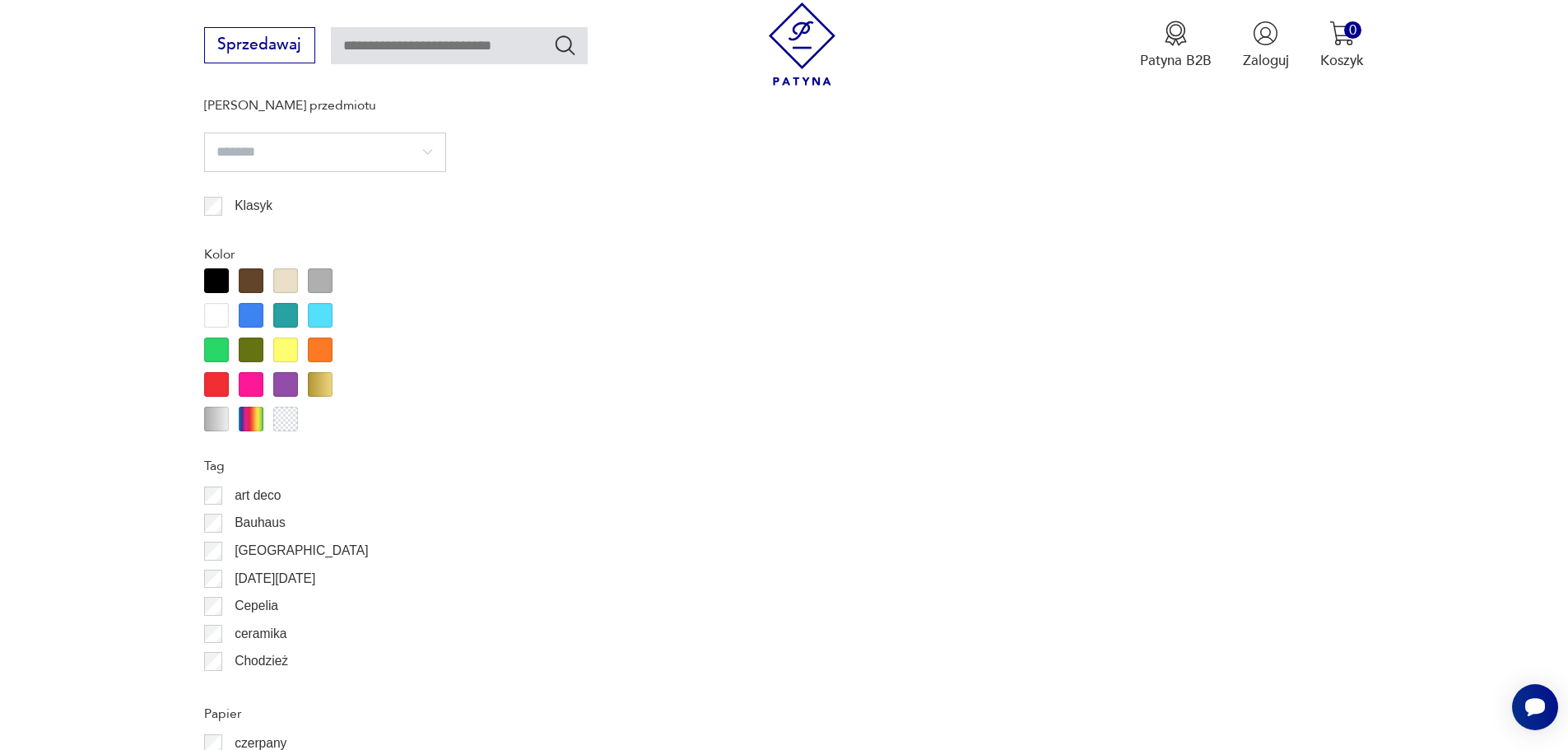
scroll to position [1824, 0]
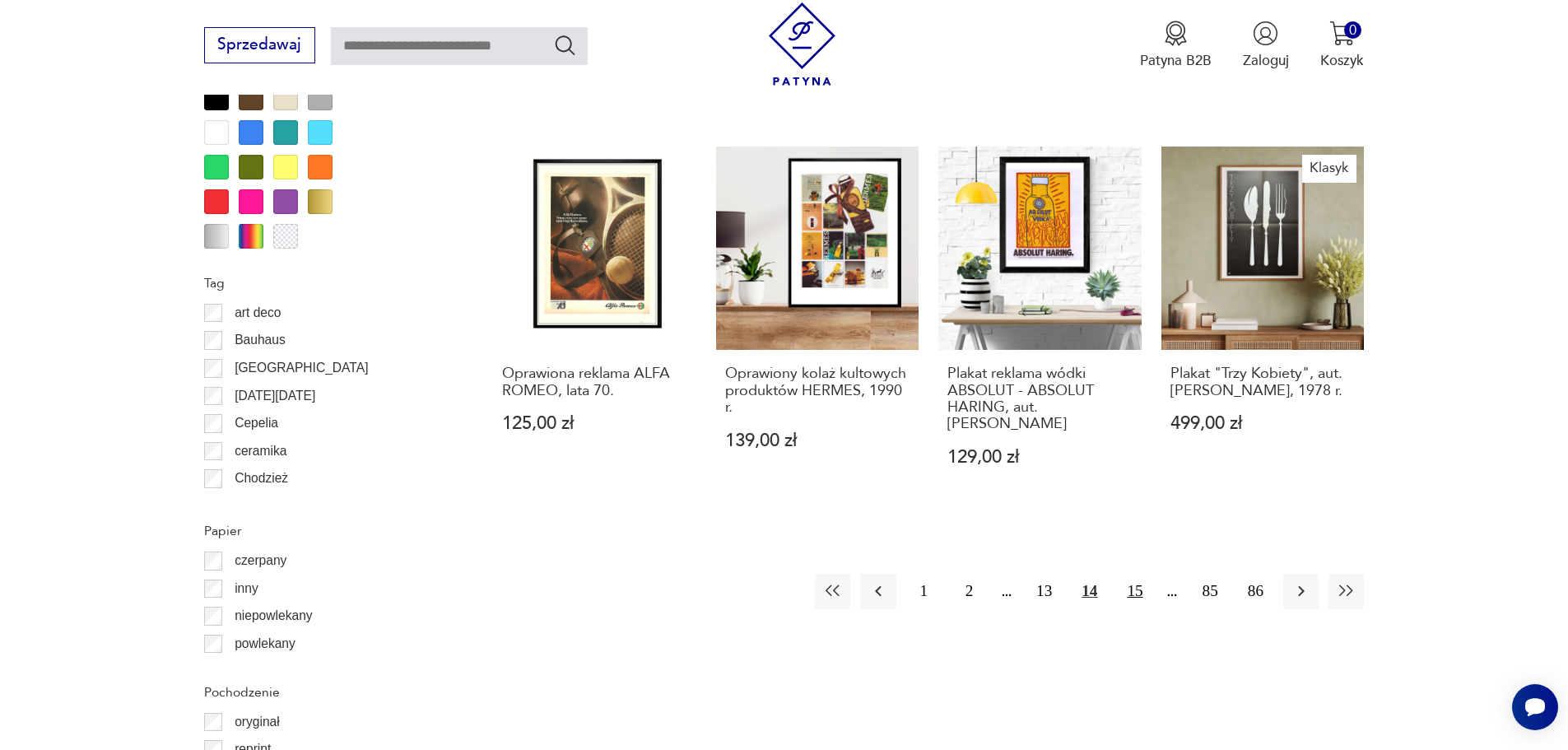
click at [1134, 573] on button "15" at bounding box center [1135, 591] width 36 height 36
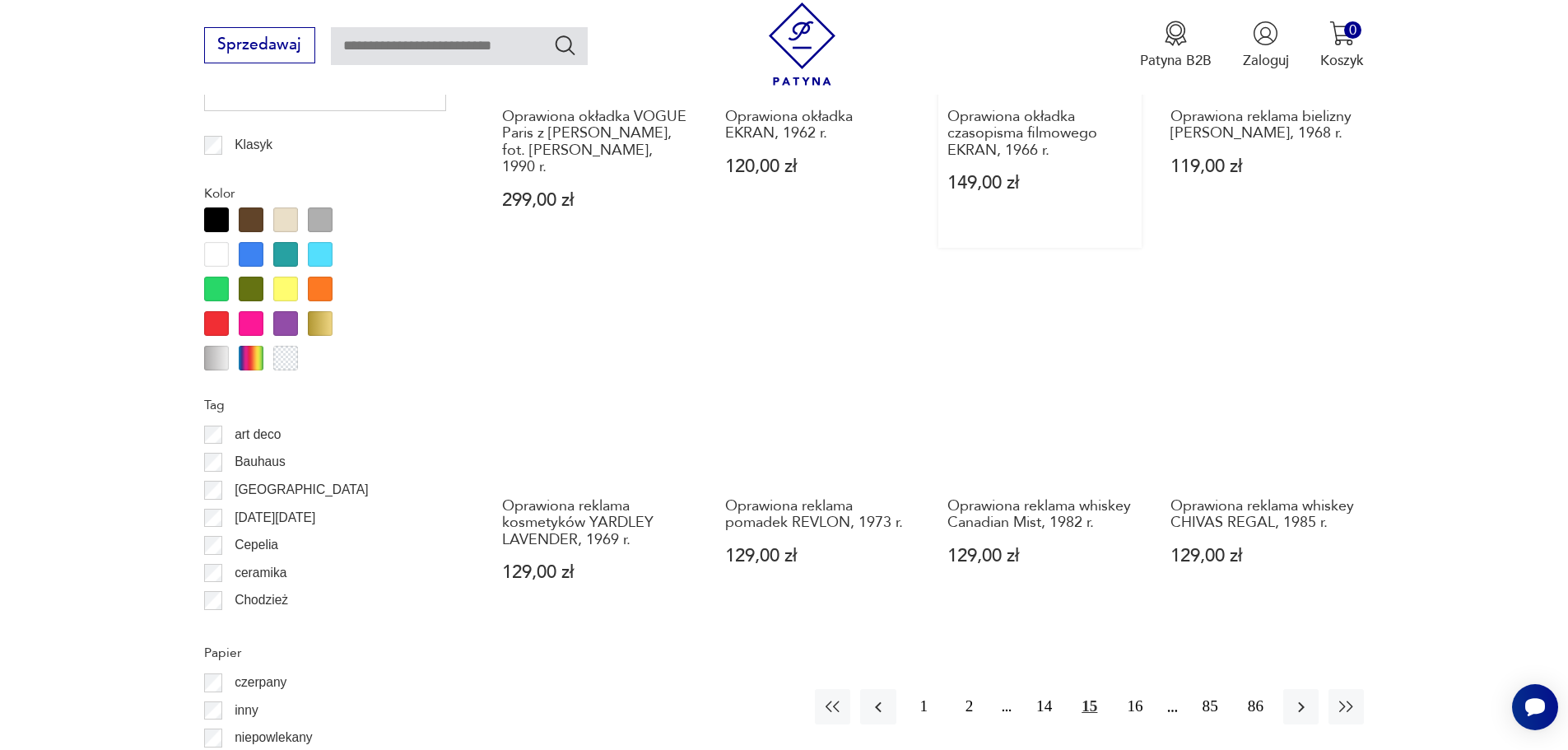
scroll to position [1724, 0]
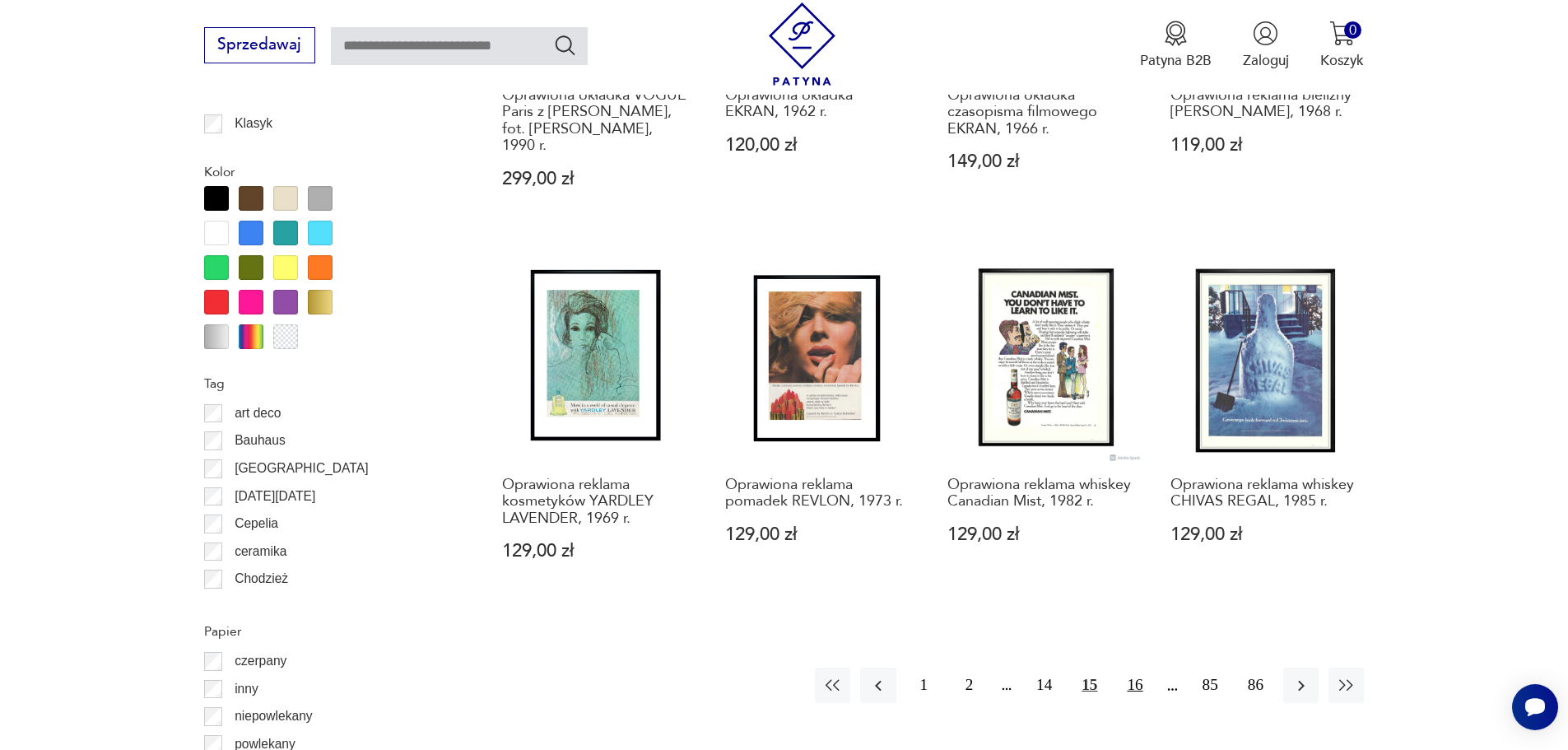
click at [1135, 668] on button "16" at bounding box center [1135, 685] width 36 height 36
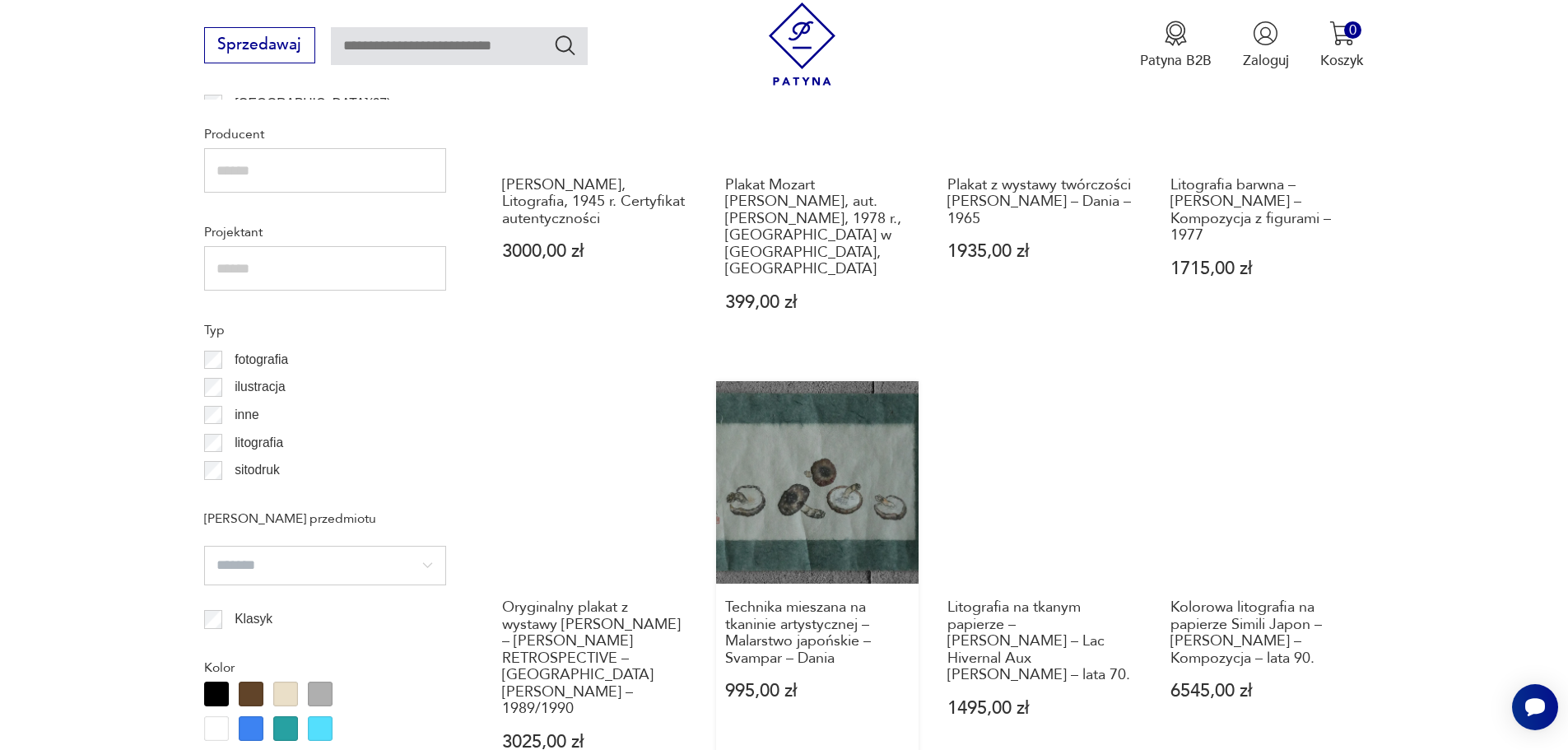
scroll to position [1230, 0]
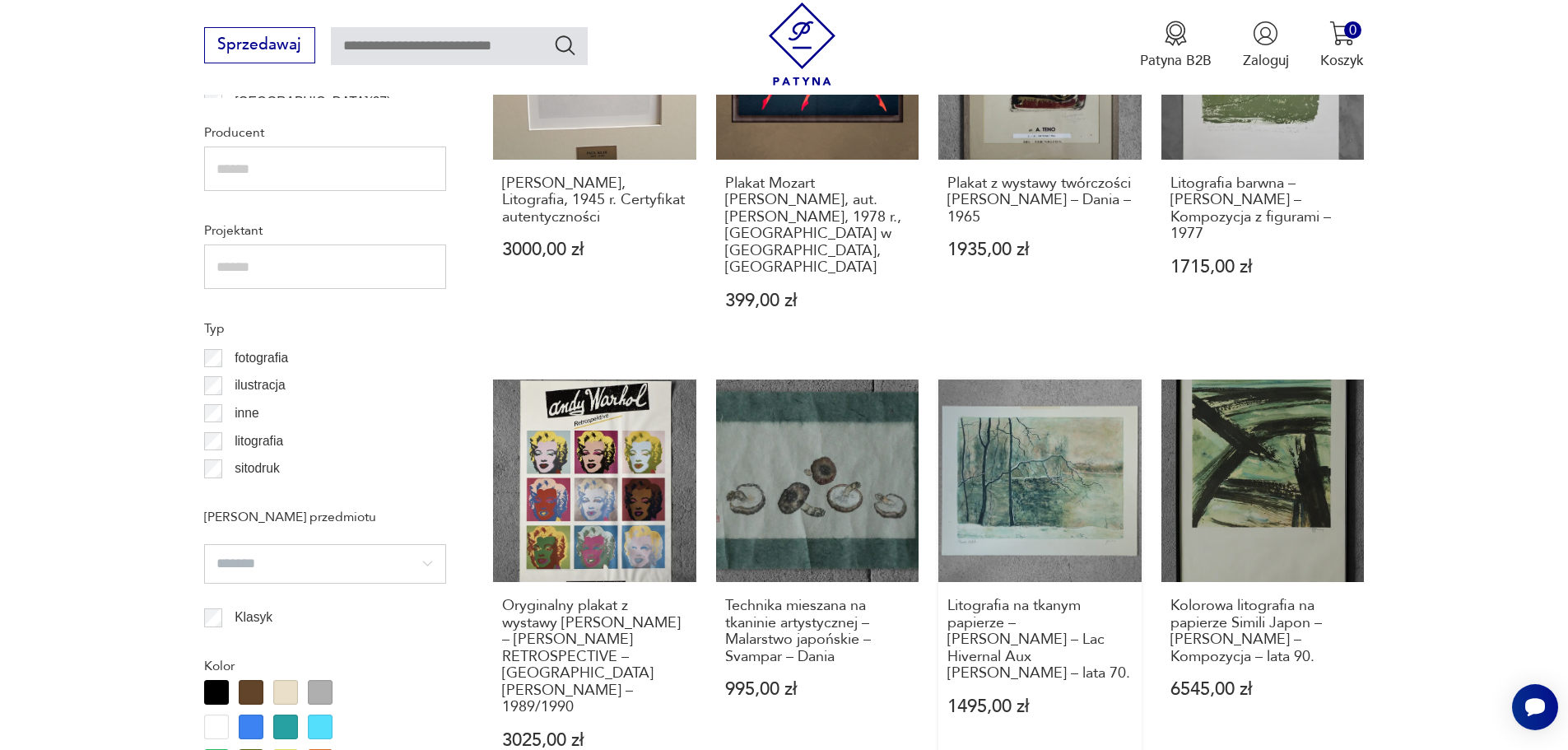
click at [1069, 461] on link "Litografia na tkanym papierze – [PERSON_NAME] – Lac Hivernal Aux [PERSON_NAME] …" at bounding box center [1039, 583] width 204 height 408
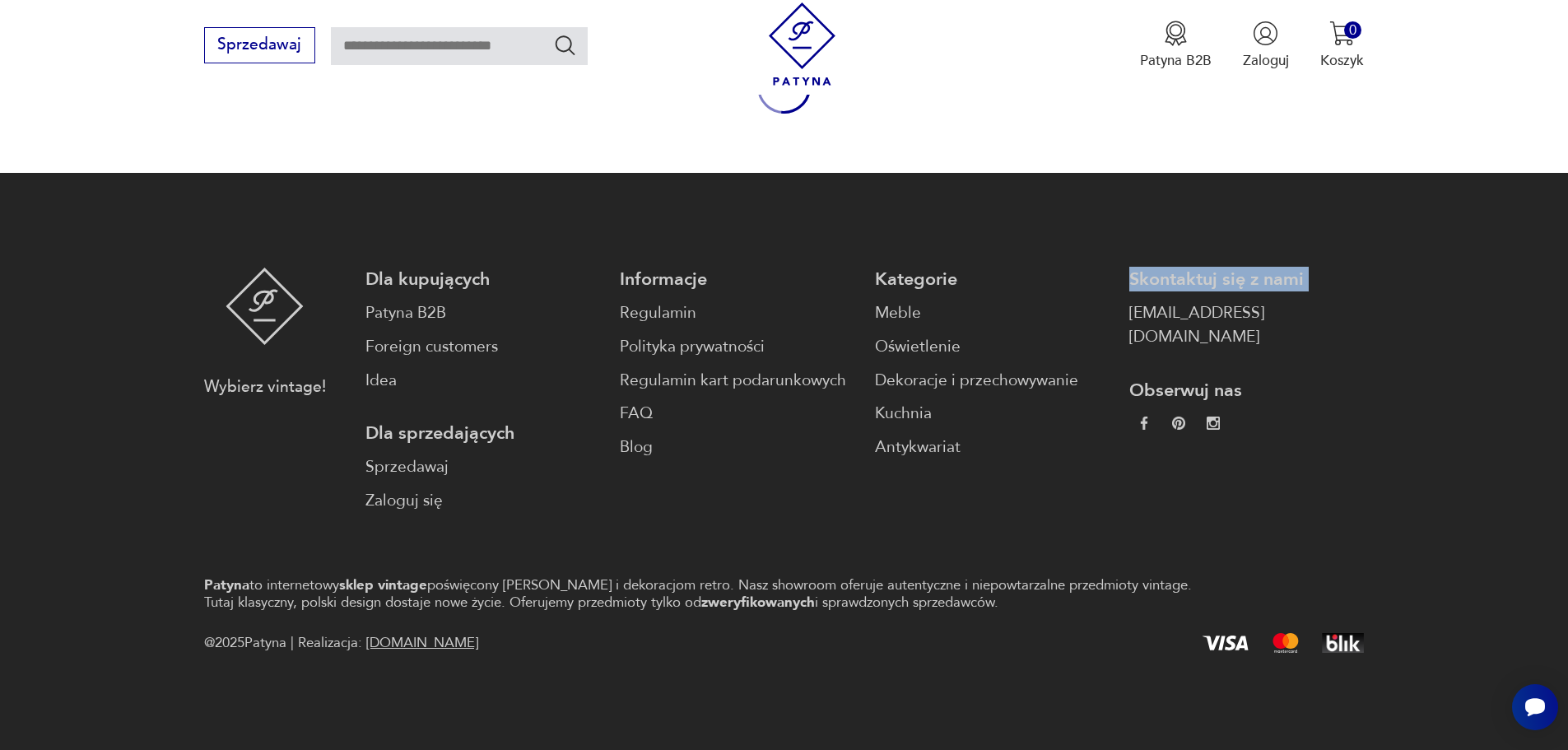
click at [1070, 461] on div "Kategorie Meble Oświetlenie Dekoracje i przechowywanie Kuchnia Antykwariat" at bounding box center [993, 389] width 235 height 245
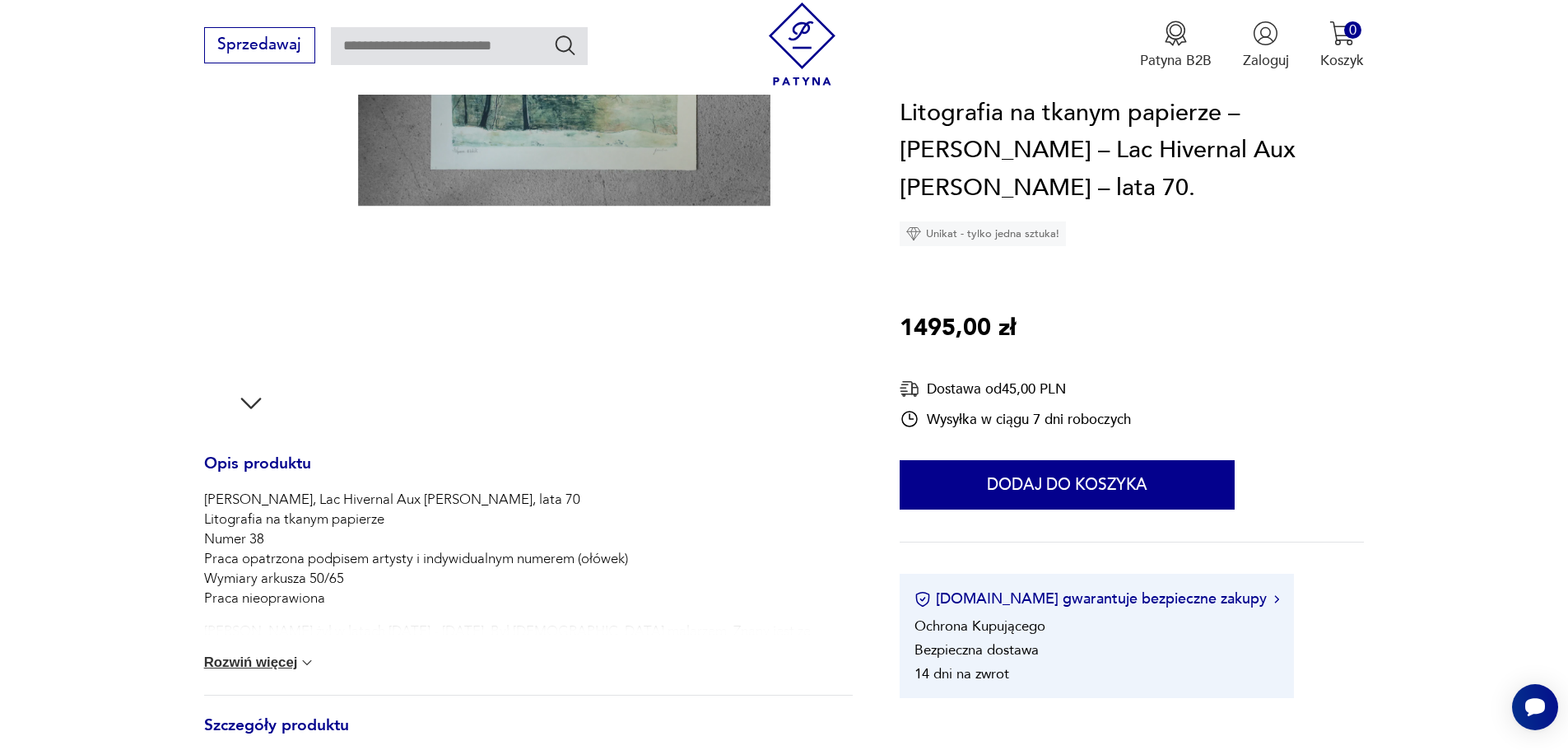
scroll to position [411, 0]
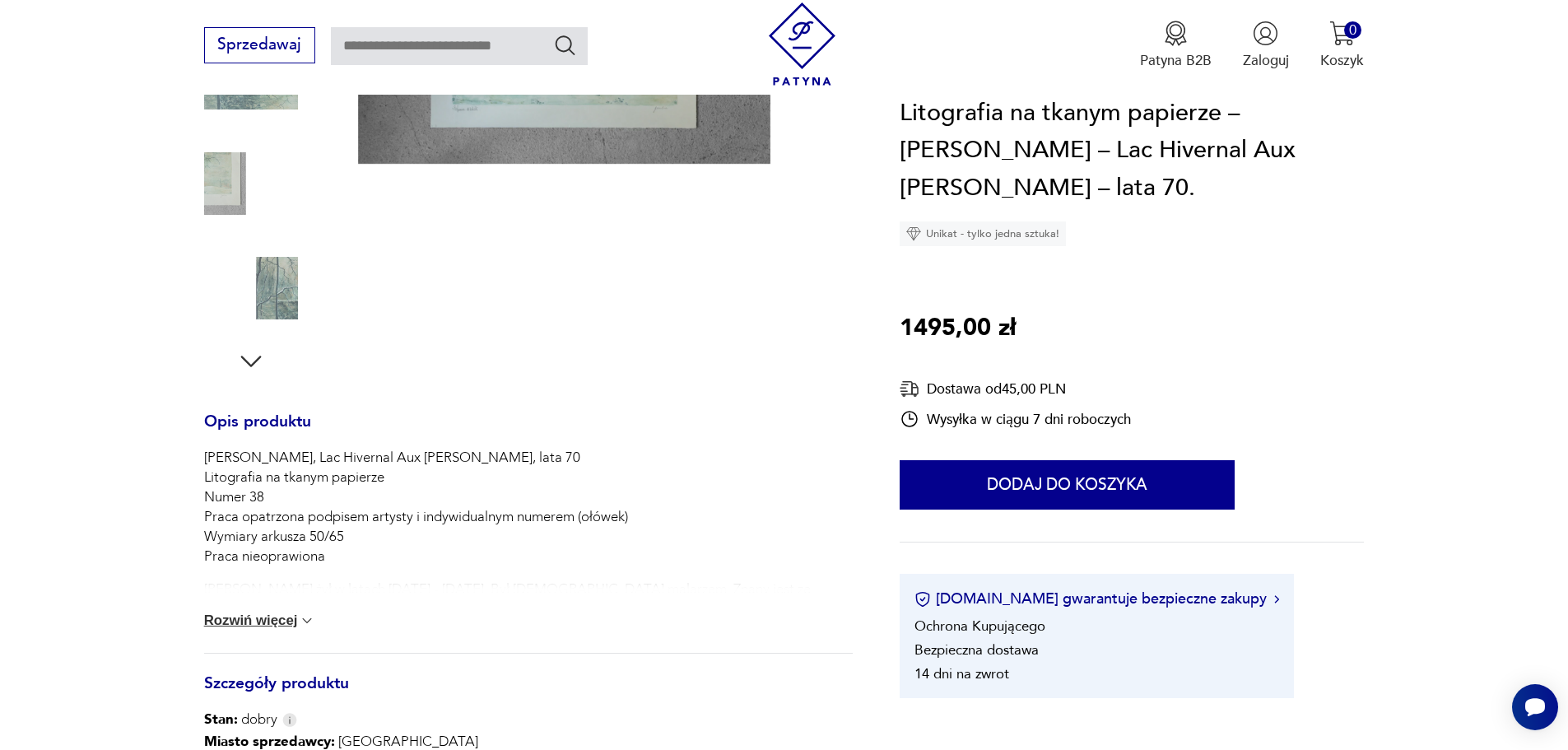
click at [251, 617] on button "Rozwiń więcej" at bounding box center [259, 620] width 112 height 17
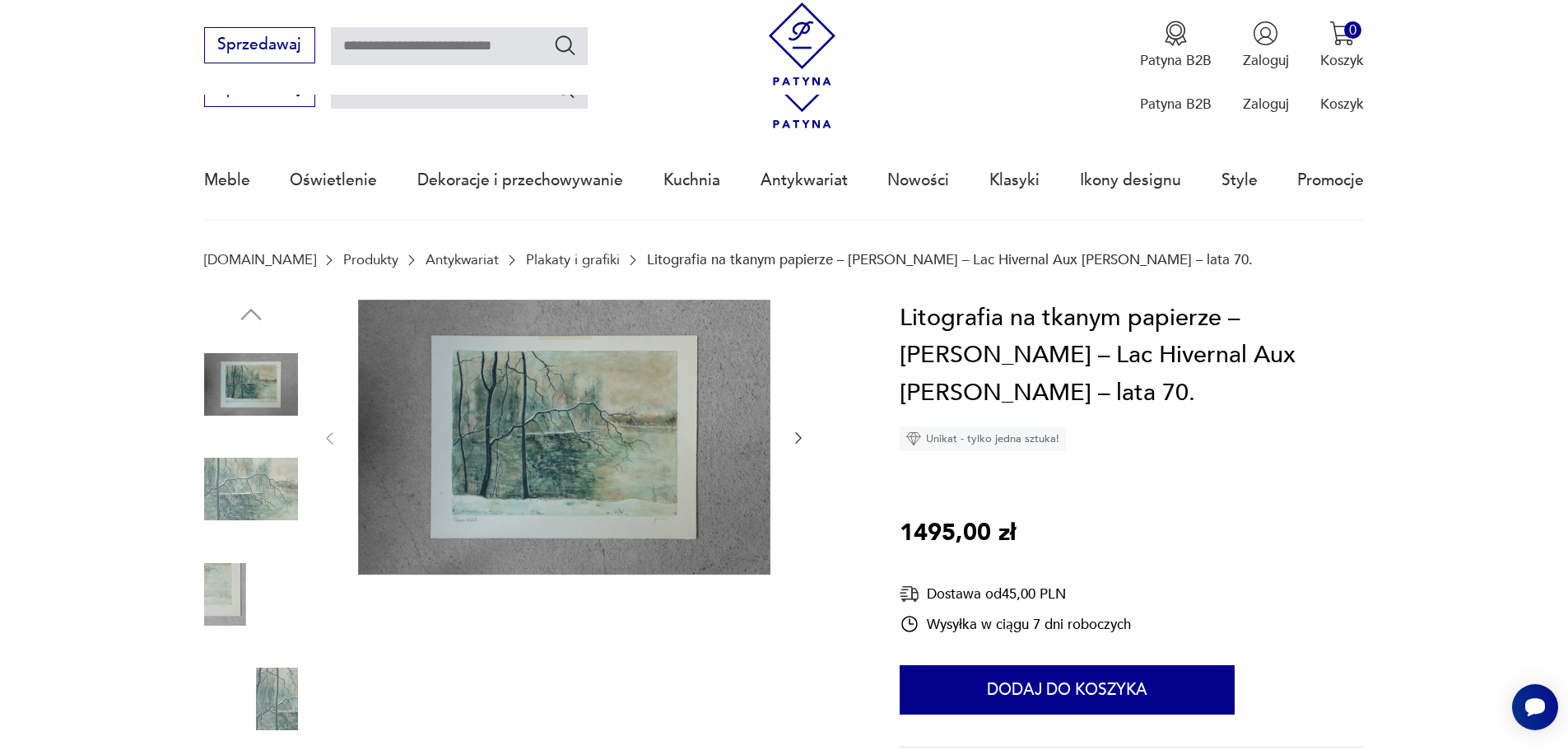
scroll to position [0, 0]
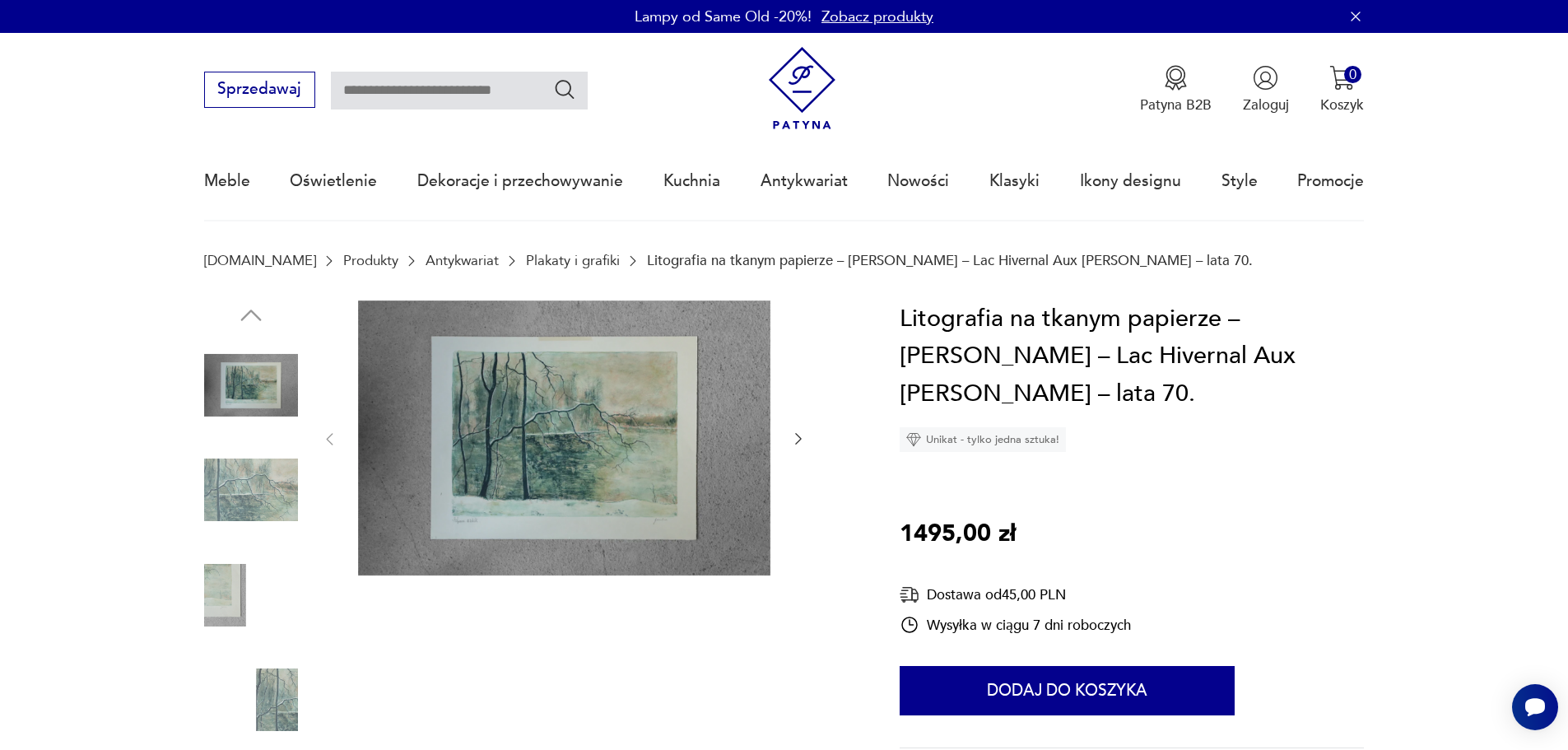
click at [255, 500] on img at bounding box center [250, 490] width 93 height 93
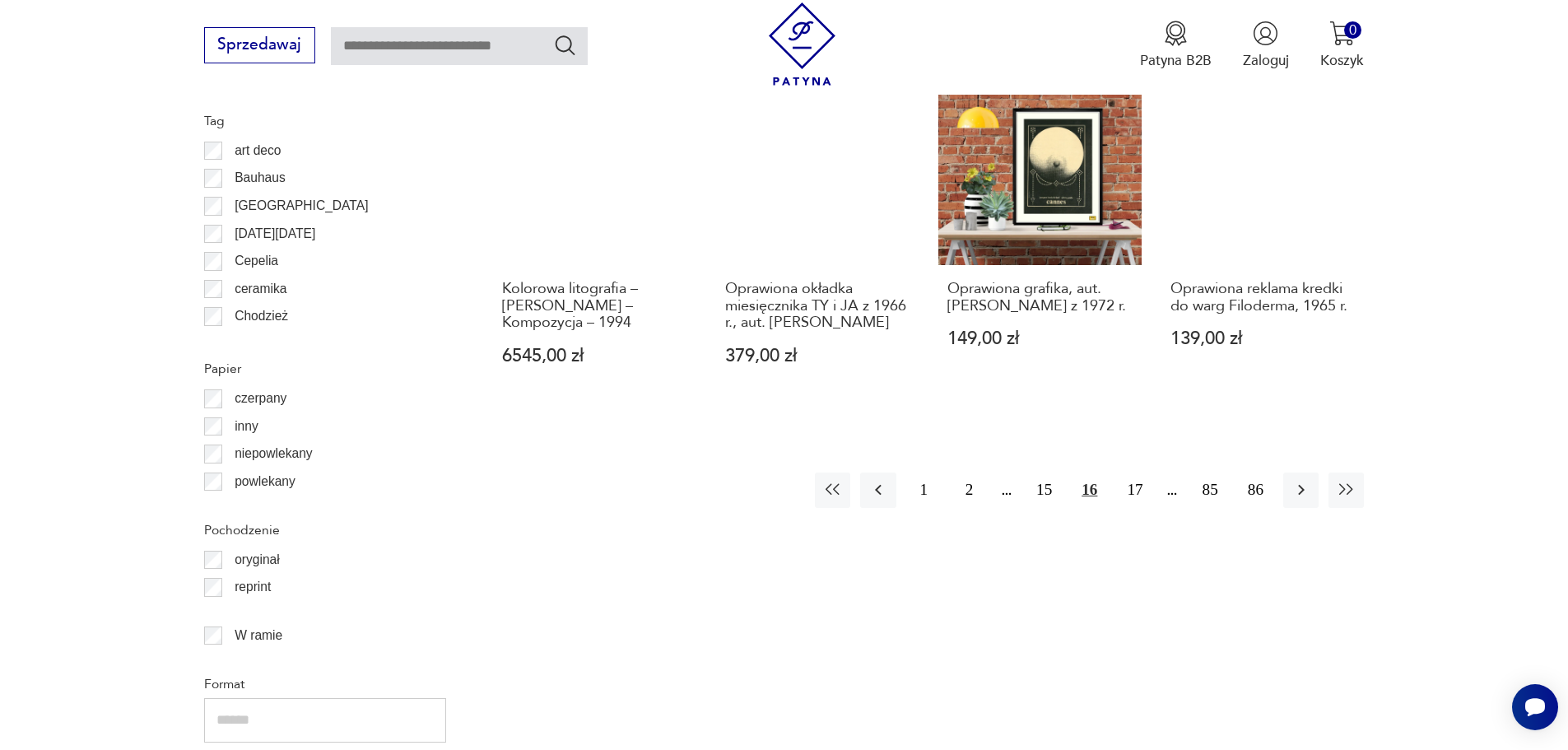
scroll to position [1987, 0]
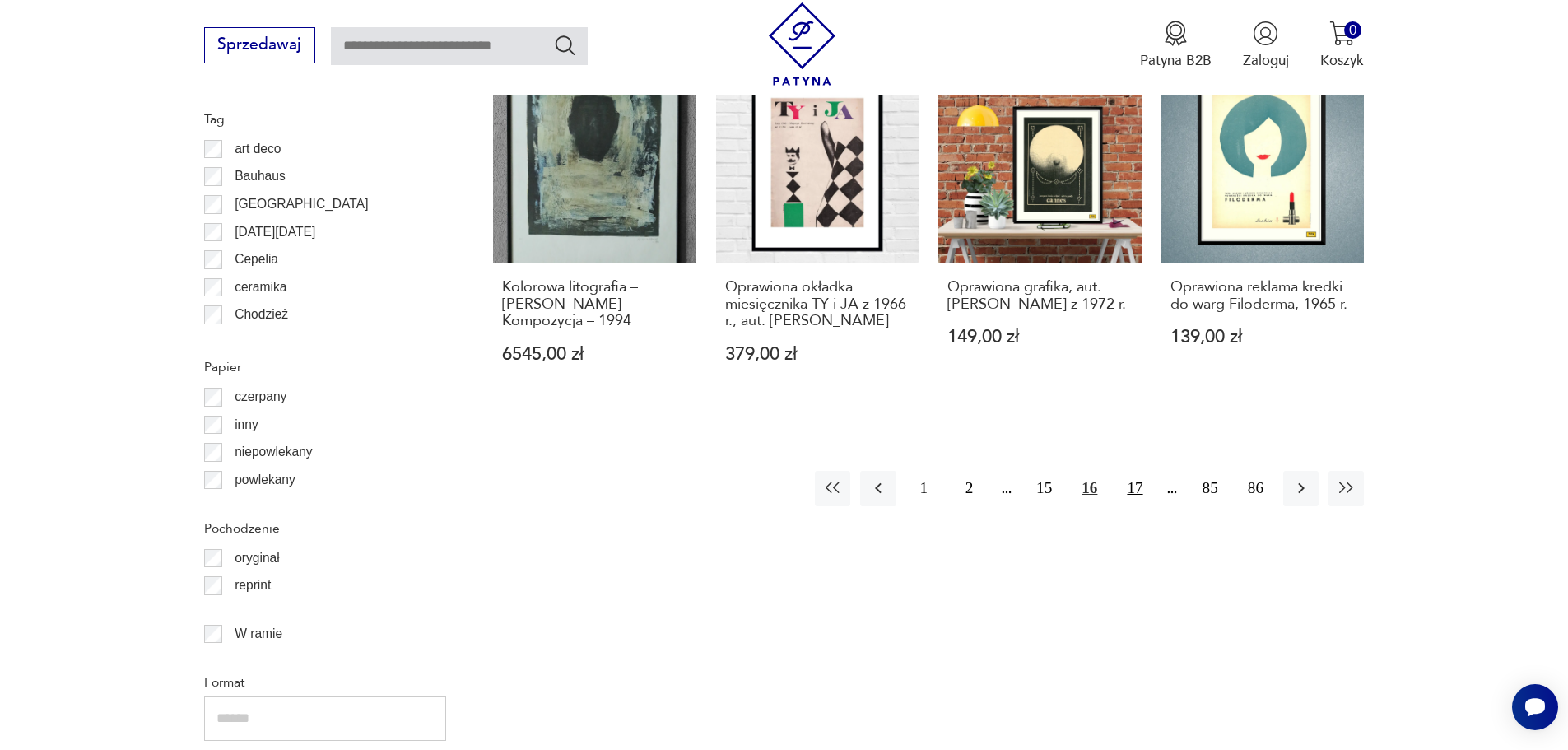
click at [1140, 471] on button "17" at bounding box center [1135, 489] width 36 height 36
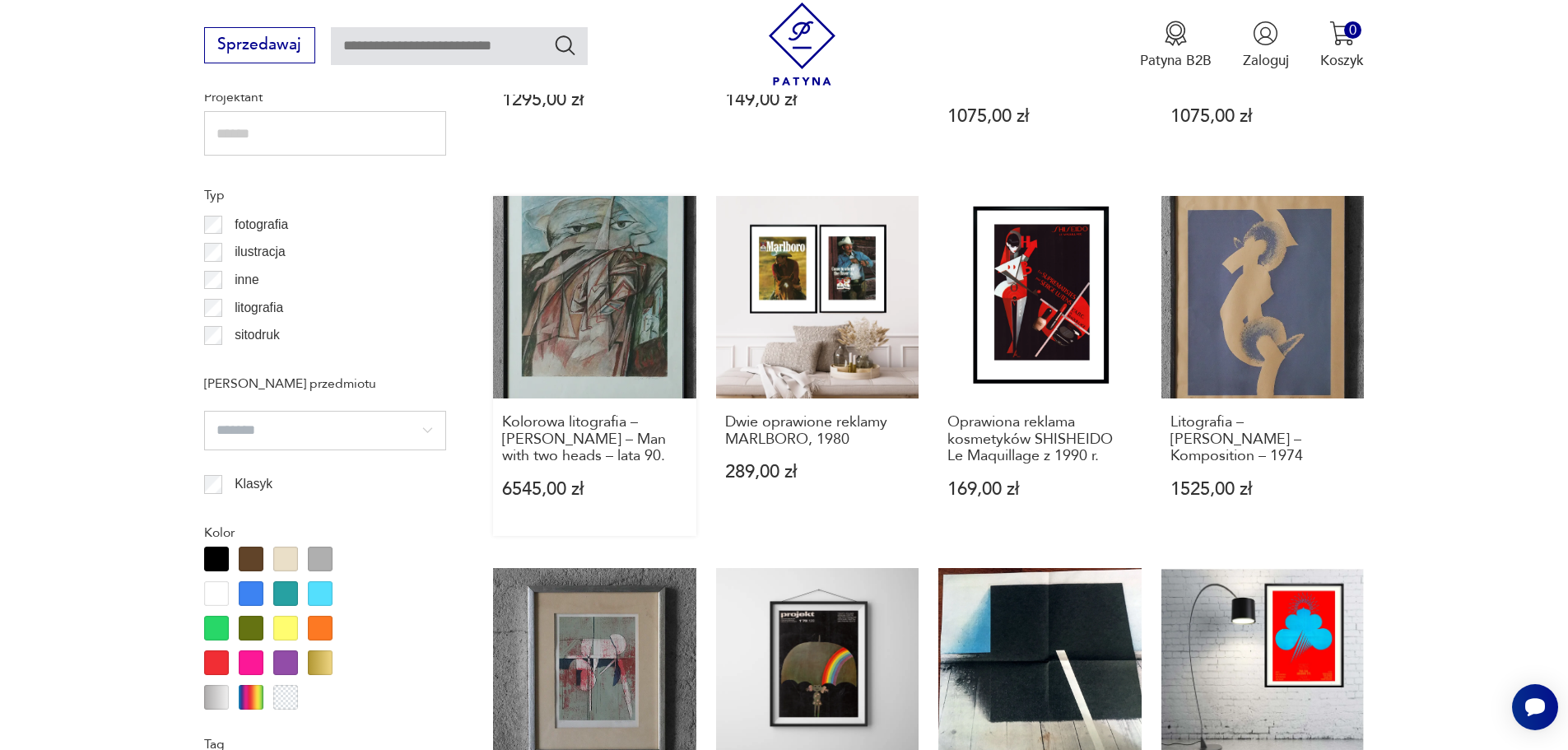
scroll to position [1609, 0]
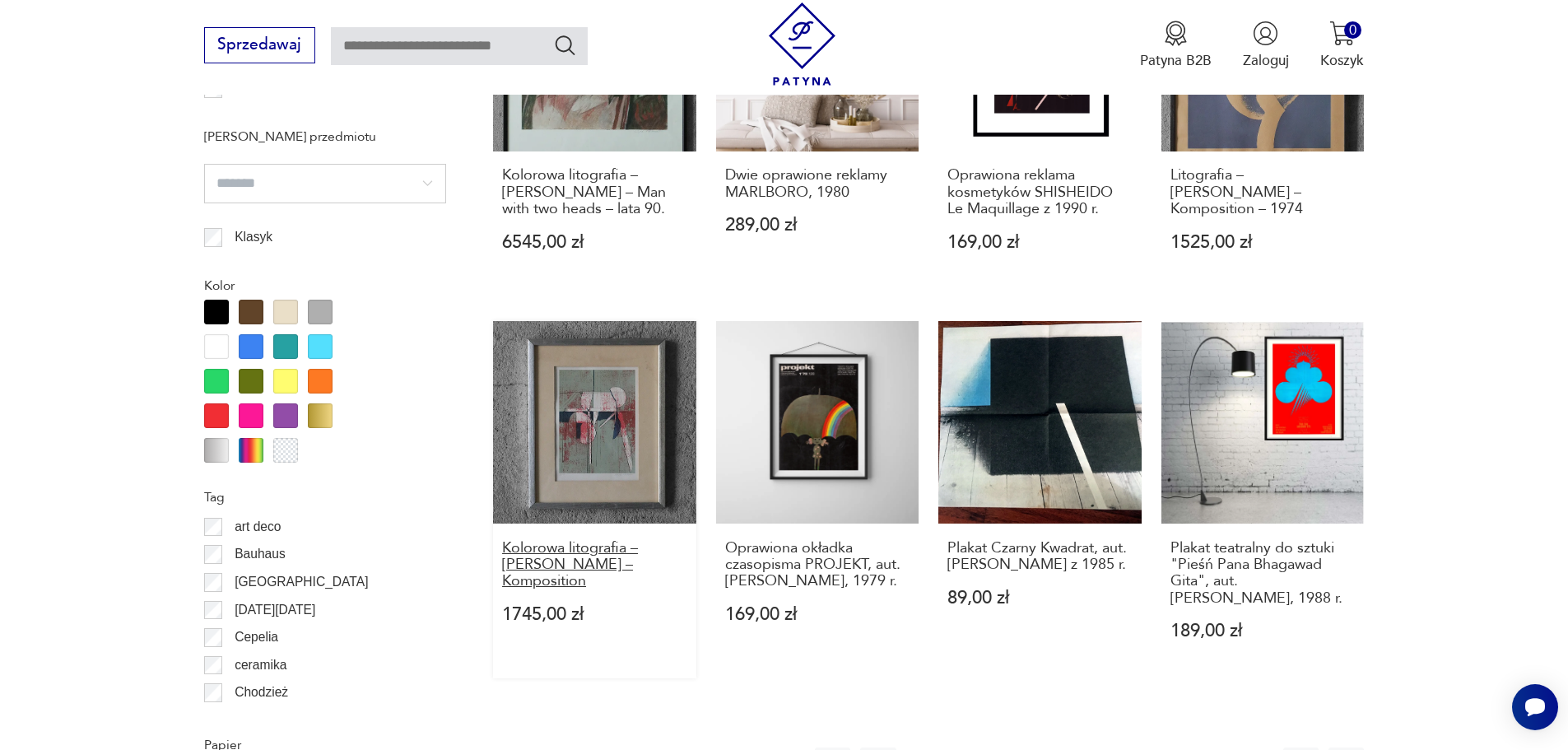
click at [585, 540] on h3 "Kolorowa litografia – [PERSON_NAME] – Komposition" at bounding box center [594, 564] width 185 height 51
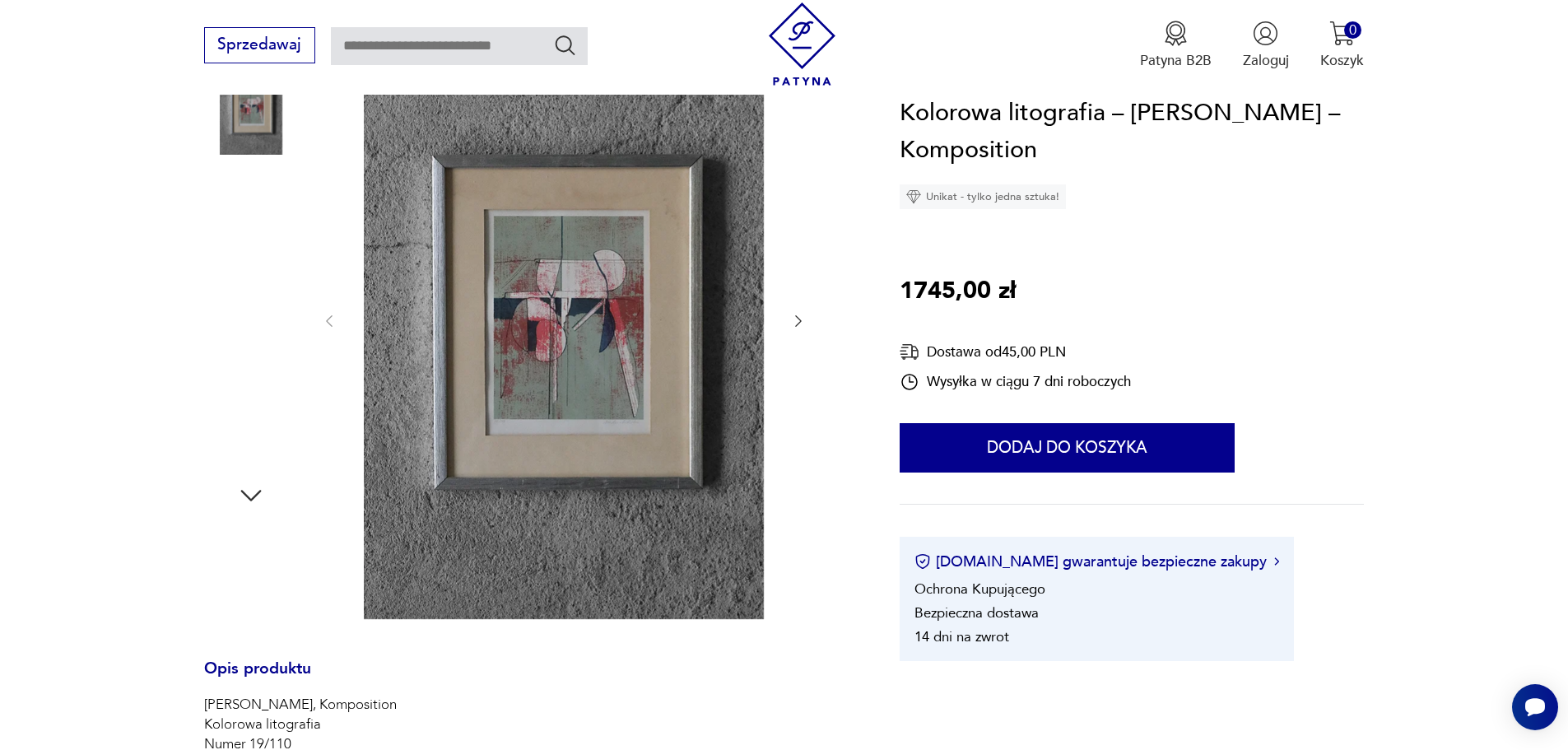
scroll to position [247, 0]
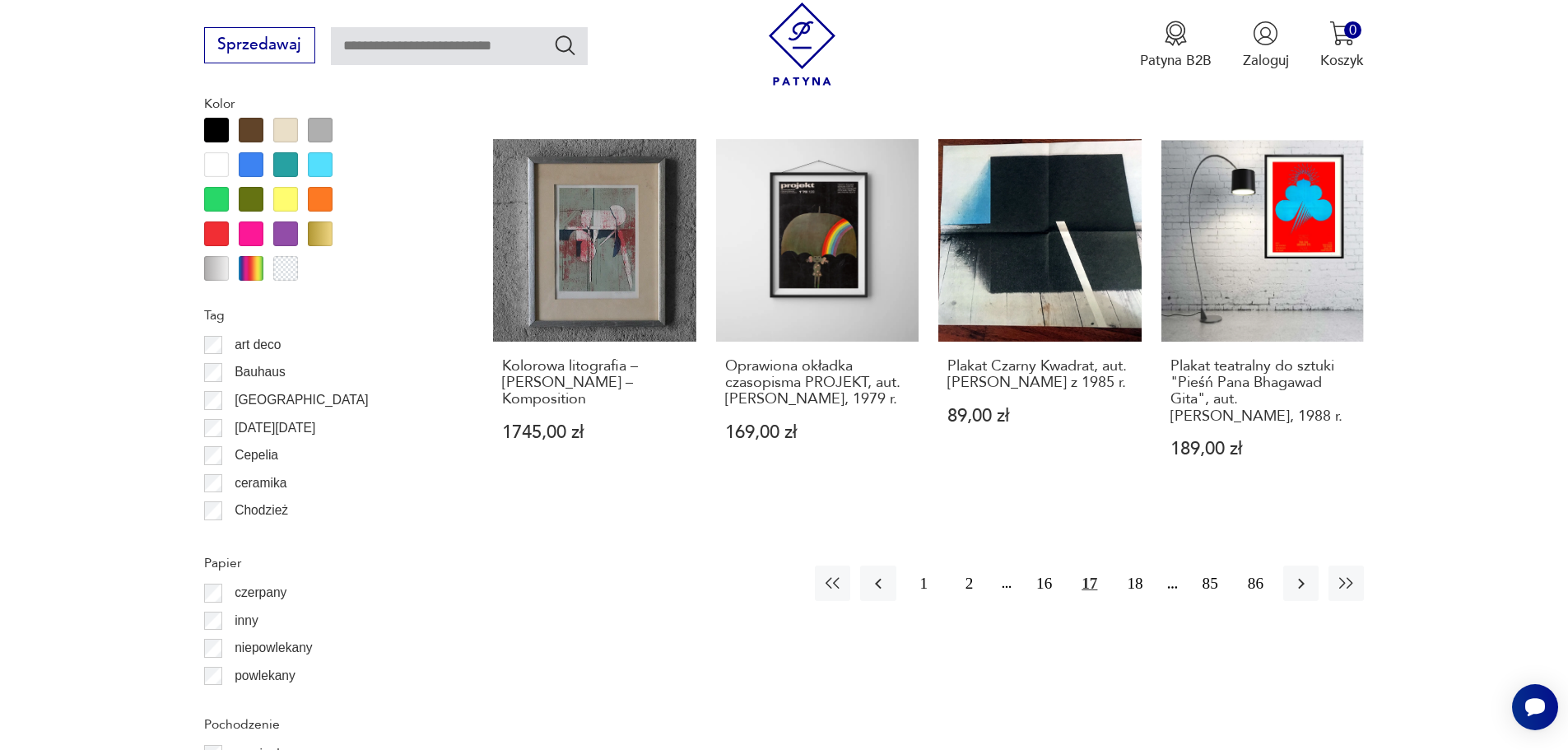
scroll to position [1792, 0]
click at [1138, 564] on button "18" at bounding box center [1135, 582] width 36 height 36
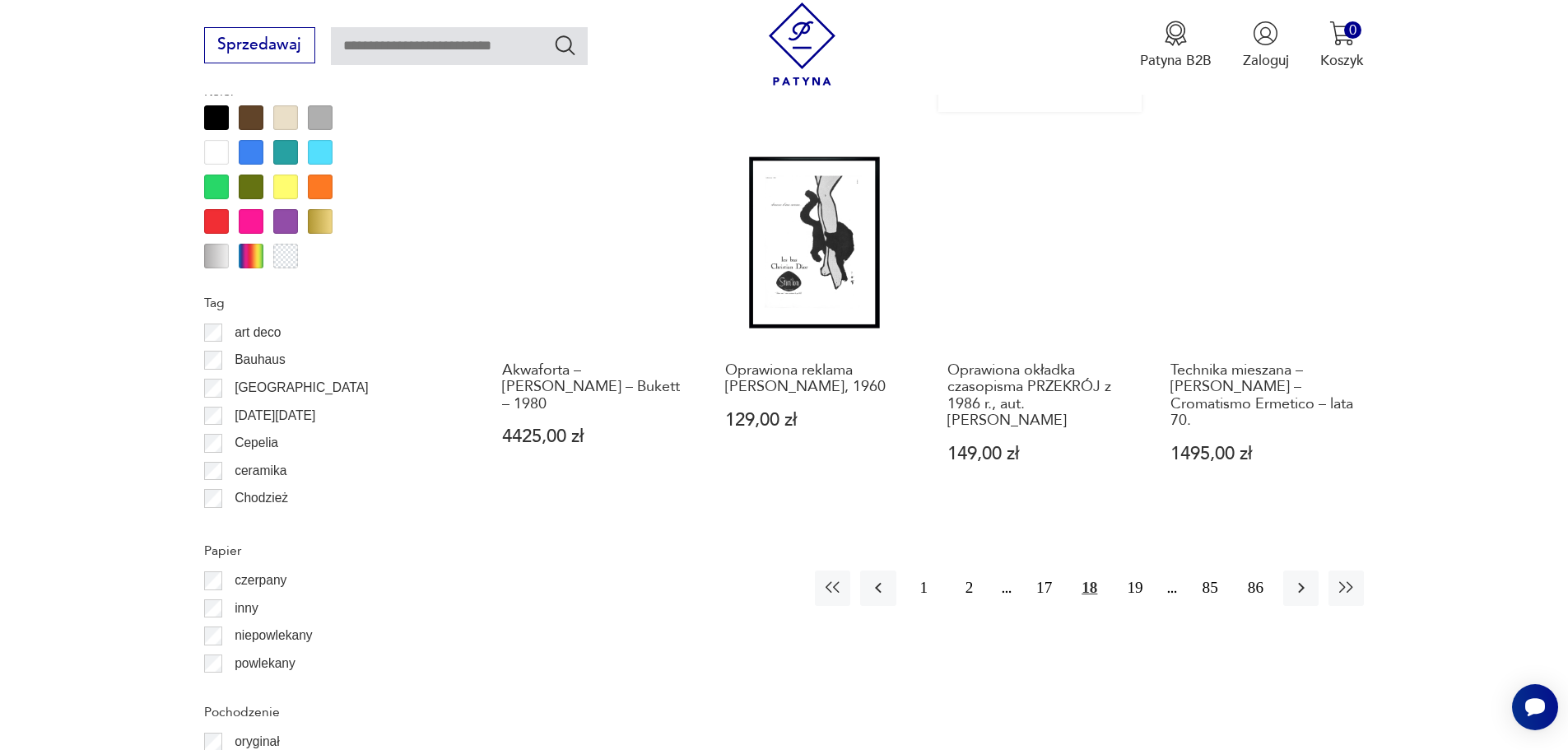
scroll to position [1805, 0]
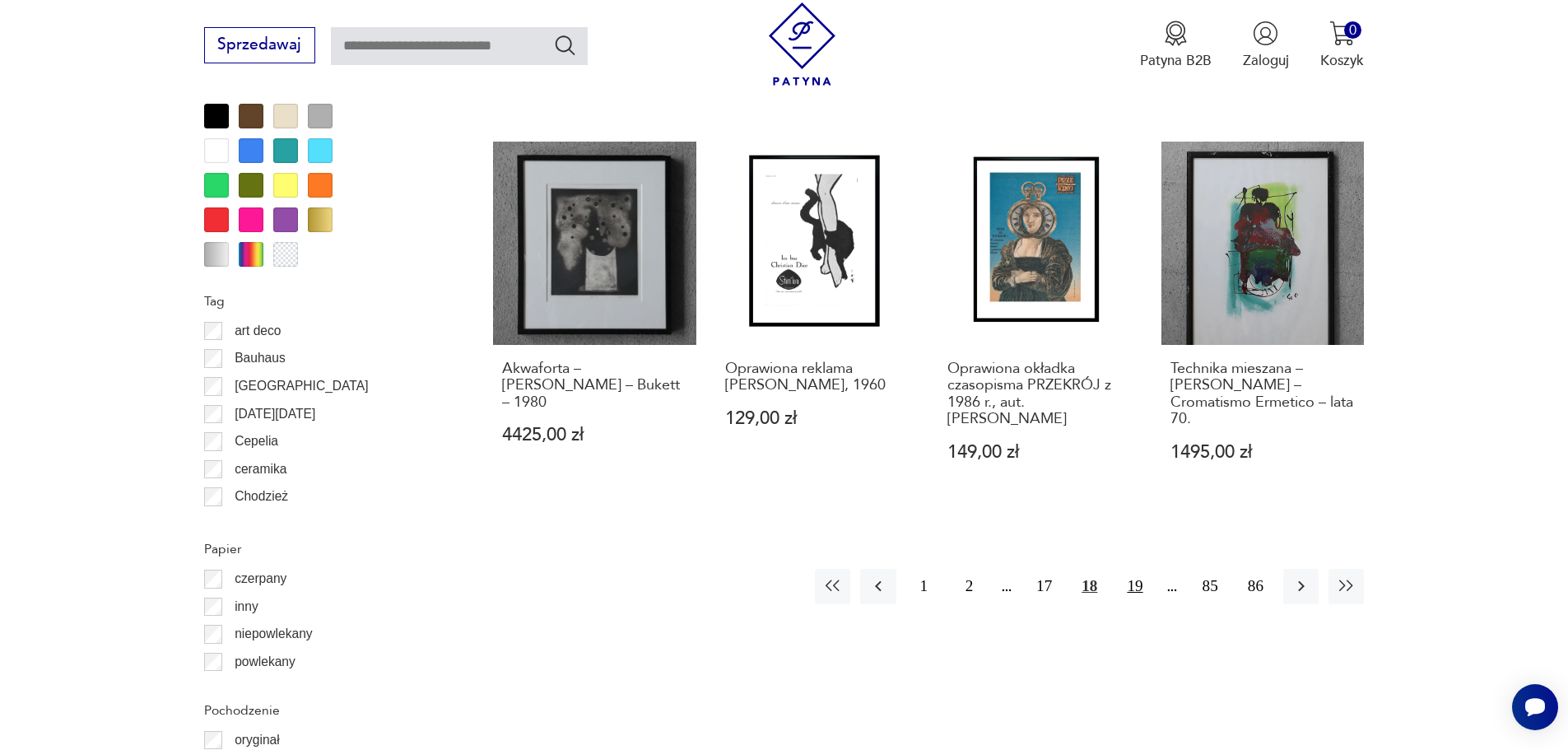
click at [1139, 568] on button "19" at bounding box center [1135, 586] width 36 height 36
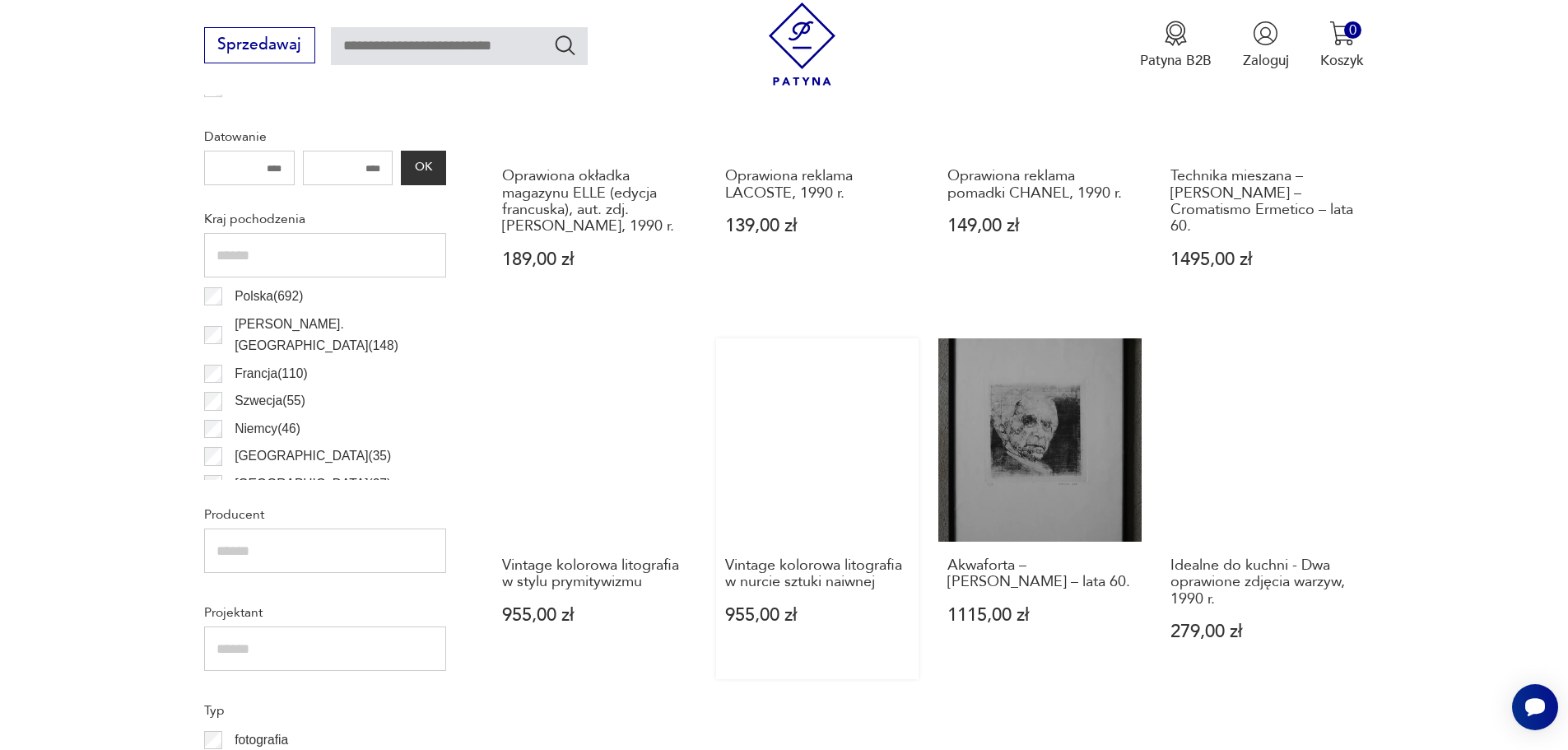
scroll to position [900, 0]
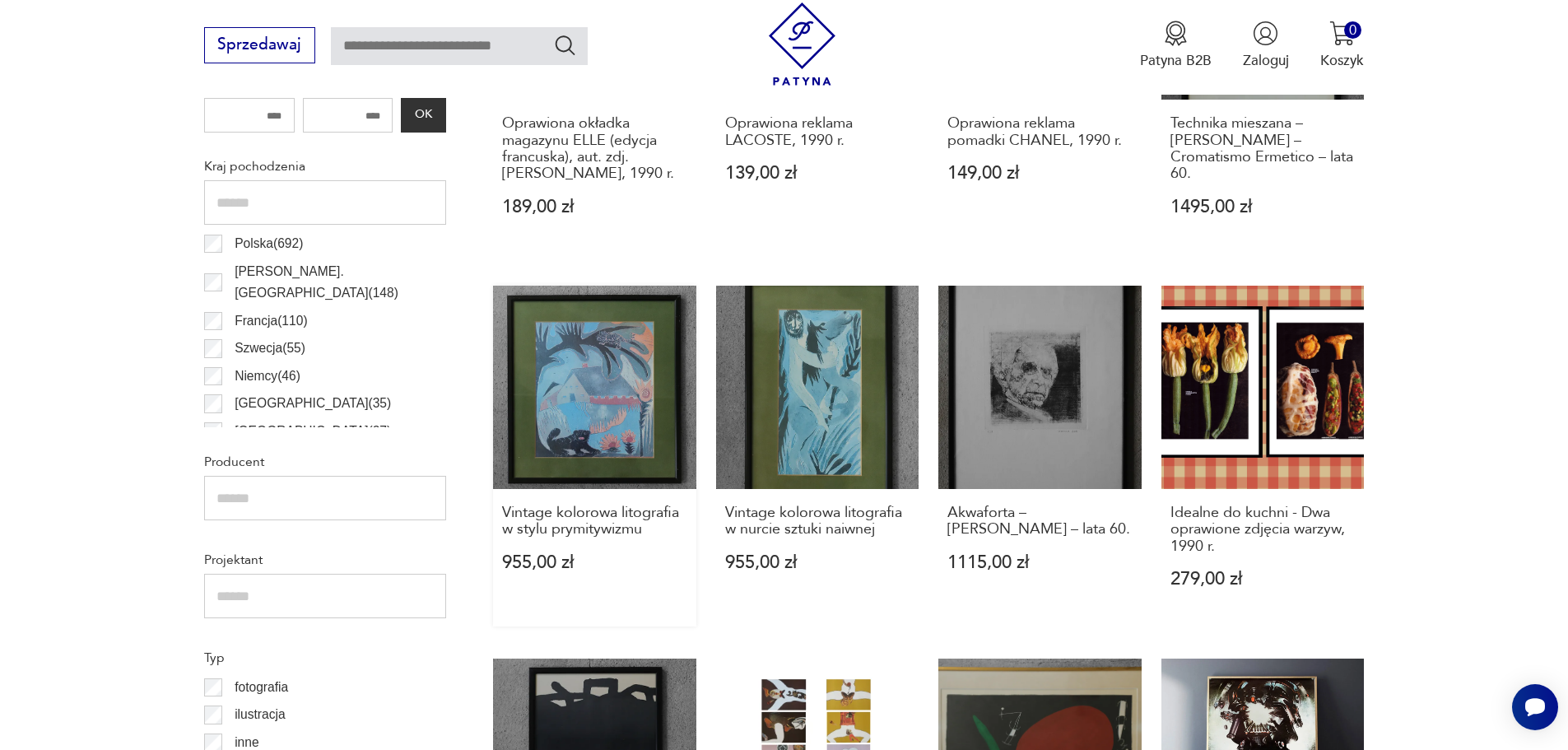
click at [560, 433] on link "Vintage kolorowa litografia w stylu prymitywizmu 955,00 zł" at bounding box center [594, 455] width 204 height 341
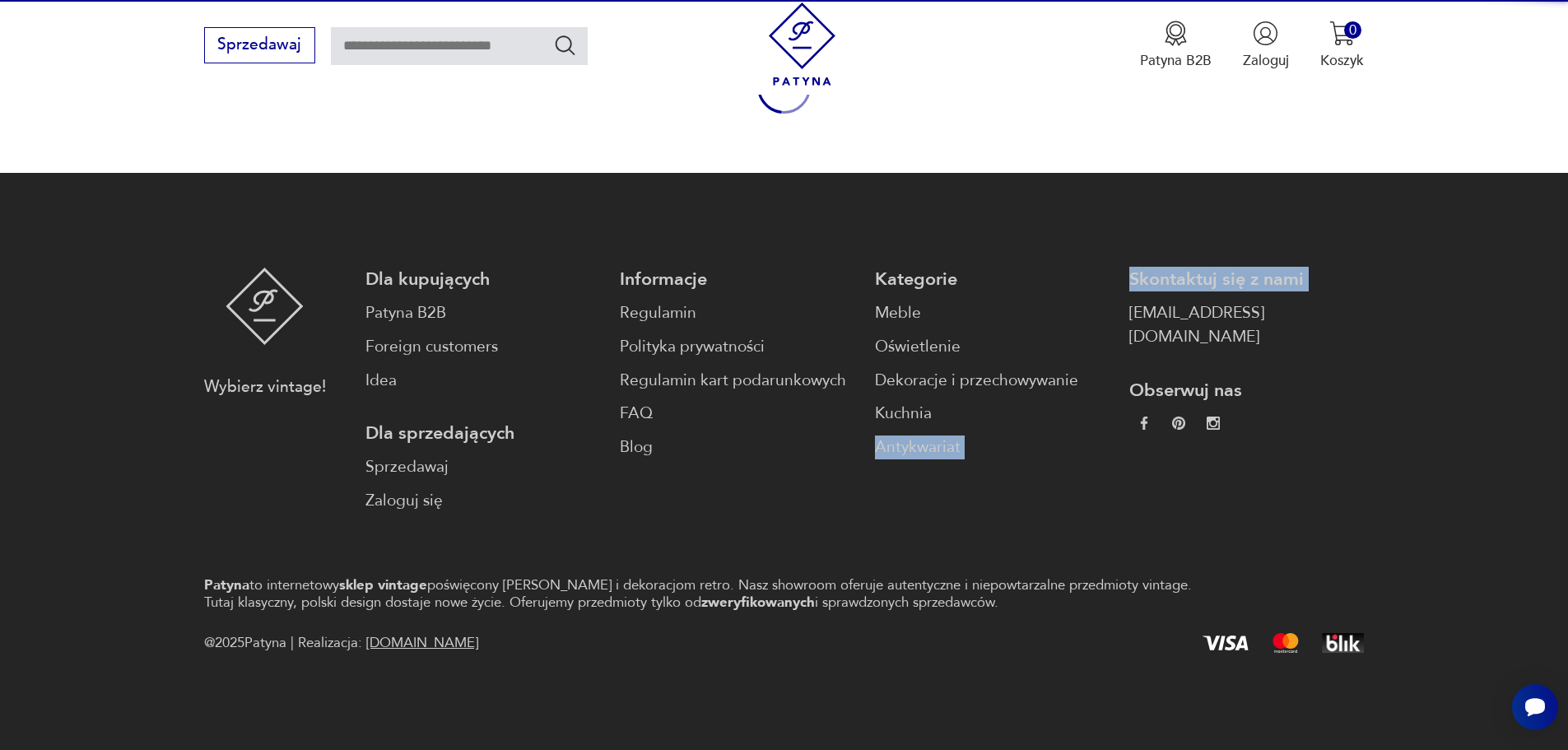
click at [560, 433] on div "Dla kupujących Patyna B2B Foreign customers Idea Dla sprzedających Sprzedawaj Z…" at bounding box center [483, 389] width 235 height 245
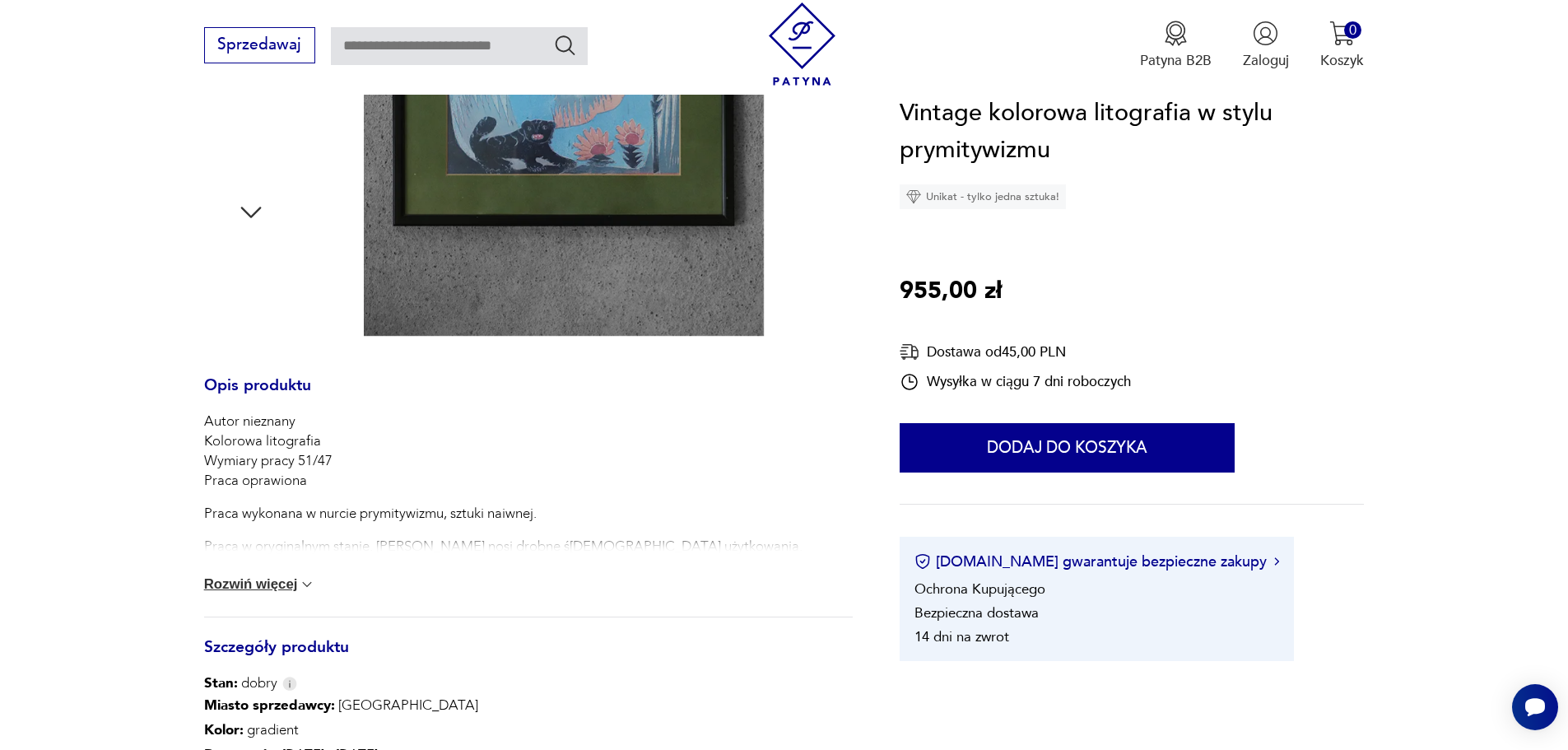
scroll to position [576, 0]
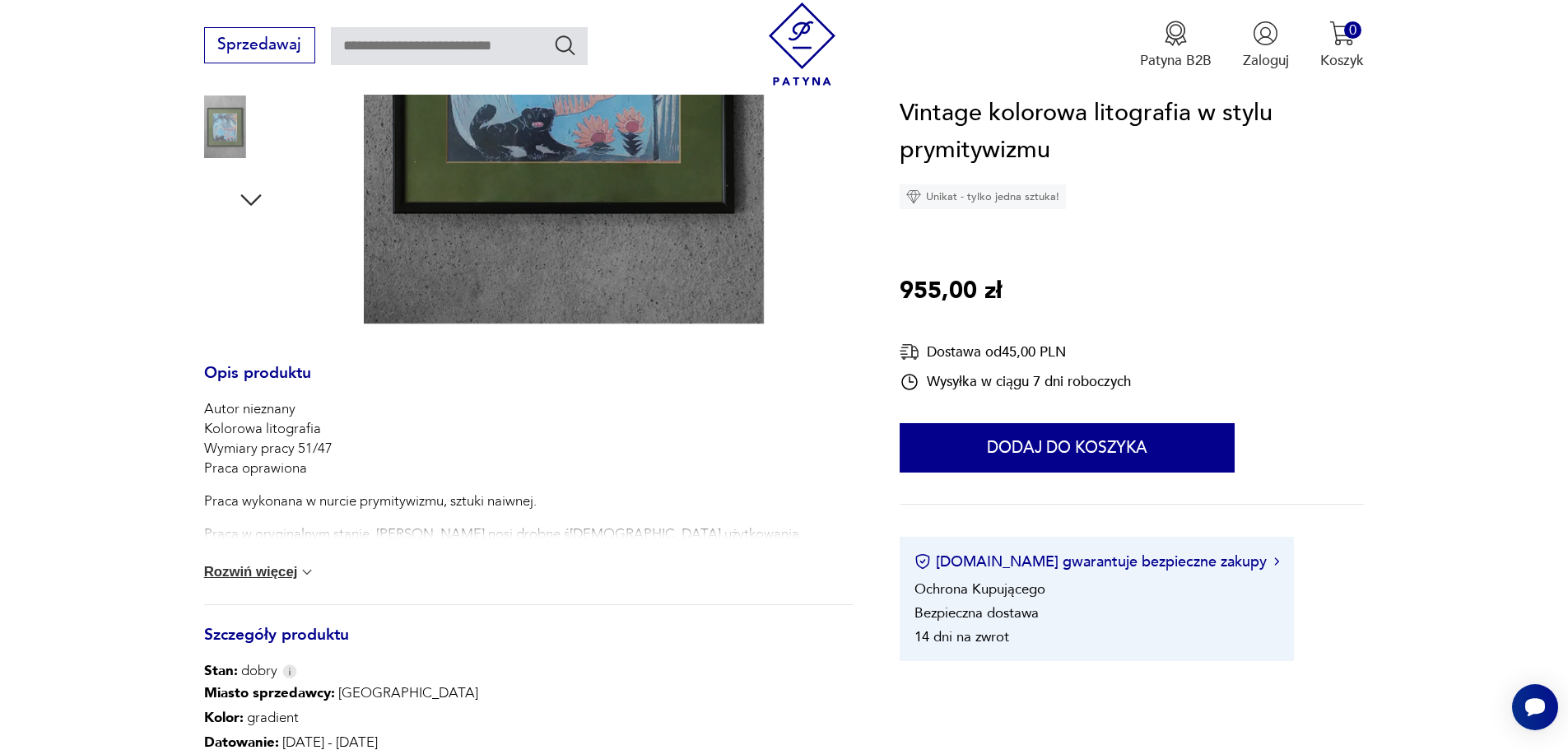
click at [285, 571] on button "Rozwiń więcej" at bounding box center [259, 571] width 112 height 17
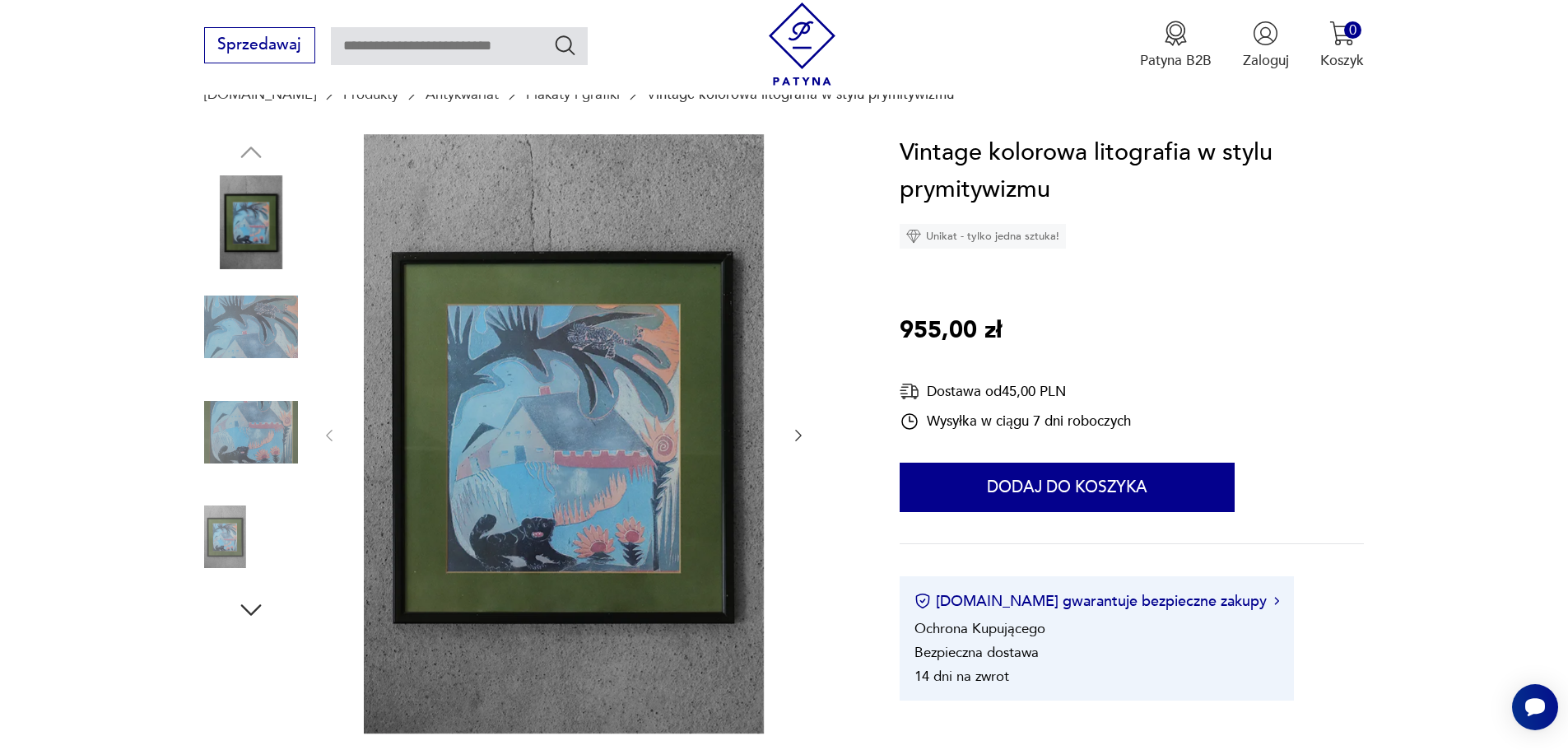
scroll to position [165, 0]
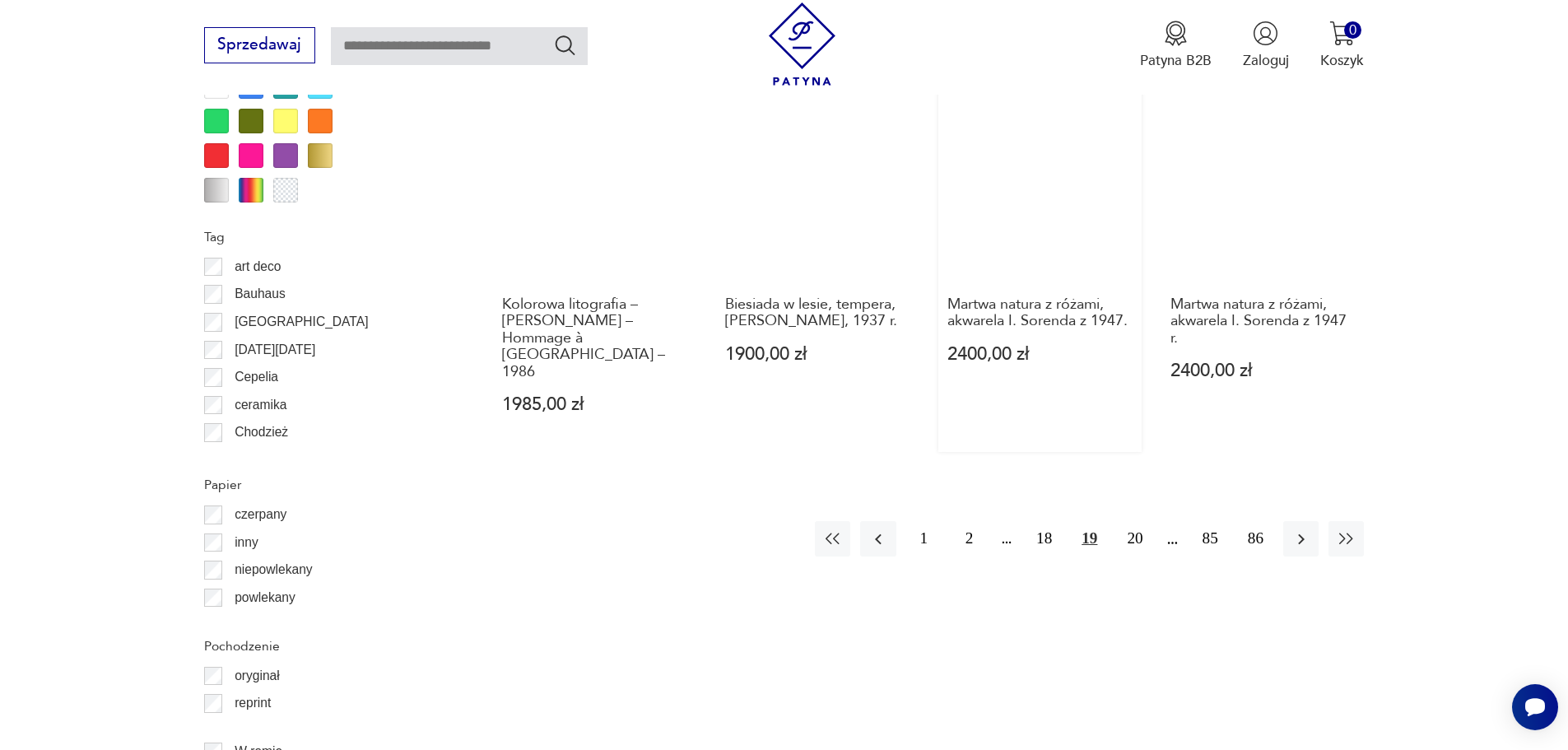
scroll to position [1887, 0]
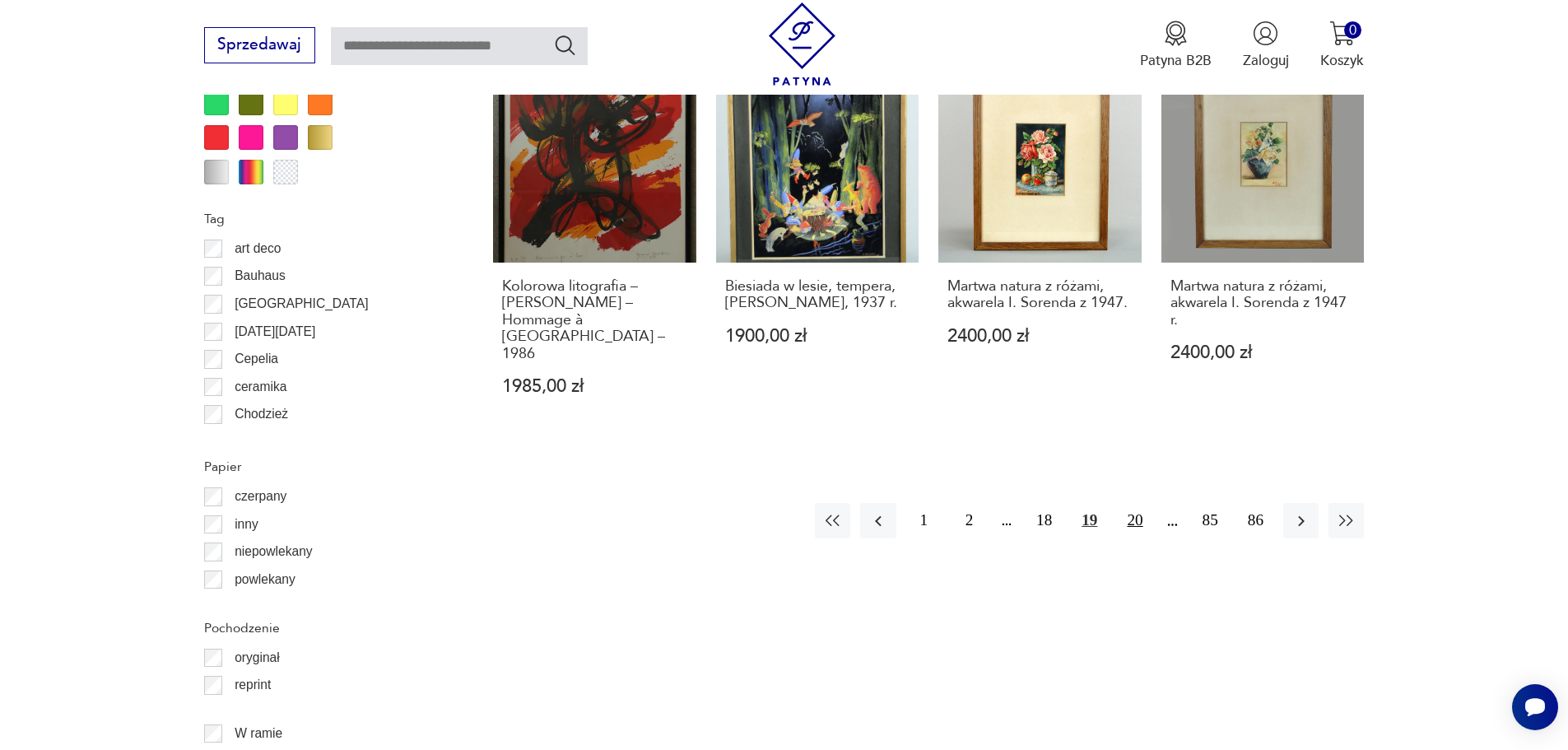
click at [1139, 503] on button "20" at bounding box center [1135, 521] width 36 height 36
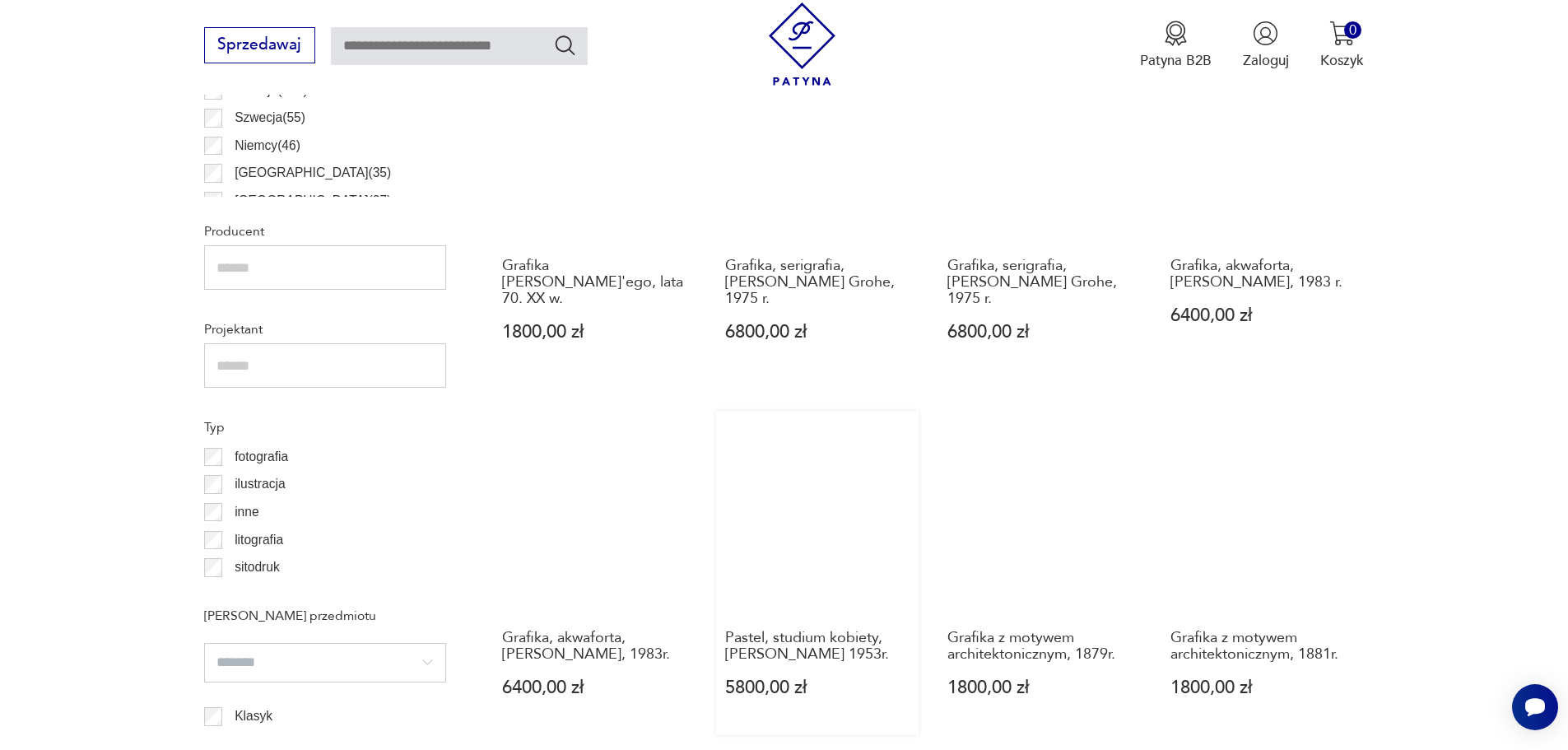
scroll to position [1147, 0]
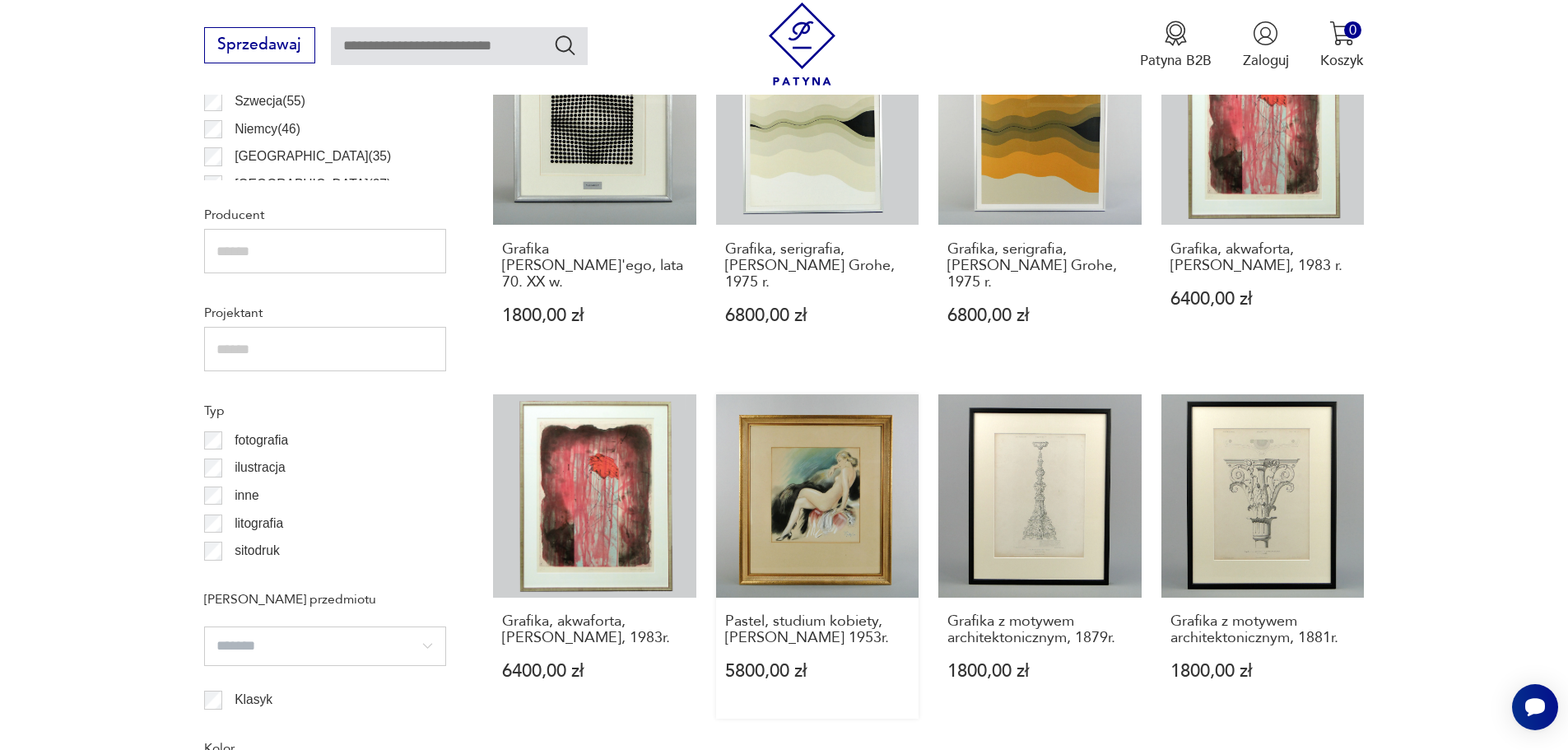
click at [820, 472] on link "Pastel, studium kobiety, [PERSON_NAME] 1953r. 5800,00 zł" at bounding box center [818, 556] width 204 height 324
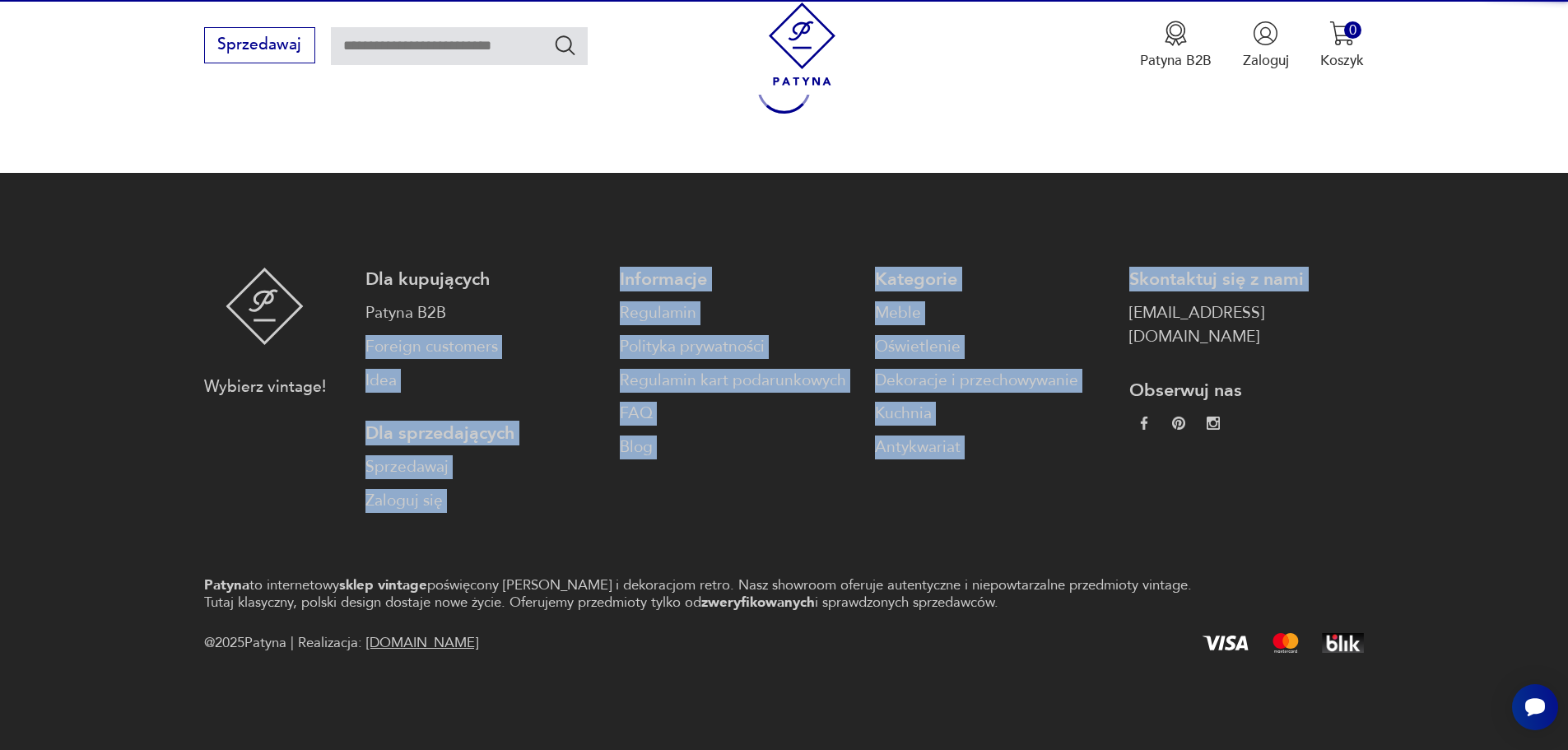
click at [820, 472] on div "Informacje Regulamin Polityka prywatności Regulamin kart podarunkowych FAQ Blog" at bounding box center [737, 389] width 235 height 245
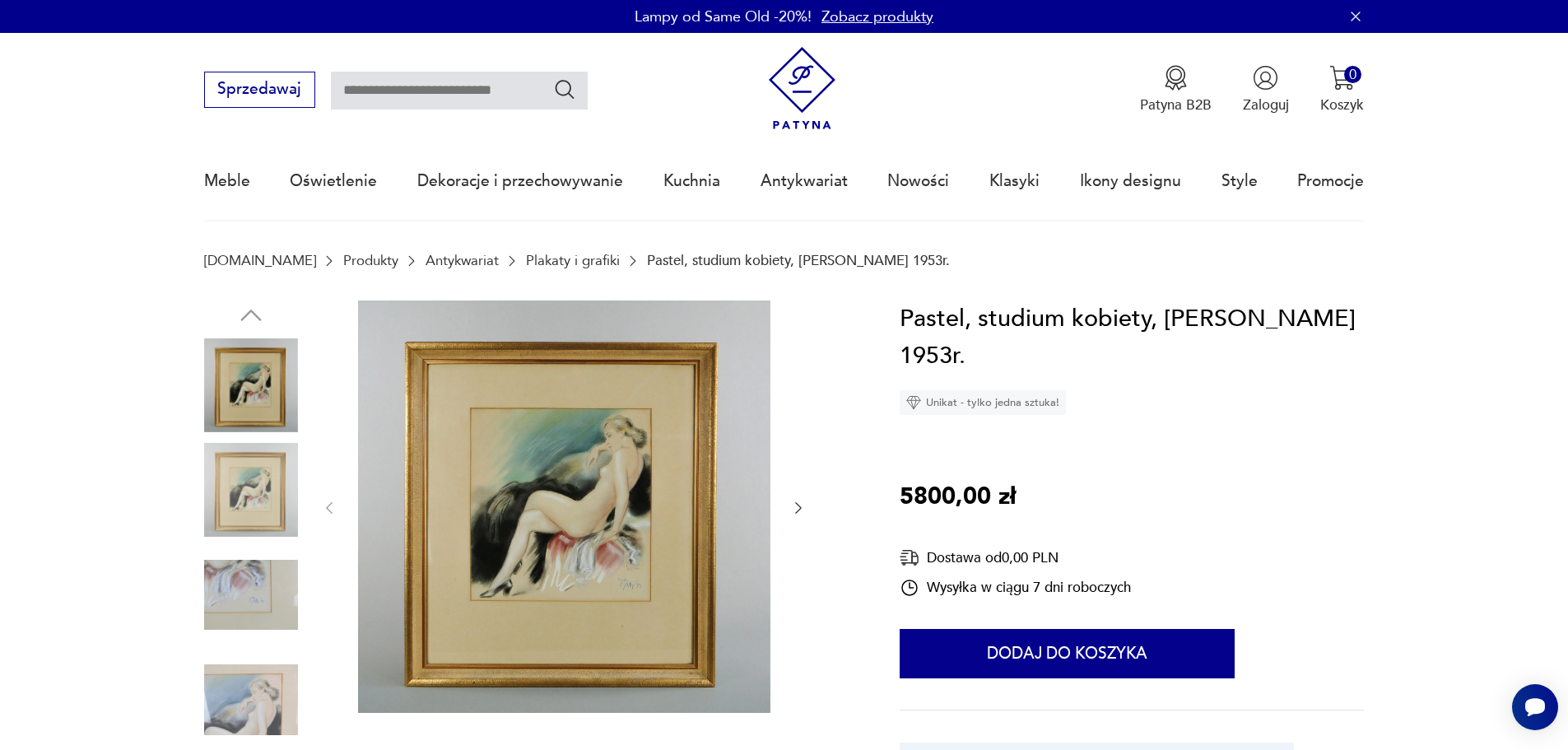
click at [236, 470] on img at bounding box center [250, 490] width 93 height 93
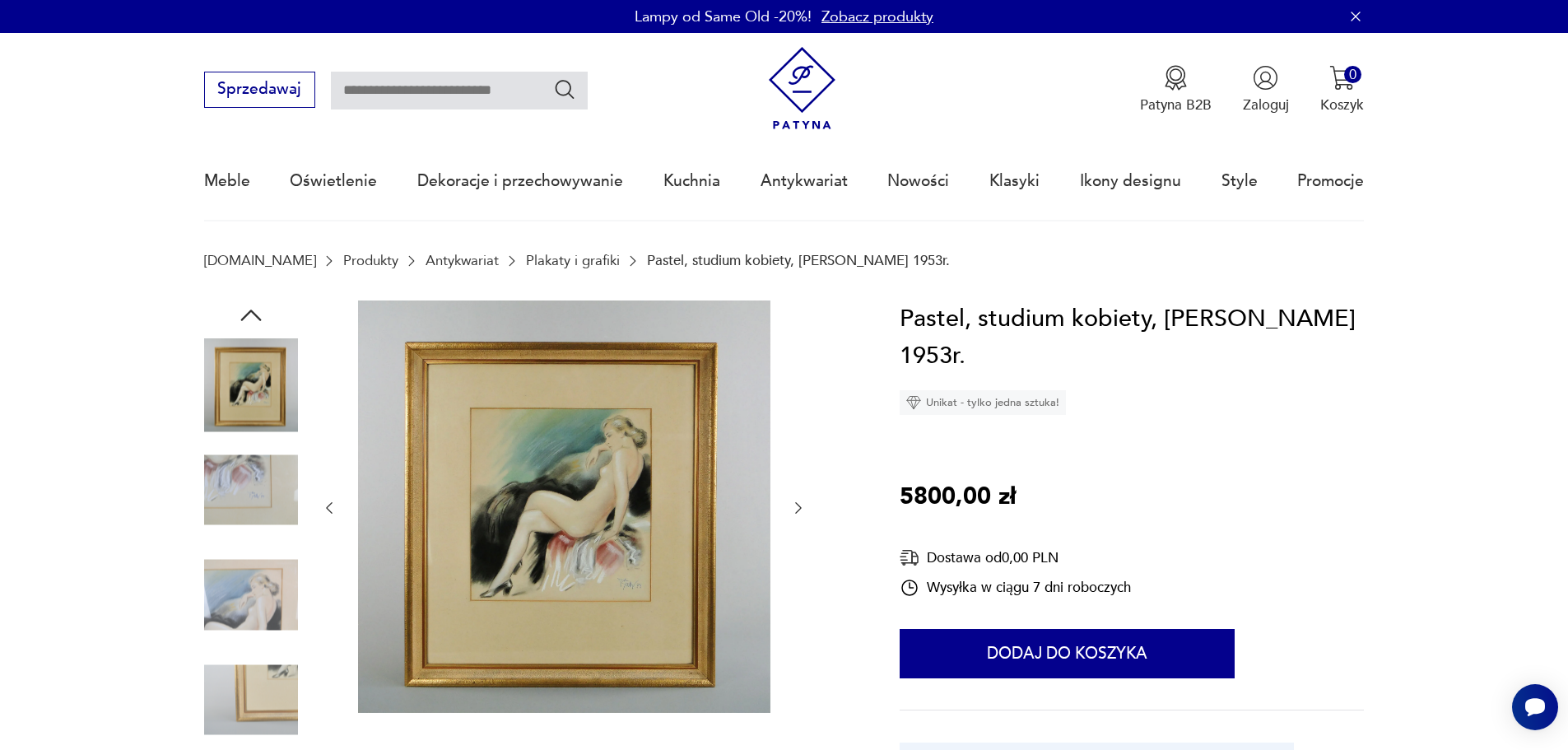
click at [244, 603] on img at bounding box center [250, 595] width 93 height 93
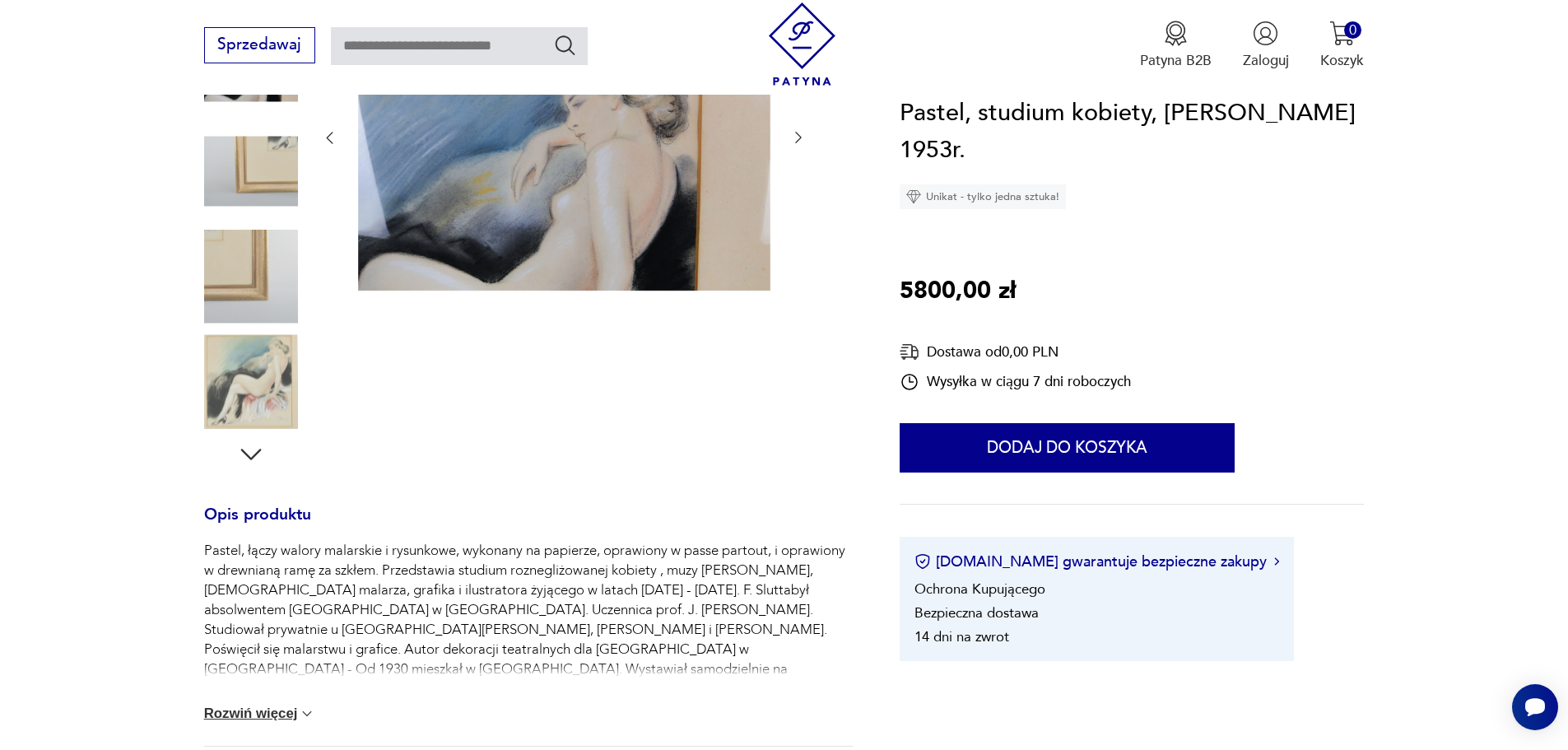
scroll to position [247, 0]
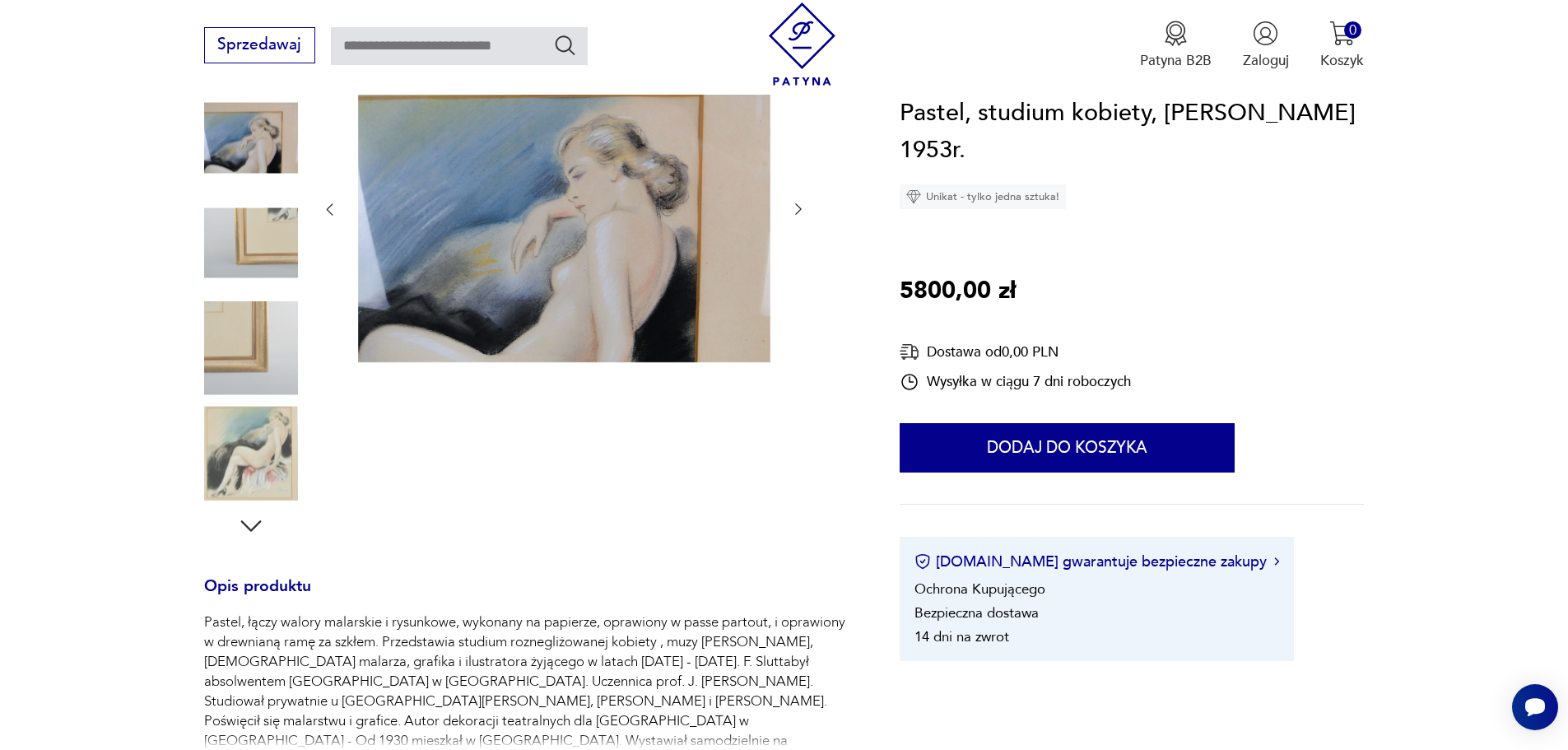
click at [233, 461] on img at bounding box center [250, 452] width 93 height 93
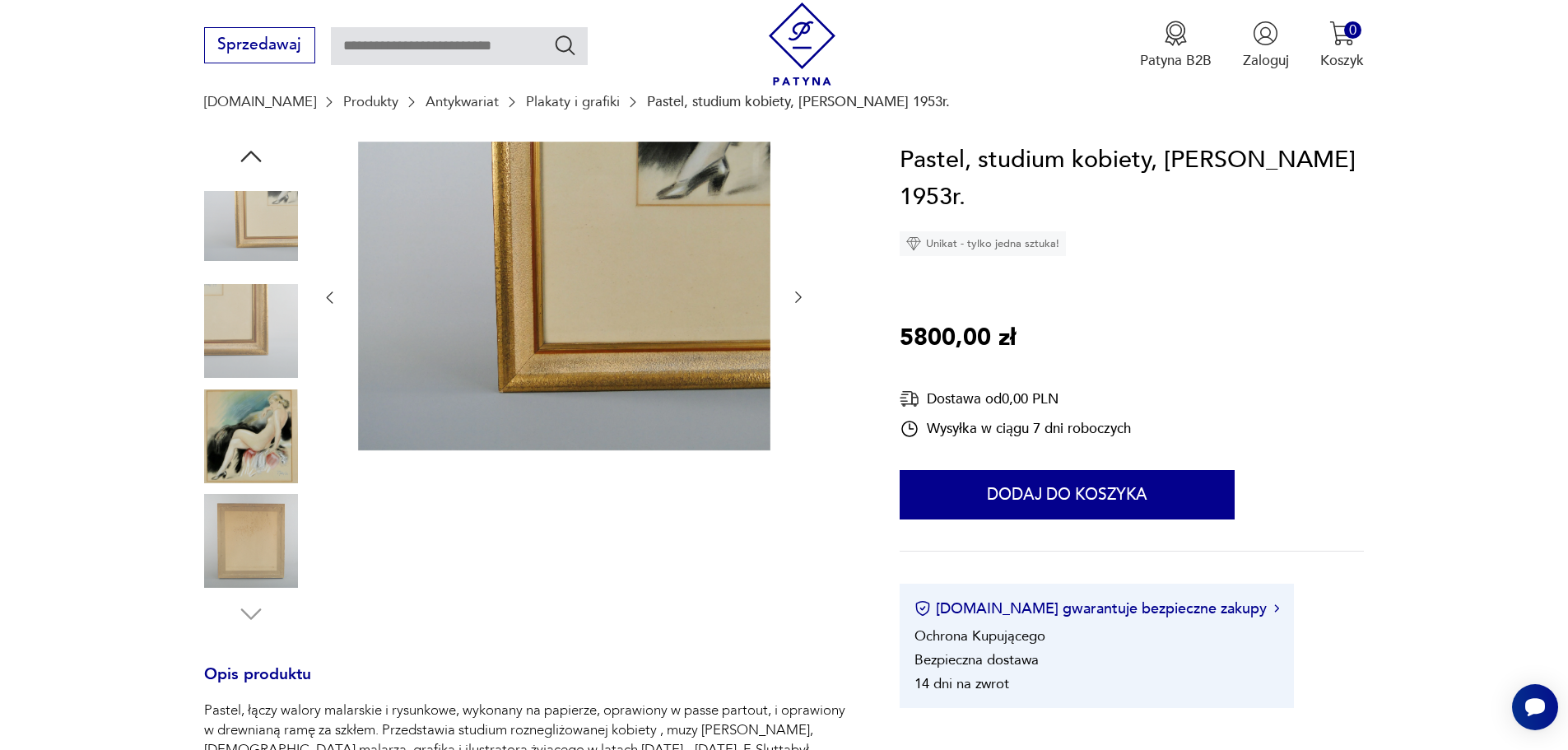
scroll to position [0, 0]
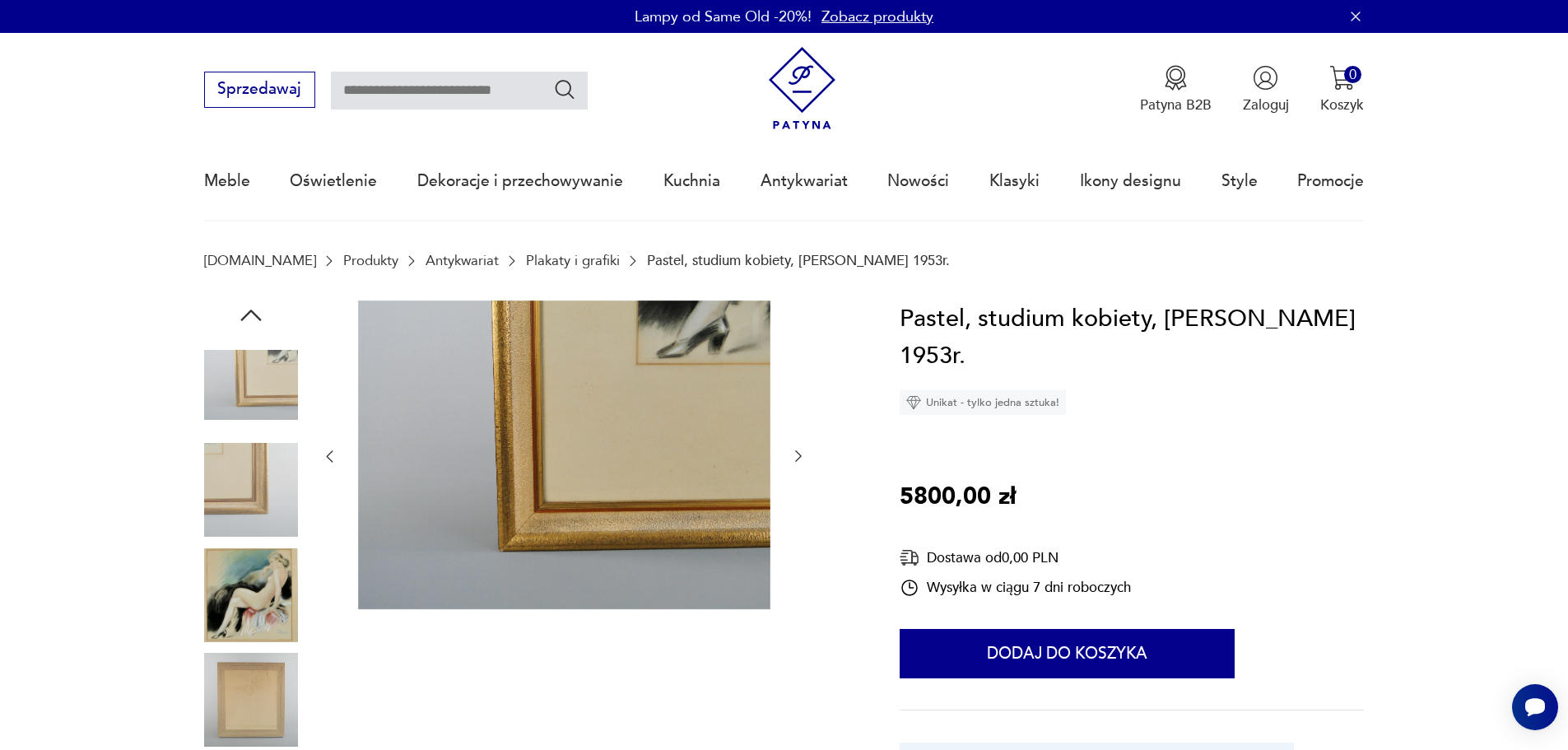
click at [259, 597] on img at bounding box center [250, 595] width 93 height 93
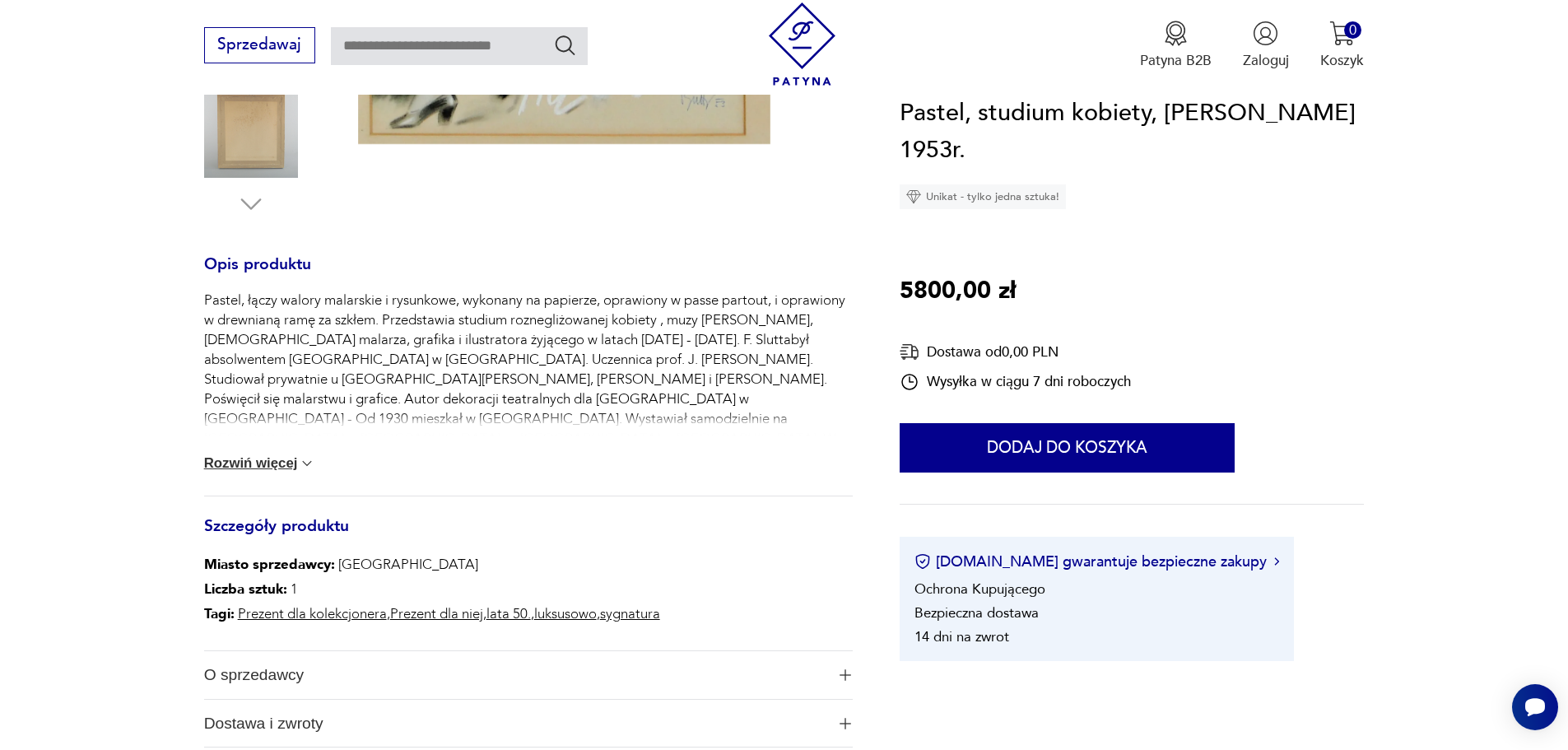
scroll to position [576, 0]
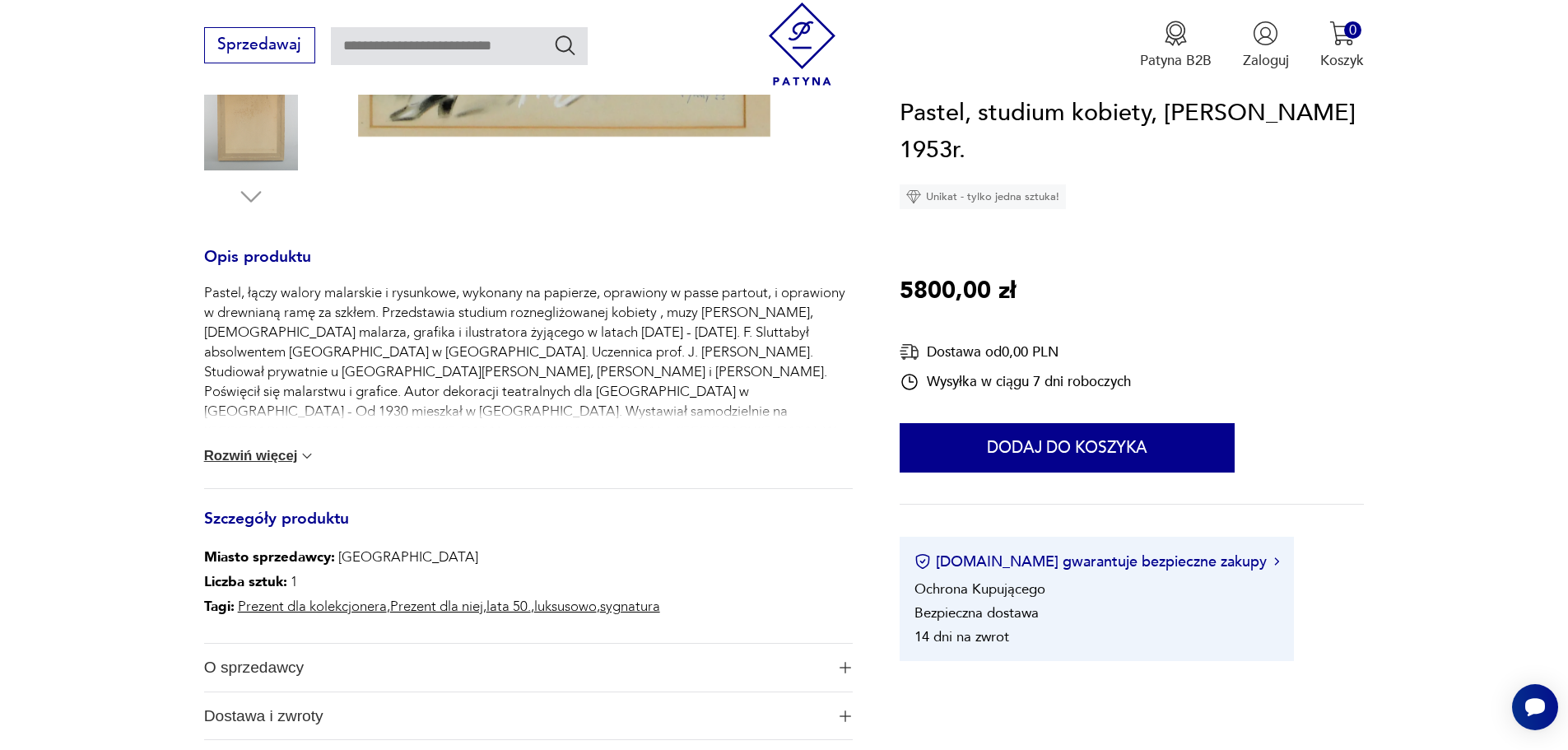
click at [279, 460] on button "Rozwiń więcej" at bounding box center [259, 456] width 112 height 17
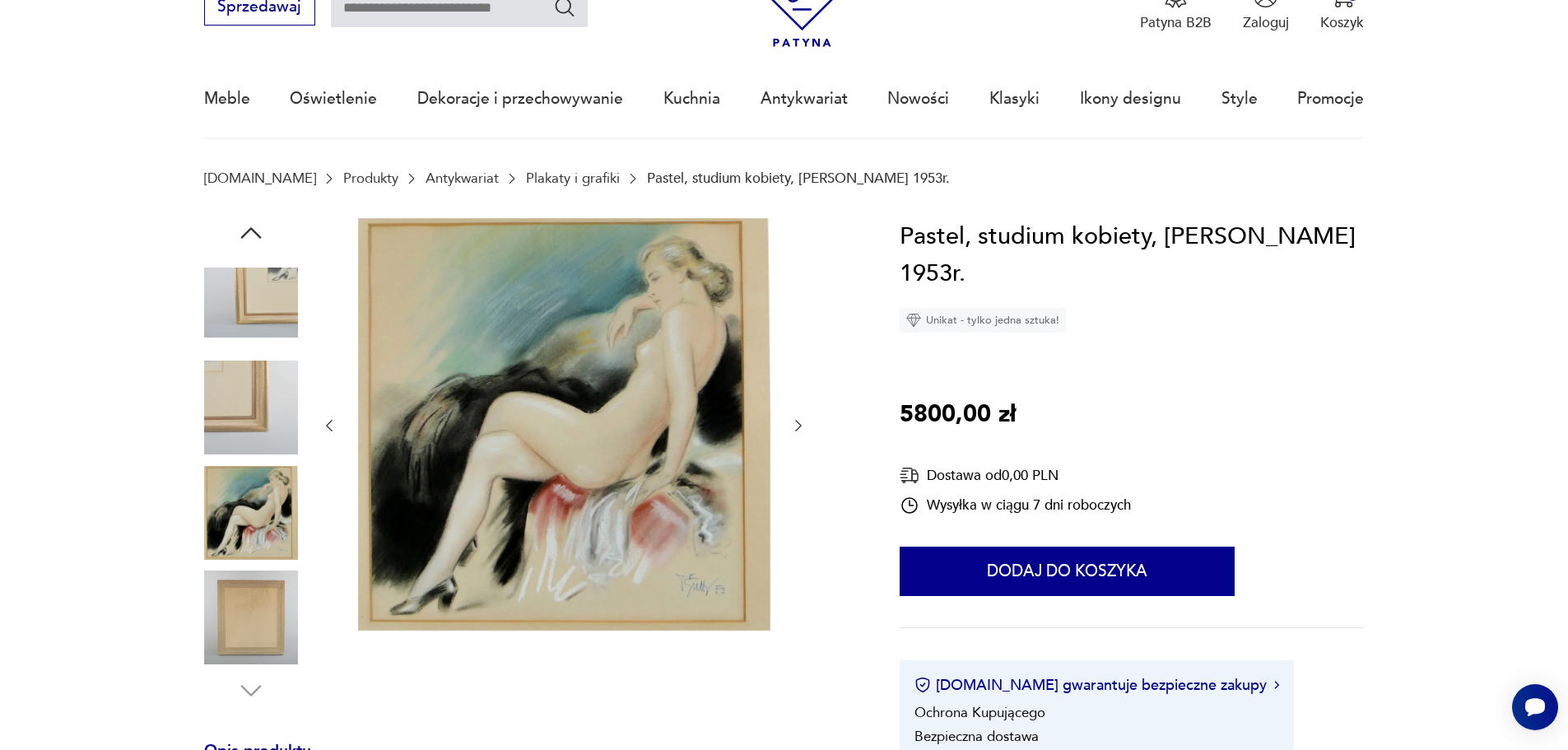
scroll to position [0, 0]
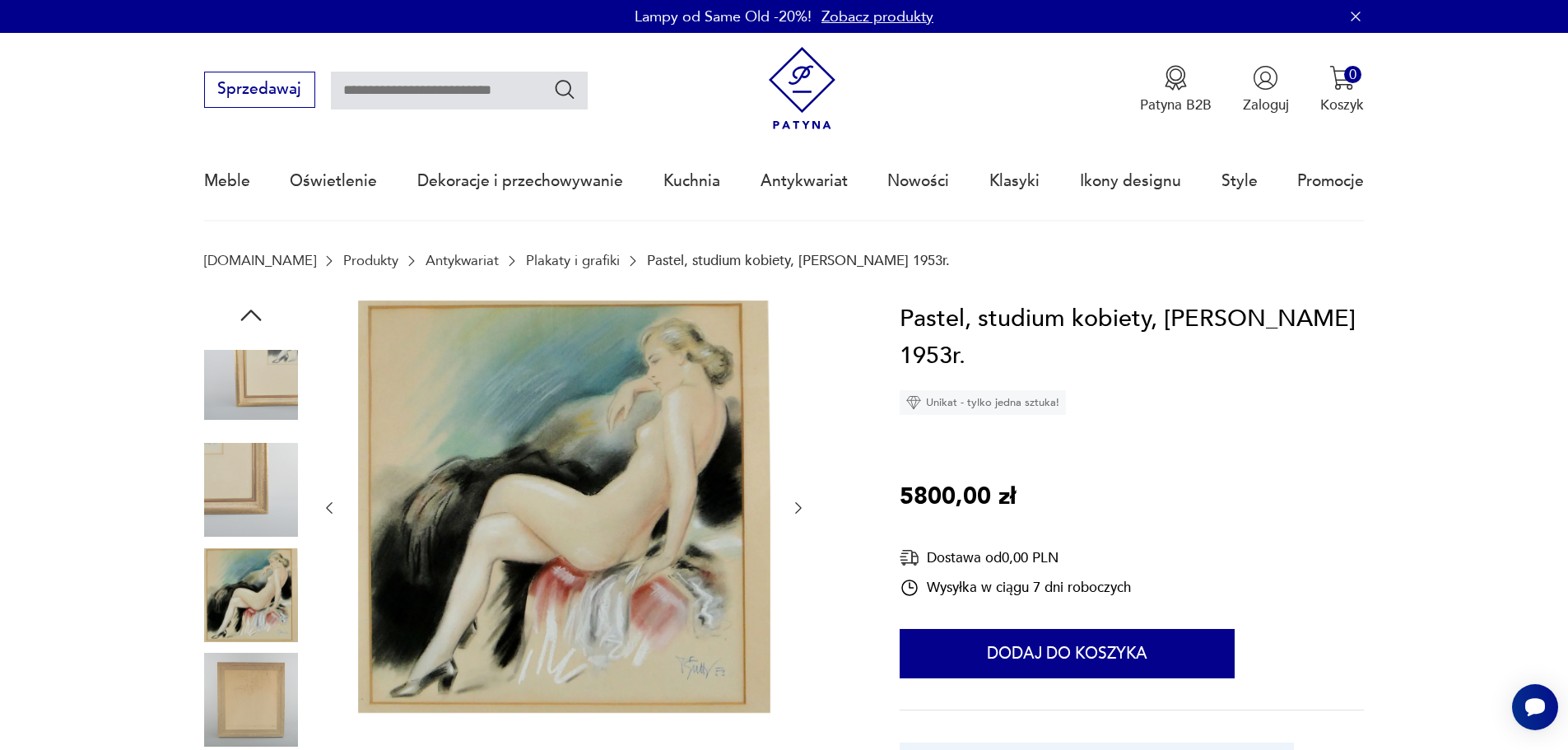
click at [247, 305] on icon "button" at bounding box center [251, 315] width 30 height 30
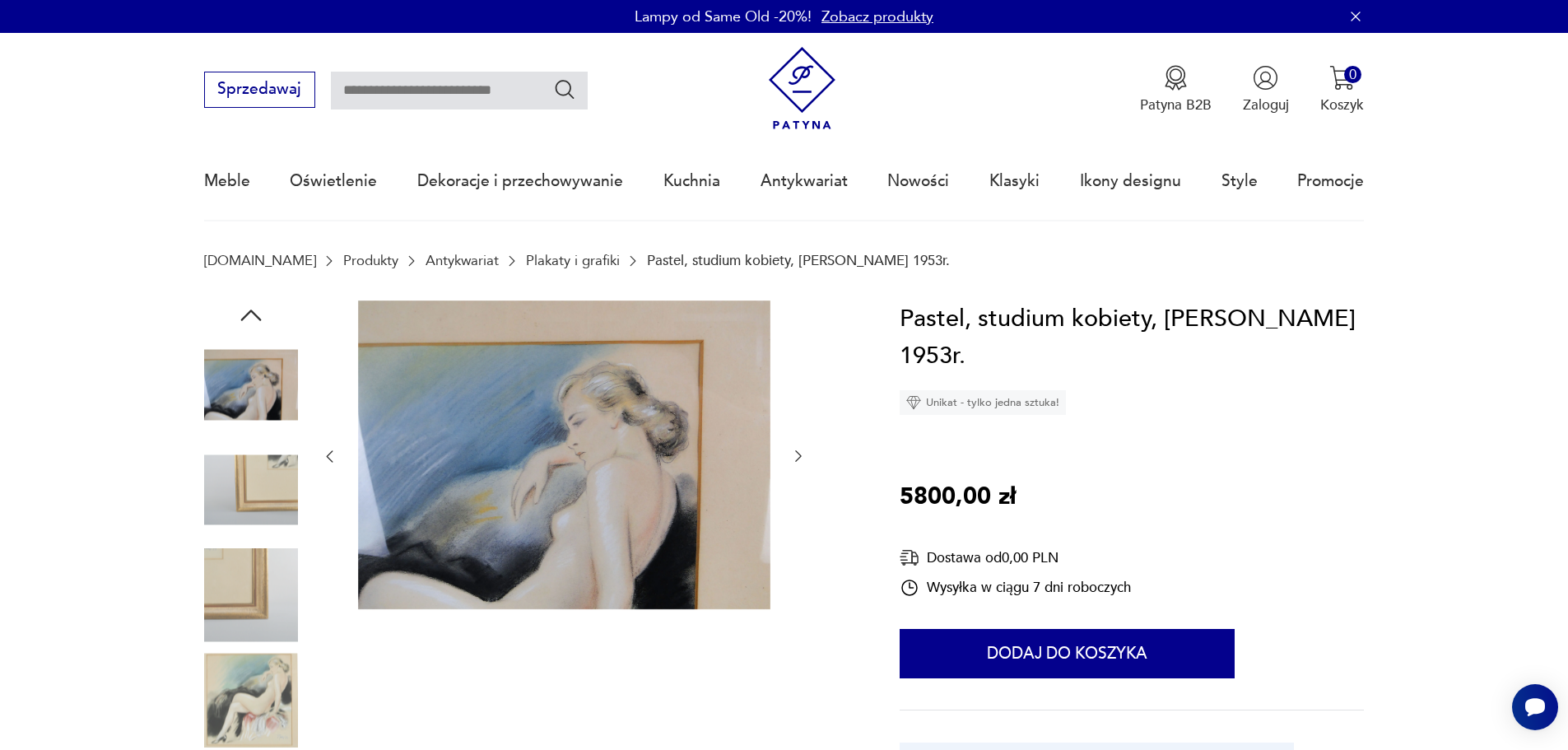
click at [247, 306] on icon "button" at bounding box center [251, 315] width 30 height 30
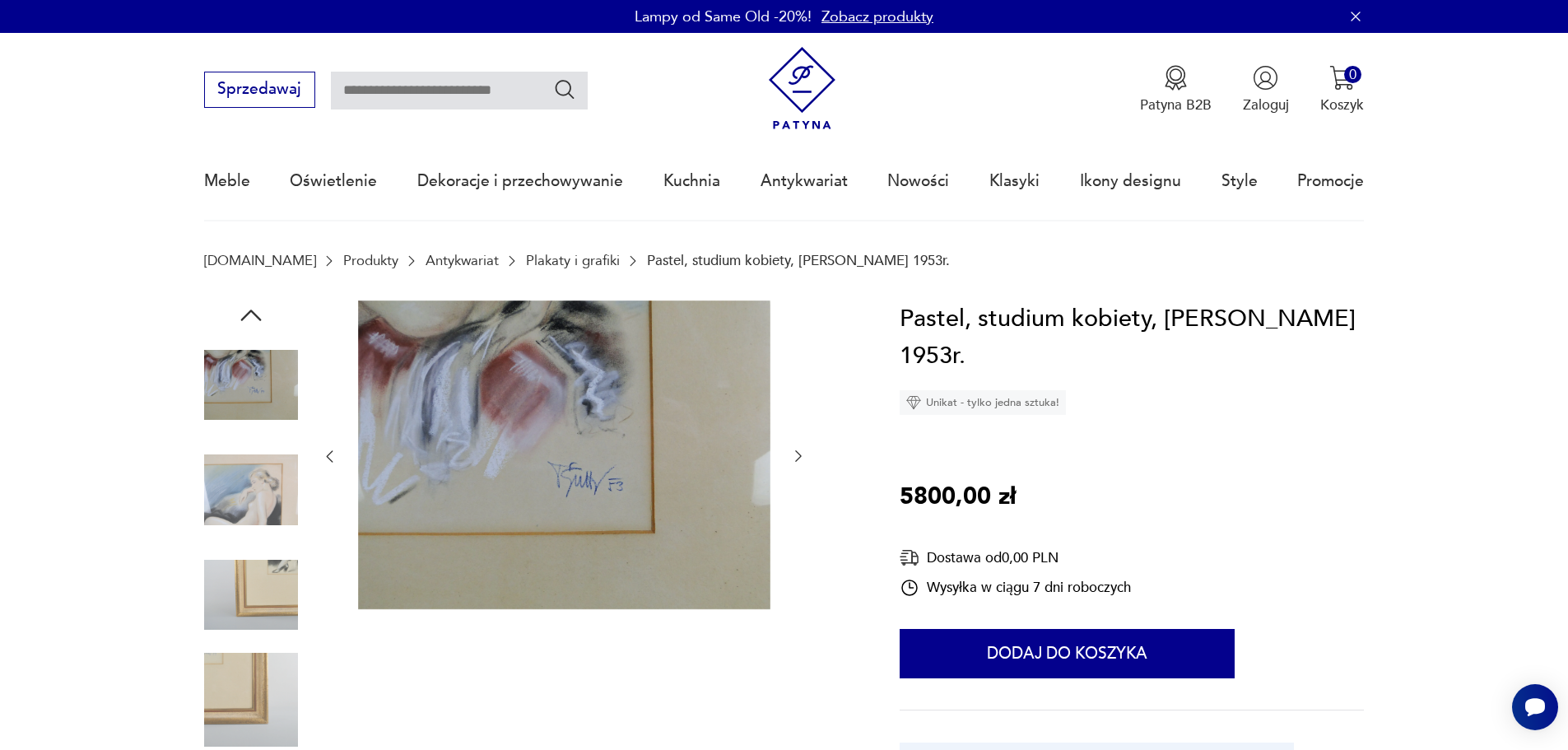
click at [247, 306] on icon "button" at bounding box center [251, 315] width 30 height 30
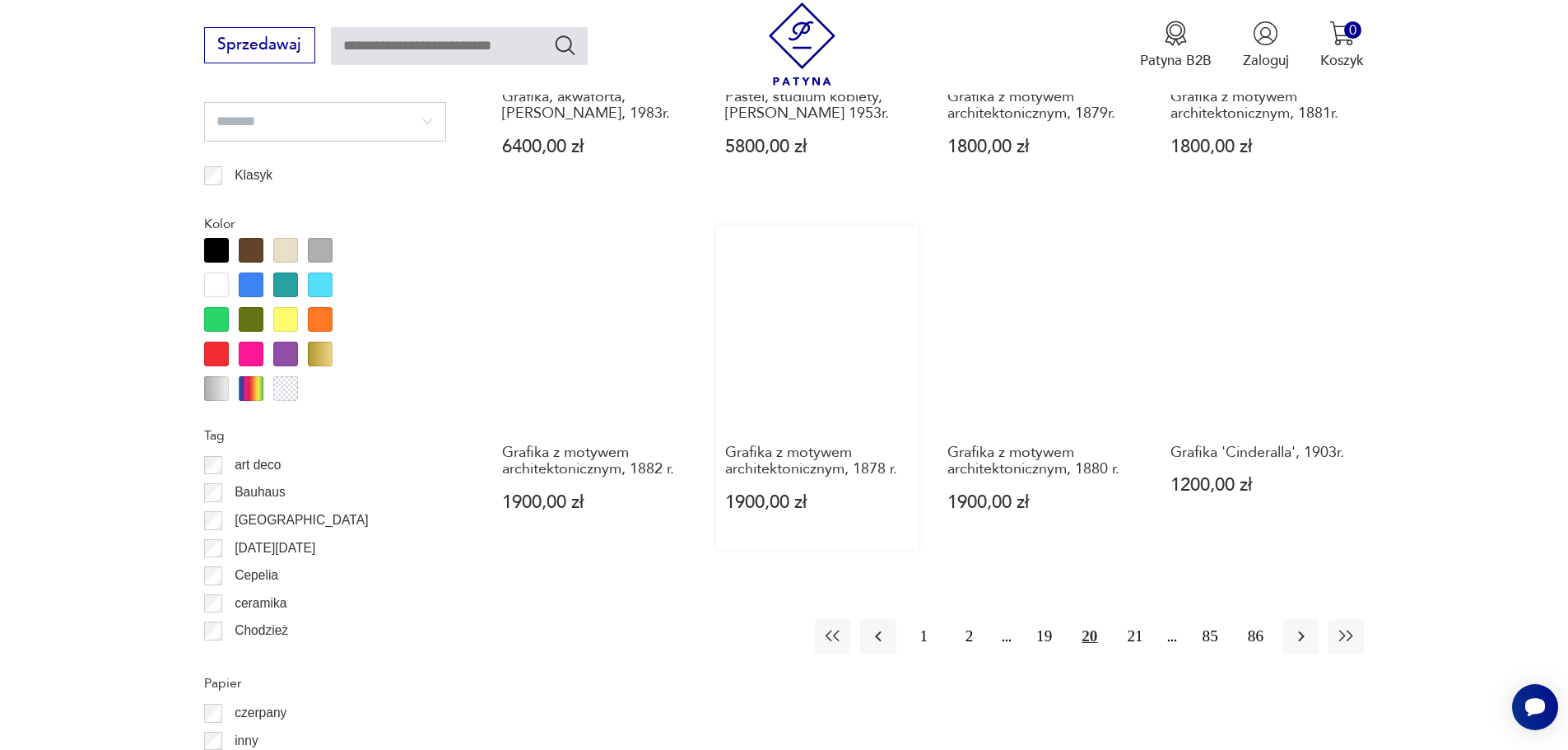
scroll to position [1797, 0]
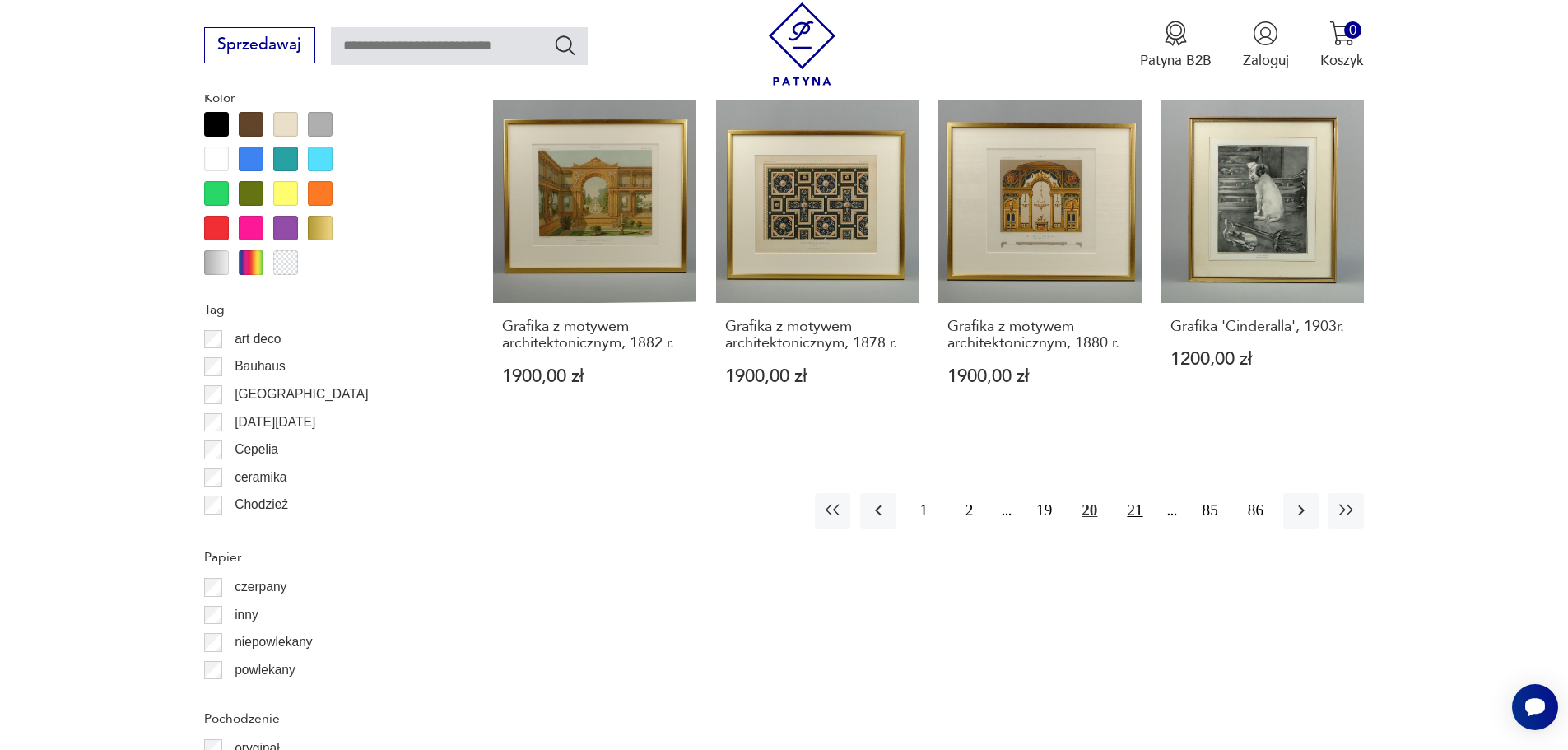
click at [1138, 495] on button "21" at bounding box center [1135, 511] width 36 height 36
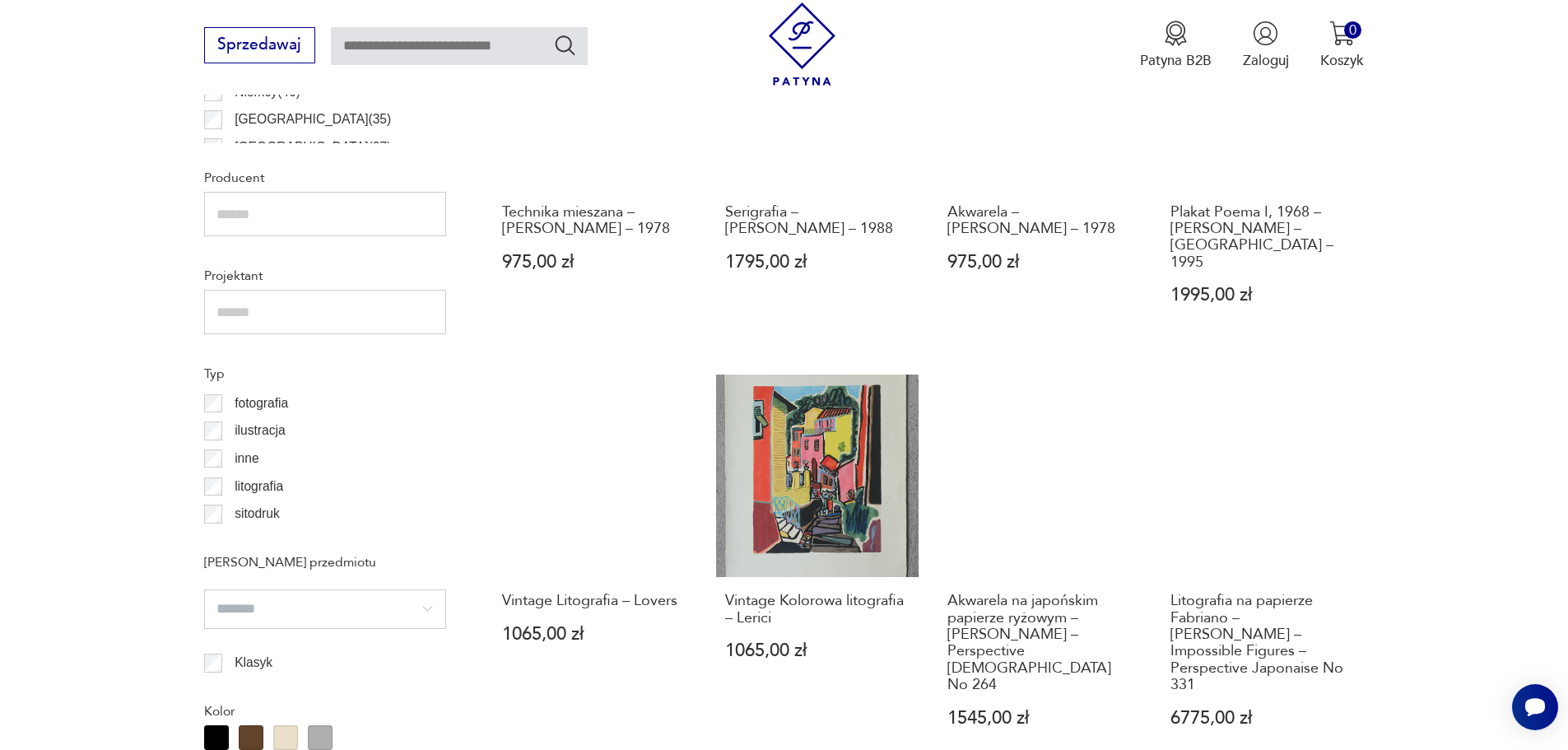
scroll to position [1230, 0]
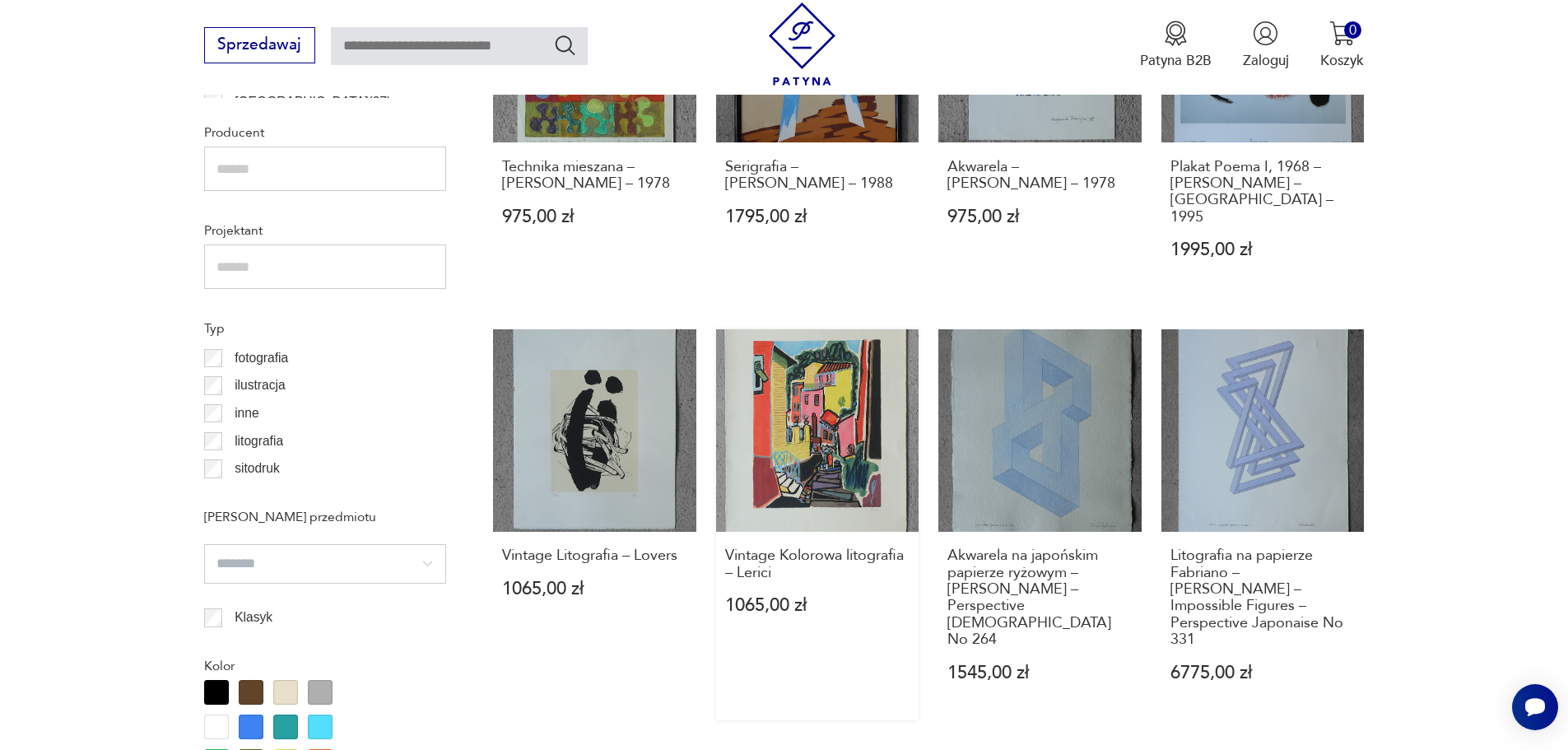
click at [830, 458] on link "Vintage Kolorowa litografia – Lerici 1065,00 zł" at bounding box center [818, 524] width 204 height 390
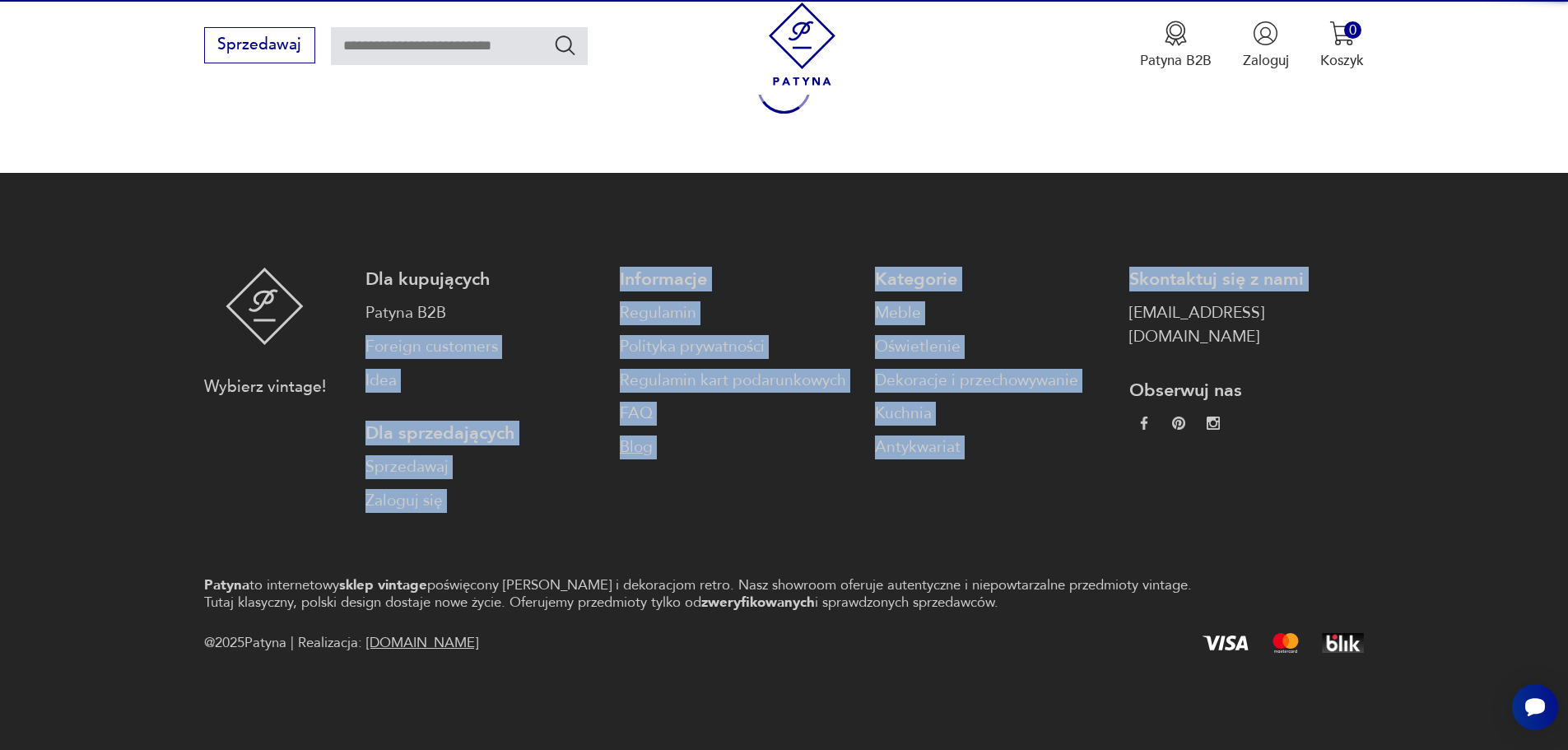
click at [829, 458] on link "Blog" at bounding box center [737, 447] width 235 height 24
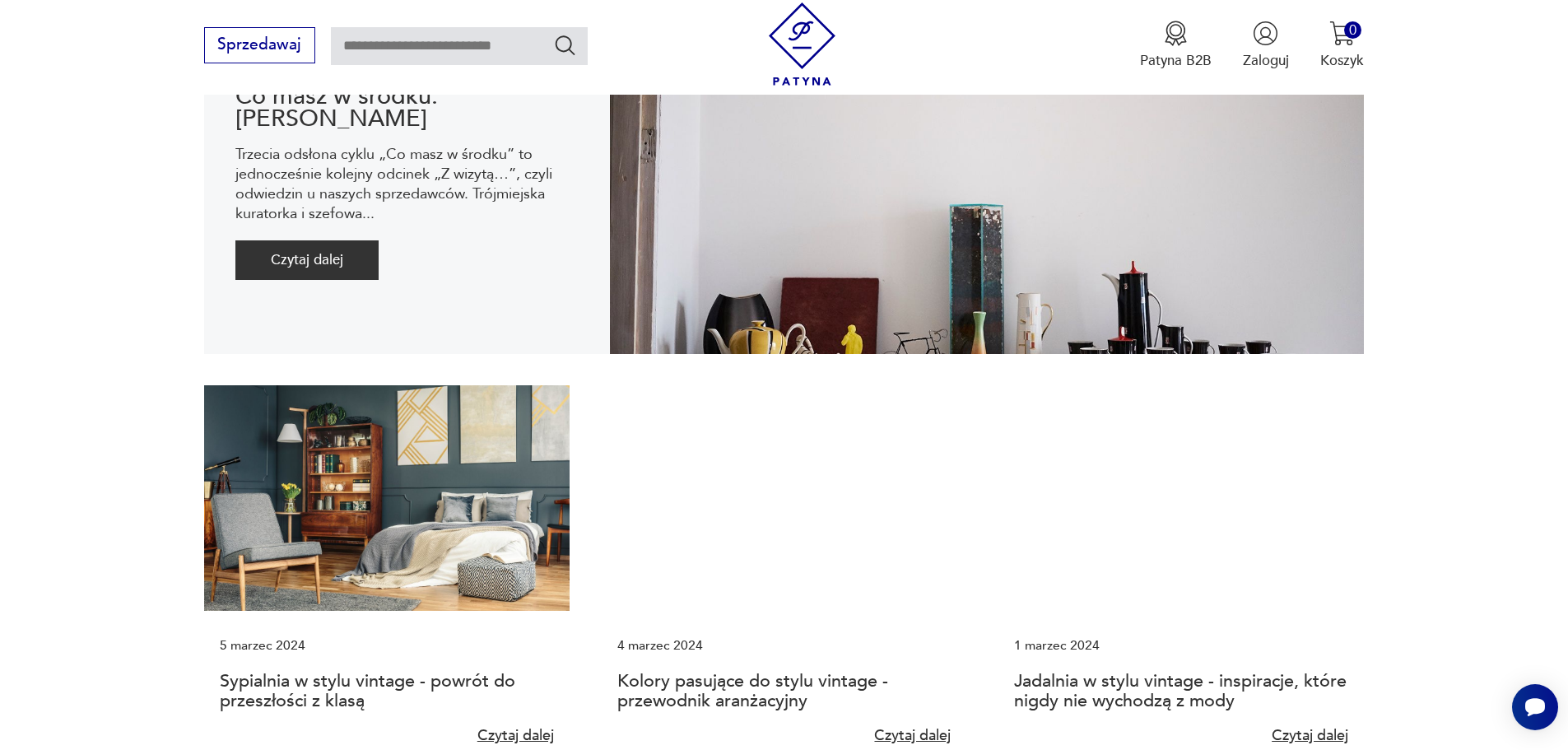
scroll to position [247, 0]
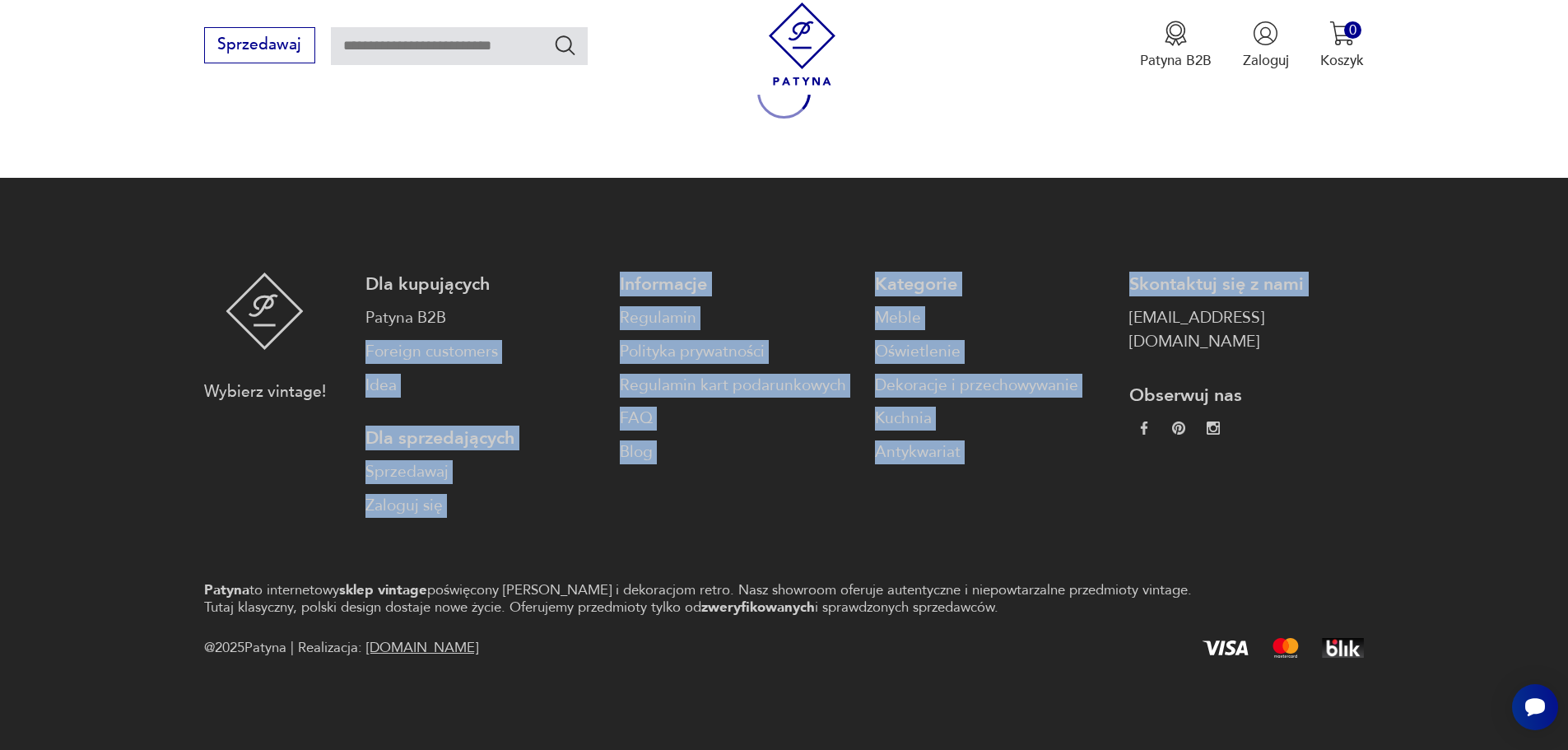
scroll to position [208, 0]
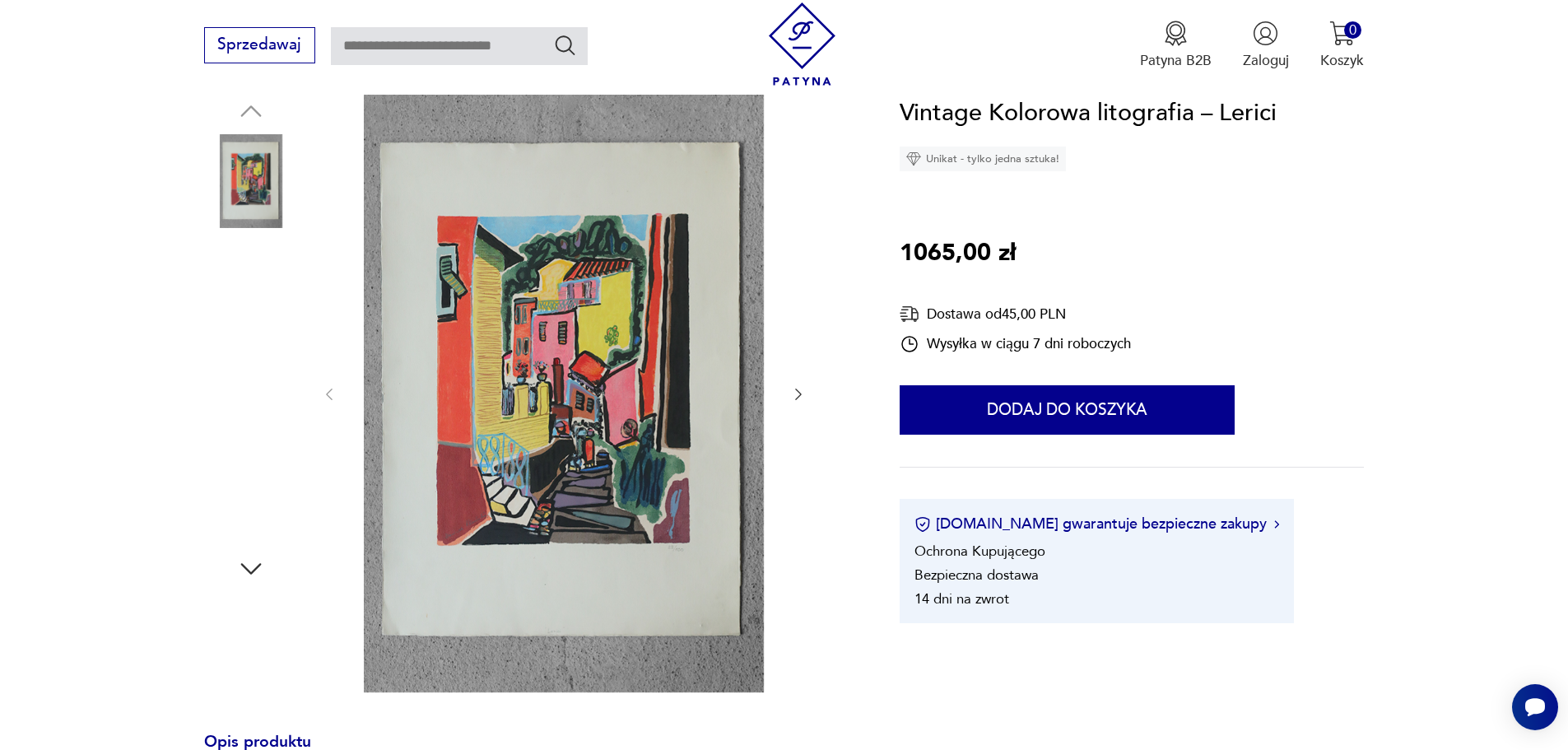
click at [283, 392] on img at bounding box center [250, 390] width 93 height 93
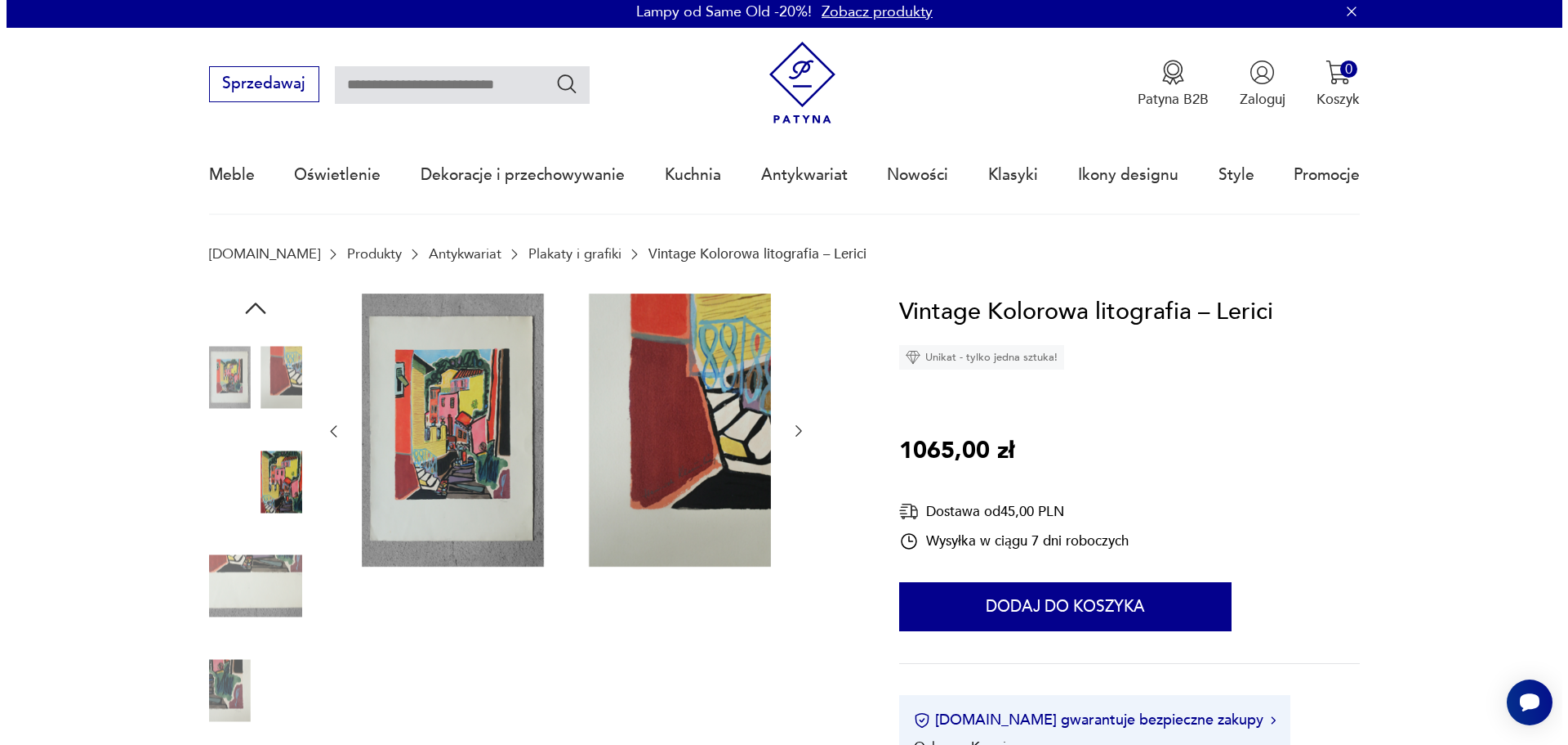
scroll to position [0, 0]
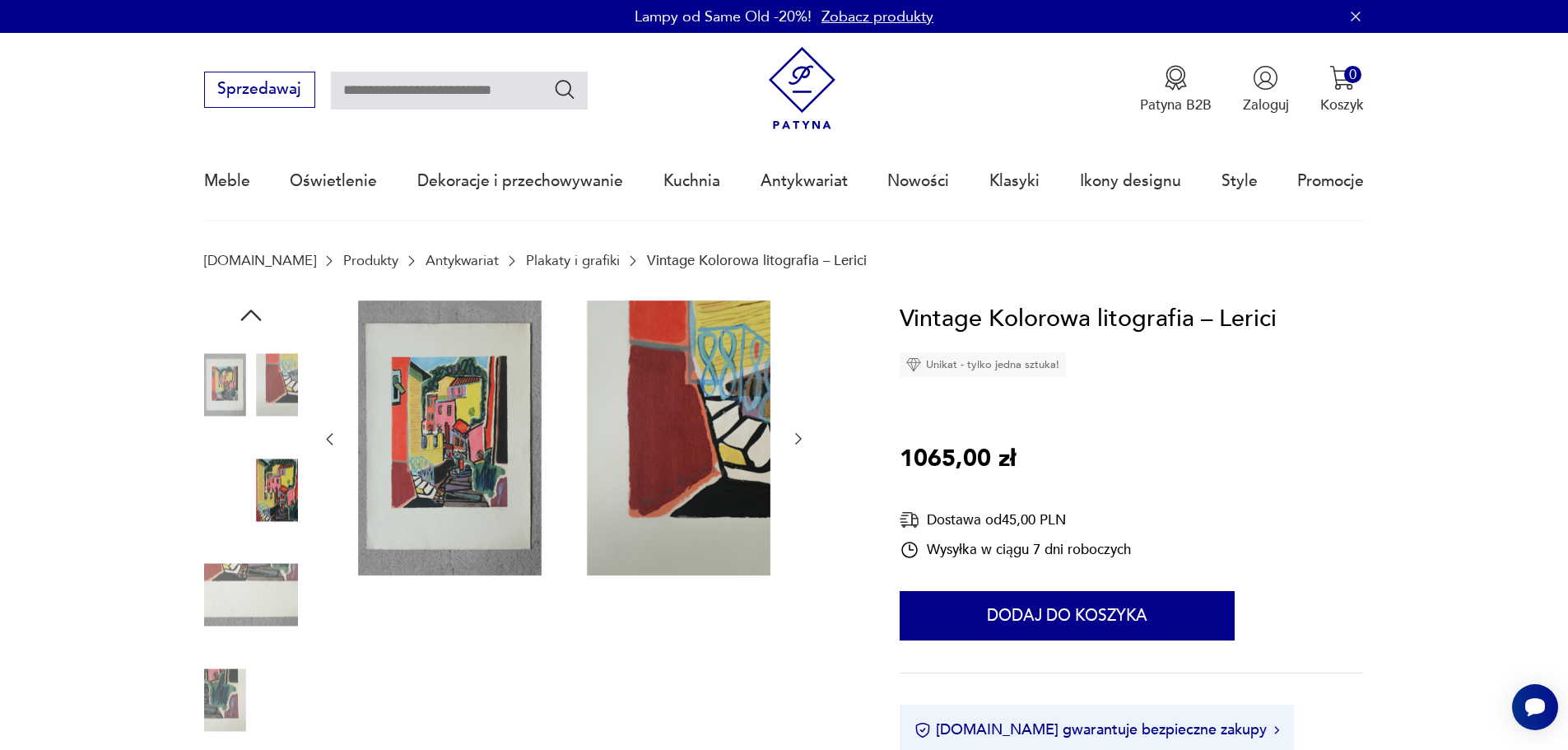
click at [477, 427] on img at bounding box center [563, 437] width 412 height 275
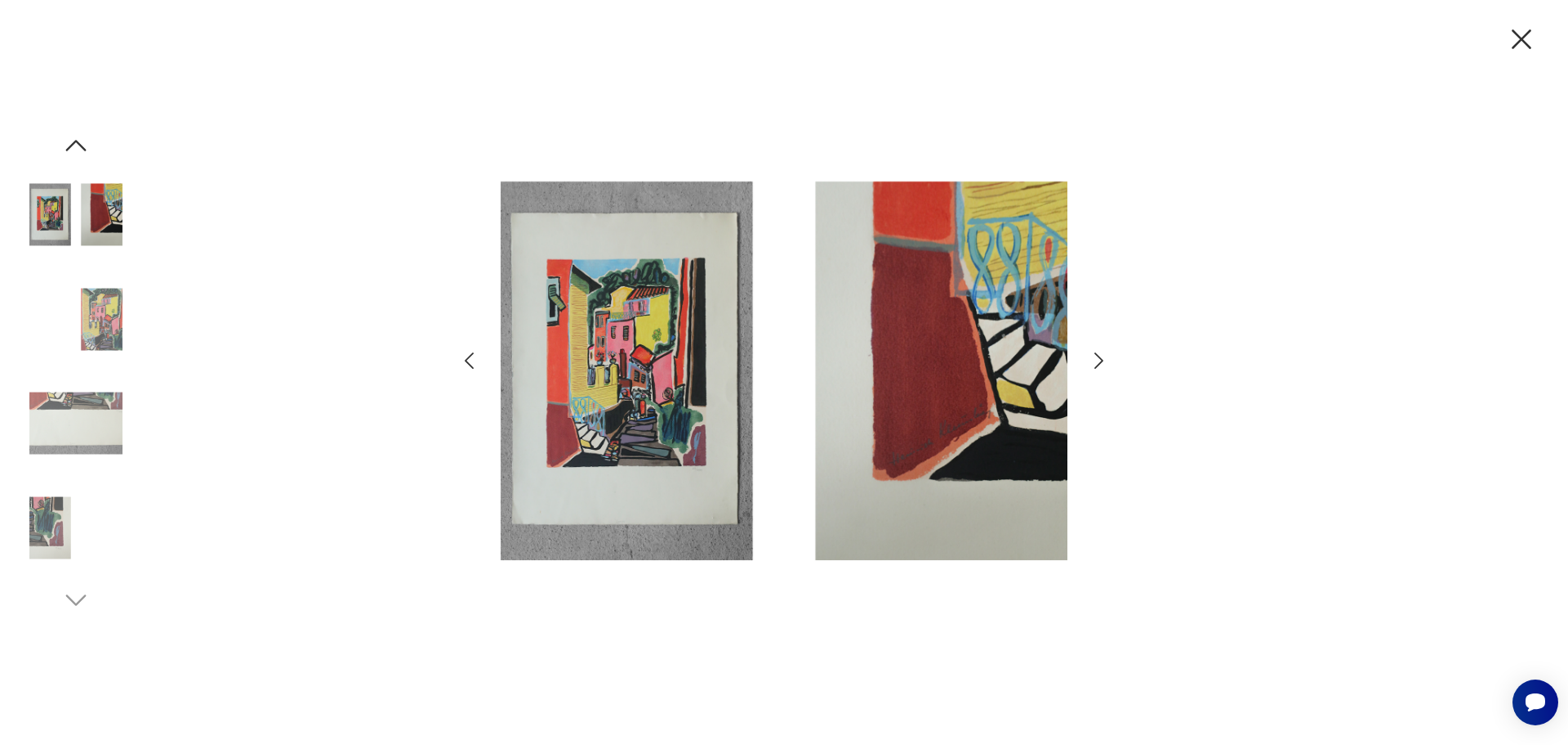
click at [71, 145] on icon "button" at bounding box center [76, 146] width 21 height 12
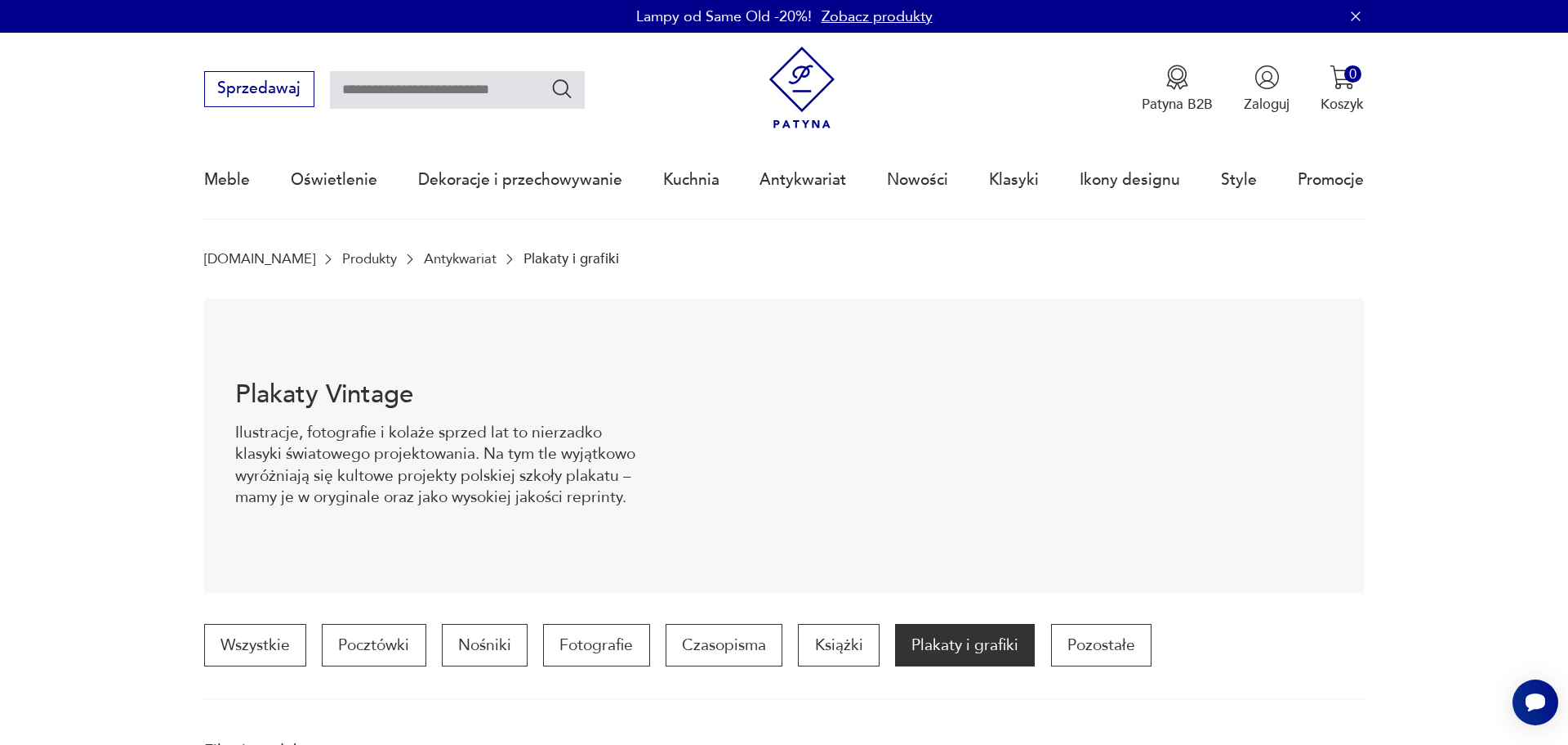
scroll to position [1402, 0]
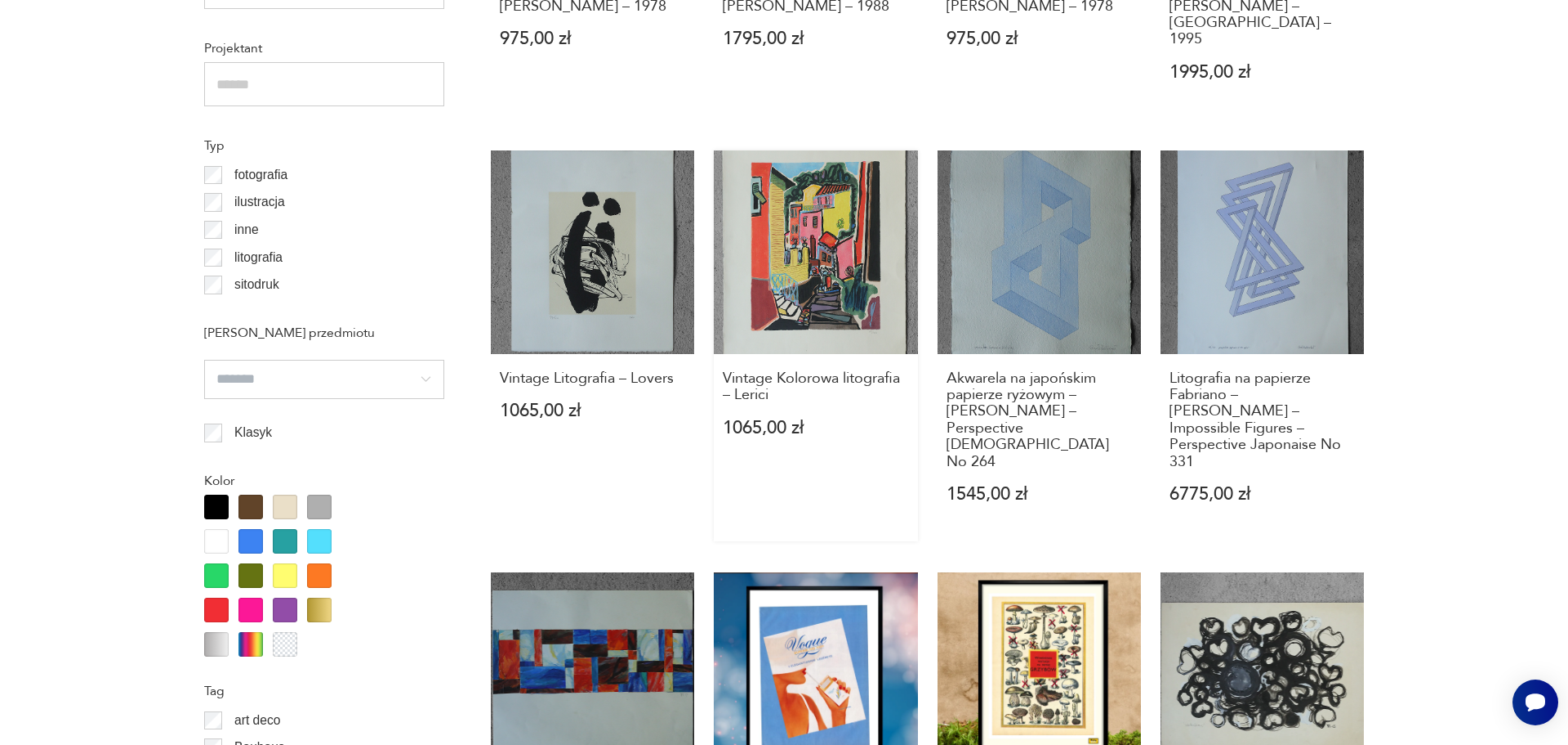
click at [841, 159] on link "Vintage Kolorowa litografia – Lerici 1065,00 zł" at bounding box center [816, 345] width 203 height 391
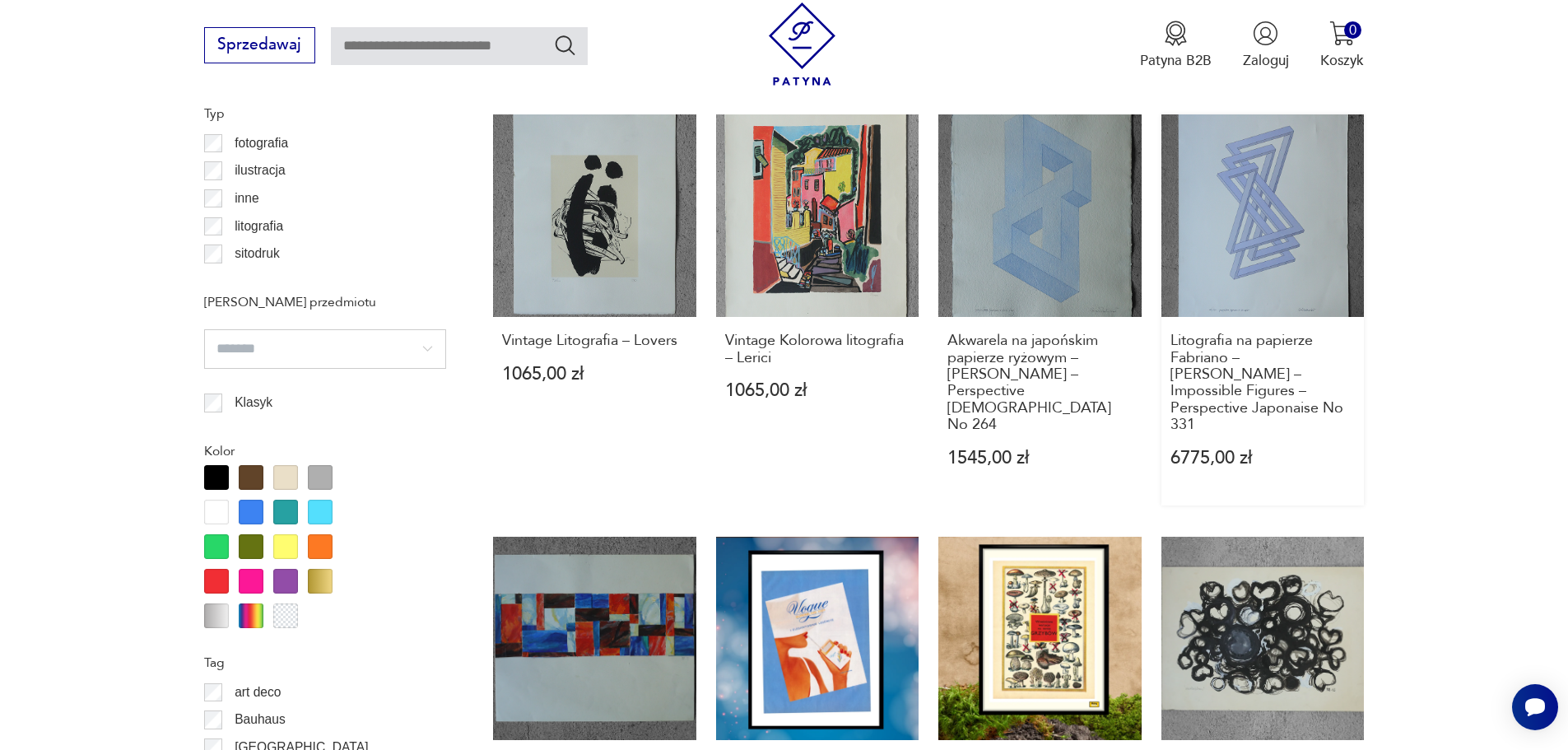
scroll to position [1429, 0]
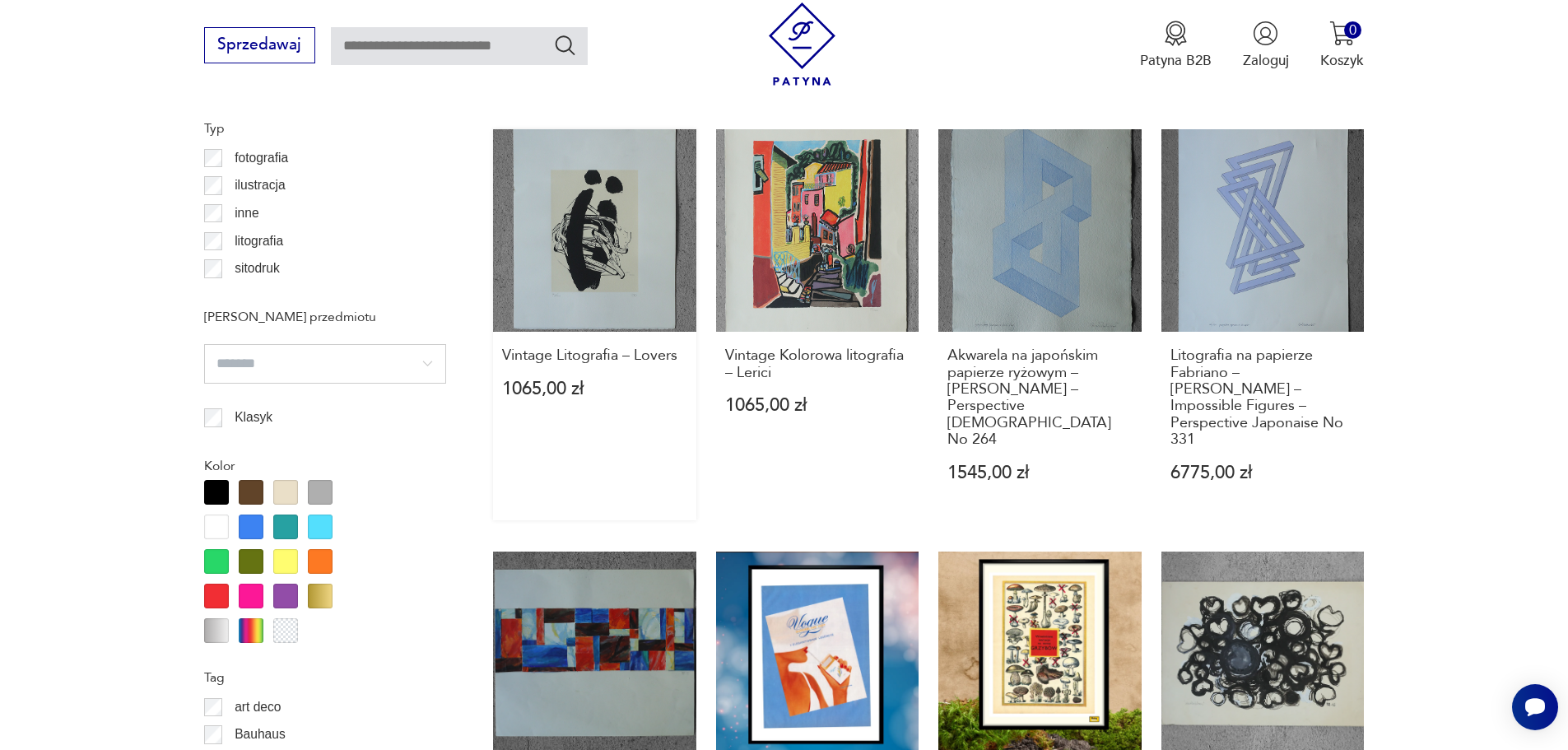
click at [597, 230] on link "Vintage Litografia – Lovers 1065,00 zł" at bounding box center [594, 324] width 204 height 390
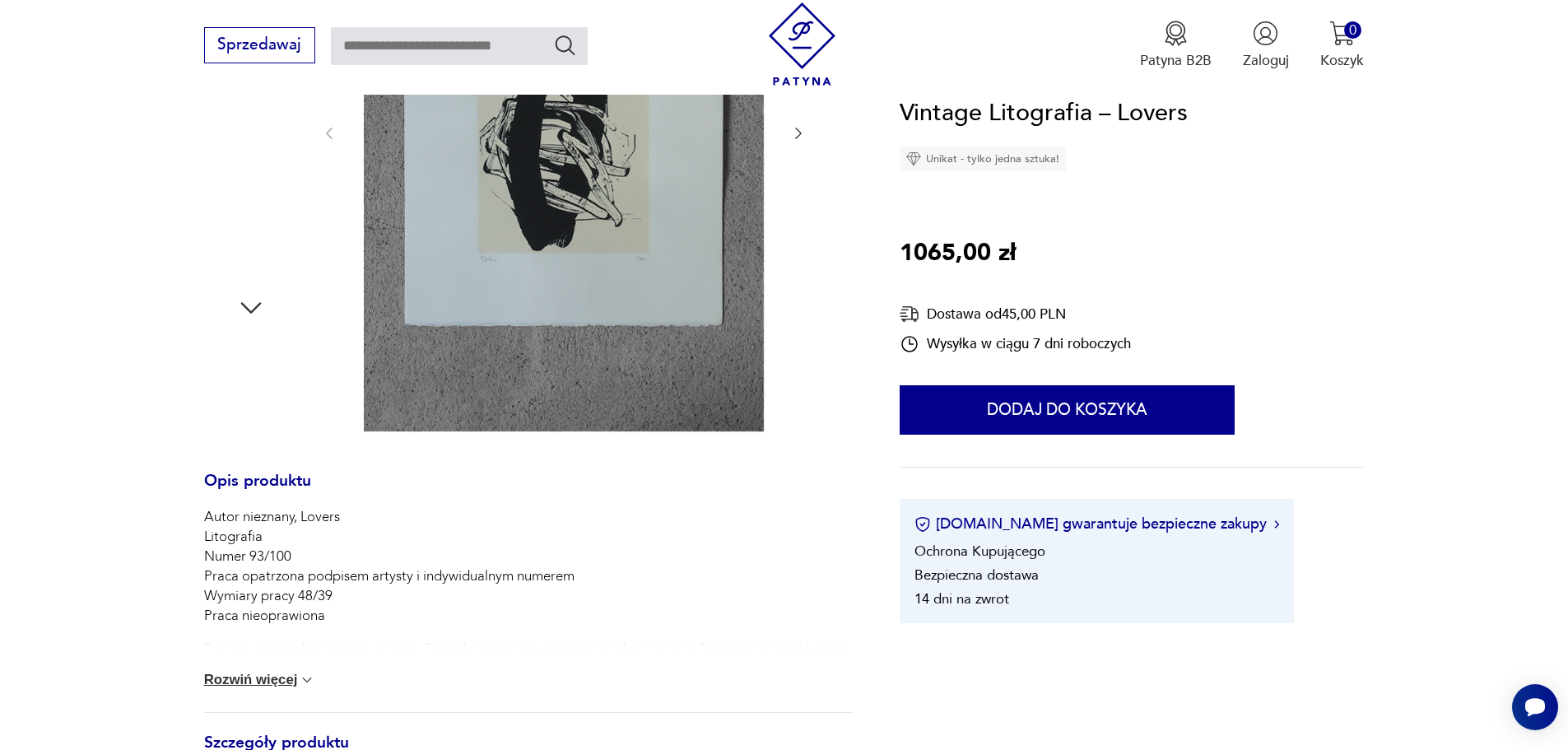
scroll to position [165, 0]
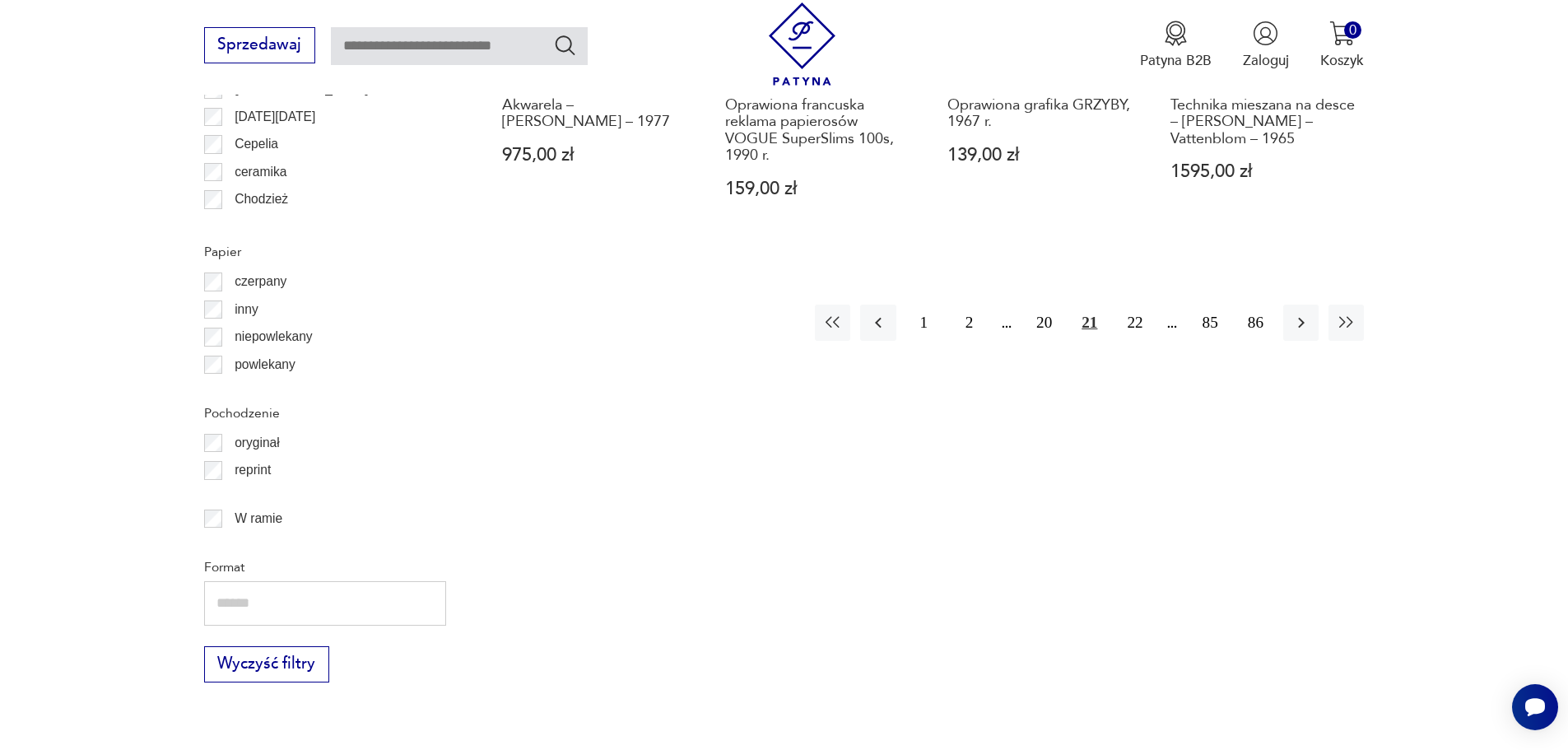
scroll to position [2105, 0]
click at [1144, 302] on button "22" at bounding box center [1135, 320] width 36 height 36
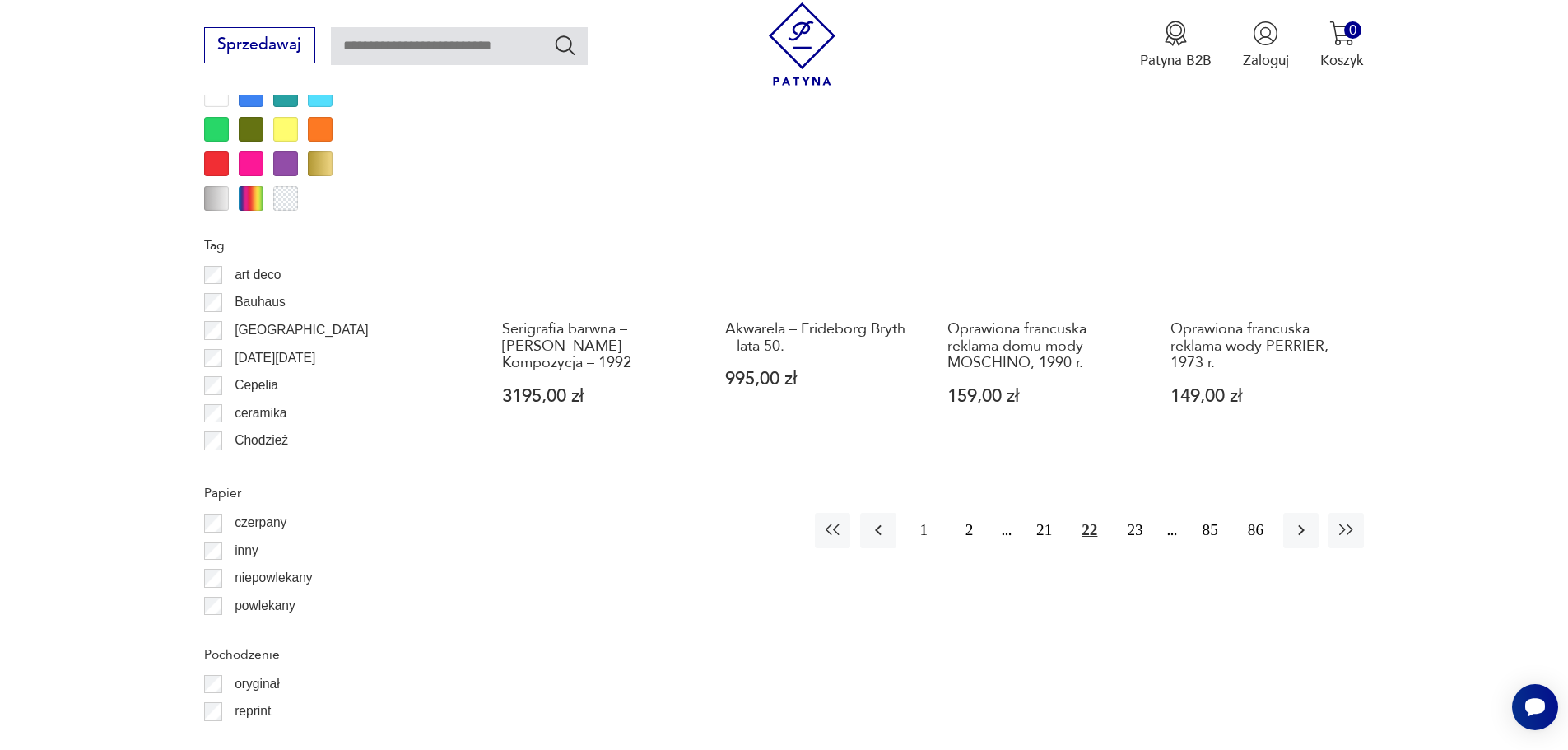
scroll to position [1887, 0]
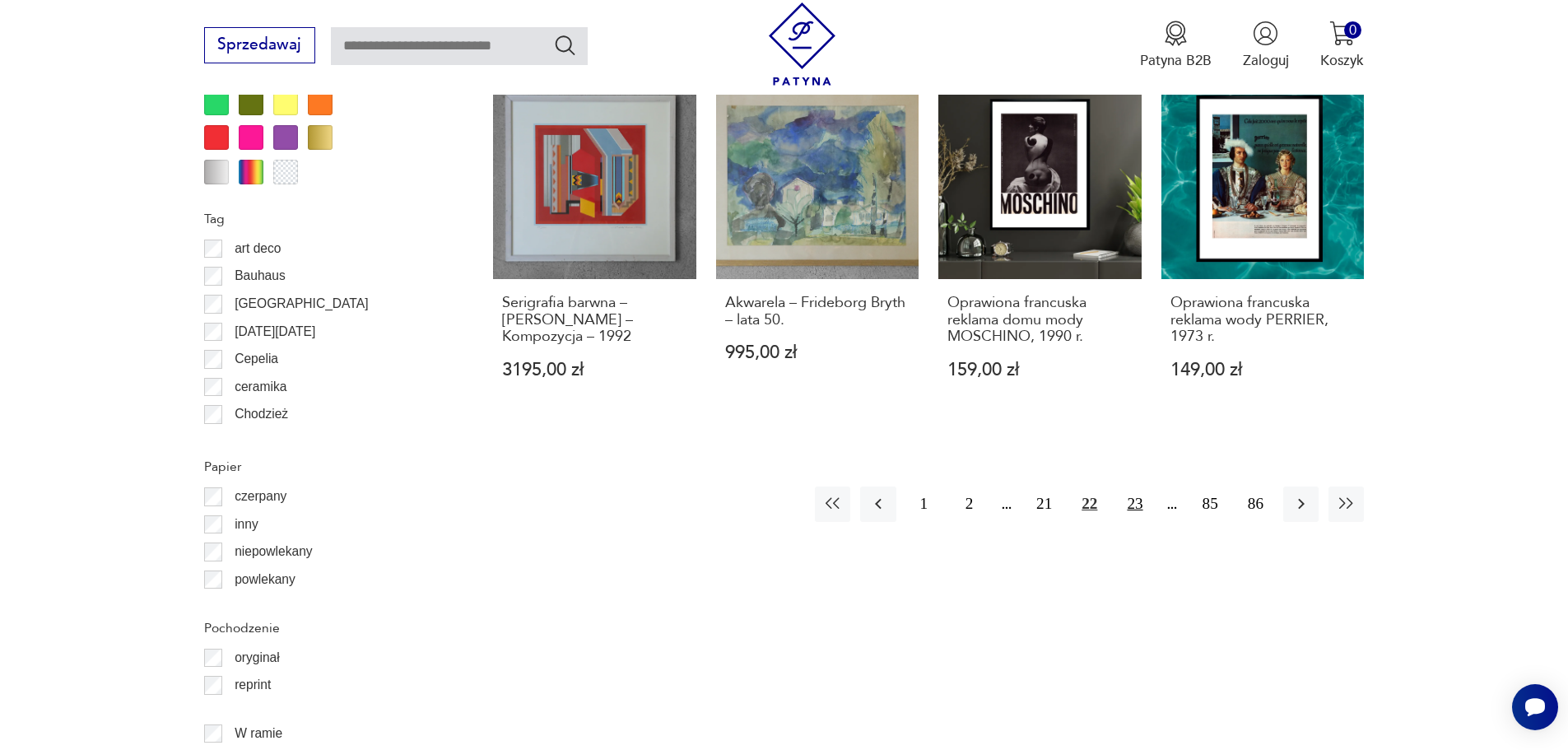
click at [1134, 492] on button "23" at bounding box center [1135, 505] width 36 height 36
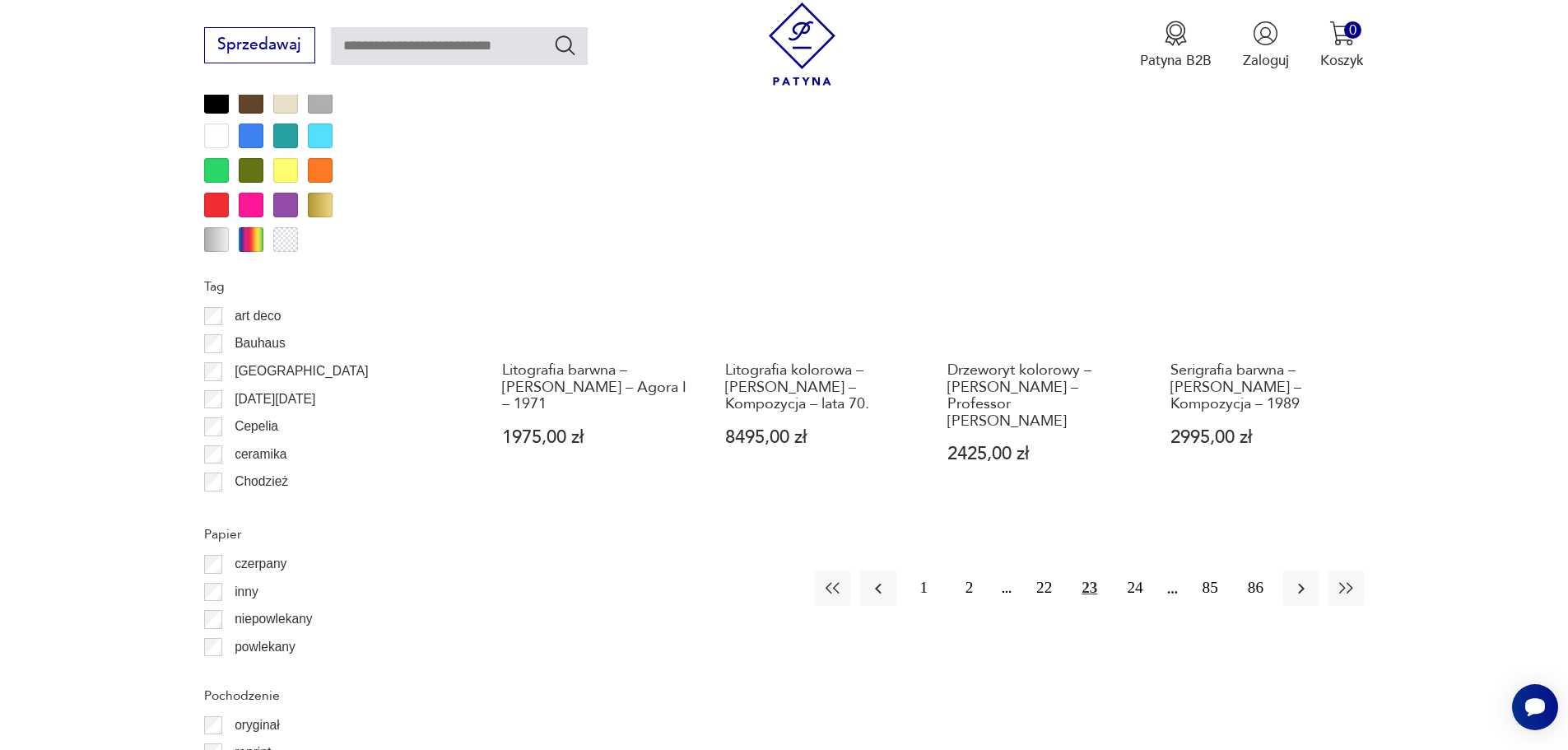
scroll to position [1887, 0]
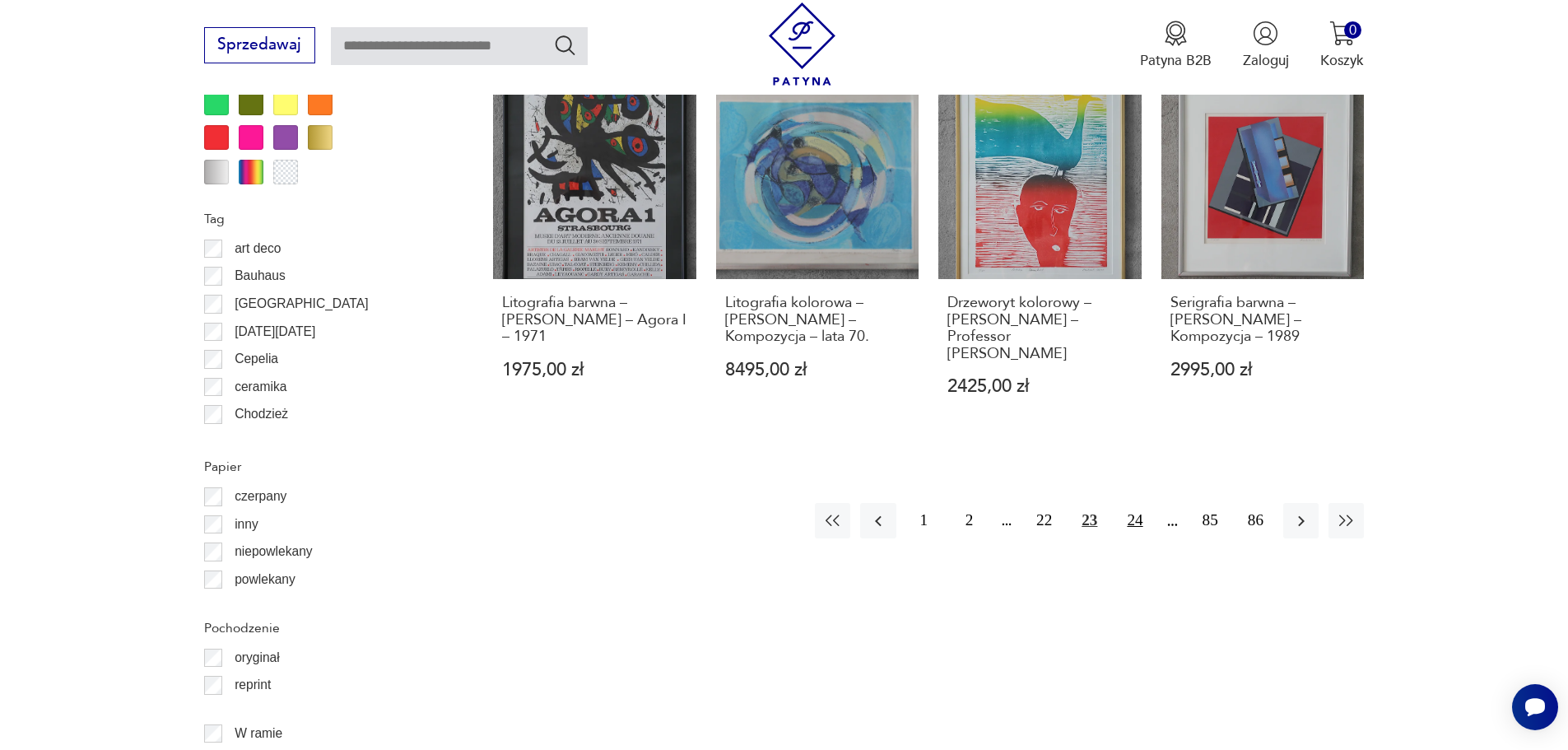
click at [1141, 503] on button "24" at bounding box center [1135, 521] width 36 height 36
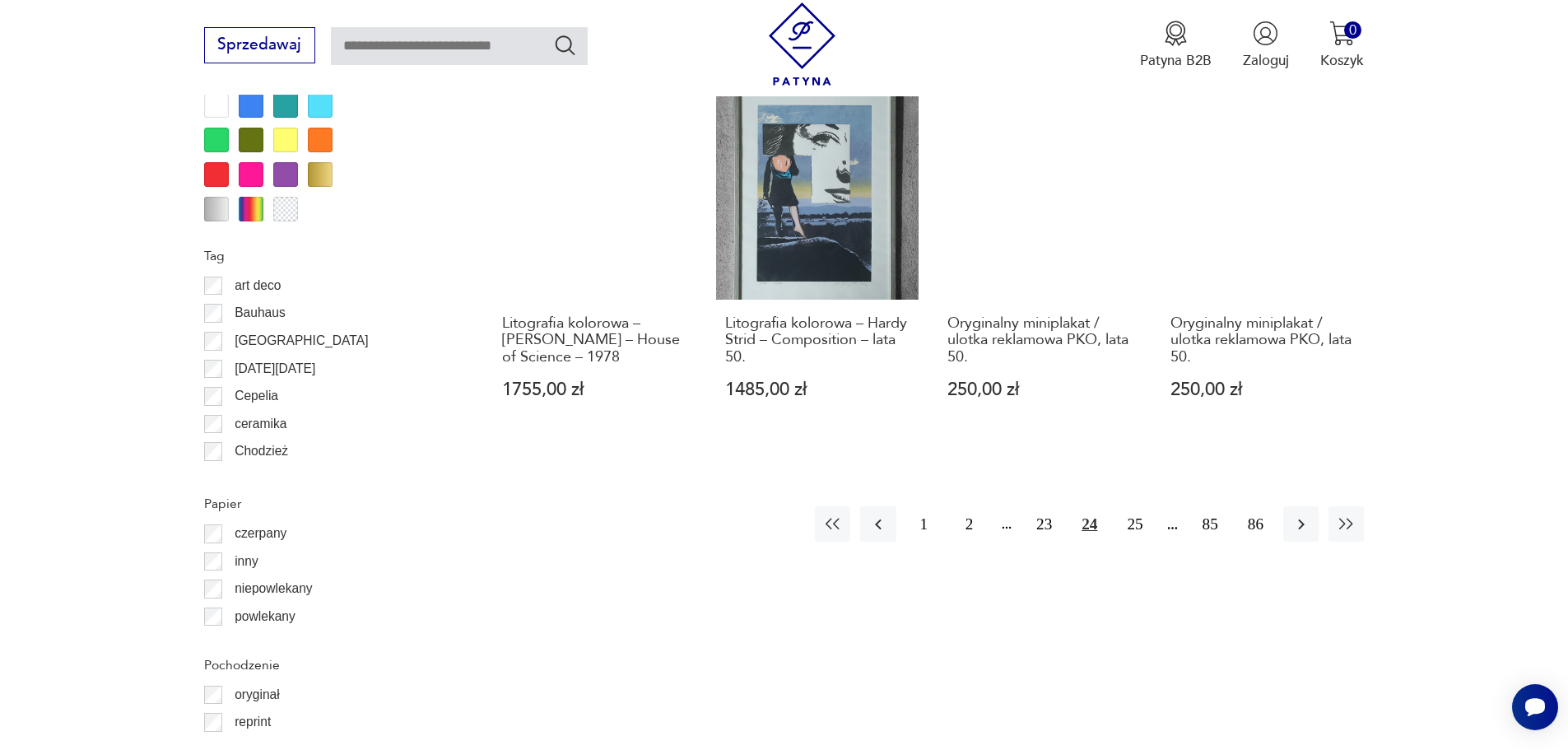
scroll to position [1887, 0]
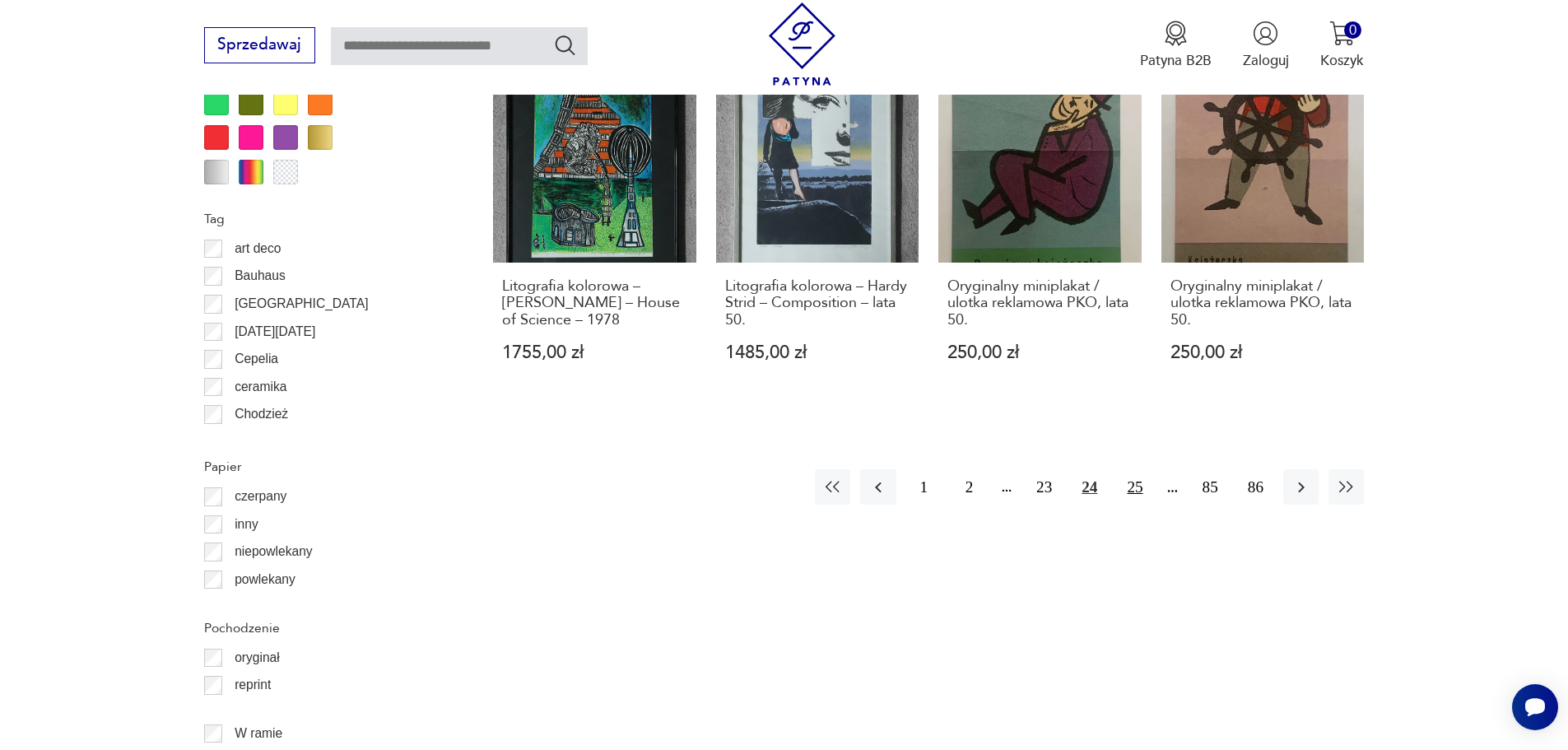
click at [1134, 487] on button "25" at bounding box center [1135, 487] width 36 height 36
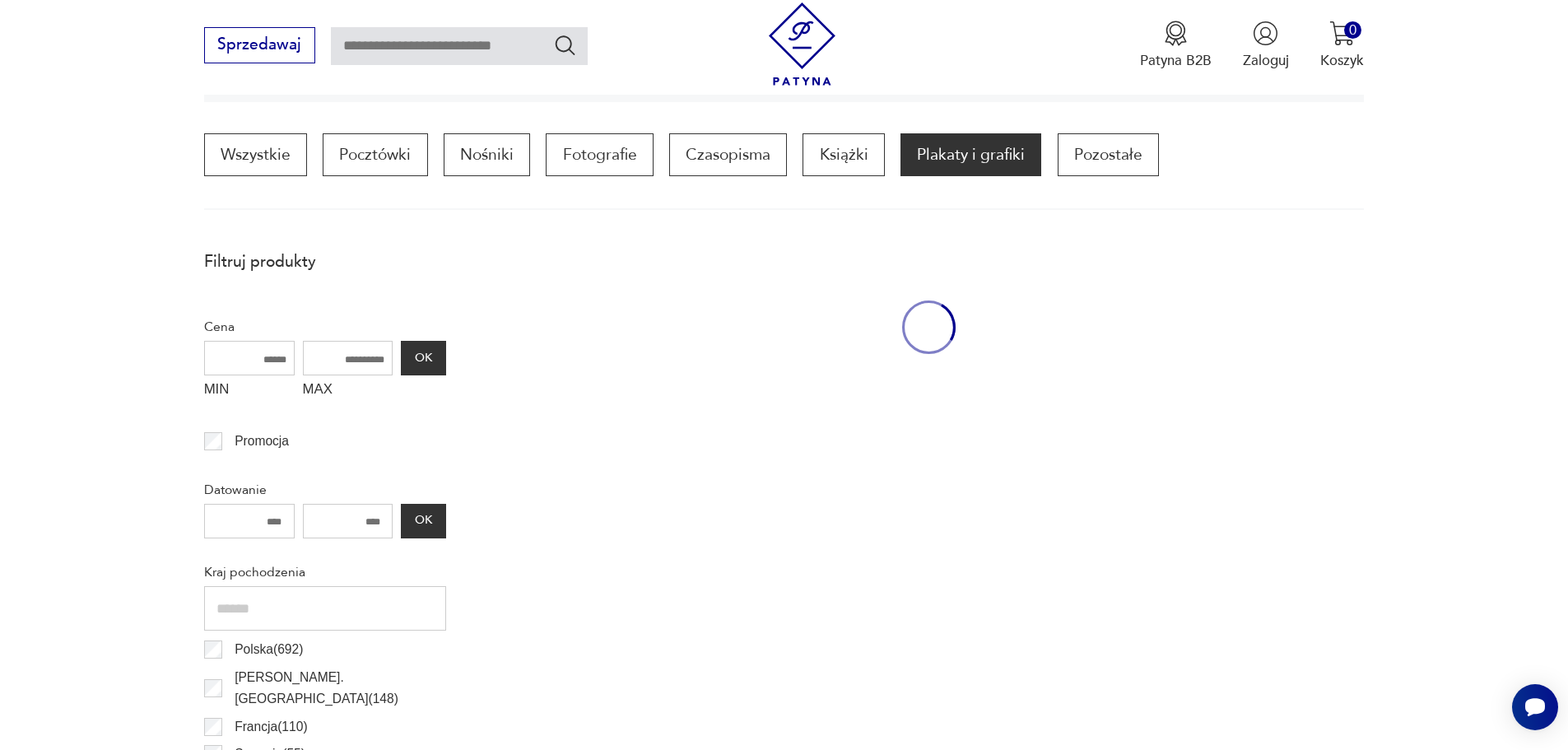
scroll to position [489, 0]
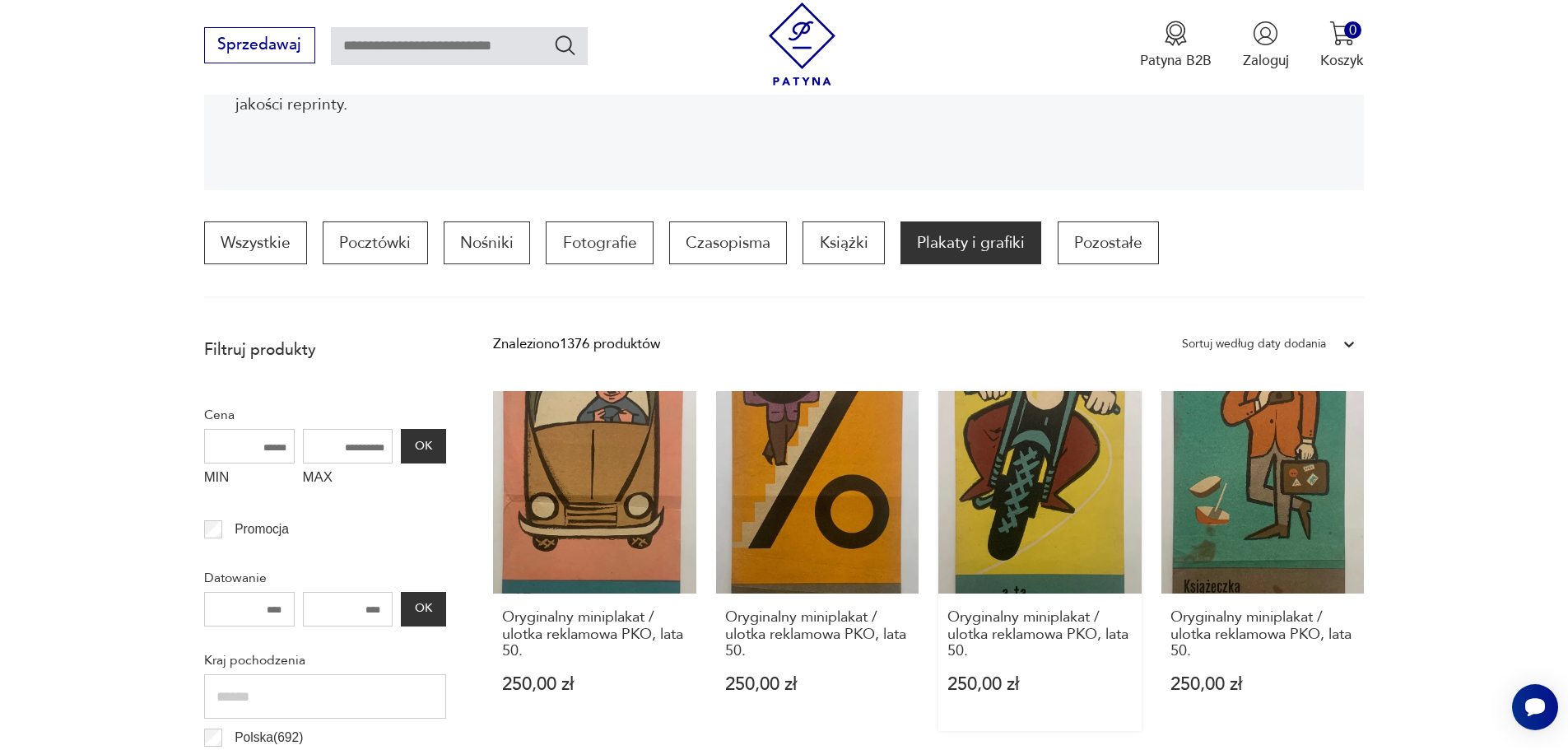
click at [1042, 455] on link "Oryginalny miniplakat / ulotka reklamowa PKO, lata 50. 250,00 zł" at bounding box center [1039, 560] width 204 height 341
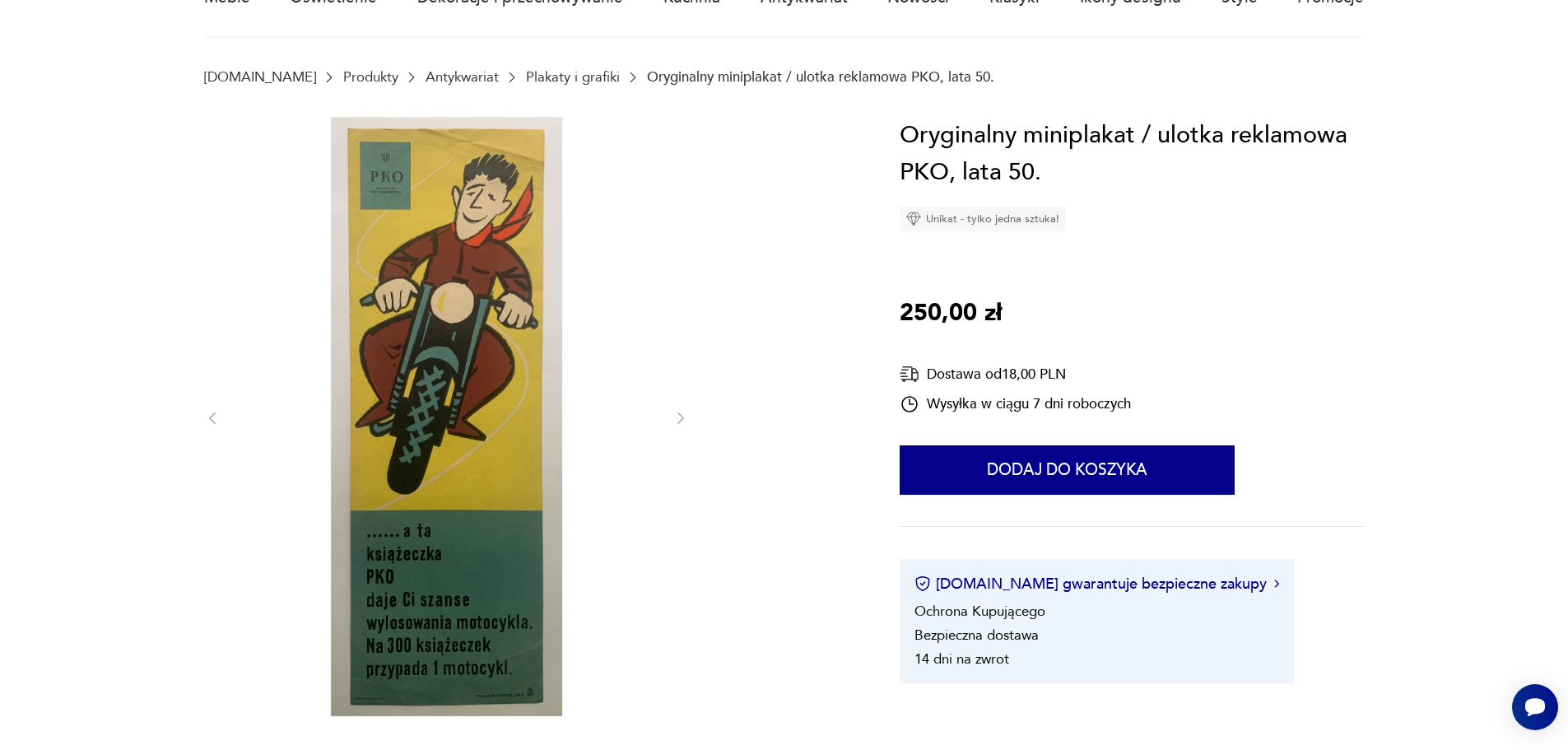
scroll to position [82, 0]
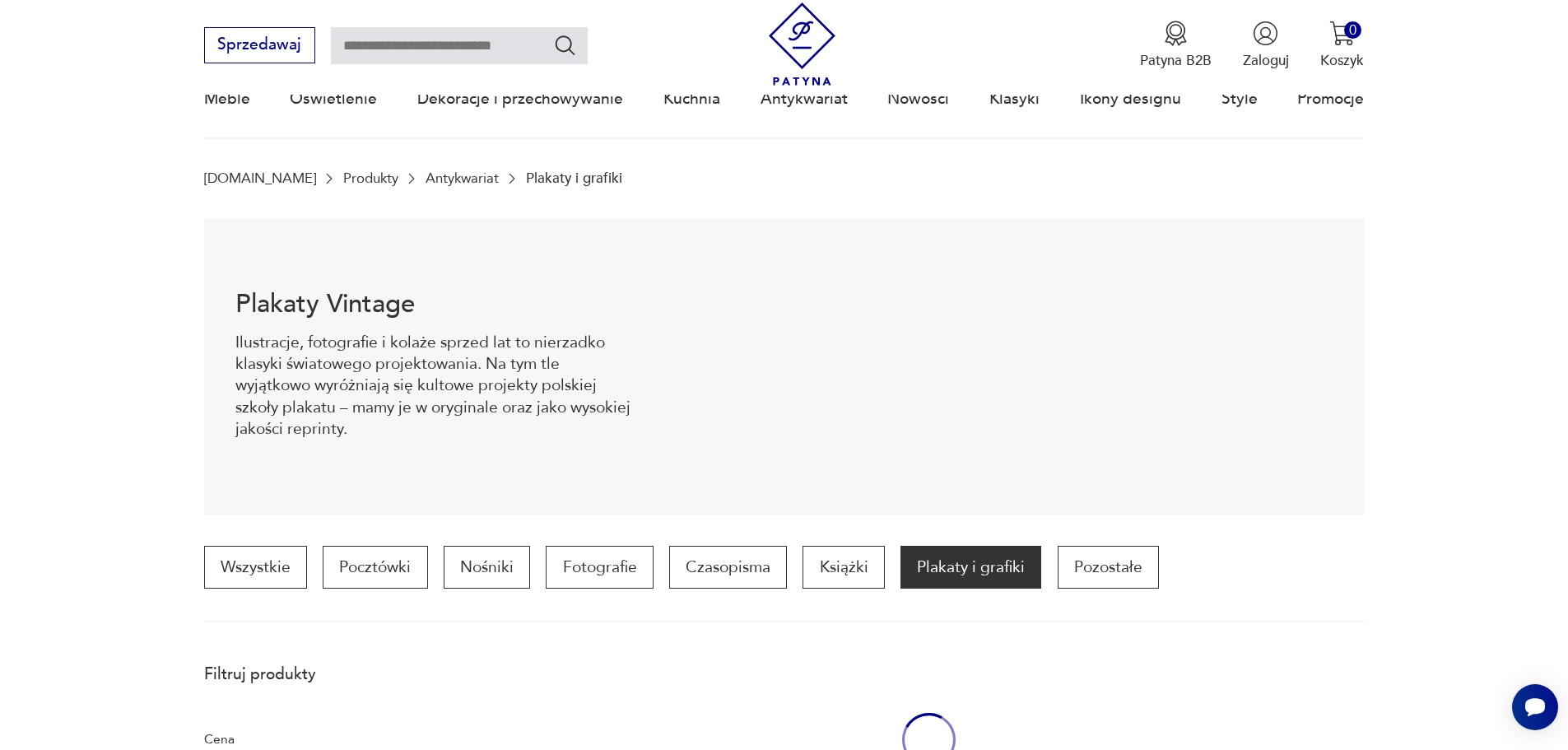
scroll to position [406, 0]
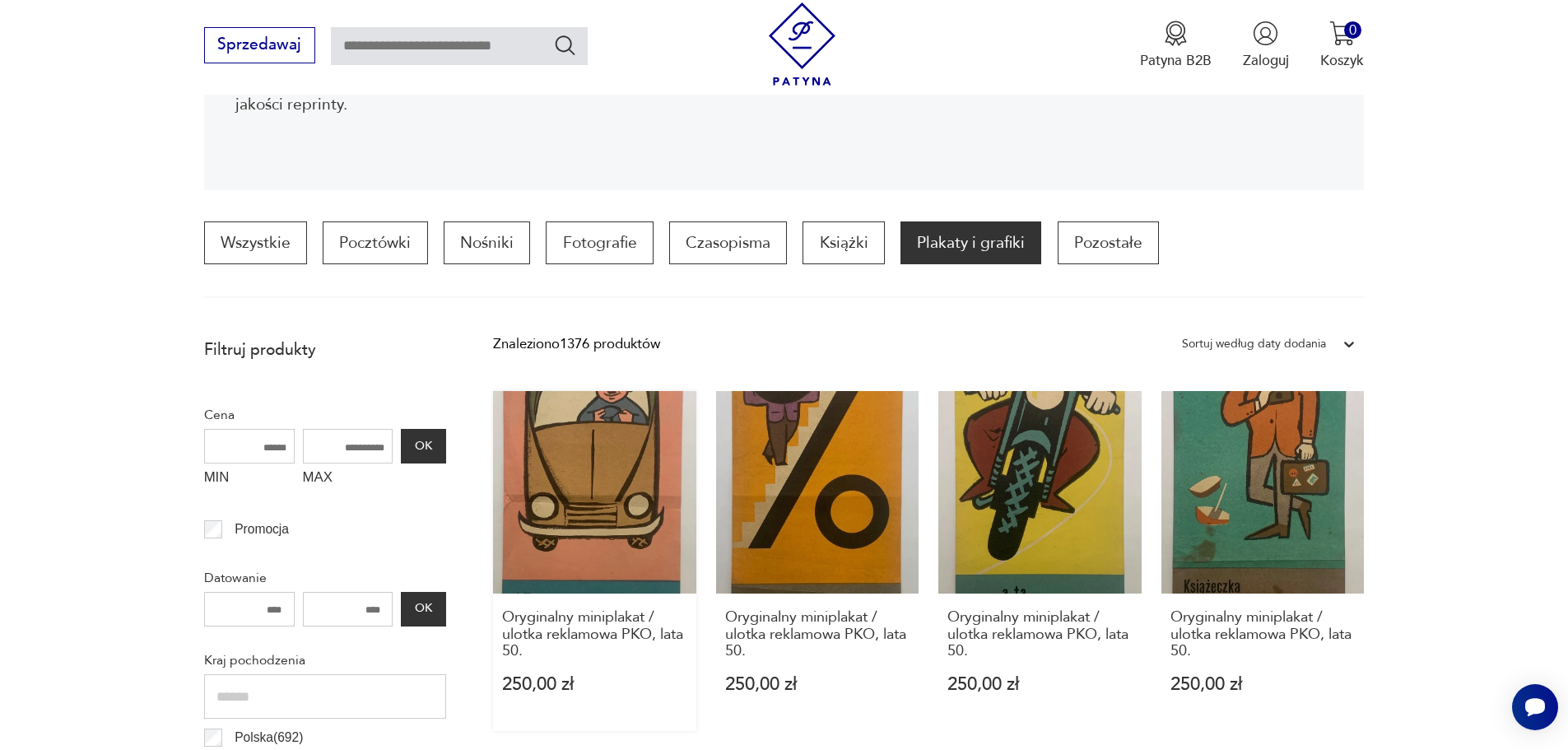
click at [590, 449] on link "Oryginalny miniplakat / ulotka reklamowa PKO, lata 50. 250,00 zł" at bounding box center [594, 560] width 204 height 341
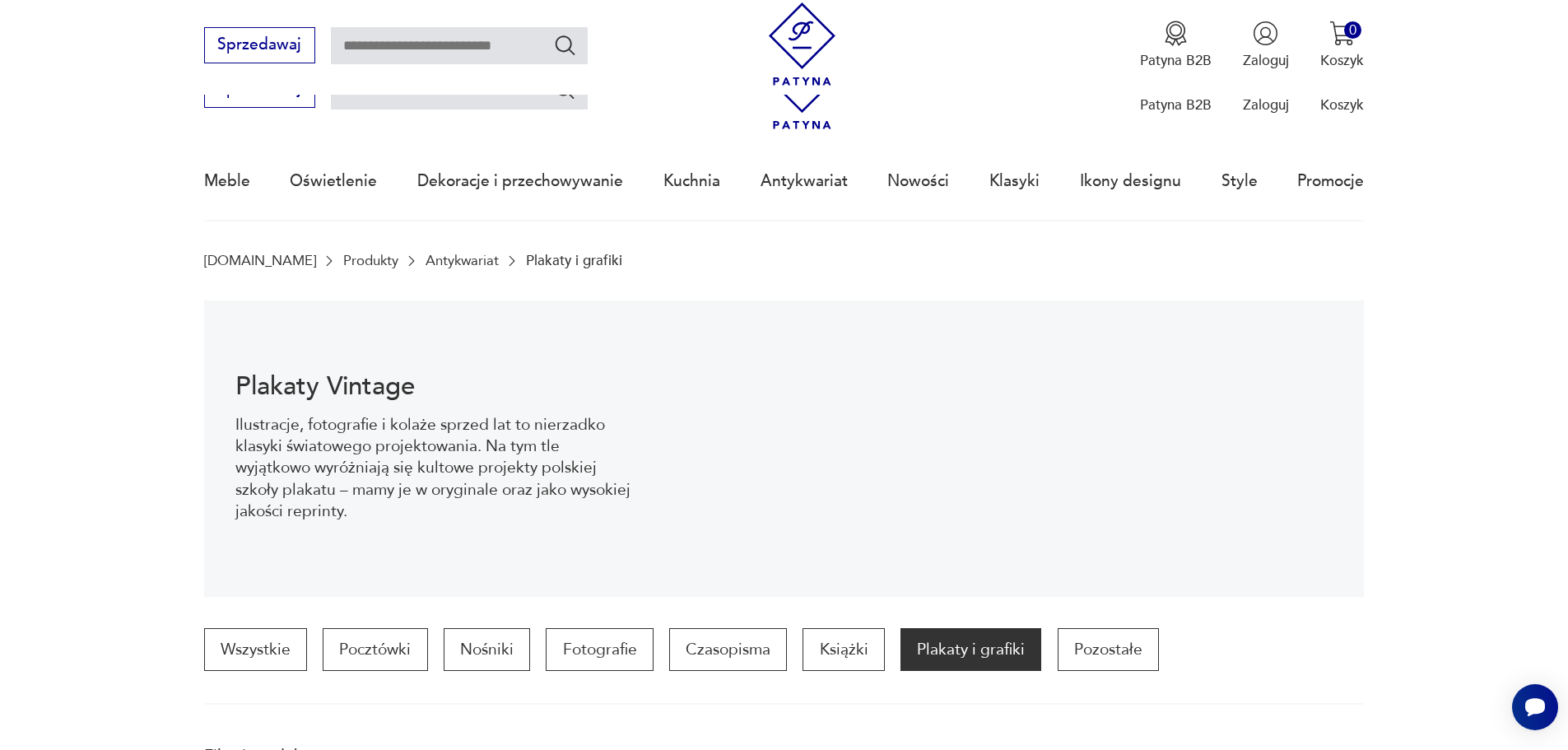
scroll to position [406, 0]
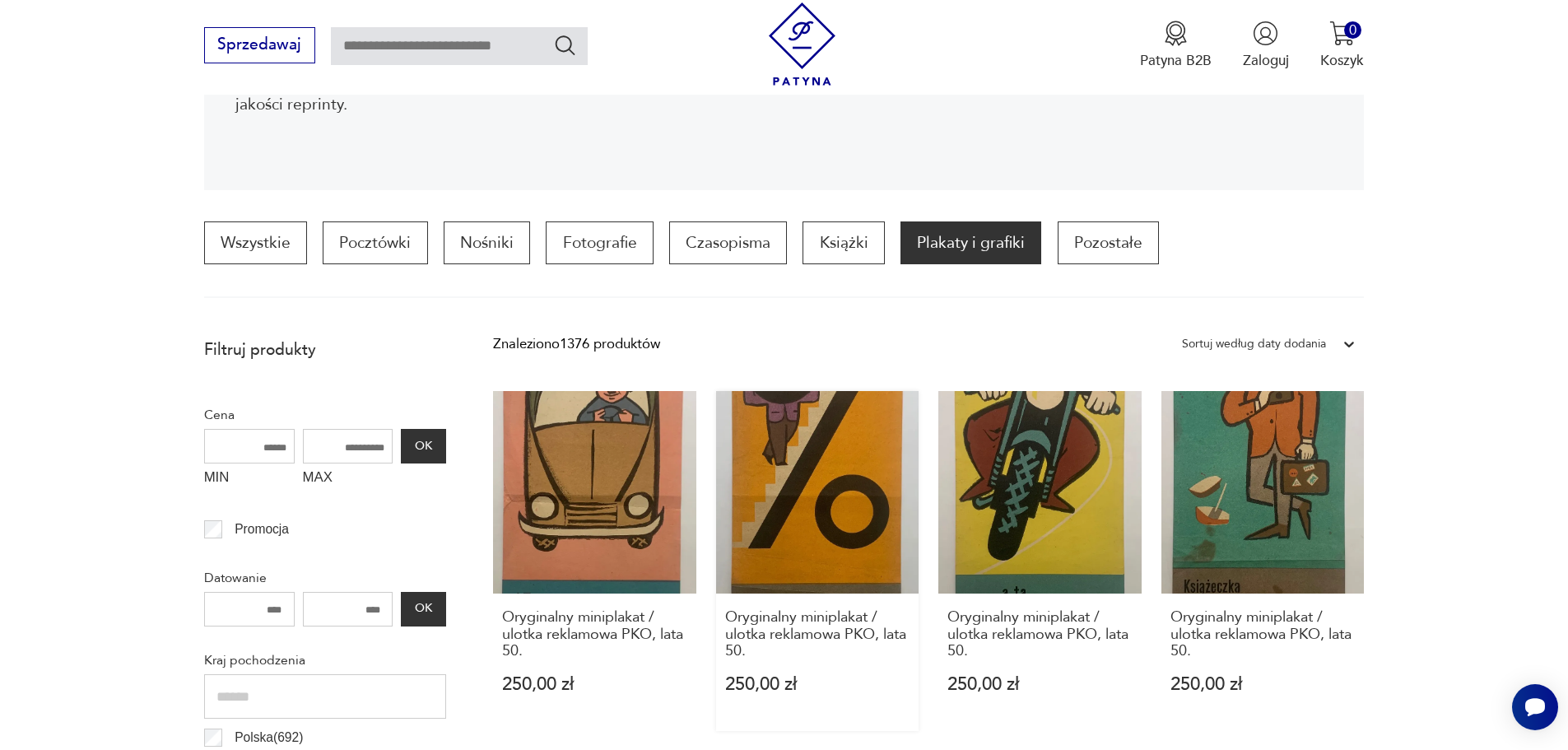
click at [815, 480] on link "Oryginalny miniplakat / ulotka reklamowa PKO, lata 50. 250,00 zł" at bounding box center [818, 560] width 204 height 341
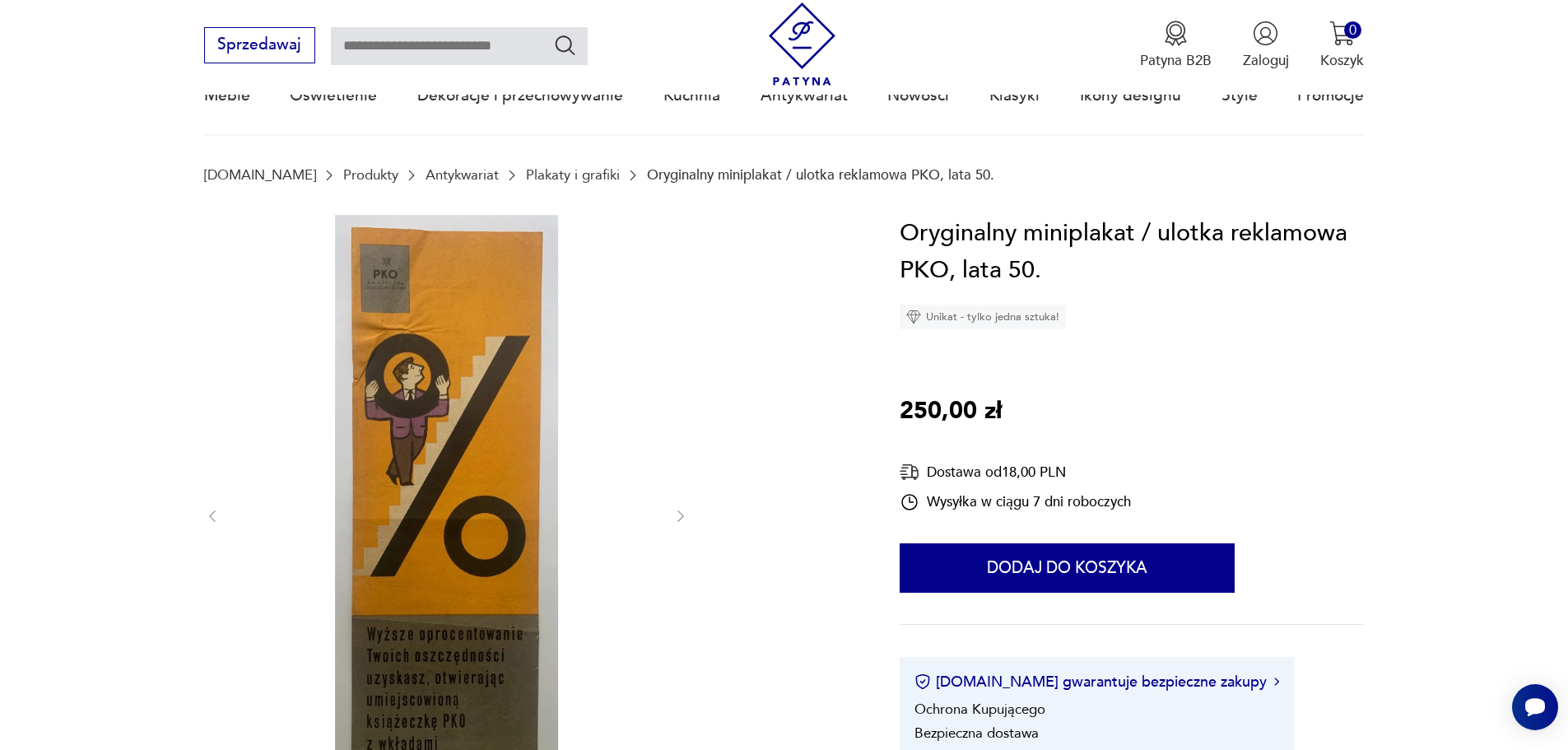
scroll to position [165, 0]
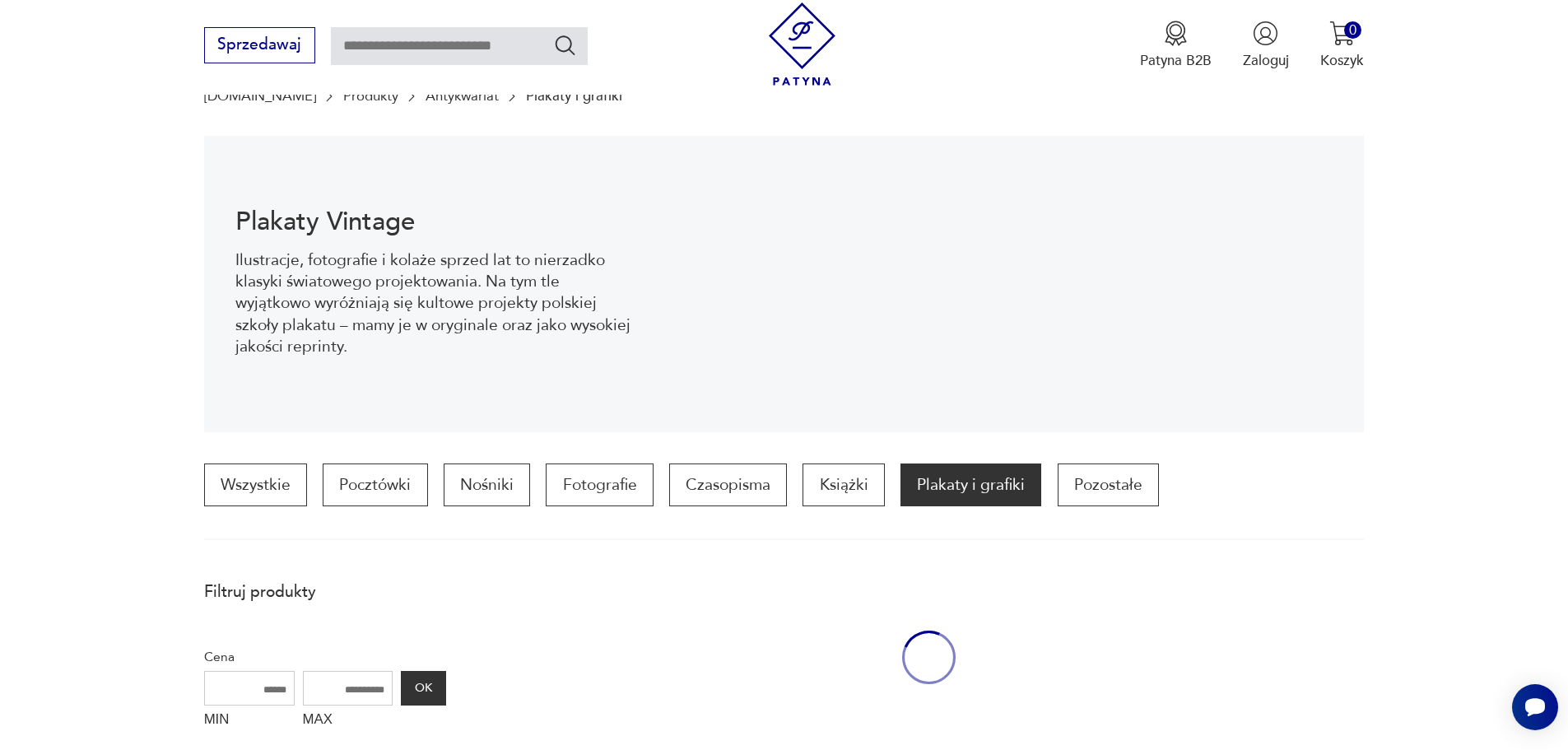
scroll to position [406, 0]
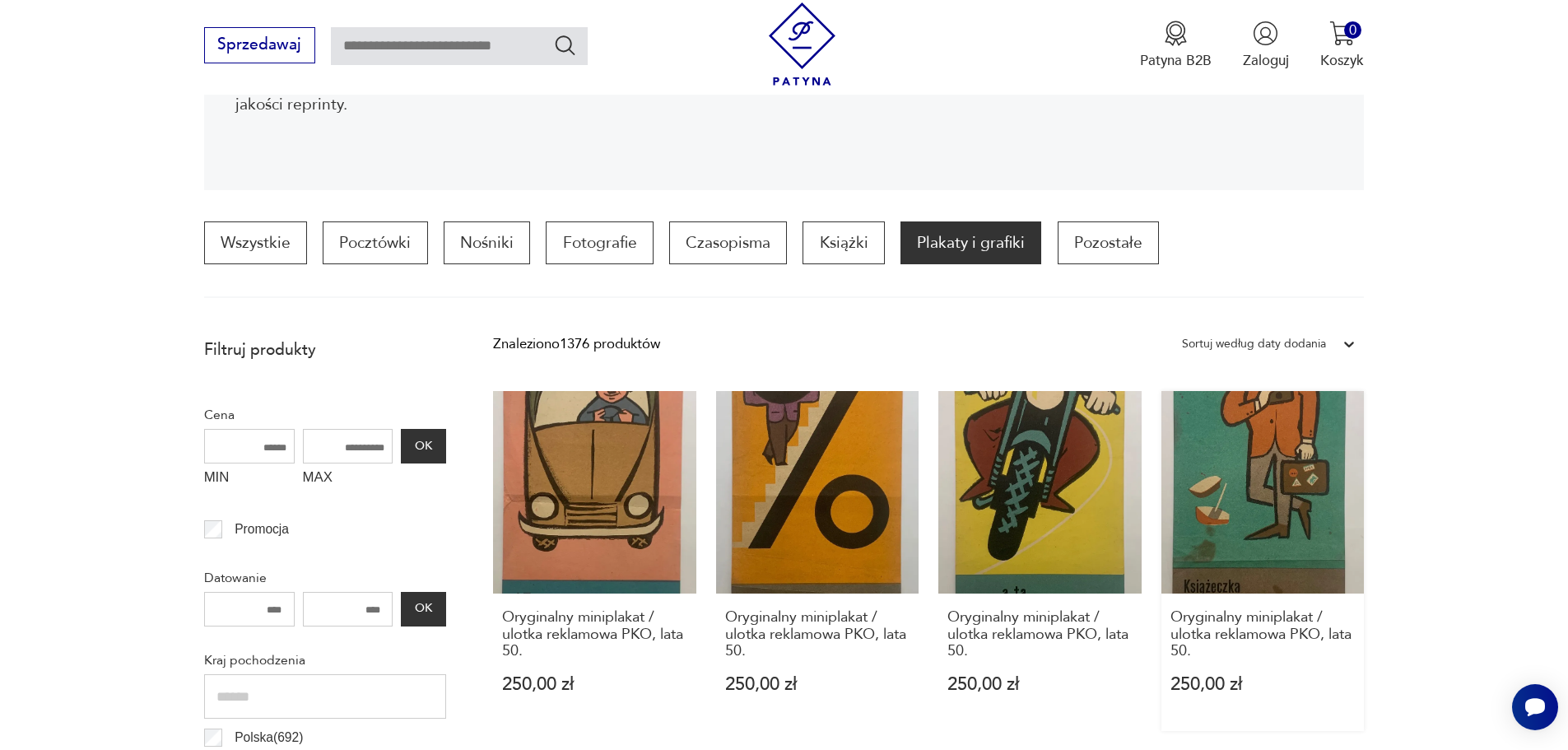
click at [1295, 431] on link "Oryginalny miniplakat / ulotka reklamowa PKO, lata 50. 250,00 zł" at bounding box center [1263, 560] width 204 height 341
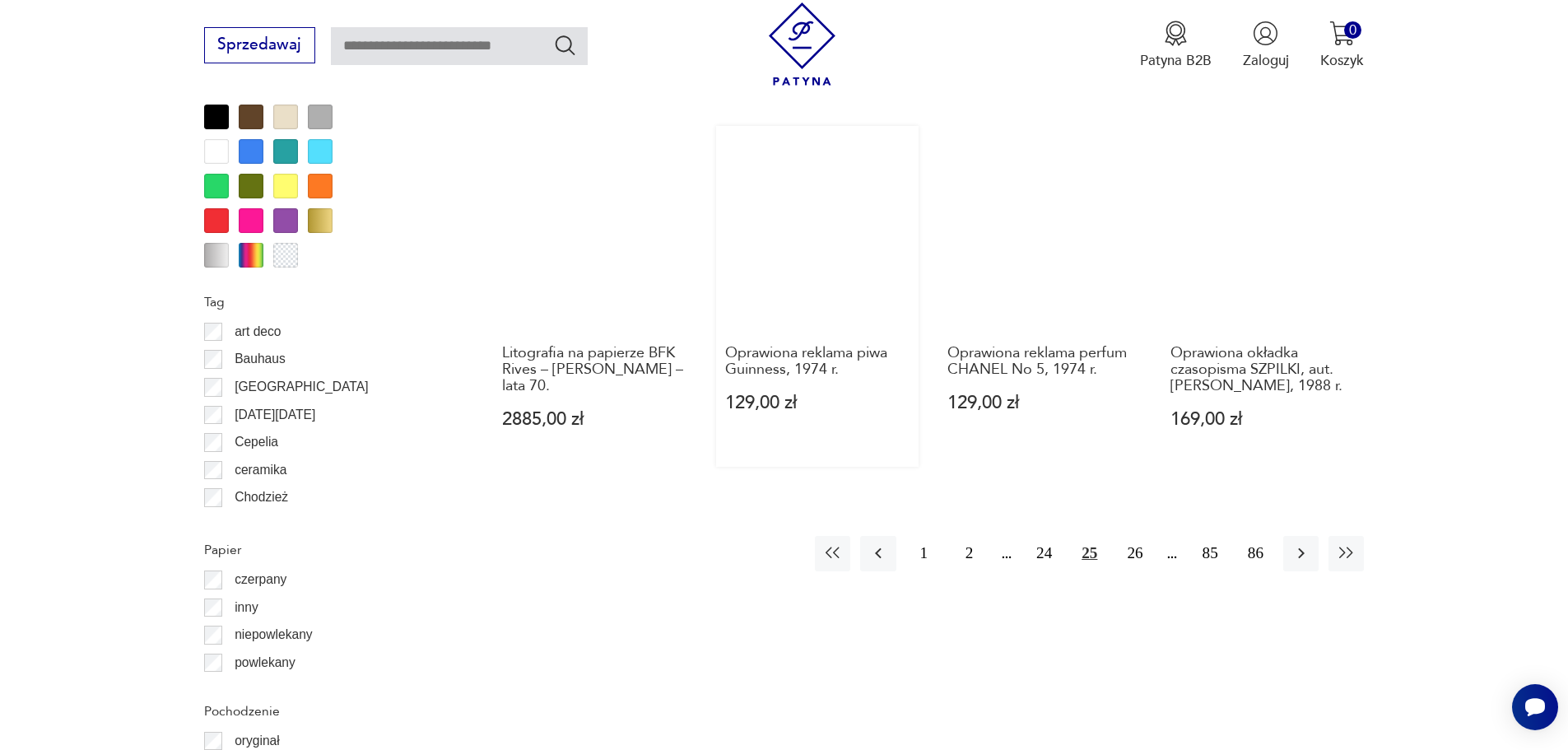
scroll to position [1805, 0]
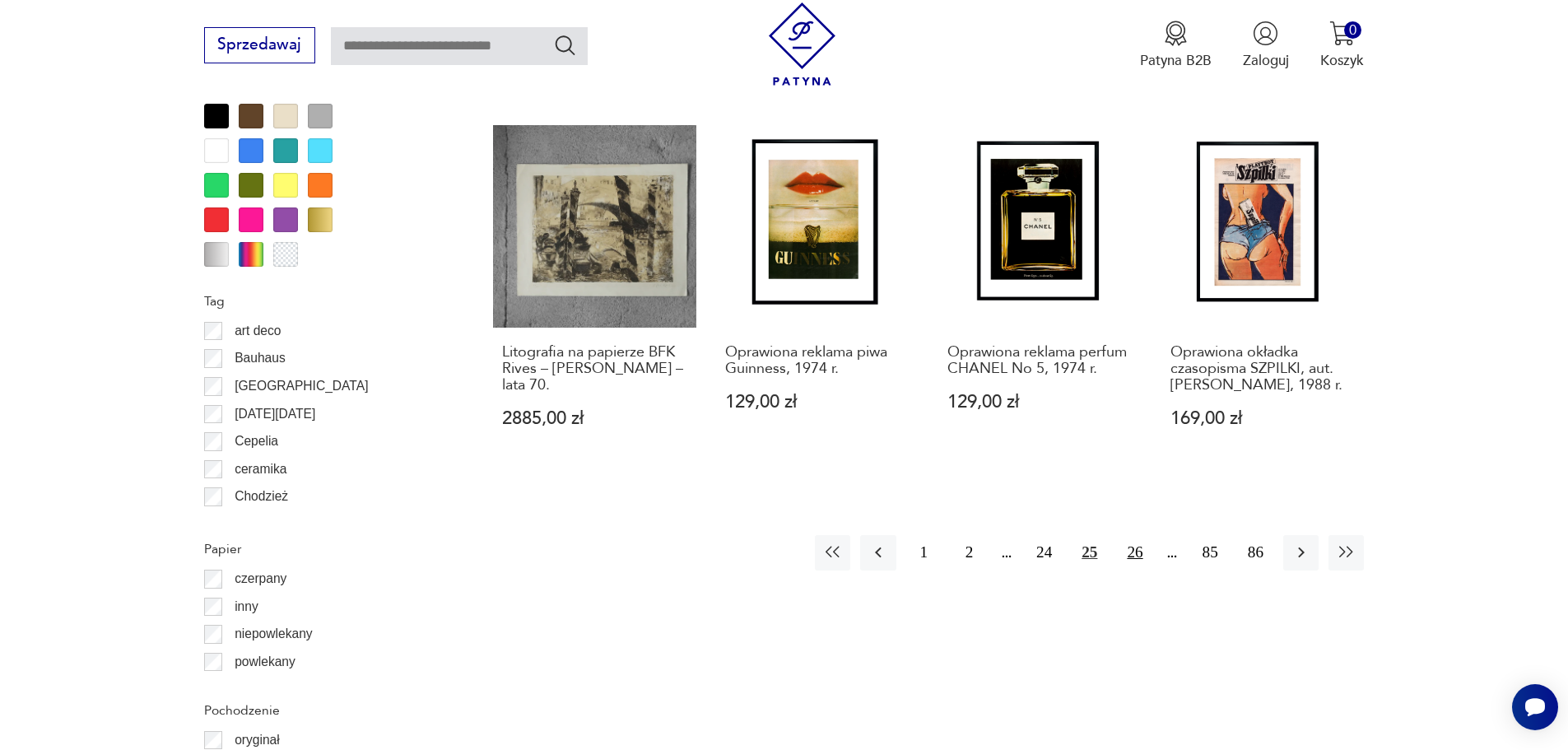
click at [1139, 534] on button "26" at bounding box center [1135, 552] width 36 height 36
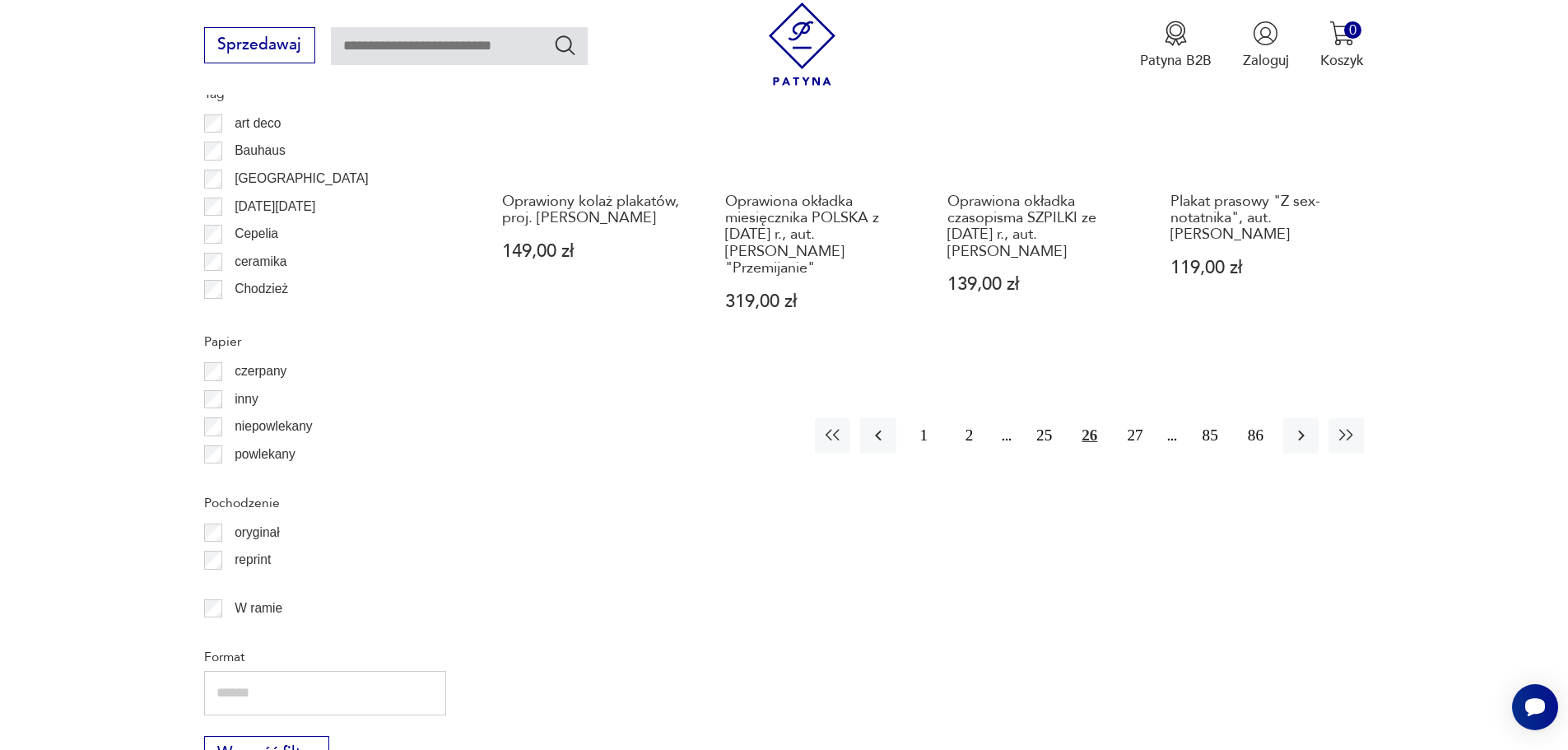
scroll to position [2052, 0]
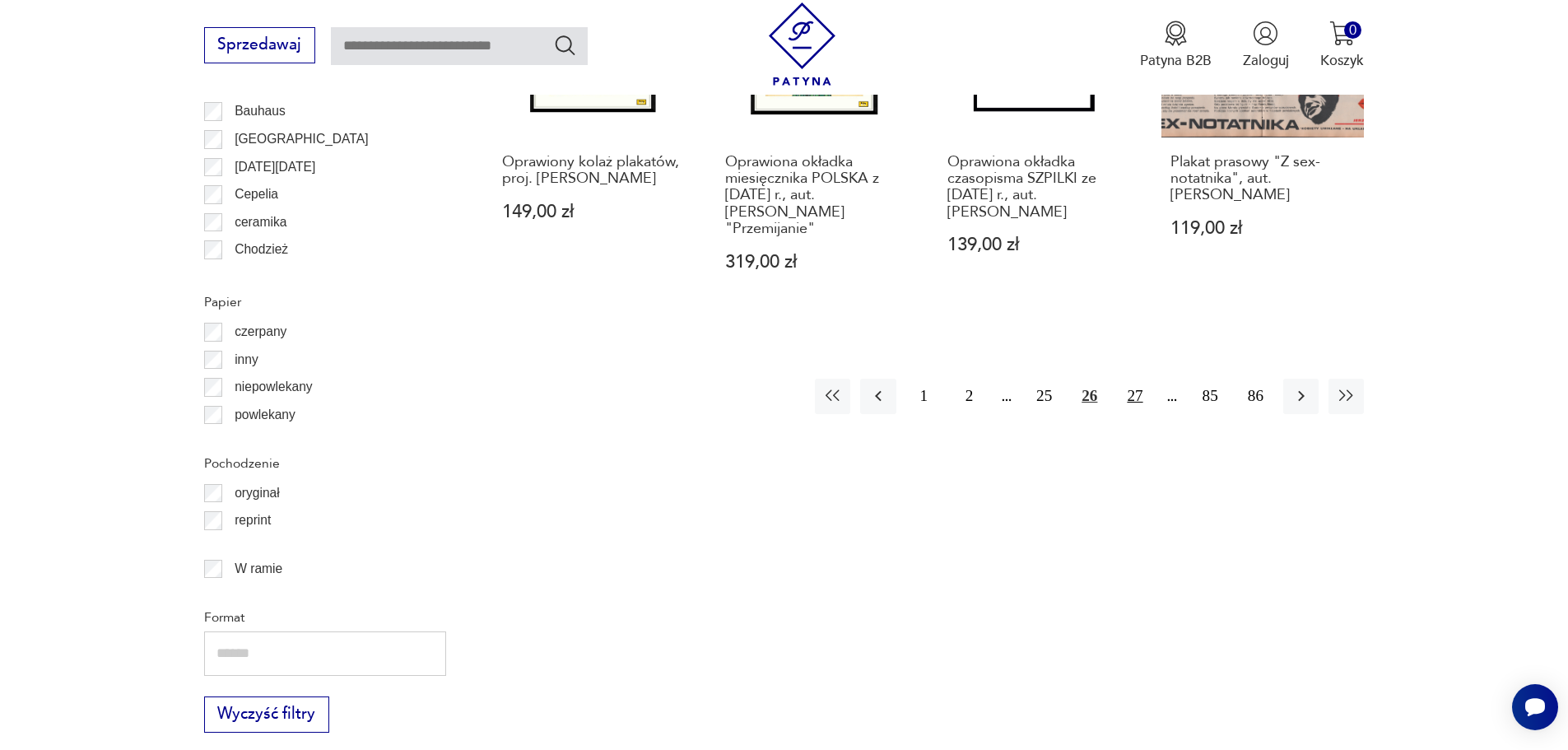
click at [1139, 378] on button "27" at bounding box center [1135, 396] width 36 height 36
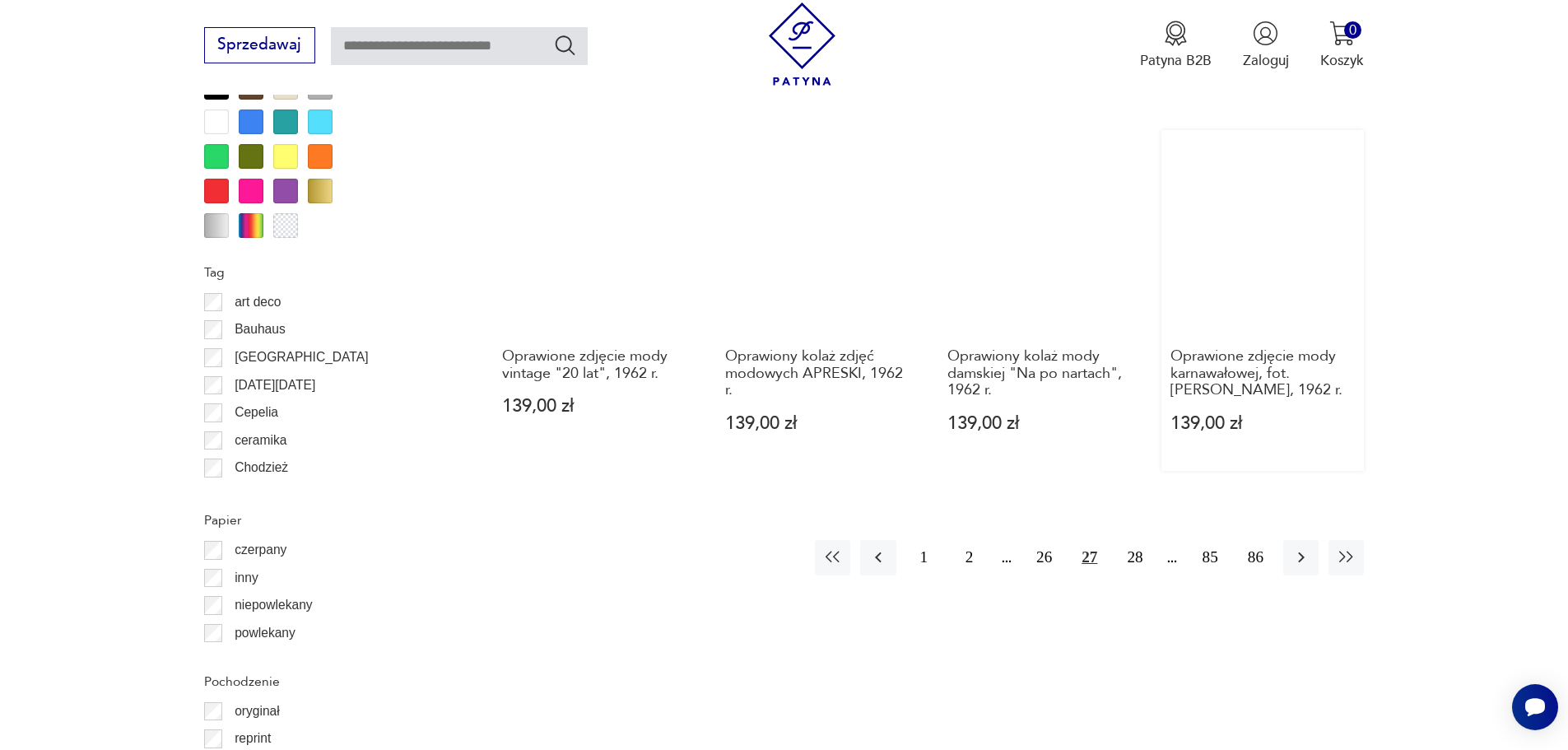
scroll to position [1887, 0]
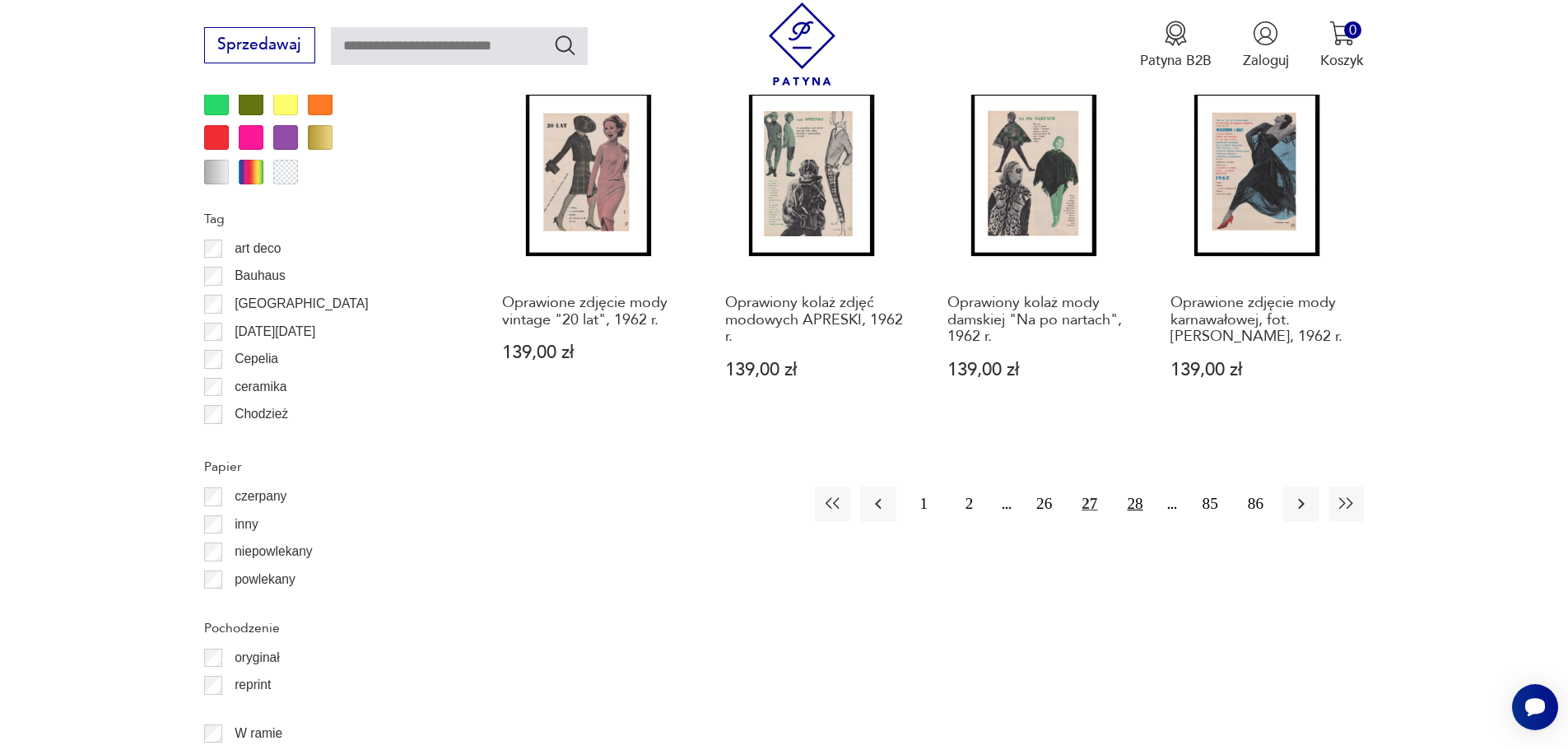
click at [1138, 500] on button "28" at bounding box center [1135, 505] width 36 height 36
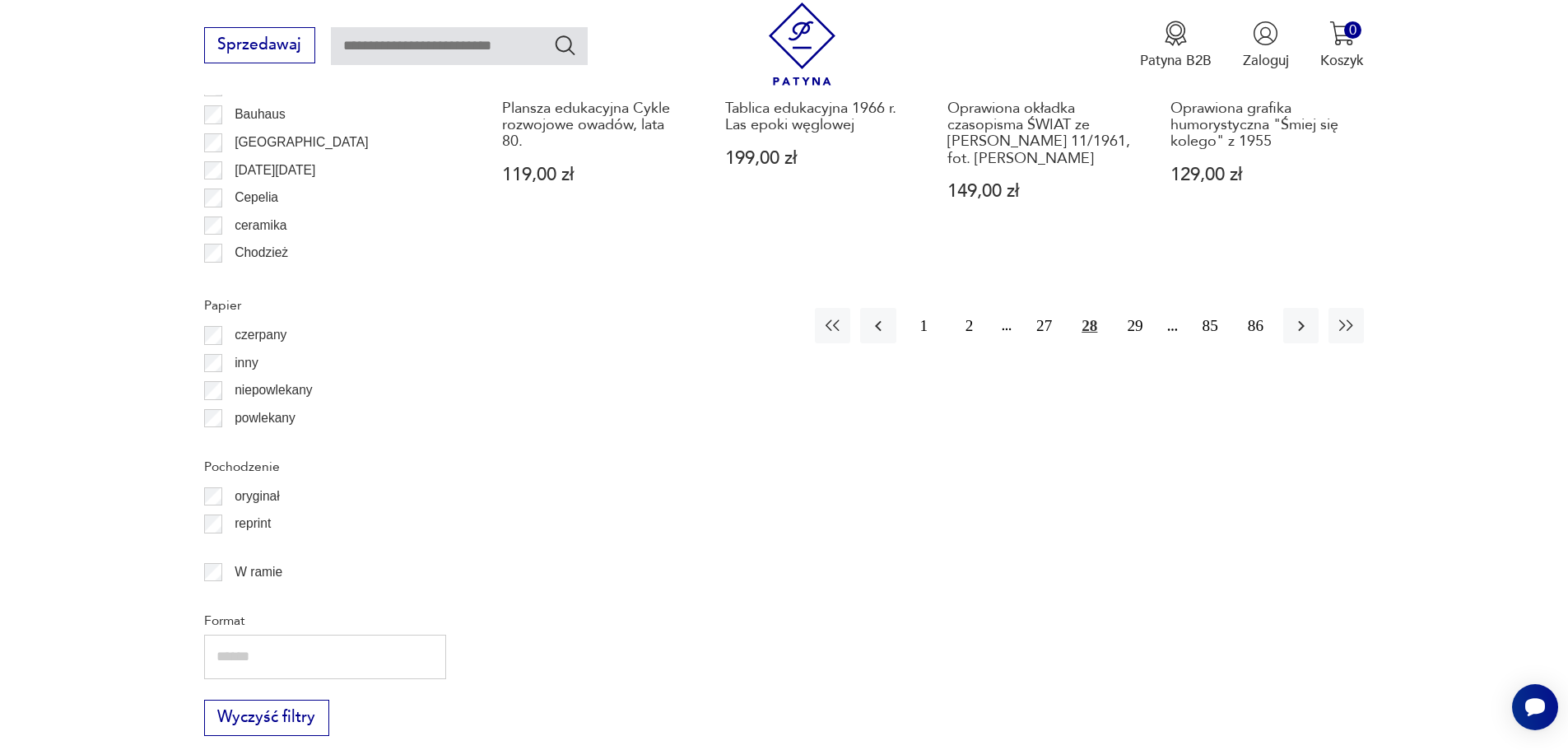
scroll to position [2052, 0]
click at [1130, 339] on button "29" at bounding box center [1135, 322] width 36 height 36
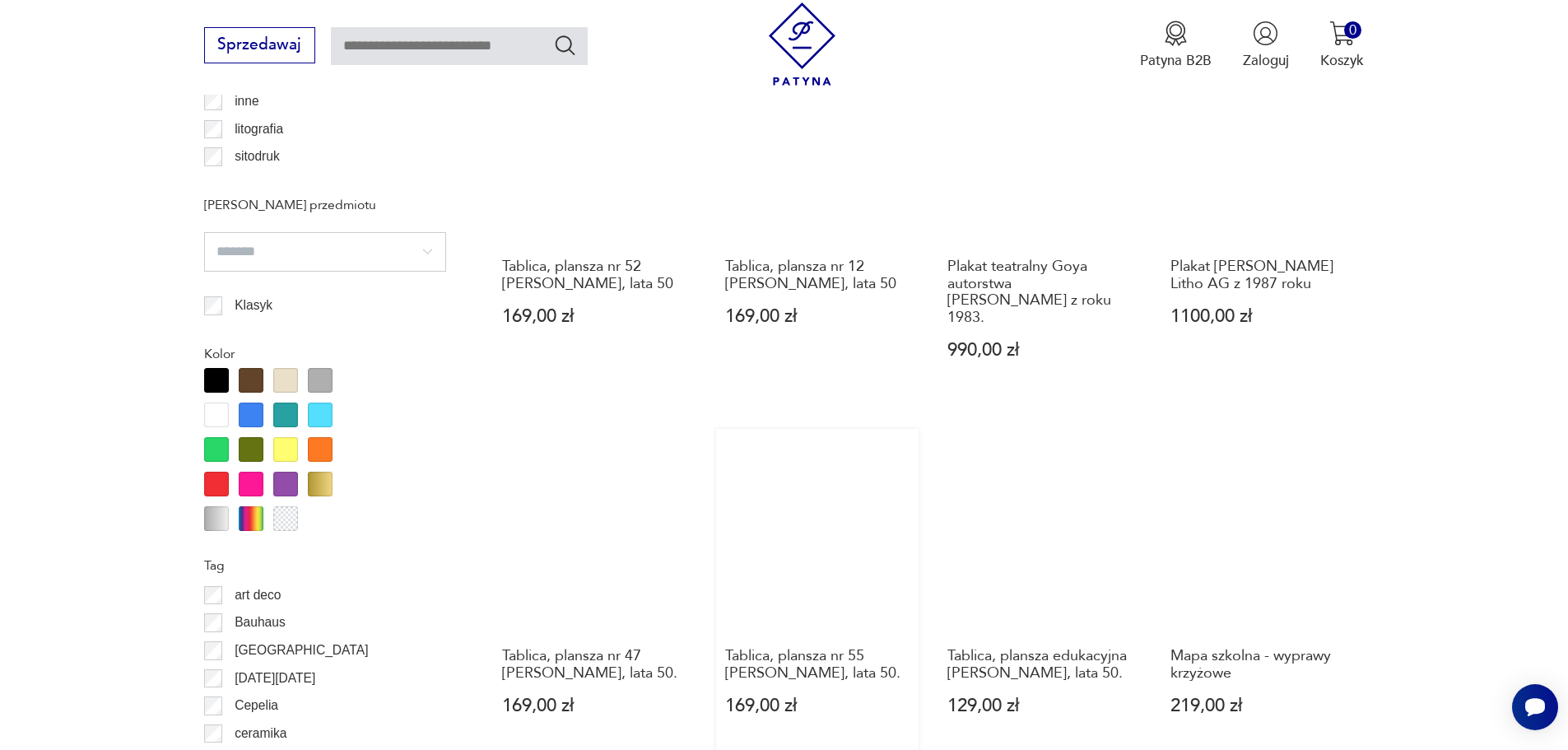
scroll to position [1641, 0]
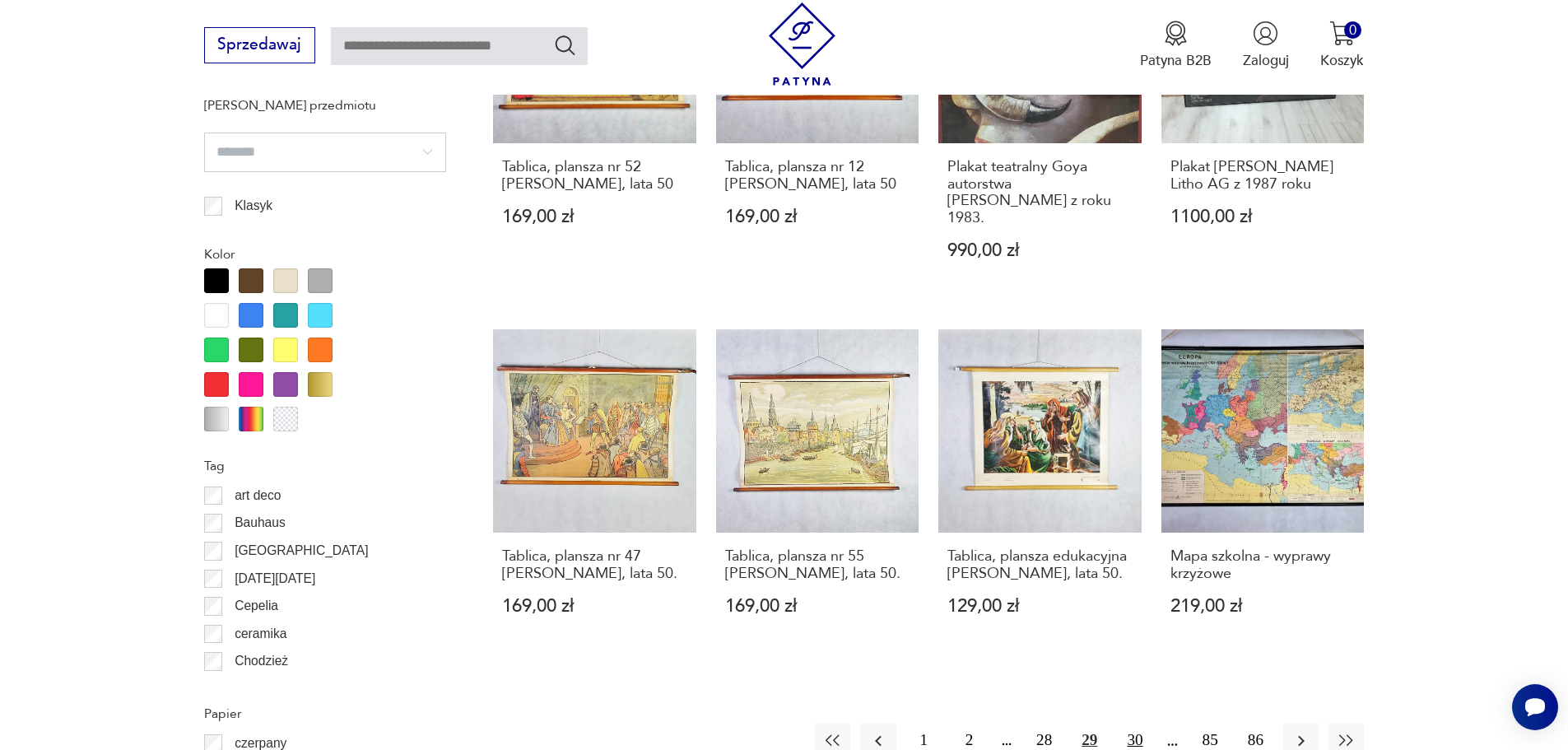
click at [1135, 722] on button "30" at bounding box center [1135, 740] width 36 height 36
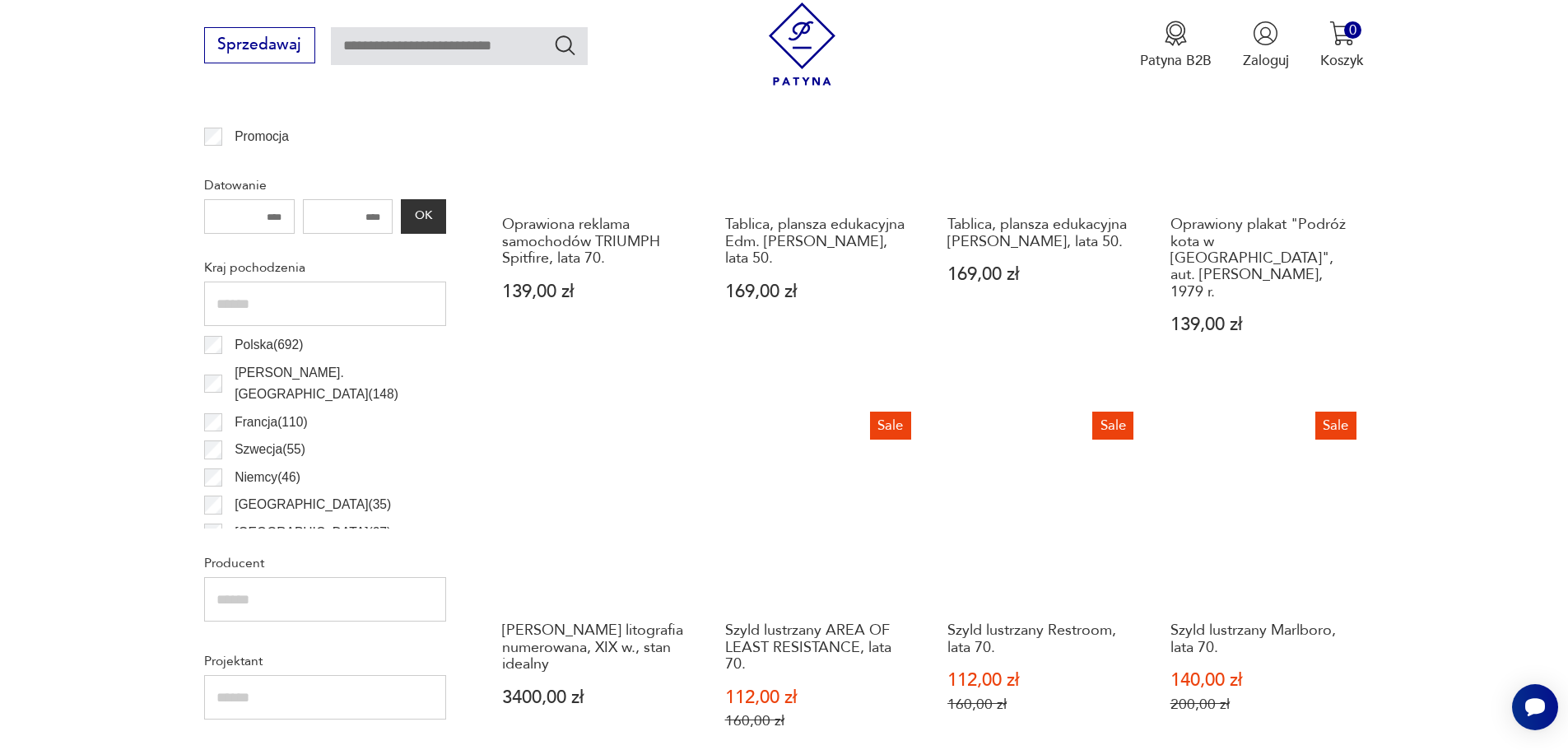
scroll to position [818, 0]
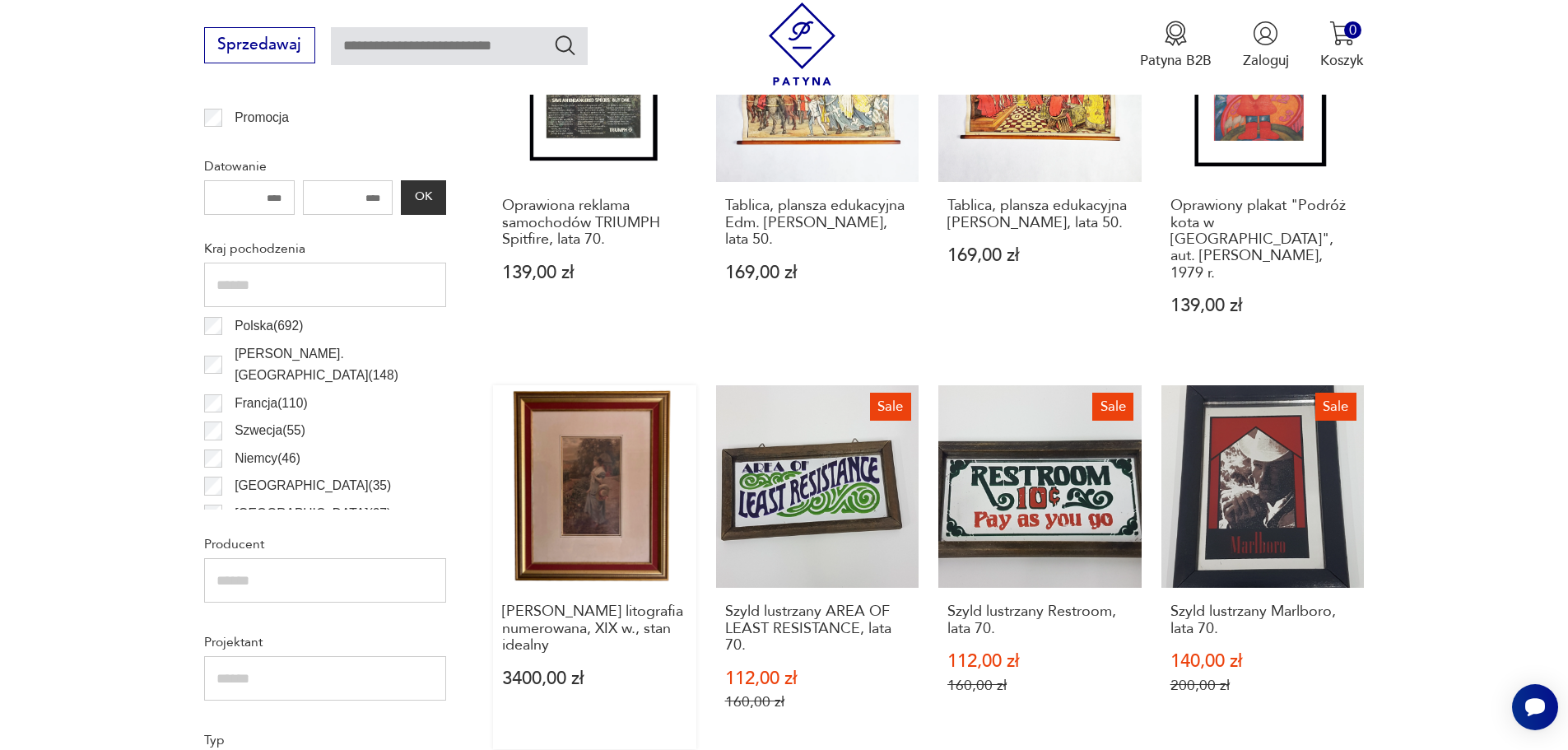
click at [587, 458] on link "[PERSON_NAME] litografia numerowana, XIX w., stan idealny 3400,00 zł" at bounding box center [594, 567] width 204 height 364
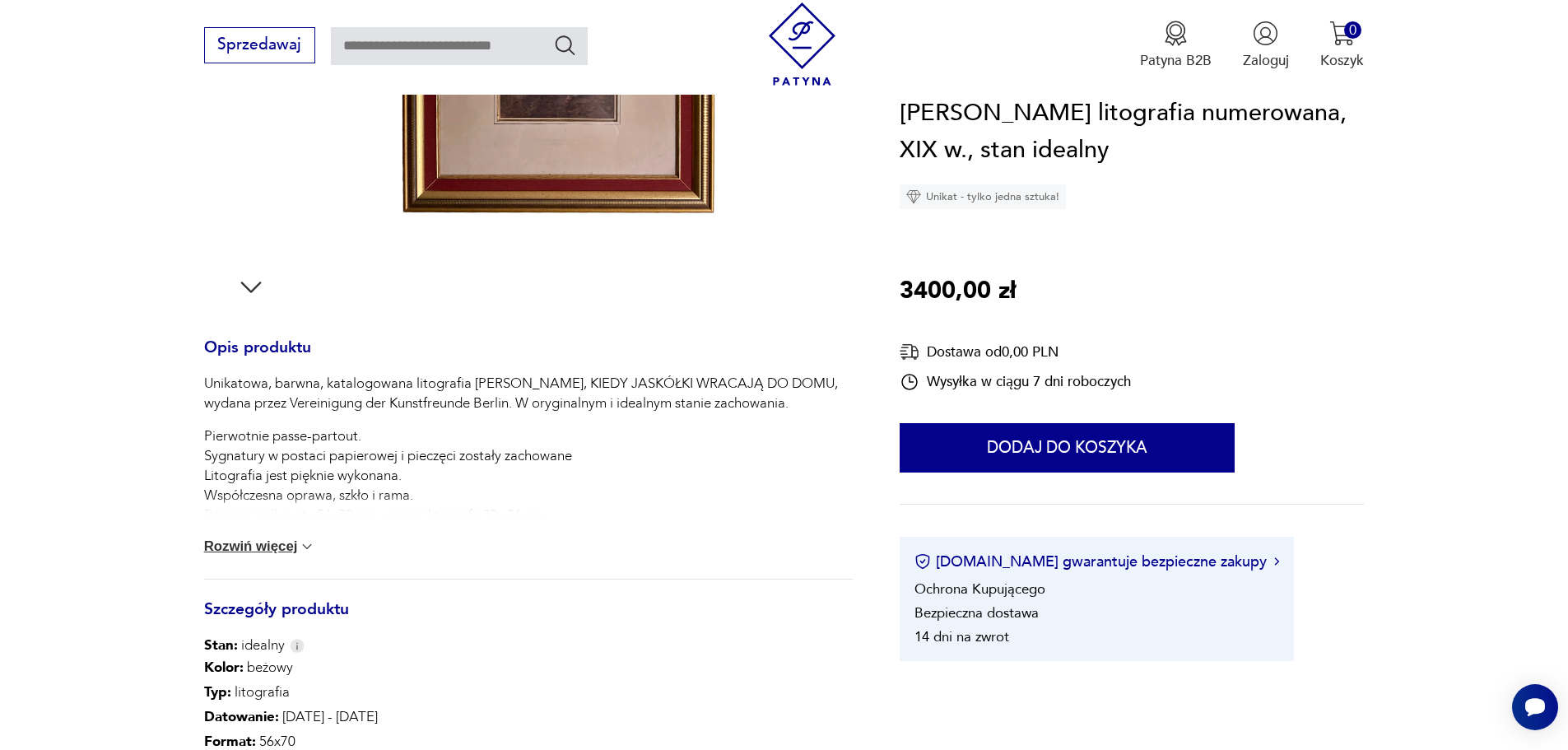
scroll to position [494, 0]
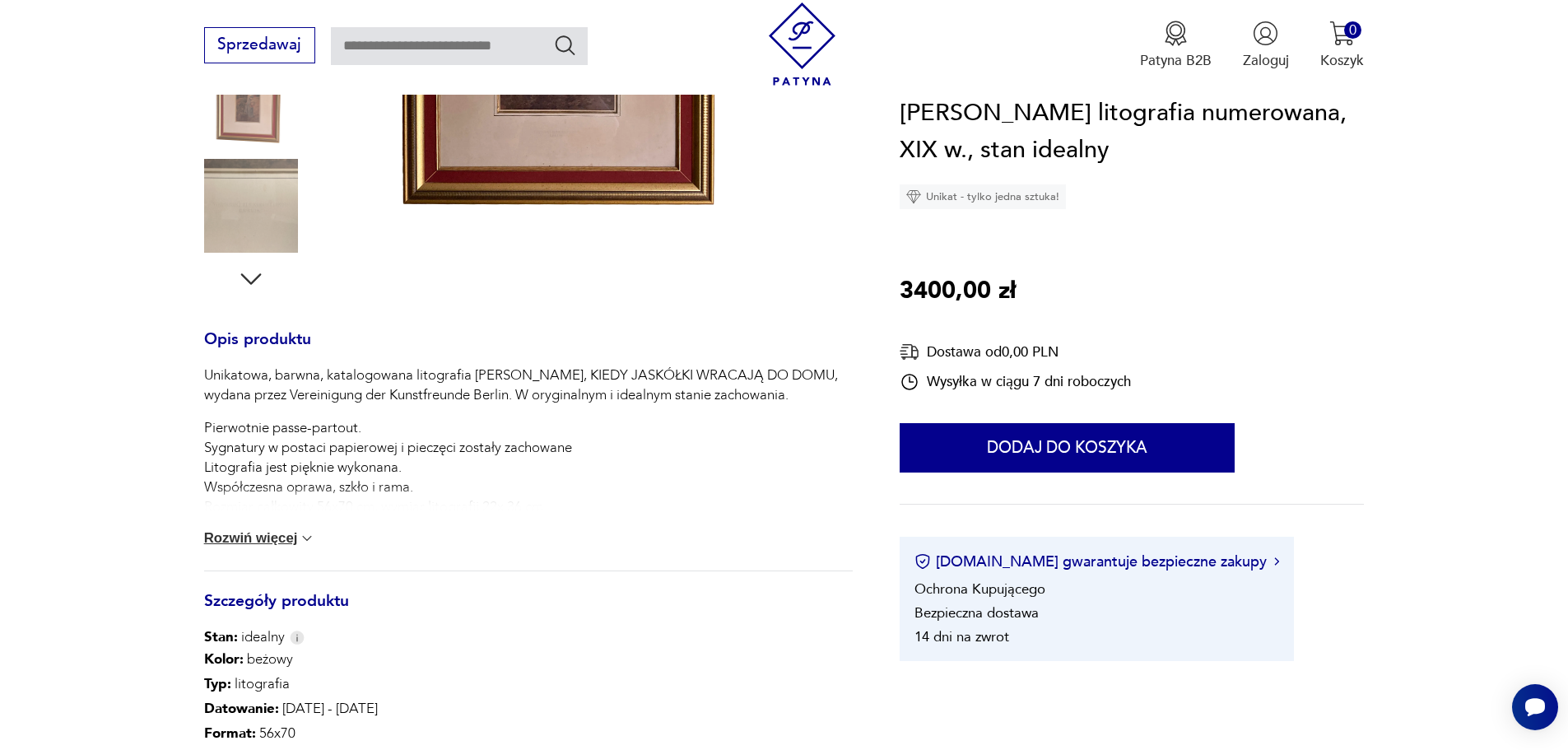
click at [266, 533] on button "Rozwiń więcej" at bounding box center [259, 537] width 112 height 17
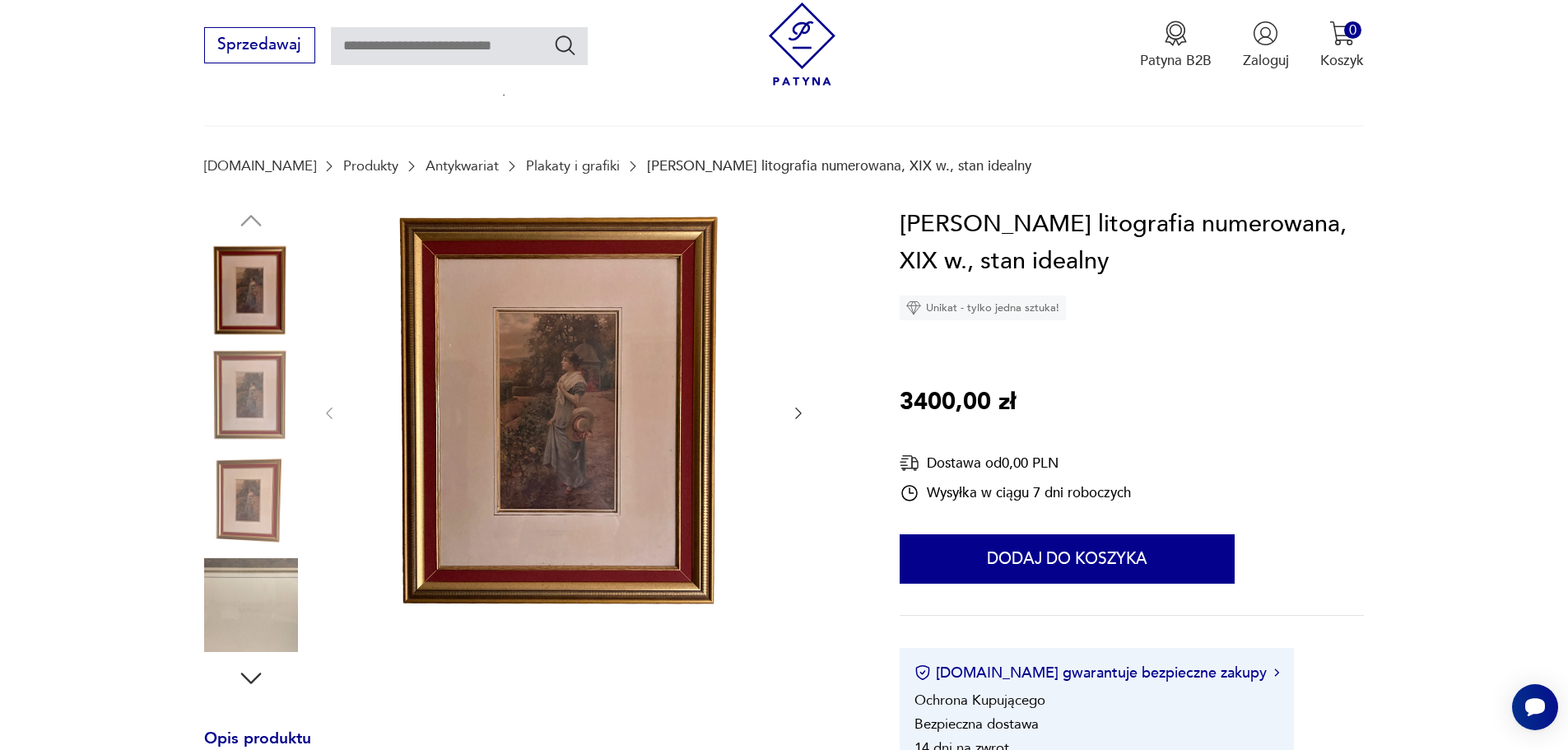
scroll to position [82, 0]
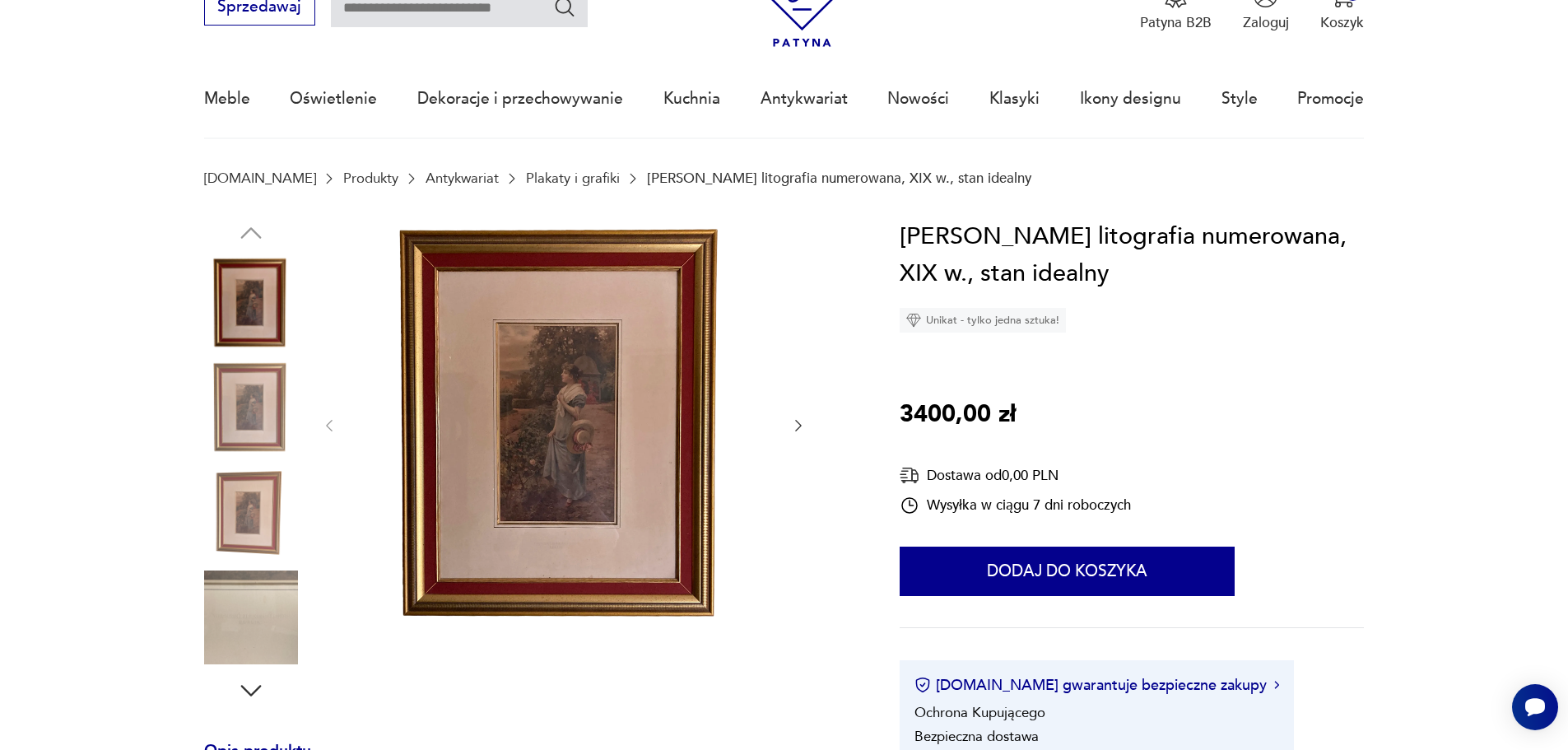
click at [251, 687] on icon "button" at bounding box center [251, 690] width 30 height 30
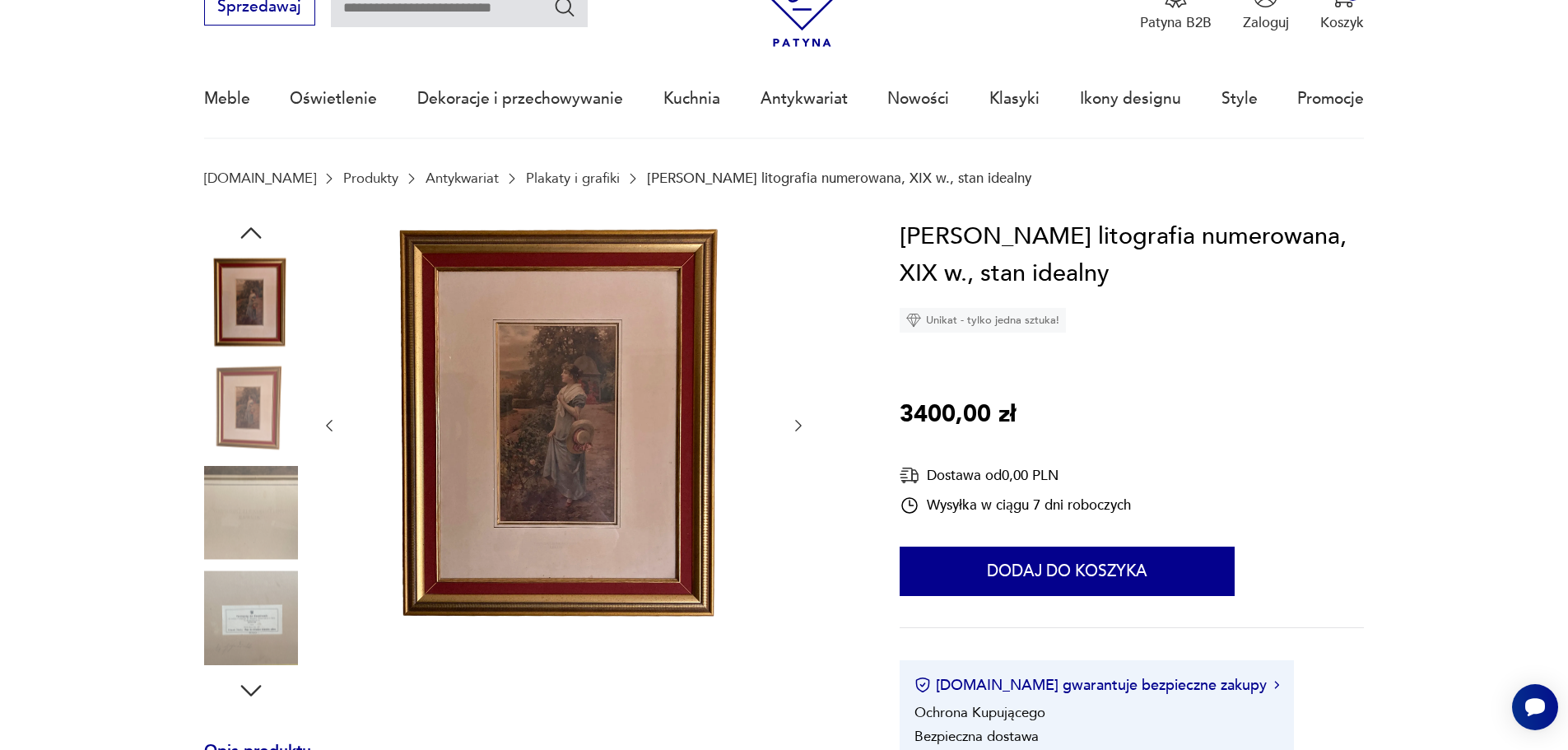
click at [251, 687] on icon "button" at bounding box center [251, 690] width 30 height 30
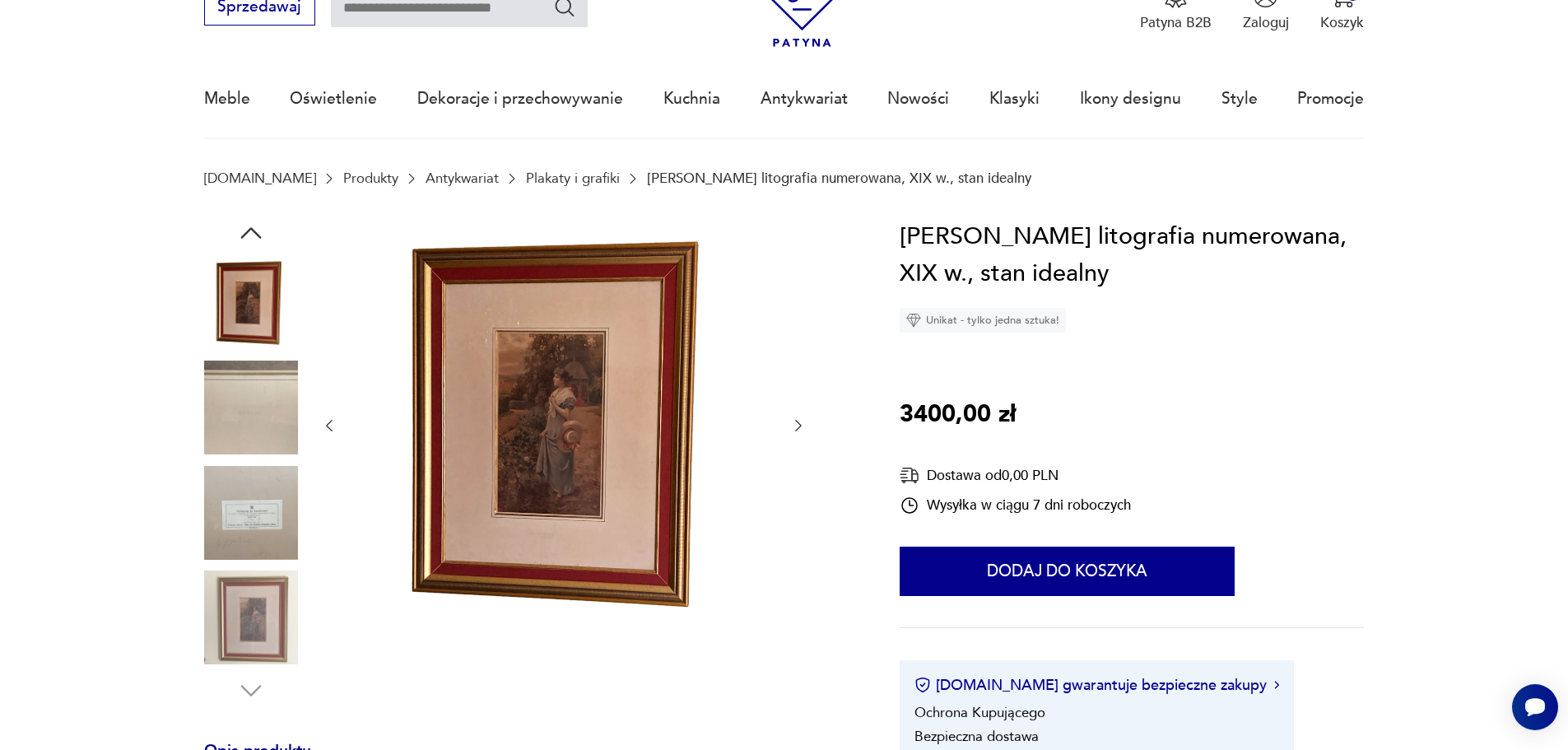
click at [254, 619] on img at bounding box center [250, 617] width 93 height 93
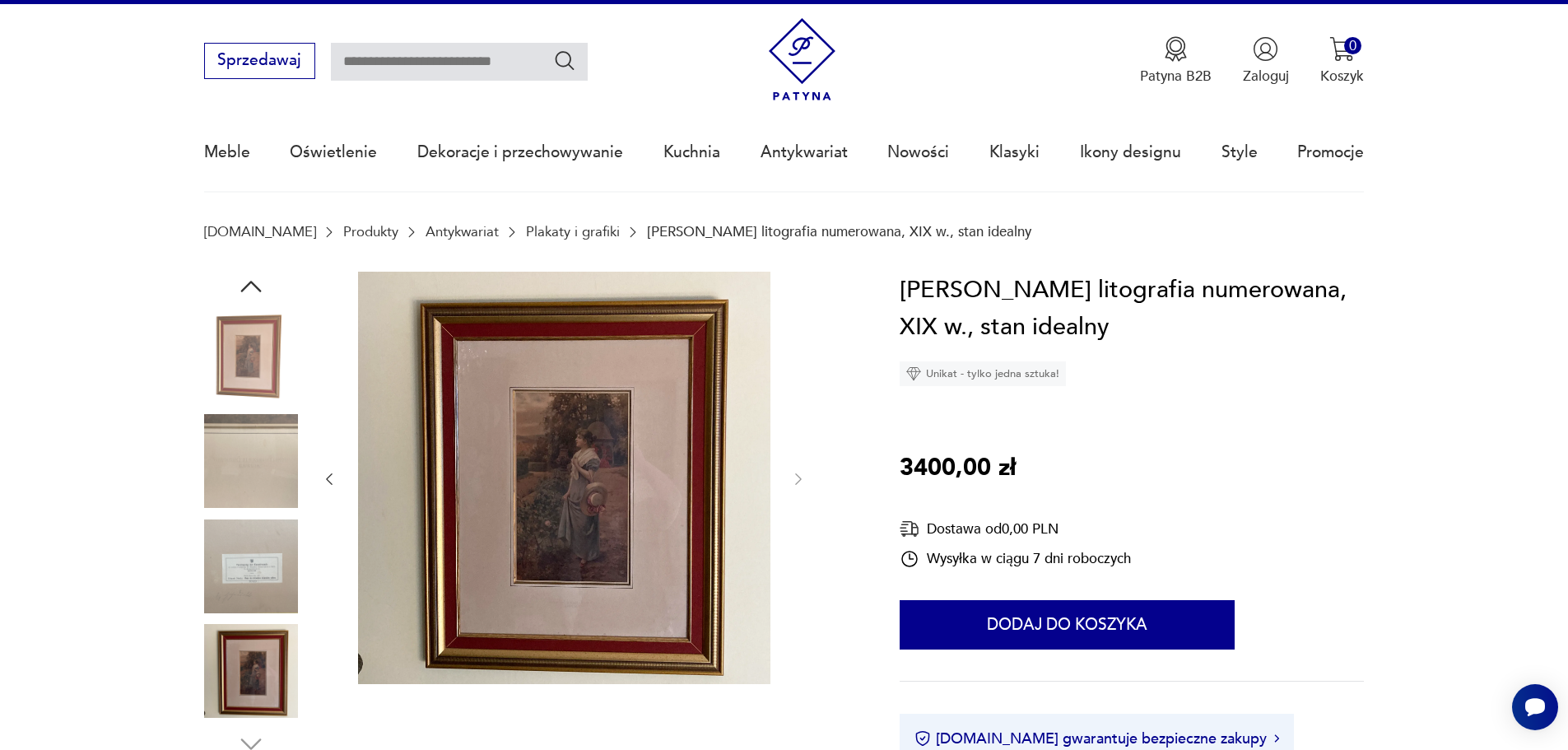
scroll to position [0, 0]
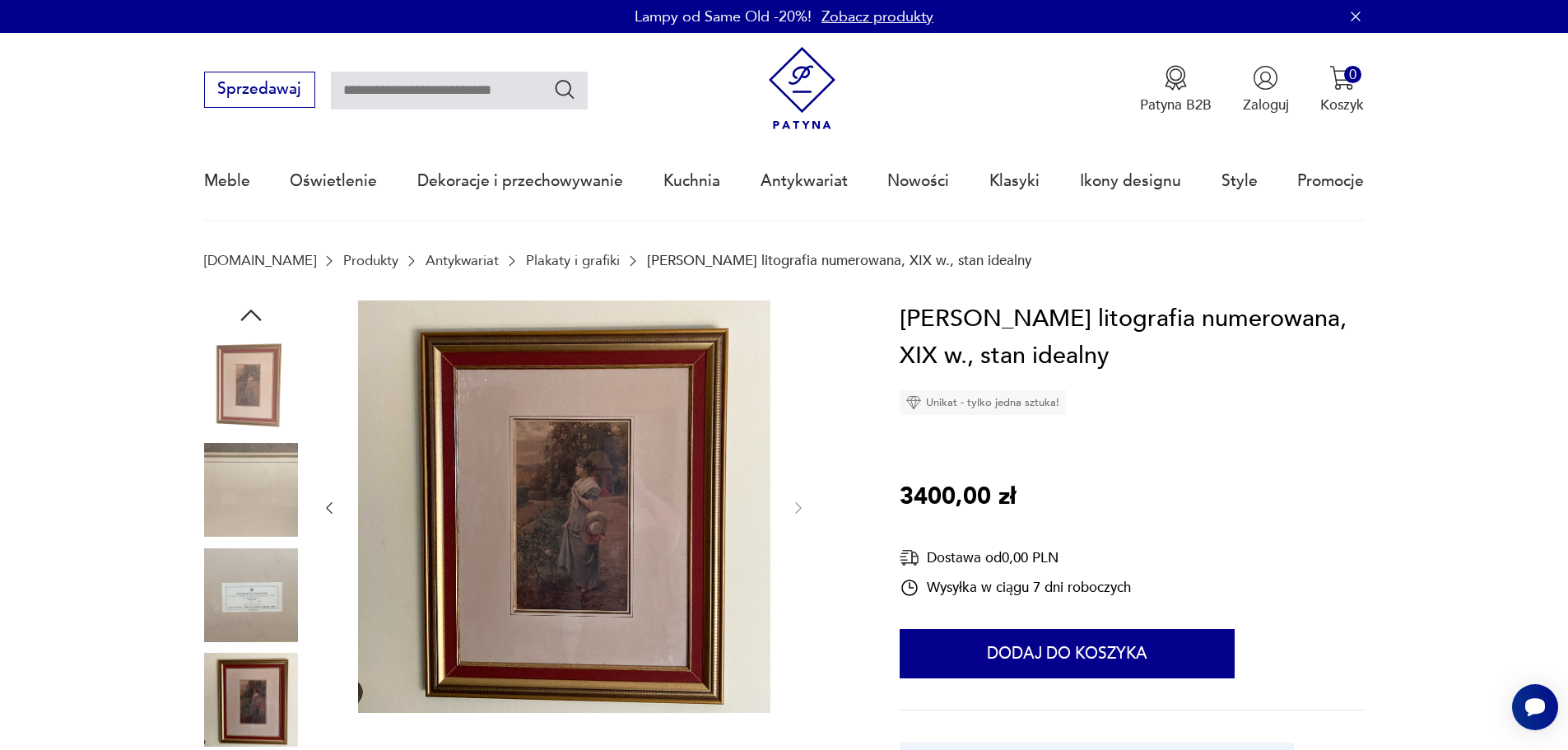
click at [254, 300] on icon "button" at bounding box center [251, 315] width 30 height 30
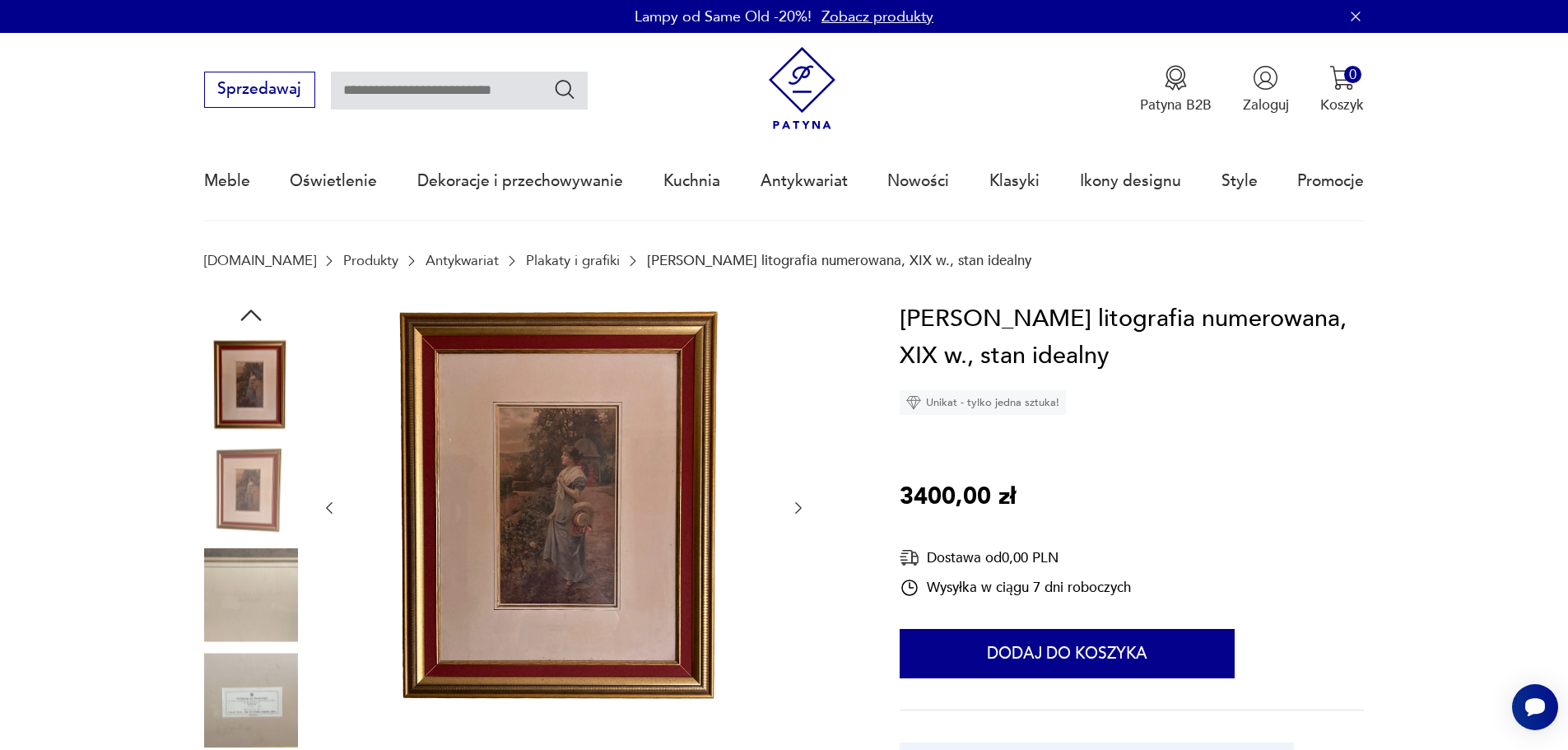
click at [253, 375] on img at bounding box center [250, 384] width 93 height 93
click at [245, 314] on icon "button" at bounding box center [251, 315] width 30 height 30
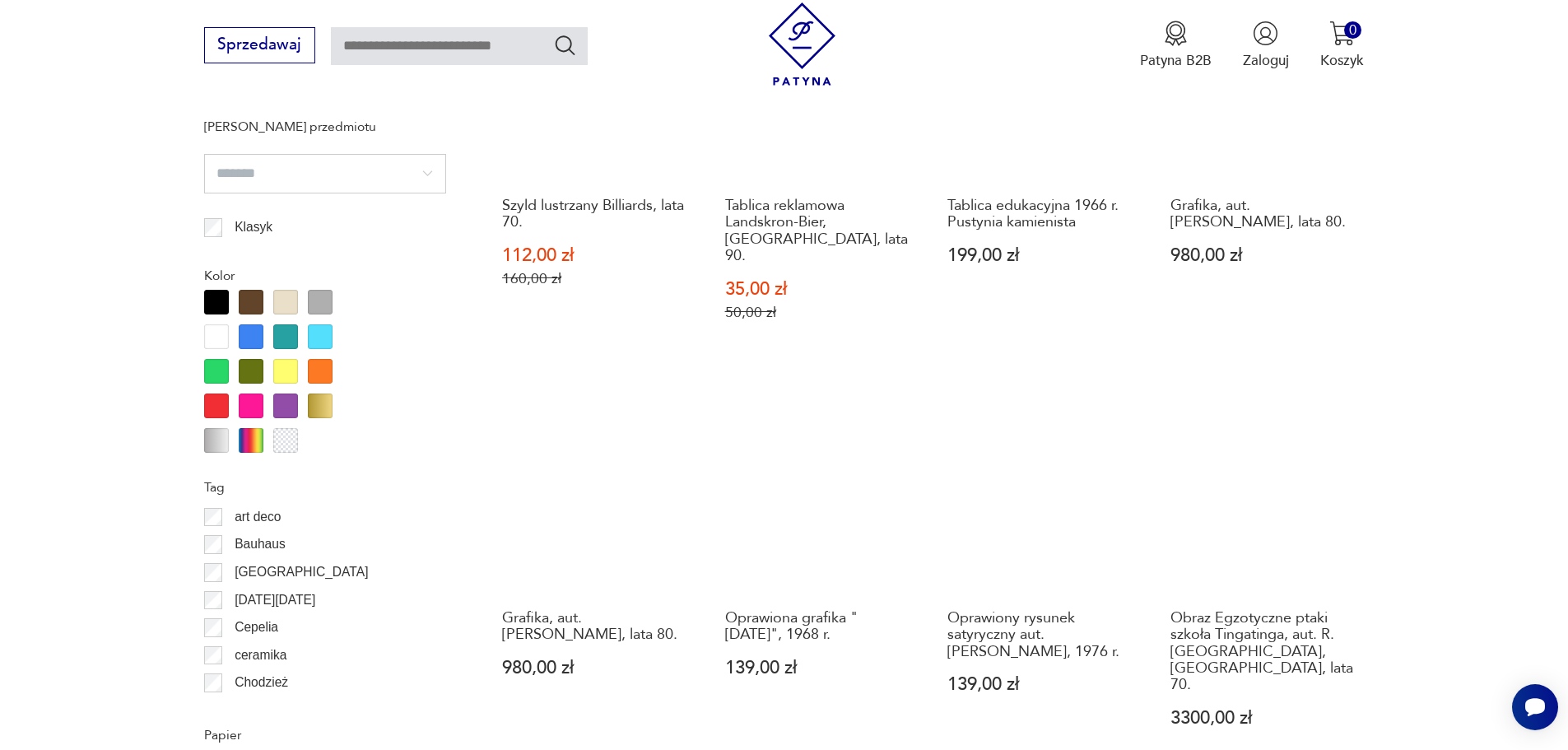
scroll to position [1641, 0]
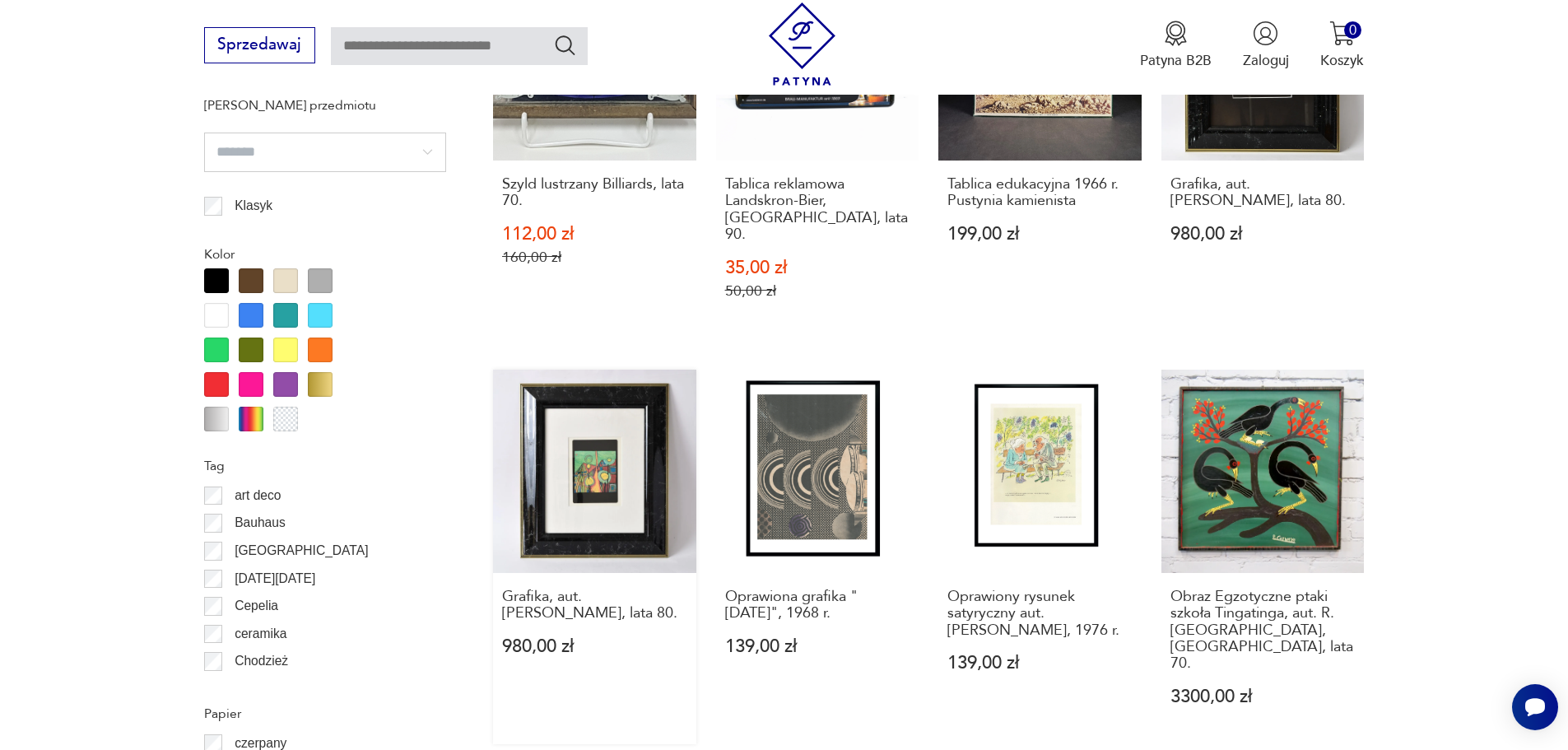
click at [607, 424] on link "Grafika, aut. [PERSON_NAME], lata 80. 980,00 zł" at bounding box center [594, 556] width 204 height 375
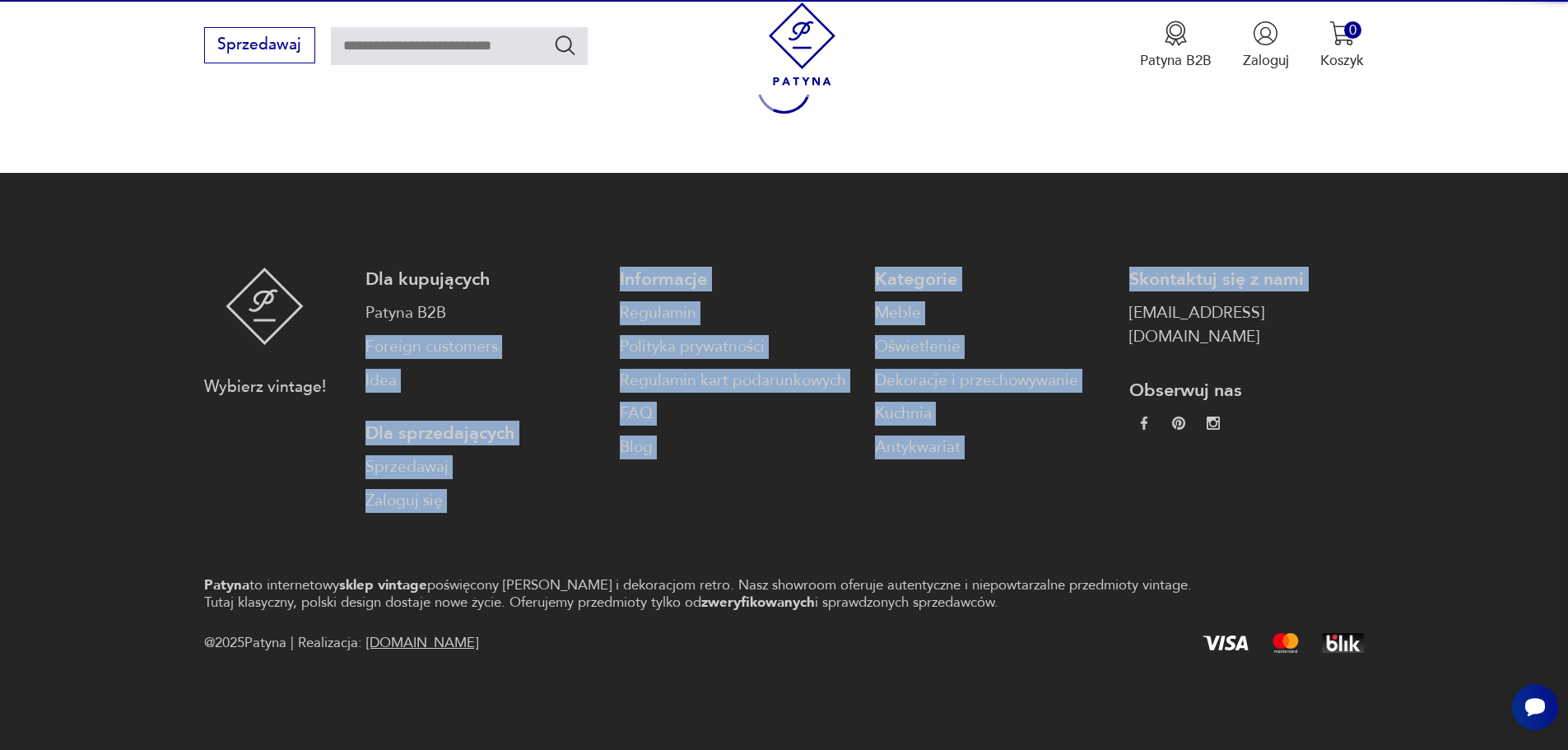
click at [620, 424] on link "FAQ" at bounding box center [737, 413] width 235 height 24
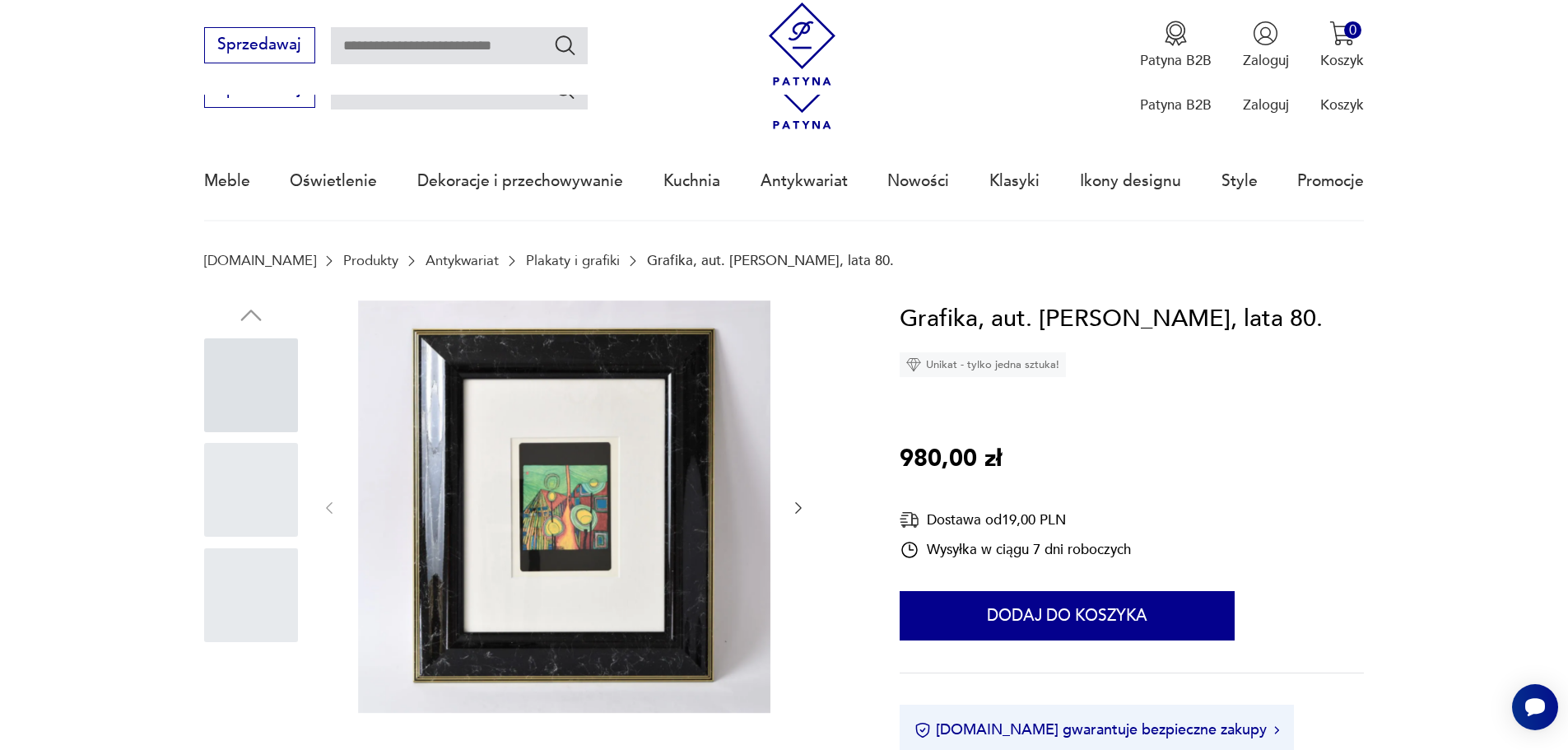
scroll to position [251, 0]
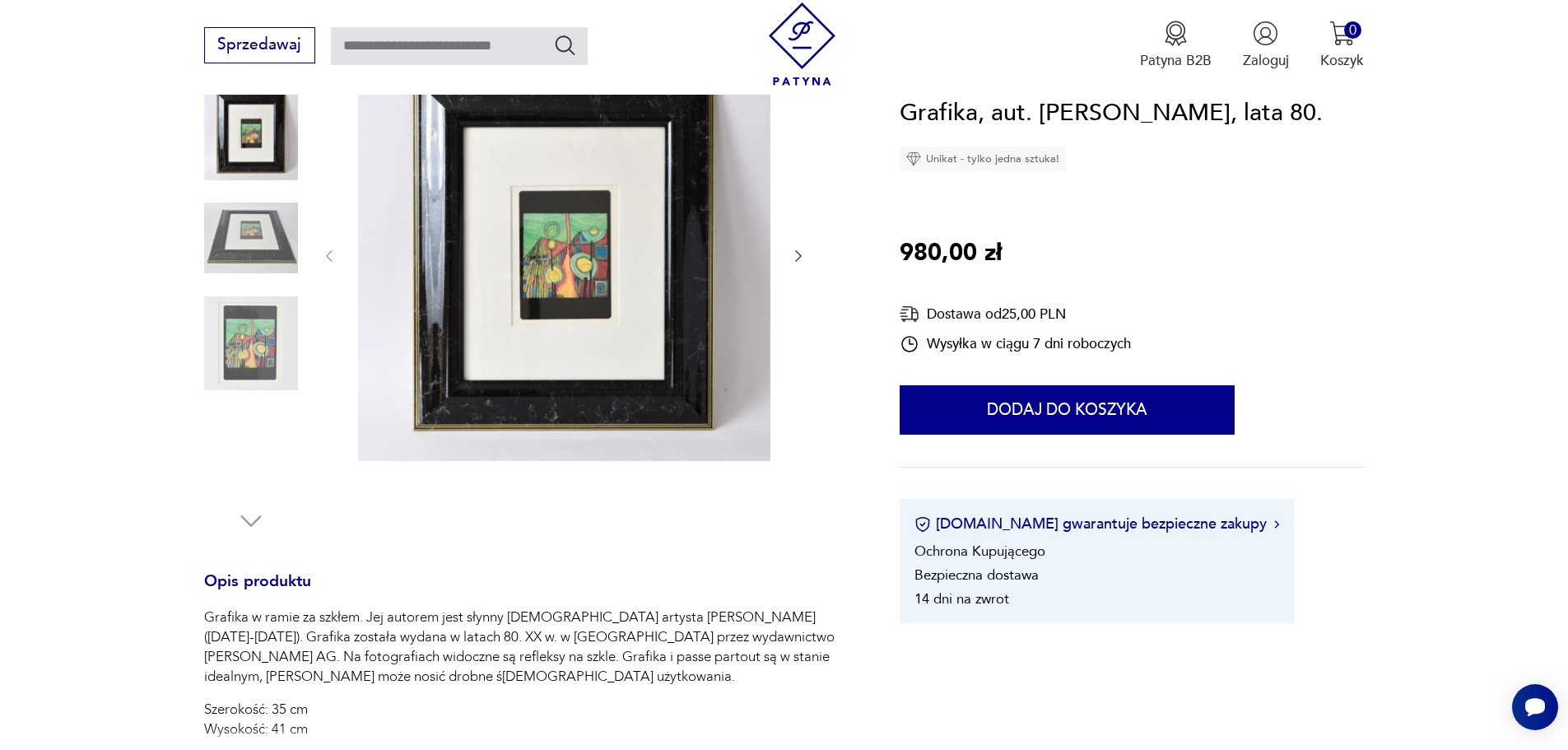
click at [237, 348] on img at bounding box center [250, 343] width 93 height 93
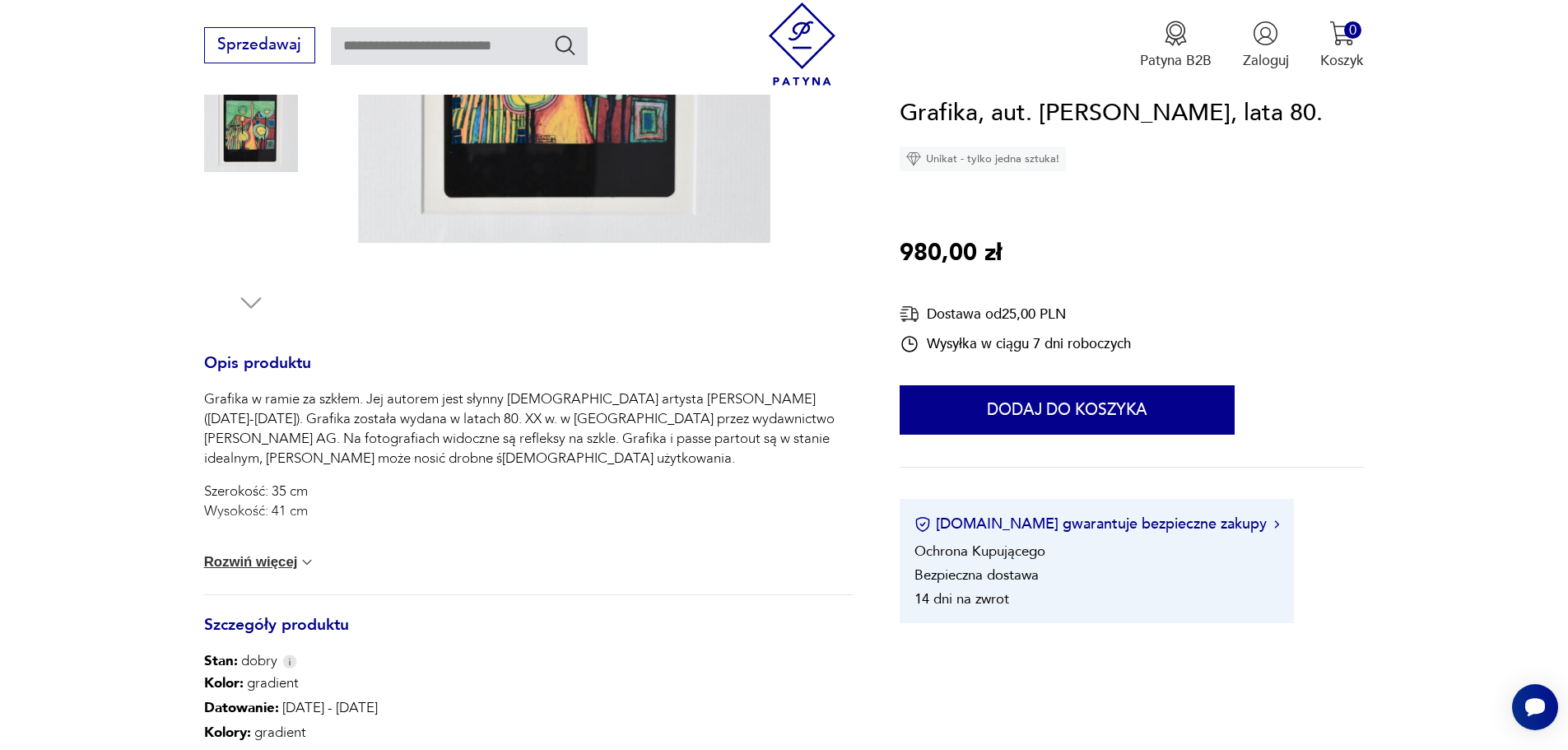
scroll to position [499, 0]
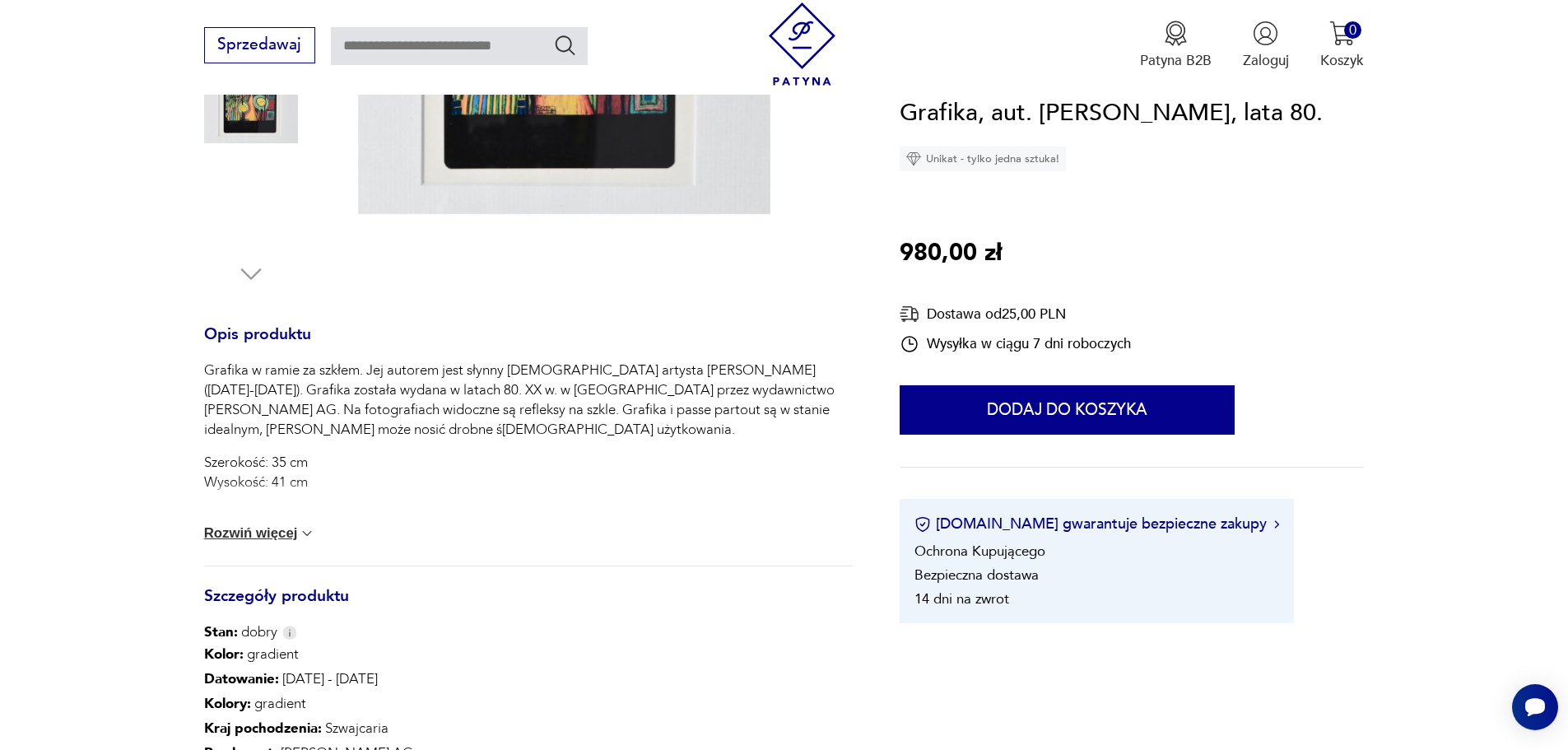
click at [277, 530] on button "Rozwiń więcej" at bounding box center [259, 532] width 112 height 17
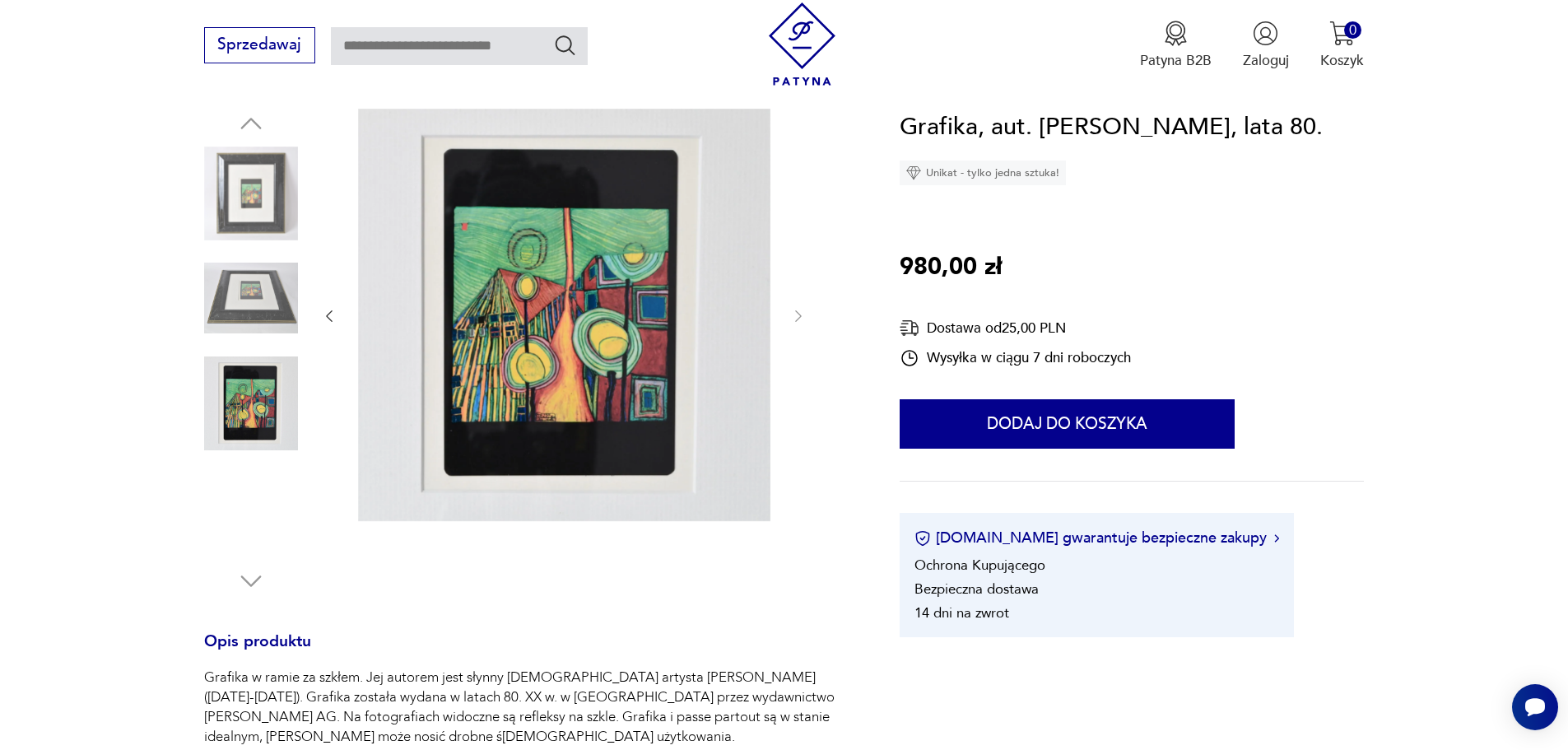
scroll to position [170, 0]
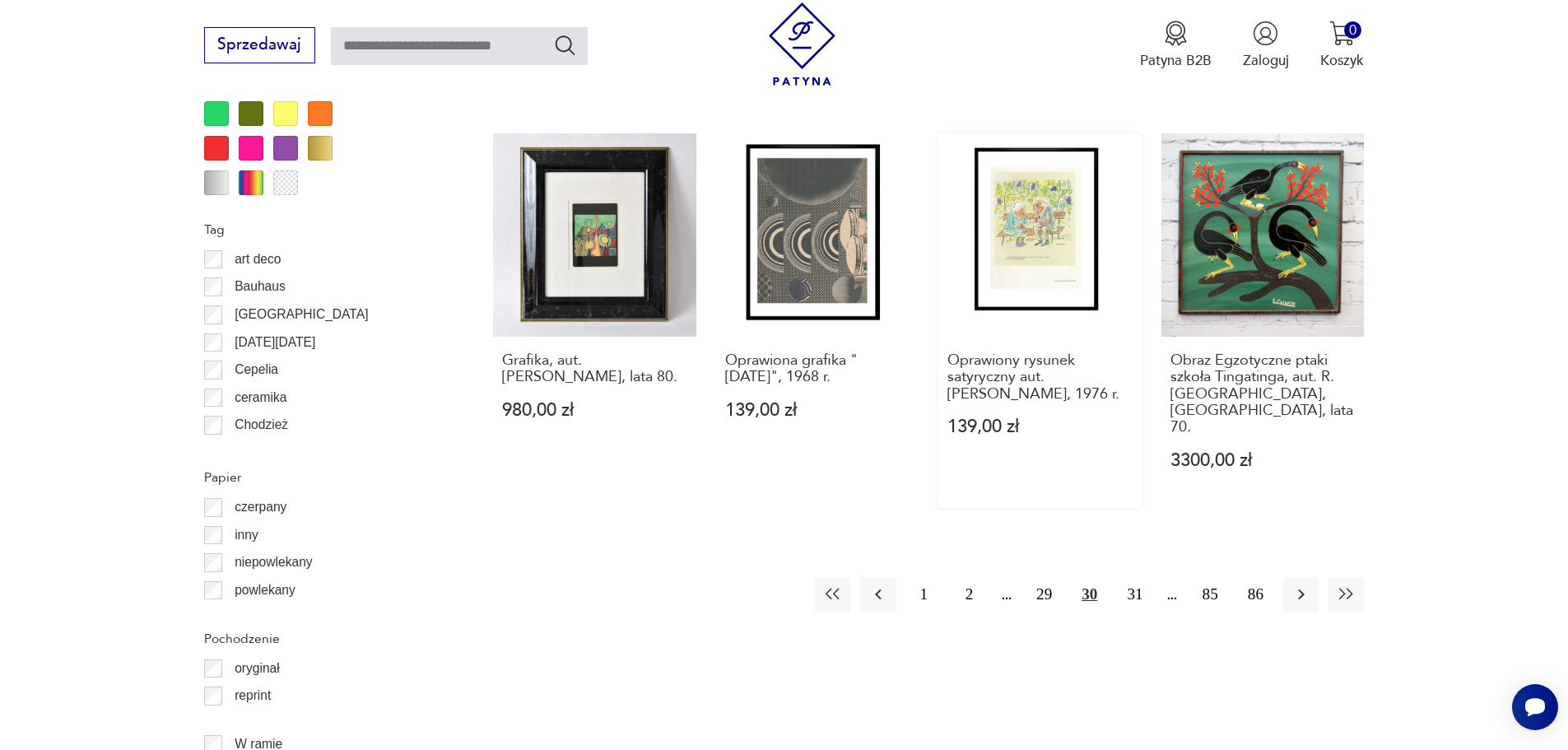
scroll to position [1905, 0]
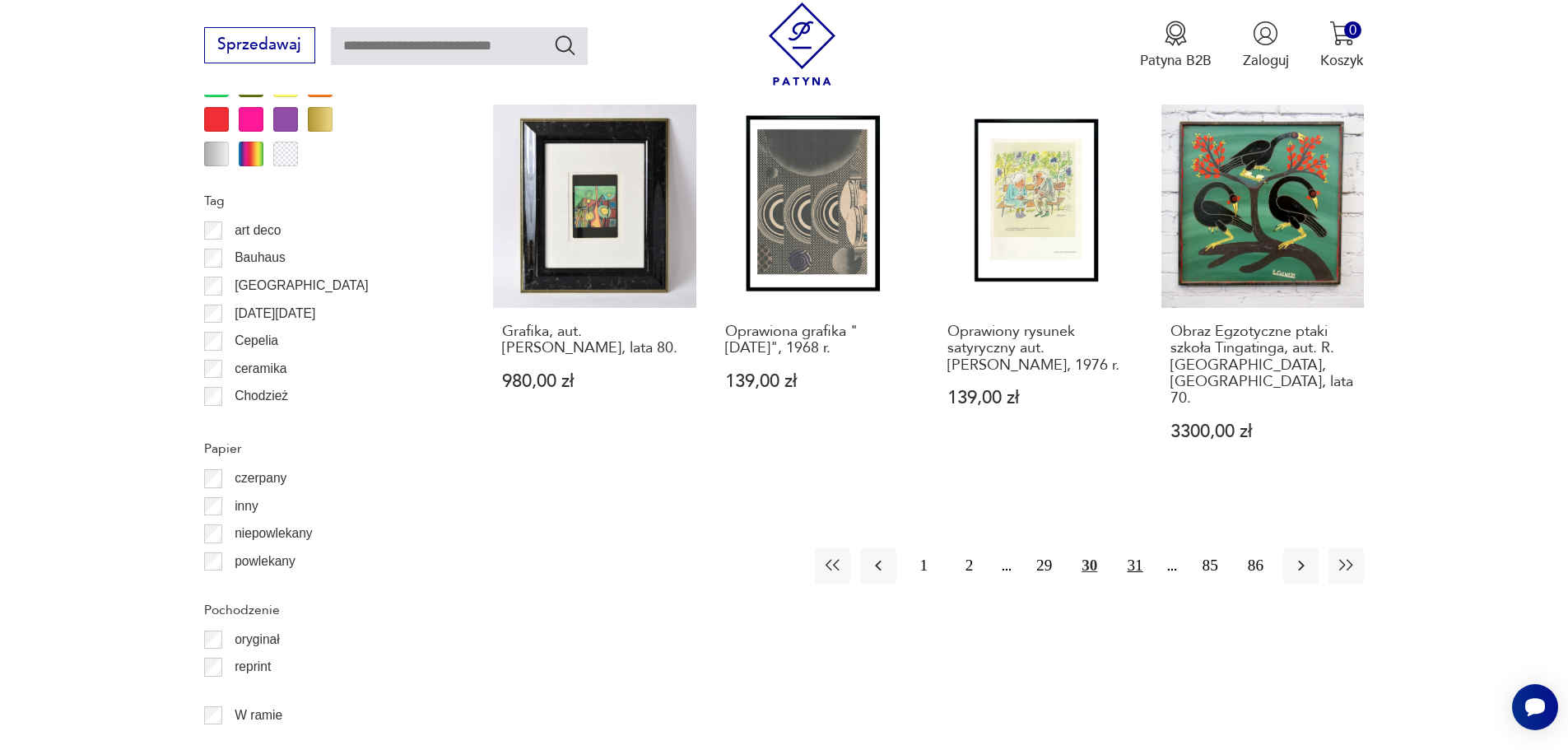
click at [1139, 548] on button "31" at bounding box center [1135, 566] width 36 height 36
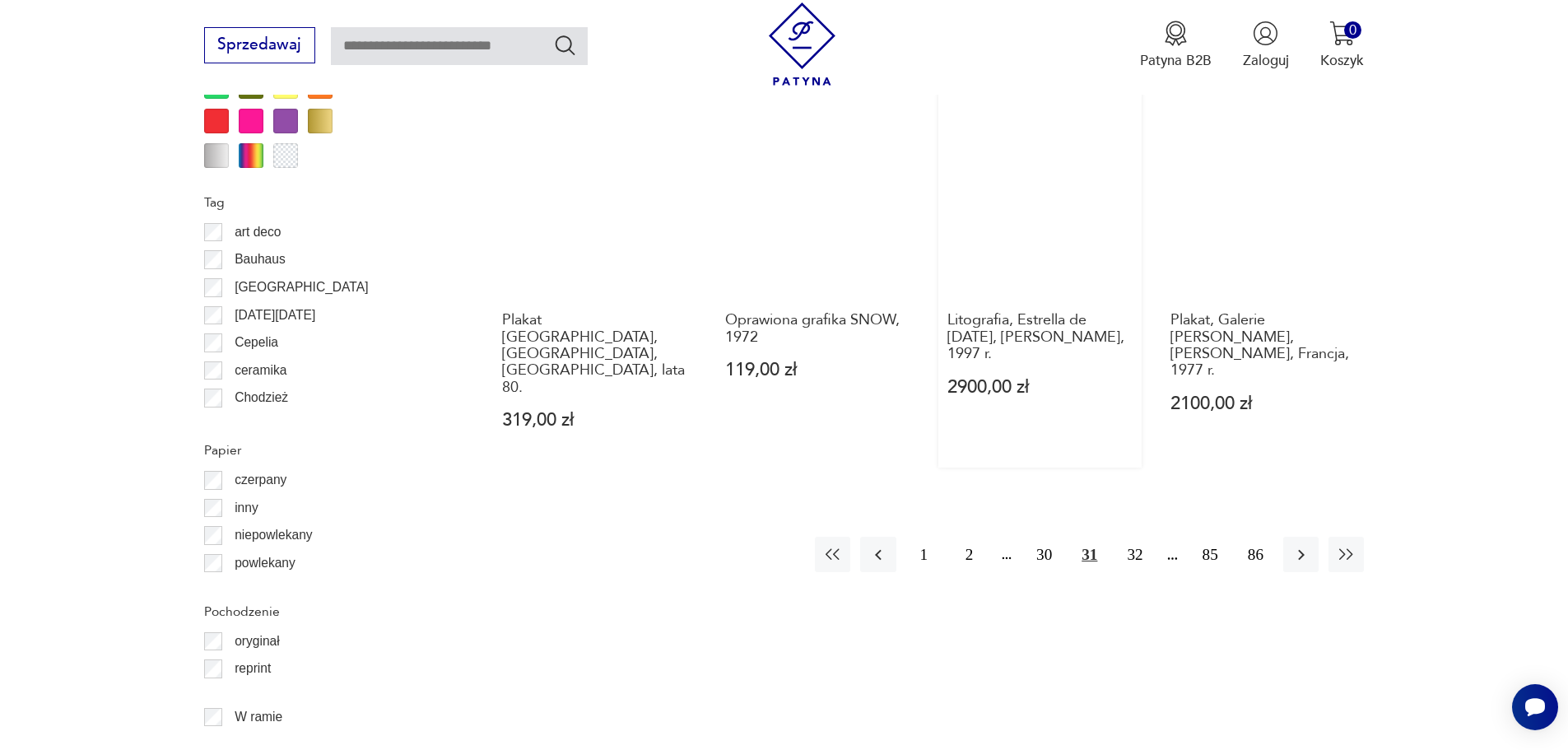
scroll to position [1970, 0]
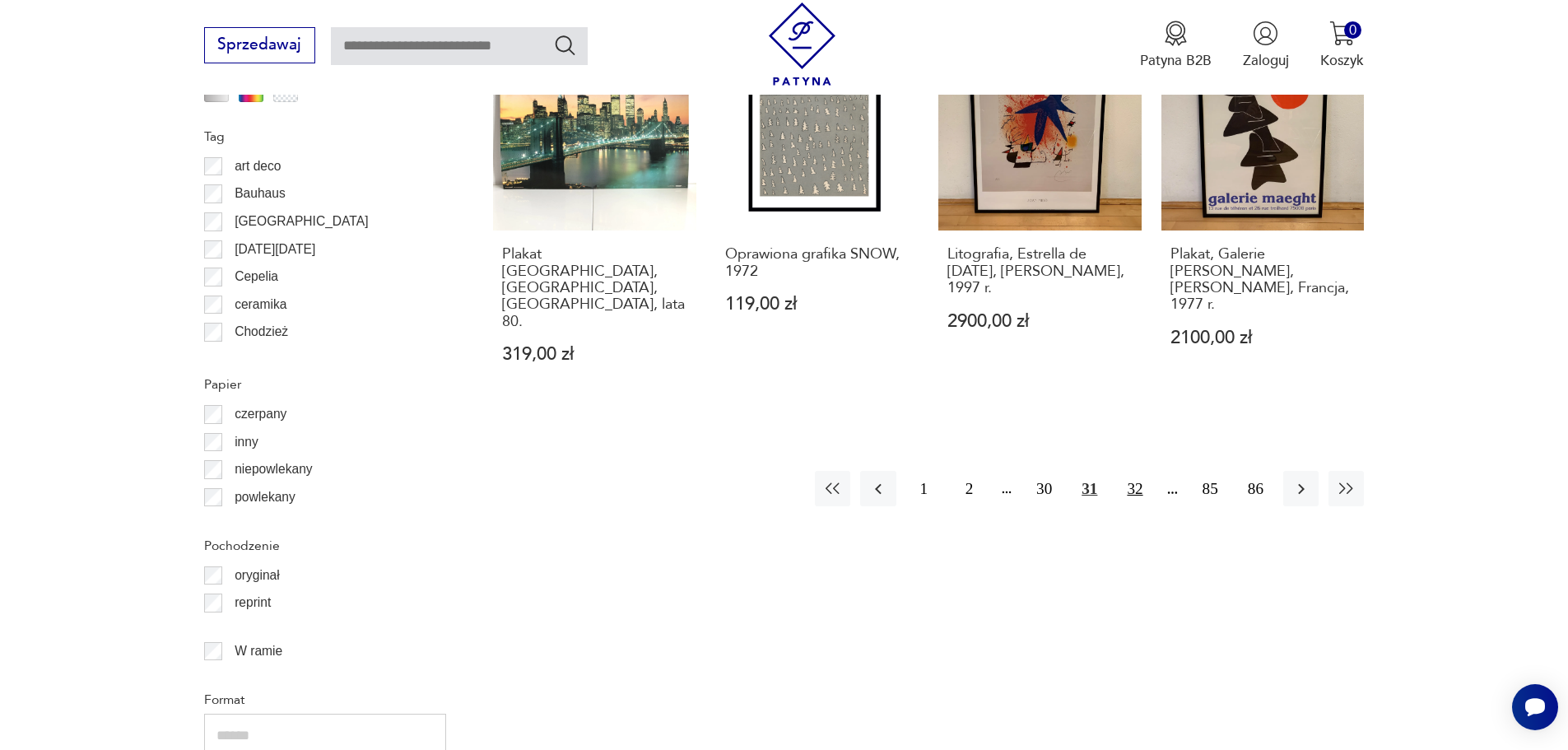
click at [1138, 471] on button "32" at bounding box center [1135, 489] width 36 height 36
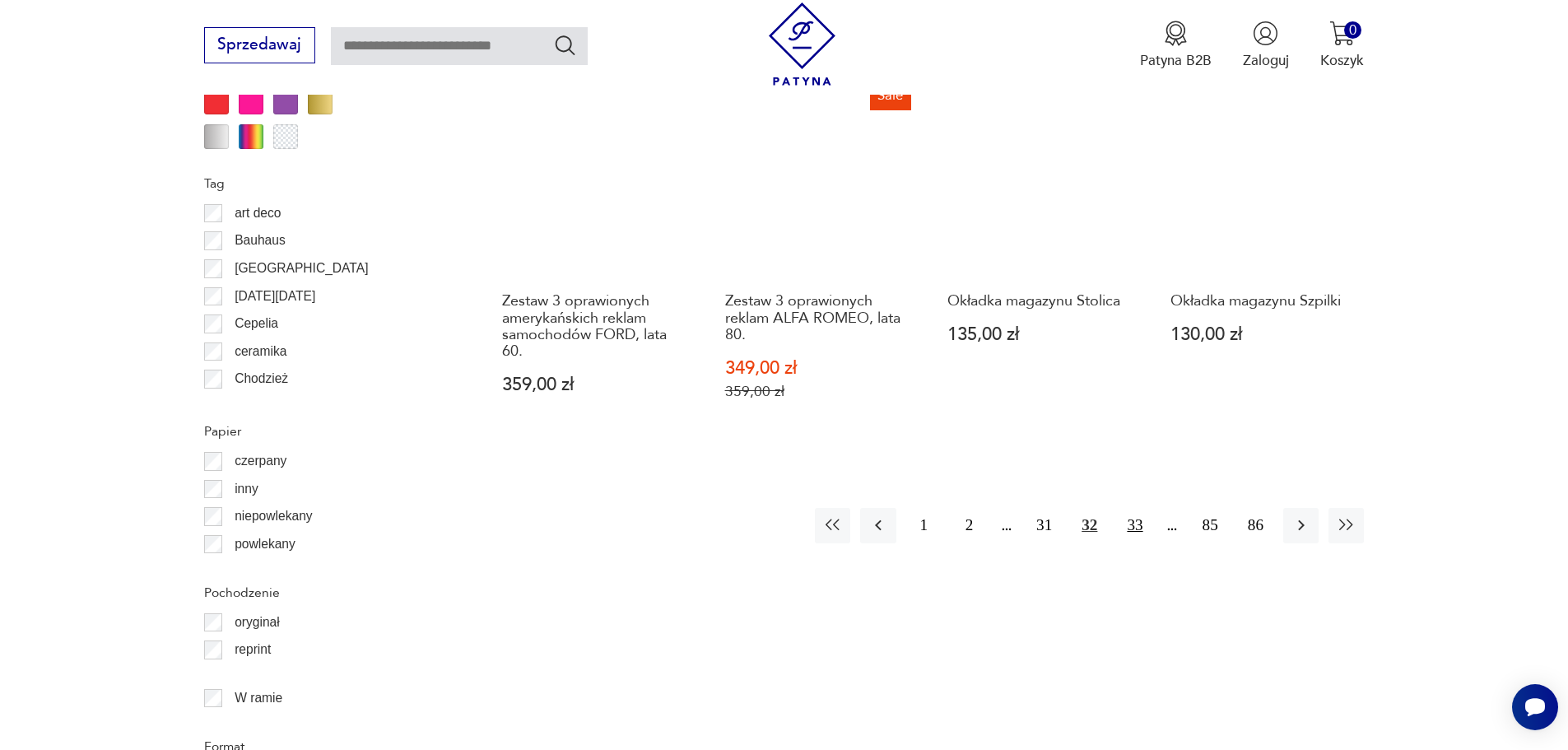
scroll to position [1970, 0]
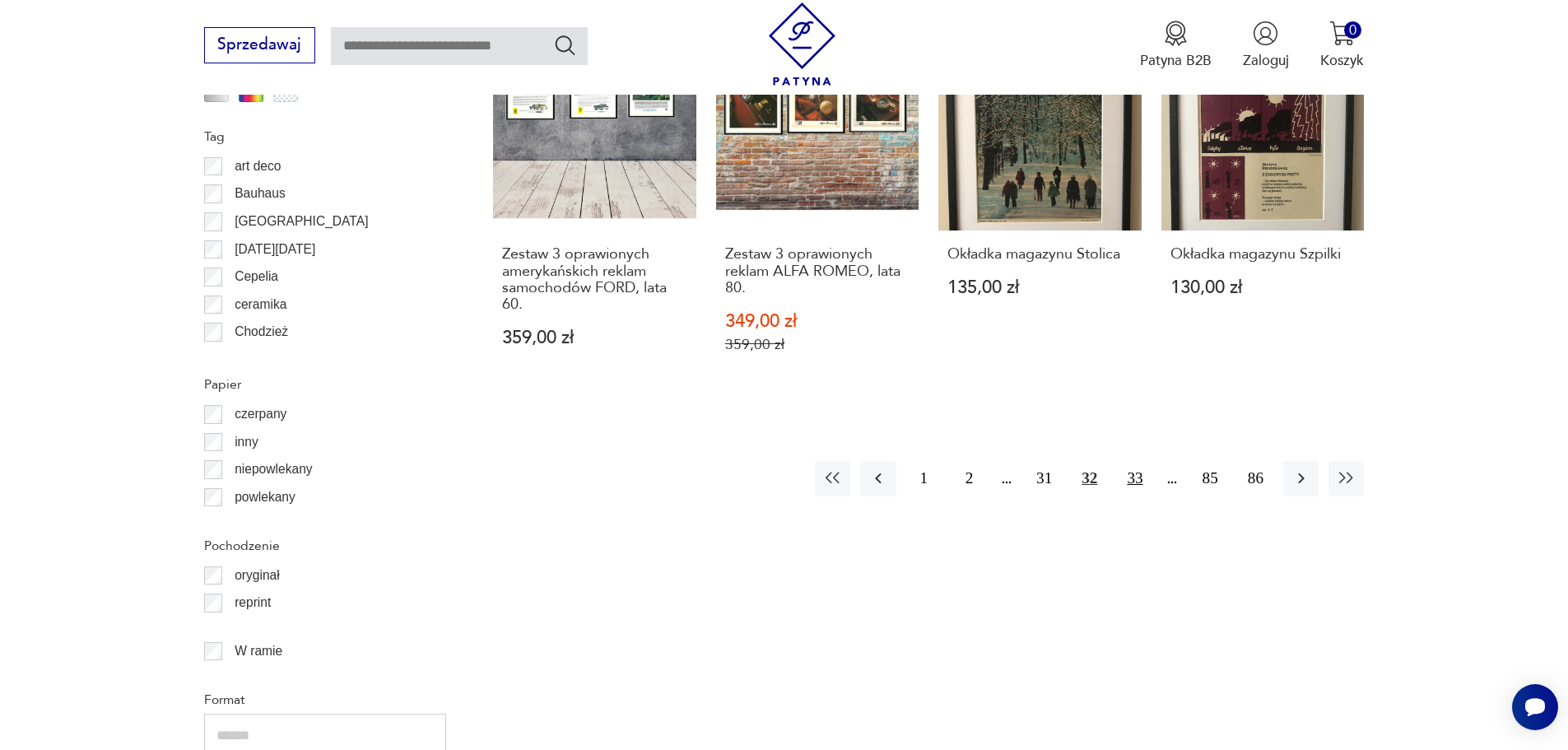
click at [1134, 461] on button "33" at bounding box center [1135, 479] width 36 height 36
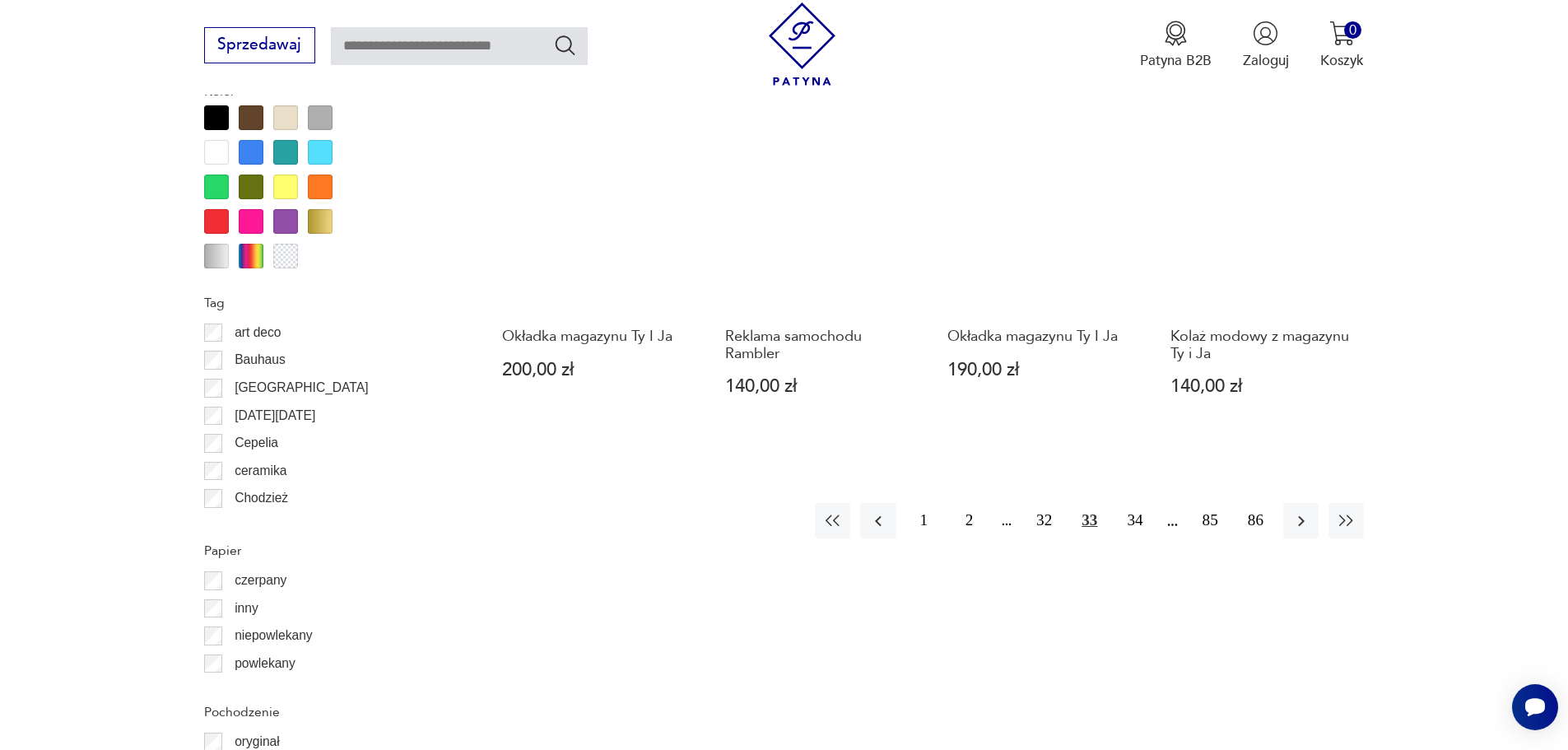
scroll to position [1805, 0]
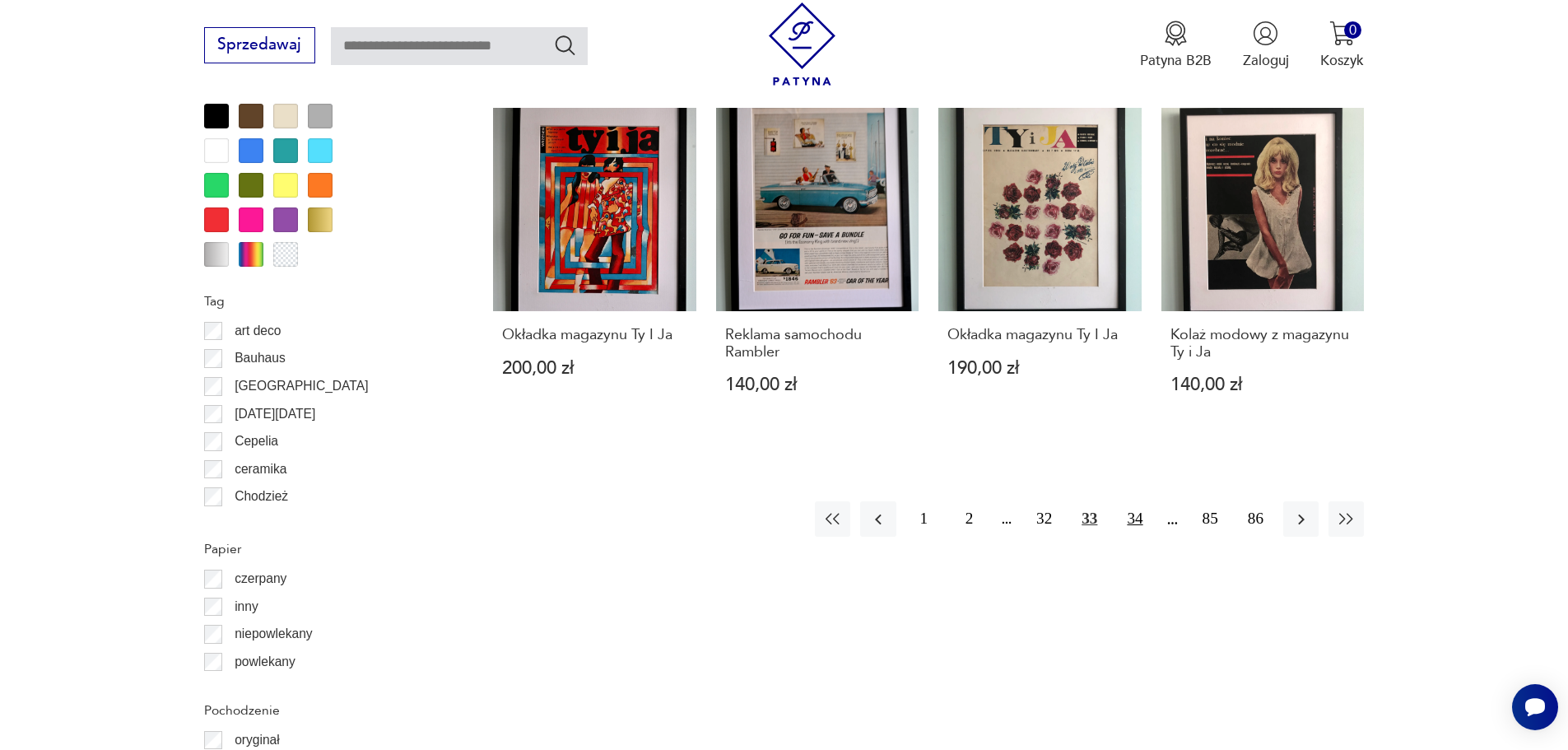
click at [1139, 501] on button "34" at bounding box center [1135, 519] width 36 height 36
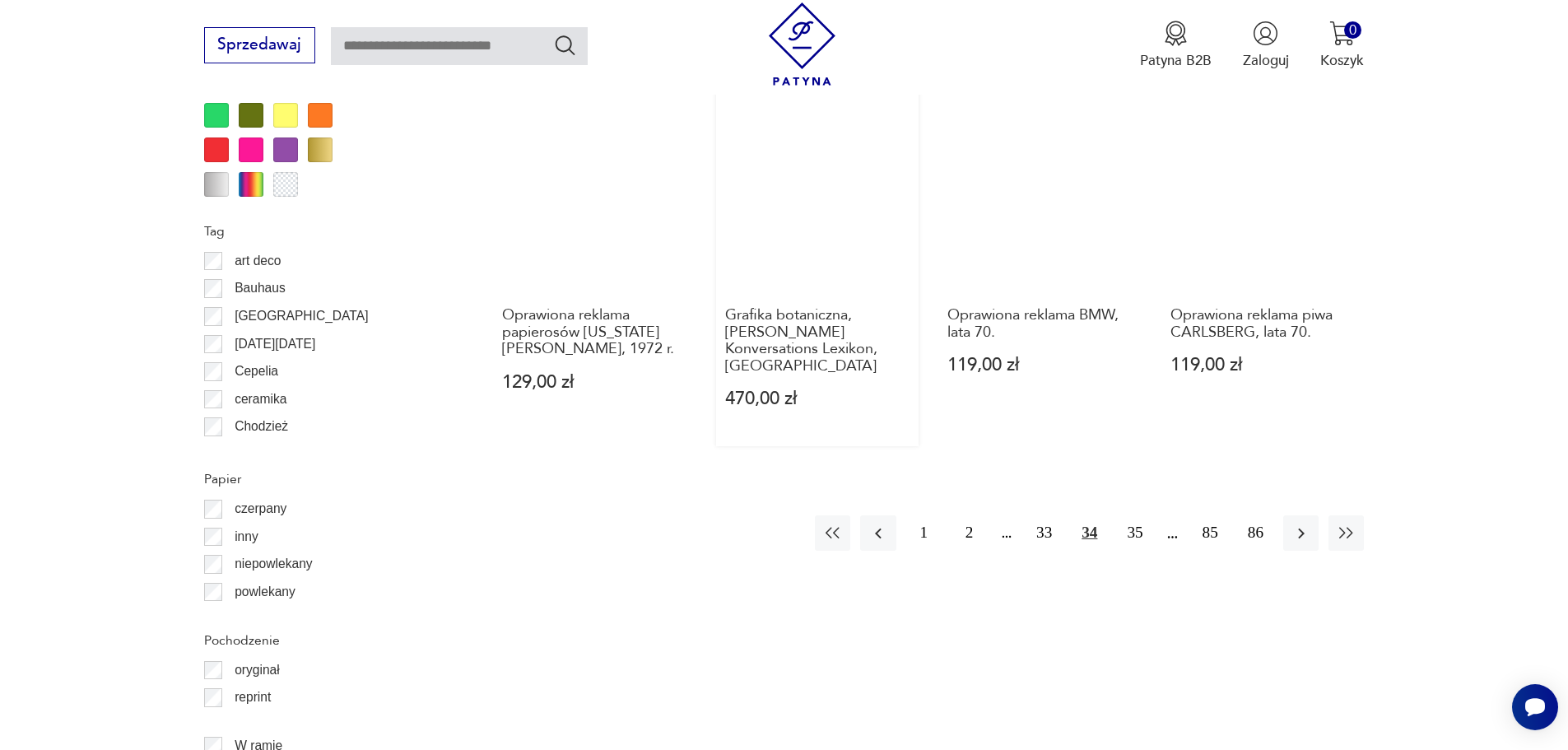
scroll to position [1887, 0]
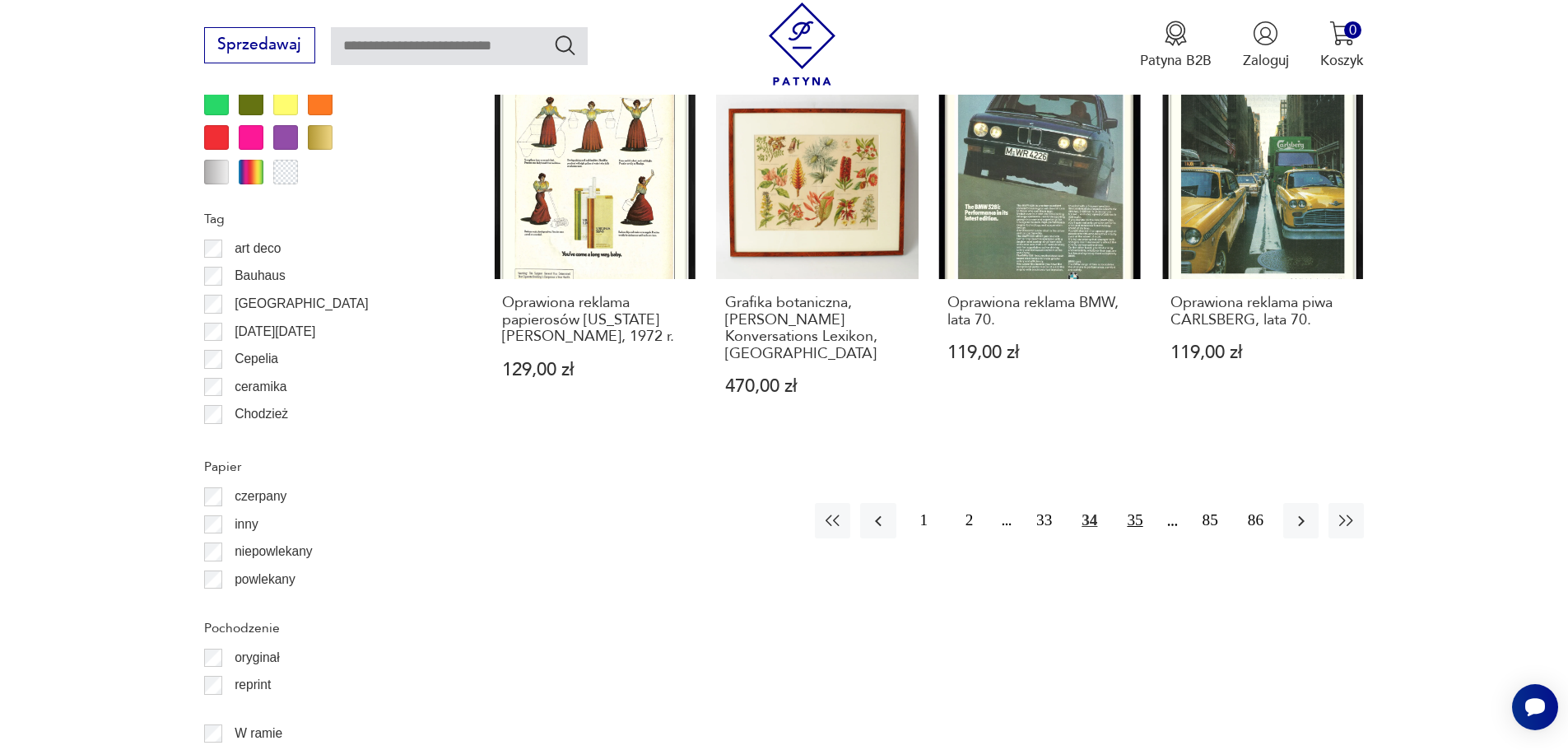
click at [1139, 503] on button "35" at bounding box center [1135, 521] width 36 height 36
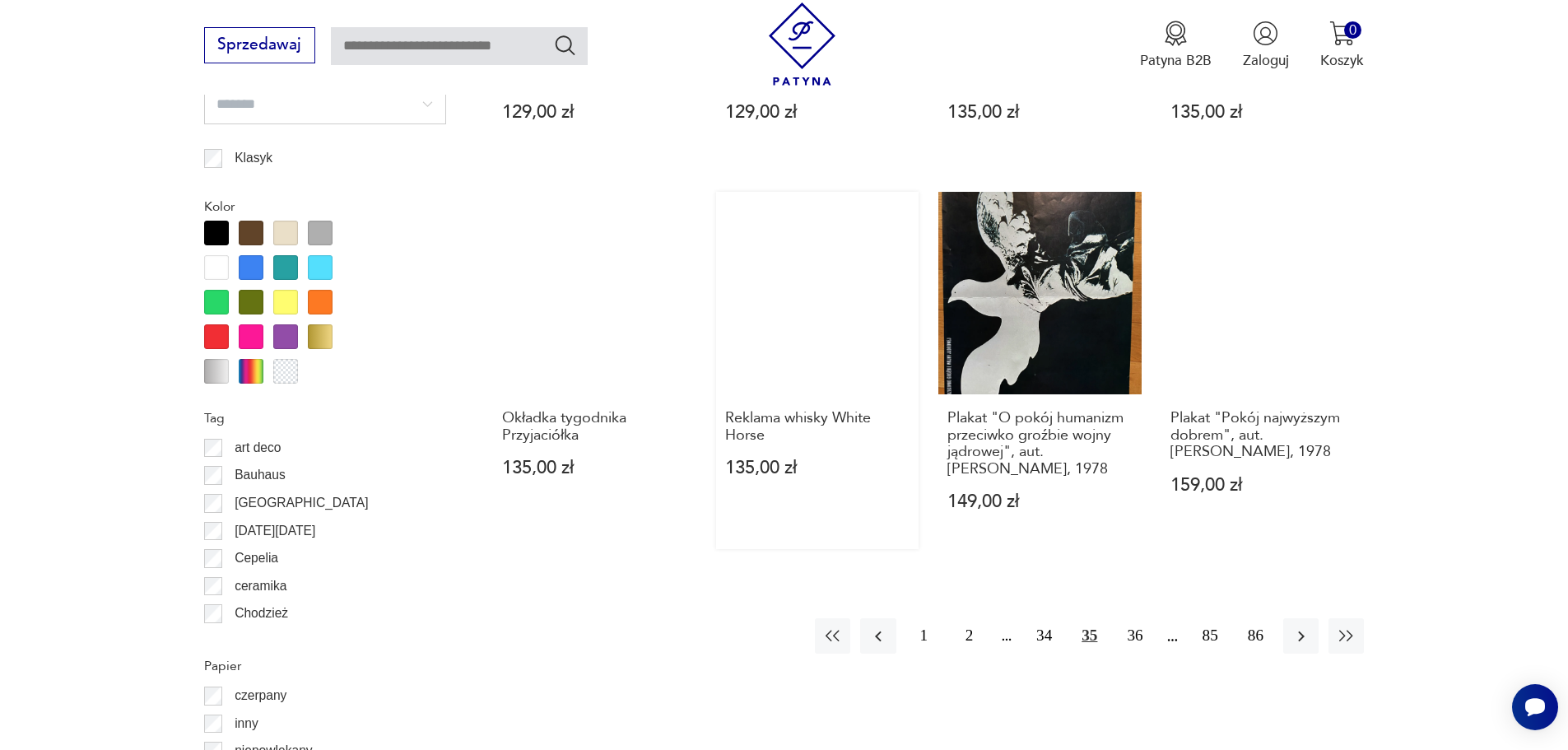
scroll to position [1724, 0]
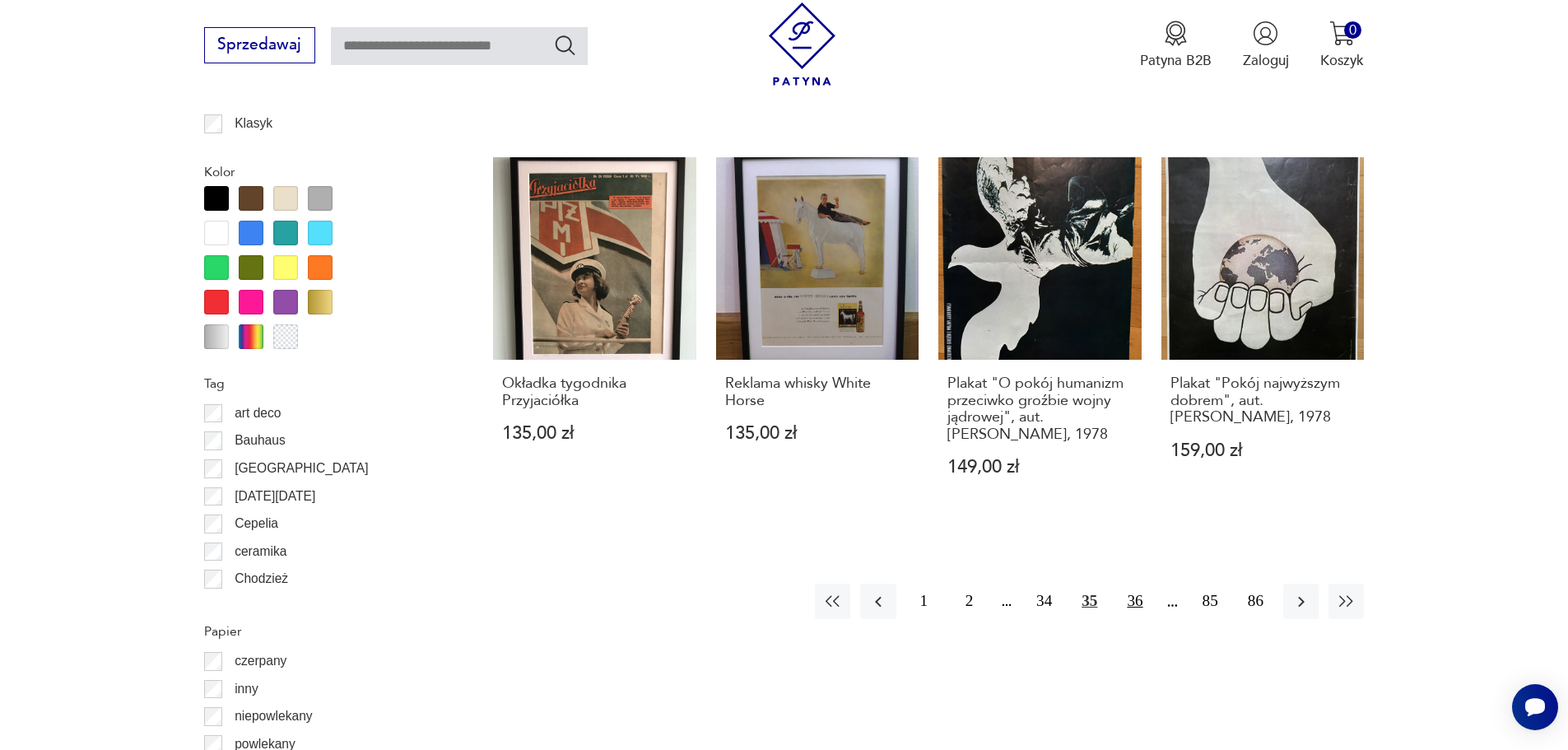
click at [1137, 600] on button "36" at bounding box center [1135, 601] width 36 height 36
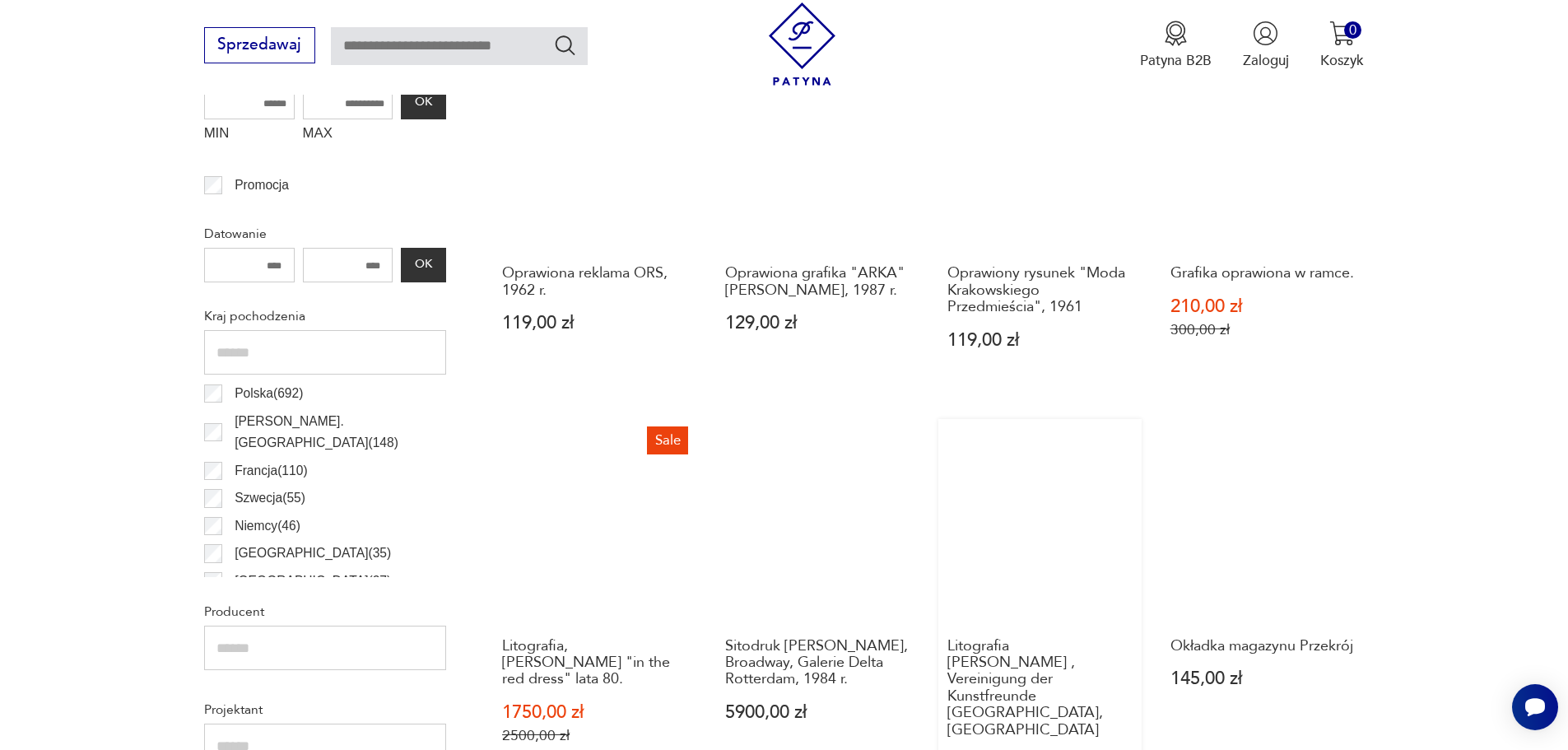
scroll to position [818, 0]
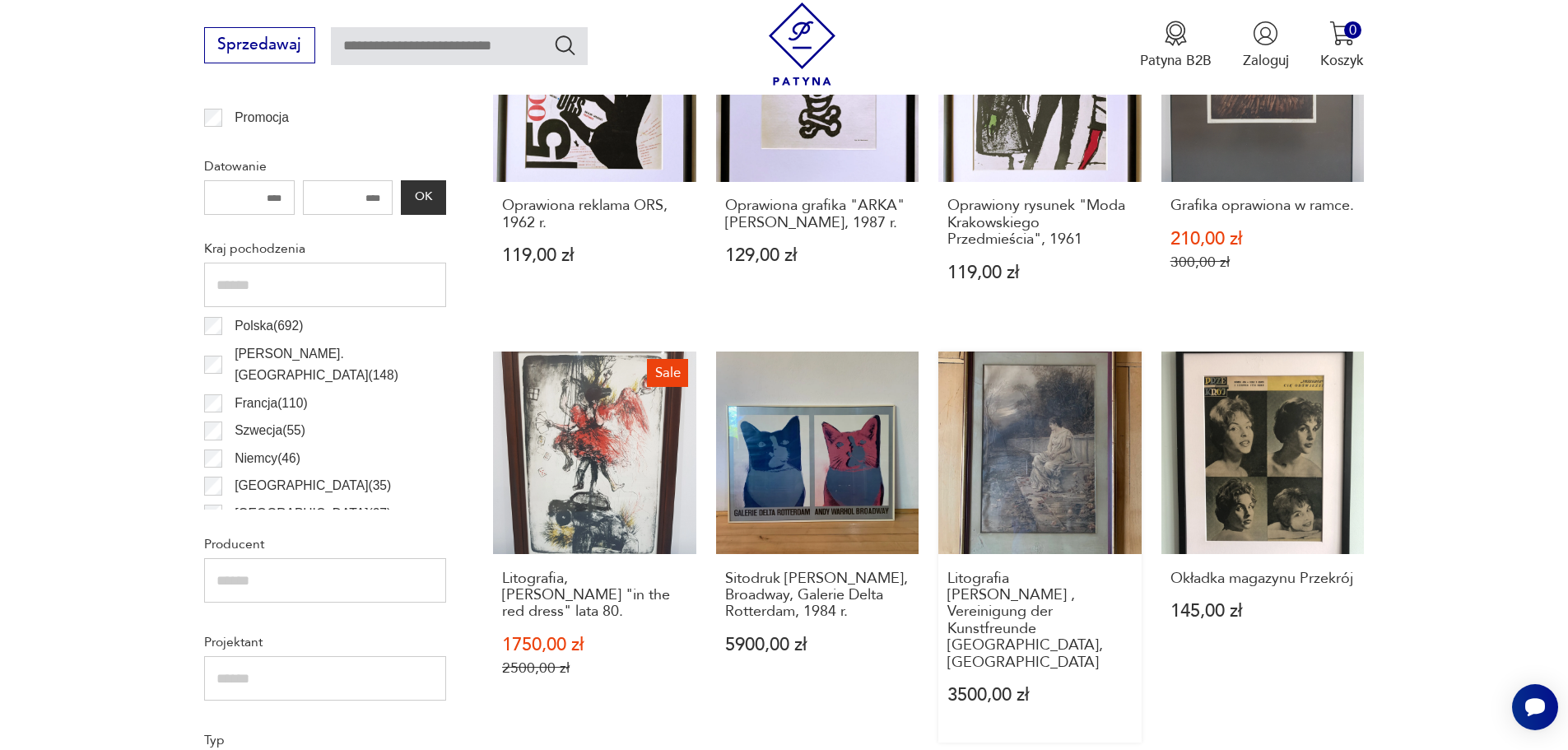
click at [1033, 468] on link "Litografia [PERSON_NAME] , Vereinigung der Kunstfreunde [GEOGRAPHIC_DATA], [GEO…" at bounding box center [1039, 546] width 204 height 390
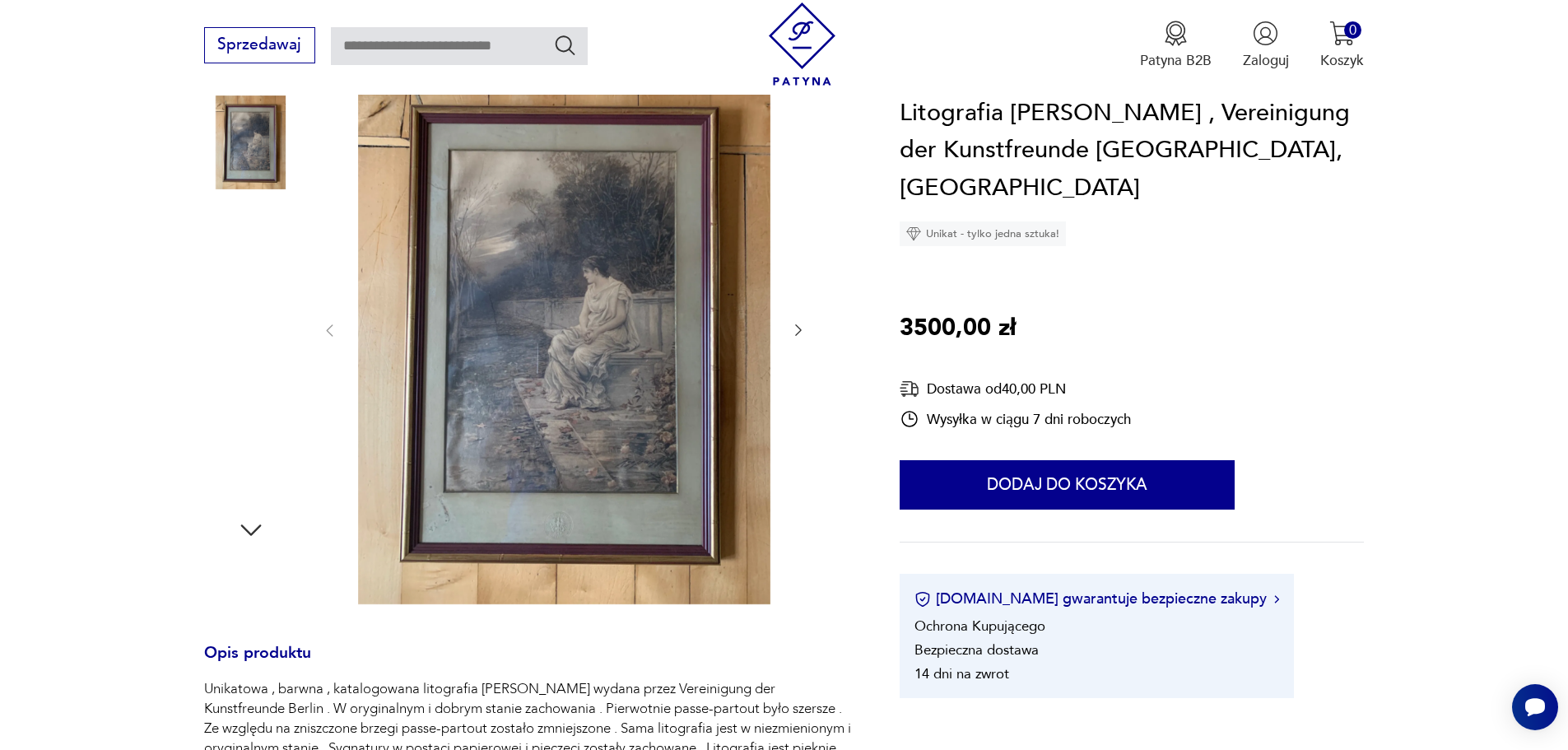
scroll to position [247, 0]
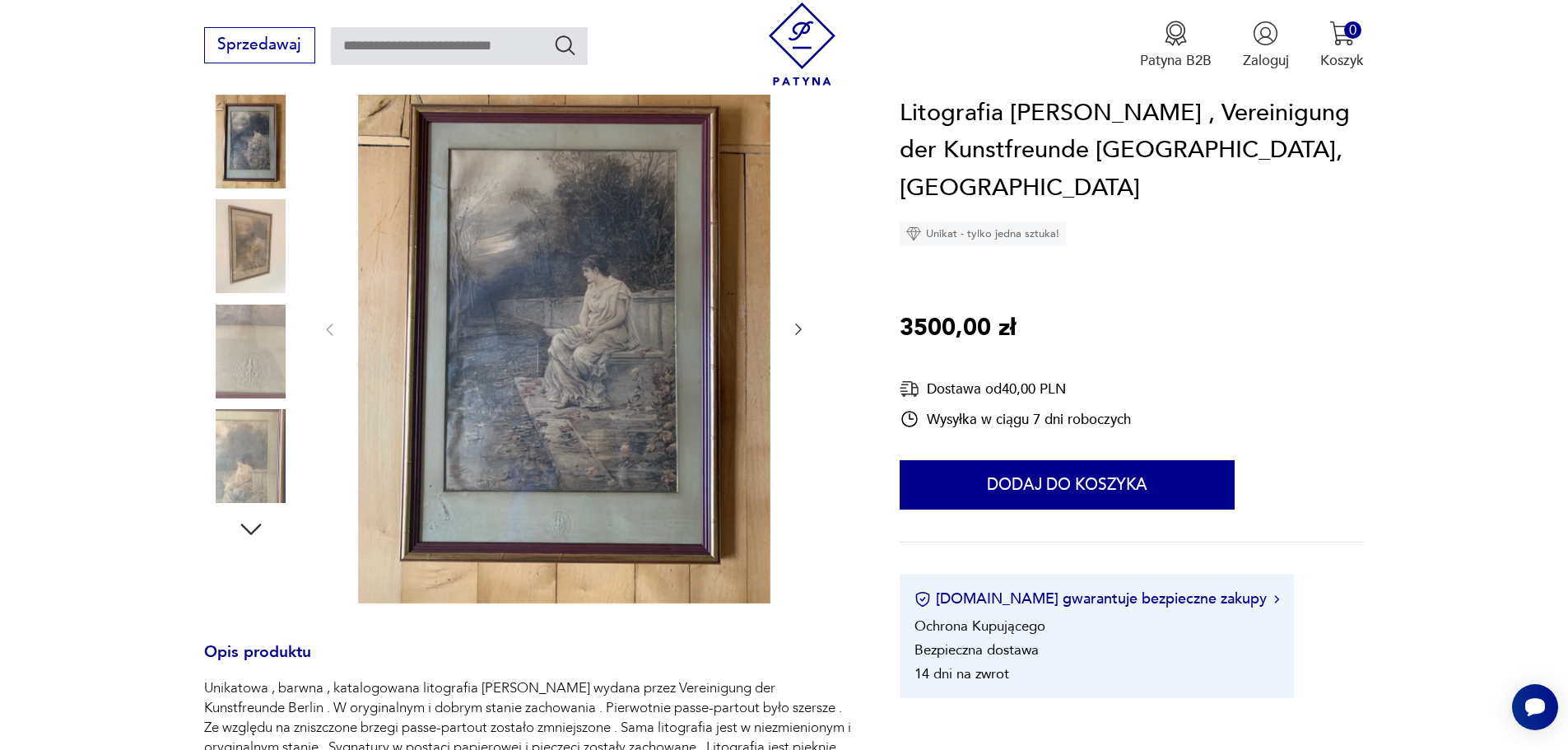
click at [252, 468] on img at bounding box center [250, 456] width 93 height 93
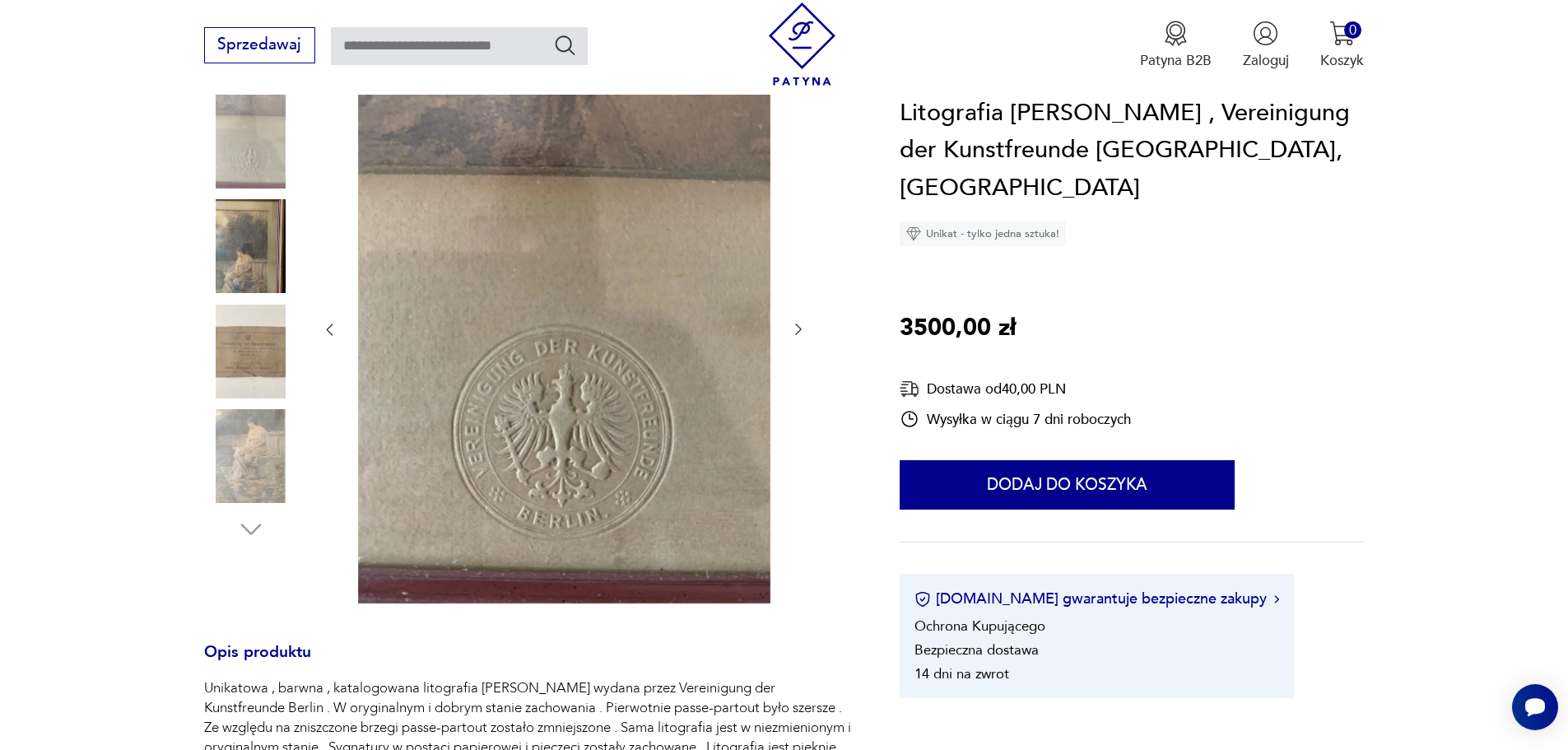
click at [241, 441] on img at bounding box center [250, 456] width 93 height 93
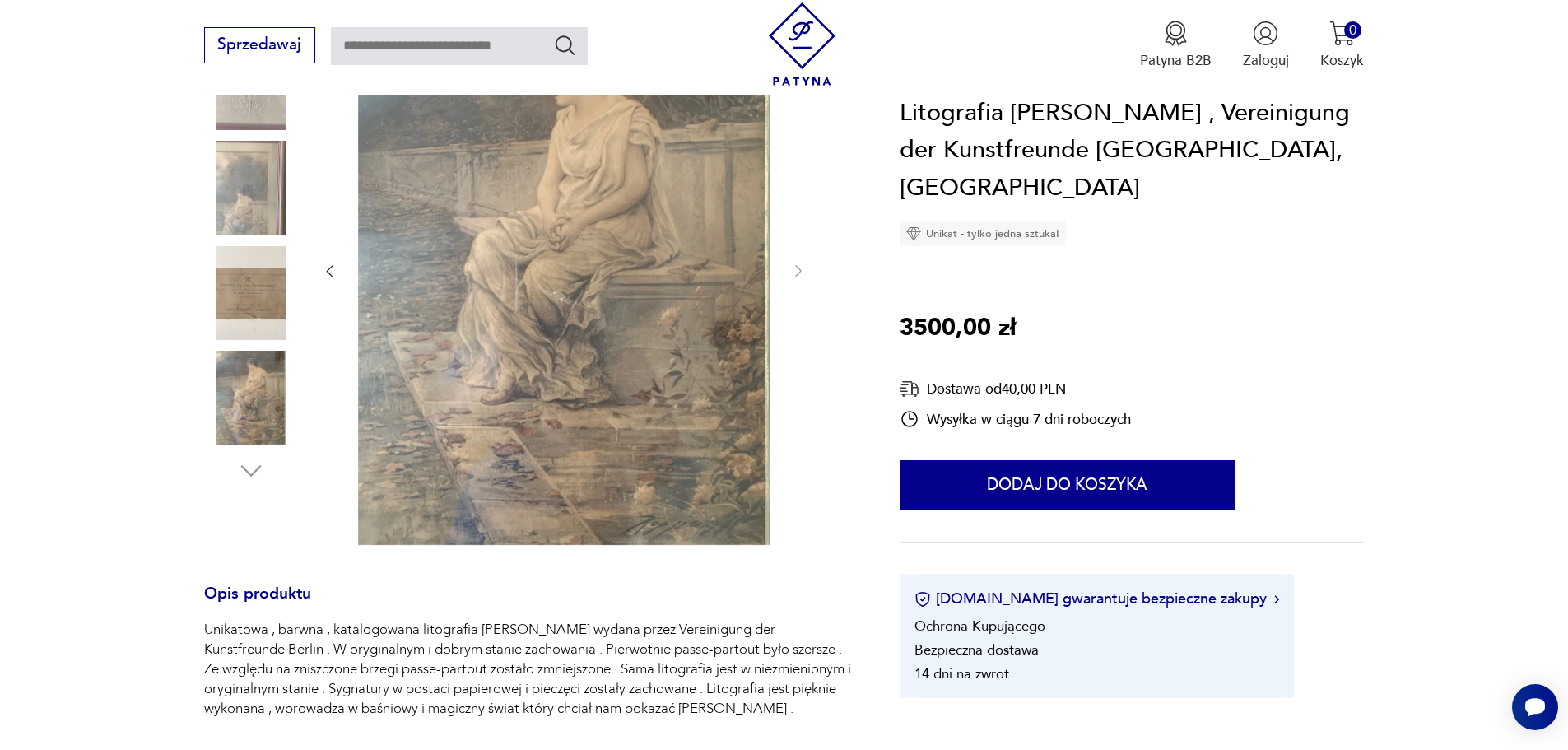
scroll to position [411, 0]
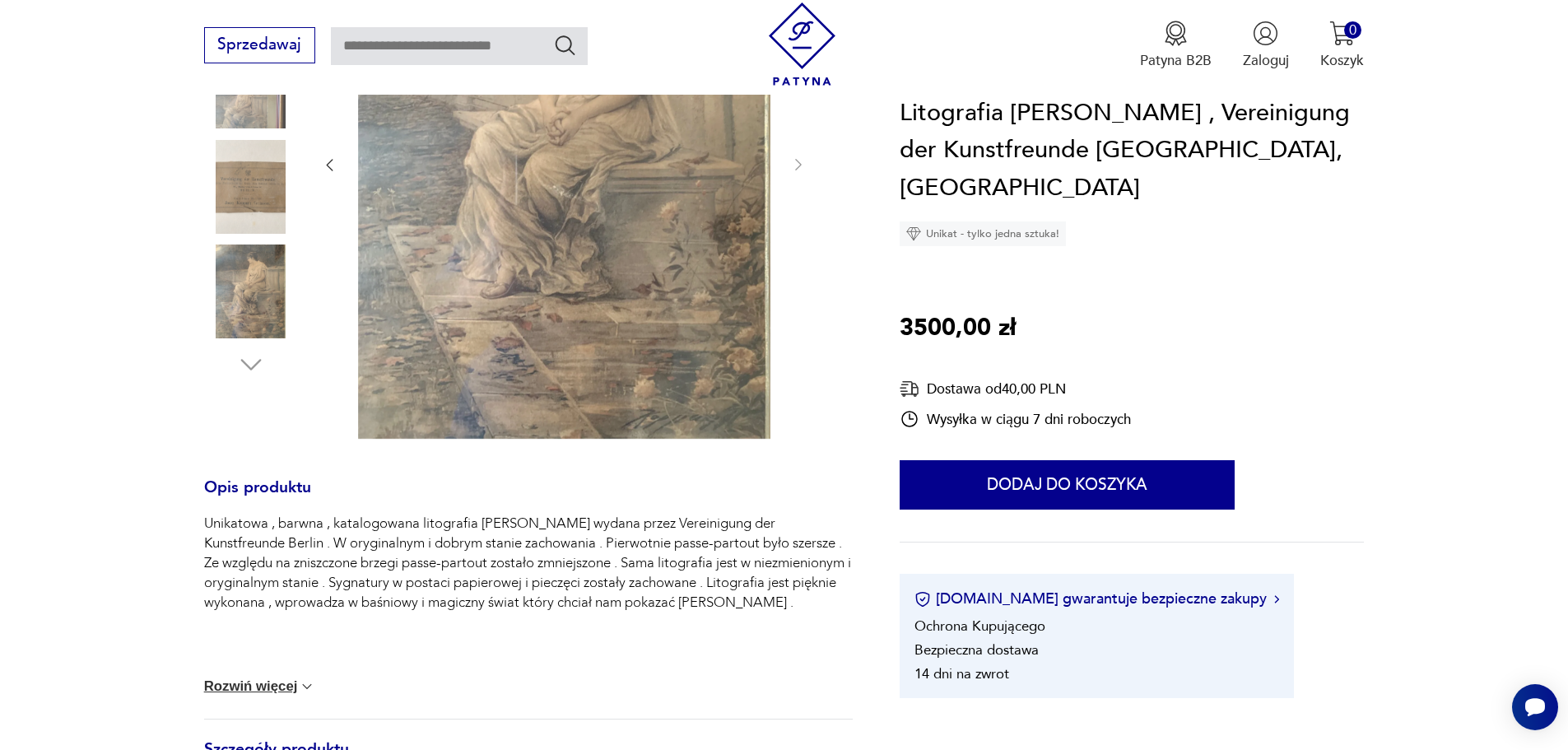
click at [276, 682] on button "Rozwiń więcej" at bounding box center [259, 686] width 112 height 17
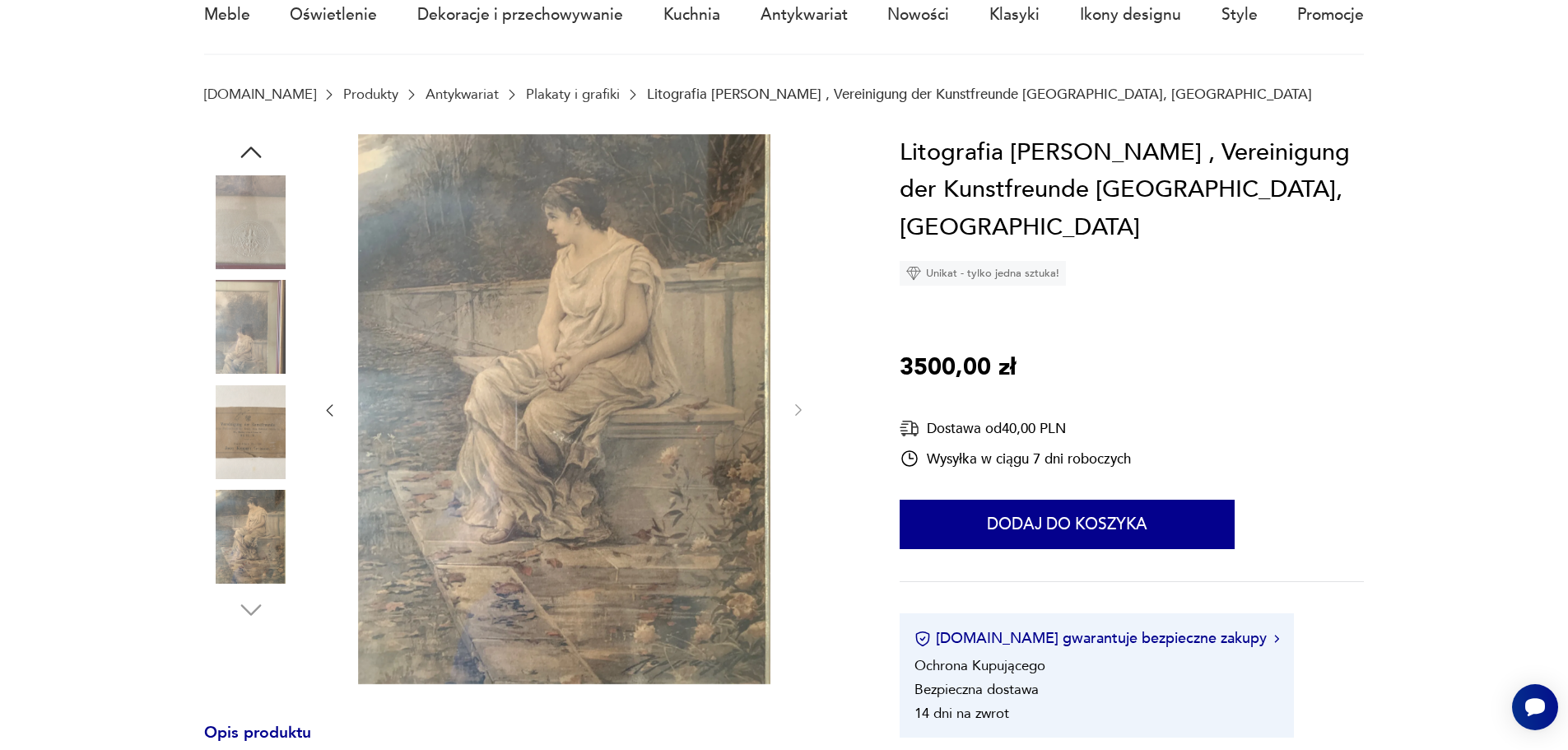
scroll to position [82, 0]
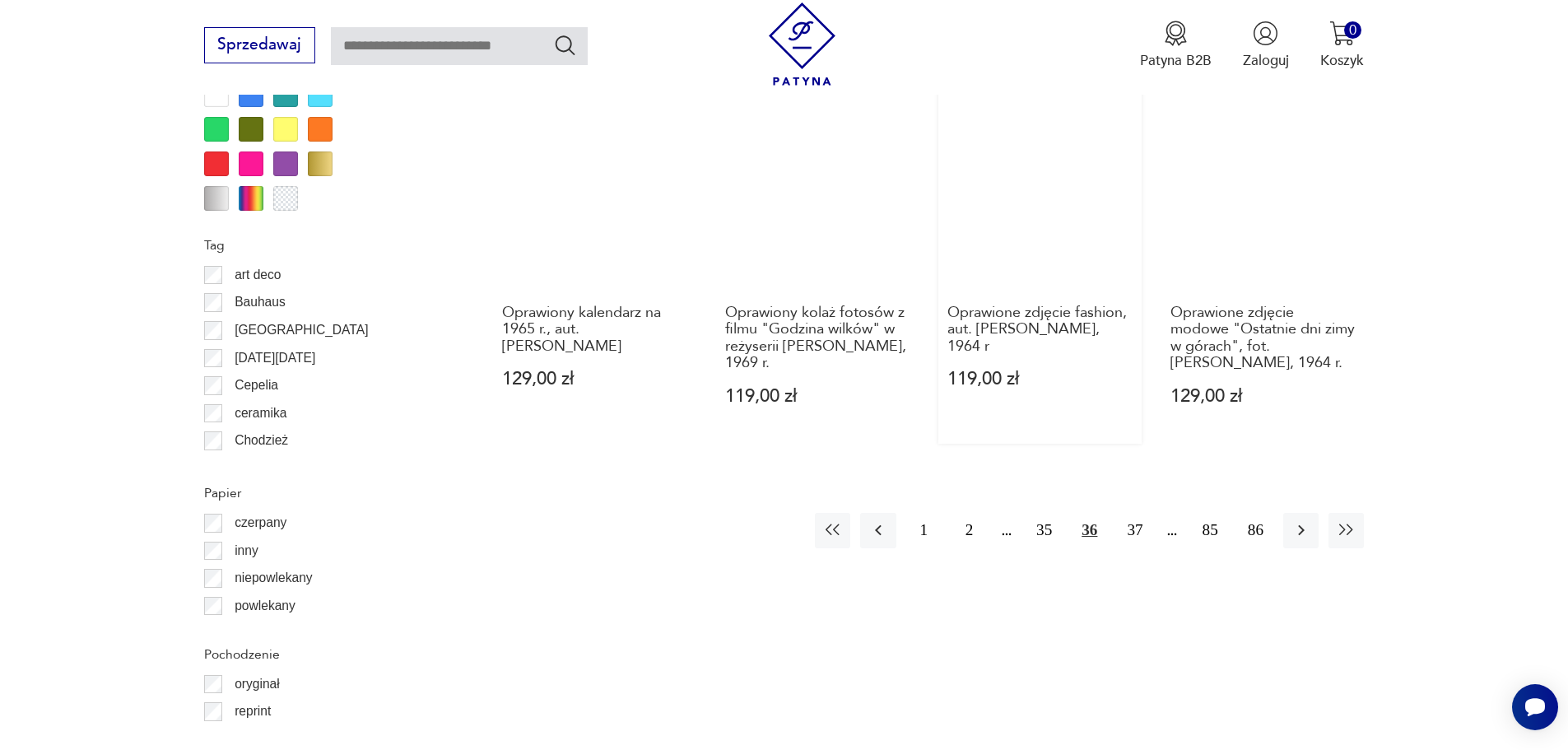
scroll to position [1887, 0]
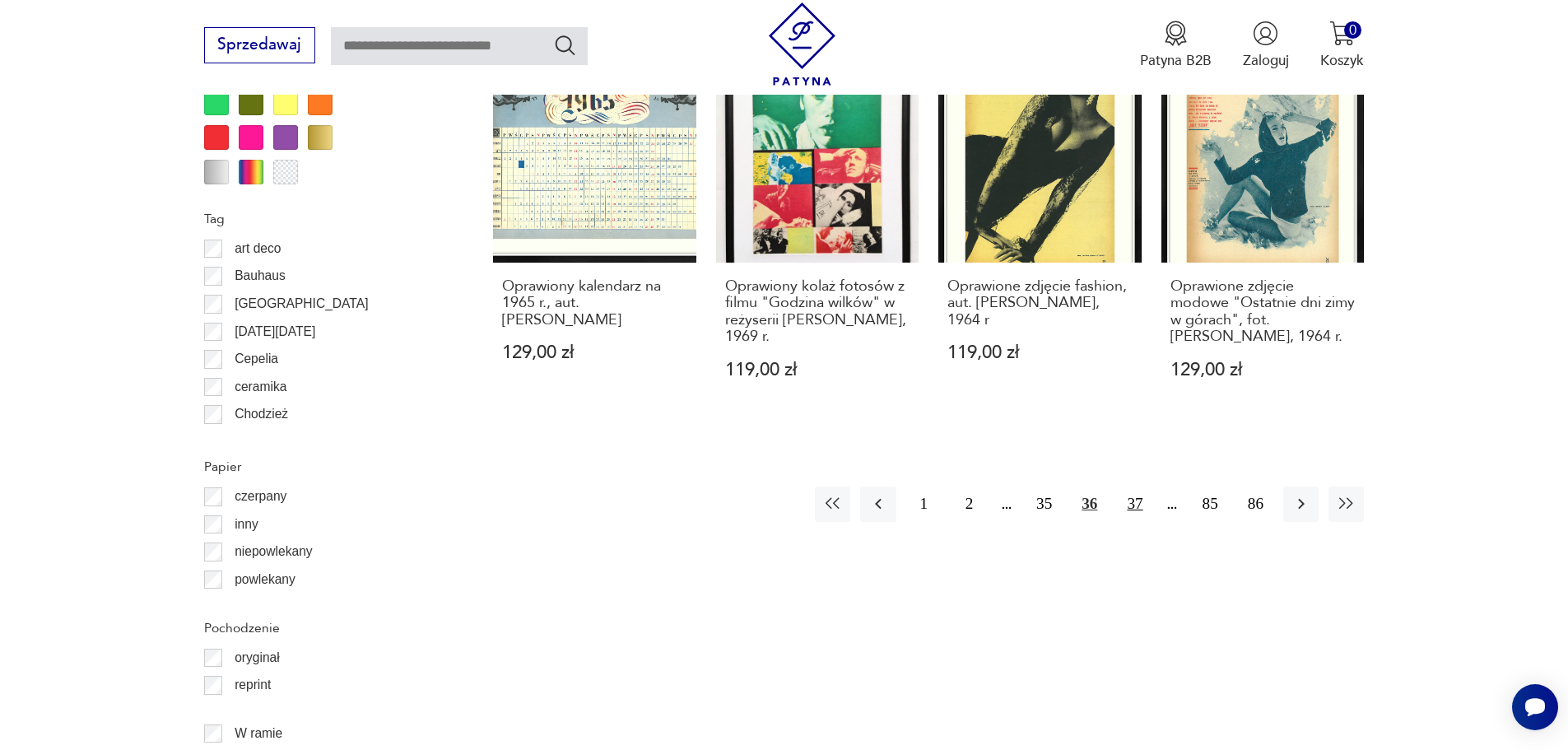
click at [1132, 487] on button "37" at bounding box center [1135, 505] width 36 height 36
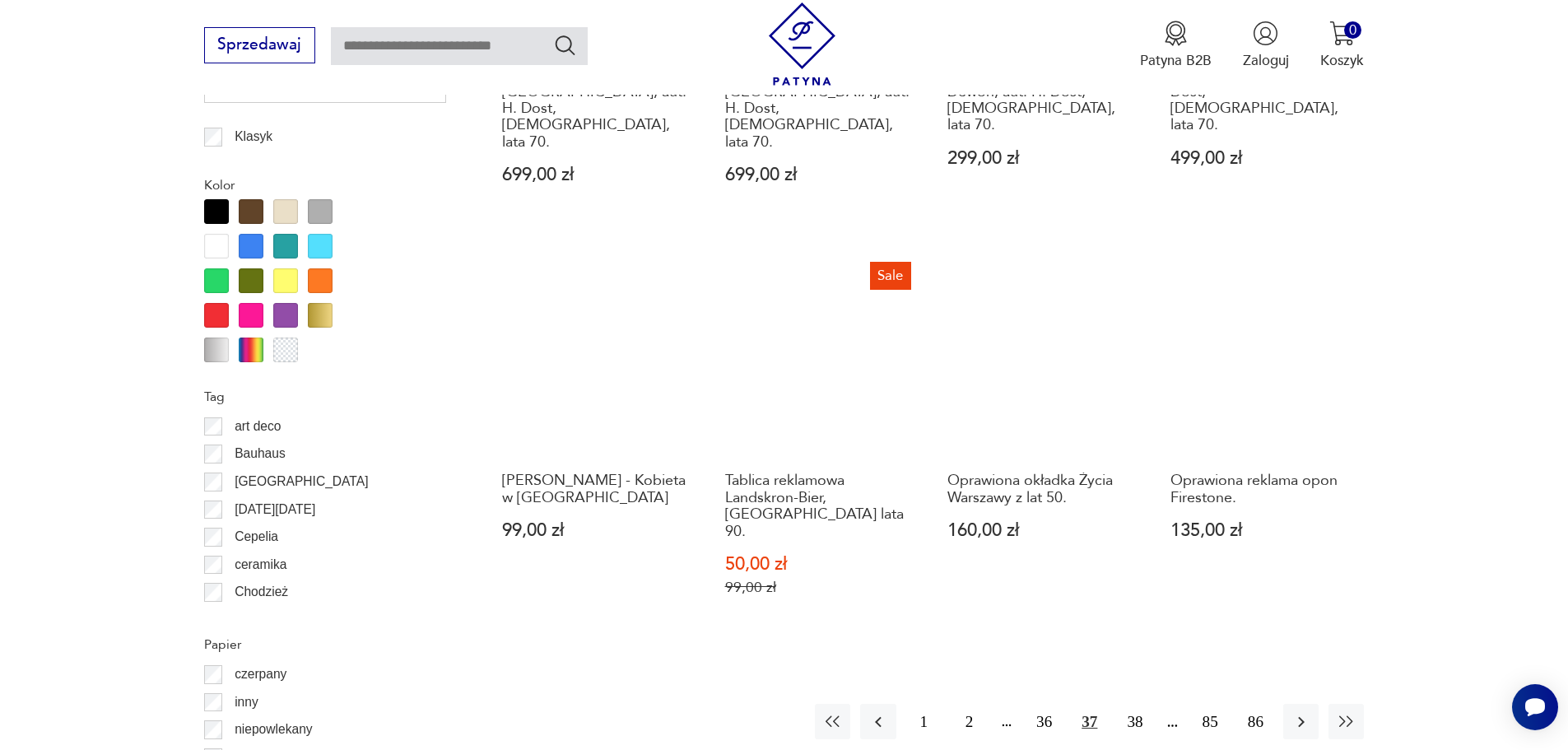
scroll to position [1805, 0]
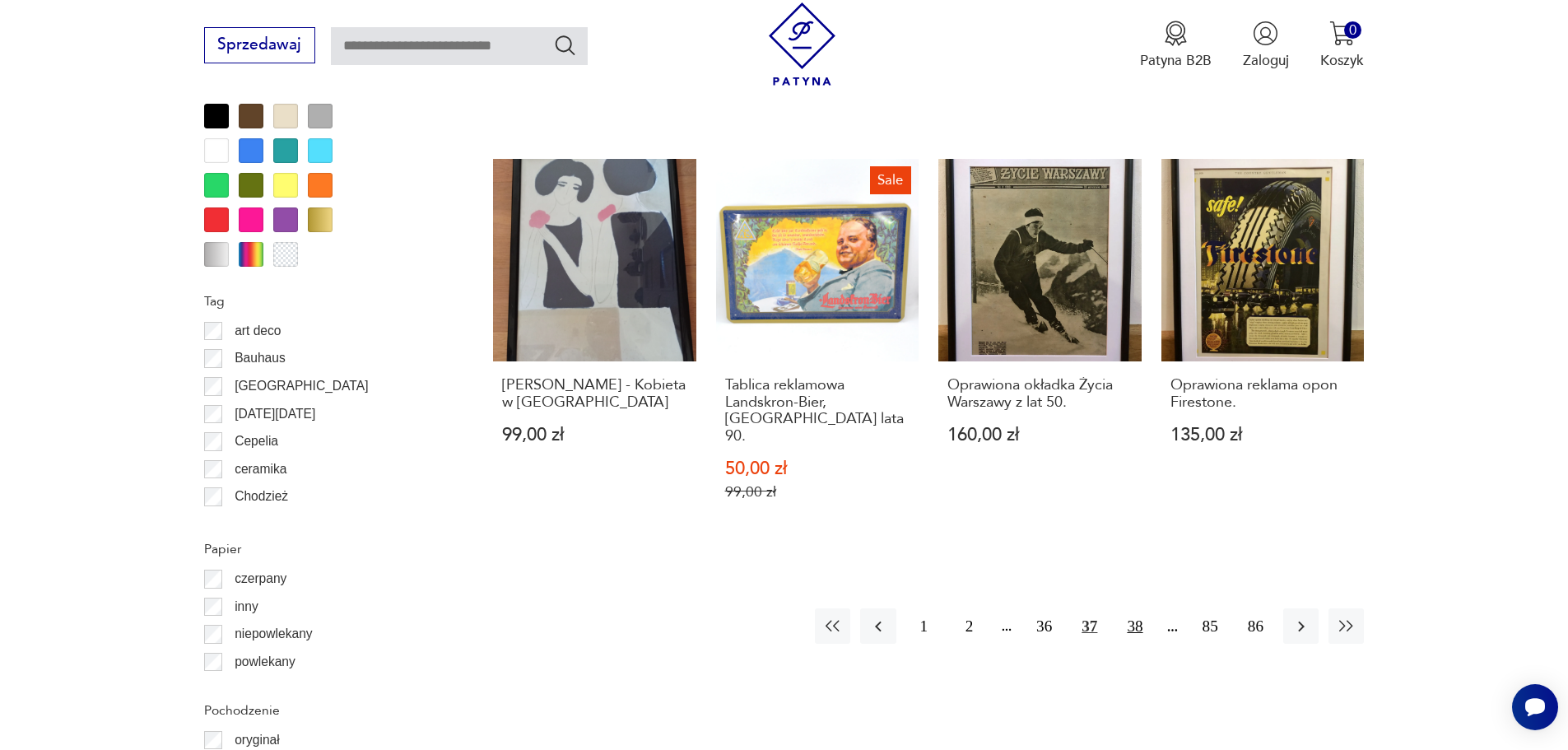
click at [1134, 608] on button "38" at bounding box center [1135, 626] width 36 height 36
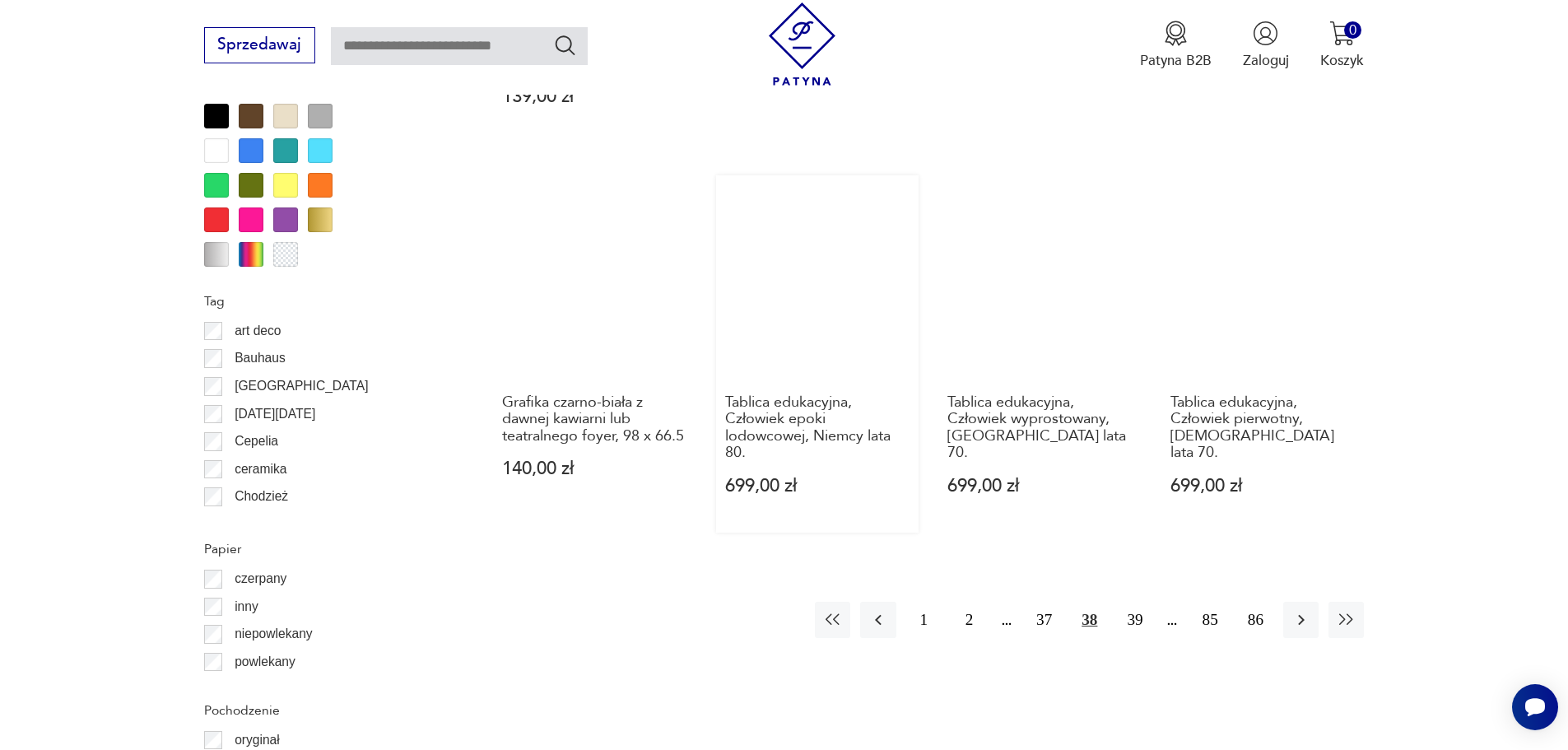
scroll to position [1970, 0]
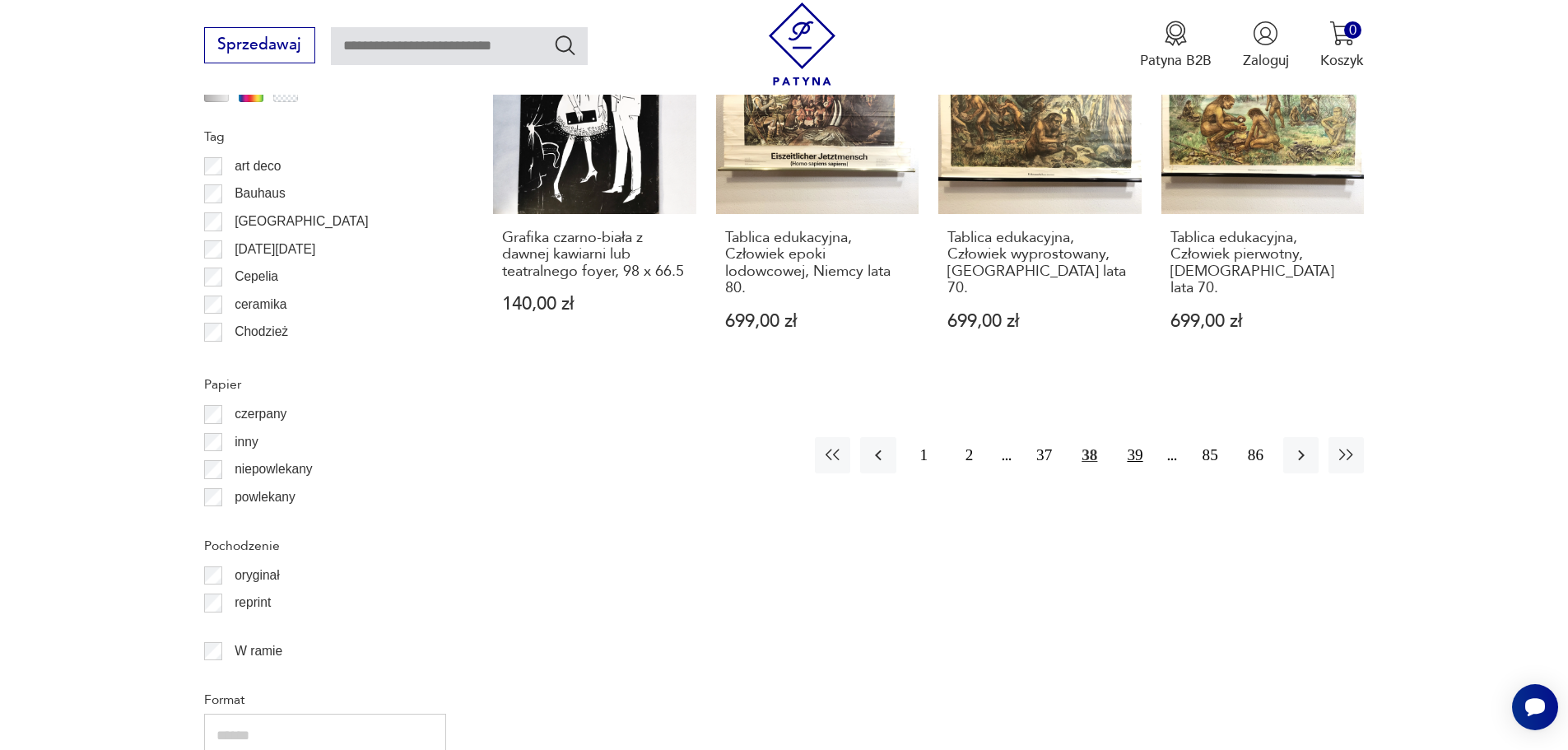
click at [1139, 437] on button "39" at bounding box center [1135, 455] width 36 height 36
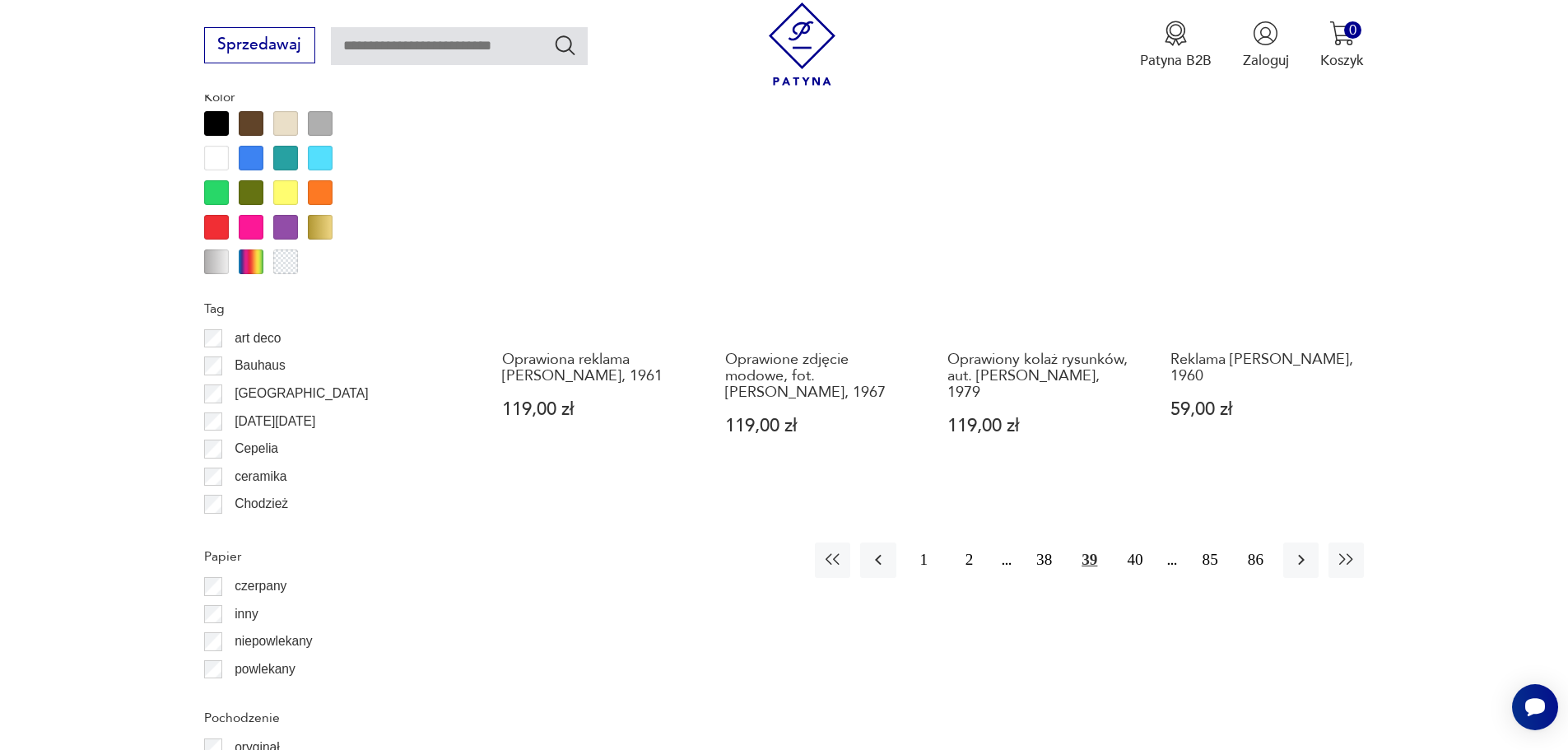
scroll to position [1805, 0]
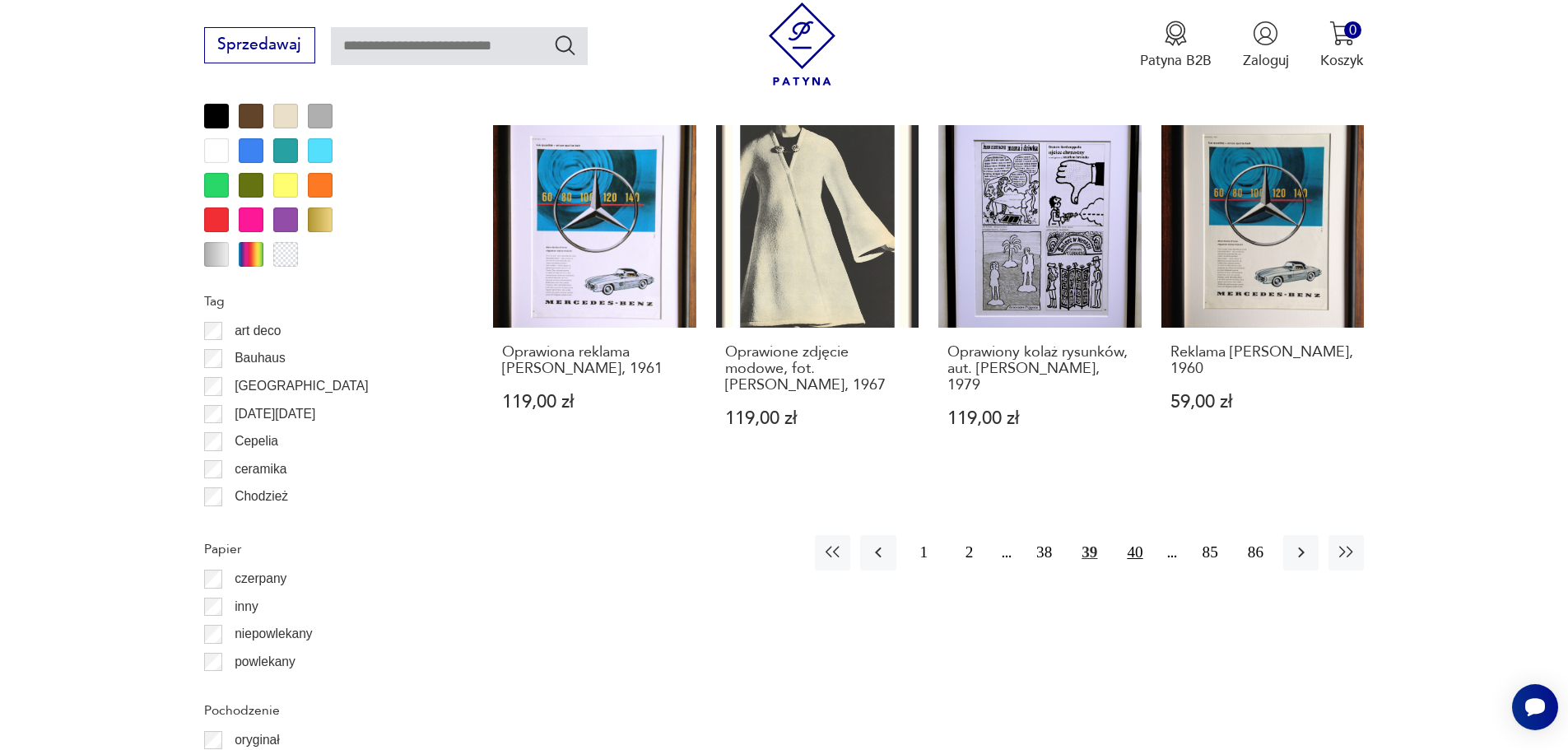
click at [1136, 534] on button "40" at bounding box center [1135, 552] width 36 height 36
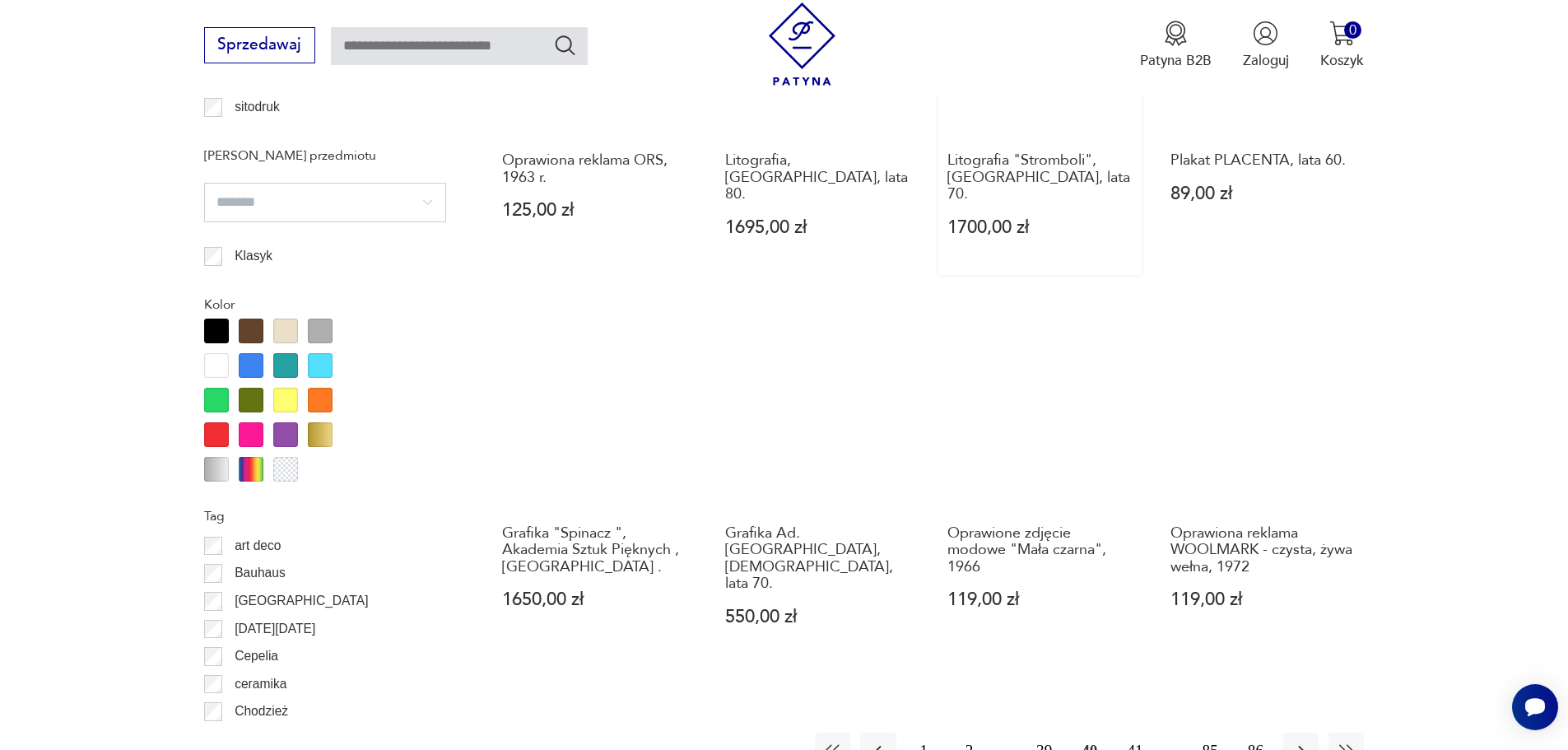
scroll to position [1641, 0]
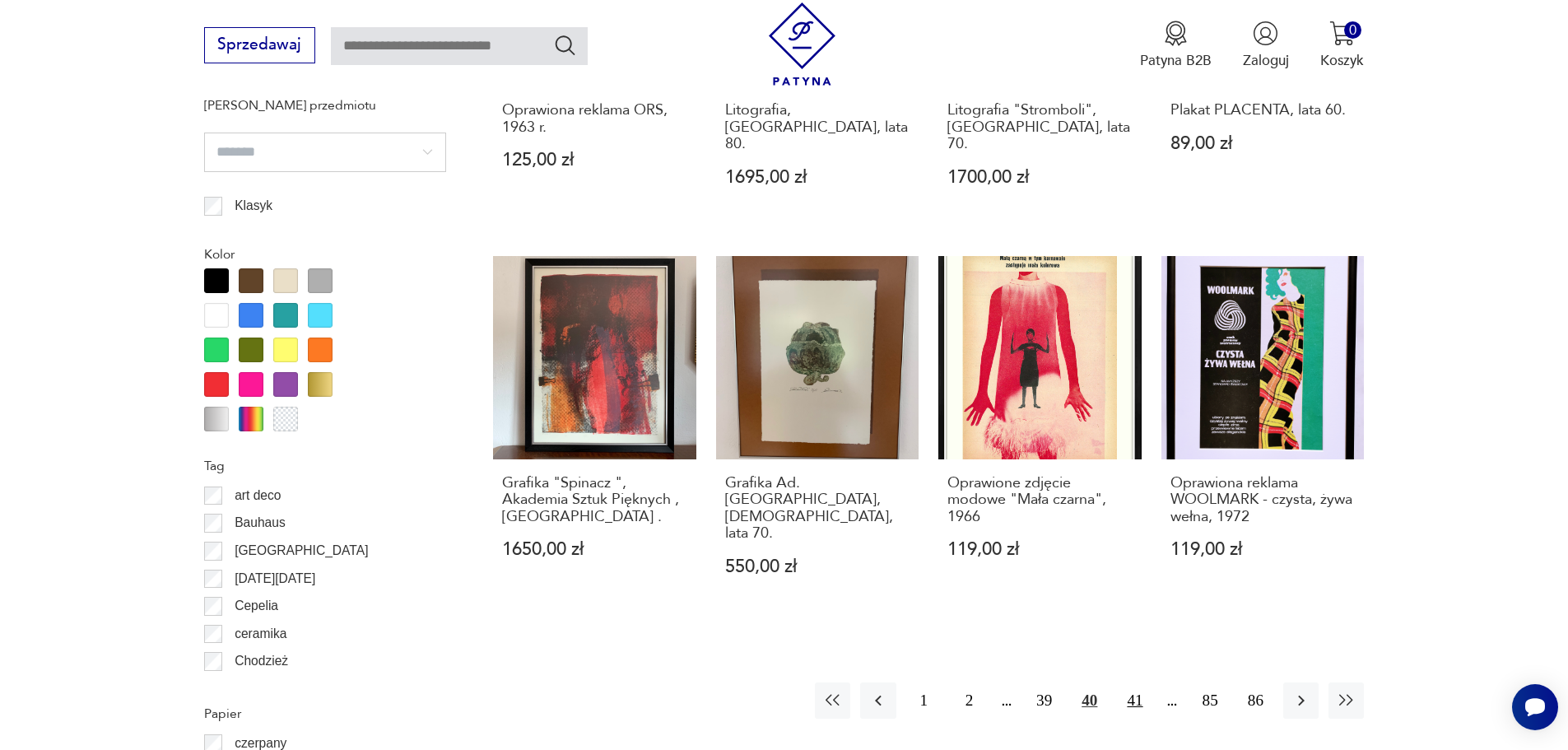
click at [1133, 682] on button "41" at bounding box center [1135, 700] width 36 height 36
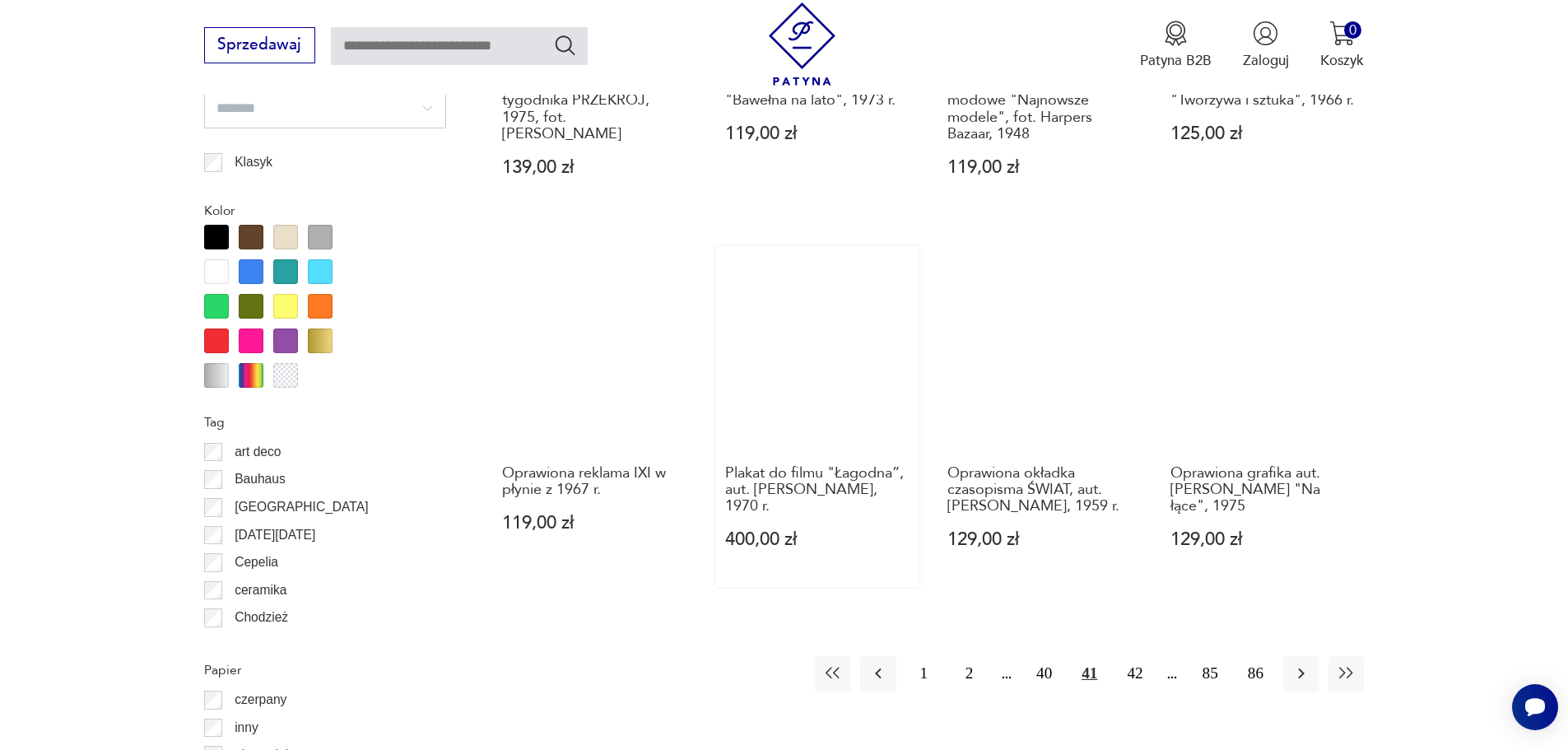
scroll to position [1805, 0]
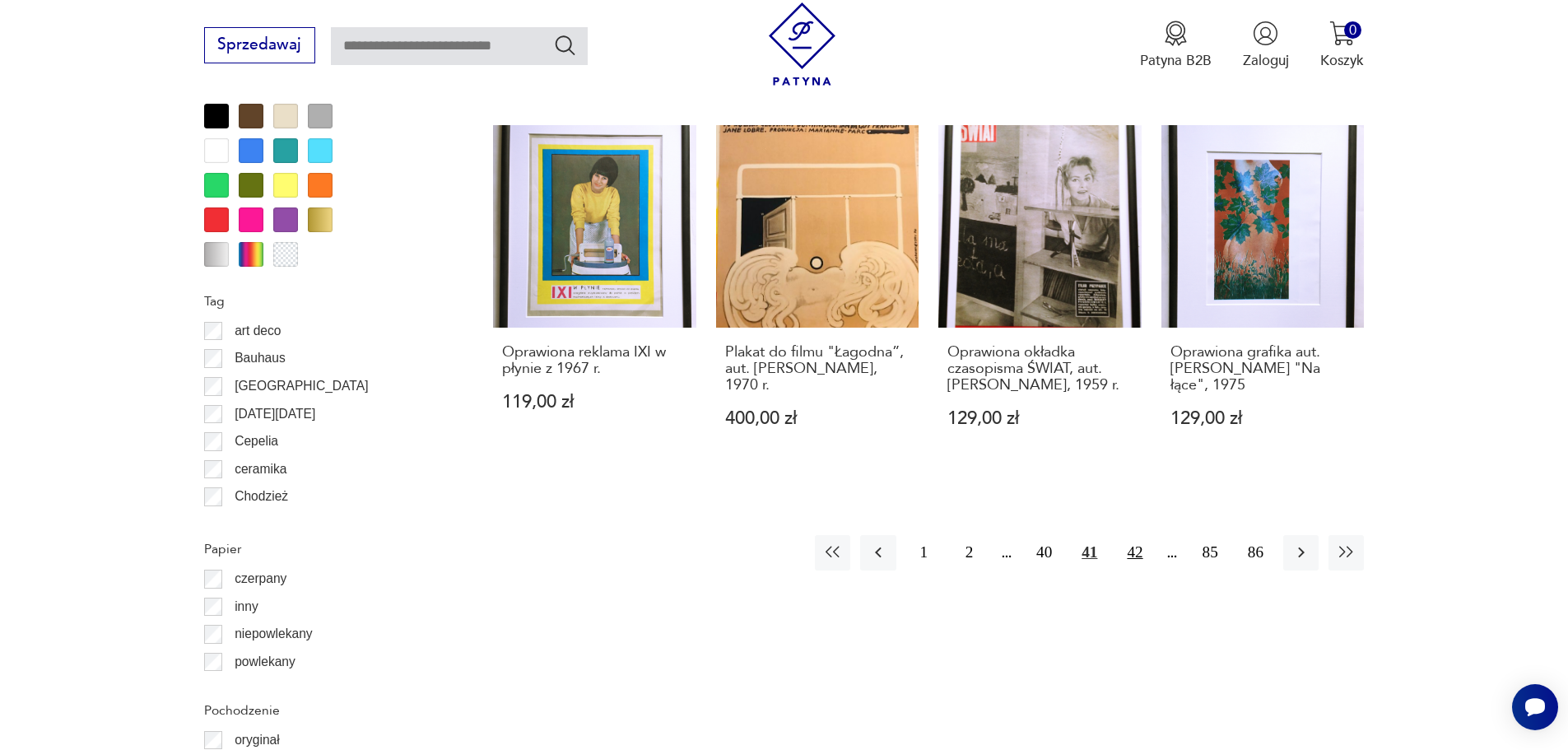
click at [1133, 547] on button "42" at bounding box center [1135, 552] width 36 height 36
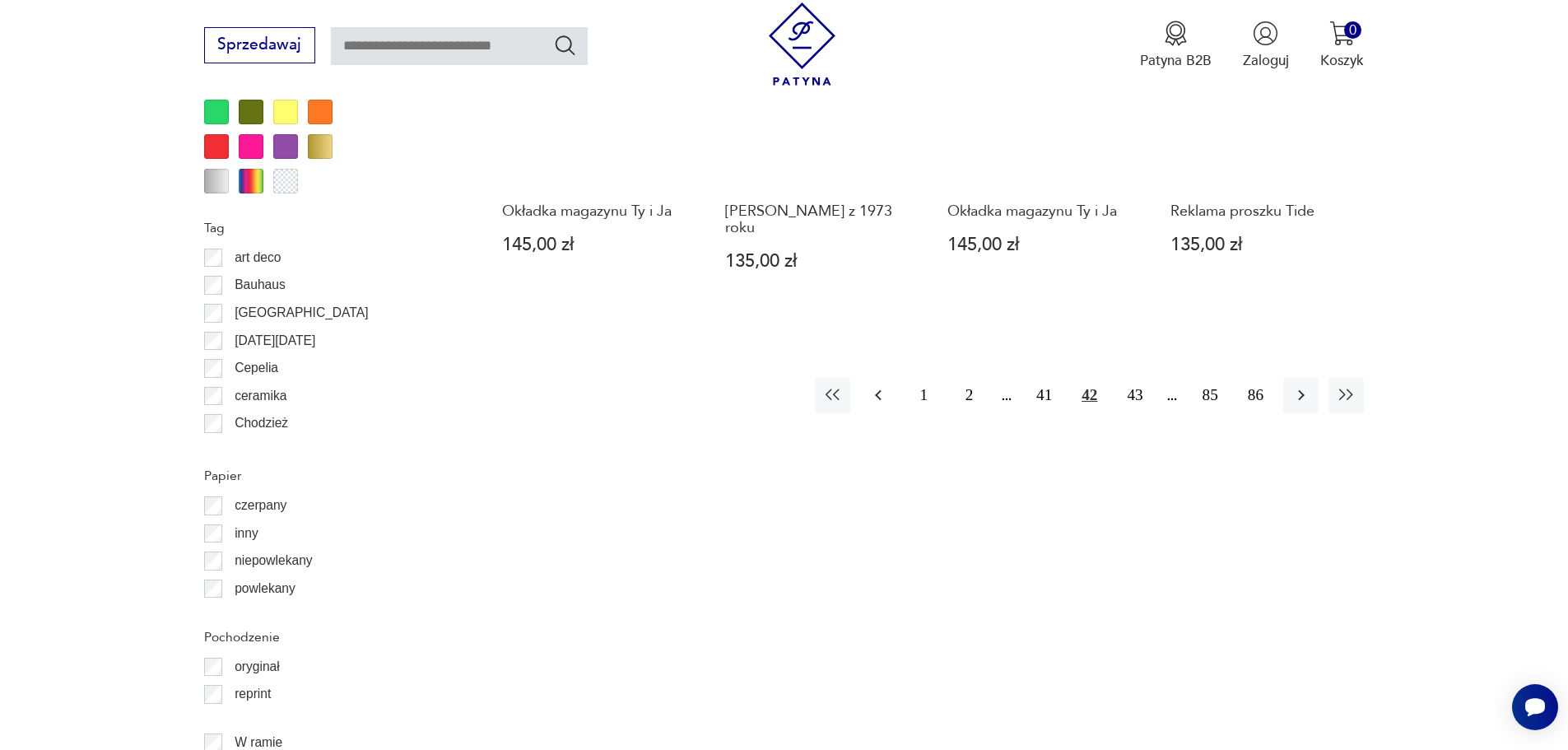
scroll to position [1887, 0]
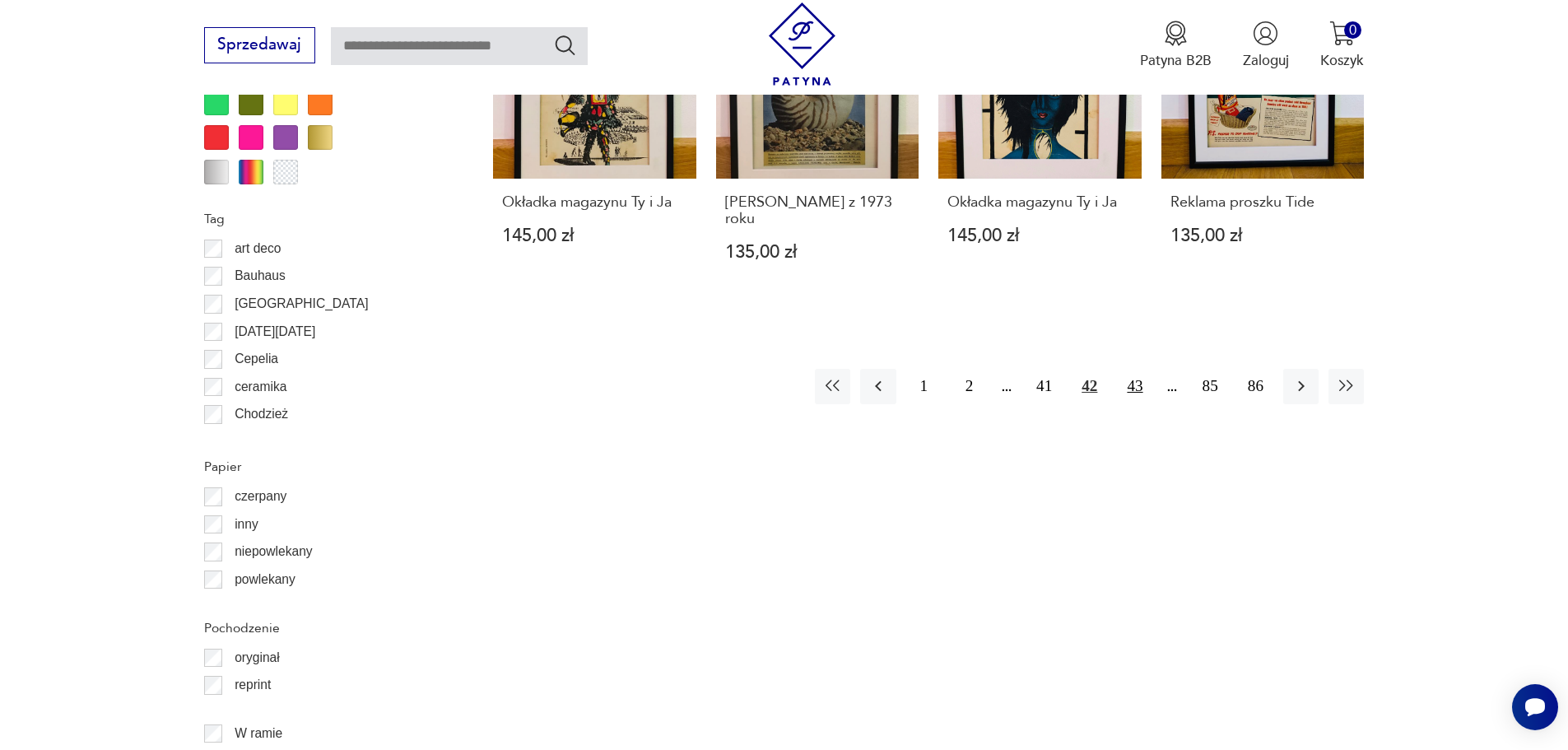
click at [1141, 379] on button "43" at bounding box center [1135, 386] width 36 height 36
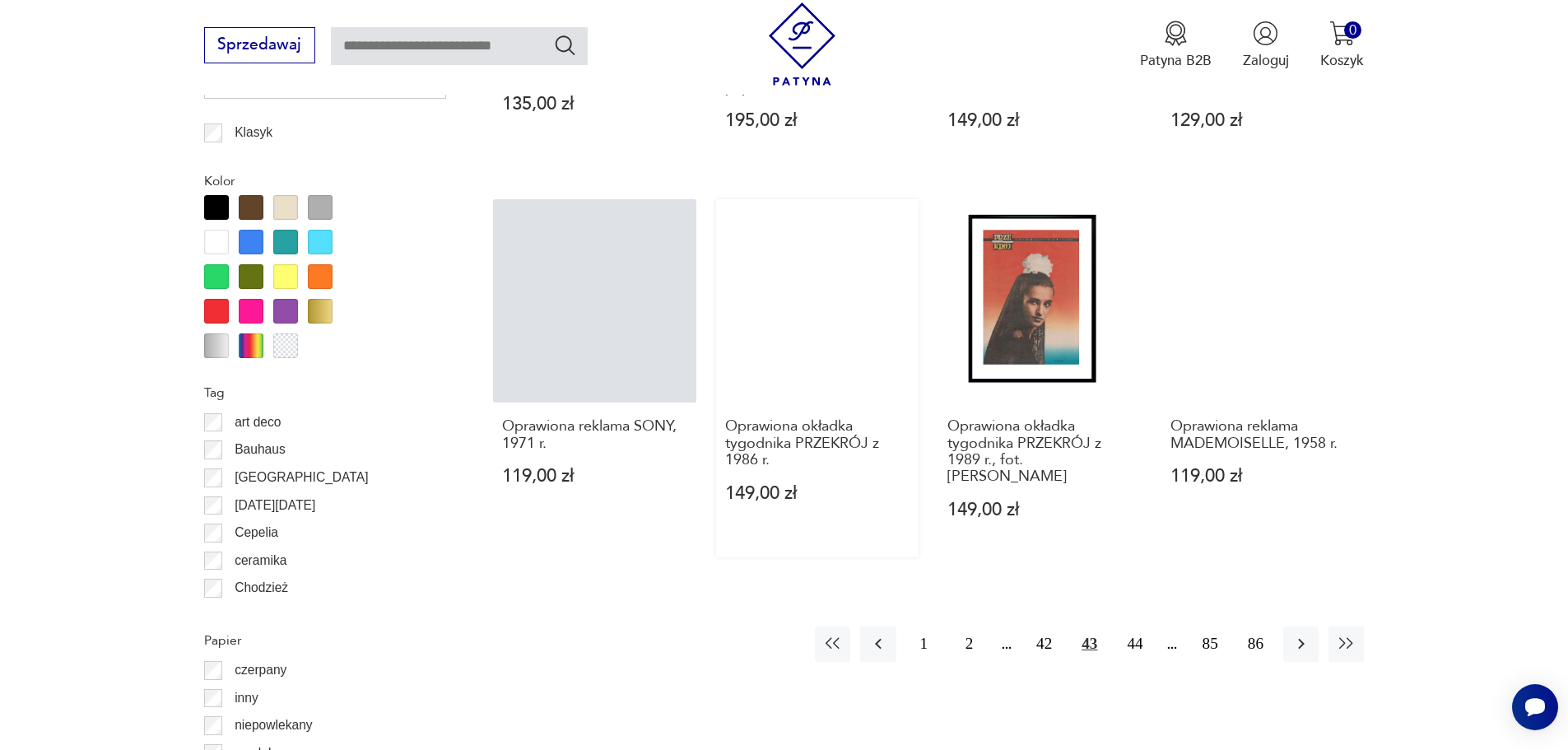
scroll to position [1724, 0]
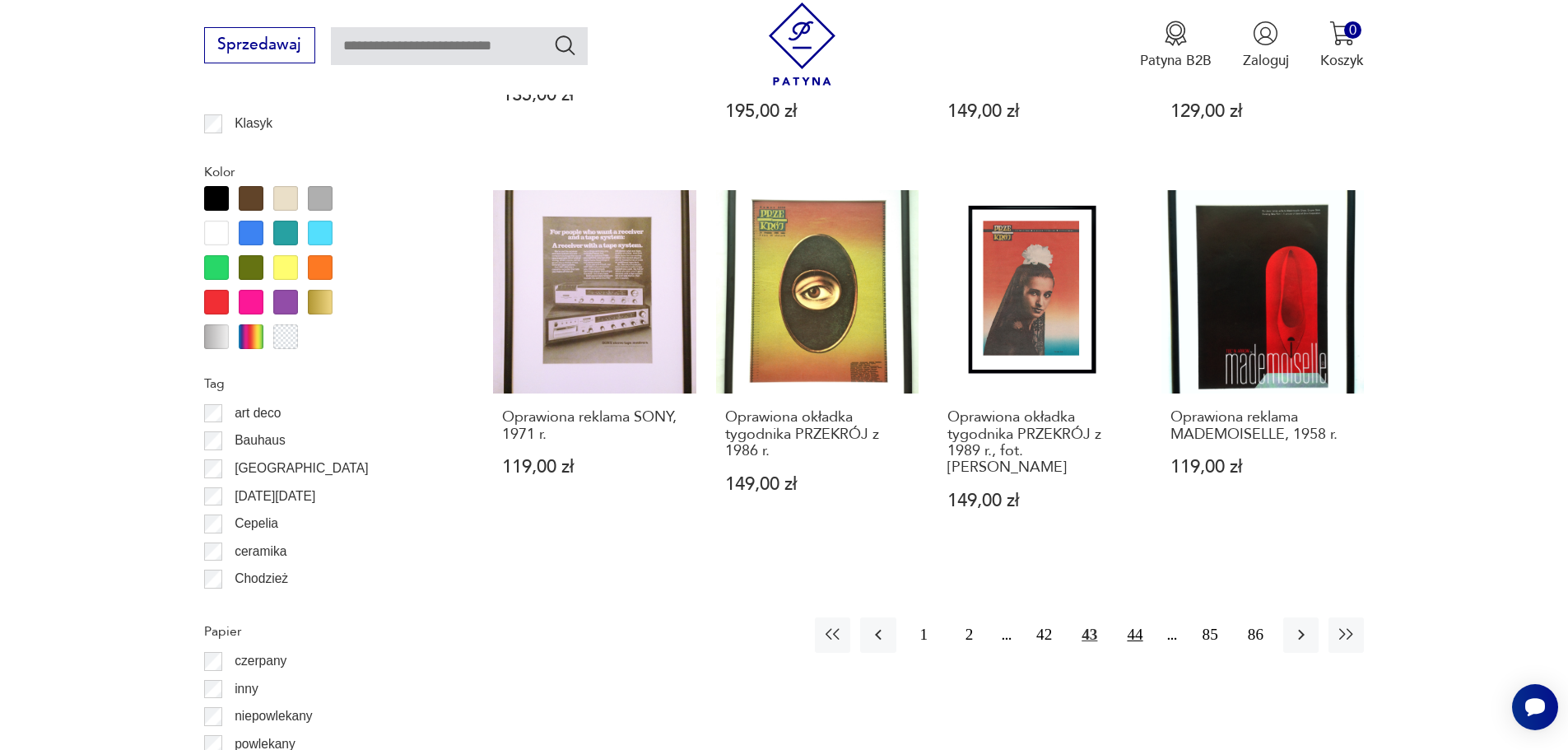
click at [1134, 617] on button "44" at bounding box center [1135, 635] width 36 height 36
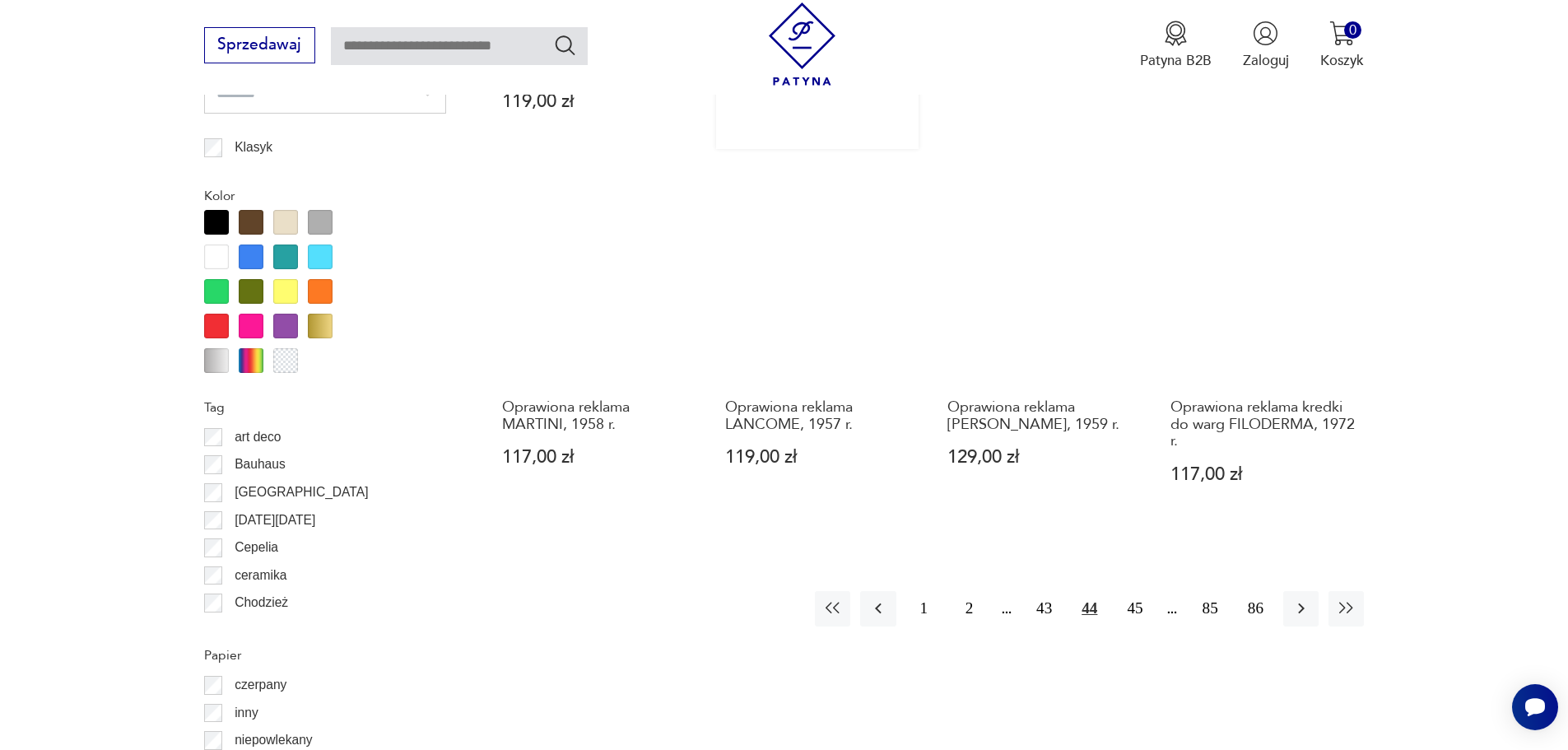
scroll to position [1724, 0]
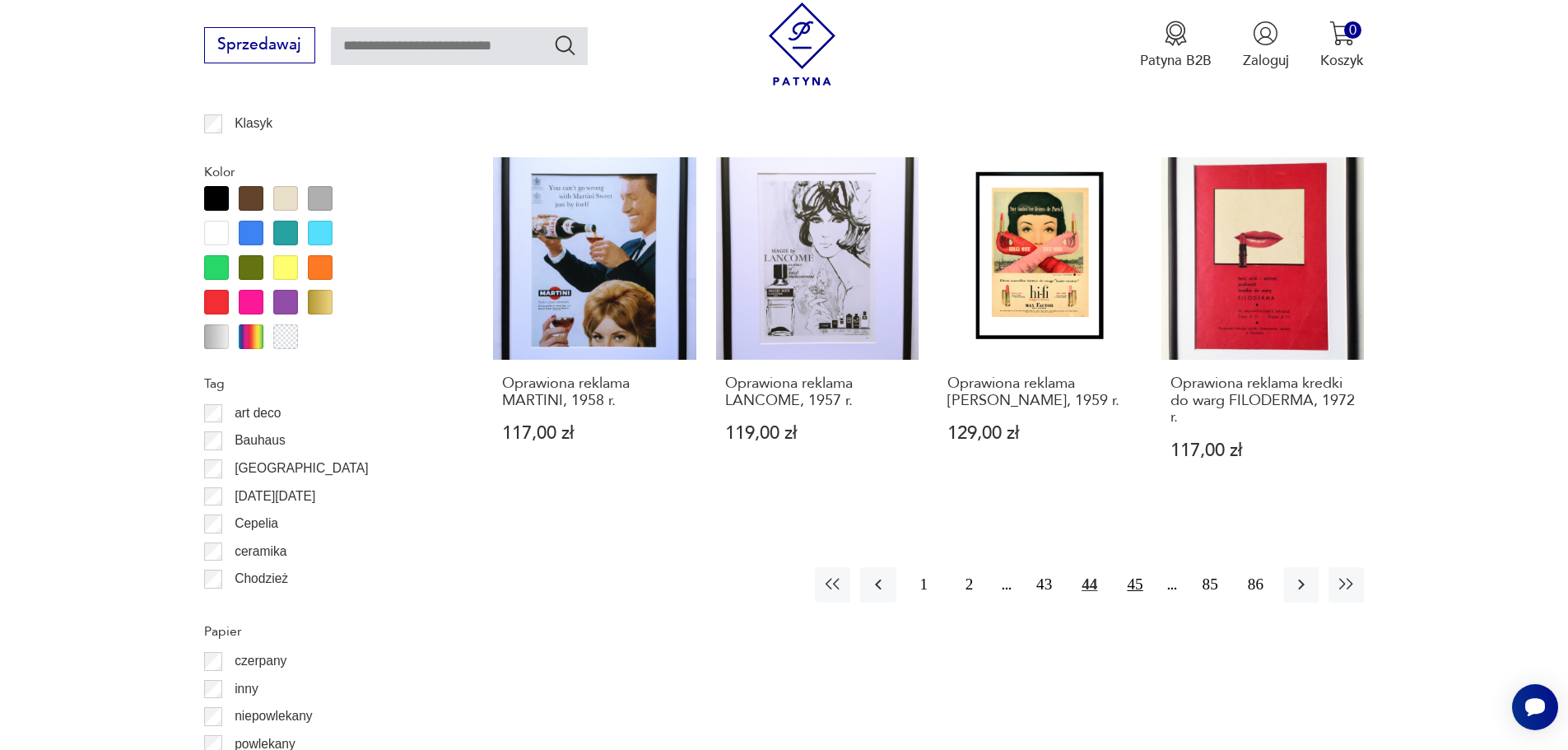
click at [1136, 601] on button "45" at bounding box center [1135, 585] width 36 height 36
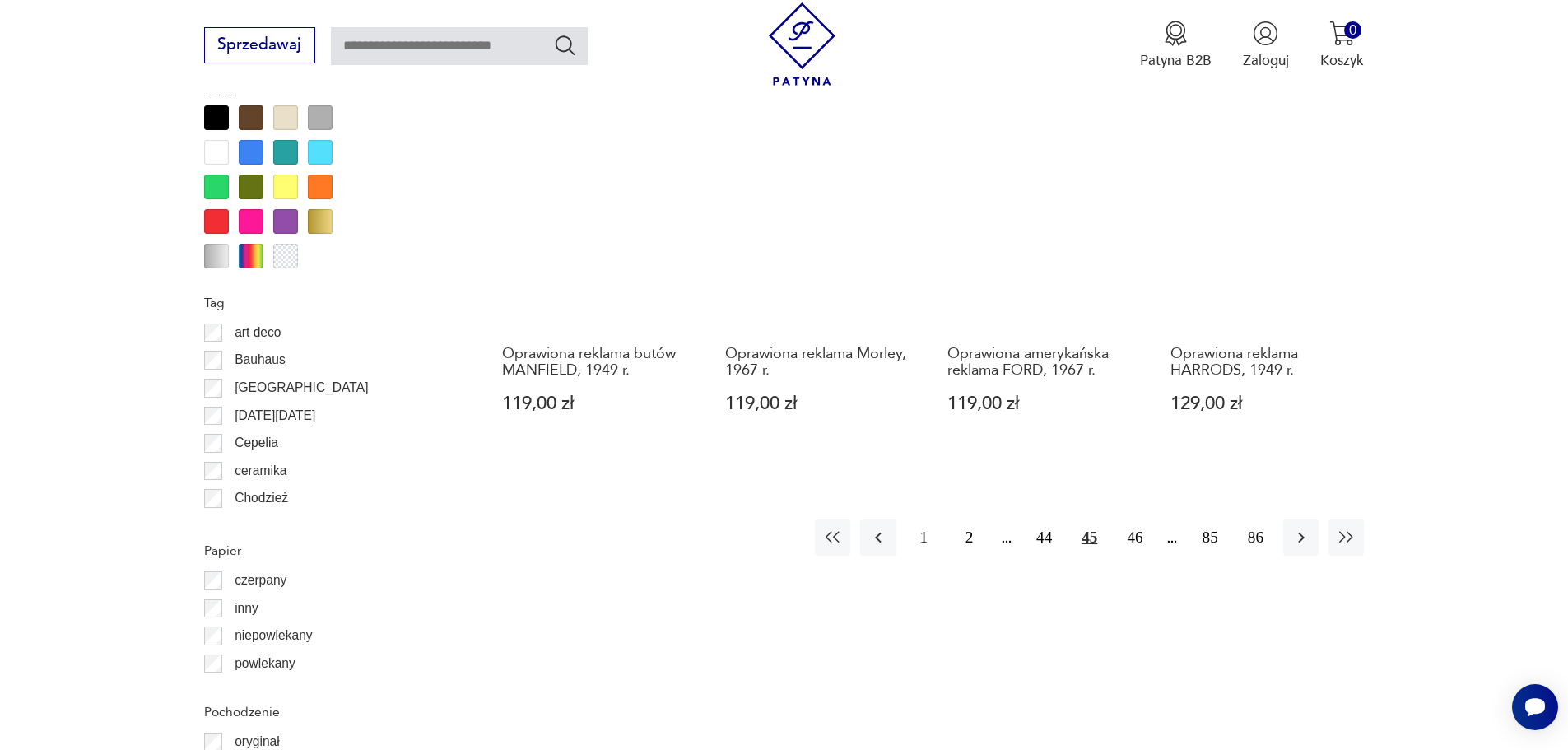
scroll to position [1805, 0]
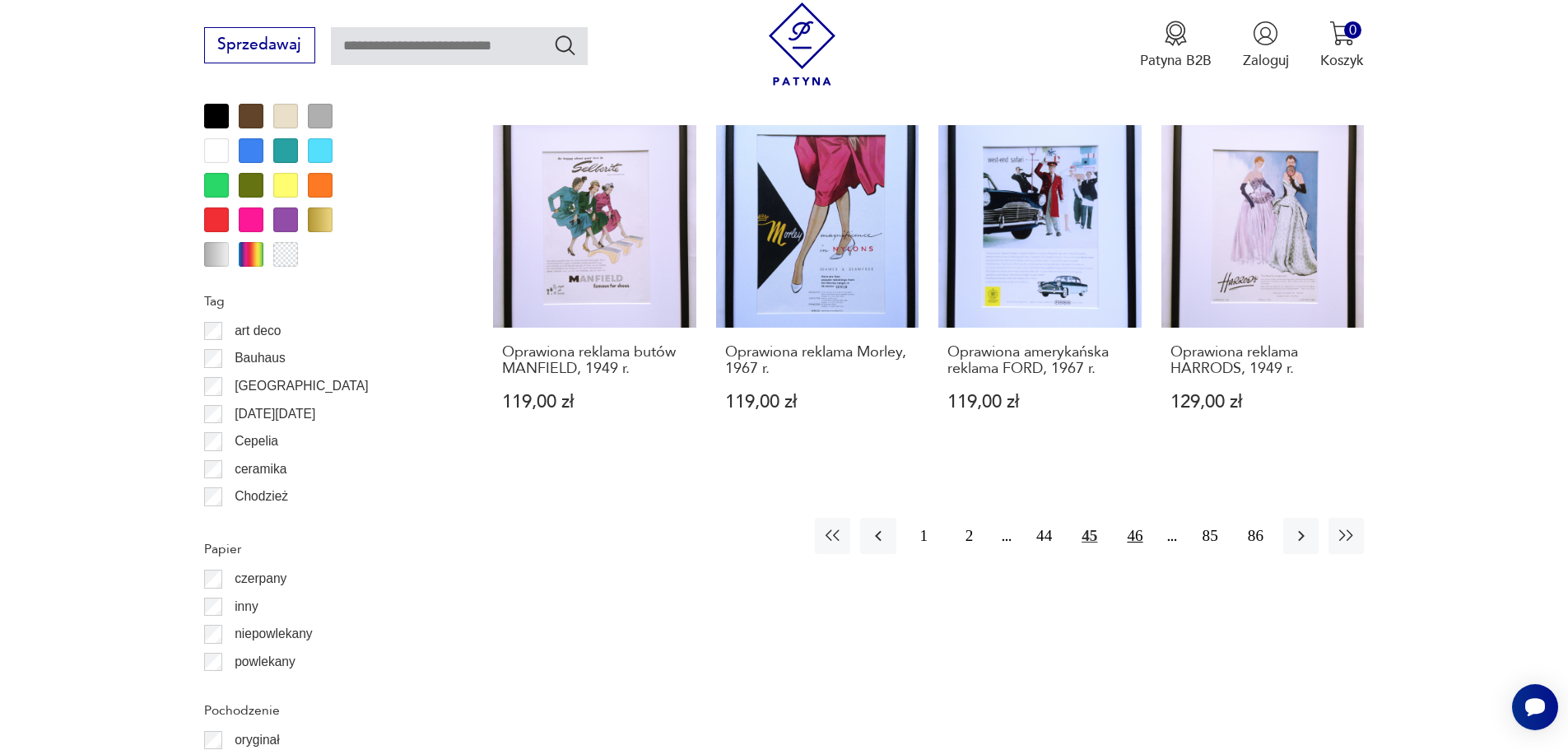
click at [1138, 530] on button "46" at bounding box center [1135, 535] width 36 height 36
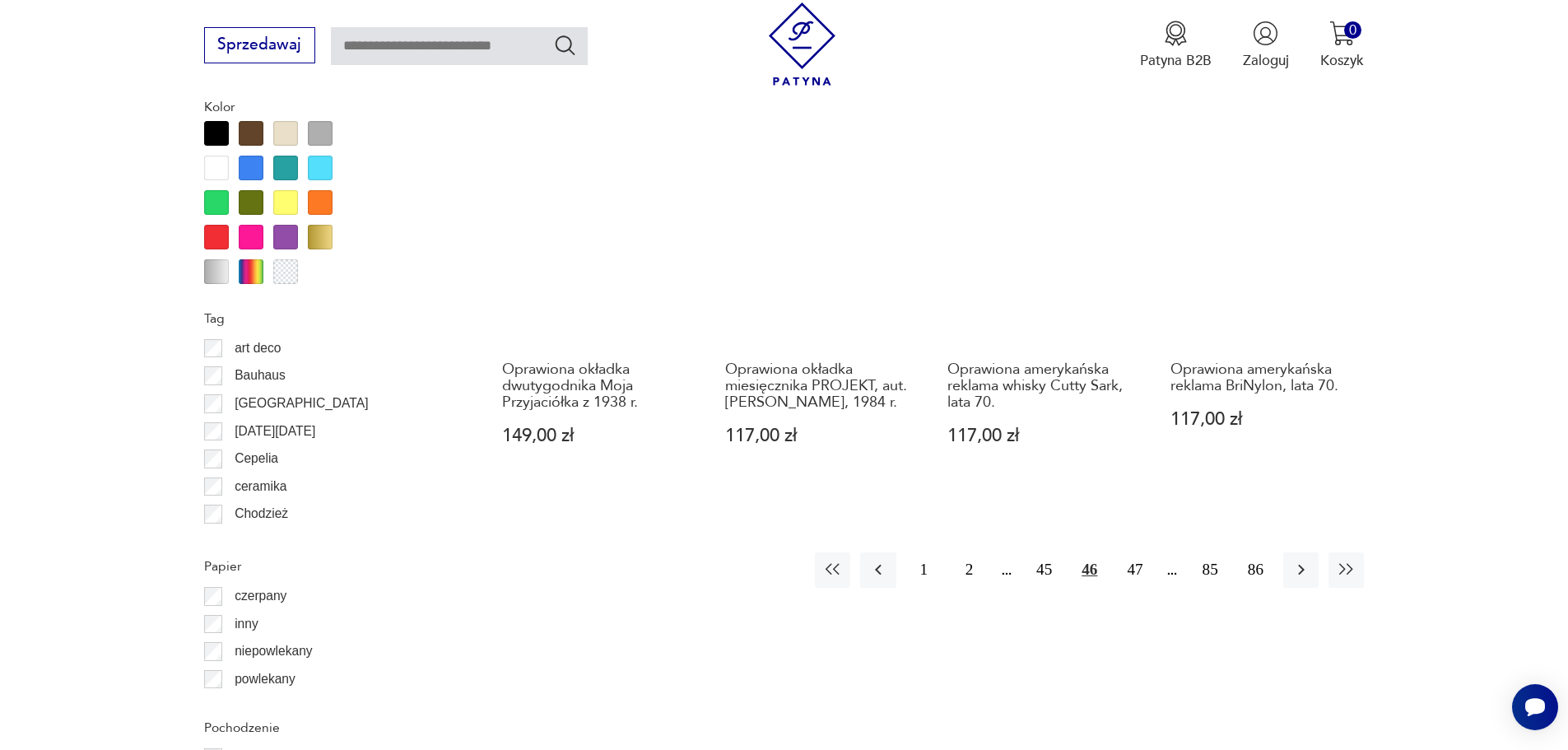
scroll to position [1805, 0]
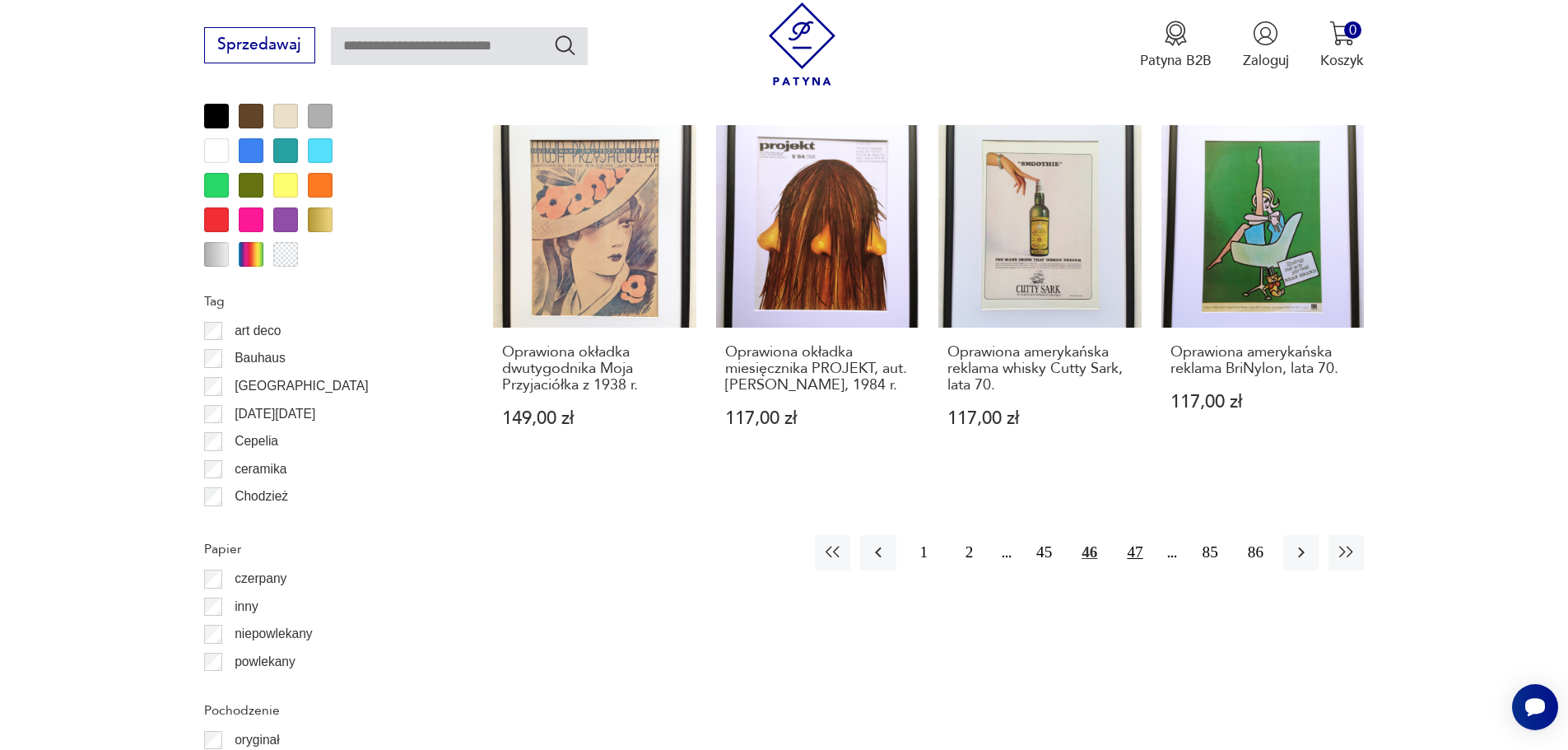
click at [1138, 536] on button "47" at bounding box center [1135, 552] width 36 height 36
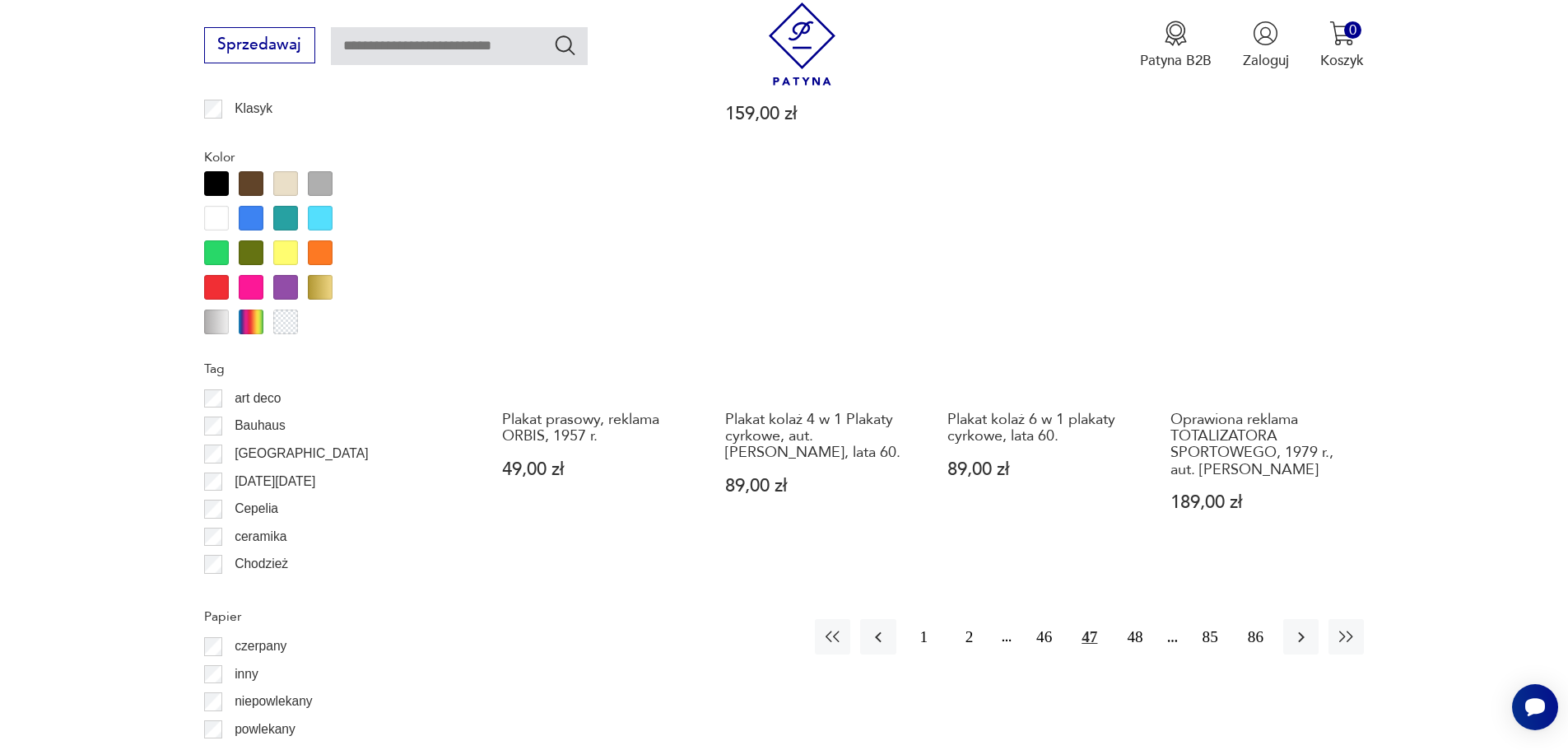
scroll to position [1641, 0]
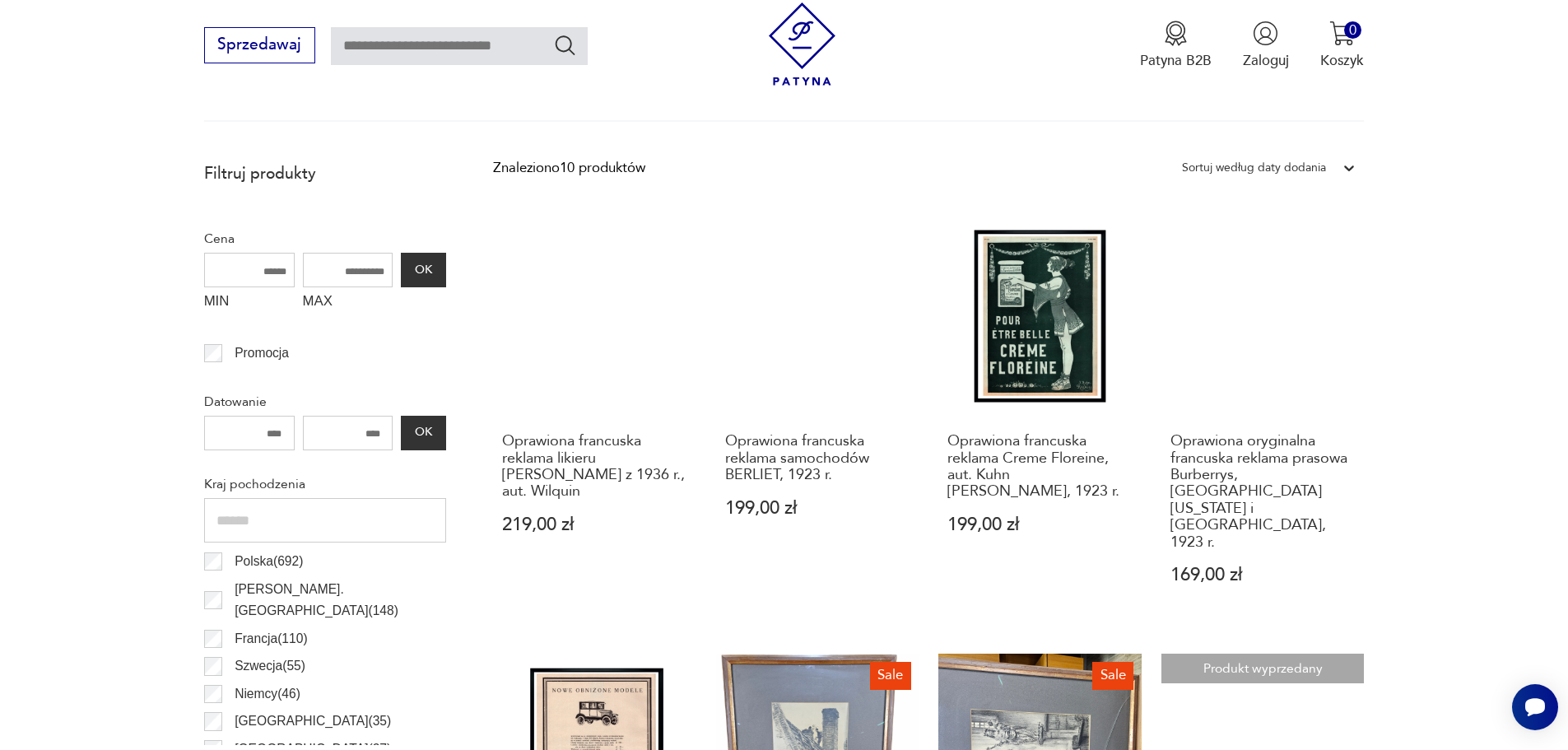
scroll to position [900, 0]
